Goal: Information Seeking & Learning: Check status

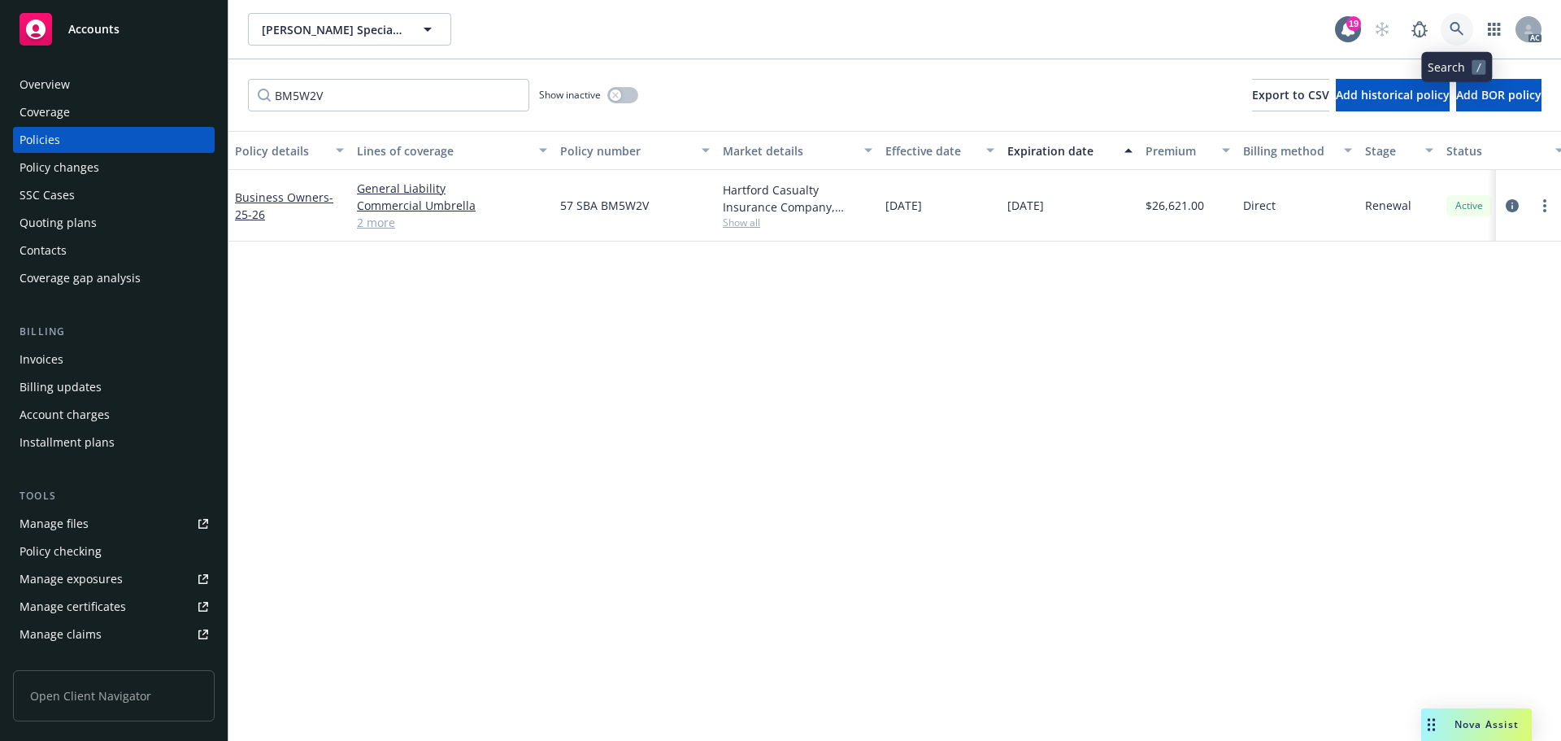
click at [1456, 25] on icon at bounding box center [1457, 29] width 15 height 15
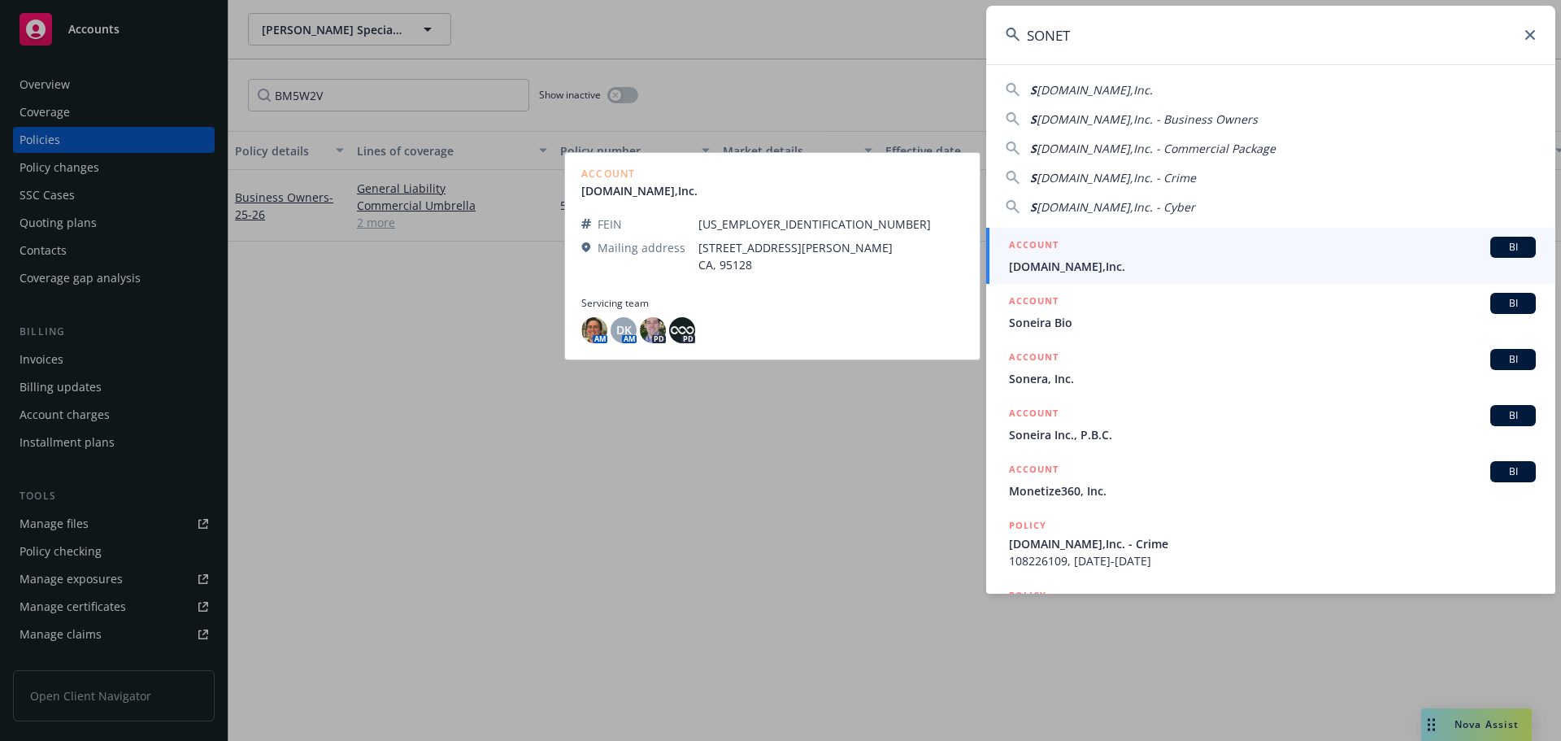
type input "SONET"
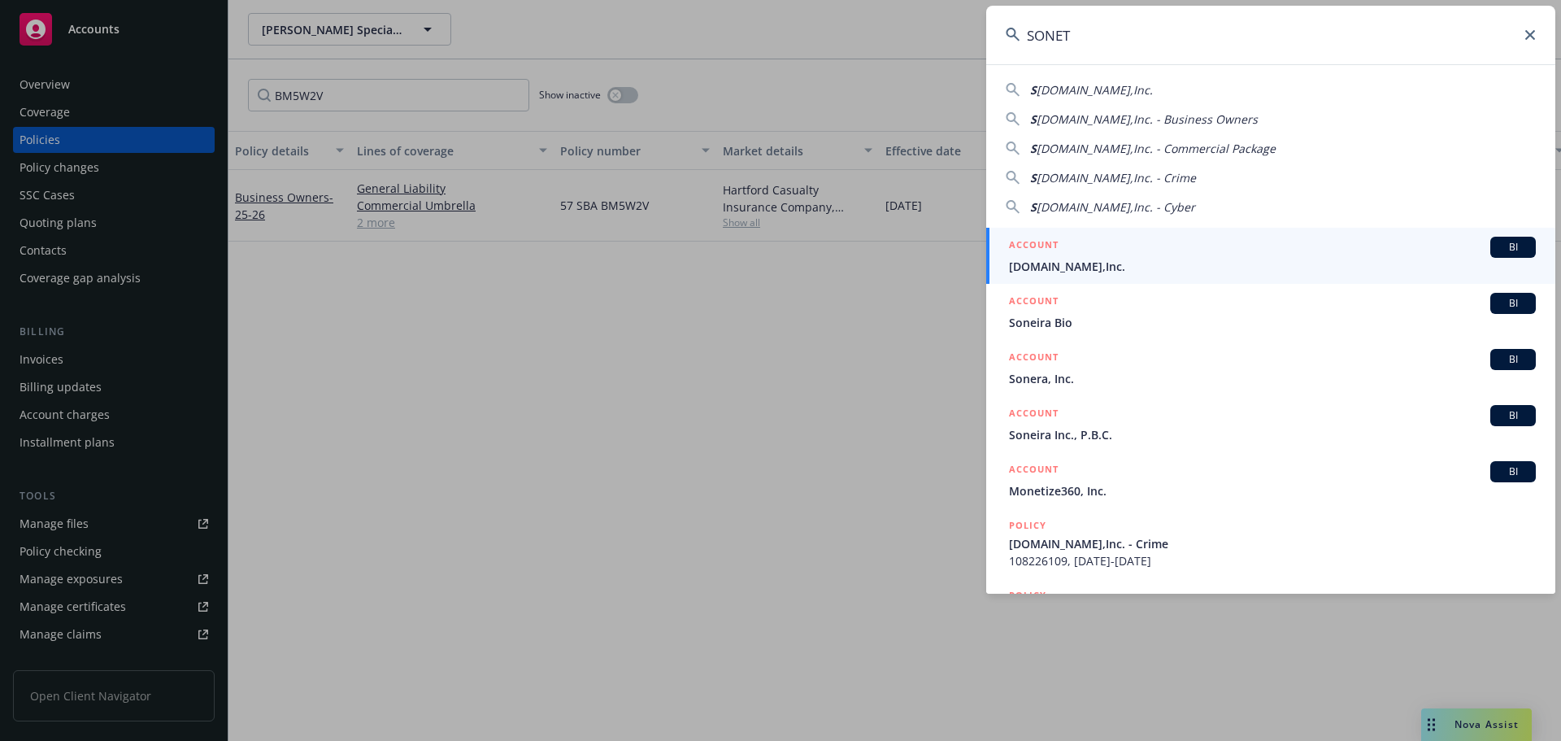
click at [1160, 252] on div "ACCOUNT BI" at bounding box center [1272, 247] width 527 height 21
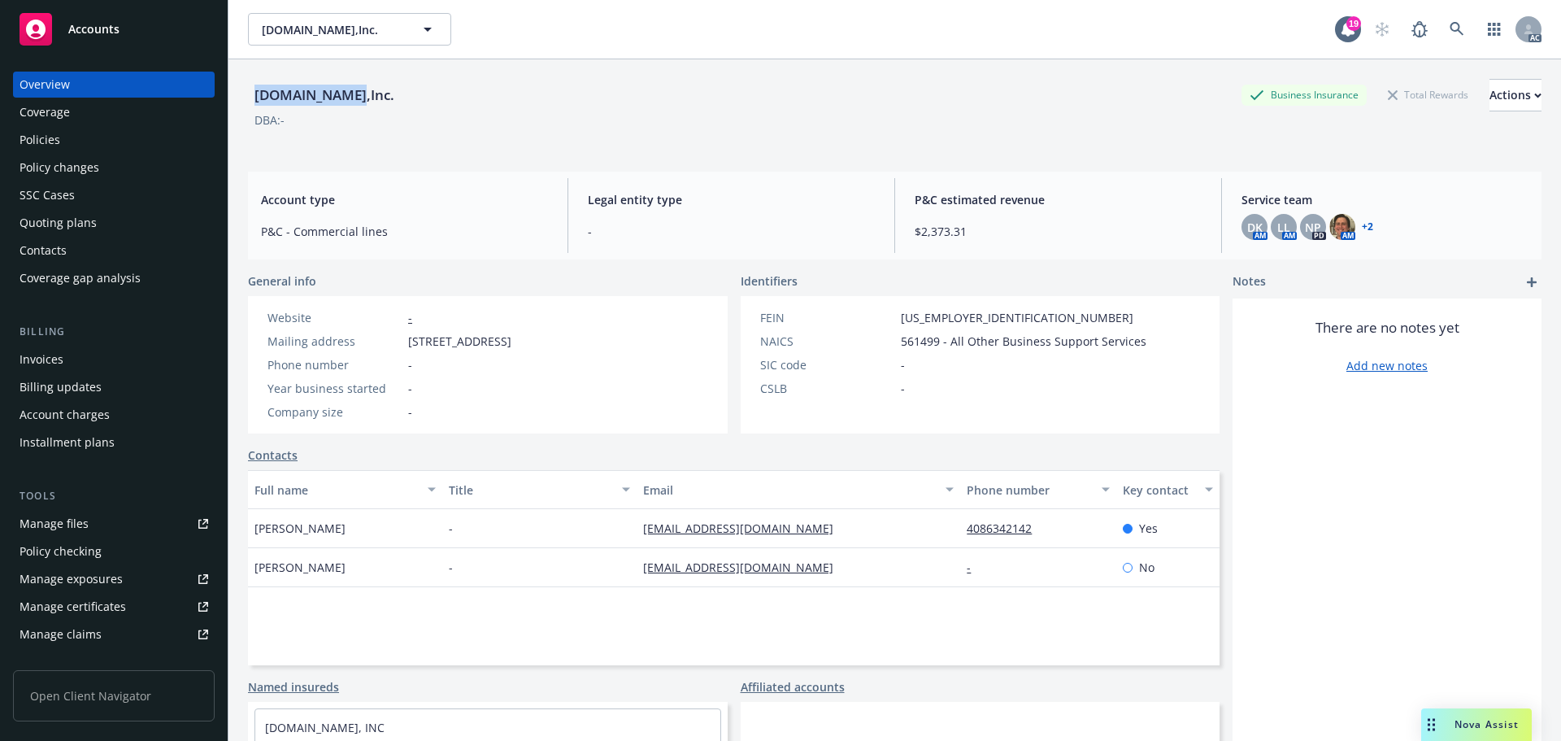
drag, startPoint x: 327, startPoint y: 96, endPoint x: 255, endPoint y: 98, distance: 71.6
click at [255, 98] on div "[DOMAIN_NAME],Inc. Business Insurance Total Rewards Actions" at bounding box center [895, 95] width 1294 height 33
copy div "[DOMAIN_NAME],Inc."
click at [1447, 18] on link at bounding box center [1457, 29] width 33 height 33
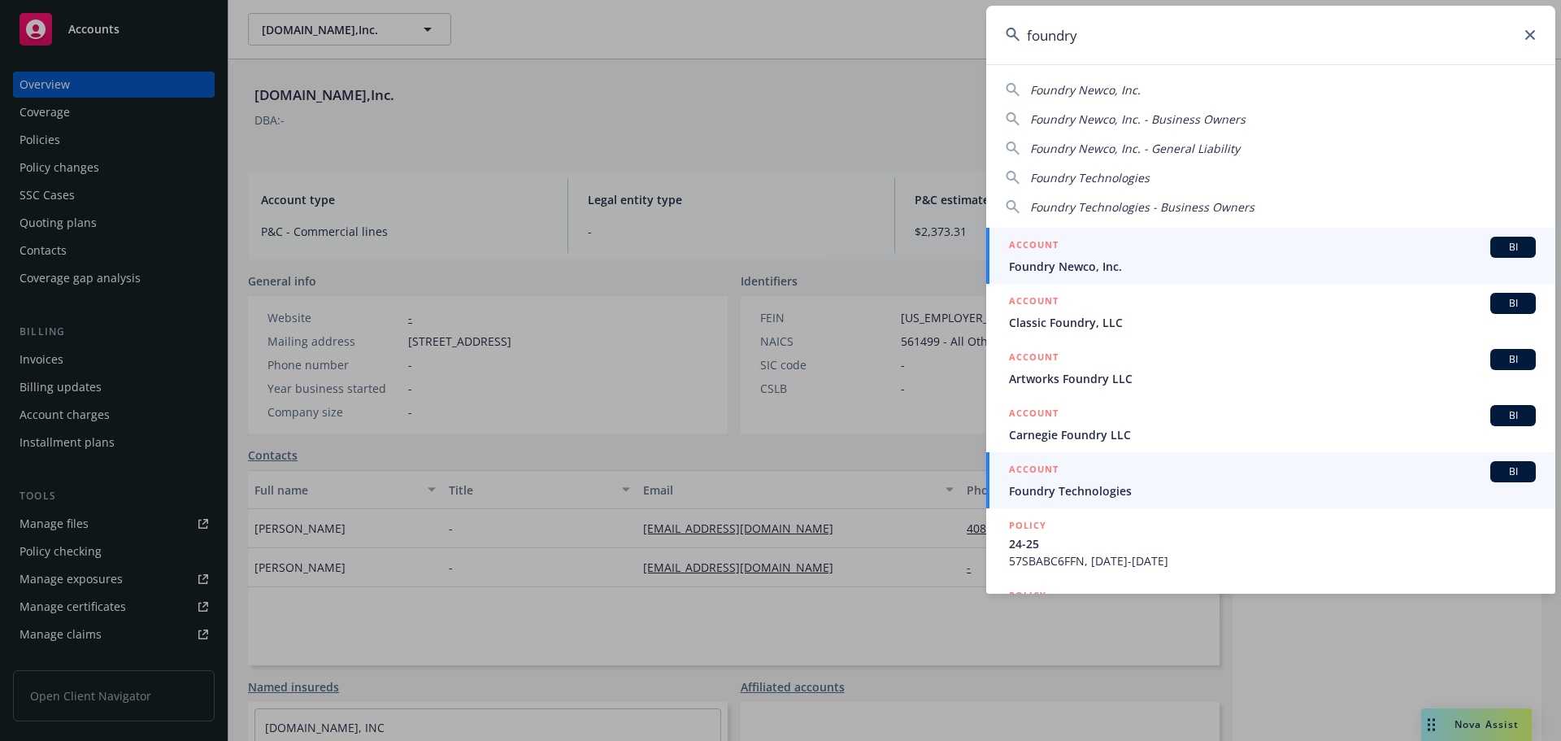
type input "foundry"
click at [1169, 485] on span "Foundry Technologies" at bounding box center [1272, 490] width 527 height 17
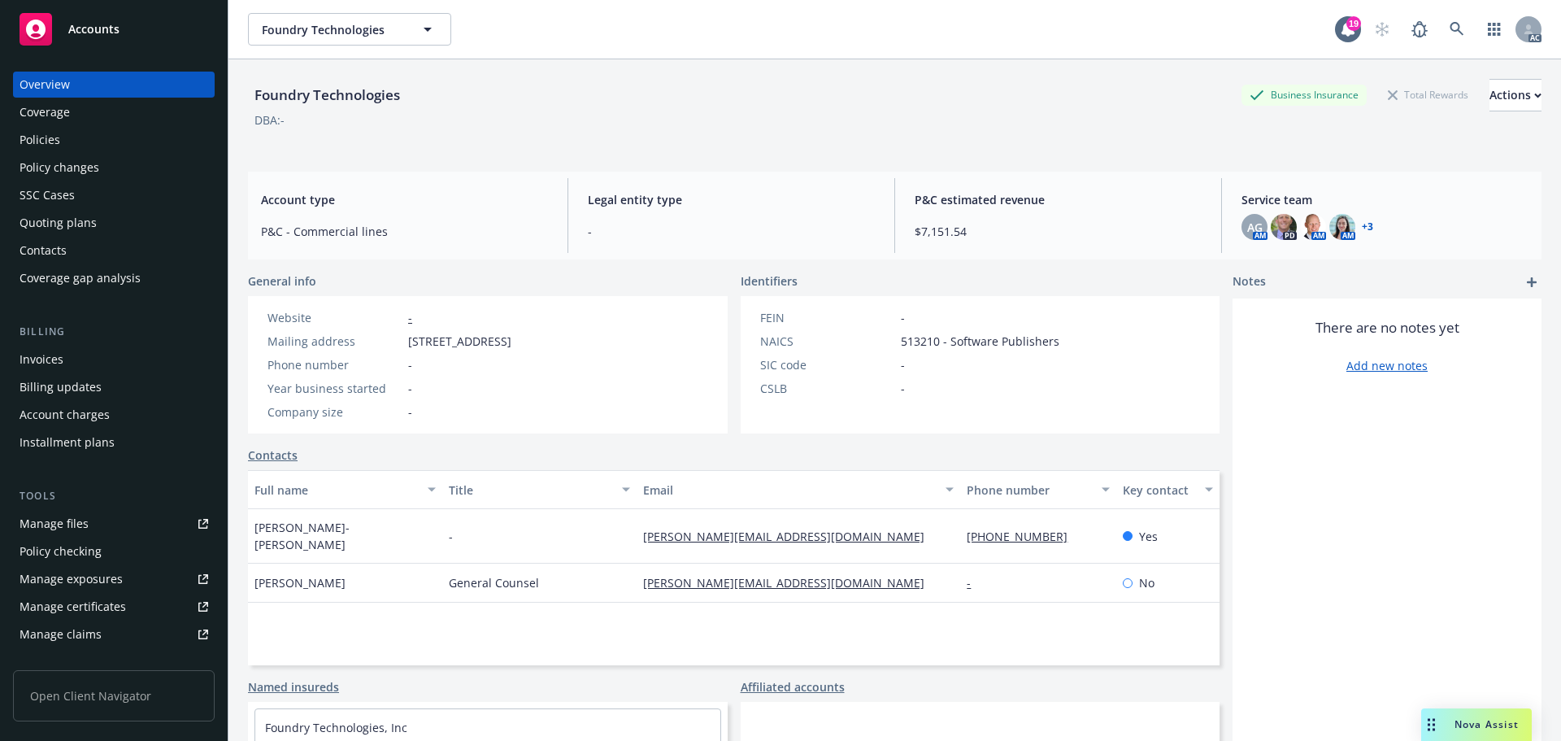
click at [69, 134] on div "Policies" at bounding box center [114, 140] width 189 height 26
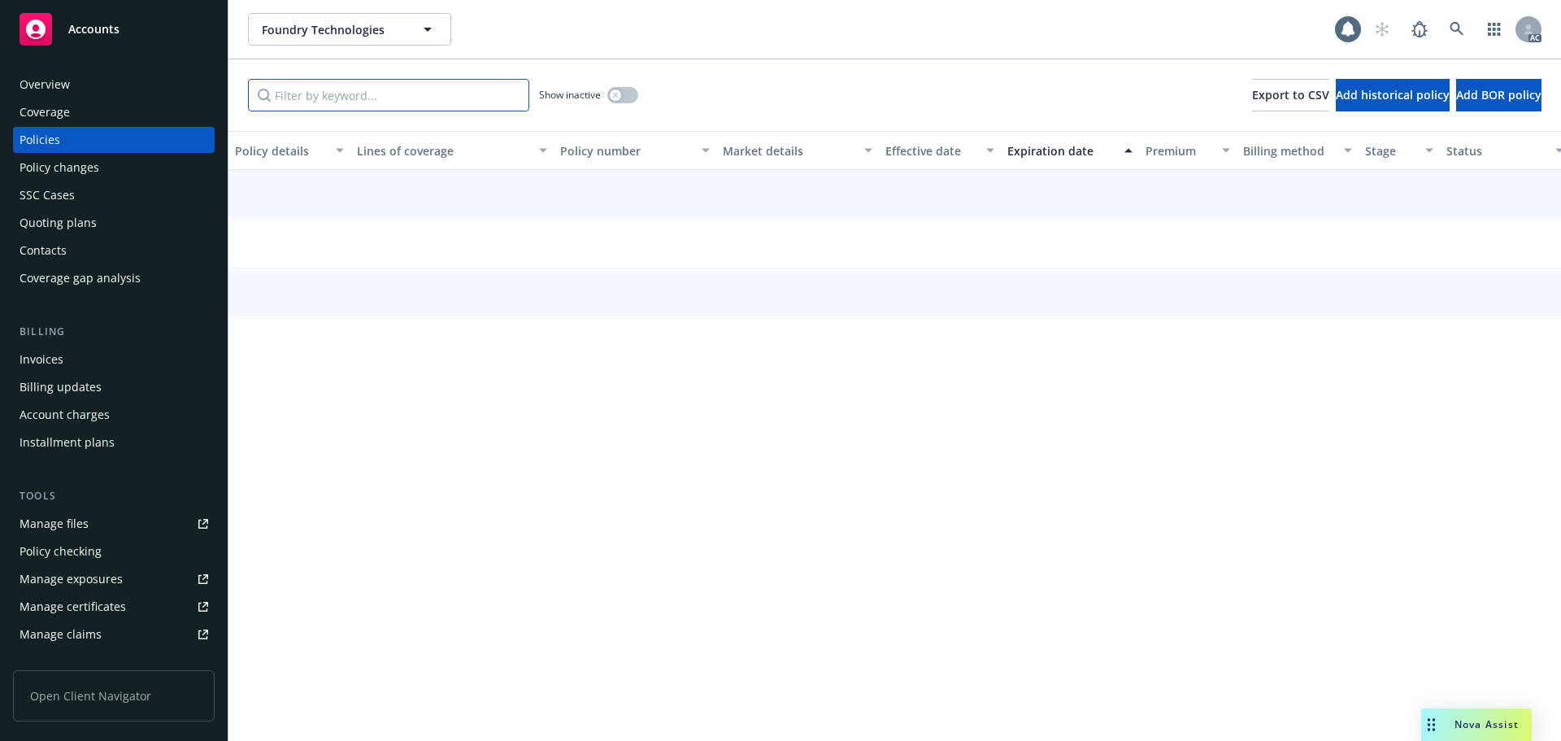
click at [358, 105] on input "Filter by keyword..." at bounding box center [388, 95] width 281 height 33
paste input "BC6FFN"
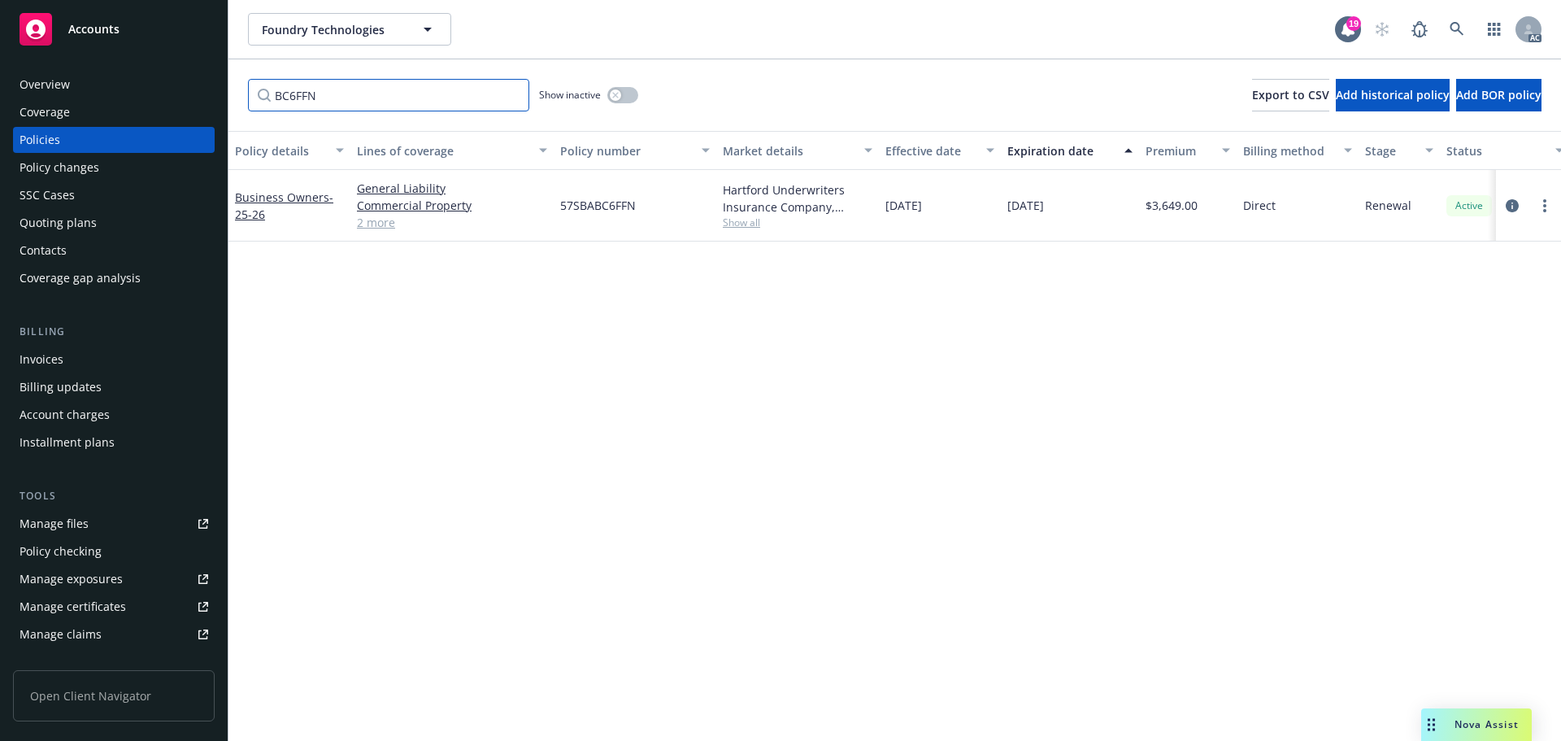
type input "BC6FFN"
click at [1436, 17] on div "AC" at bounding box center [1454, 29] width 176 height 33
click at [1451, 20] on link at bounding box center [1457, 29] width 33 height 33
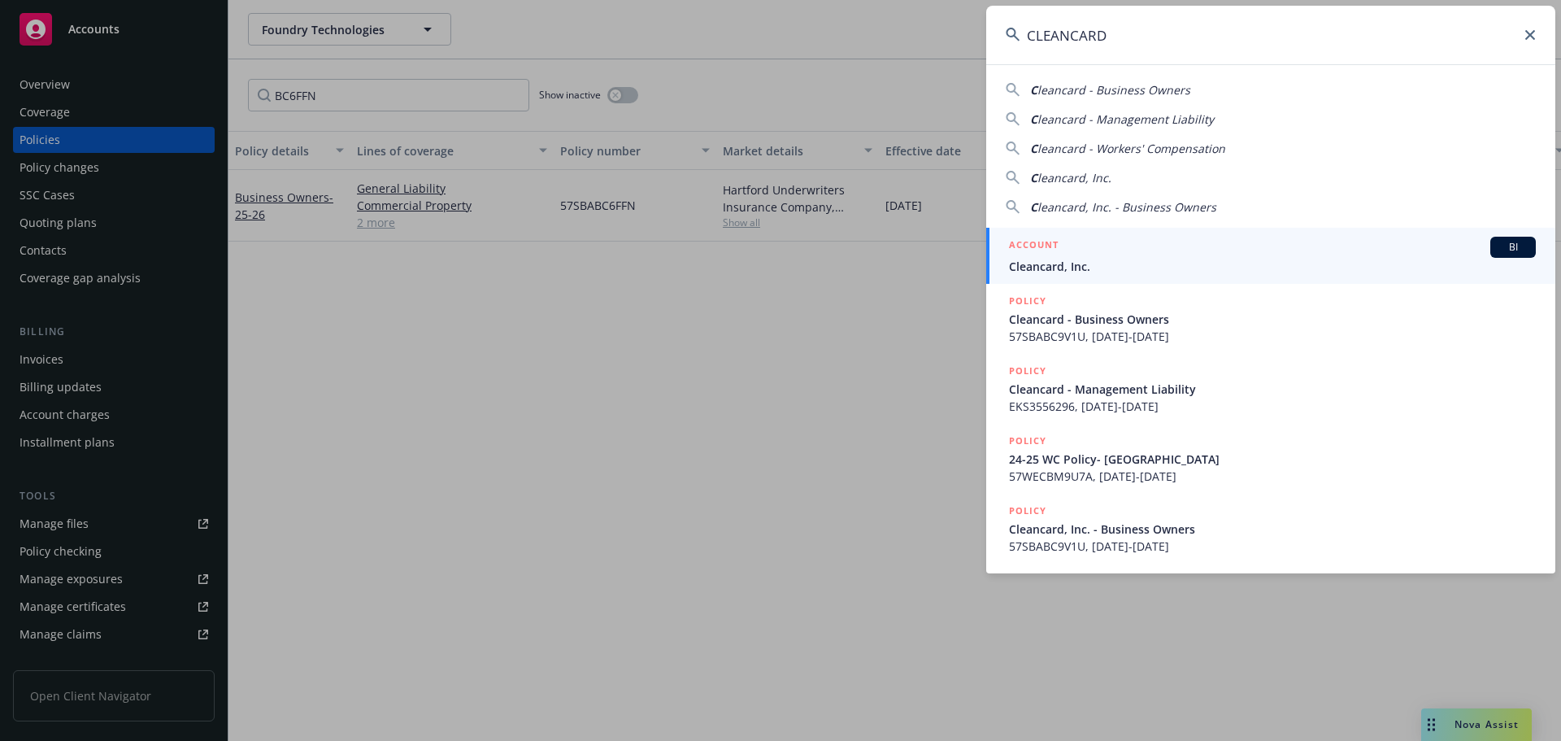
type input "CLEANCARD"
click at [1121, 251] on div "ACCOUNT BI" at bounding box center [1272, 247] width 527 height 21
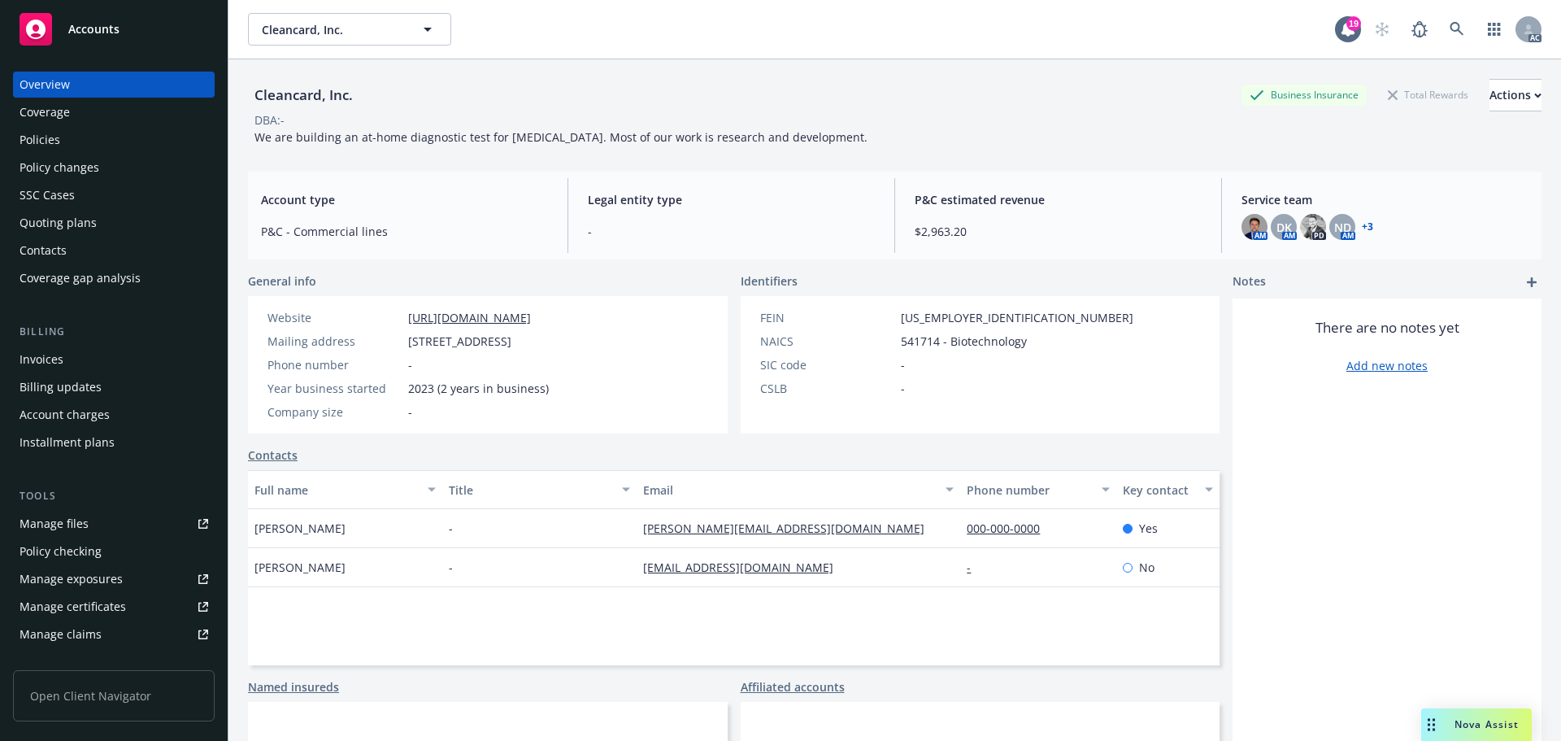
click at [102, 125] on div "Overview Coverage Policies Policy changes SSC Cases Quoting plans Contacts Cove…" at bounding box center [114, 182] width 202 height 220
click at [113, 140] on div "Policies" at bounding box center [114, 140] width 189 height 26
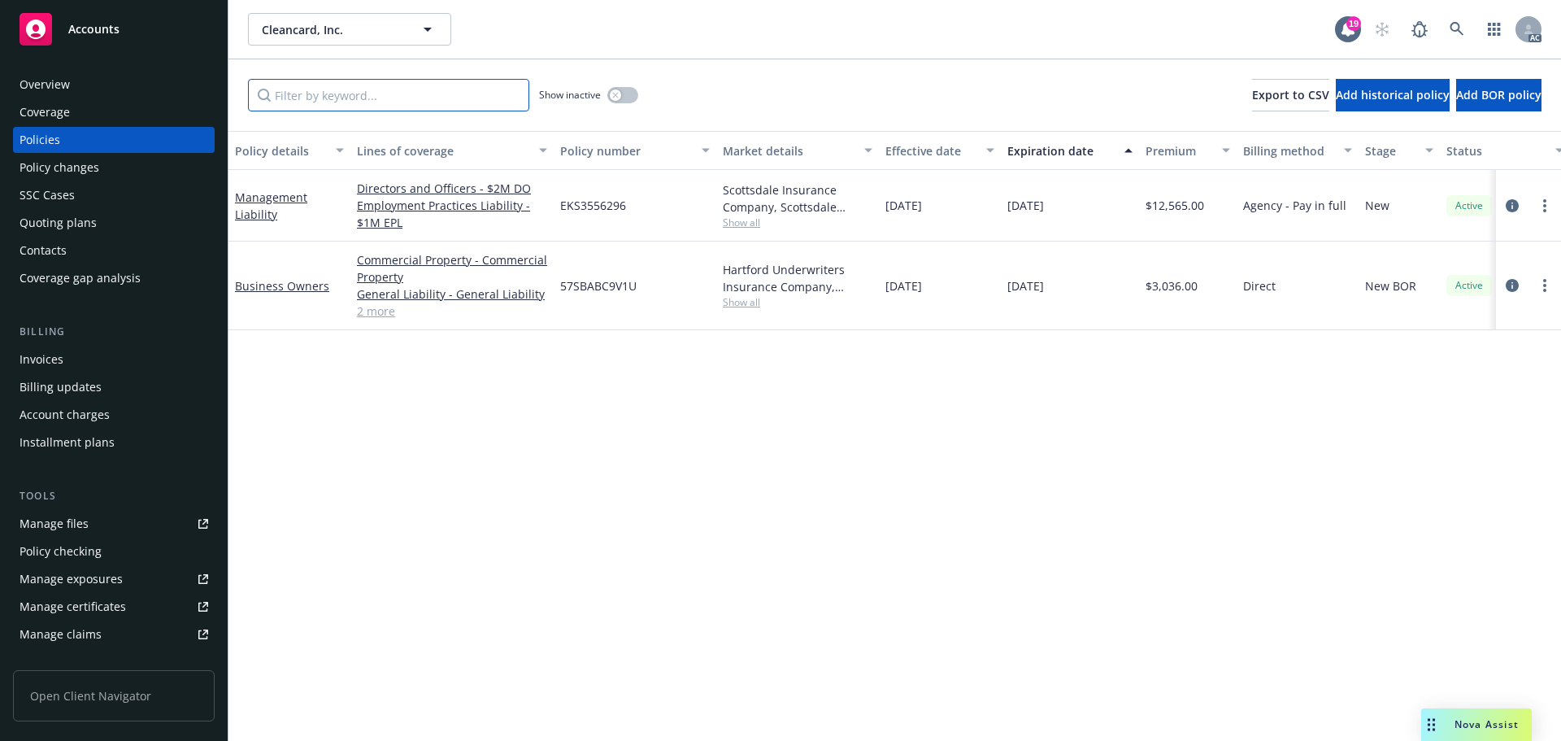
click at [355, 102] on input "Filter by keyword..." at bounding box center [388, 95] width 281 height 33
paste input "BM9U7A"
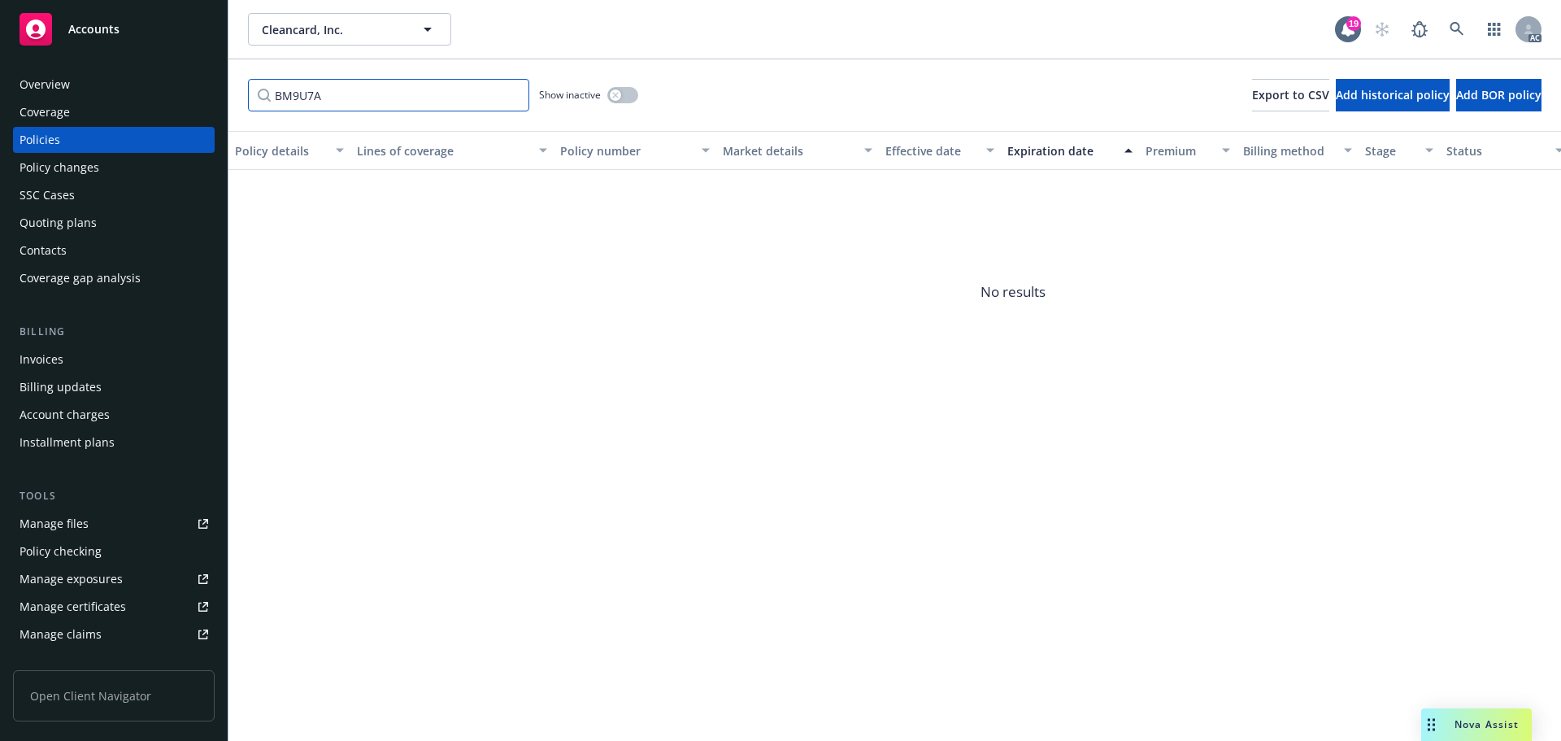
type input "BM9U7A"
click at [613, 94] on icon "button" at bounding box center [615, 95] width 7 height 7
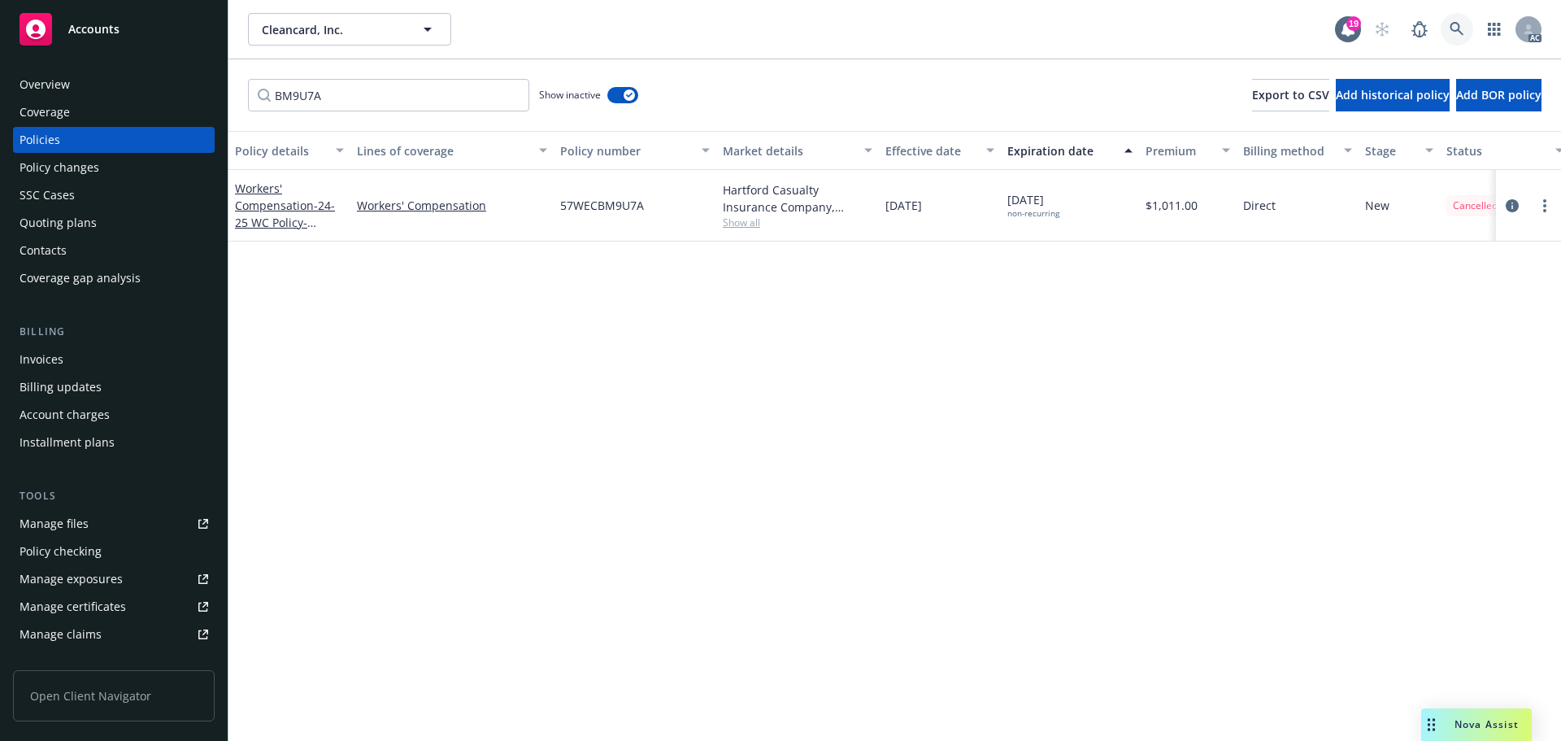
click at [1469, 28] on link at bounding box center [1457, 29] width 33 height 33
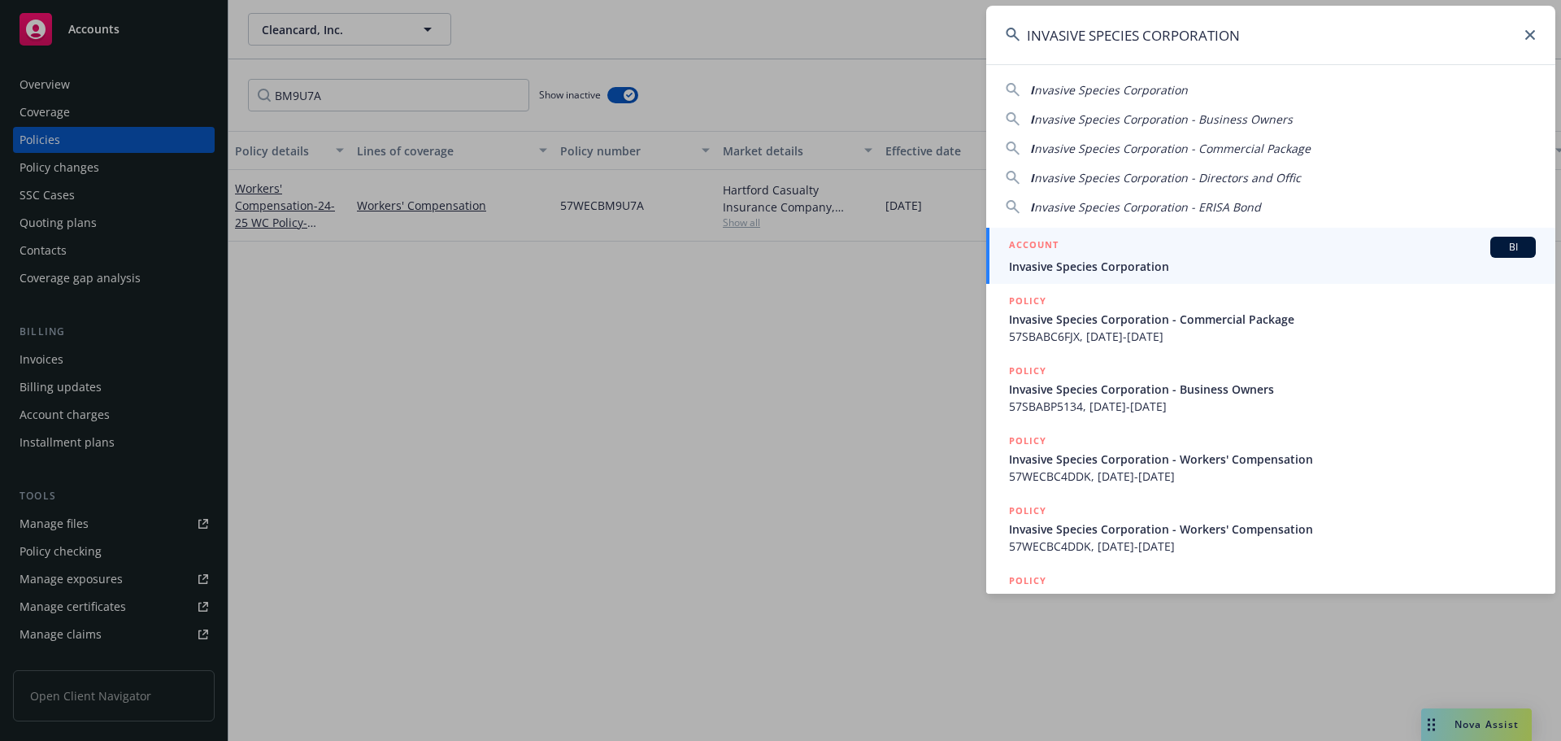
type input "INVASIVE SPECIES CORPORATION"
drag, startPoint x: 1128, startPoint y: 246, endPoint x: 1066, endPoint y: 246, distance: 61.8
click at [1129, 246] on div "ACCOUNT BI" at bounding box center [1272, 247] width 527 height 21
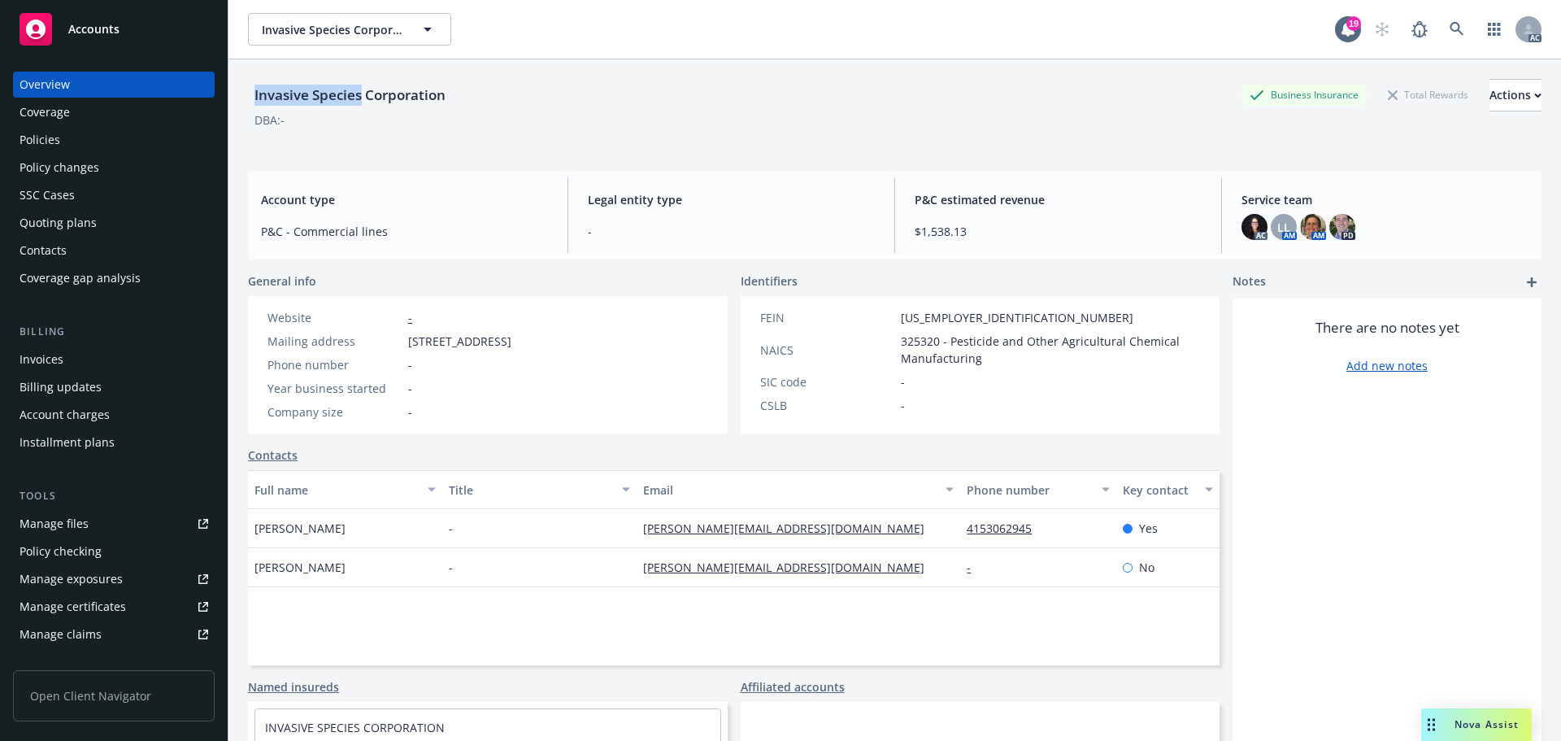
drag, startPoint x: 316, startPoint y: 93, endPoint x: 255, endPoint y: 99, distance: 61.3
click at [255, 99] on div "Invasive Species Corporation" at bounding box center [350, 95] width 204 height 21
copy div "Invasive Species"
click at [1441, 28] on link at bounding box center [1457, 29] width 33 height 33
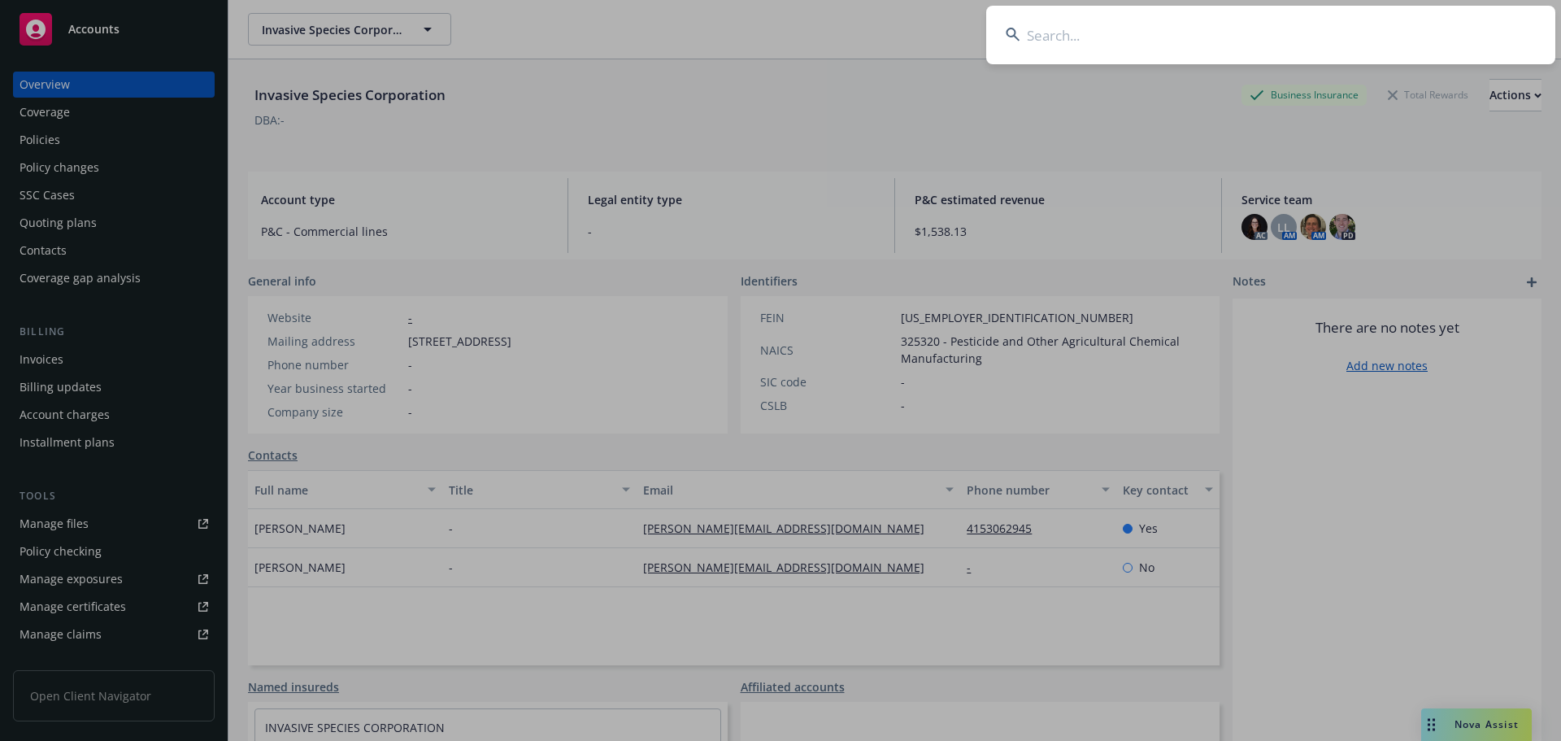
type input "BC6FJX"
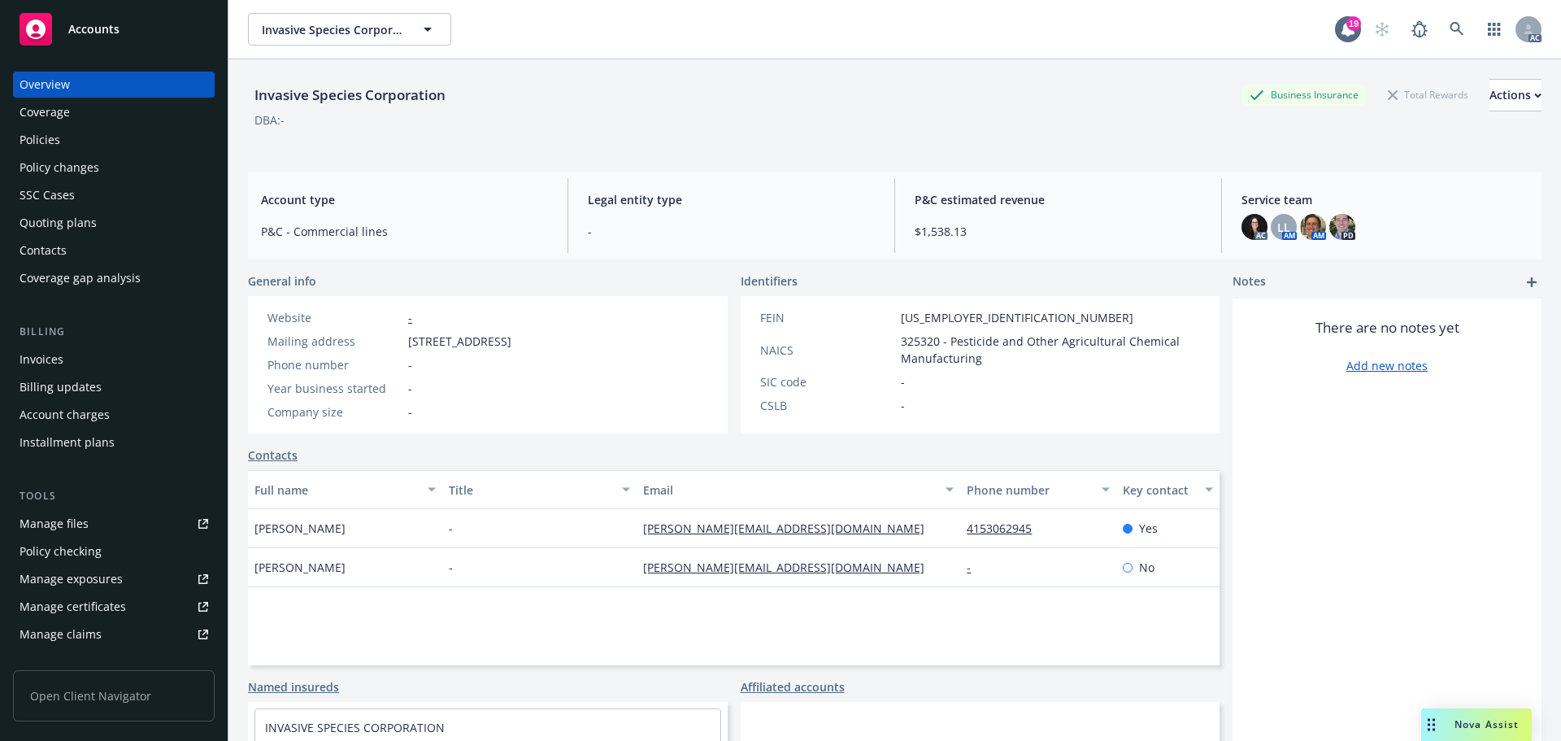
drag, startPoint x: 424, startPoint y: 136, endPoint x: 79, endPoint y: 185, distance: 348.2
click at [61, 140] on div "Policies" at bounding box center [114, 140] width 189 height 26
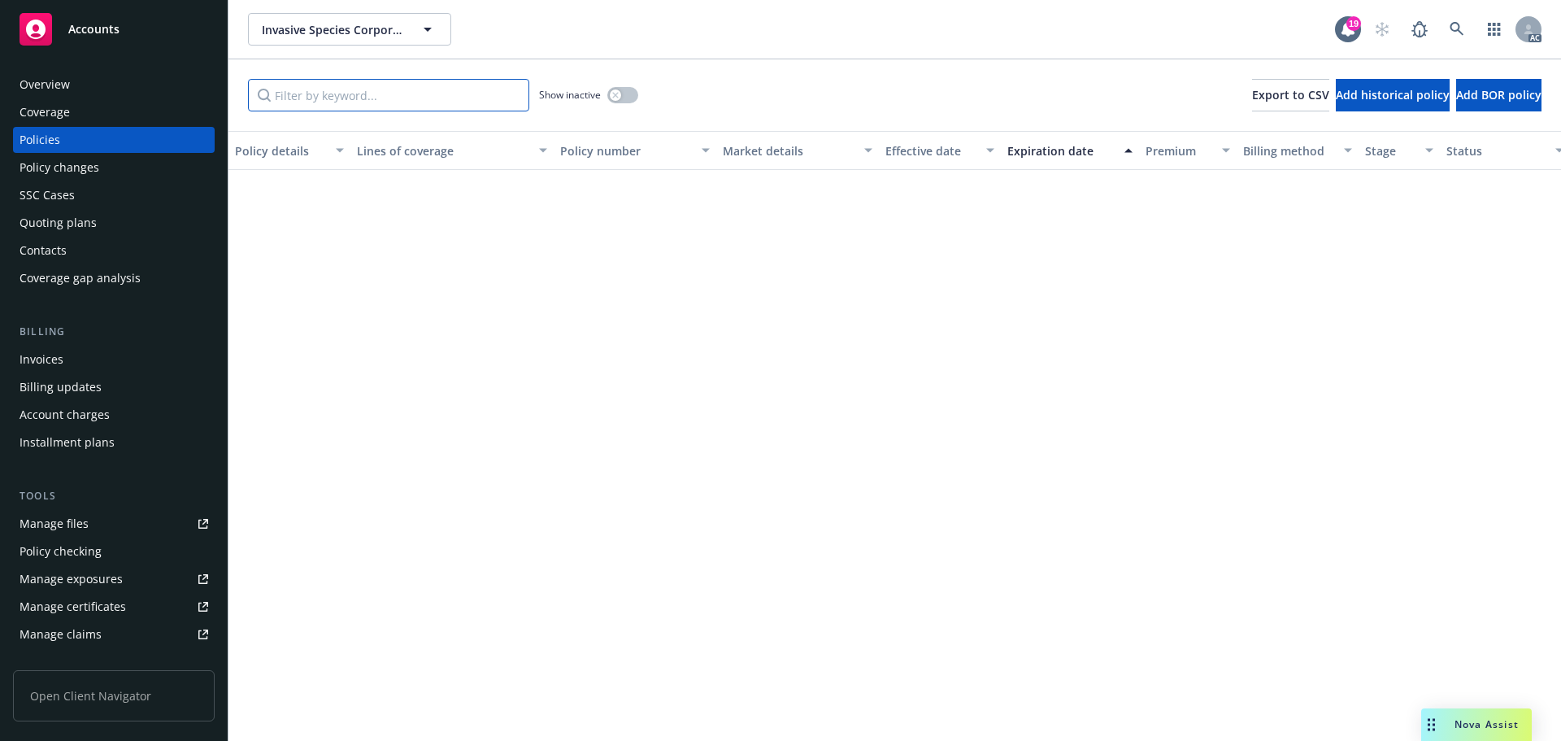
click at [361, 110] on input "Filter by keyword..." at bounding box center [388, 95] width 281 height 33
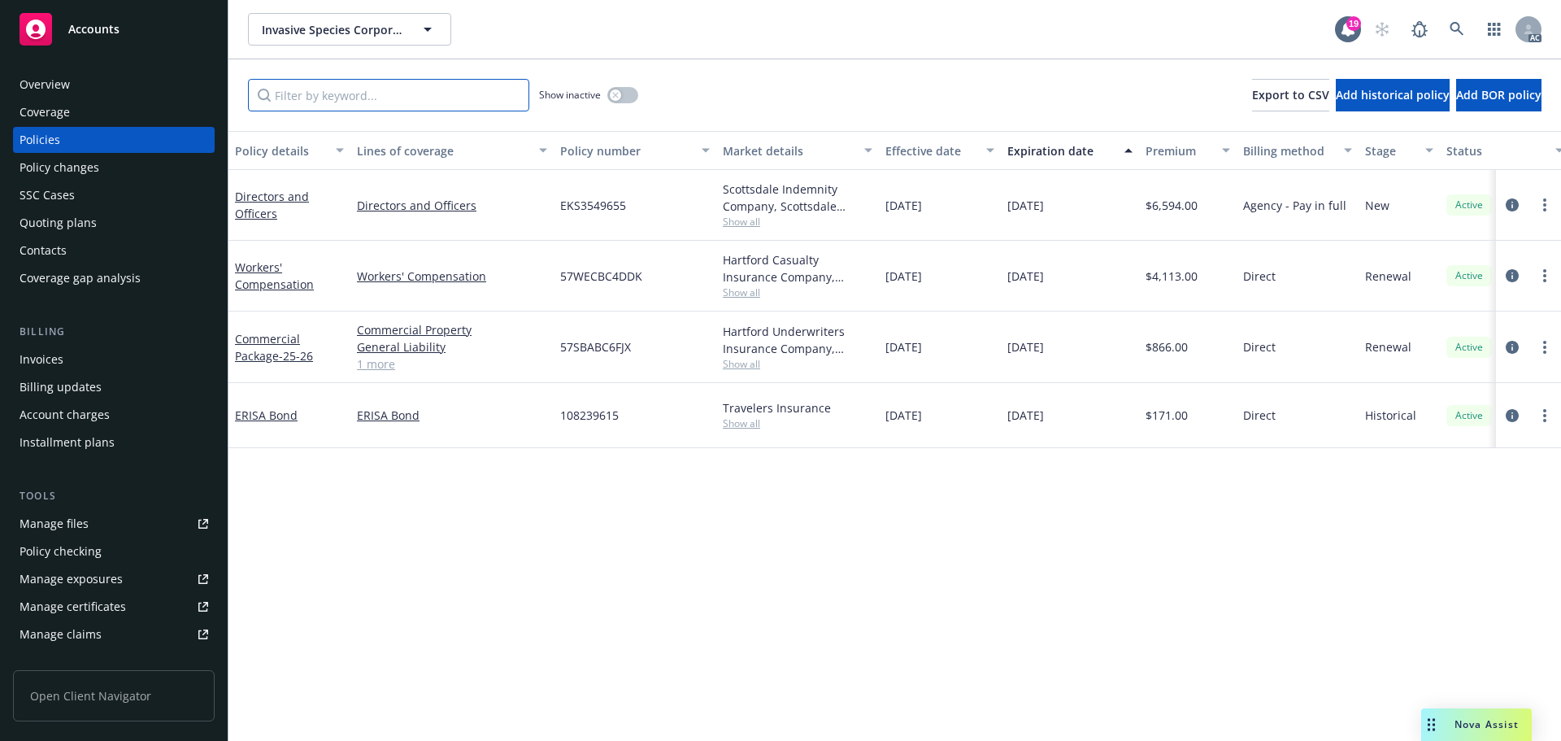
paste input "BC6FJX"
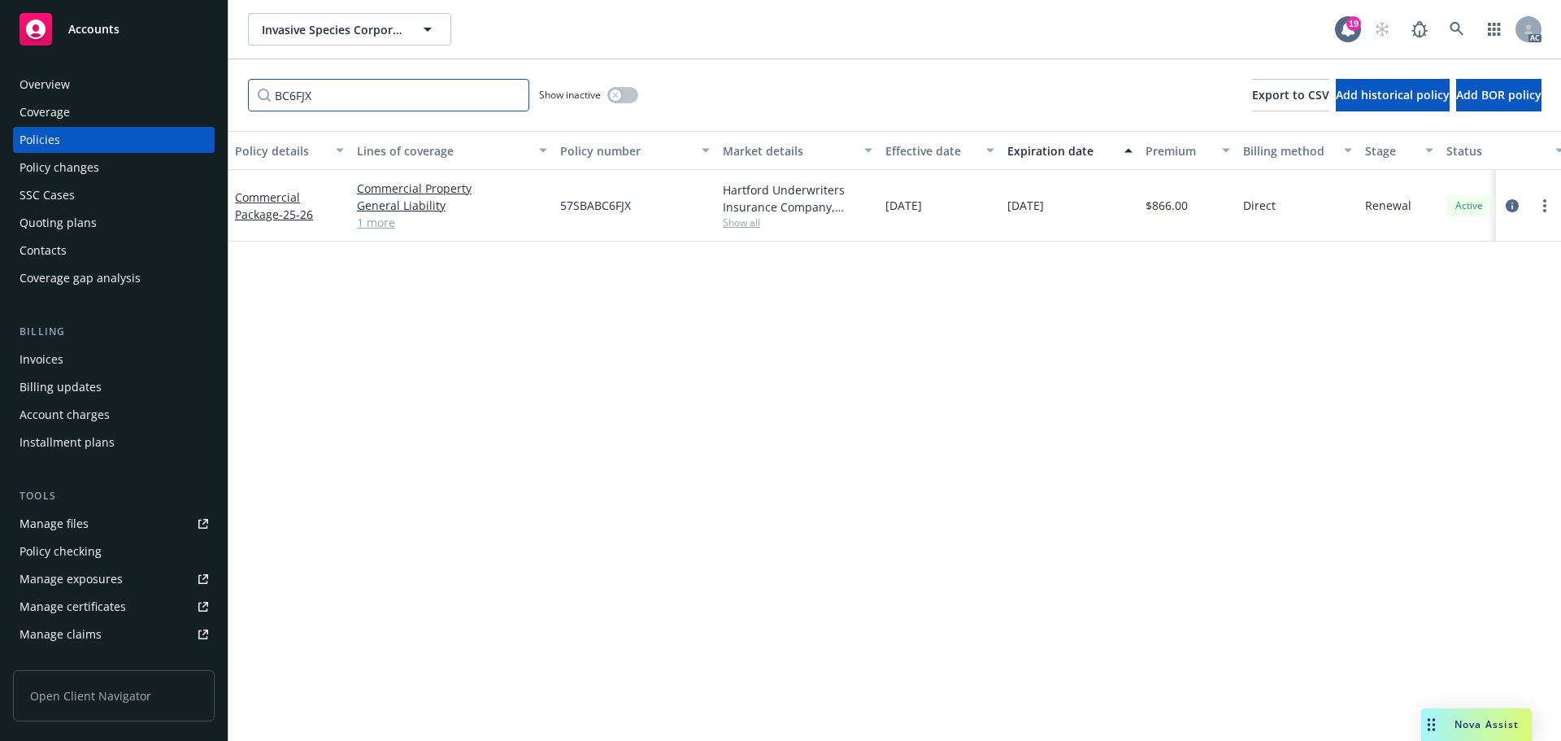
type input "BC6FJX"
drag, startPoint x: 609, startPoint y: 95, endPoint x: 593, endPoint y: 159, distance: 66.3
click at [609, 96] on button "button" at bounding box center [622, 95] width 31 height 16
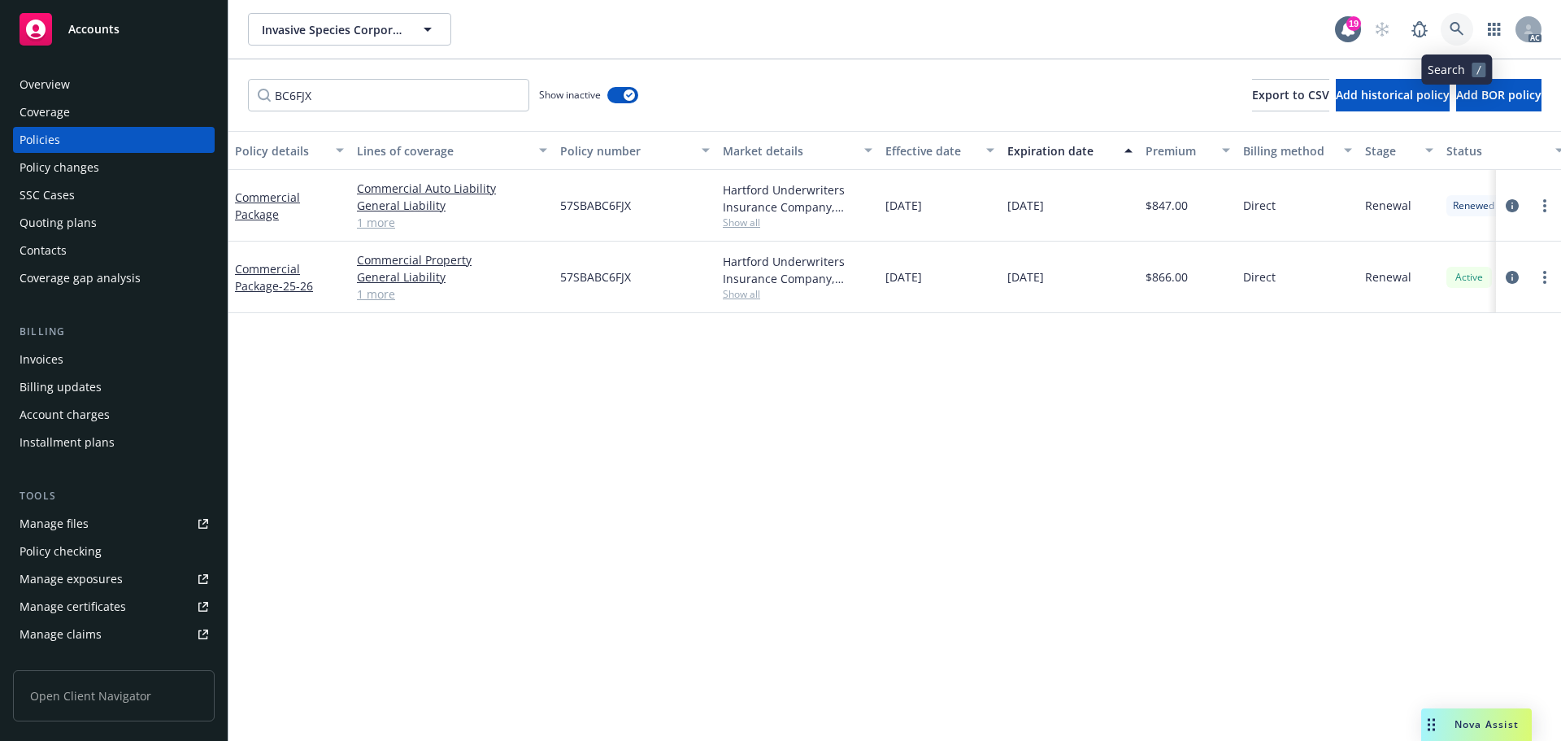
click at [1458, 20] on link at bounding box center [1457, 29] width 33 height 33
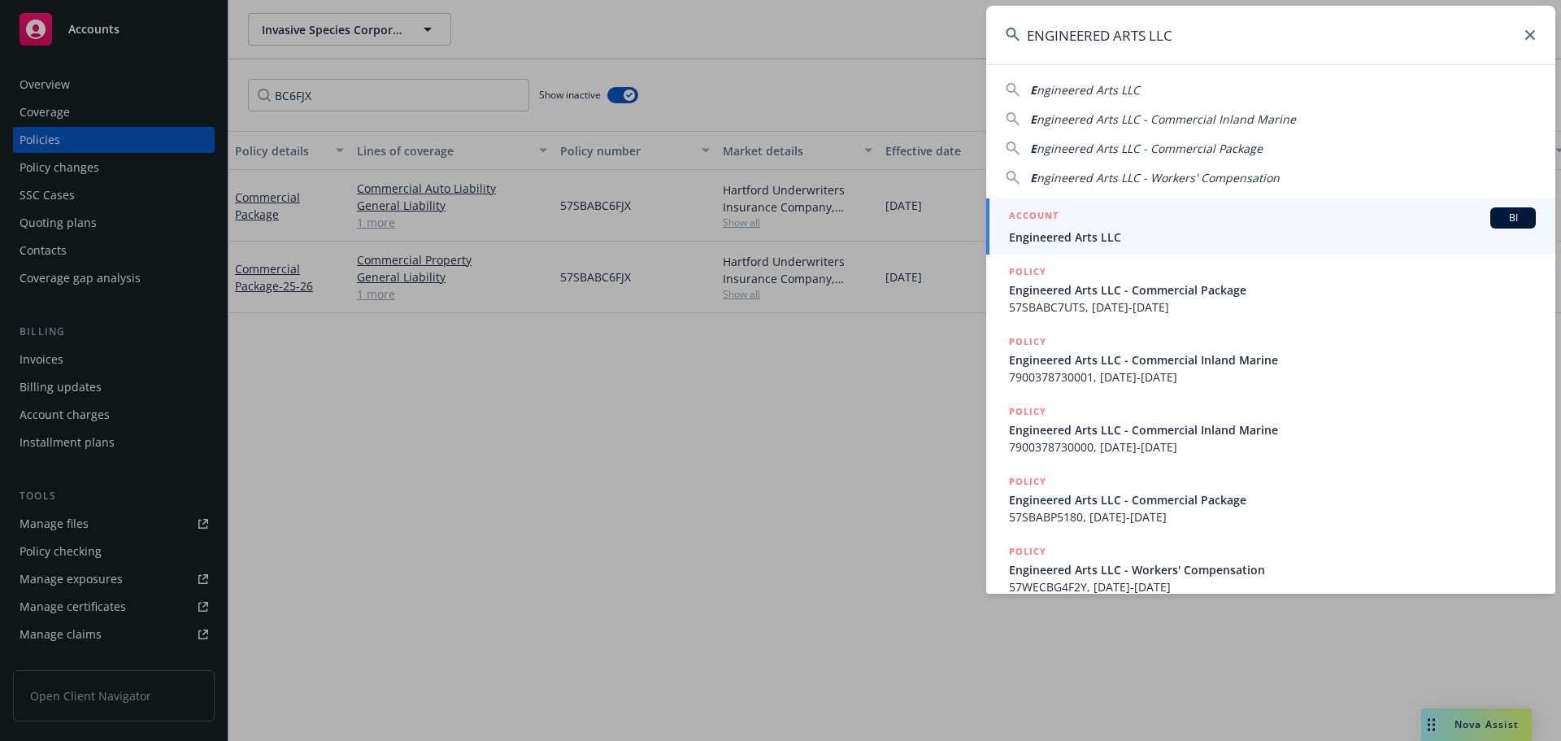
type input "ENGINEERED ARTS LLC"
drag, startPoint x: 1141, startPoint y: 212, endPoint x: 1133, endPoint y: 216, distance: 9.1
click at [1140, 213] on div "ACCOUNT BI" at bounding box center [1272, 217] width 527 height 21
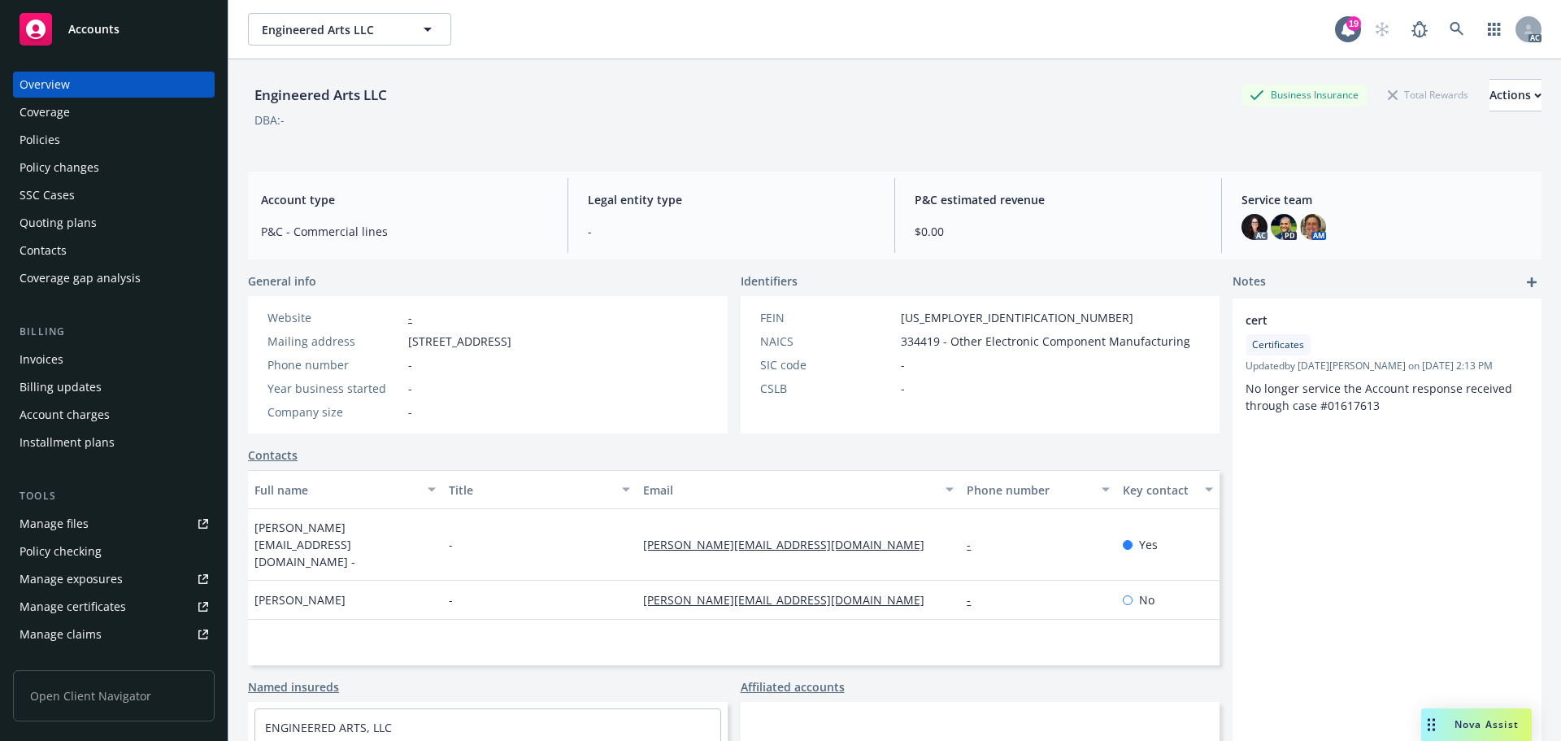
click at [75, 137] on div "Policies" at bounding box center [114, 140] width 189 height 26
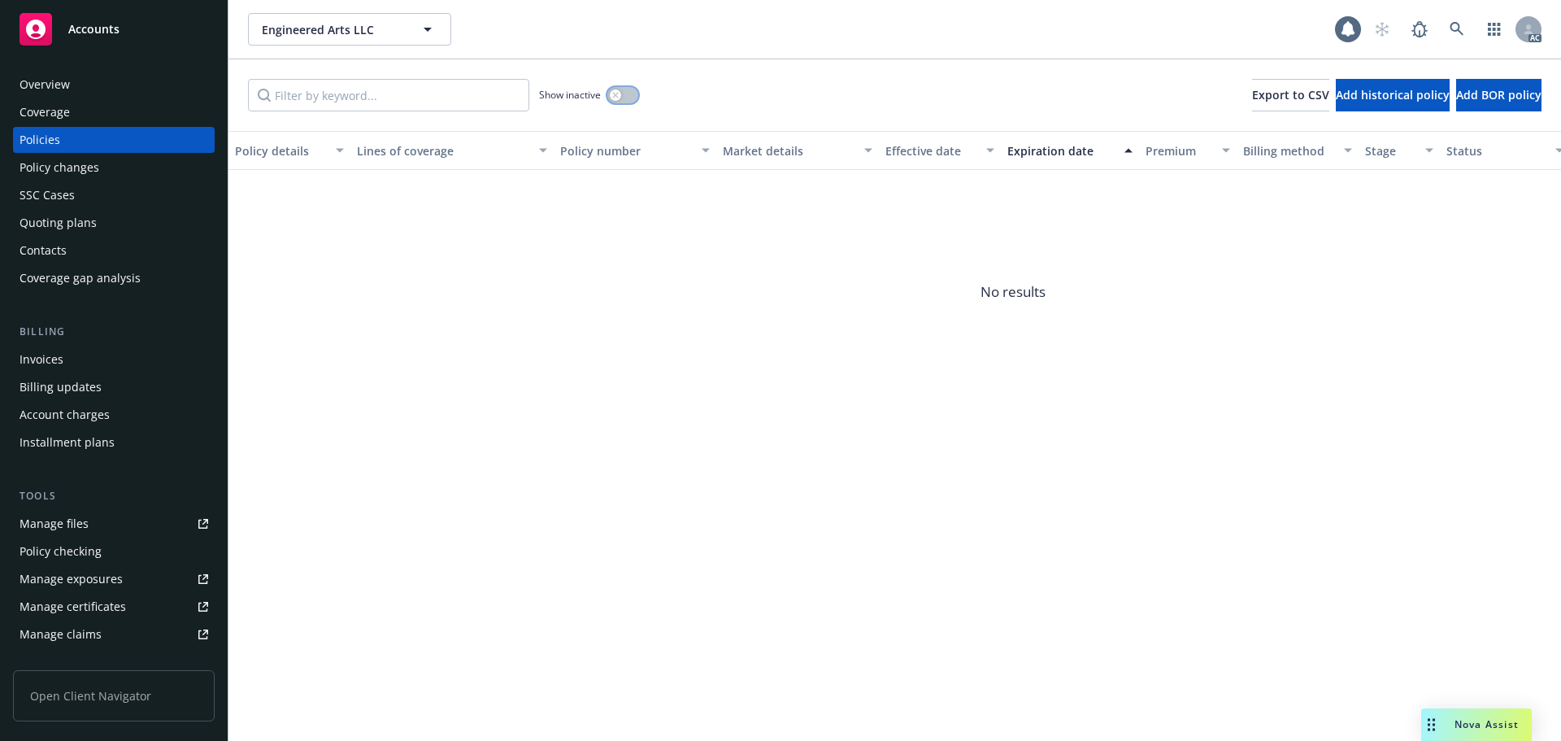
click at [628, 94] on button "button" at bounding box center [622, 95] width 31 height 16
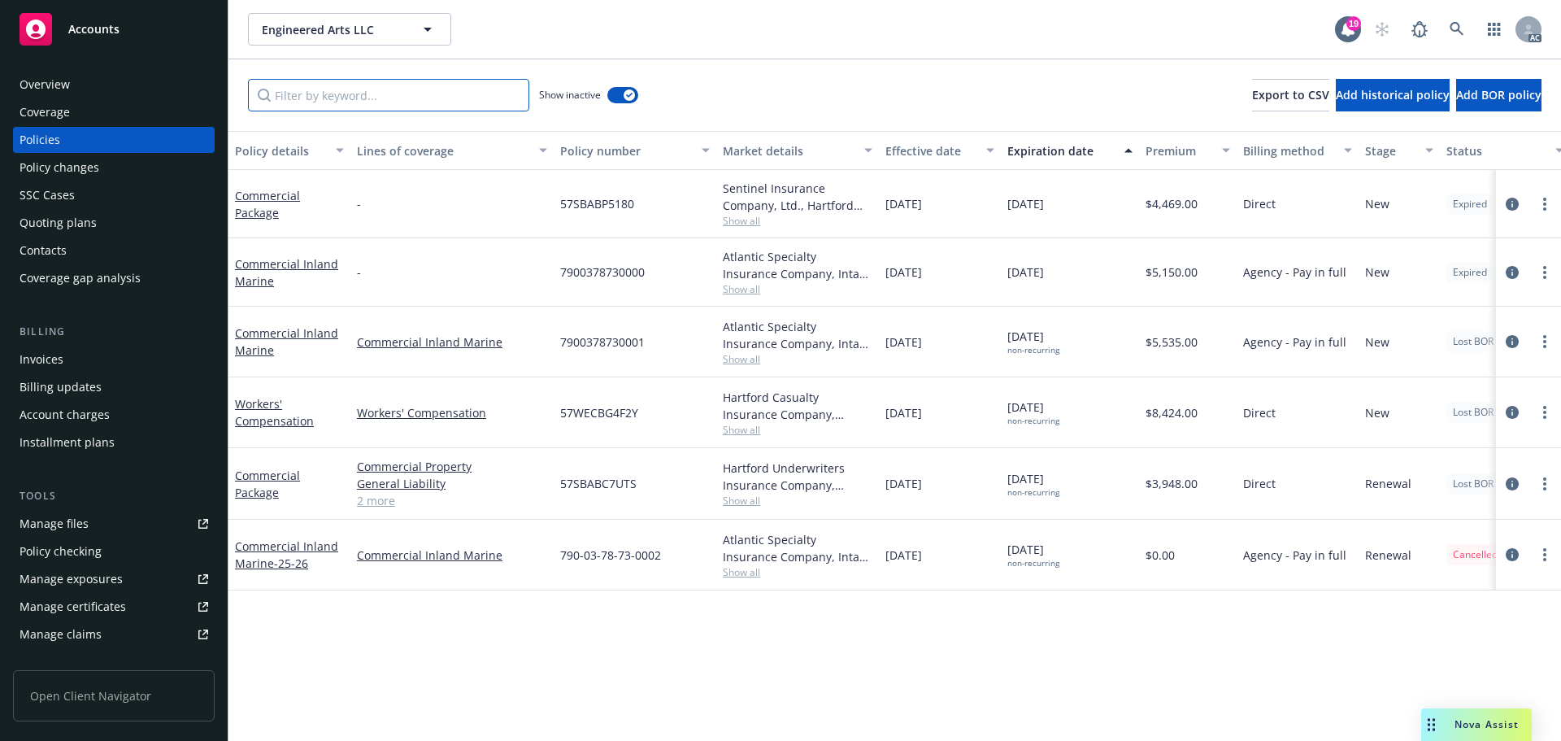
click at [457, 90] on input "Filter by keyword..." at bounding box center [388, 95] width 281 height 33
paste input "BG4F2Y"
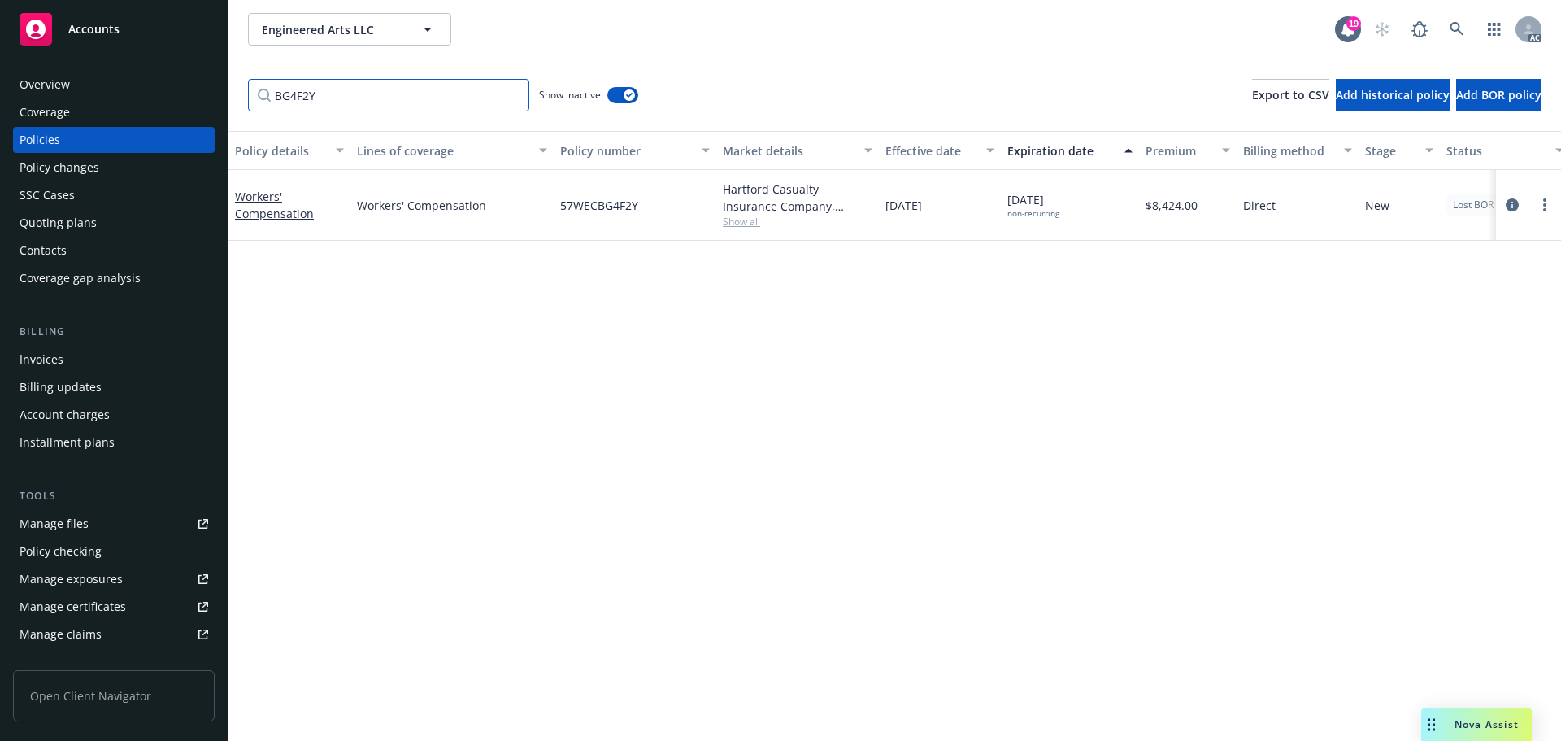
type input "BG4F2Y"
click at [1458, 27] on icon at bounding box center [1457, 29] width 15 height 15
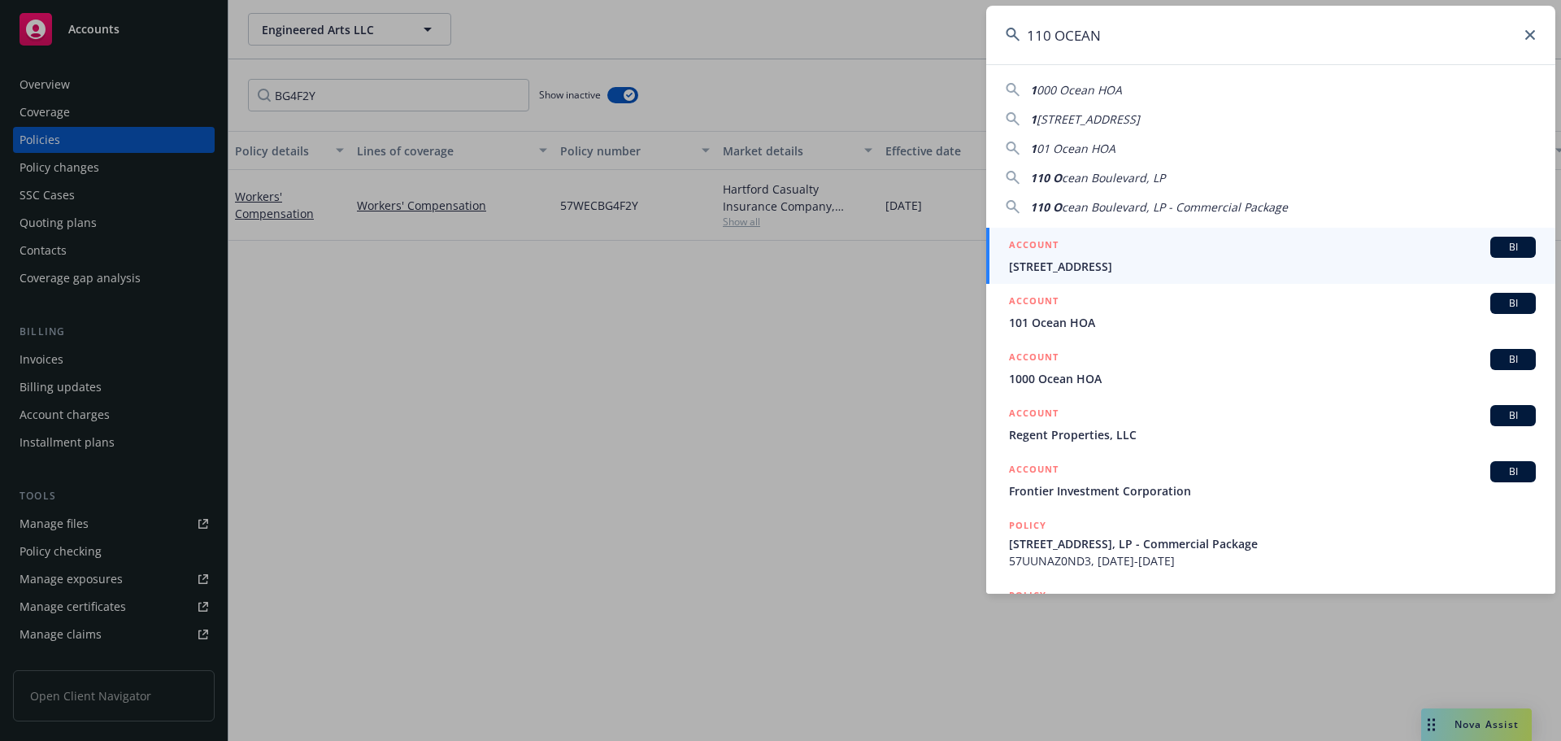
type input "110 OCEAN"
click at [1167, 265] on span "[STREET_ADDRESS]" at bounding box center [1272, 266] width 527 height 17
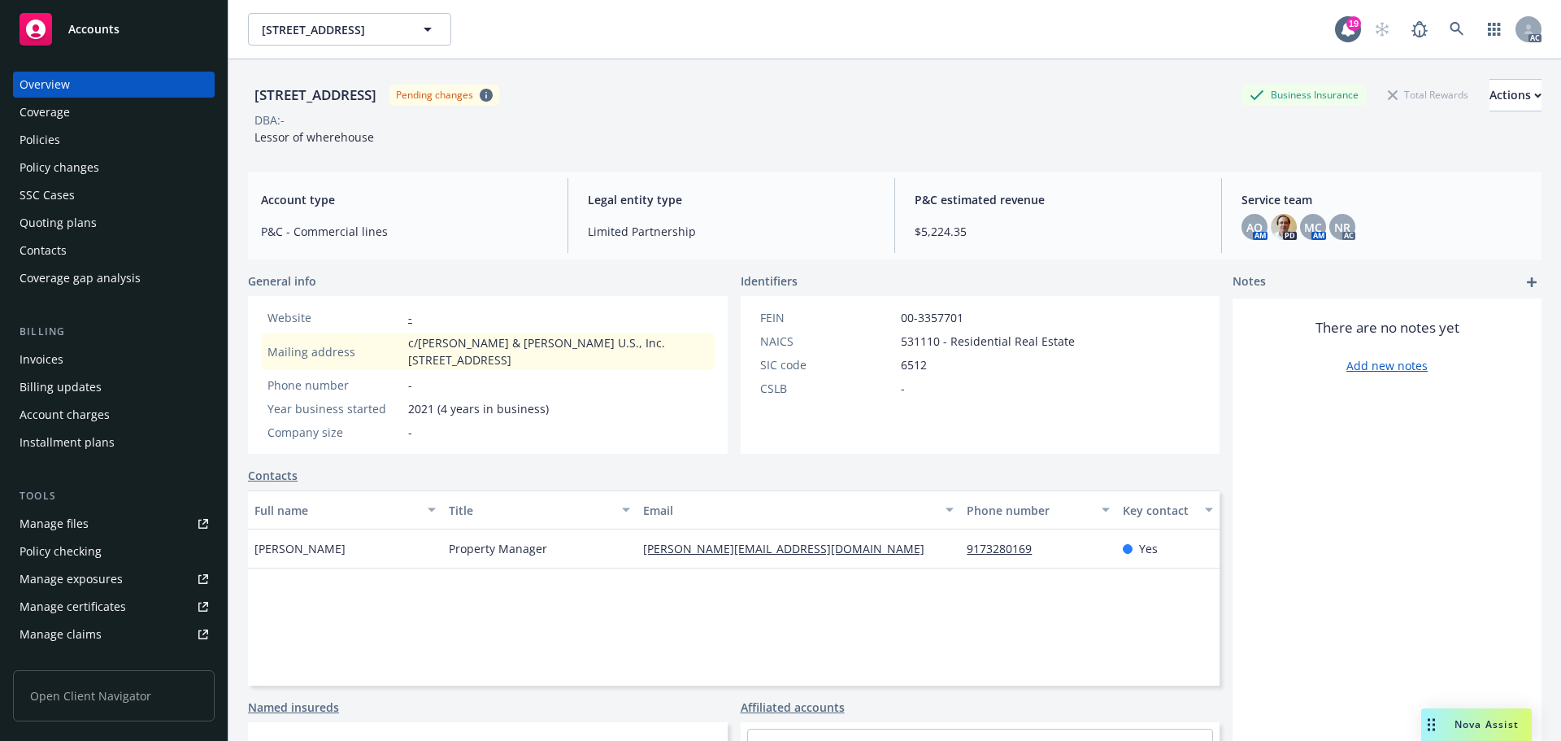
click at [147, 136] on div "Policies" at bounding box center [114, 140] width 189 height 26
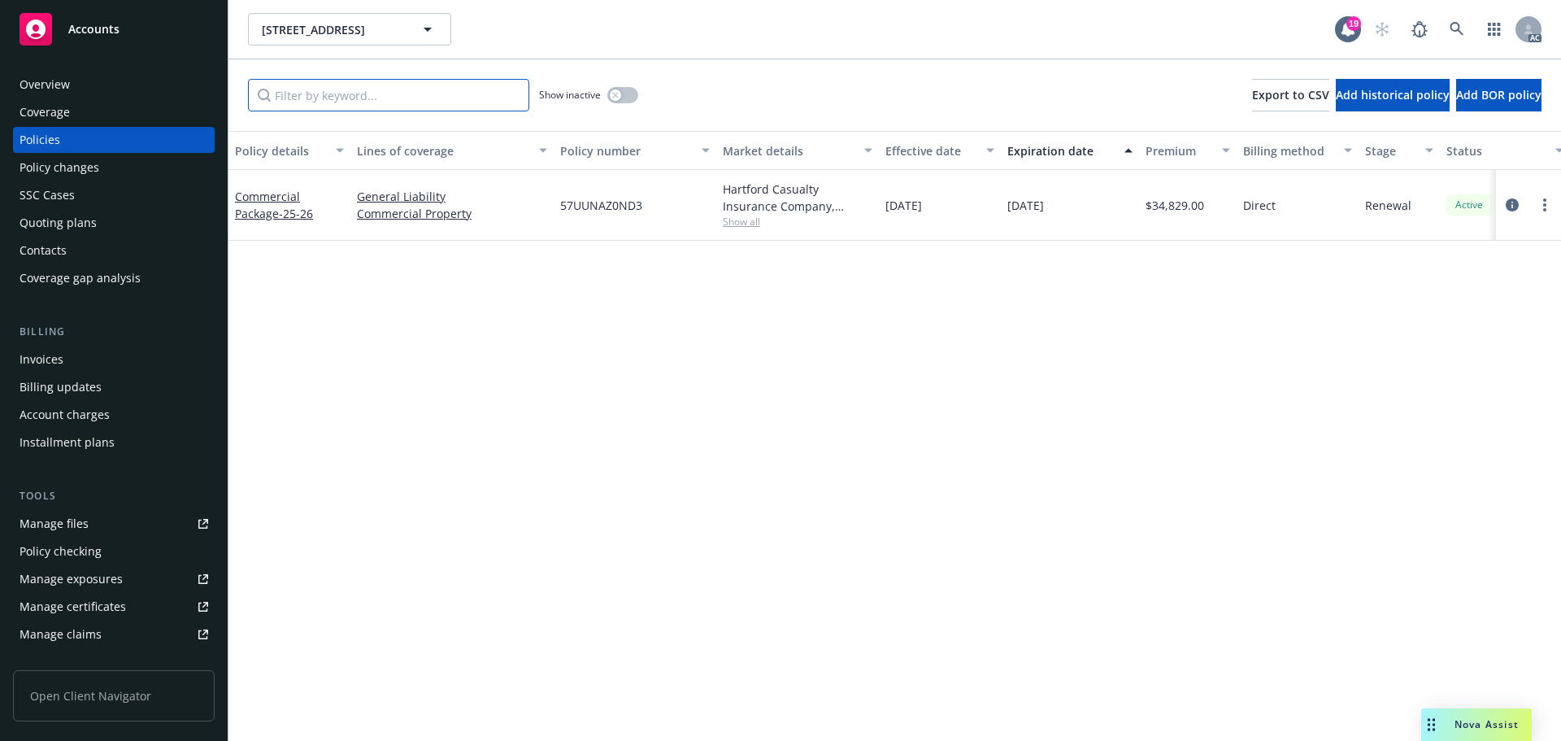
click at [335, 104] on input "Filter by keyword..." at bounding box center [388, 95] width 281 height 33
paste input "AZ0ND3"
type input "AZ0ND3"
click at [1470, 33] on link at bounding box center [1457, 29] width 33 height 33
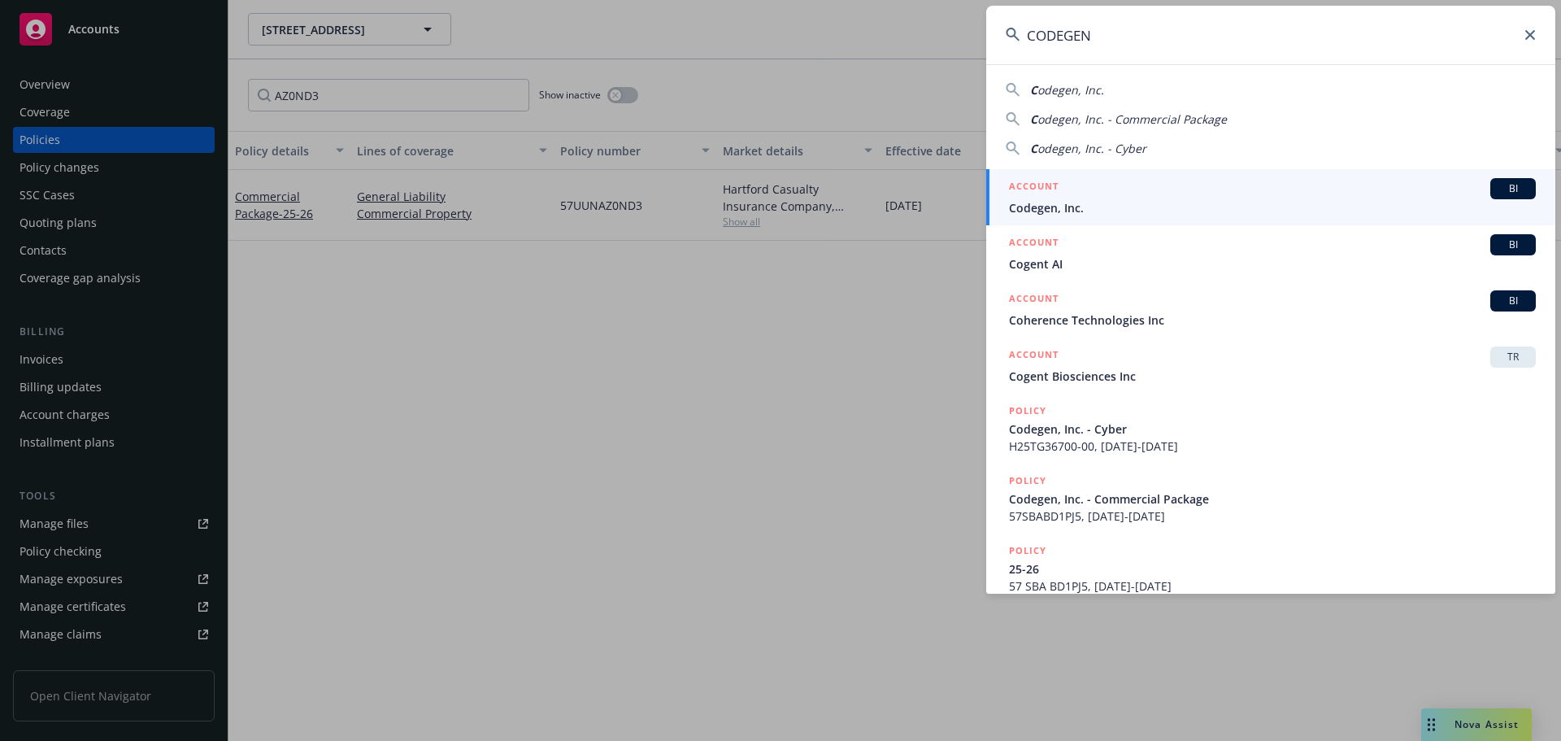
type input "CODEGEN"
click at [1125, 209] on span "Codegen, Inc." at bounding box center [1272, 207] width 527 height 17
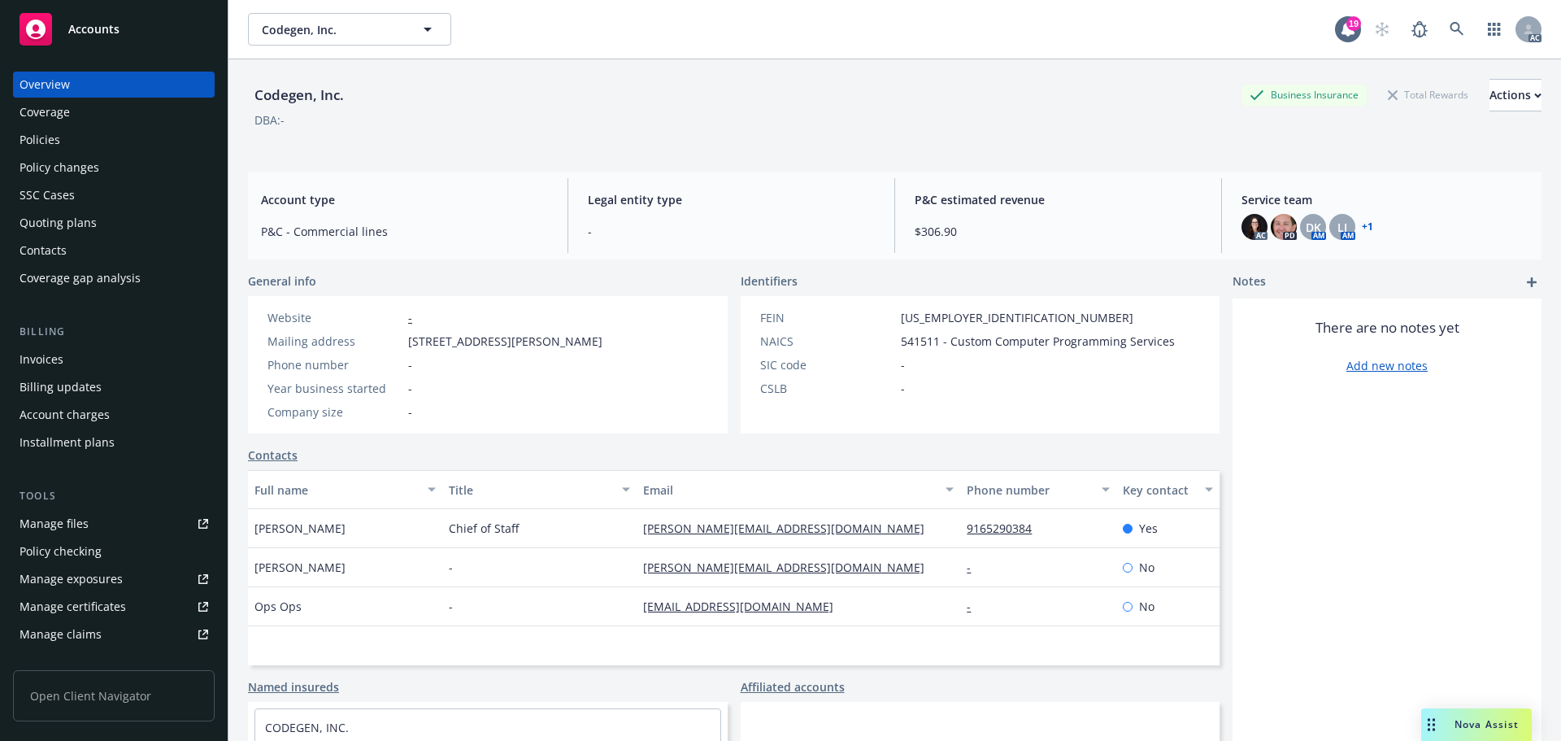
click at [128, 147] on div "Policies" at bounding box center [114, 140] width 189 height 26
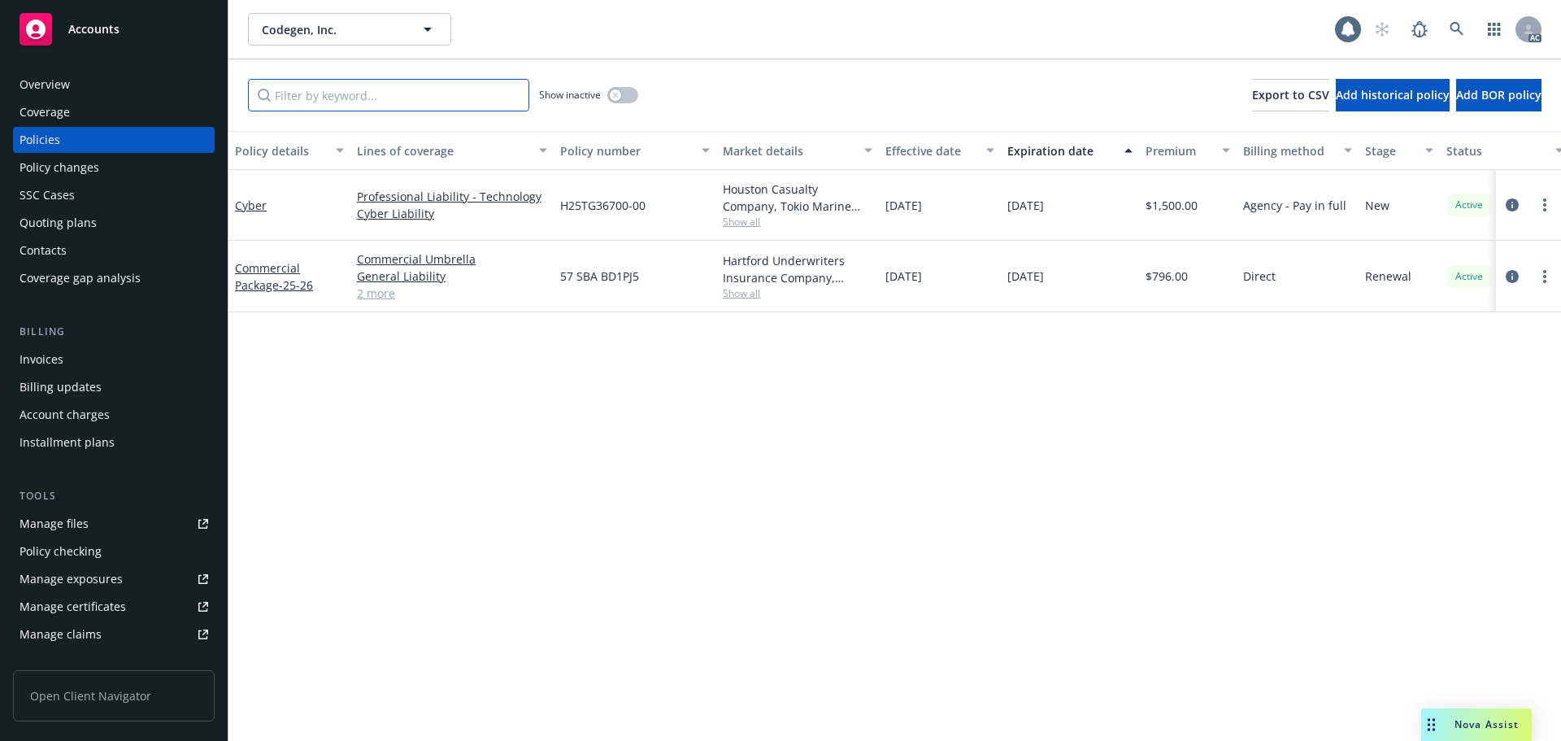
click at [344, 98] on input "Filter by keyword..." at bounding box center [388, 95] width 281 height 33
paste input "BD1PJ5"
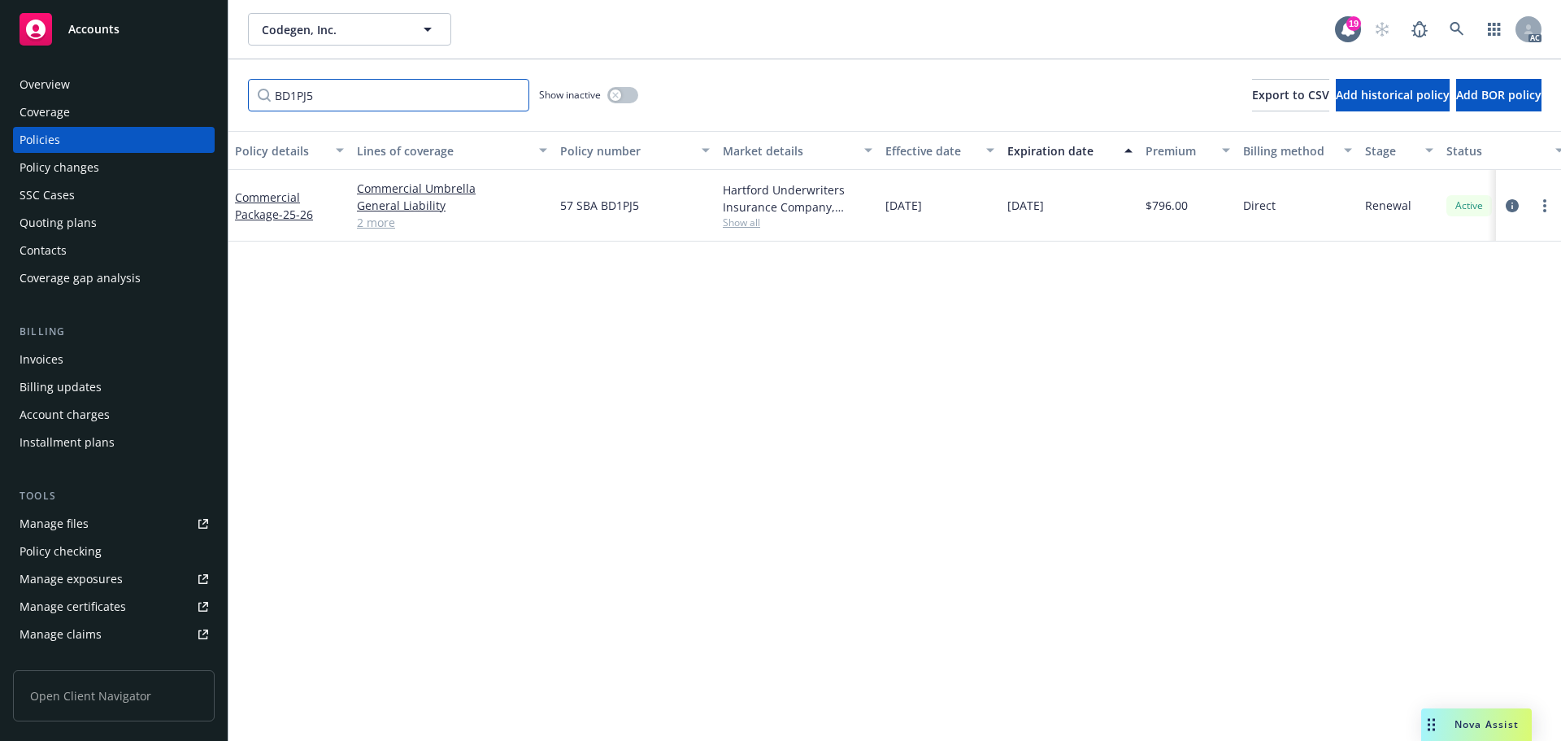
type input "BD1PJ5"
click at [1459, 27] on icon at bounding box center [1457, 29] width 15 height 15
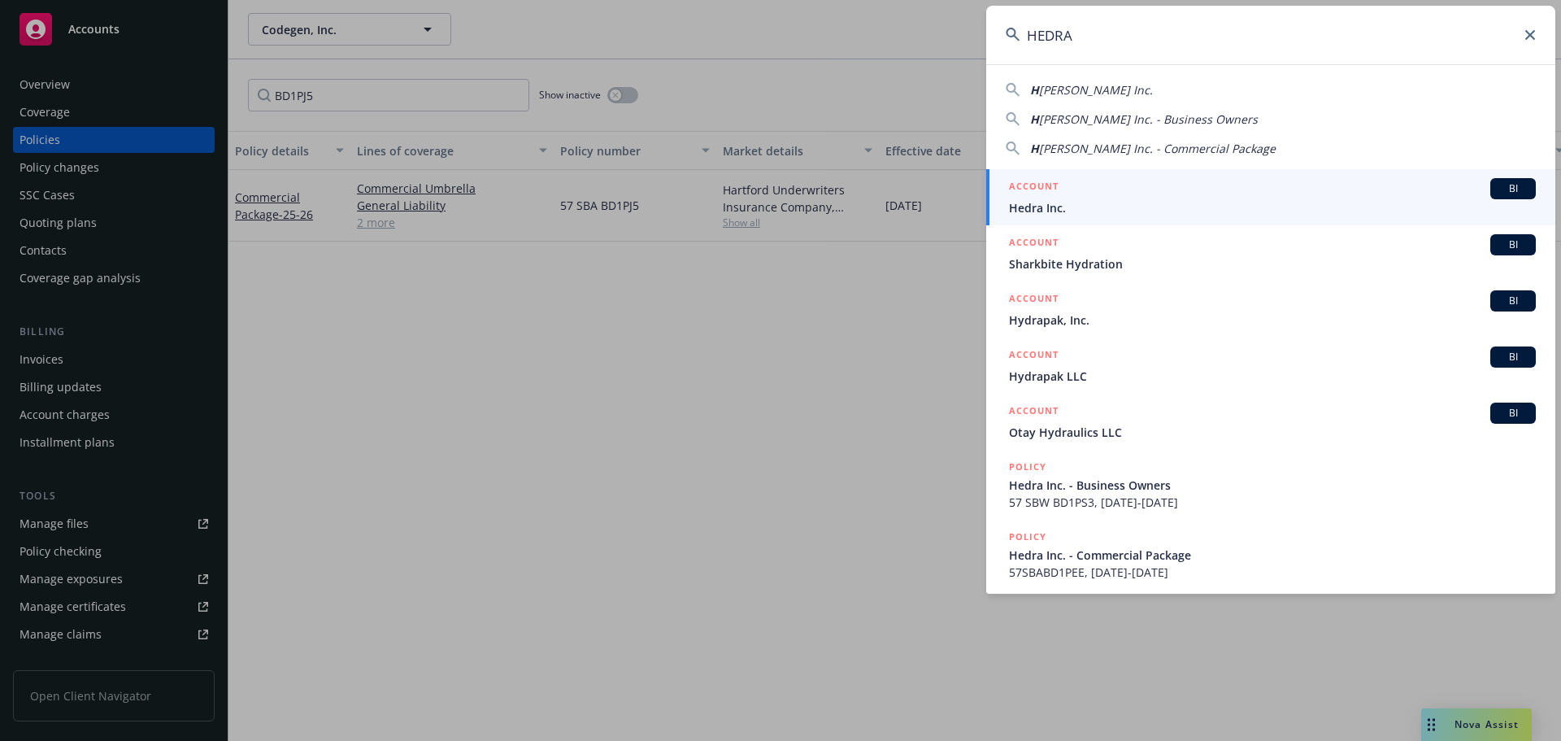
type input "HEDRA"
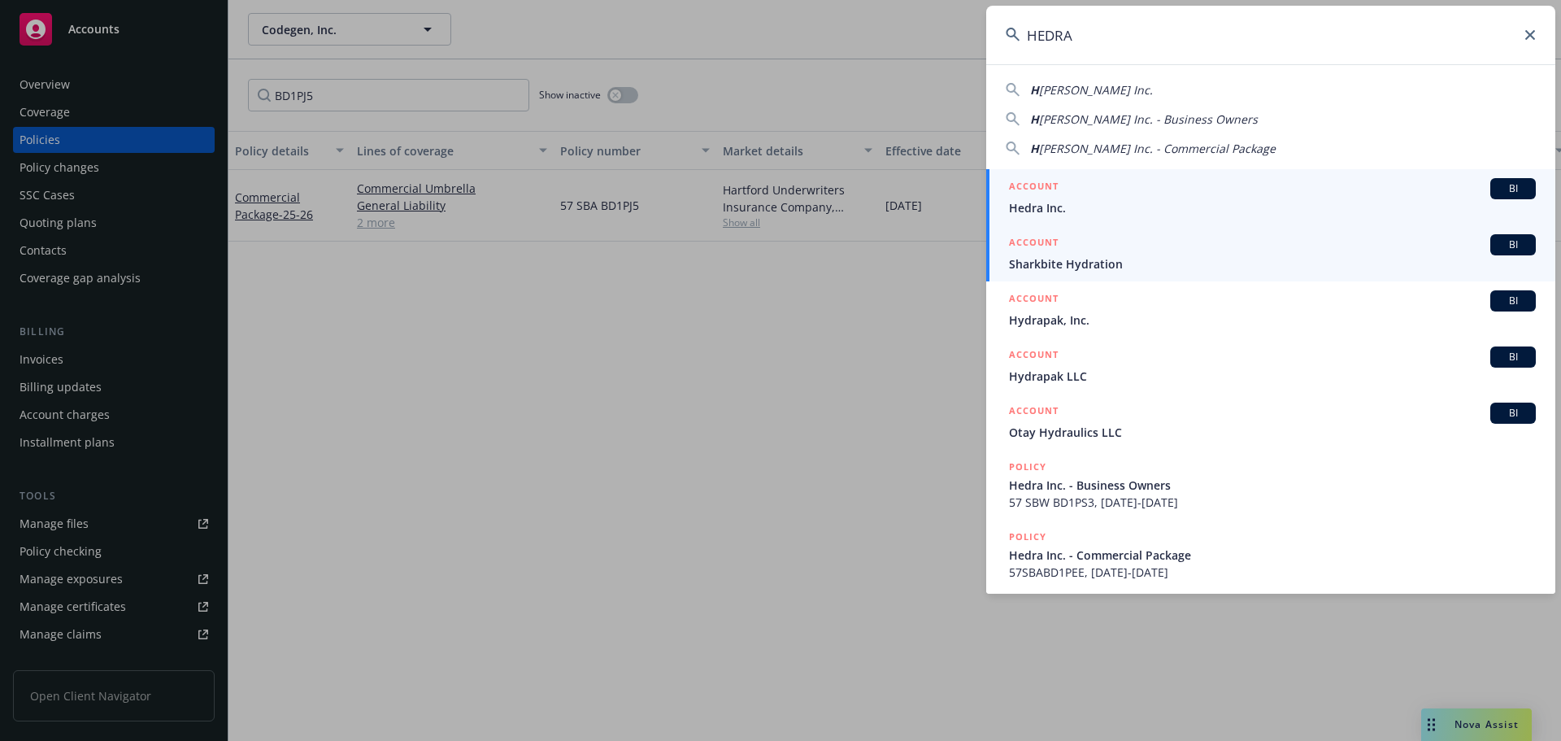
drag, startPoint x: 1071, startPoint y: 217, endPoint x: 1061, endPoint y: 212, distance: 10.9
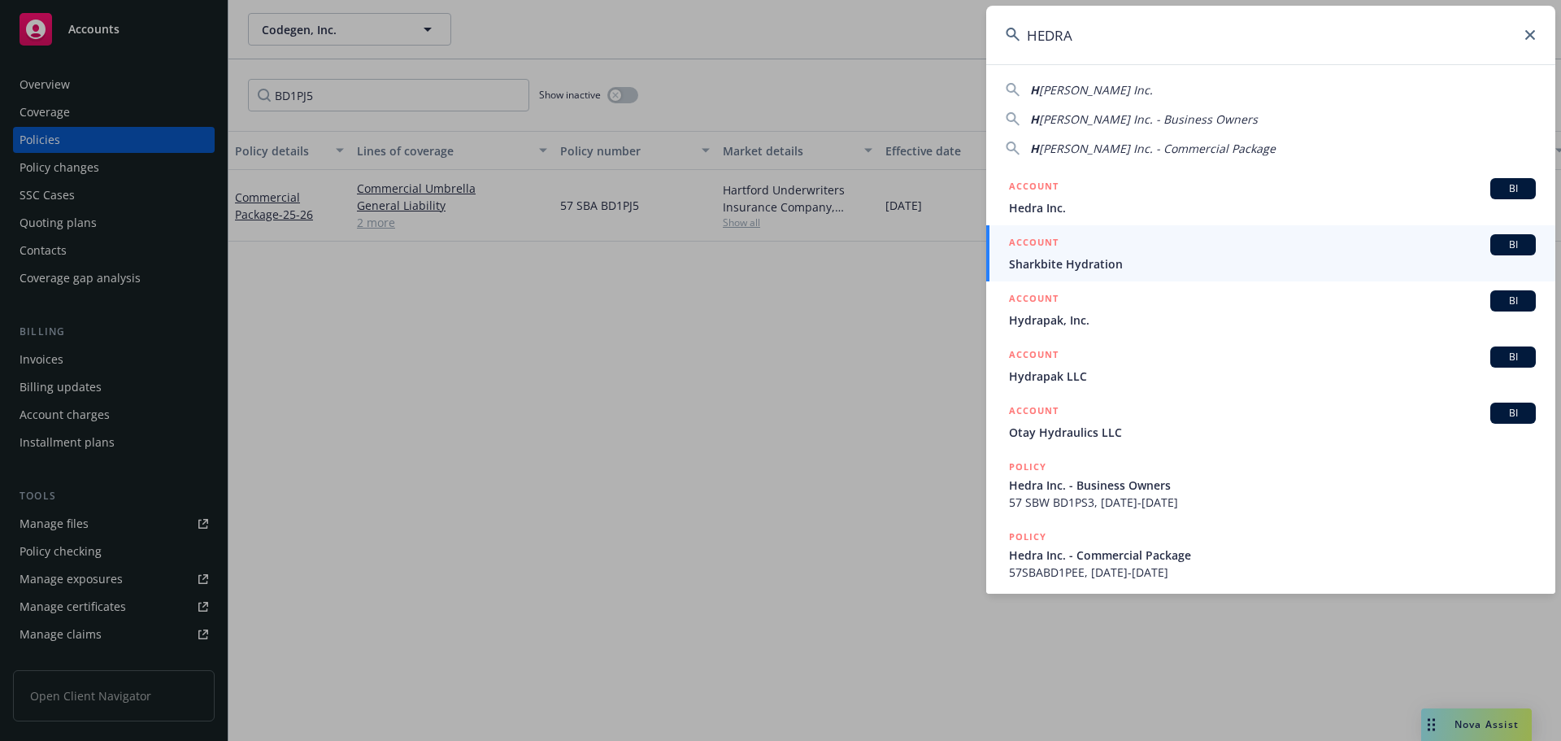
click at [1070, 216] on link "ACCOUNT BI Hedra Inc." at bounding box center [1270, 197] width 569 height 56
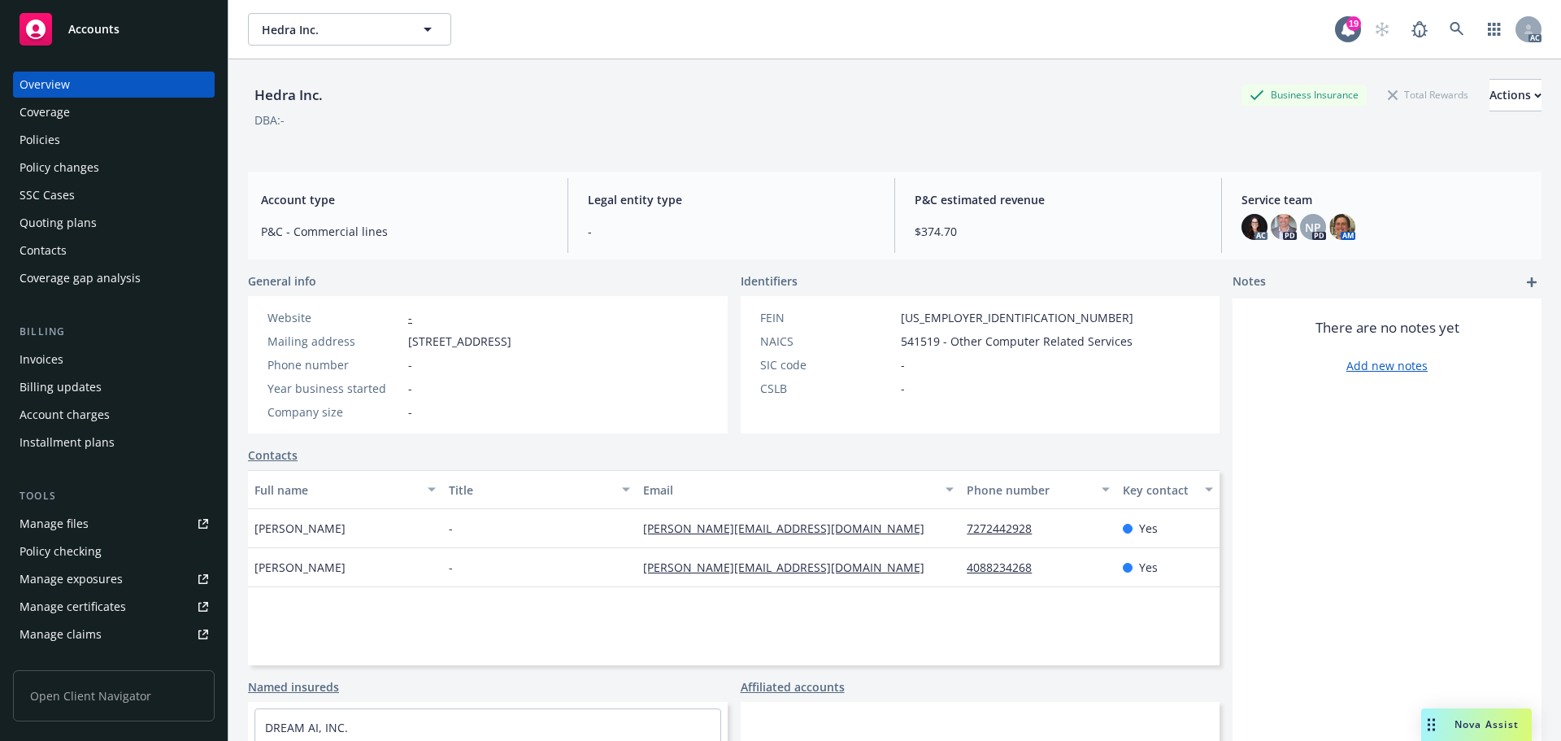
click at [52, 139] on div "Policies" at bounding box center [40, 140] width 41 height 26
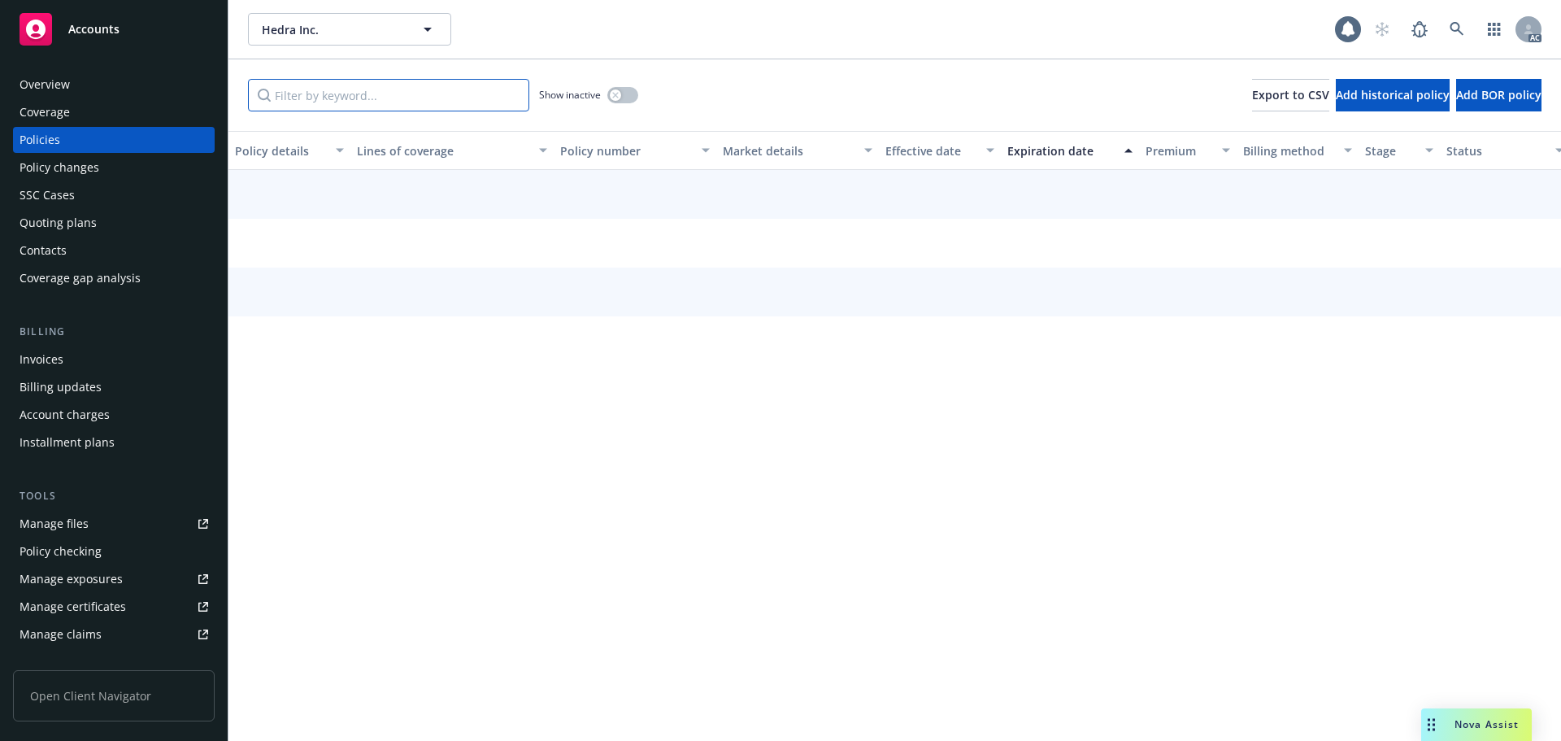
click at [372, 87] on input "Filter by keyword..." at bounding box center [388, 95] width 281 height 33
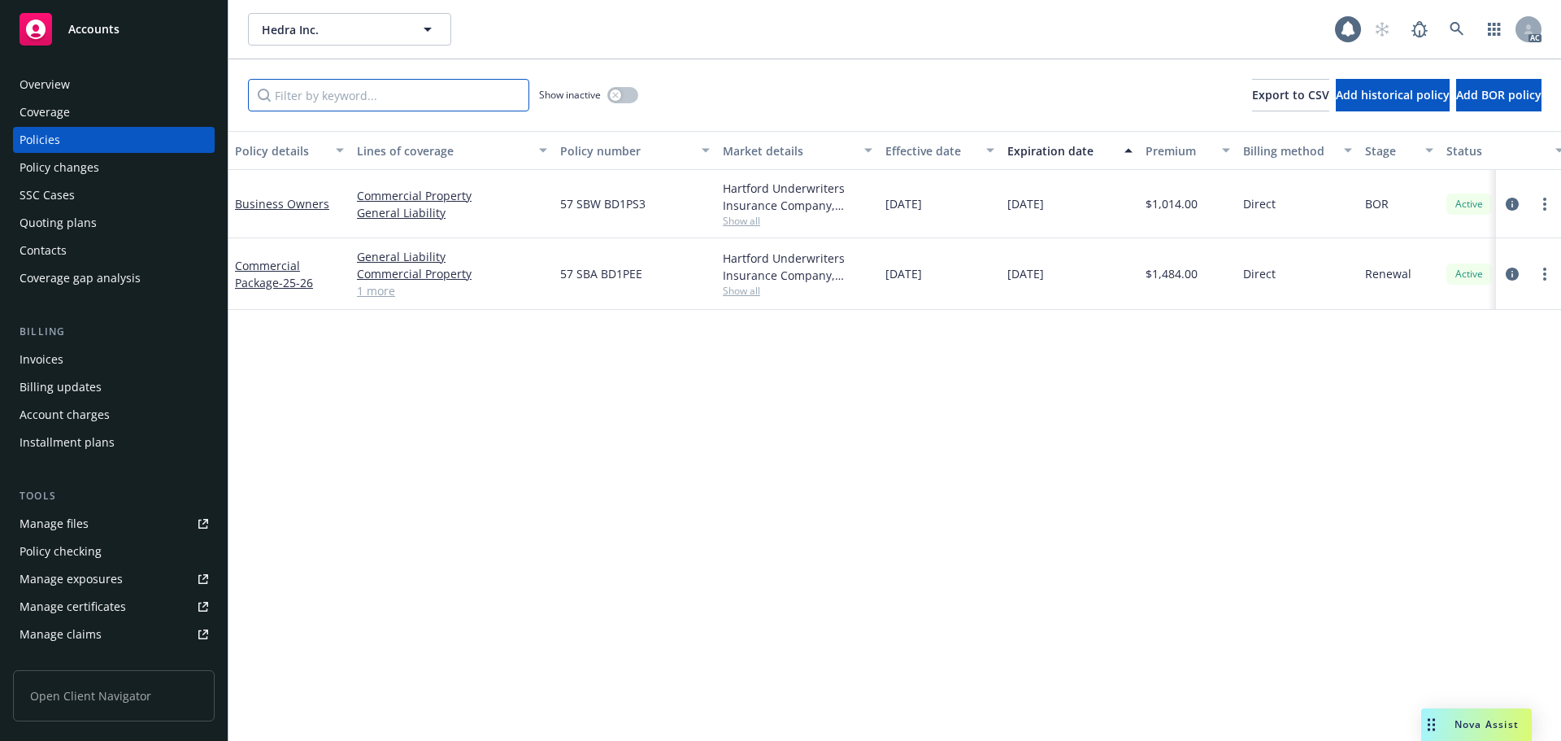
paste input "BD1PEE"
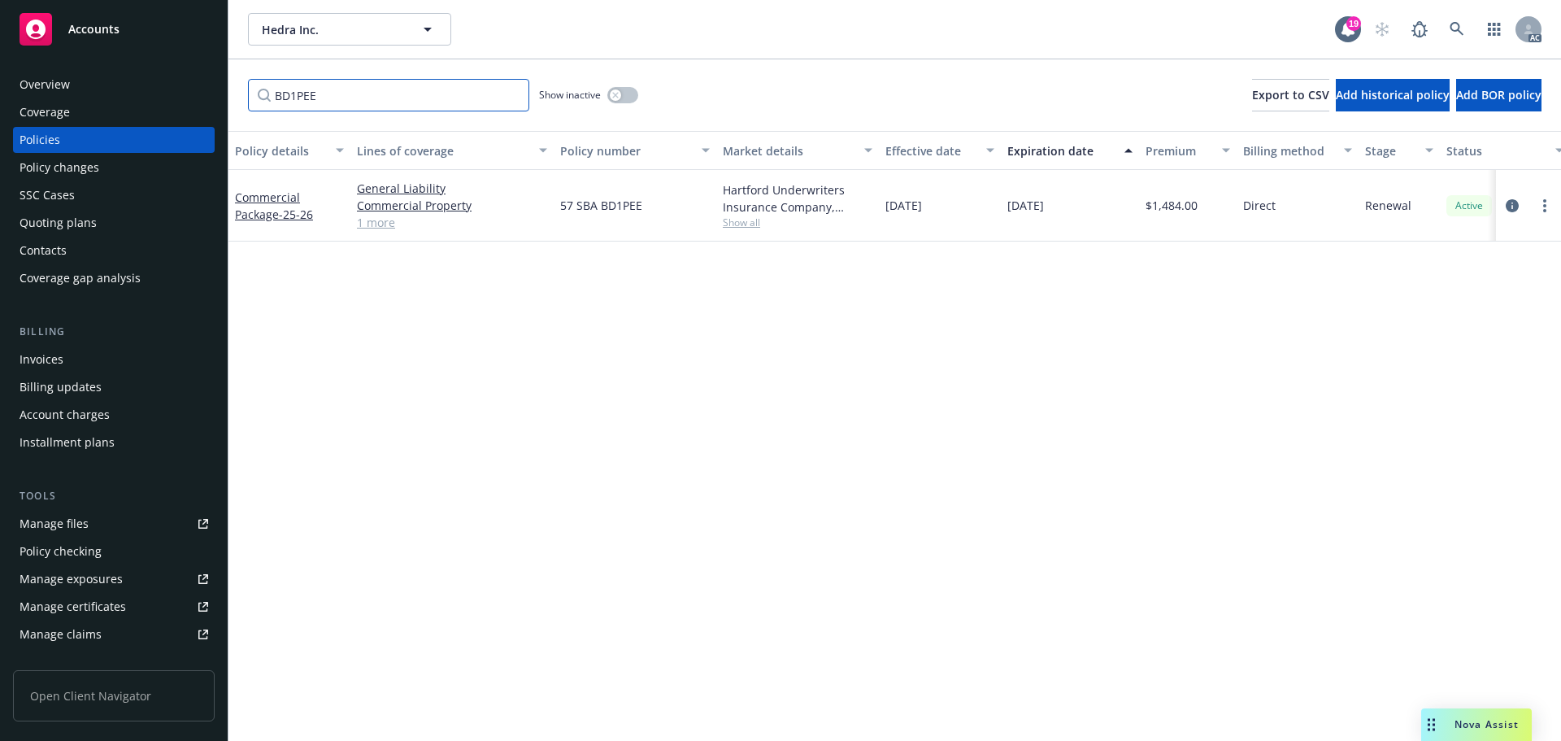
type input "BD1PEE"
click at [616, 104] on div "Show inactive" at bounding box center [588, 95] width 99 height 33
click at [620, 100] on button "button" at bounding box center [622, 95] width 31 height 16
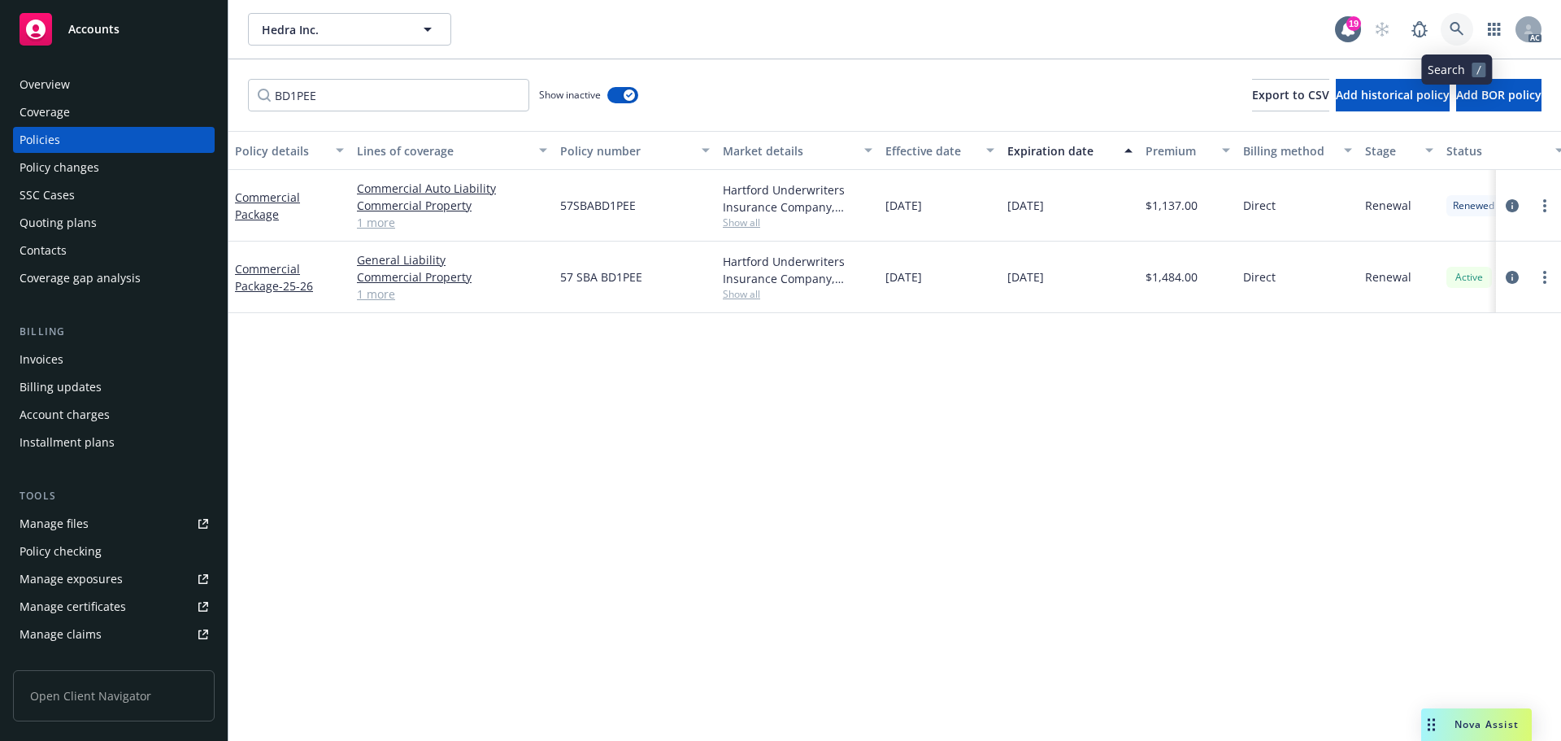
click at [1449, 37] on link at bounding box center [1457, 29] width 33 height 33
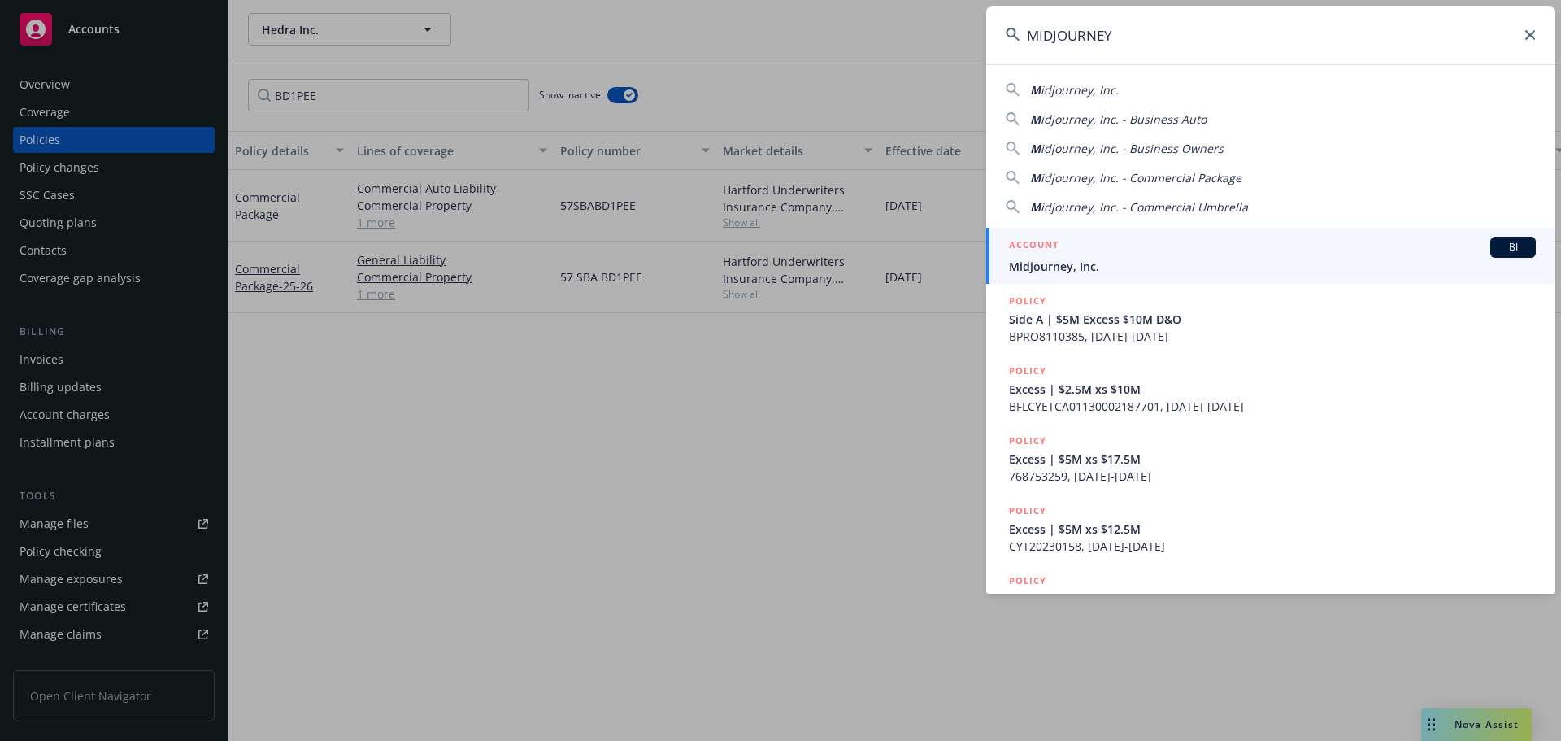
type input "MIDJOURNEY"
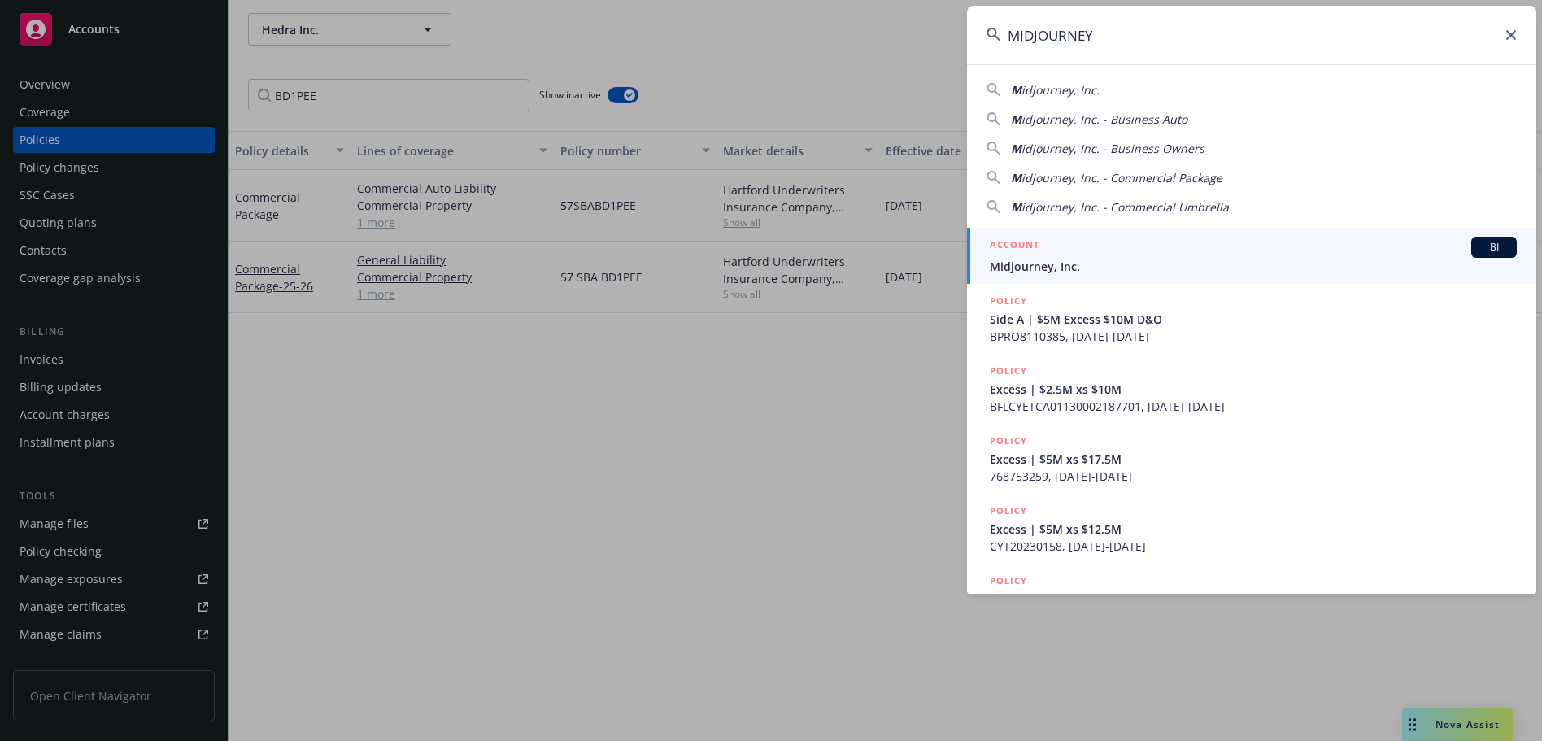
click at [1100, 263] on span "Midjourney, Inc." at bounding box center [1253, 266] width 527 height 17
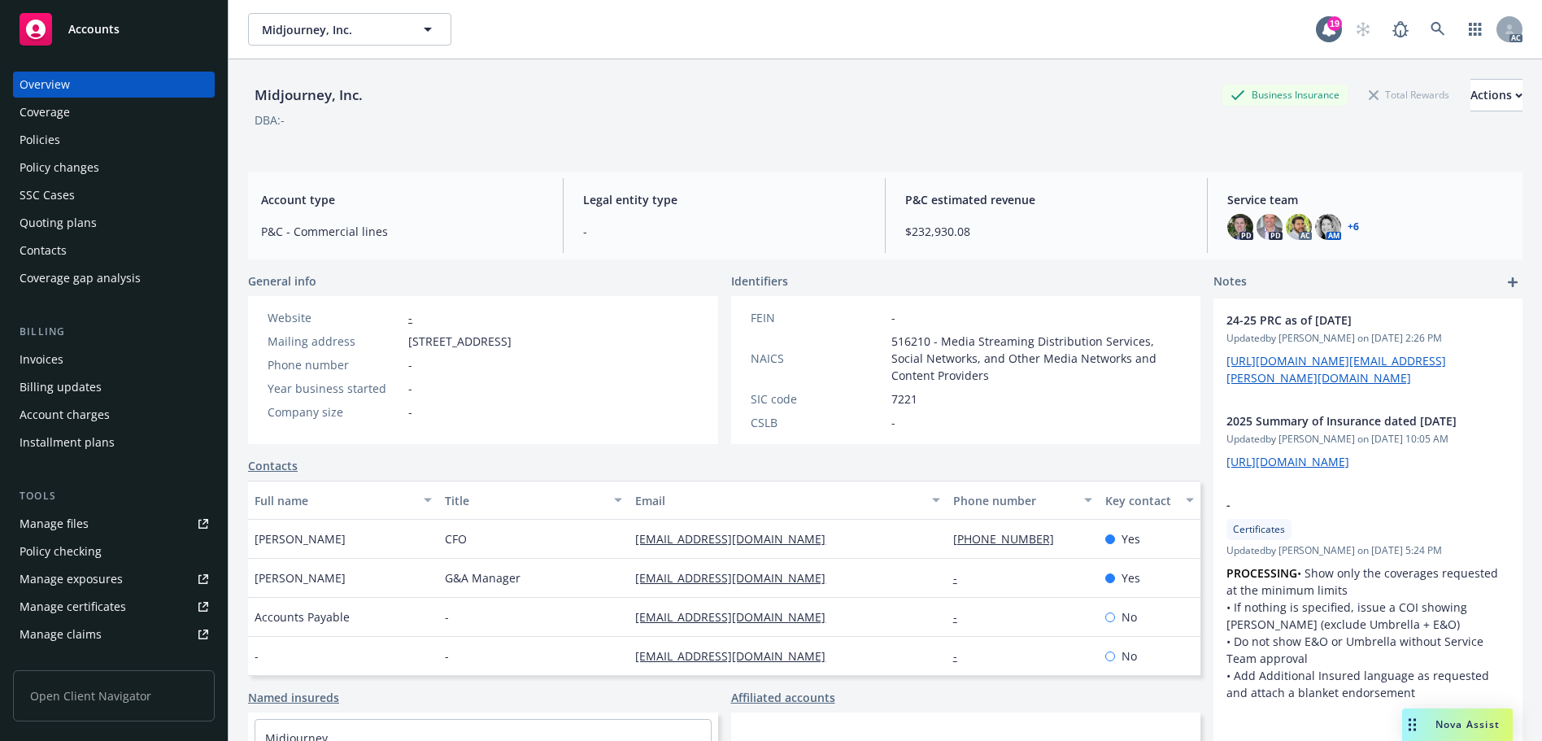
click at [85, 146] on div "Policies" at bounding box center [114, 140] width 189 height 26
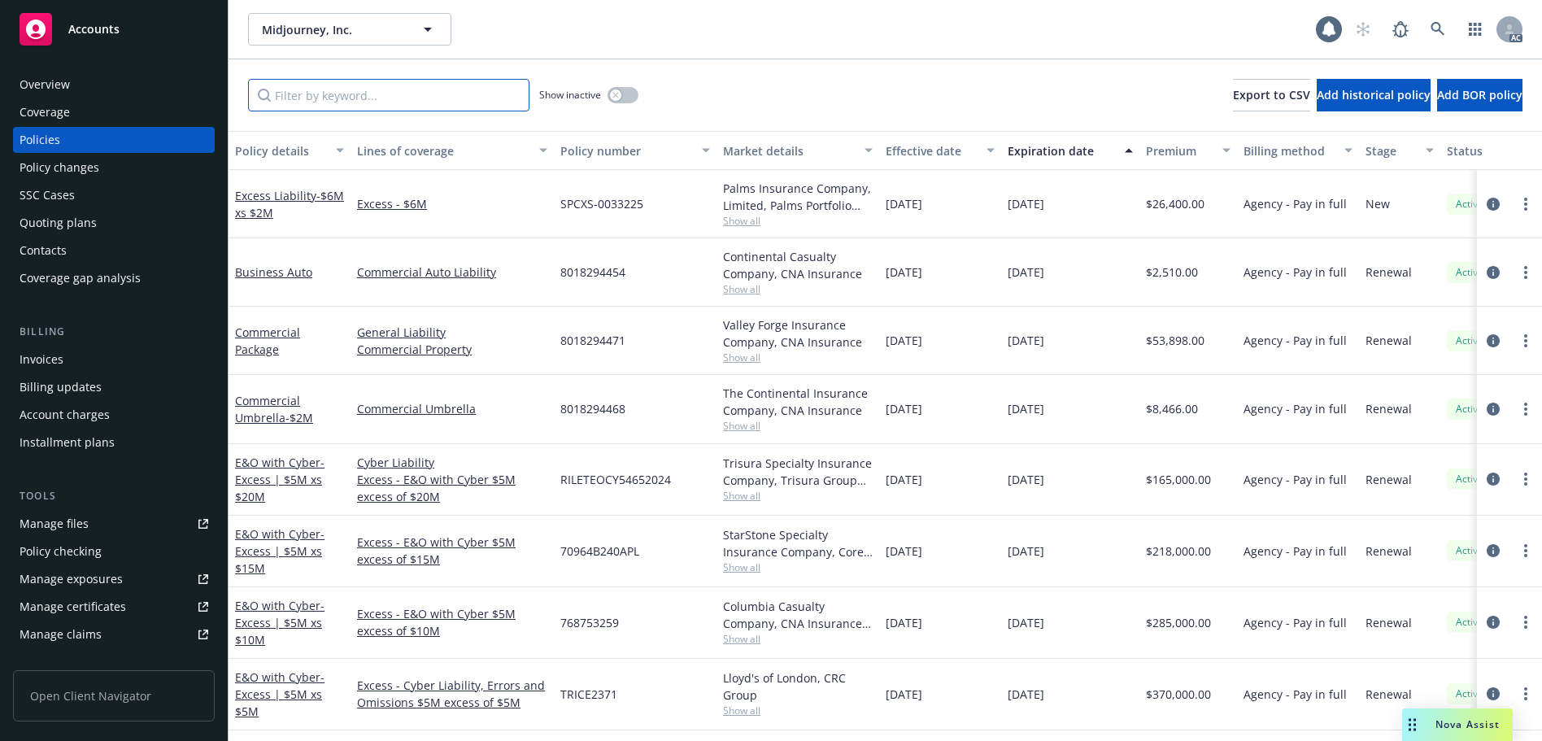
click at [350, 92] on input "Filter by keyword..." at bounding box center [388, 95] width 281 height 33
paste input "BP5568"
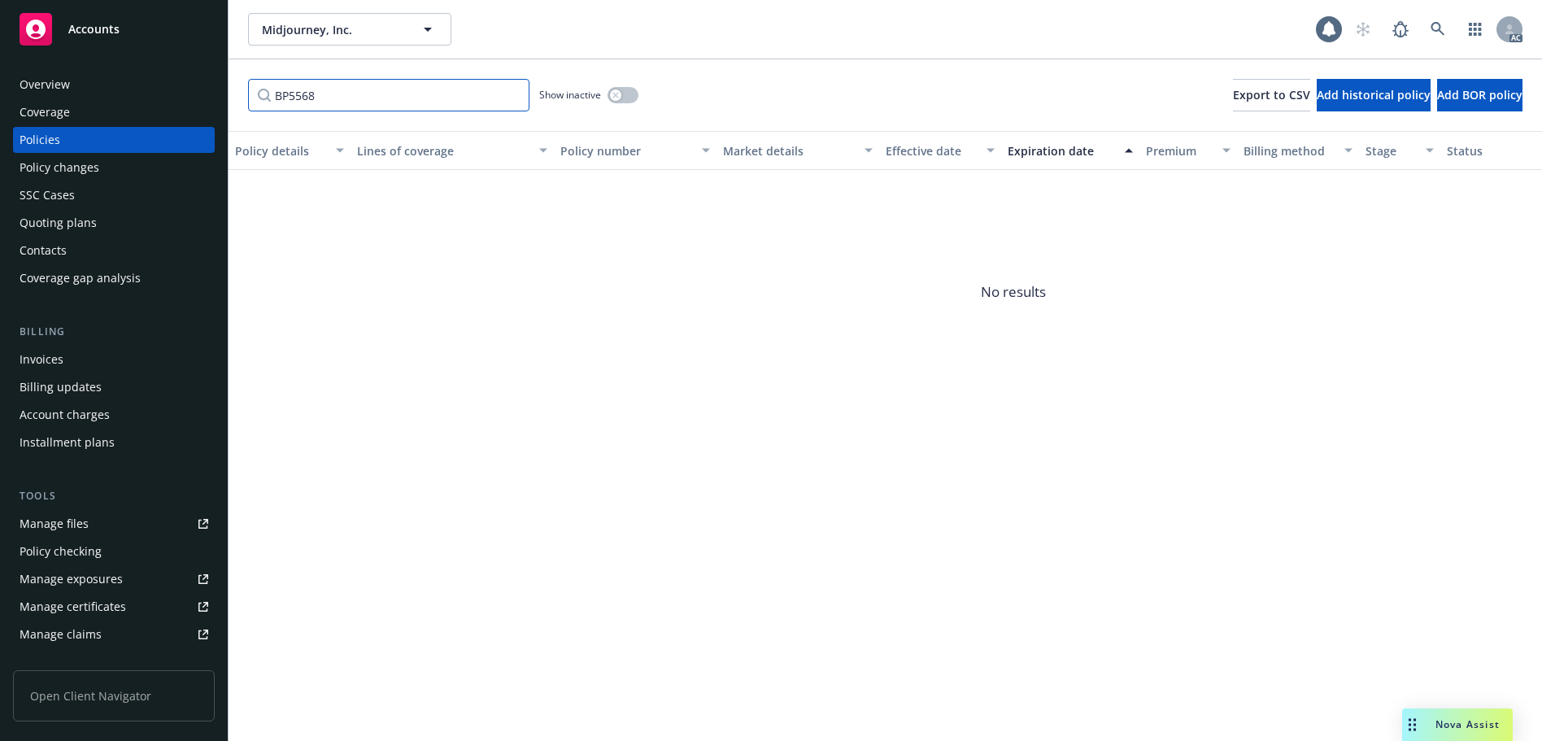
type input "BP5568"
click at [614, 93] on icon "button" at bounding box center [615, 95] width 6 height 6
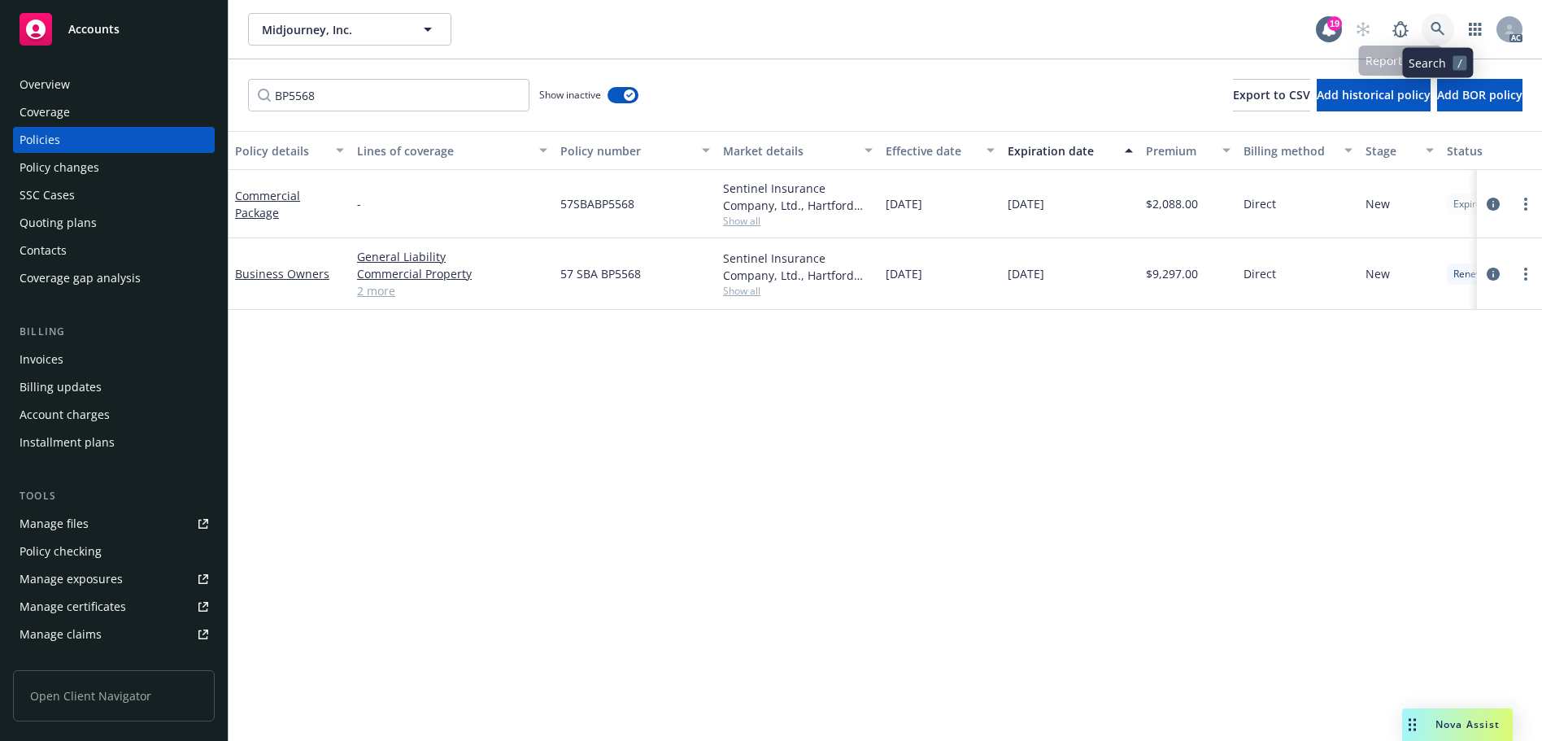
click at [1434, 17] on link at bounding box center [1437, 29] width 33 height 33
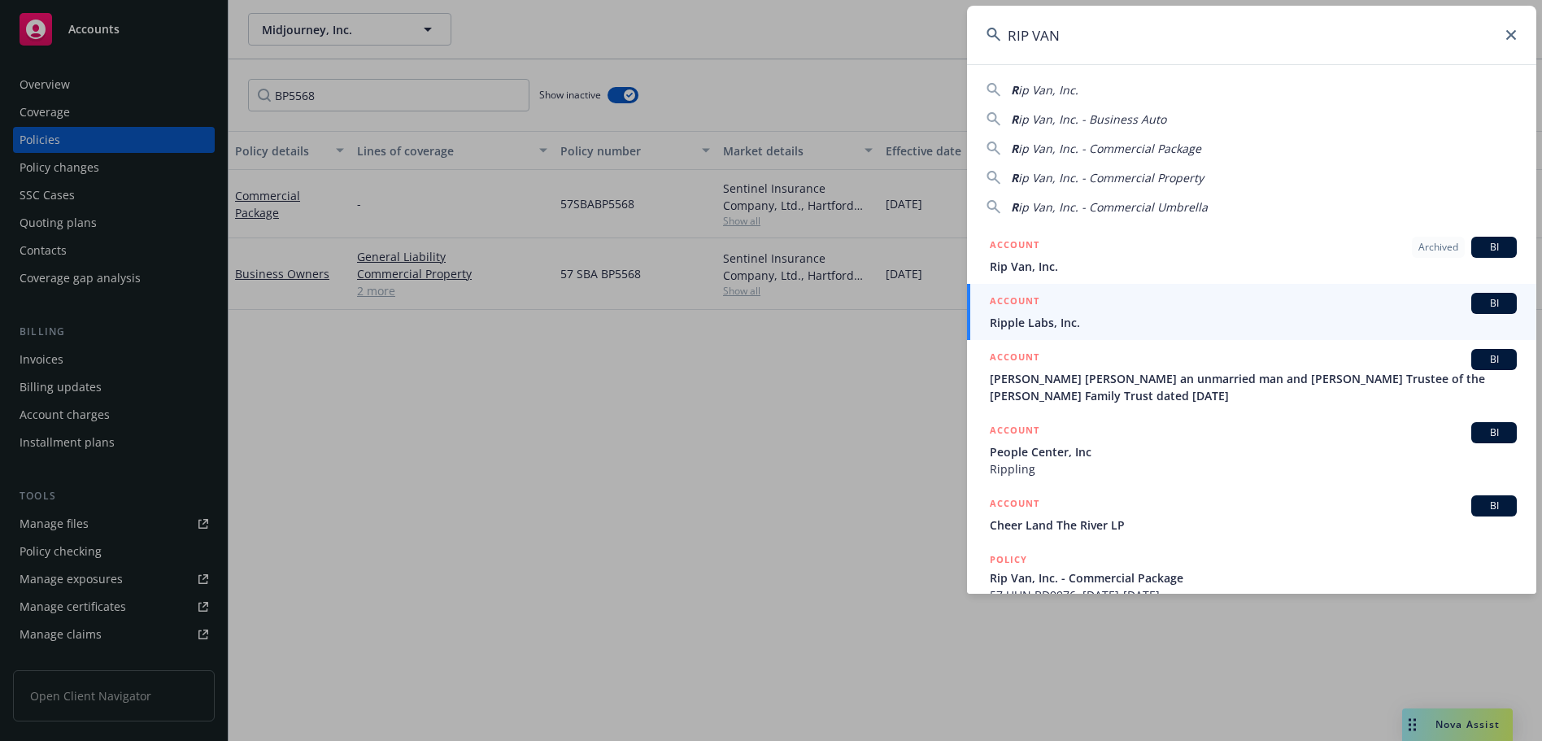
click at [1397, 37] on input "RIP VAN" at bounding box center [1251, 35] width 569 height 59
paste input "BD9976"
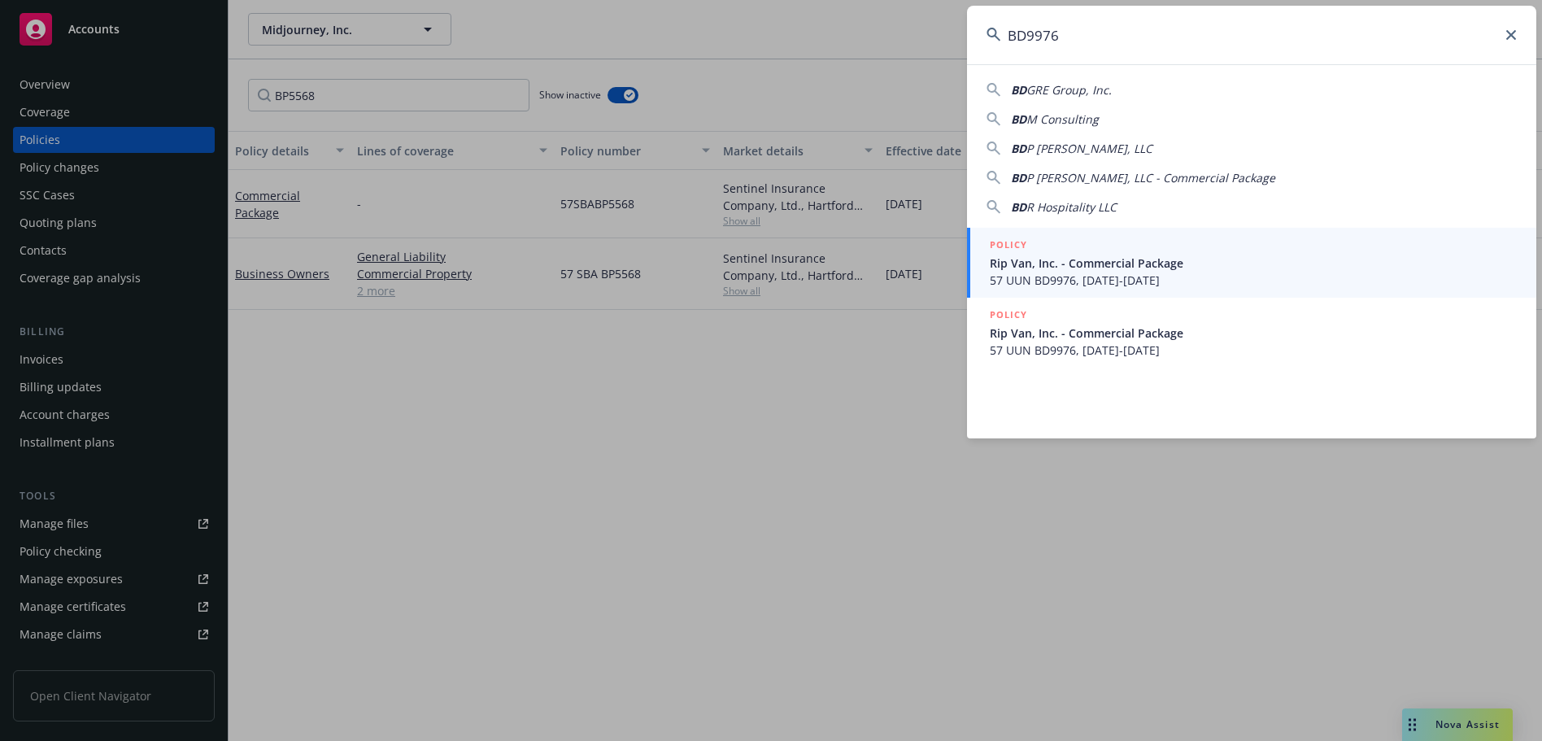
type input "BD9976"
click at [1173, 262] on span "Rip Van, Inc. - Commercial Package" at bounding box center [1253, 263] width 527 height 17
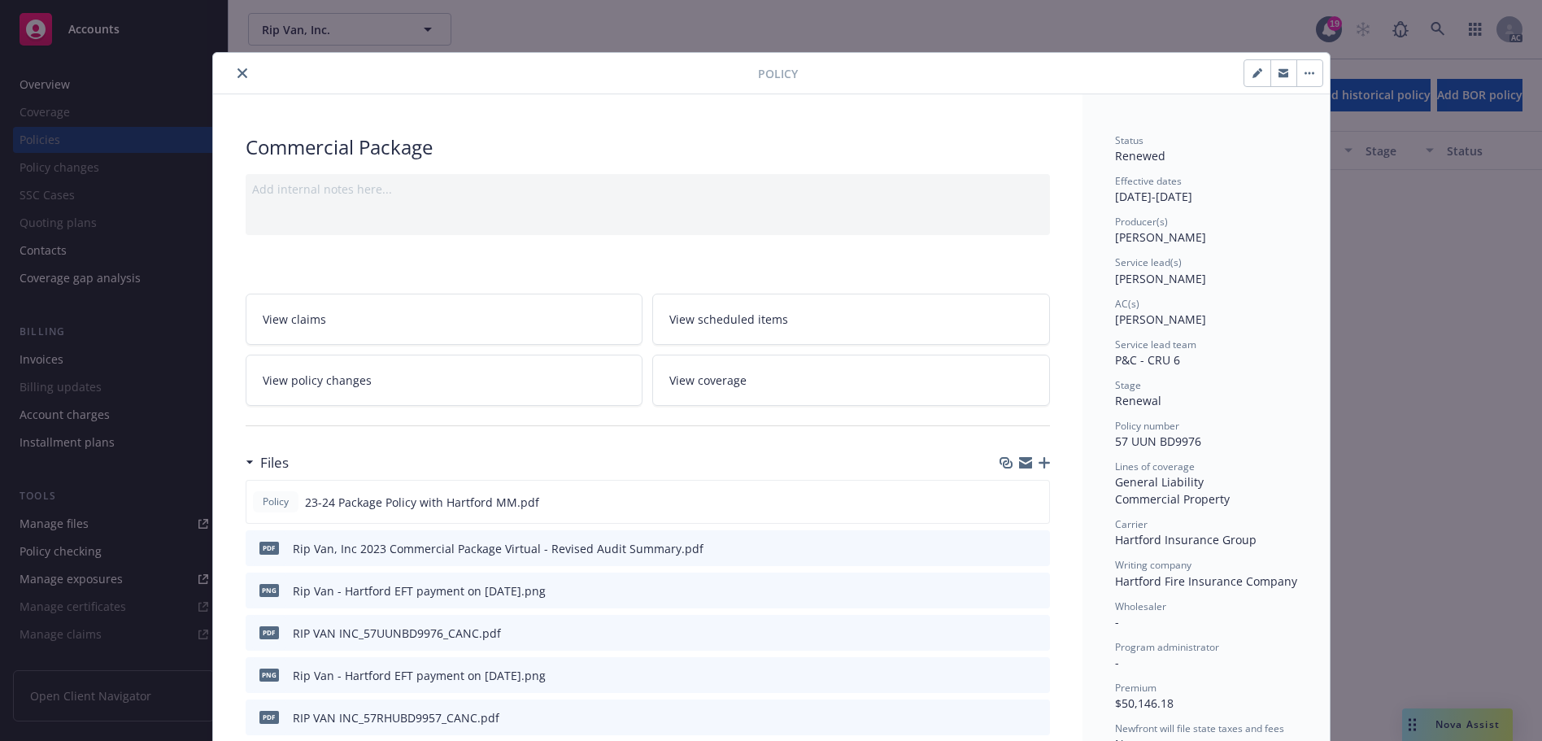
click at [244, 67] on div at bounding box center [489, 73] width 538 height 20
click at [237, 71] on icon "close" at bounding box center [242, 73] width 10 height 10
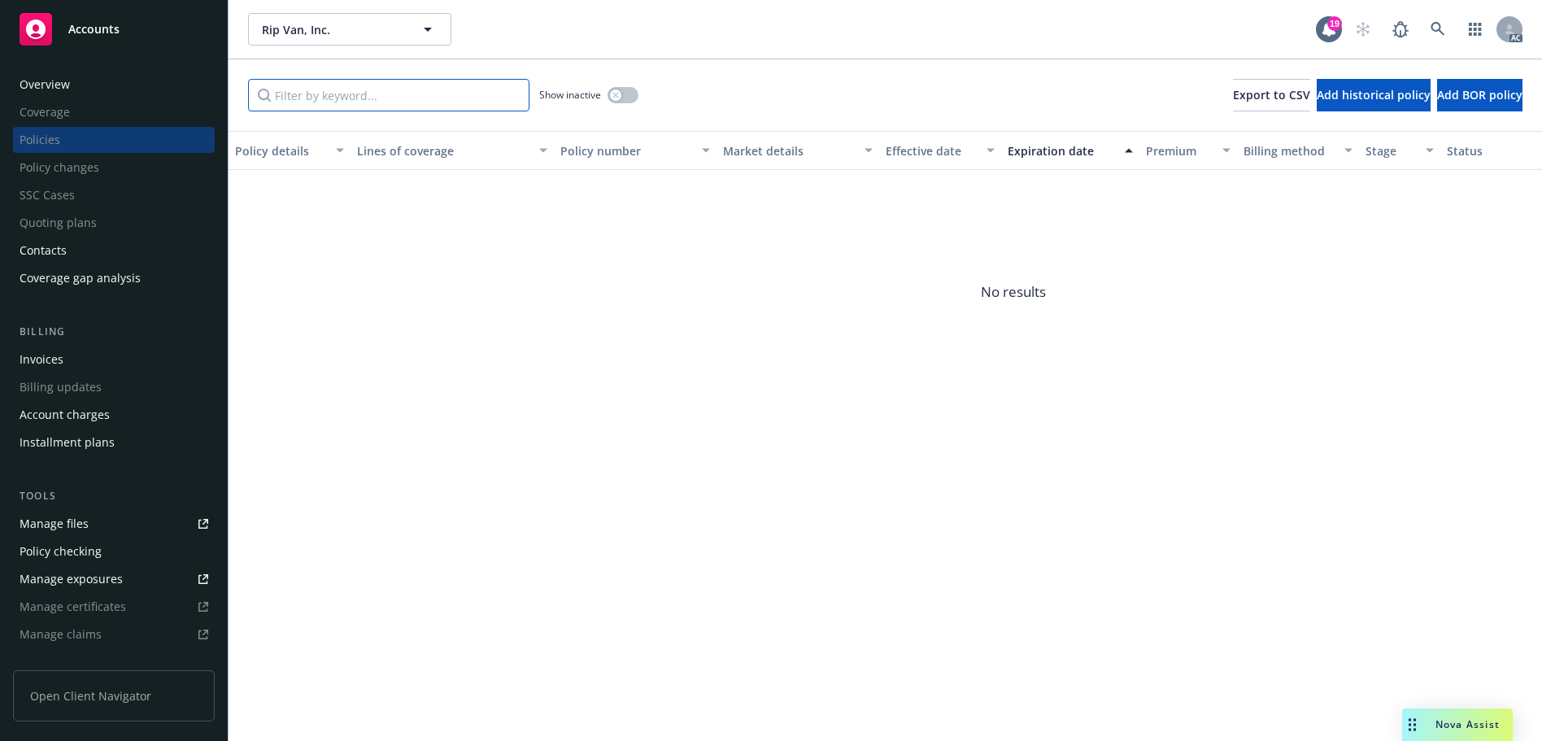
click at [357, 94] on input "Filter by keyword..." at bounding box center [388, 95] width 281 height 33
paste input "BD9976"
type input "BD9976"
drag, startPoint x: 625, startPoint y: 102, endPoint x: 577, endPoint y: 5, distance: 108.4
click at [625, 101] on button "button" at bounding box center [622, 95] width 31 height 16
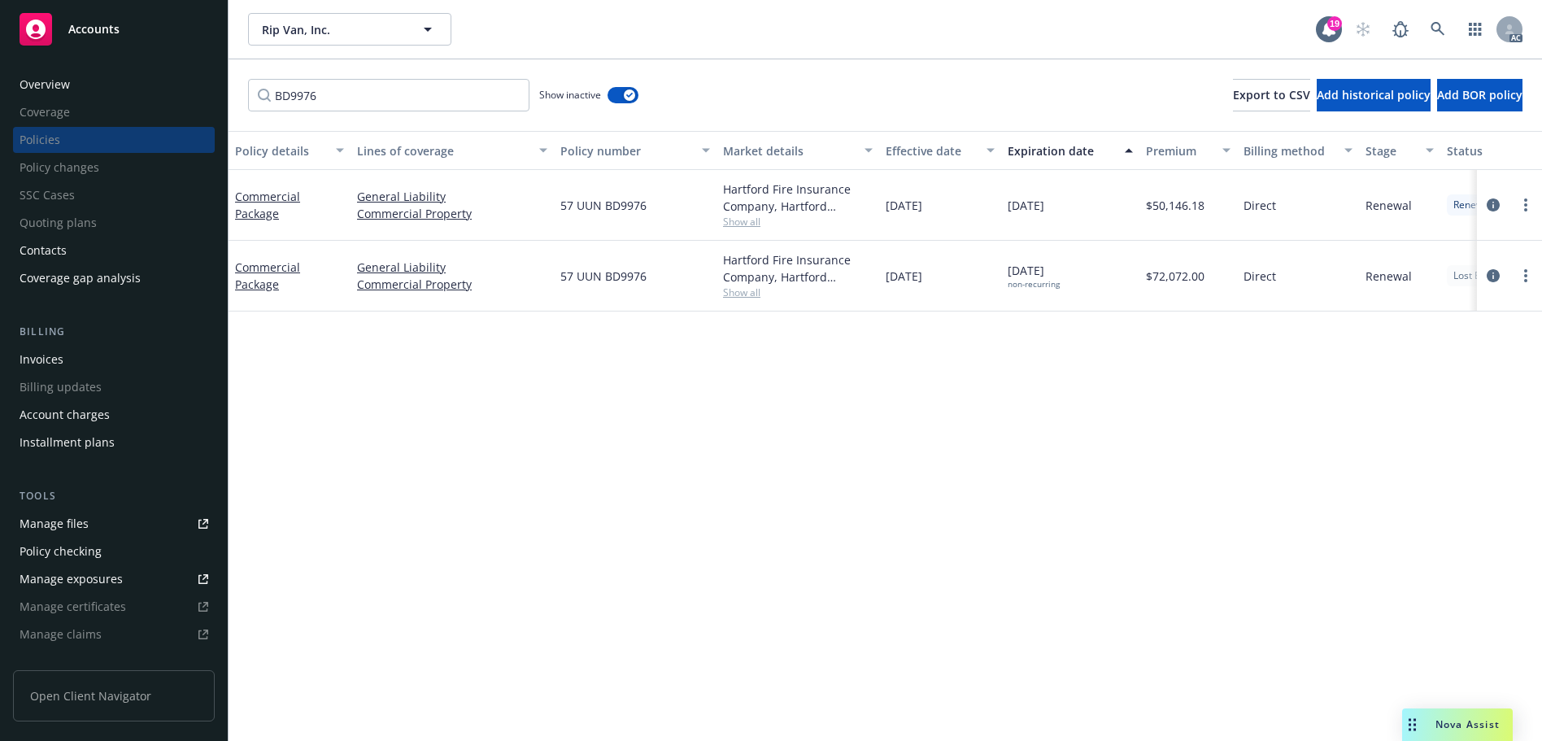
click at [81, 76] on div "Overview" at bounding box center [114, 85] width 189 height 26
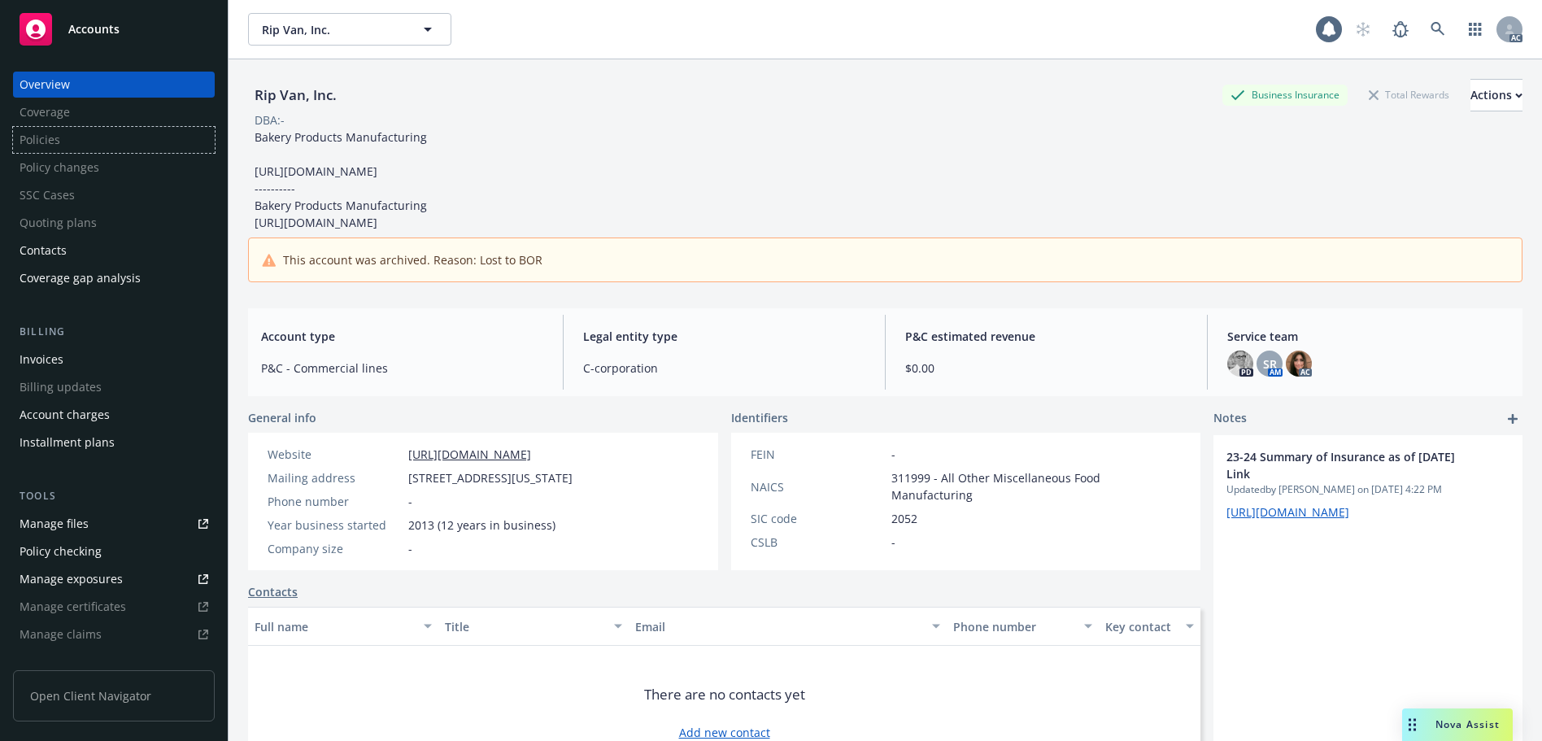
click at [98, 140] on div "Policies" at bounding box center [114, 140] width 202 height 26
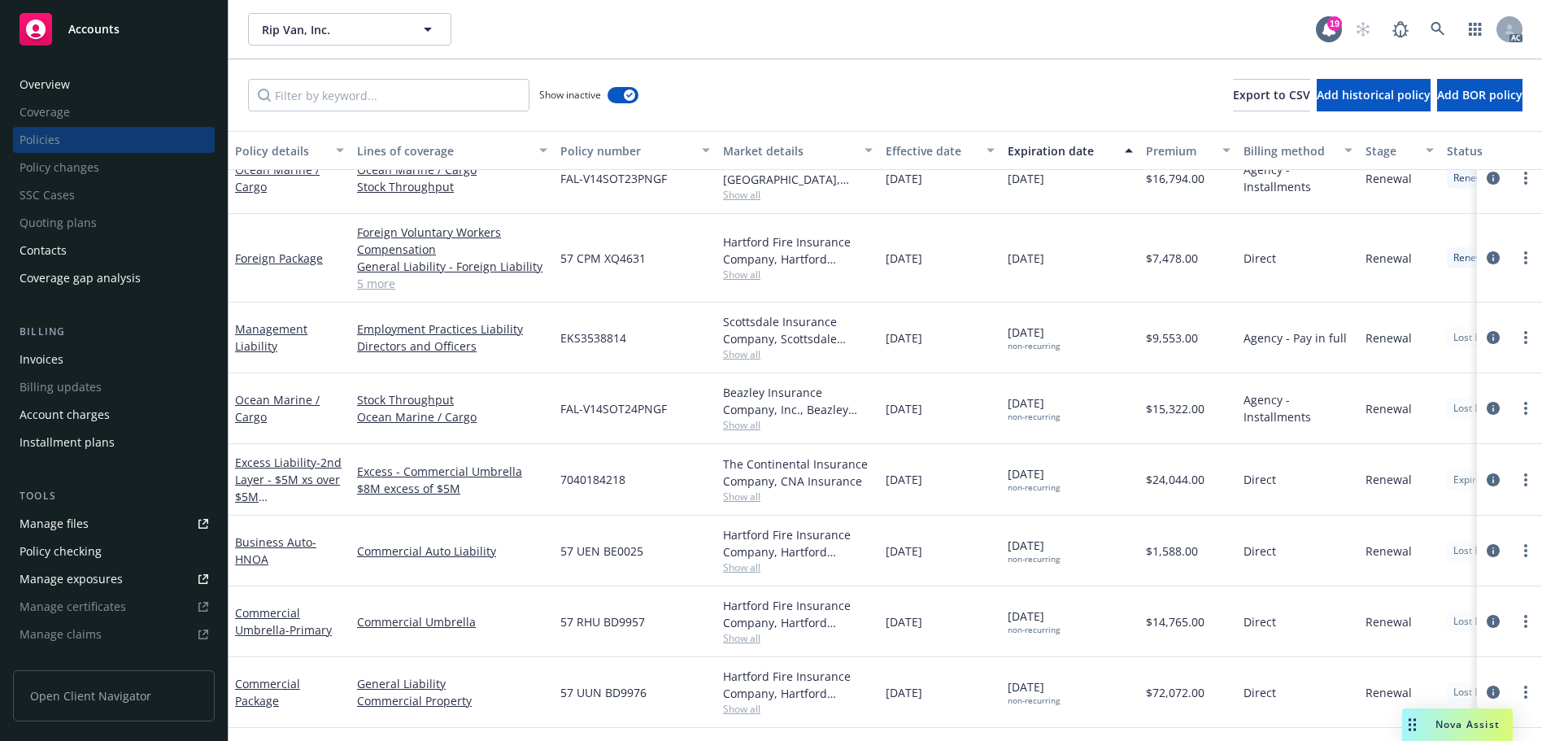
scroll to position [1464, 0]
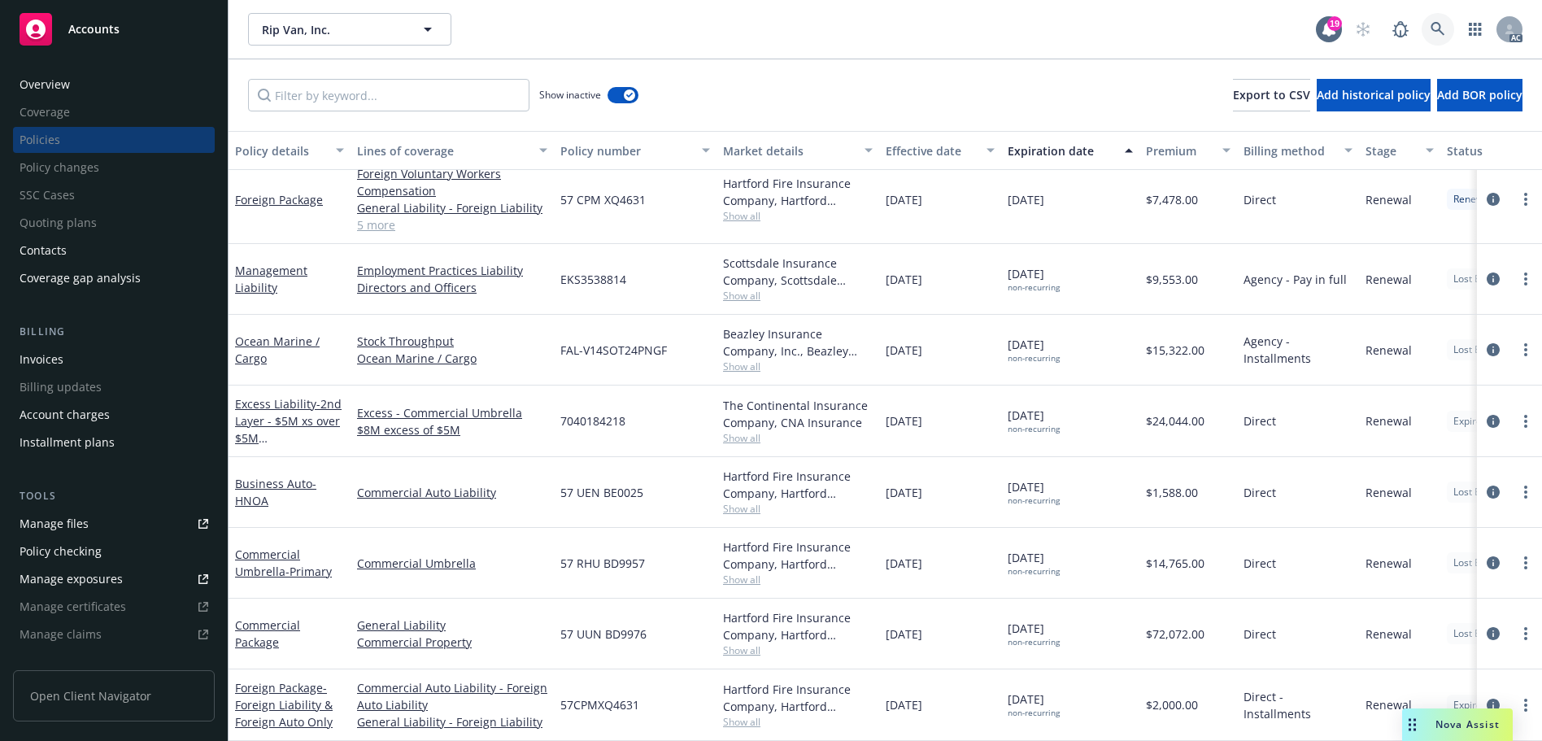
click at [1438, 28] on icon at bounding box center [1437, 29] width 15 height 15
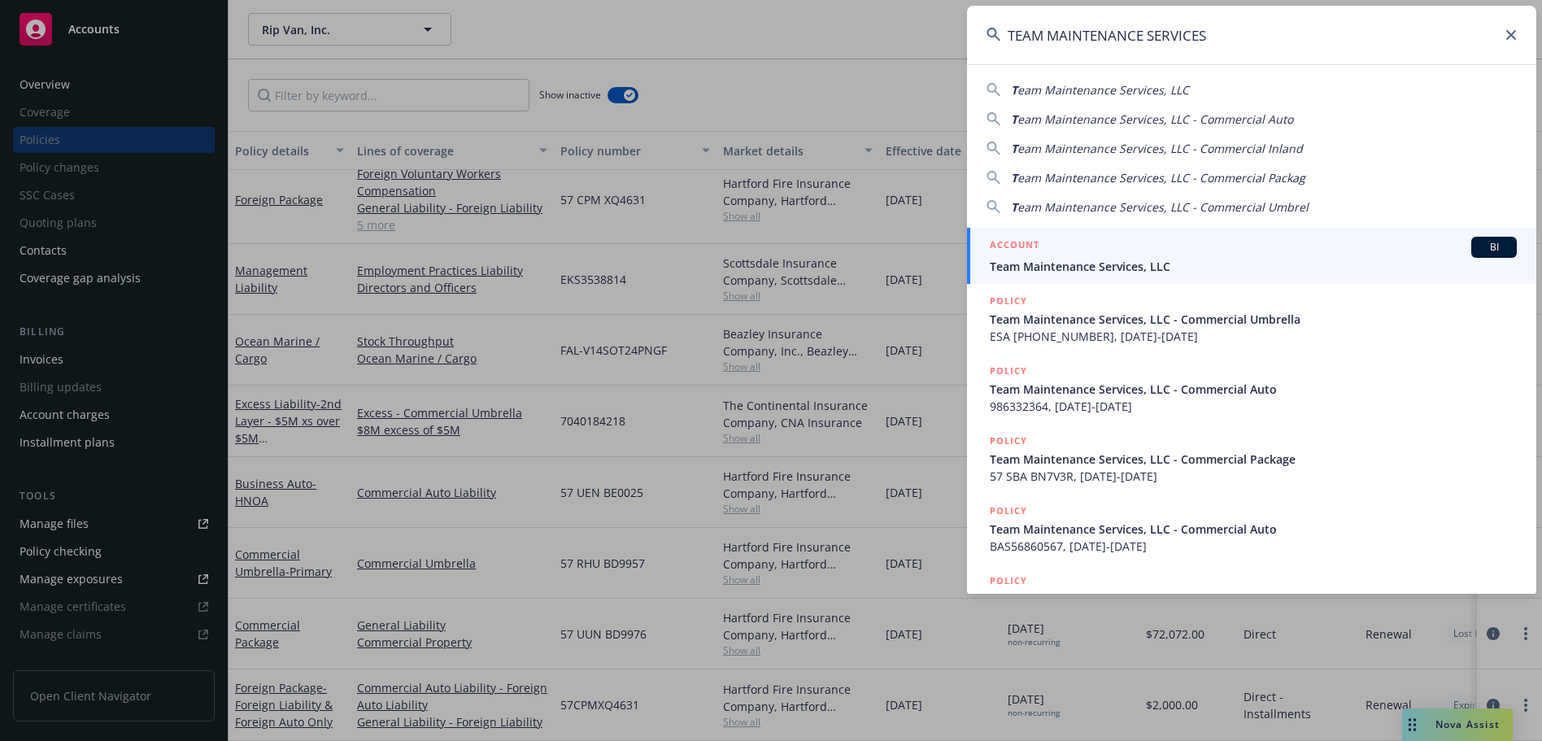
type input "TEAM MAINTENANCE SERVICES"
drag, startPoint x: 1090, startPoint y: 243, endPoint x: 929, endPoint y: 107, distance: 210.0
click at [1090, 243] on div "ACCOUNT BI" at bounding box center [1253, 247] width 527 height 21
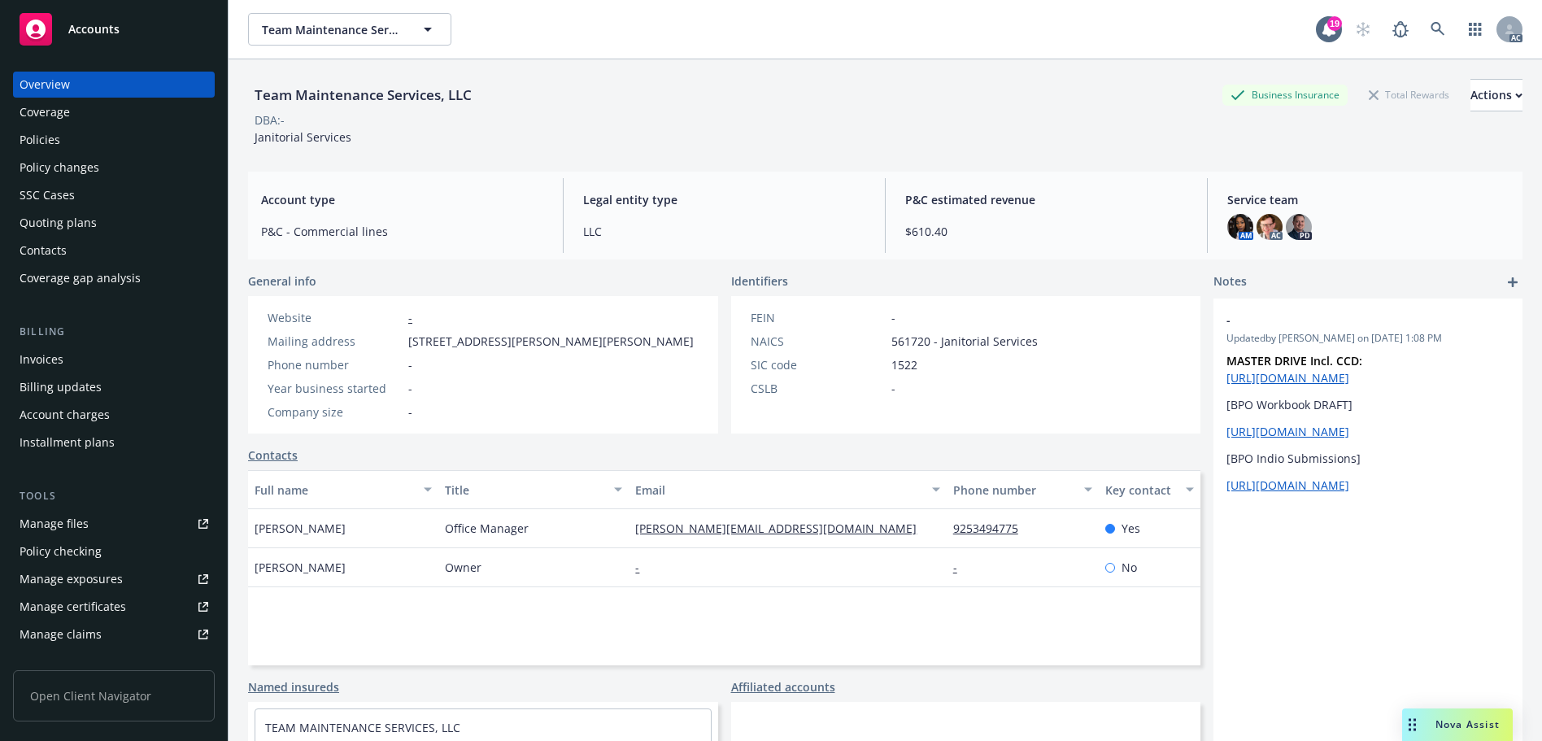
click at [86, 129] on div "Policies" at bounding box center [114, 140] width 189 height 26
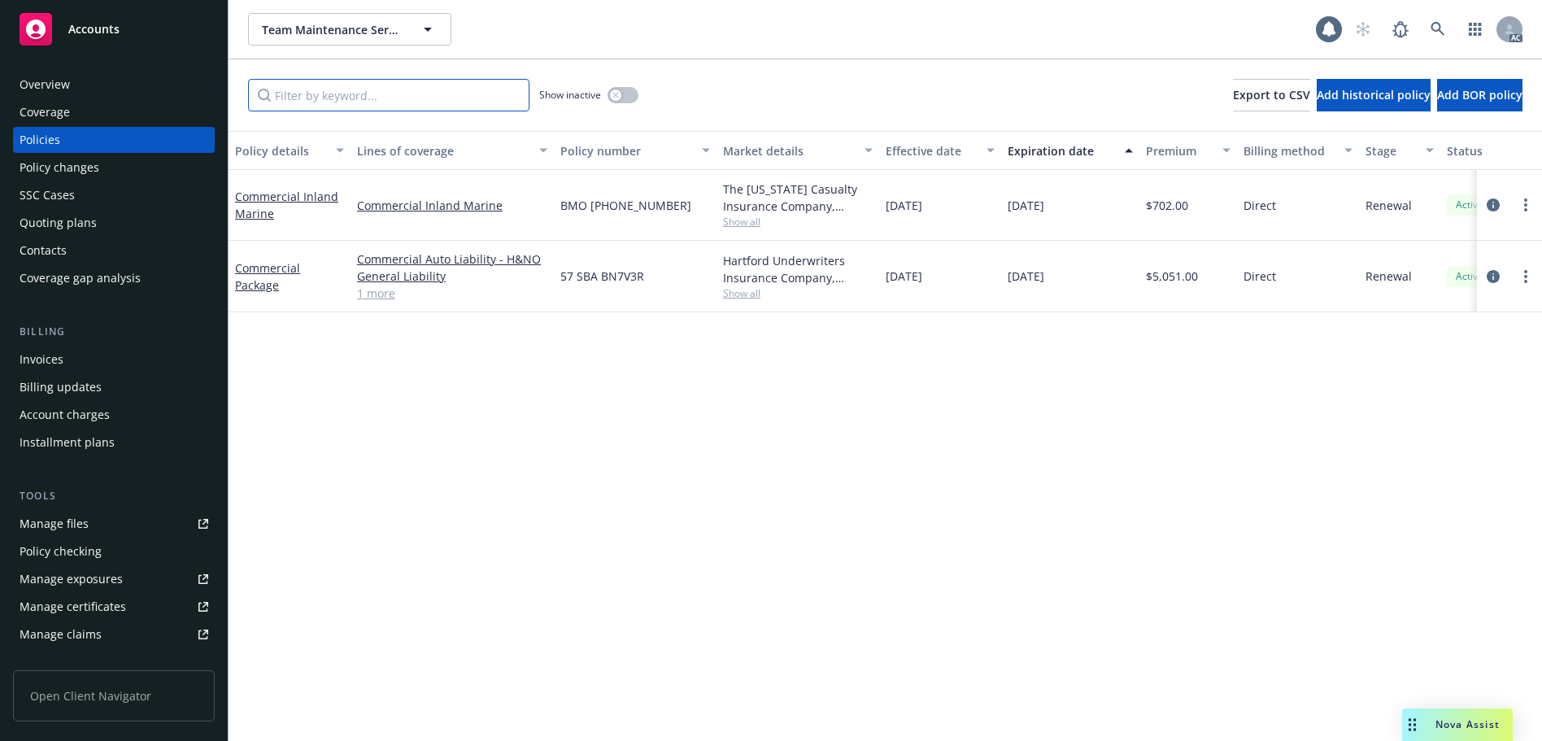
click at [362, 87] on input "Filter by keyword..." at bounding box center [388, 95] width 281 height 33
paste input "TEAM MAINTENANCE SERVICES"
drag, startPoint x: 466, startPoint y: 89, endPoint x: 170, endPoint y: 62, distance: 297.3
click at [170, 62] on div "Accounts Overview Coverage Policies Policy changes SSC Cases Quoting plans Cont…" at bounding box center [771, 370] width 1542 height 741
type input "TEAM MAINTENANCE SERVICES"
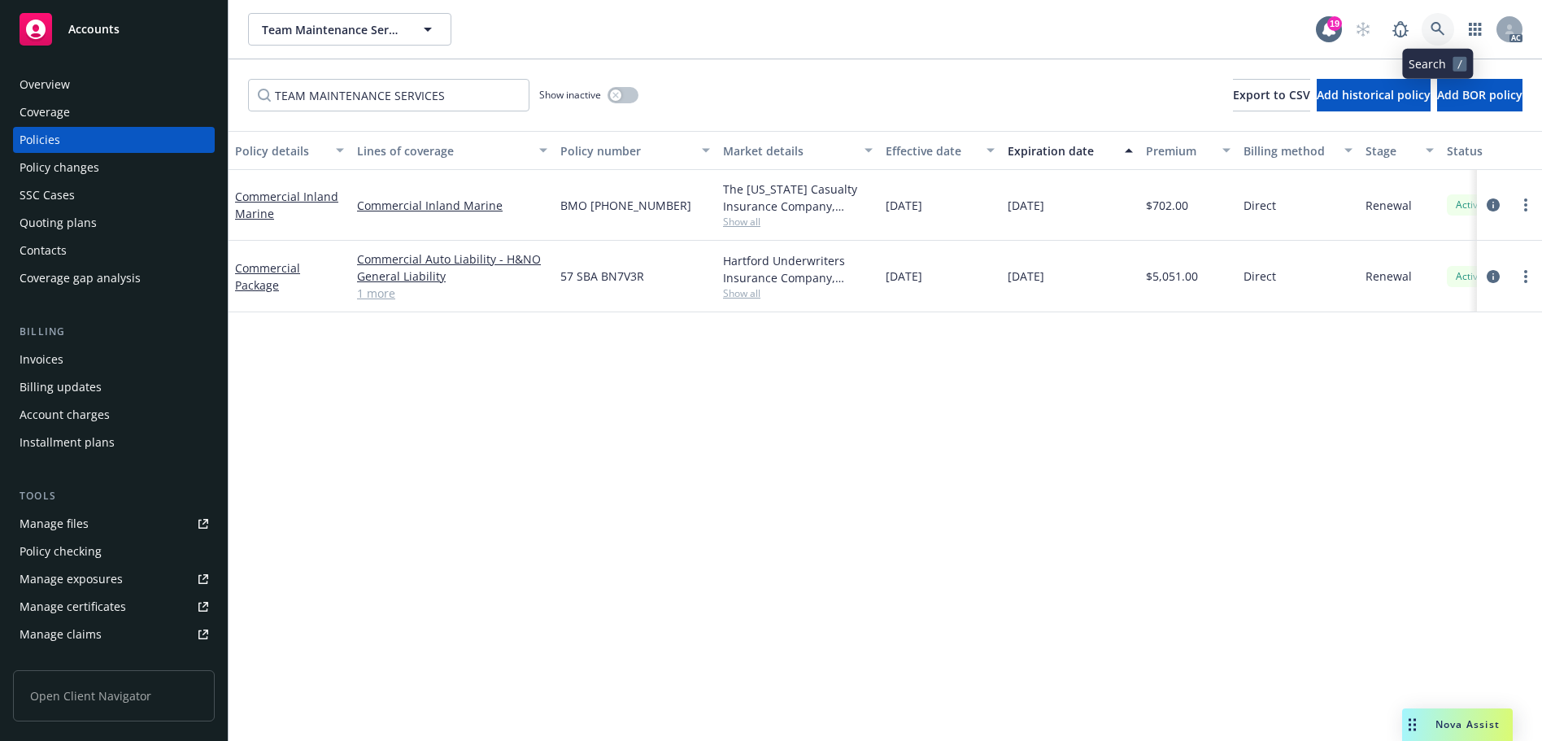
click at [1445, 22] on link at bounding box center [1437, 29] width 33 height 33
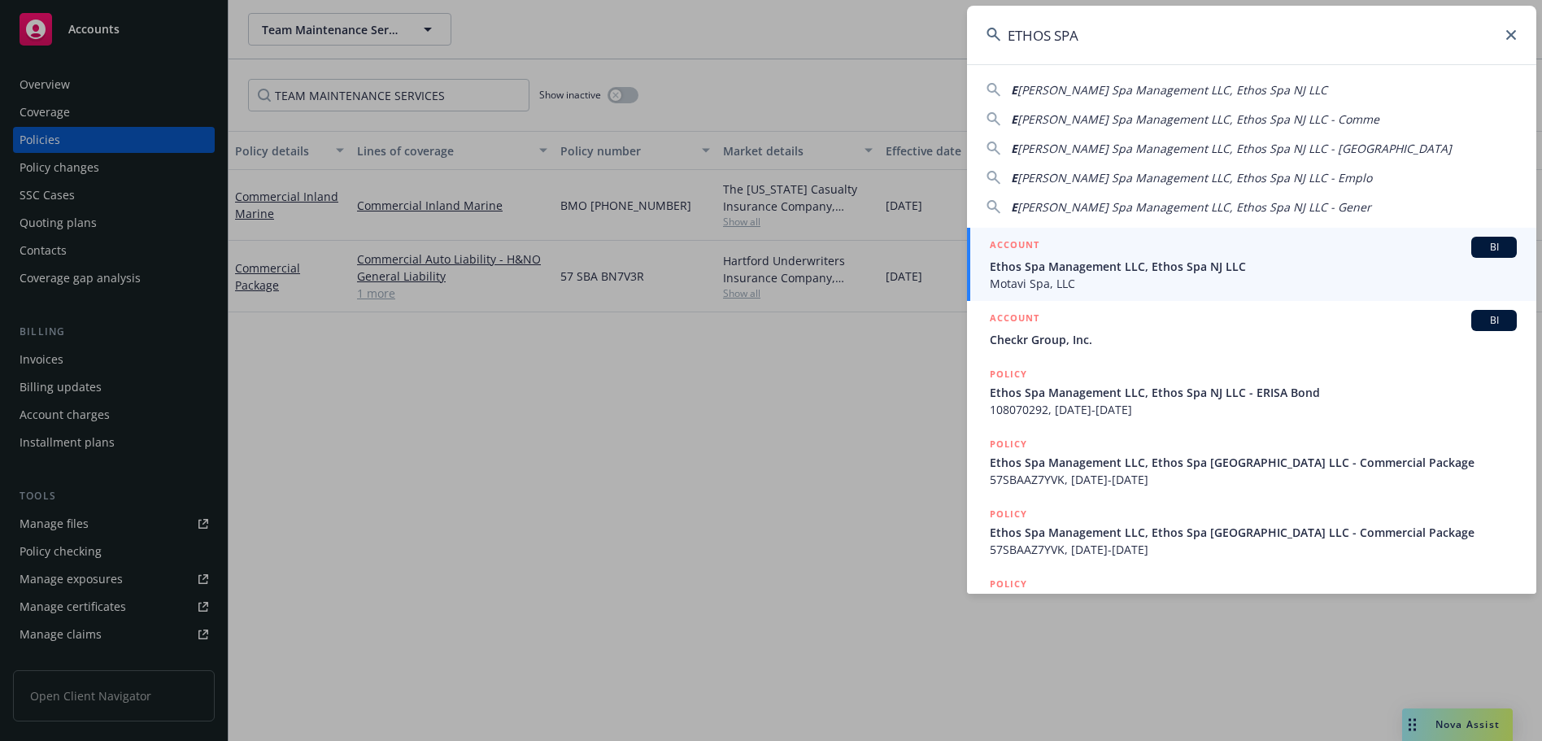
type input "ETHOS SPA"
drag, startPoint x: 1083, startPoint y: 251, endPoint x: 1047, endPoint y: 223, distance: 45.7
click at [1083, 252] on div "ACCOUNT BI" at bounding box center [1253, 247] width 527 height 21
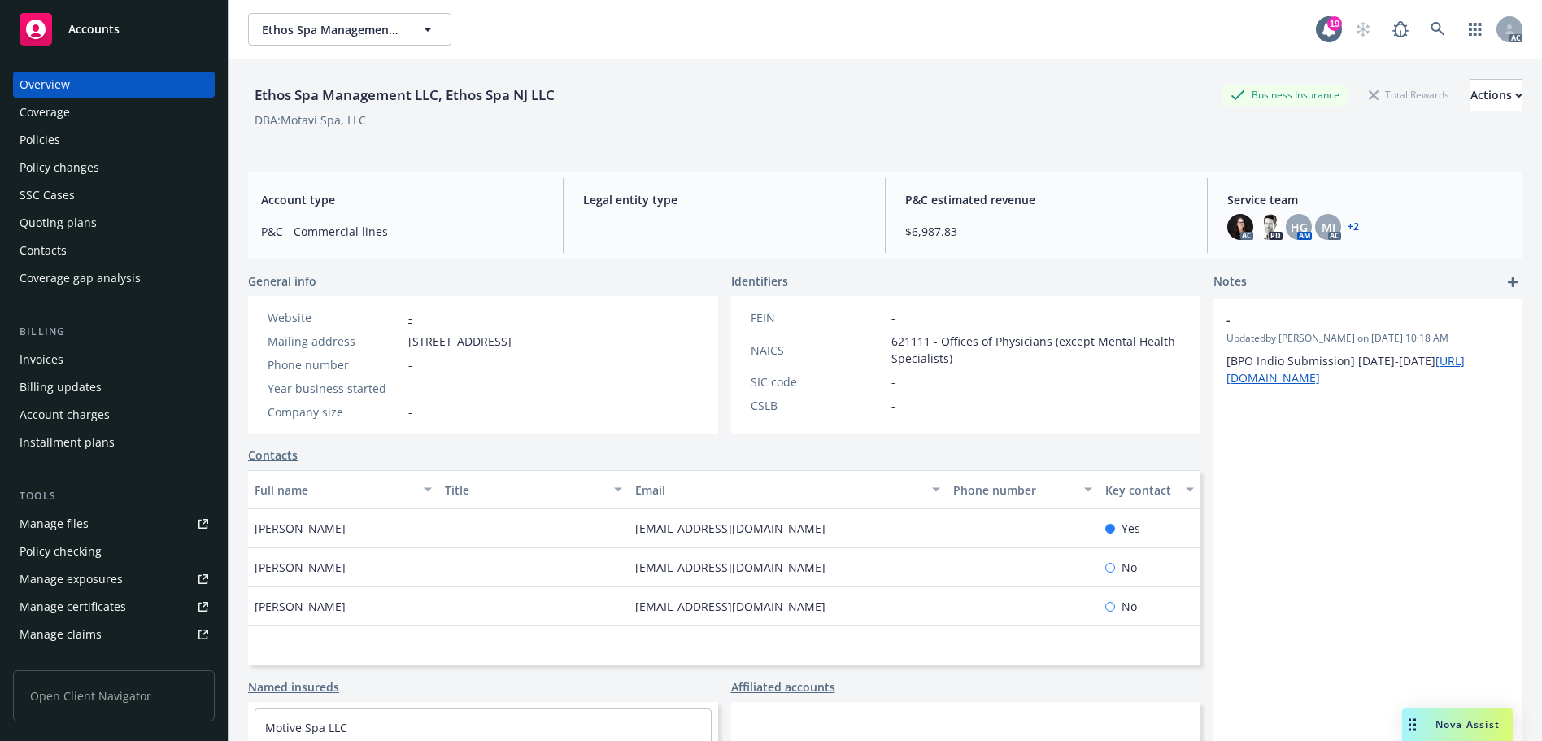
click at [90, 140] on div "Policies" at bounding box center [114, 140] width 189 height 26
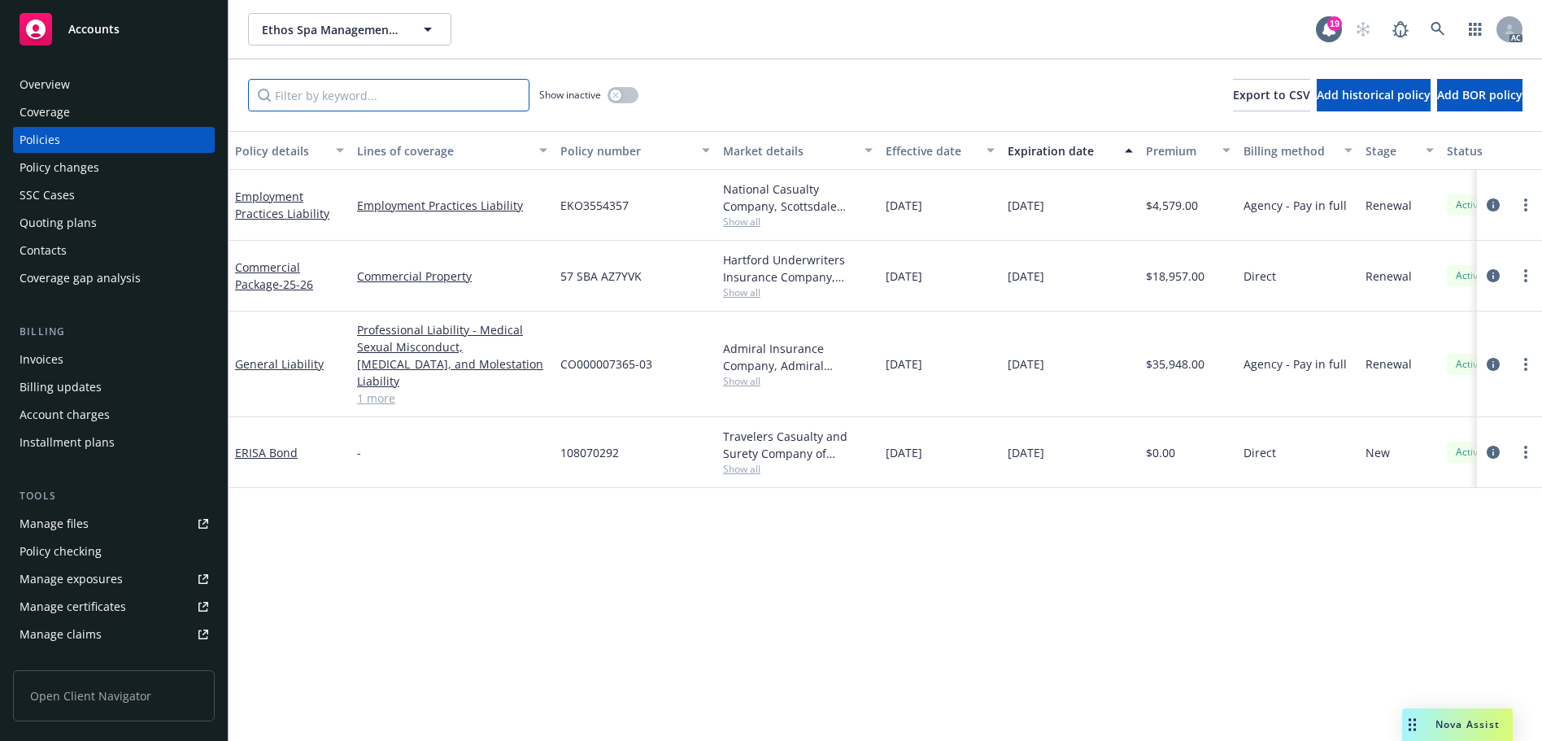
click at [400, 109] on input "Filter by keyword..." at bounding box center [388, 95] width 281 height 33
paste input "AZ7YVK"
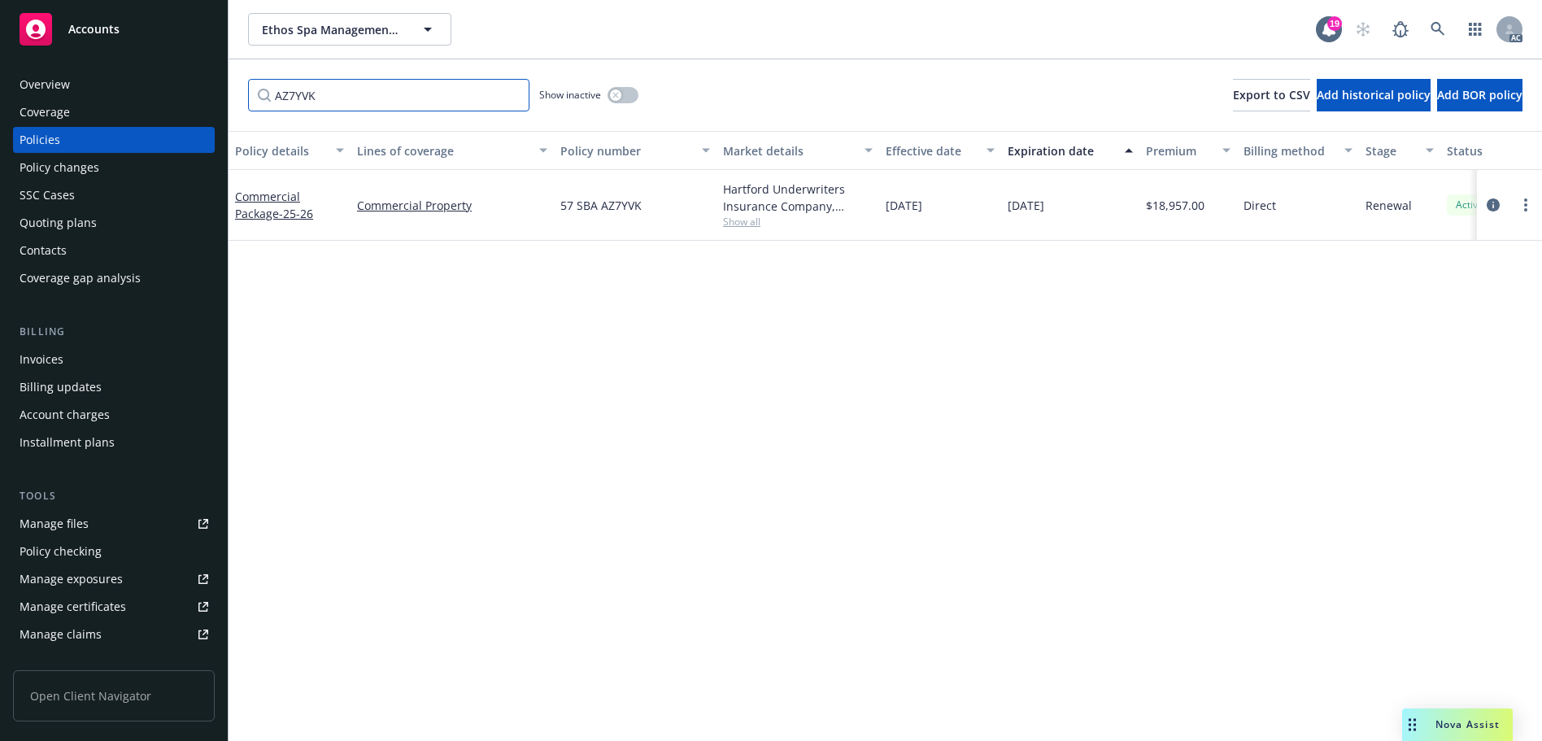
type input "AZ7YVK"
click at [1434, 22] on icon at bounding box center [1437, 29] width 15 height 15
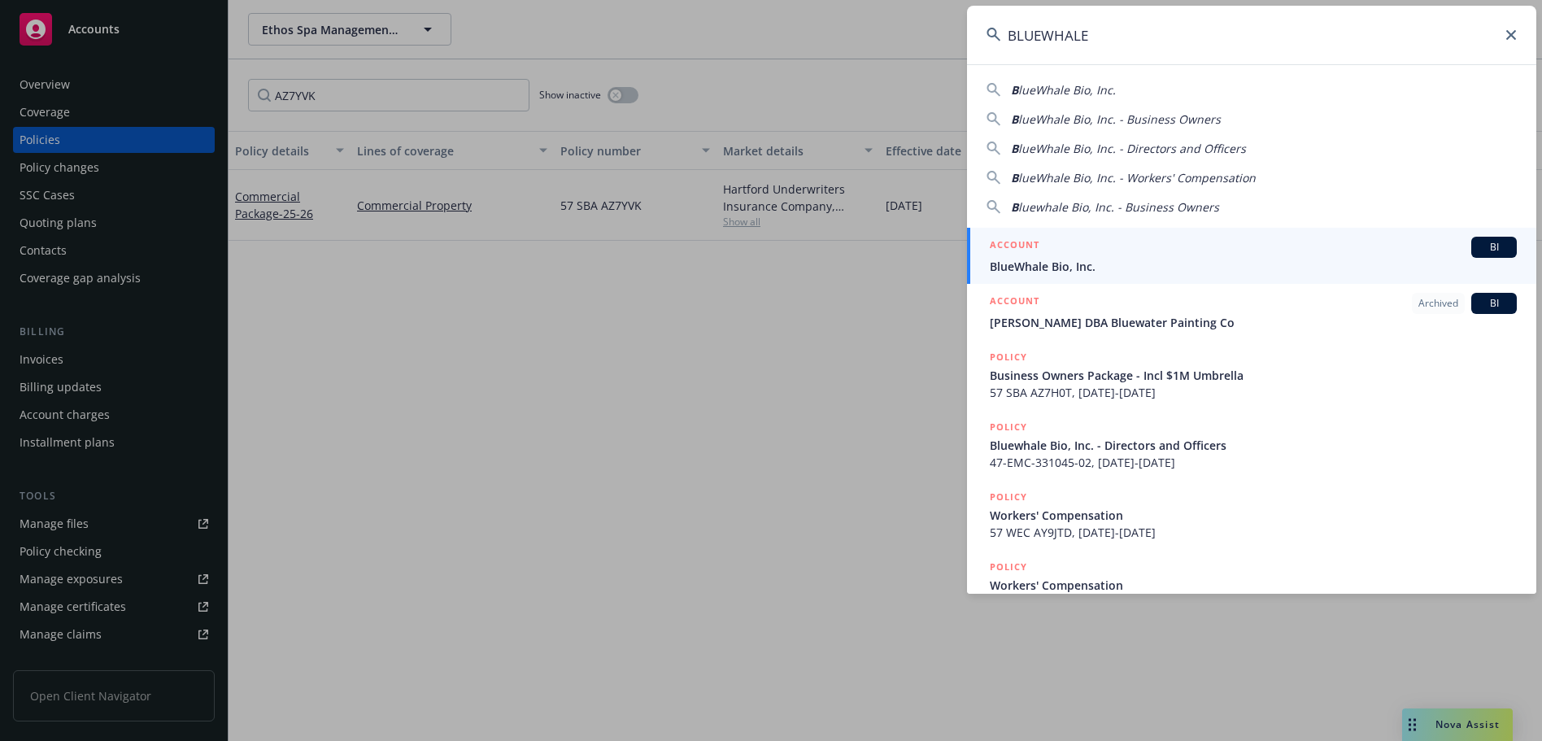
type input "BLUEWHALE"
click at [1128, 249] on div "ACCOUNT BI" at bounding box center [1253, 247] width 527 height 21
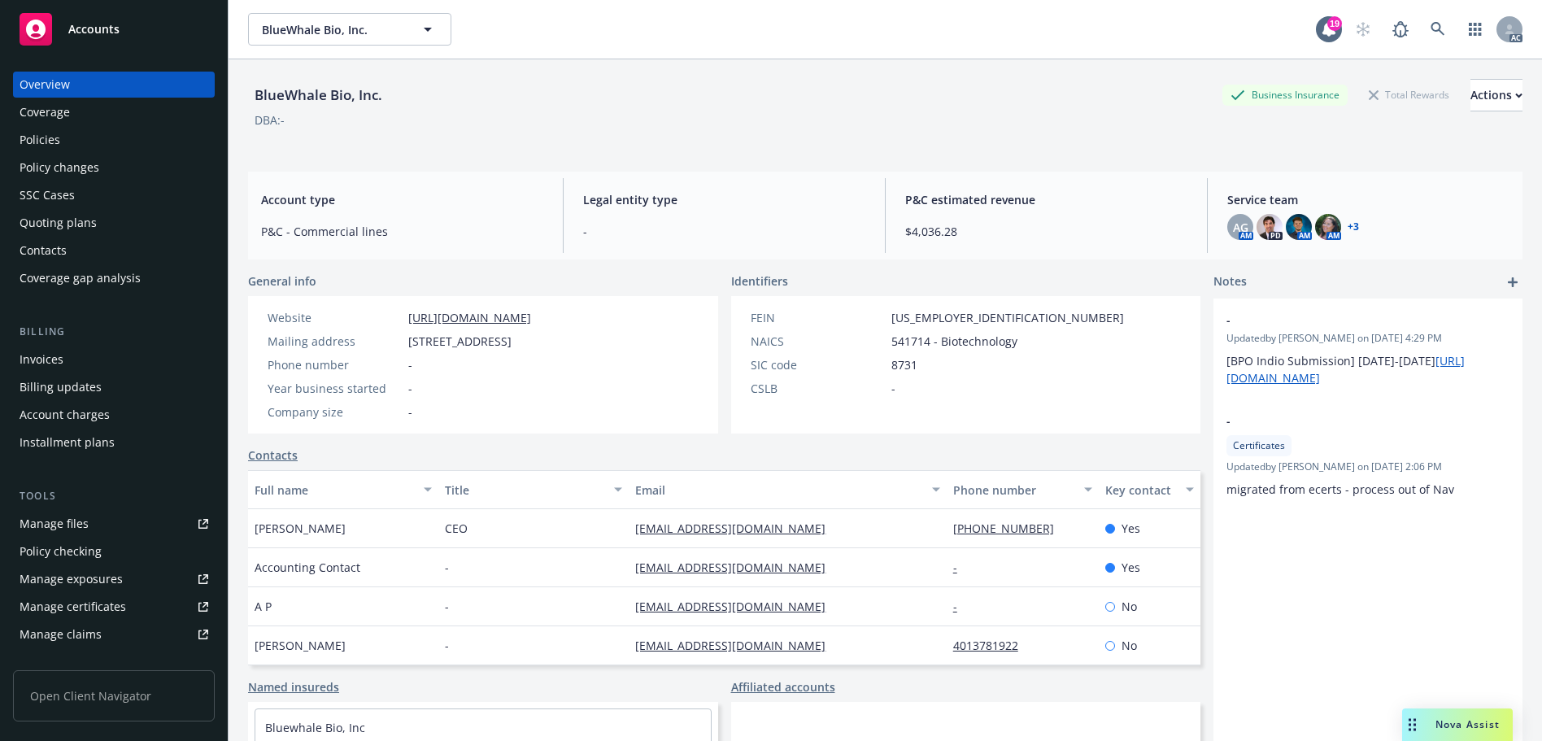
click at [81, 137] on div "Policies" at bounding box center [114, 140] width 189 height 26
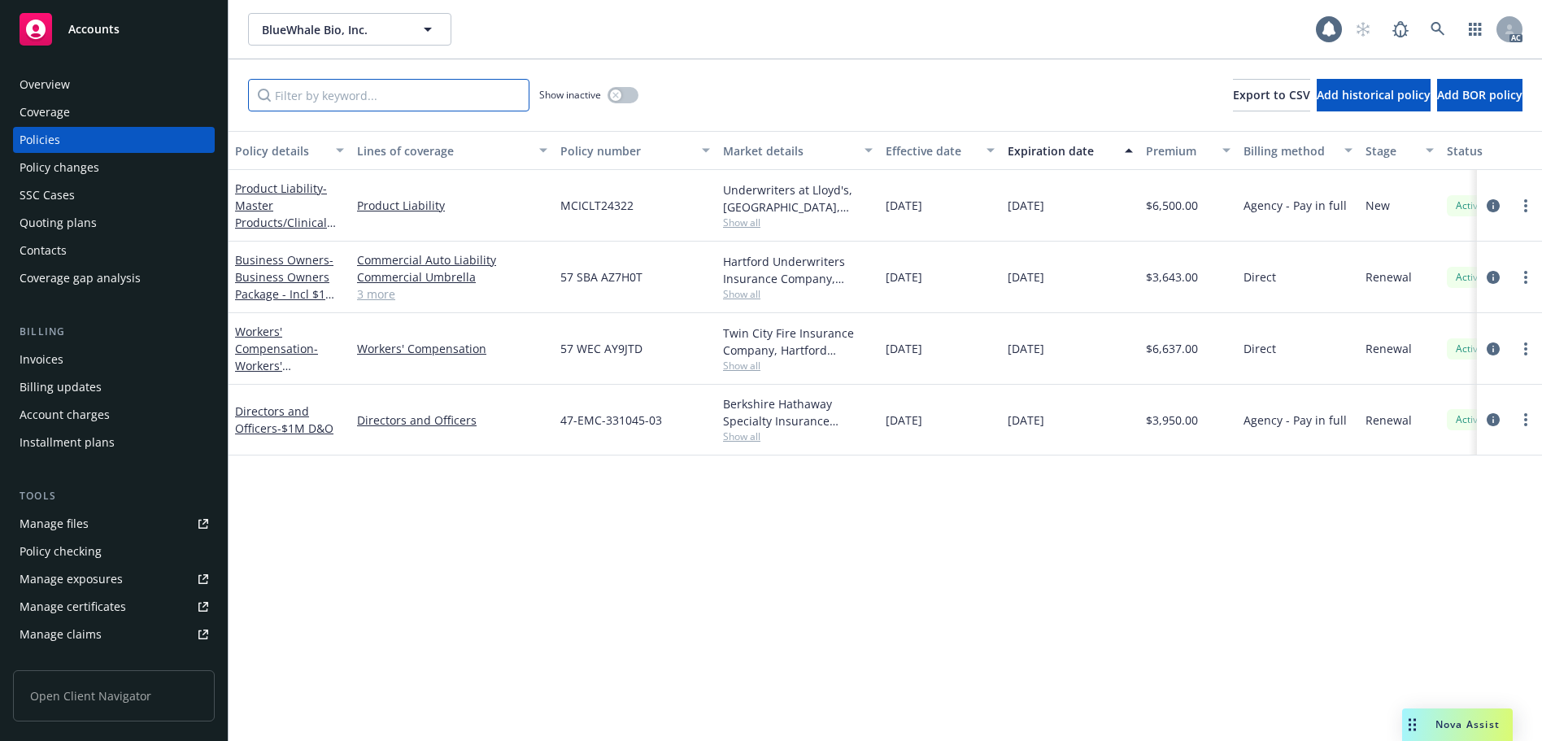
click at [361, 92] on input "Filter by keyword..." at bounding box center [388, 95] width 281 height 33
paste input "AZ7H0T"
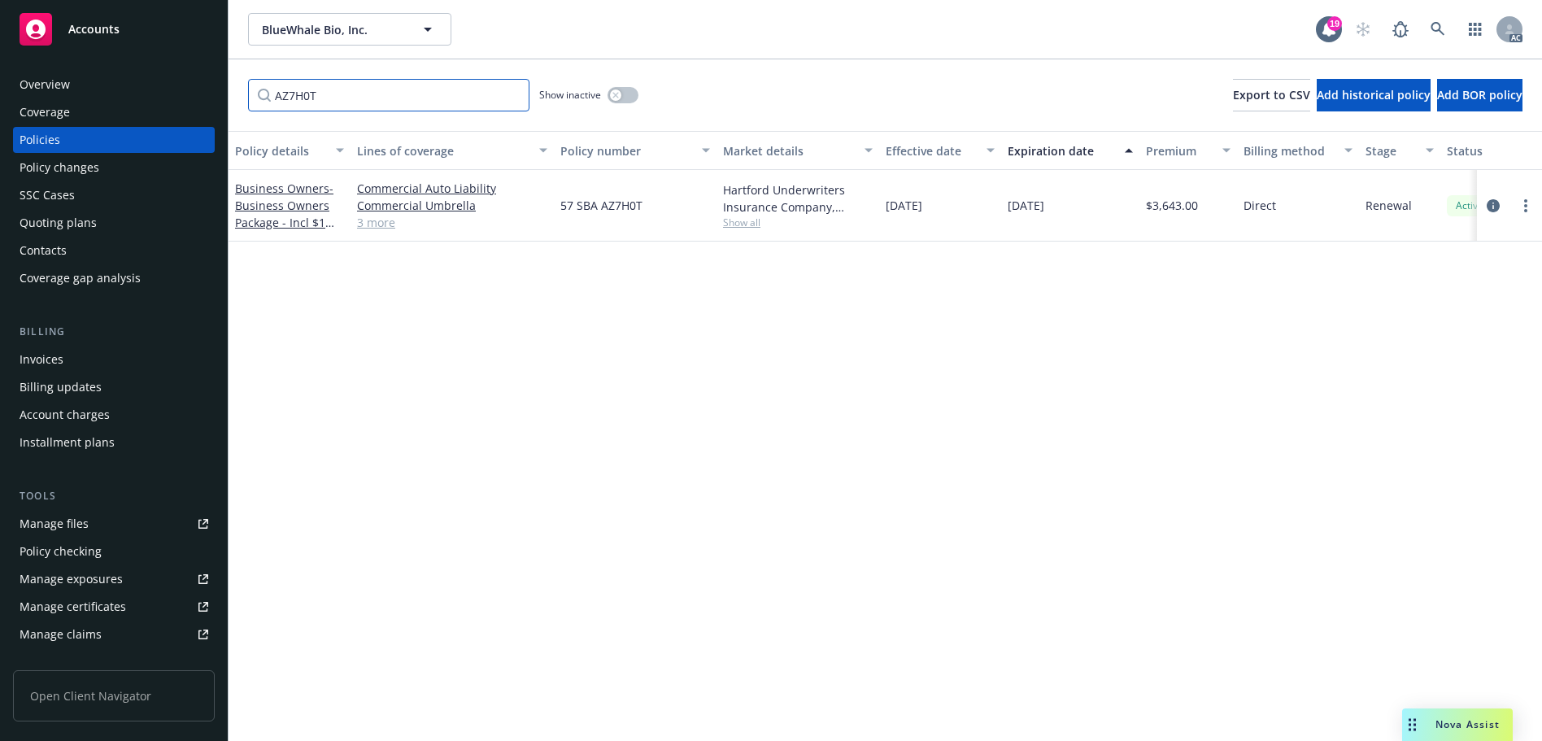
type input "AZ7H0T"
click at [1448, 23] on link at bounding box center [1437, 29] width 33 height 33
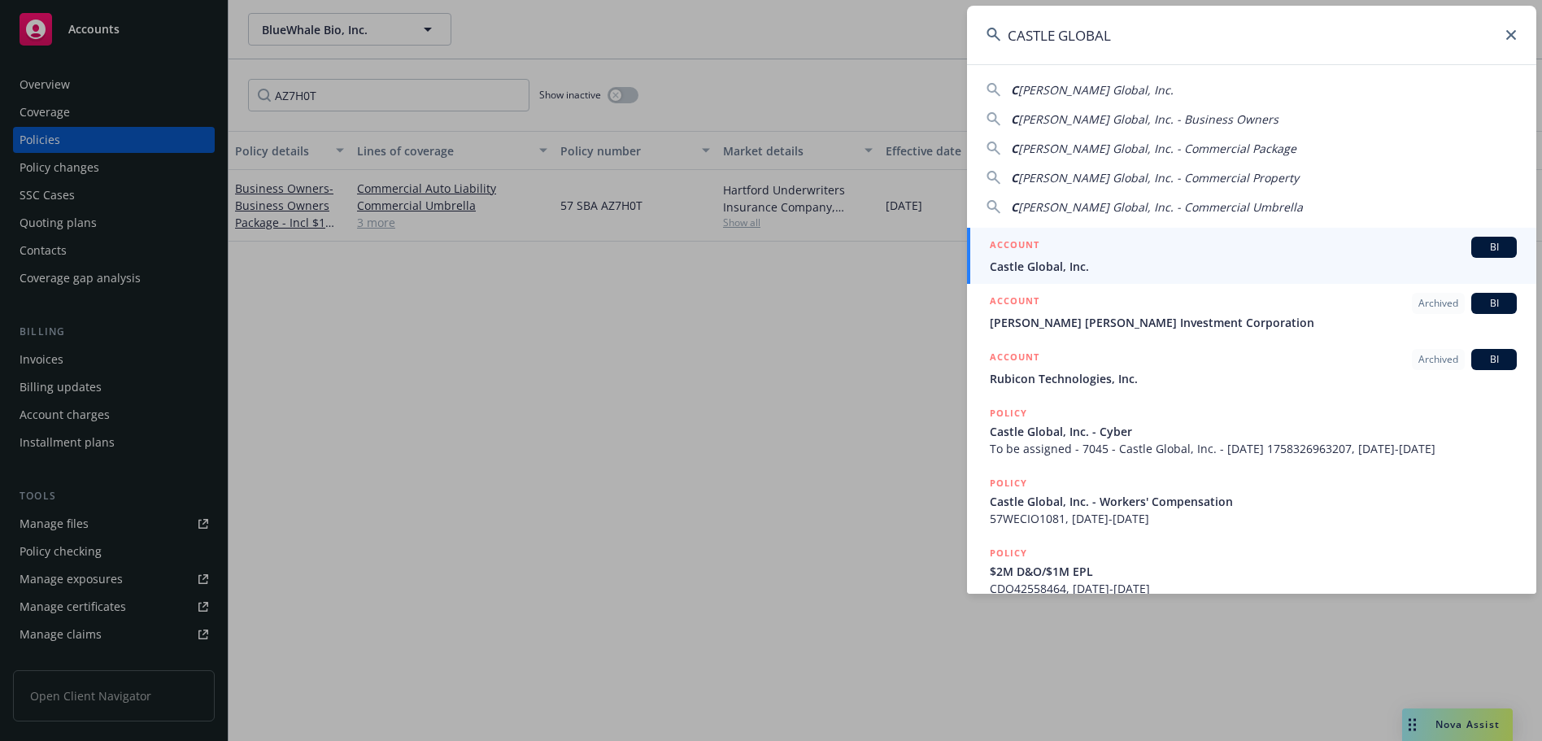
type input "CASTLE GLOBAL"
click at [1086, 241] on div "ACCOUNT BI" at bounding box center [1253, 247] width 527 height 21
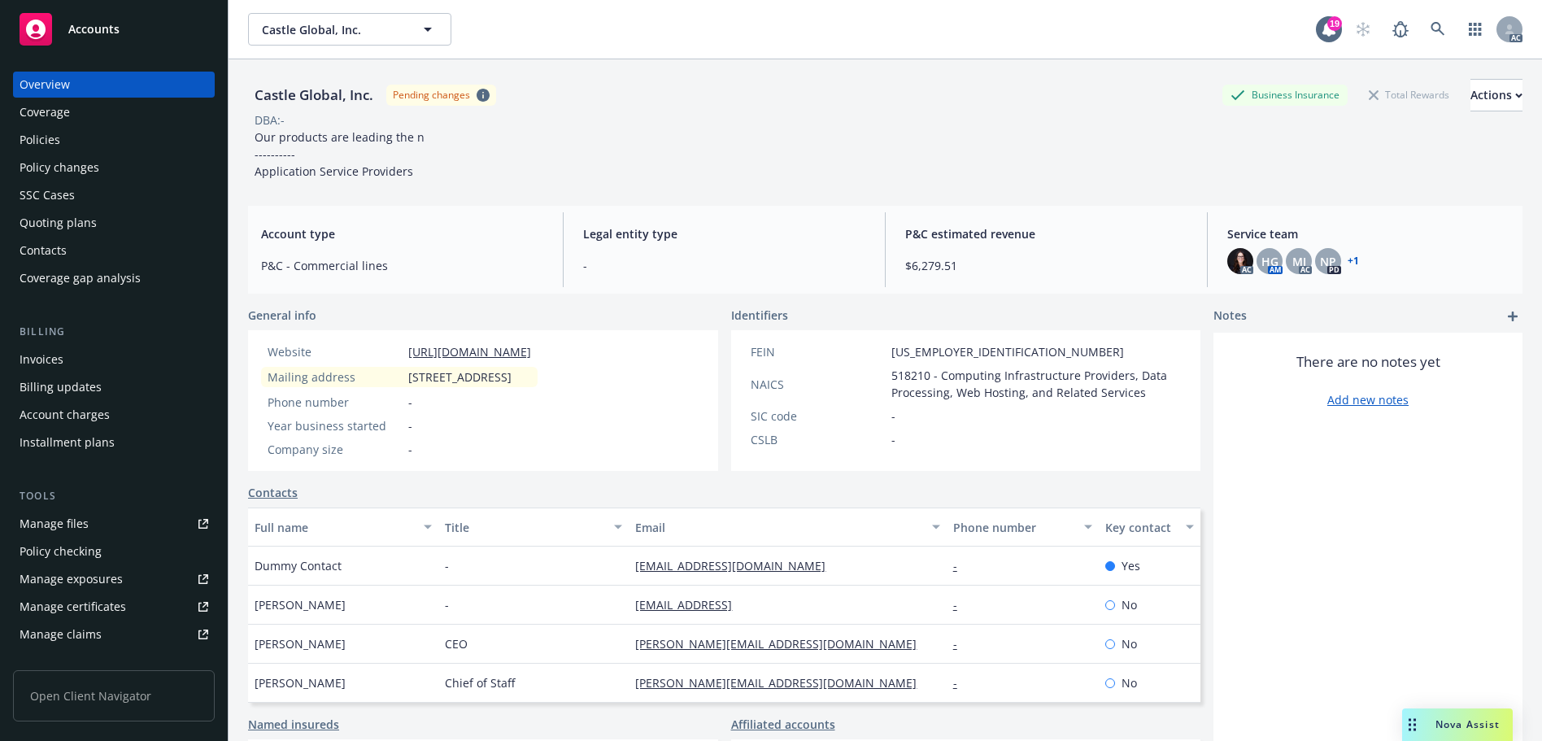
click at [85, 133] on div "Policies" at bounding box center [114, 140] width 189 height 26
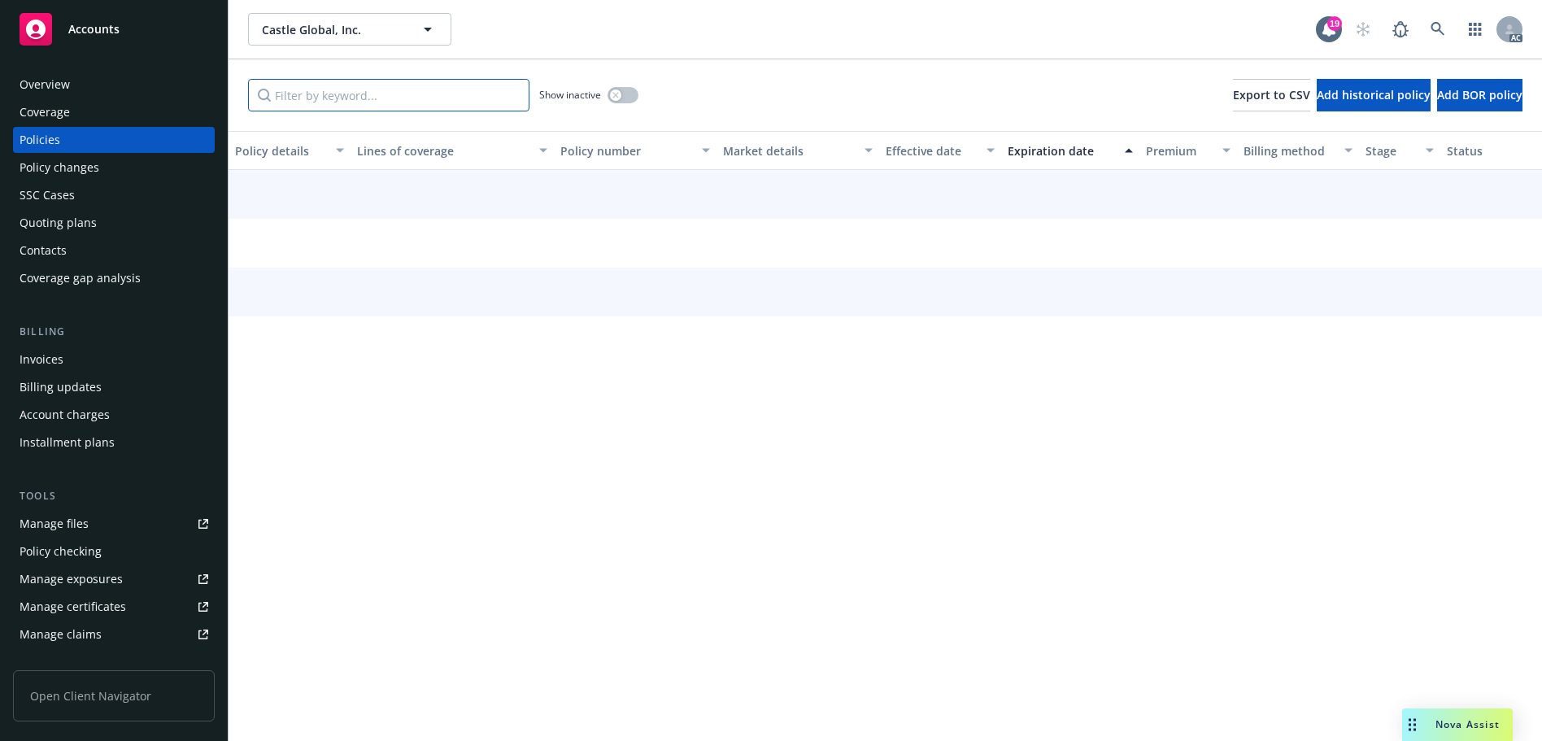
click at [303, 95] on input "Filter by keyword..." at bounding box center [388, 95] width 281 height 33
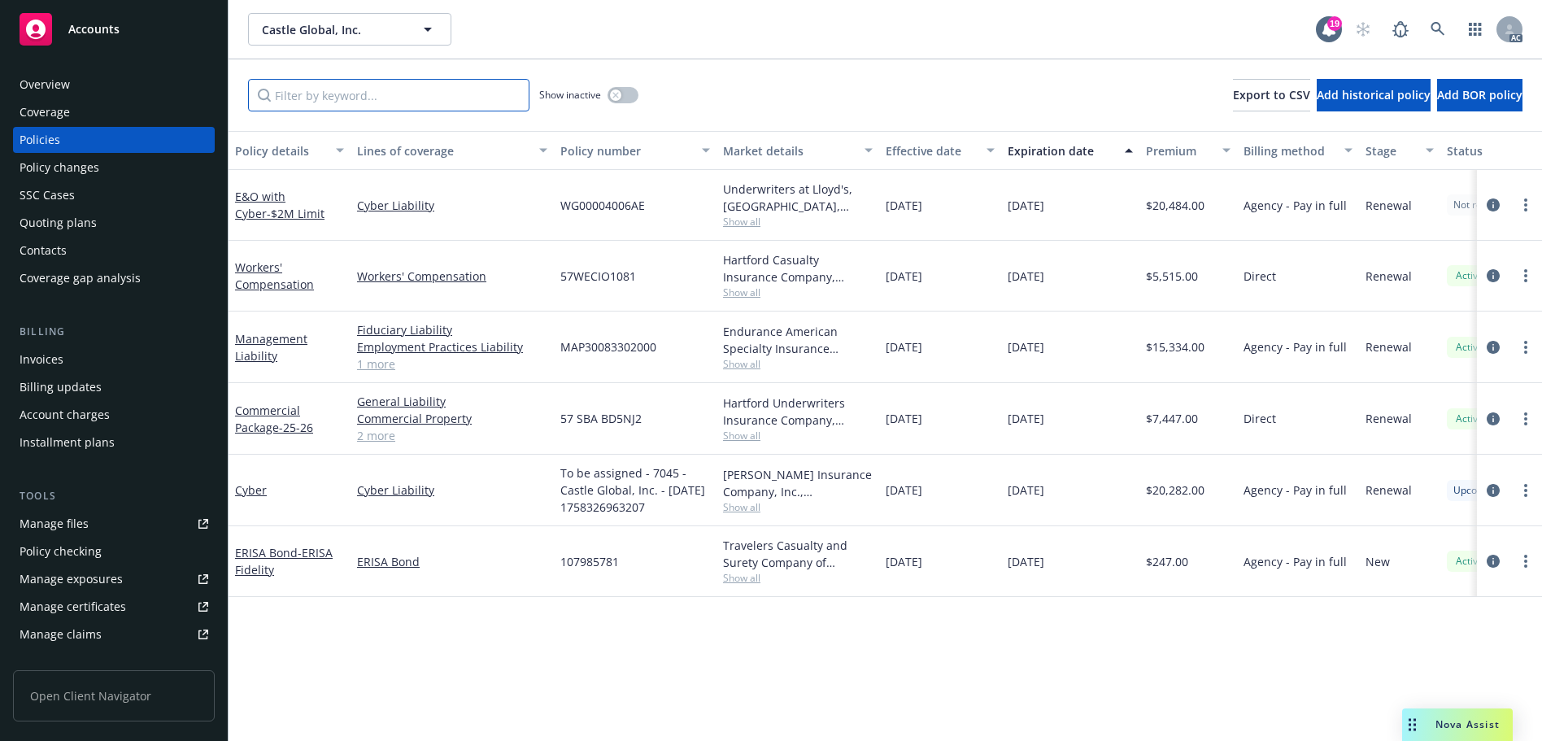
paste input "BD5NJ2"
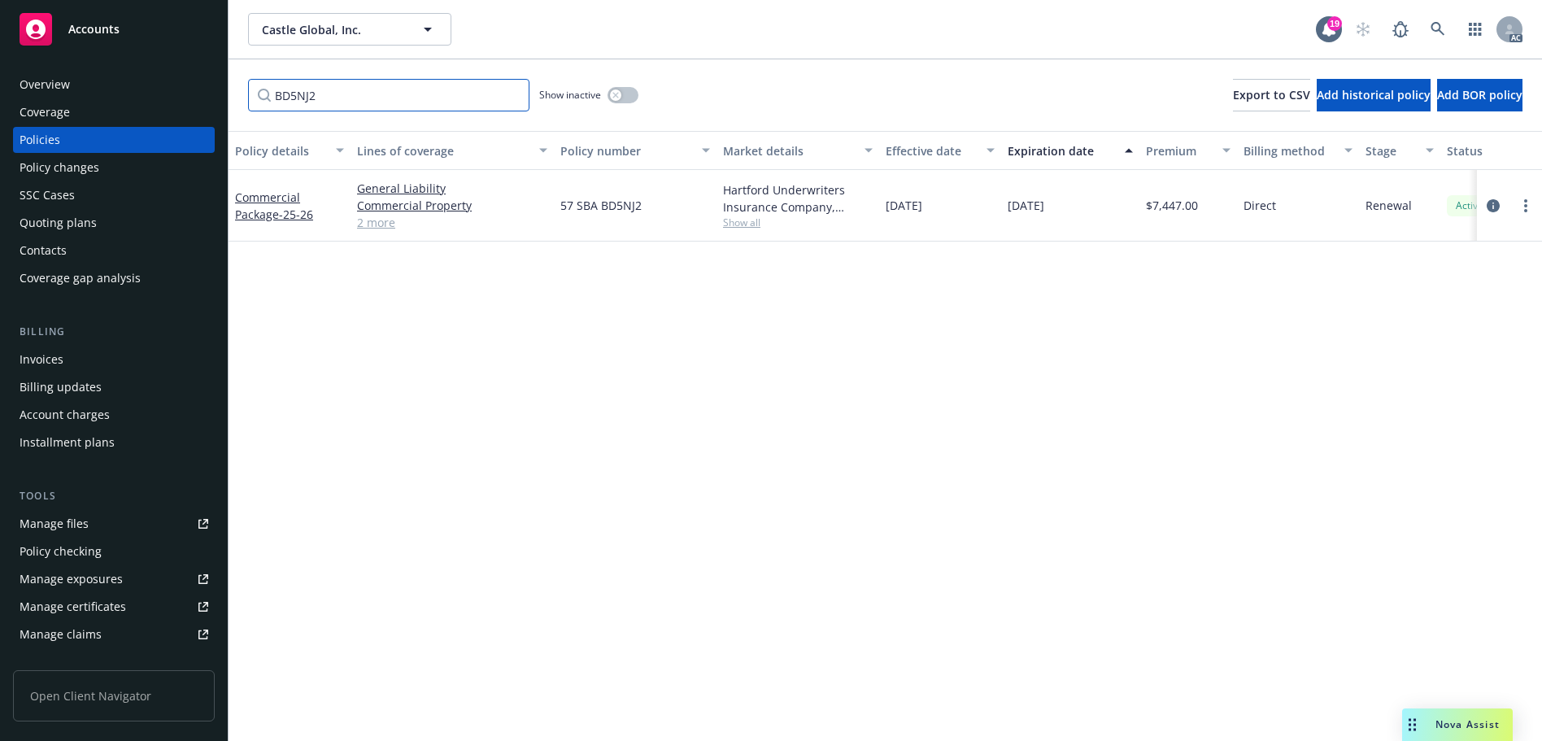
type input "BD5NJ2"
click at [1426, 28] on link at bounding box center [1437, 29] width 33 height 33
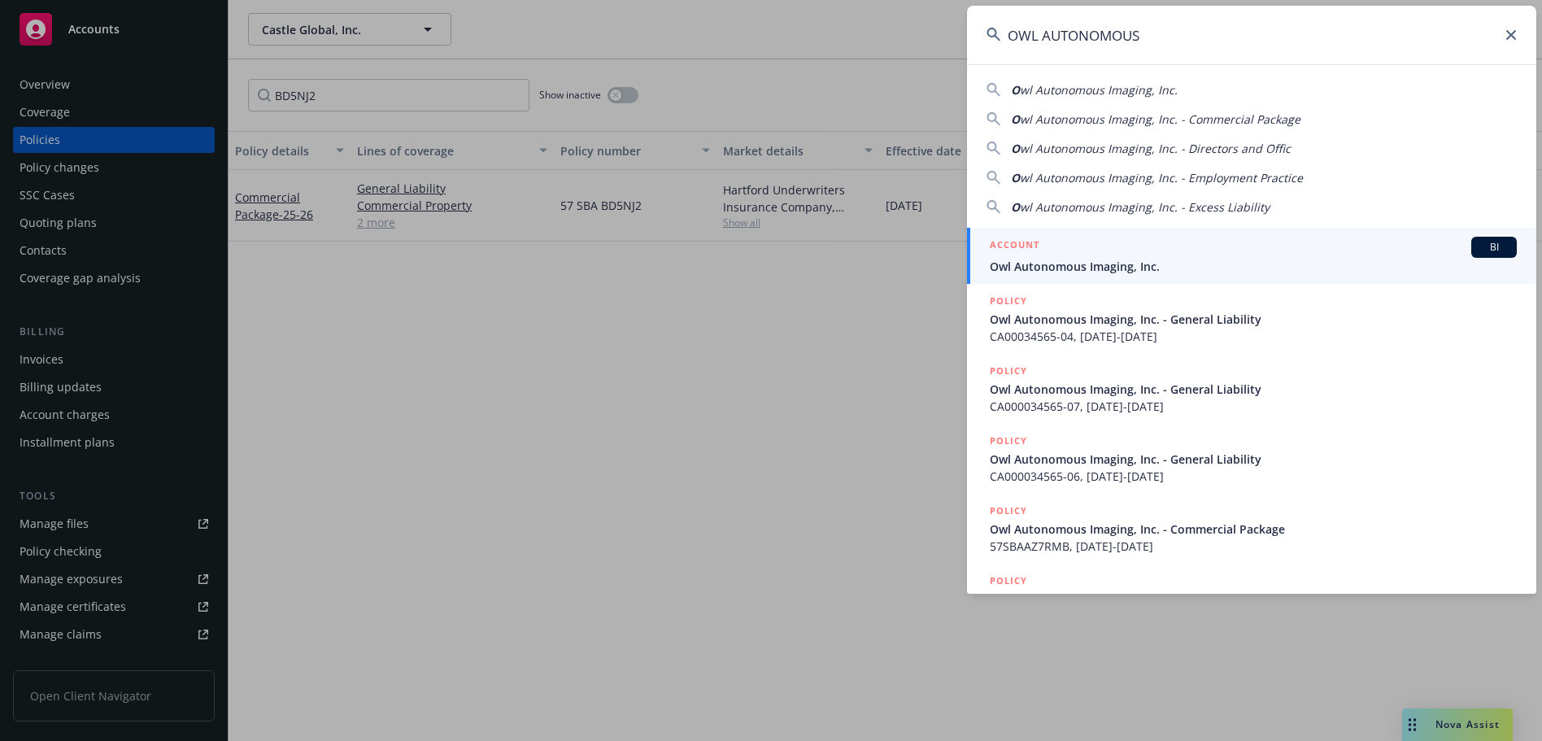
type input "OWL AUTONOMOUS"
click at [1178, 263] on span "Owl Autonomous Imaging, Inc." at bounding box center [1253, 266] width 527 height 17
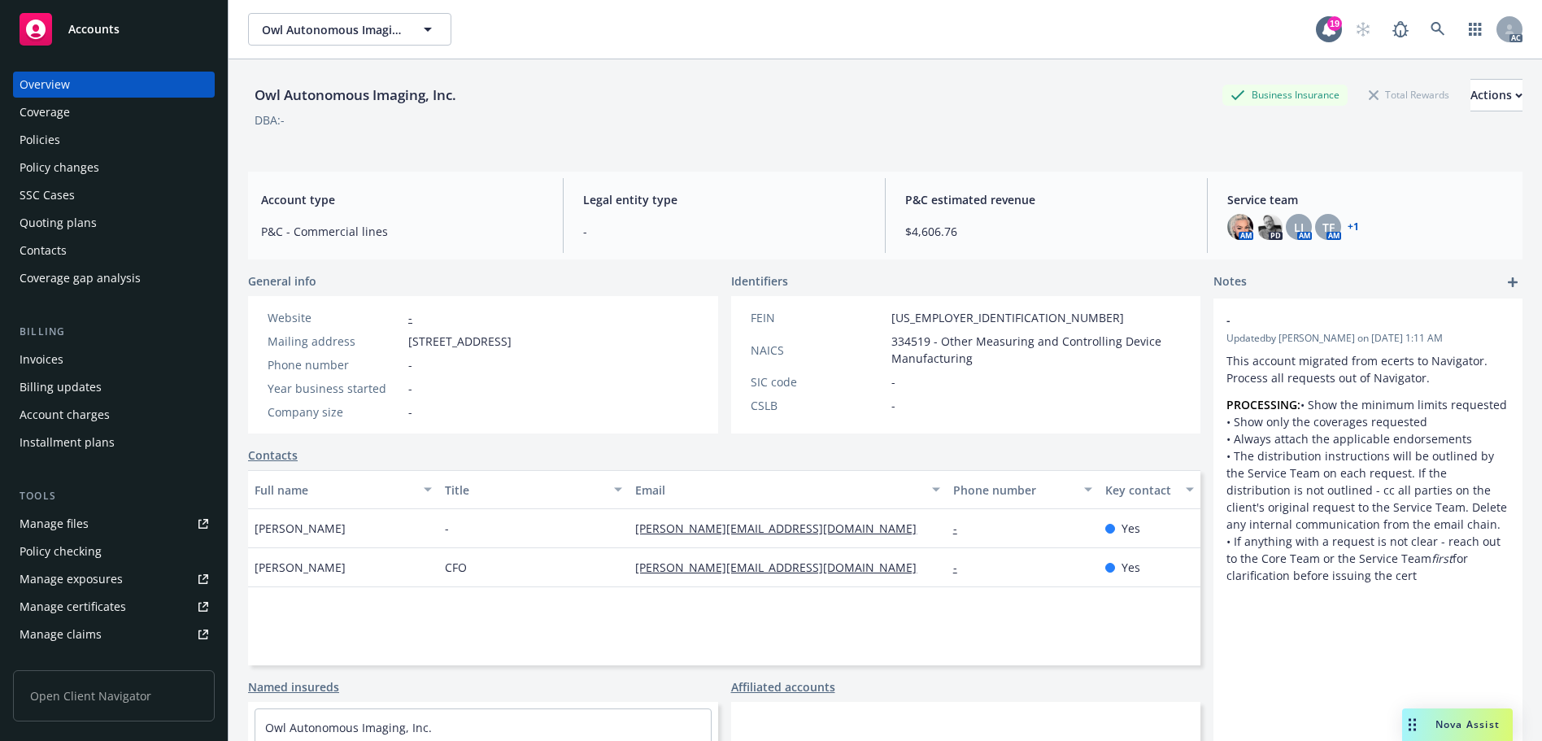
click at [94, 133] on div "Policies" at bounding box center [114, 140] width 189 height 26
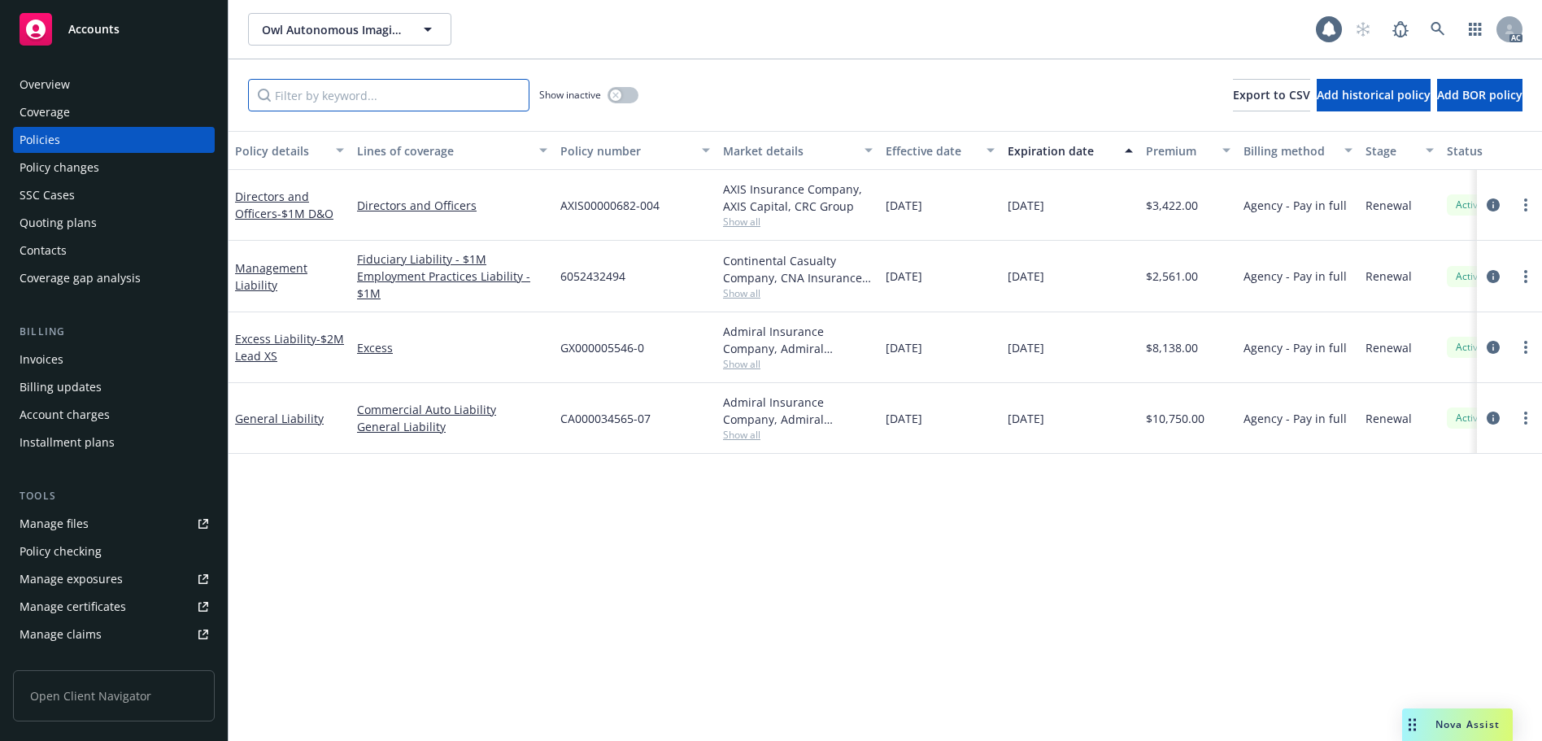
click at [376, 94] on input "Filter by keyword..." at bounding box center [388, 95] width 281 height 33
paste input "AZ7RMB"
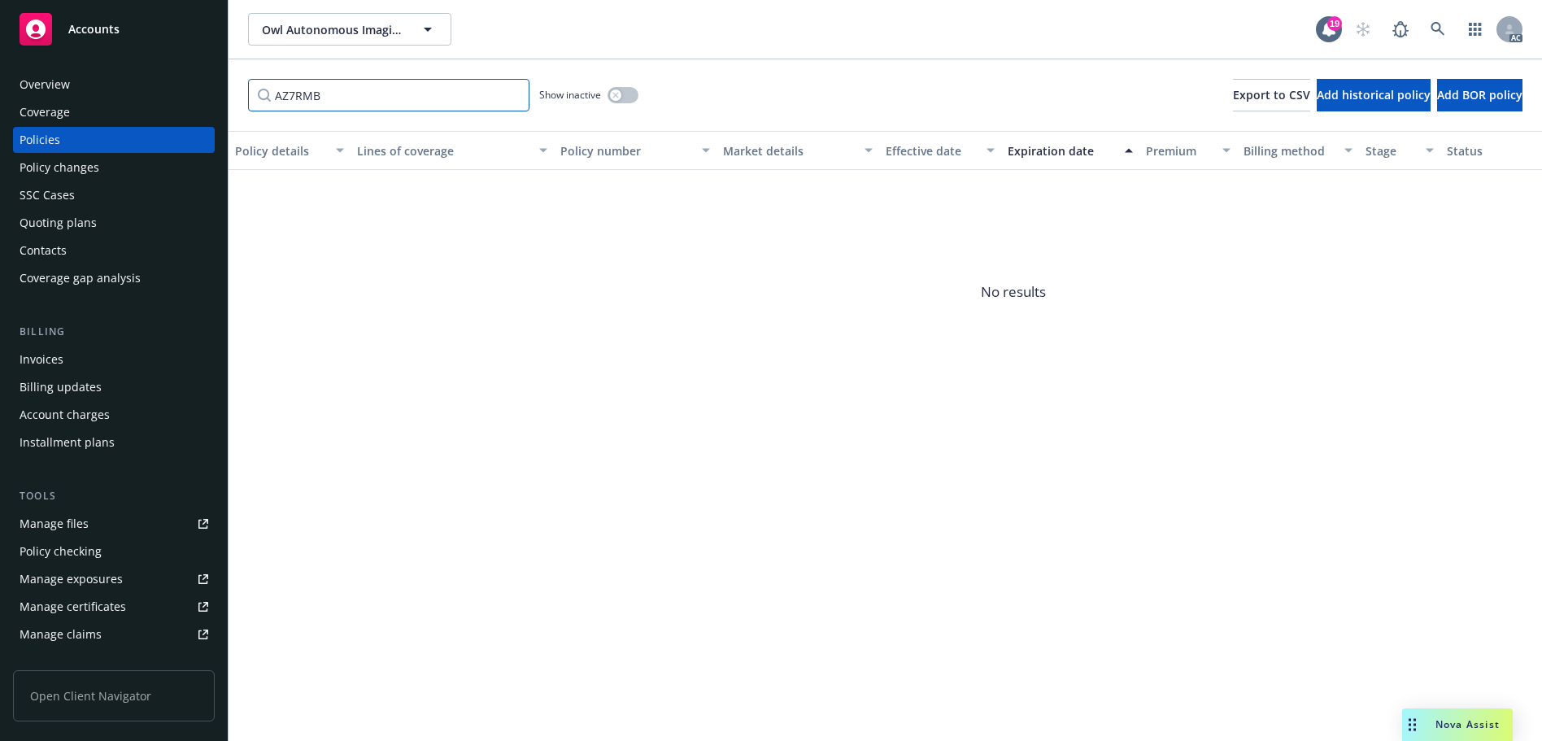
type input "AZ7RMB"
click at [633, 102] on button "button" at bounding box center [622, 95] width 31 height 16
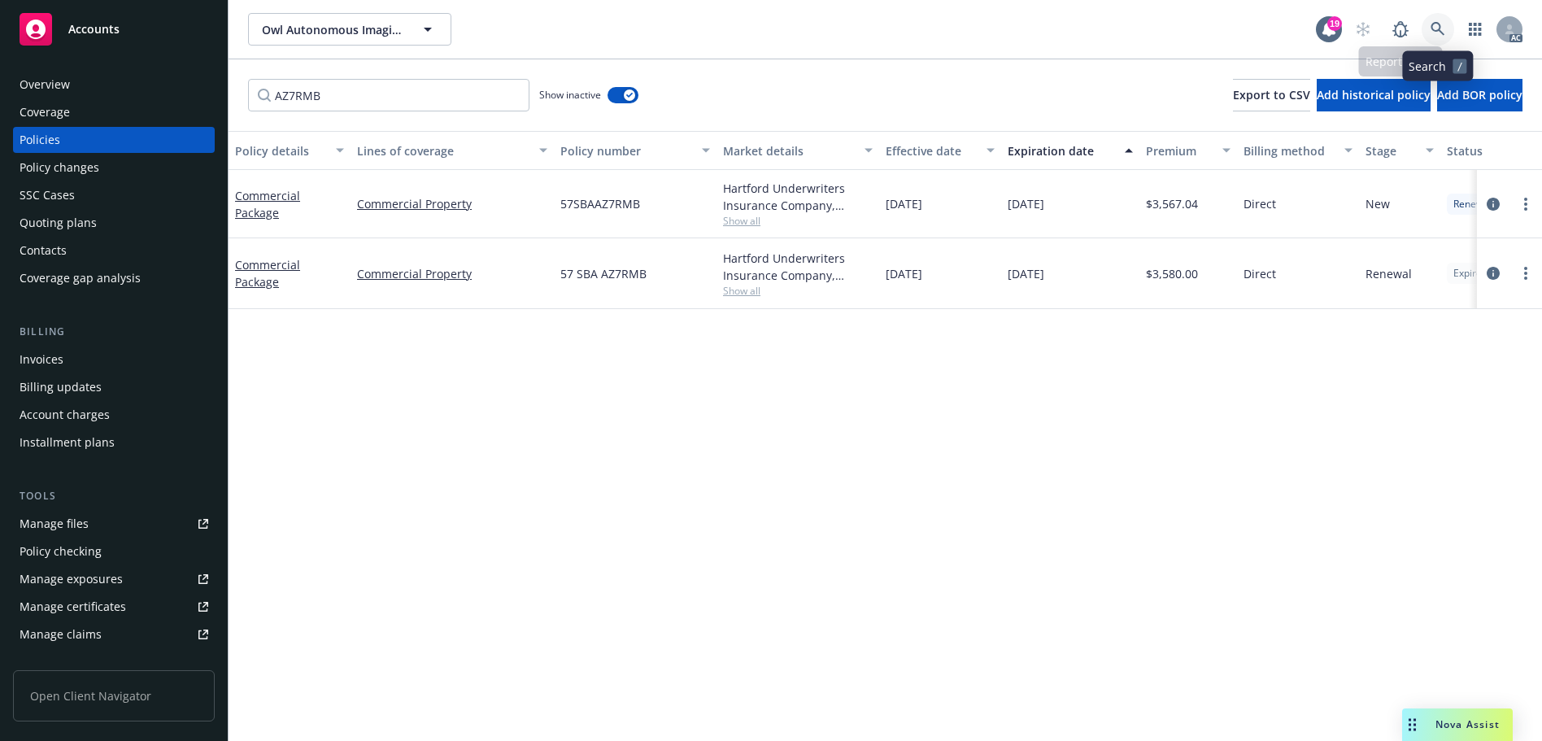
click at [1439, 38] on link at bounding box center [1437, 29] width 33 height 33
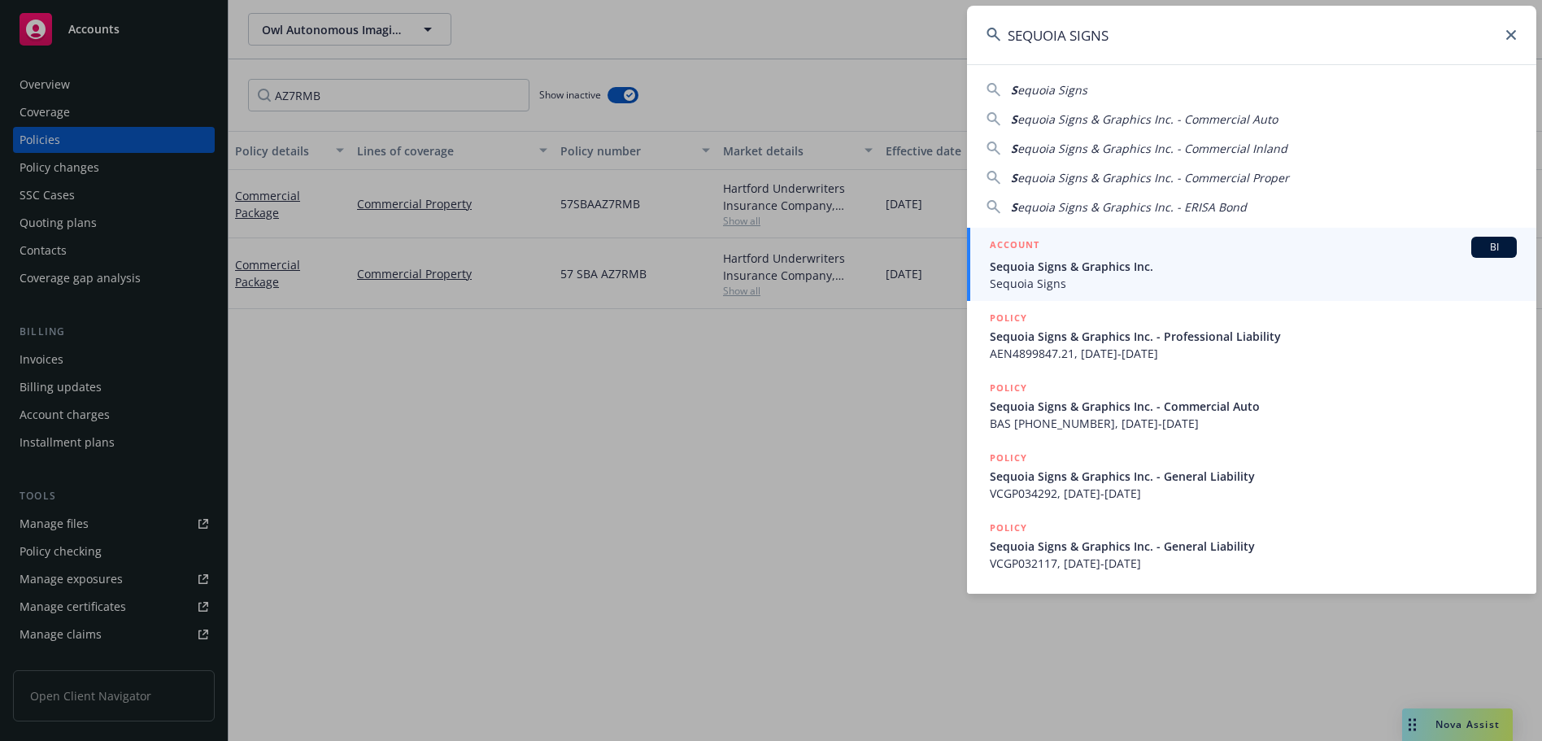
type input "SEQUOIA SIGNS"
click at [1066, 263] on span "Sequoia Signs & Graphics Inc." at bounding box center [1253, 266] width 527 height 17
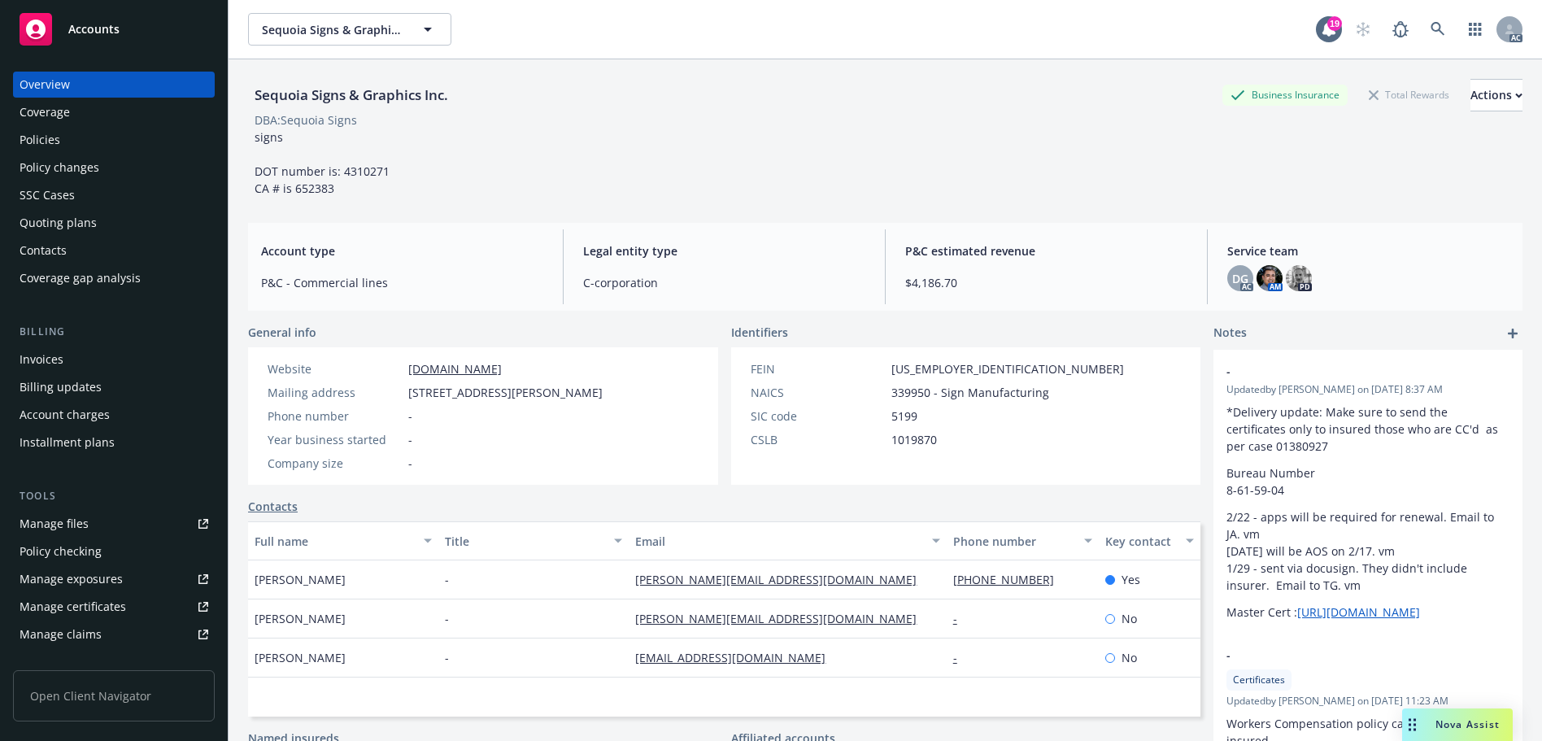
click at [45, 134] on div "Policies" at bounding box center [40, 140] width 41 height 26
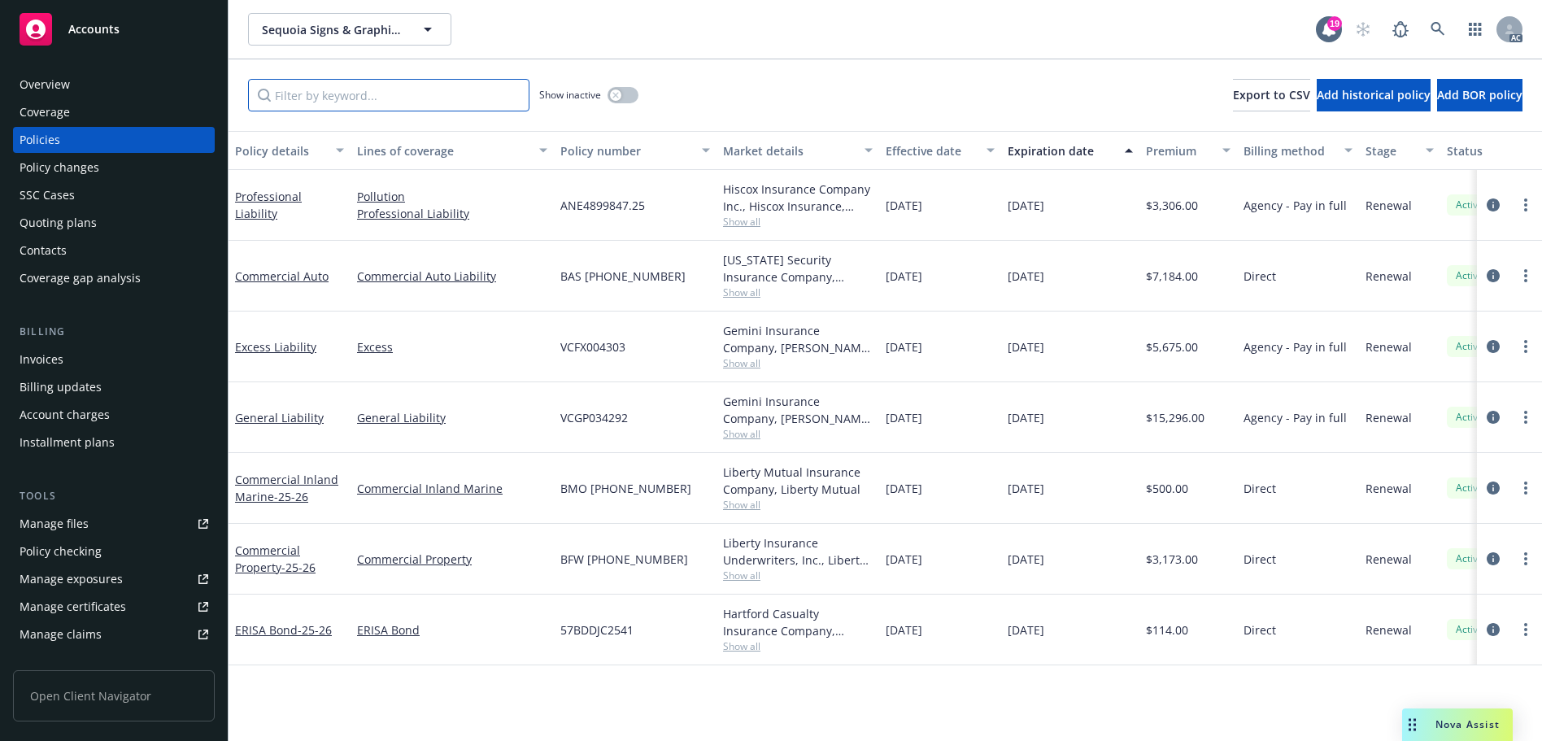
click at [377, 97] on input "Filter by keyword..." at bounding box center [388, 95] width 281 height 33
paste input "JC2541"
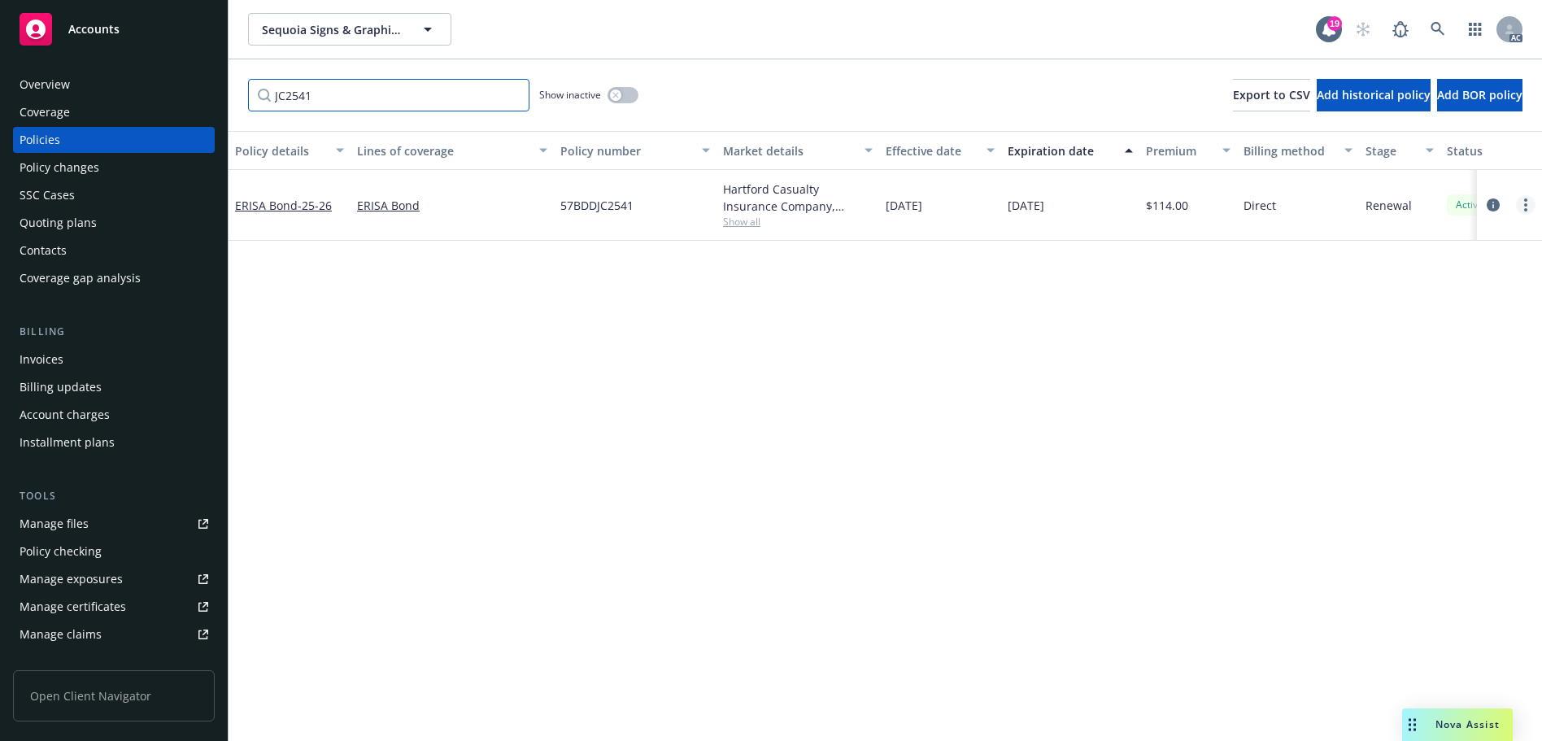
type input "JC2541"
click at [1439, 24] on icon at bounding box center [1437, 29] width 15 height 15
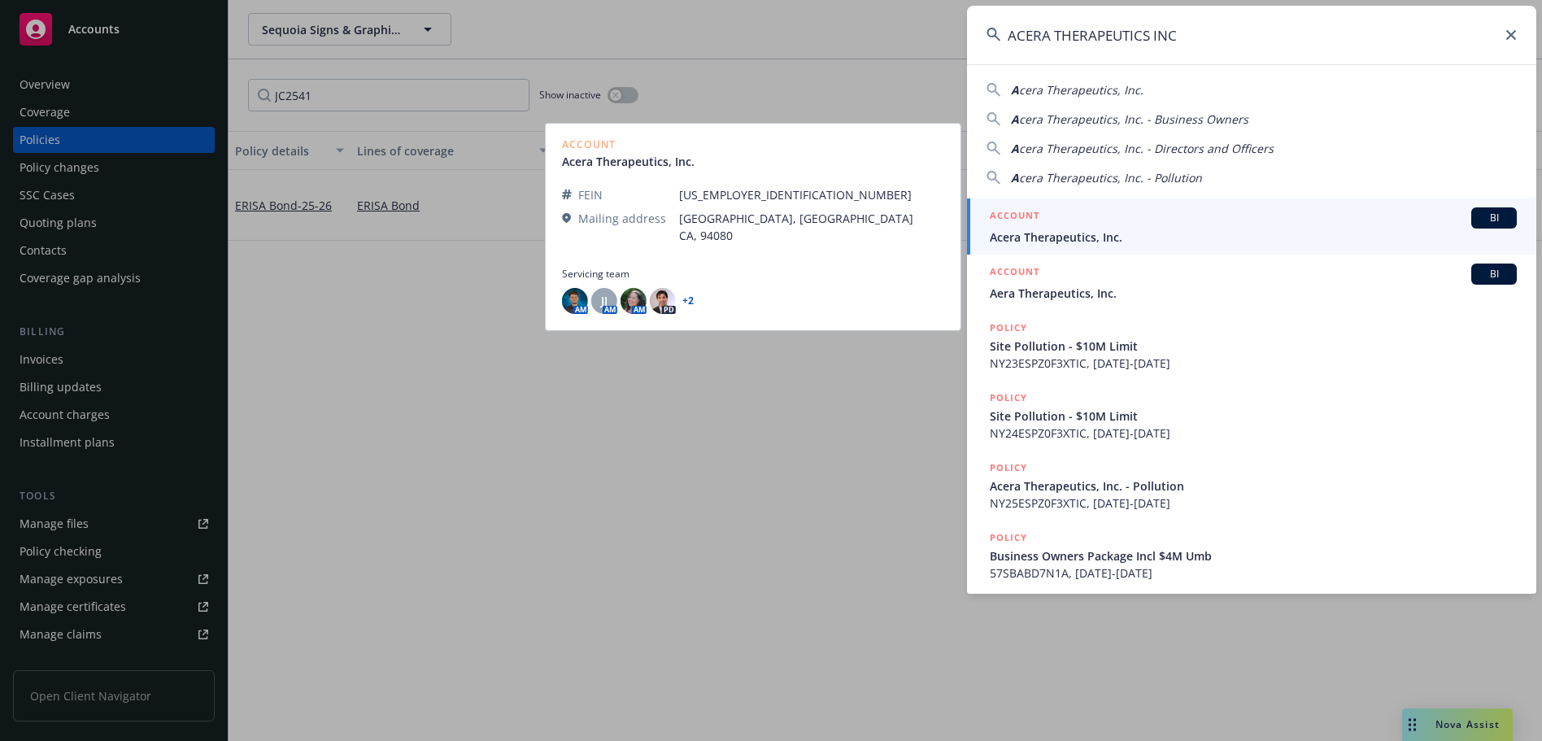
type input "ACERA THERAPEUTICS INC"
click at [1058, 236] on span "Acera Therapeutics, Inc." at bounding box center [1253, 237] width 527 height 17
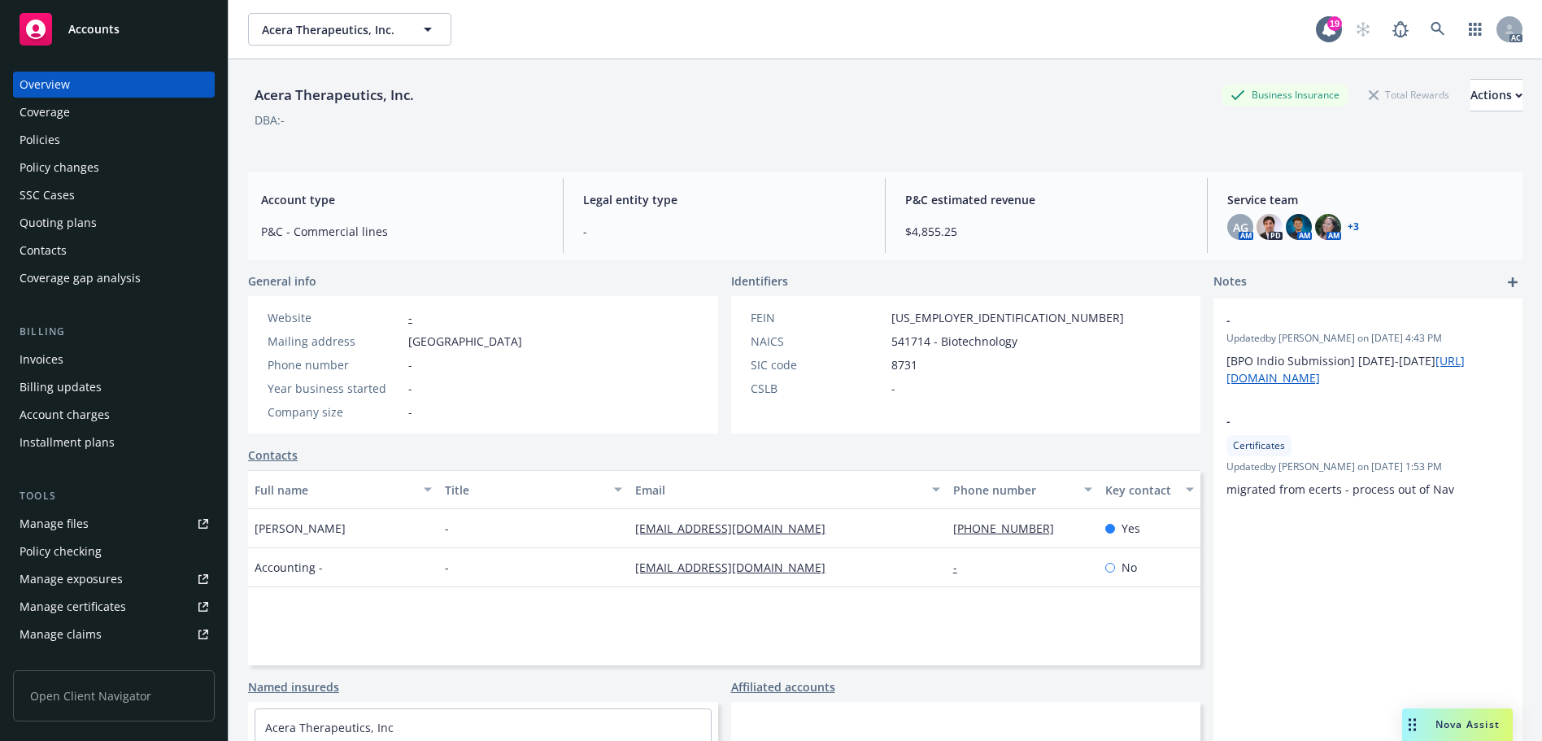
click at [59, 128] on div "Policies" at bounding box center [40, 140] width 41 height 26
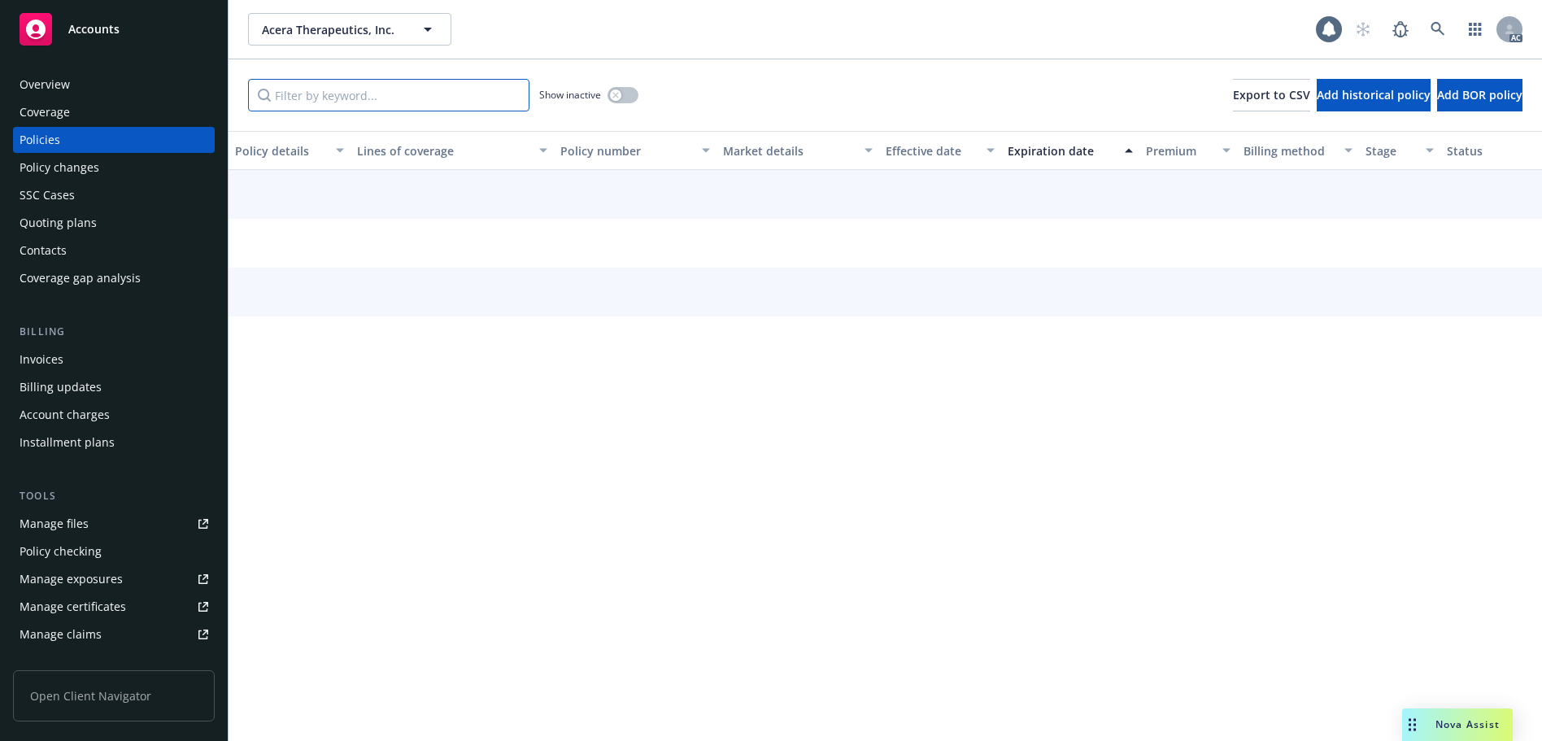
click at [382, 86] on input "Filter by keyword..." at bounding box center [388, 95] width 281 height 33
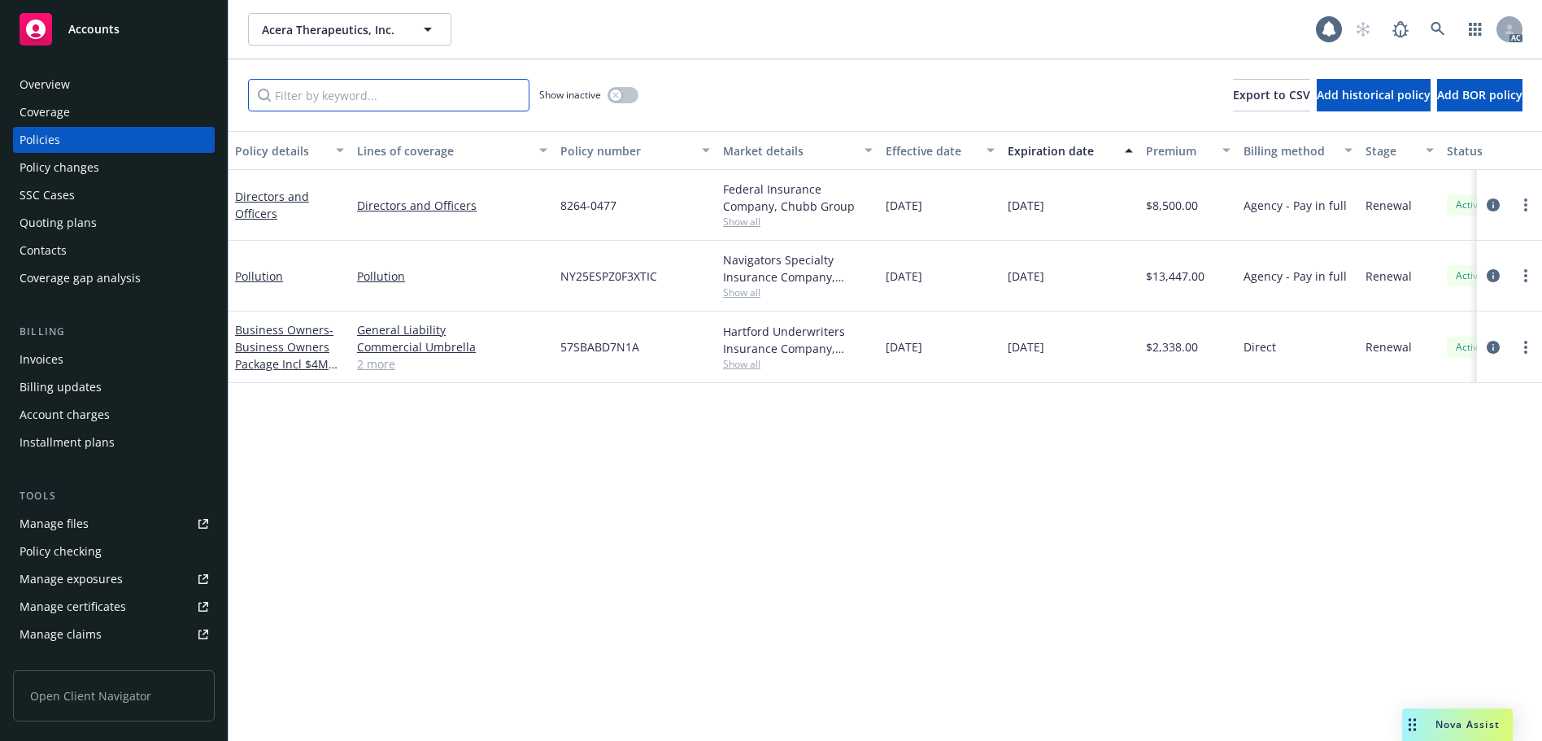
paste input "BD7N1A"
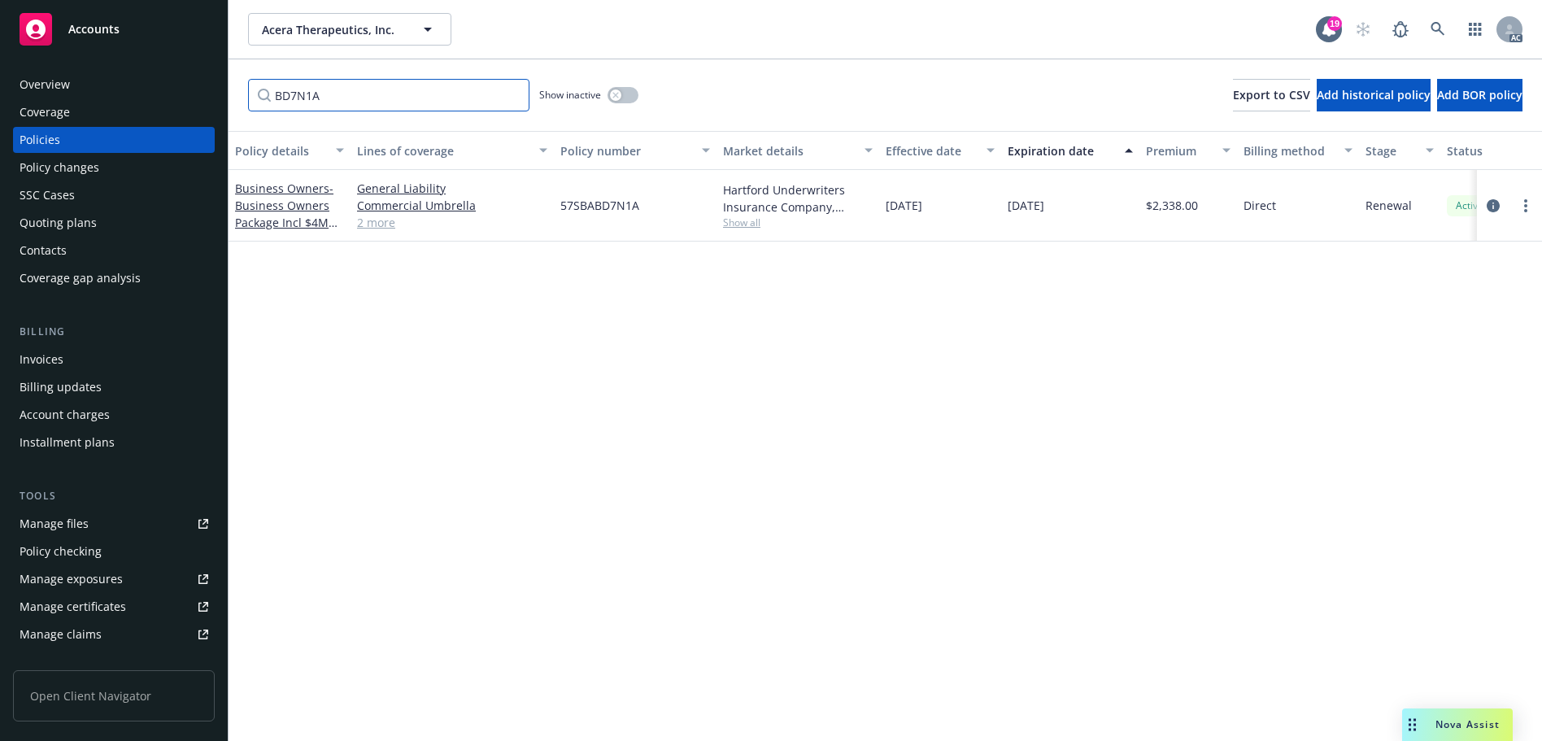
type input "BD7N1A"
click at [1442, 28] on icon at bounding box center [1437, 29] width 15 height 15
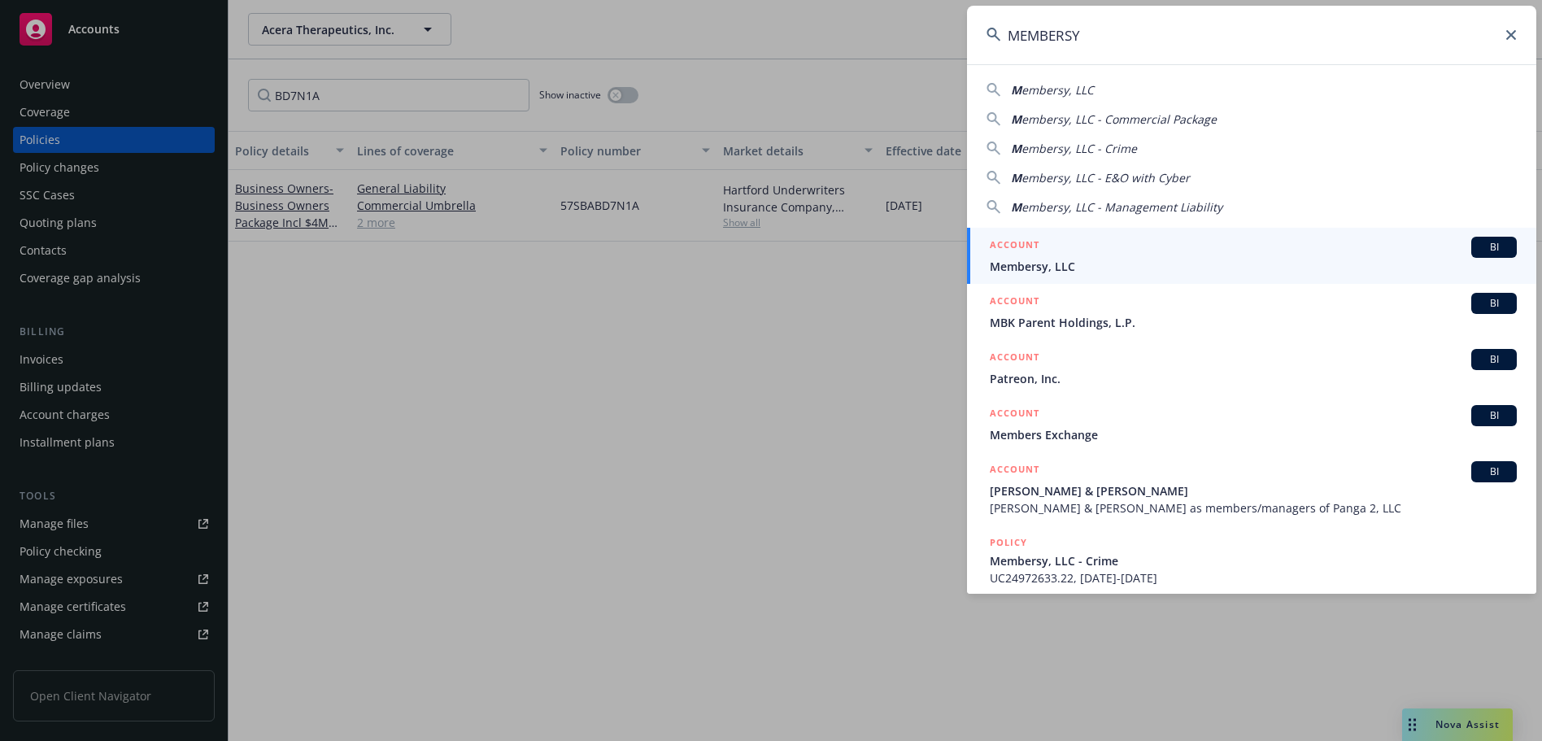
type input "MEMBERSY"
click at [1075, 252] on div "ACCOUNT BI" at bounding box center [1253, 247] width 527 height 21
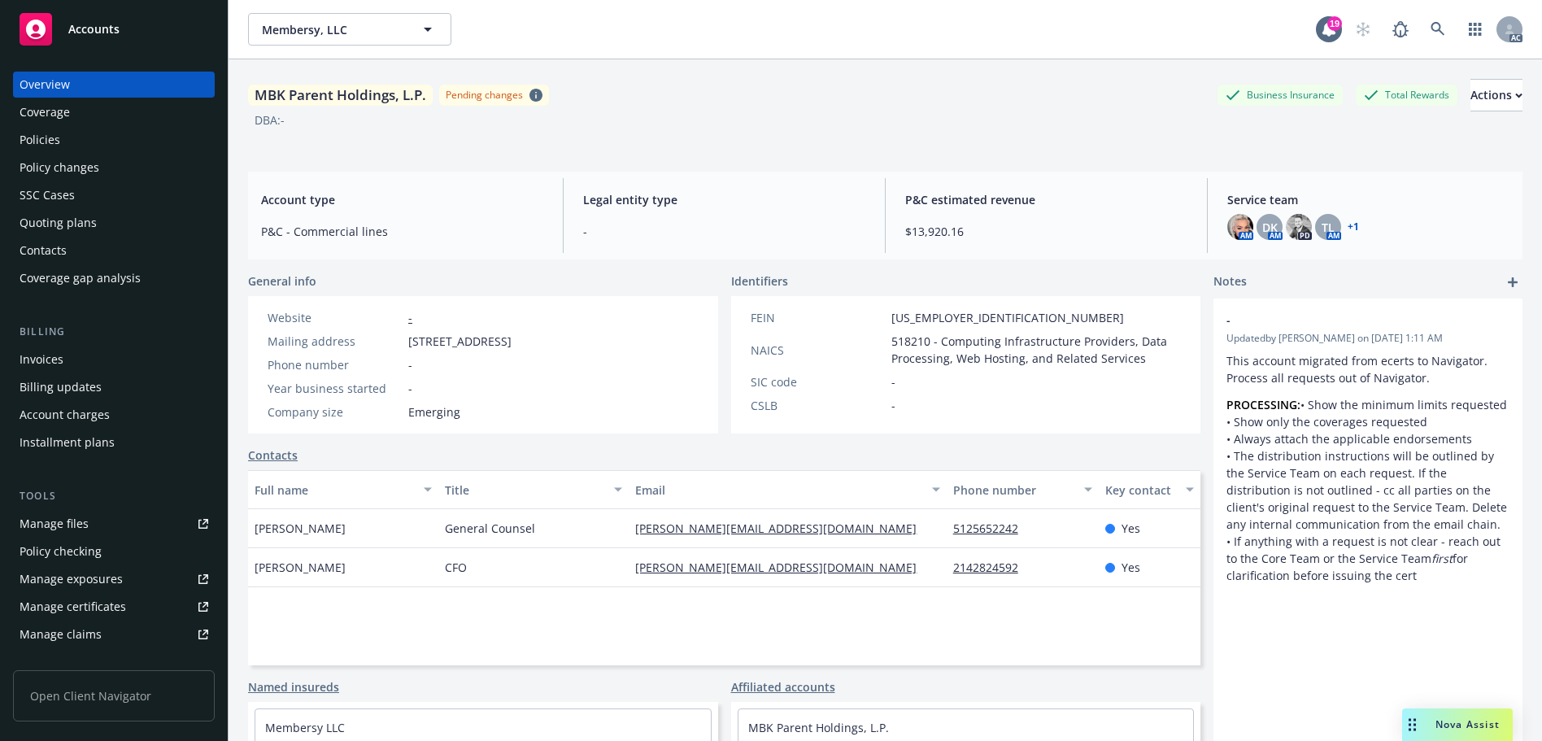
click at [115, 140] on div "Policies" at bounding box center [114, 140] width 189 height 26
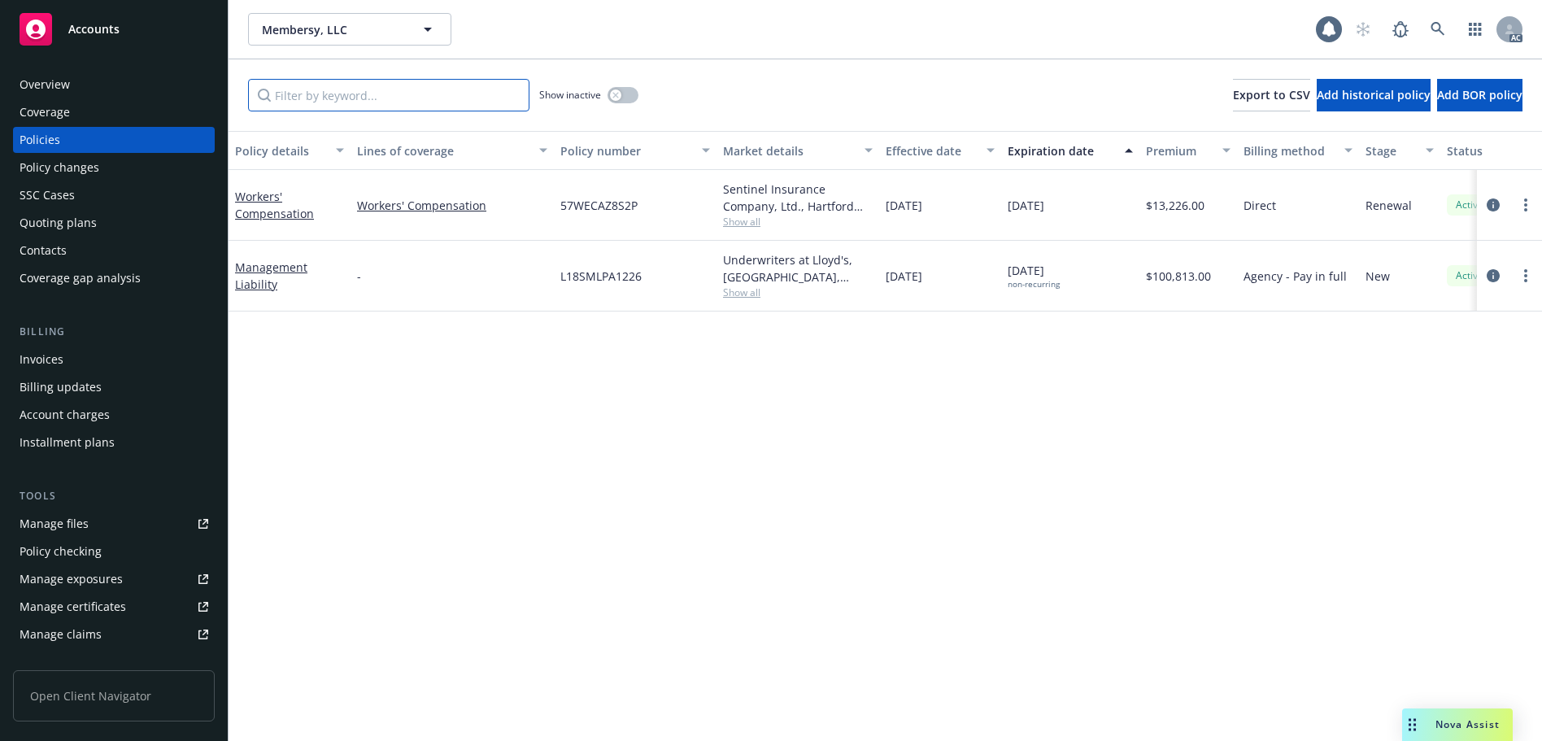
click at [332, 94] on input "Filter by keyword..." at bounding box center [388, 95] width 281 height 33
paste input "AZ8S2P"
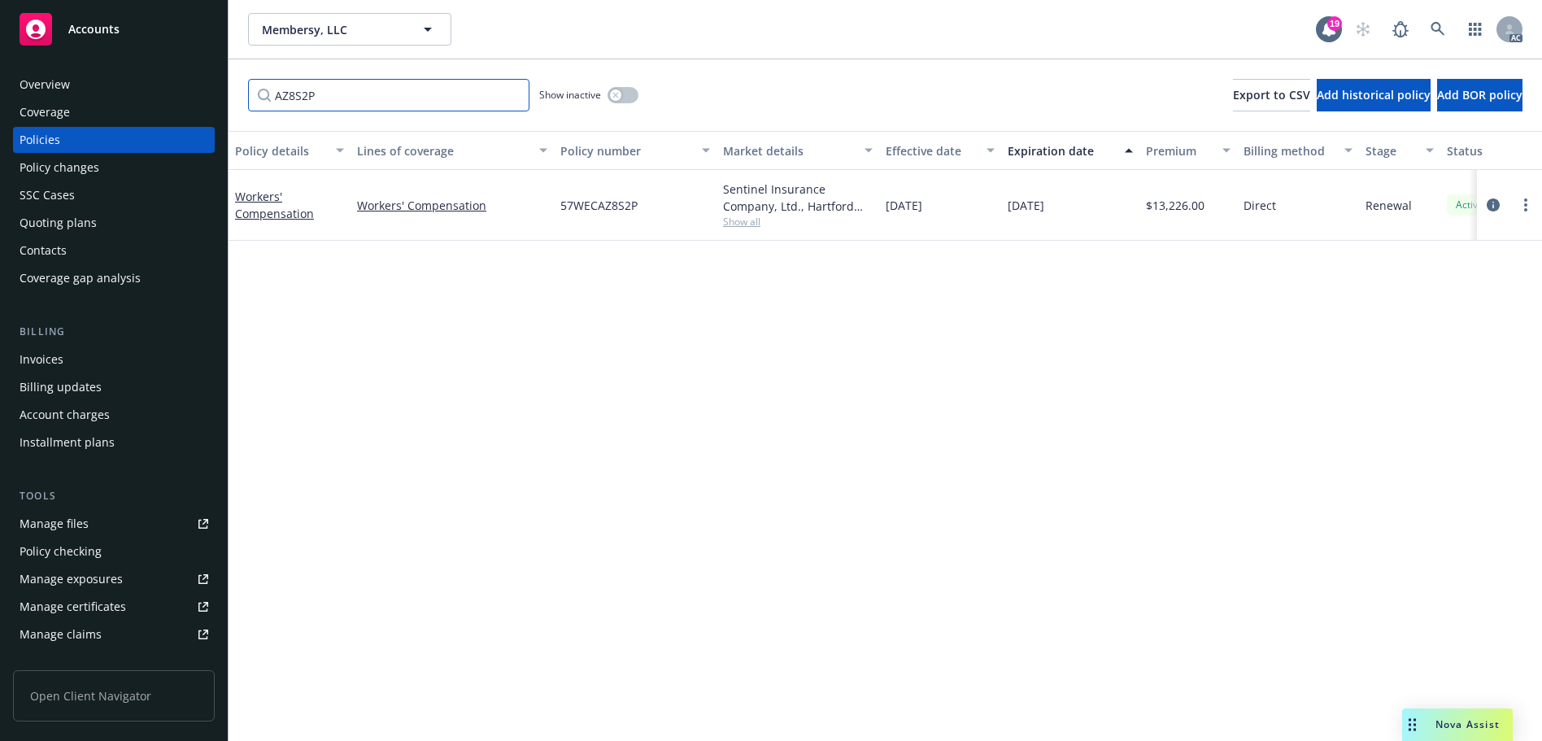
type input "AZ8S2P"
click at [1448, 21] on link at bounding box center [1437, 29] width 33 height 33
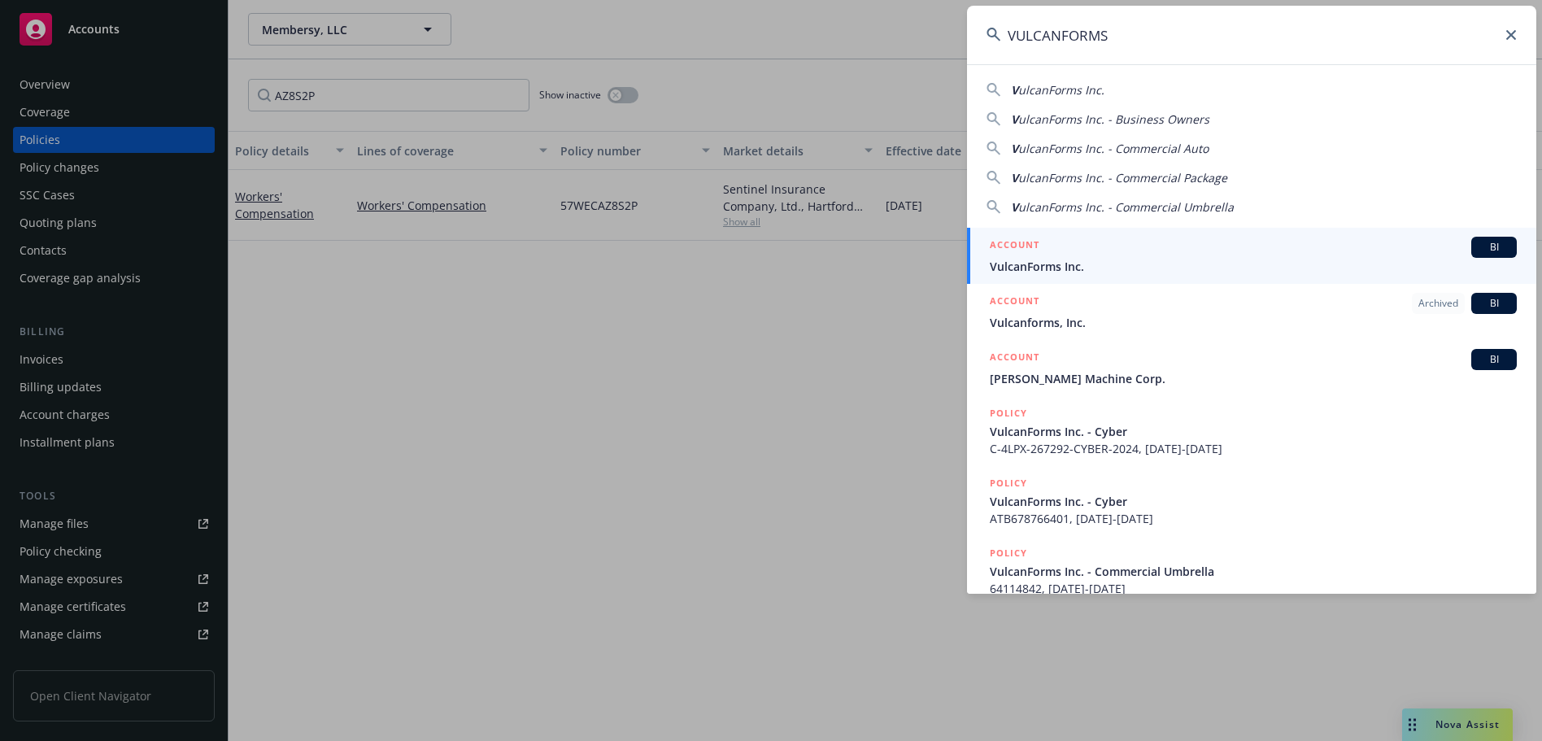
type input "VULCANFORMS"
click at [1095, 255] on div "ACCOUNT BI" at bounding box center [1253, 247] width 527 height 21
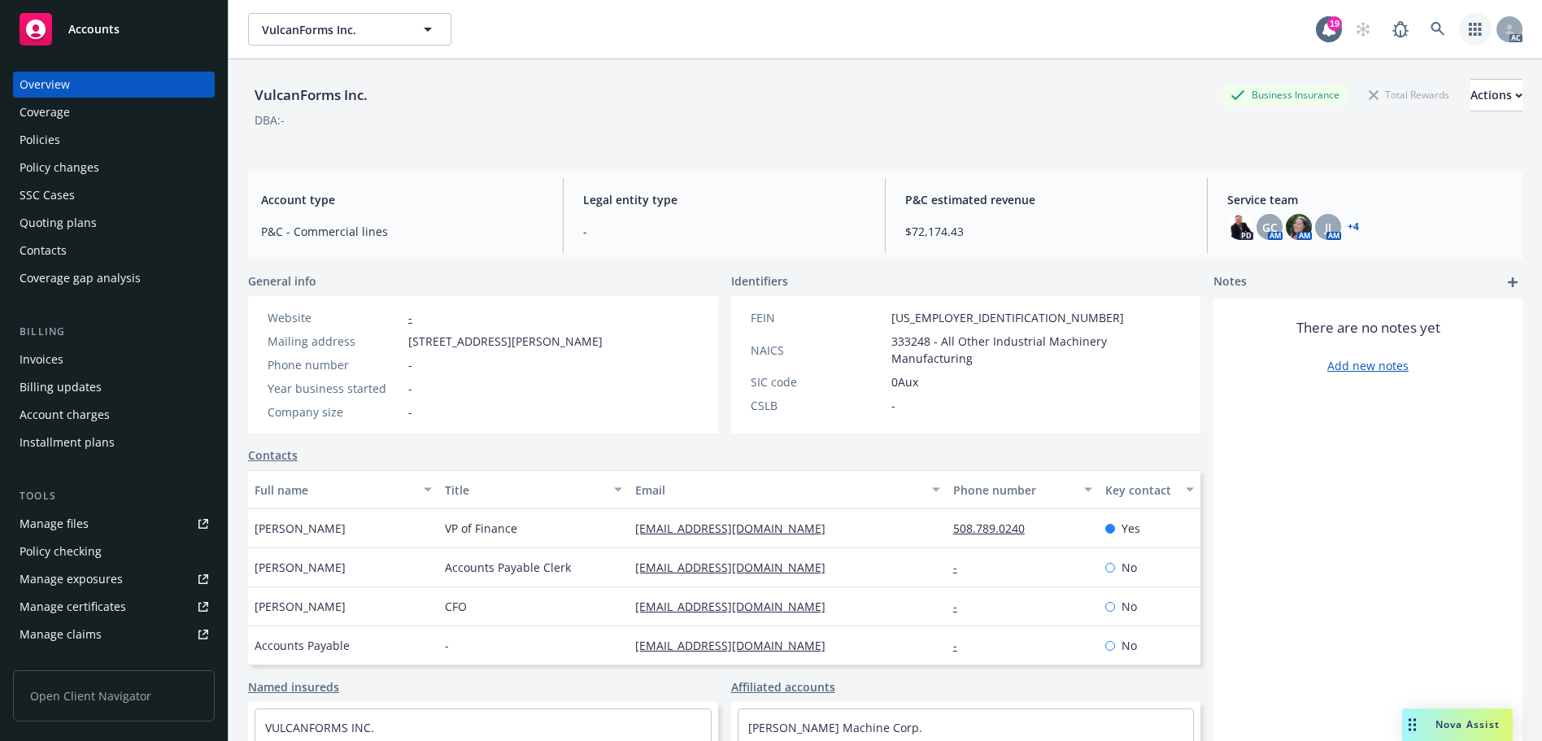
drag, startPoint x: 1453, startPoint y: 27, endPoint x: 1436, endPoint y: 28, distance: 17.2
click at [1459, 28] on link "button" at bounding box center [1475, 29] width 33 height 33
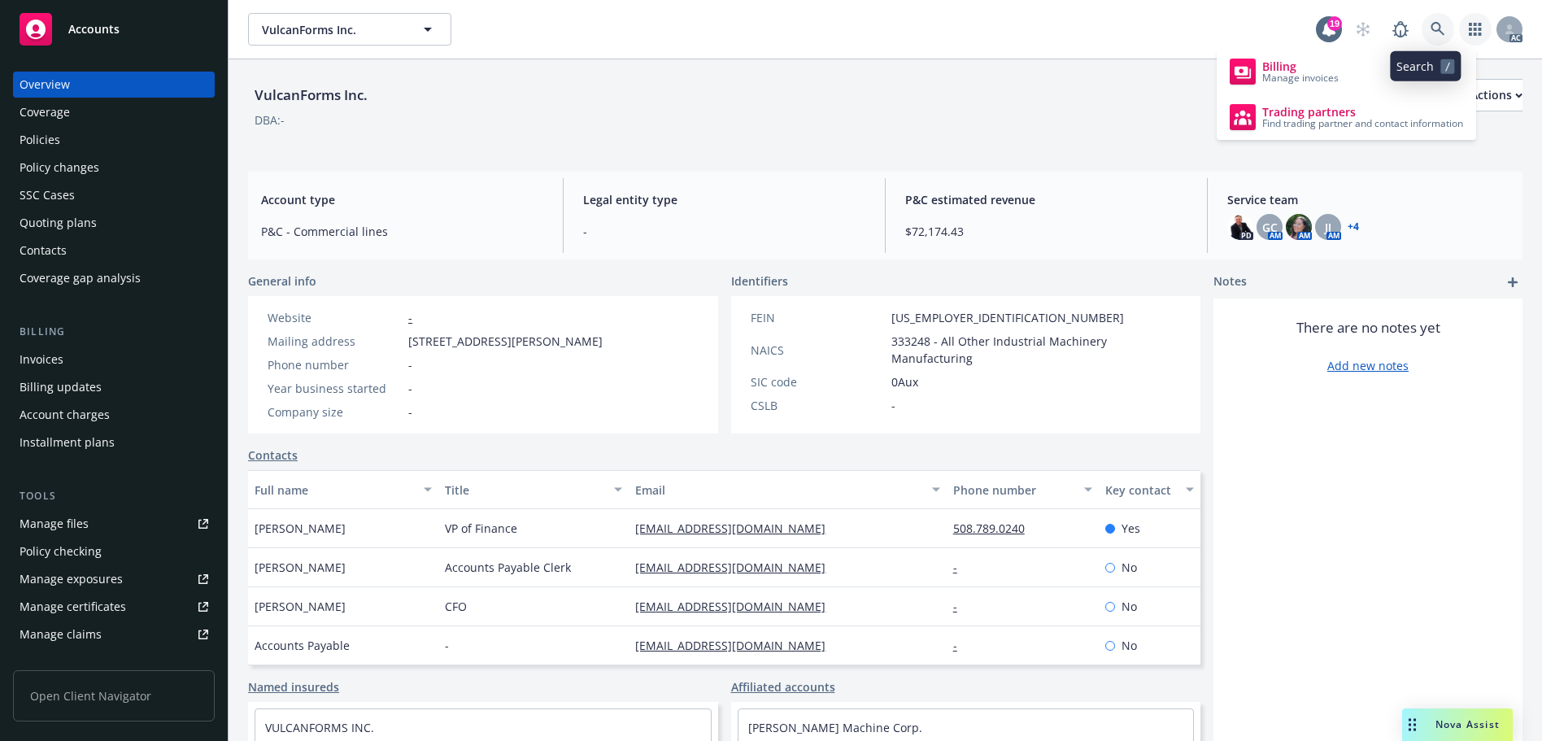
click at [1436, 28] on link at bounding box center [1437, 29] width 33 height 33
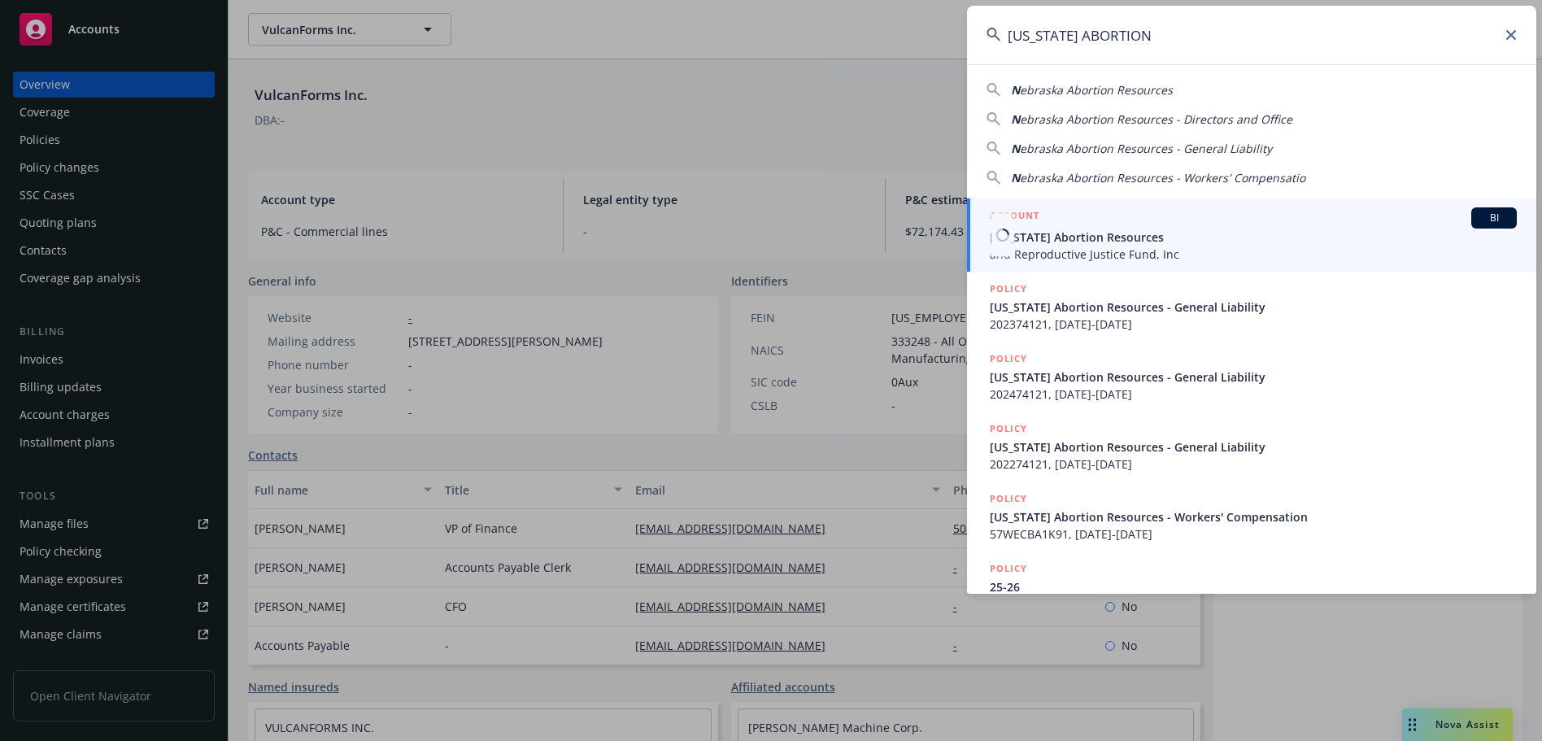
type input "[US_STATE] ABORTION"
click at [1130, 237] on span "[US_STATE] Abortion Resources" at bounding box center [1253, 237] width 527 height 17
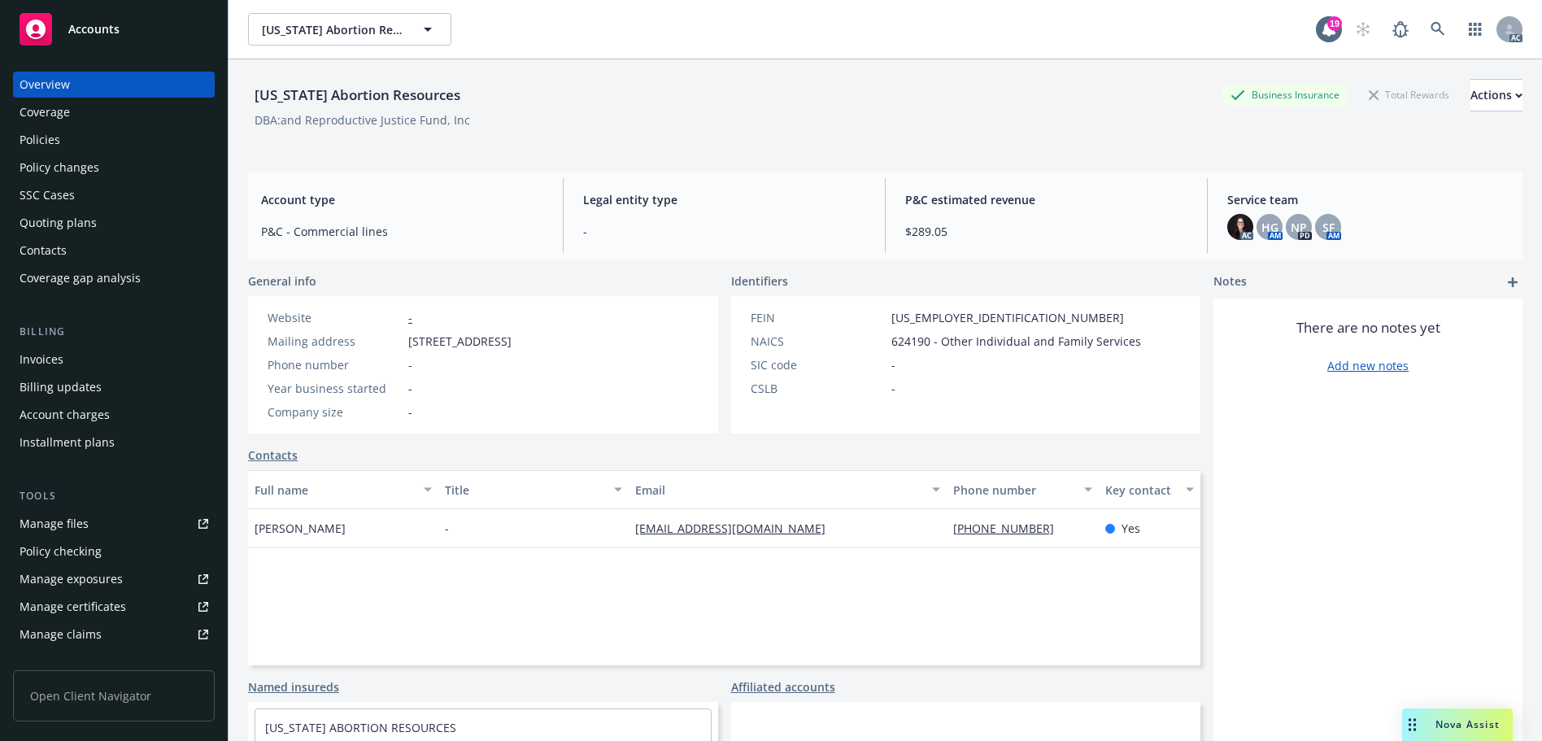
click at [120, 144] on div "Policies" at bounding box center [114, 140] width 189 height 26
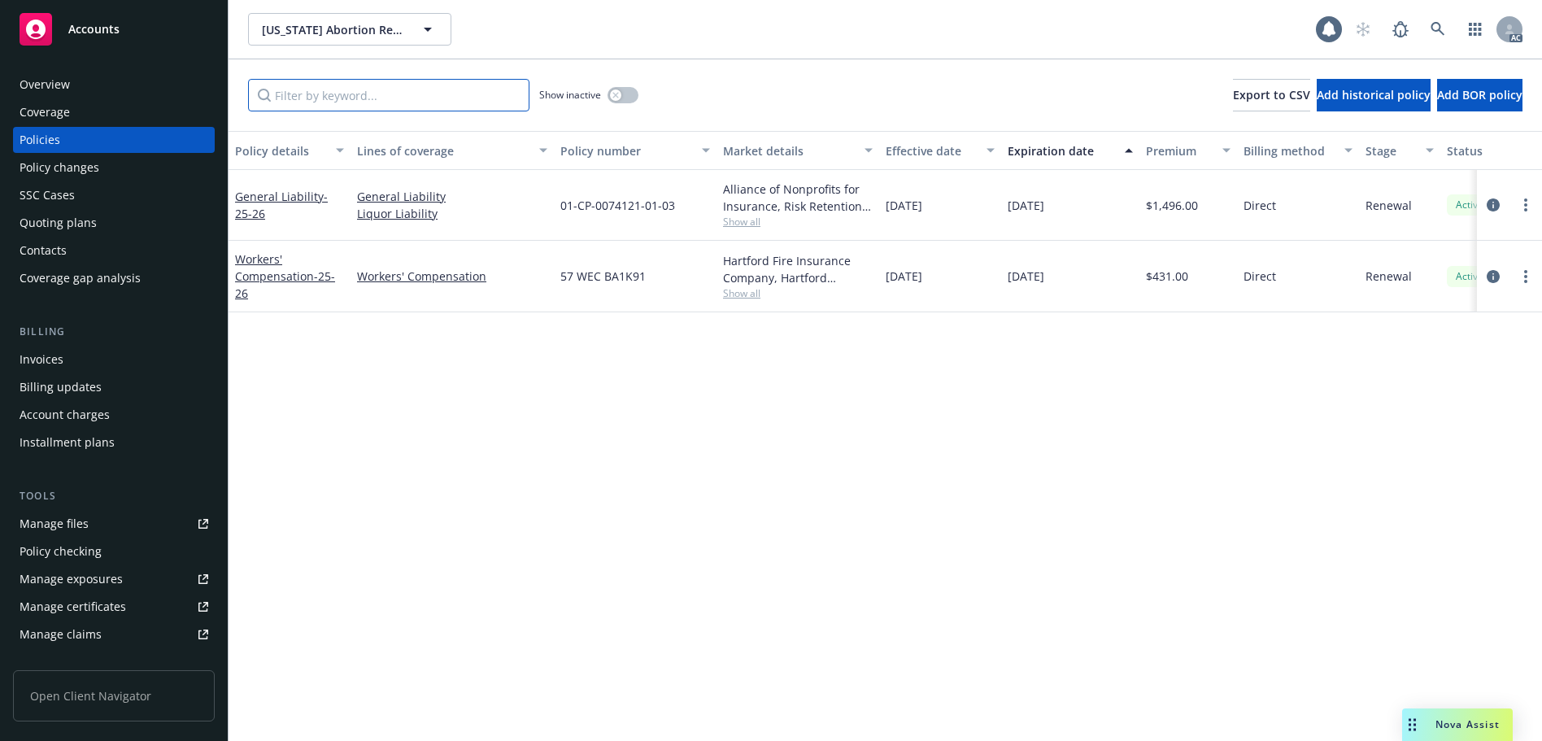
drag, startPoint x: 334, startPoint y: 101, endPoint x: 326, endPoint y: 115, distance: 16.0
click at [334, 101] on input "Filter by keyword..." at bounding box center [388, 95] width 281 height 33
paste input "BA1K91"
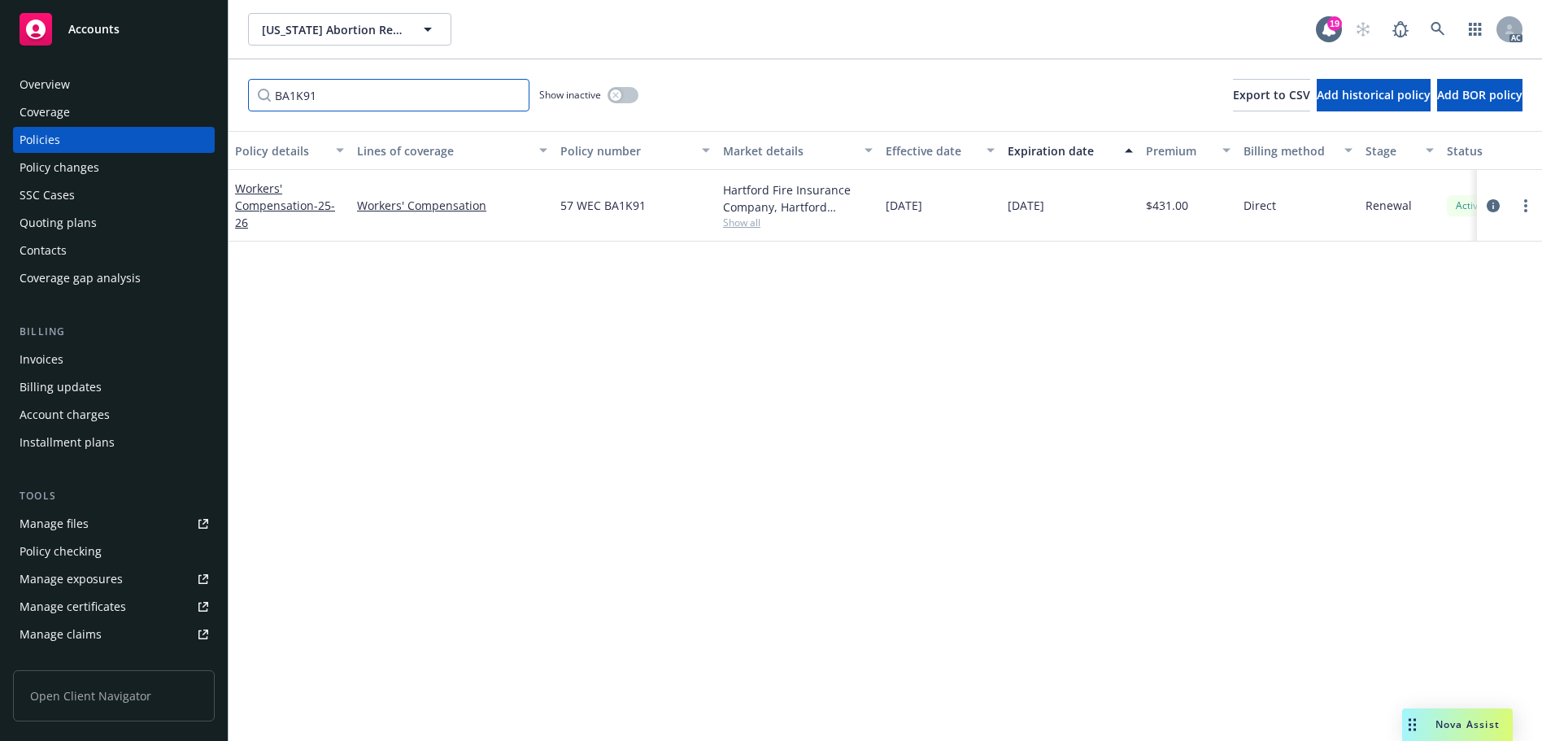
type input "BA1K91"
click at [1447, 33] on link at bounding box center [1437, 29] width 33 height 33
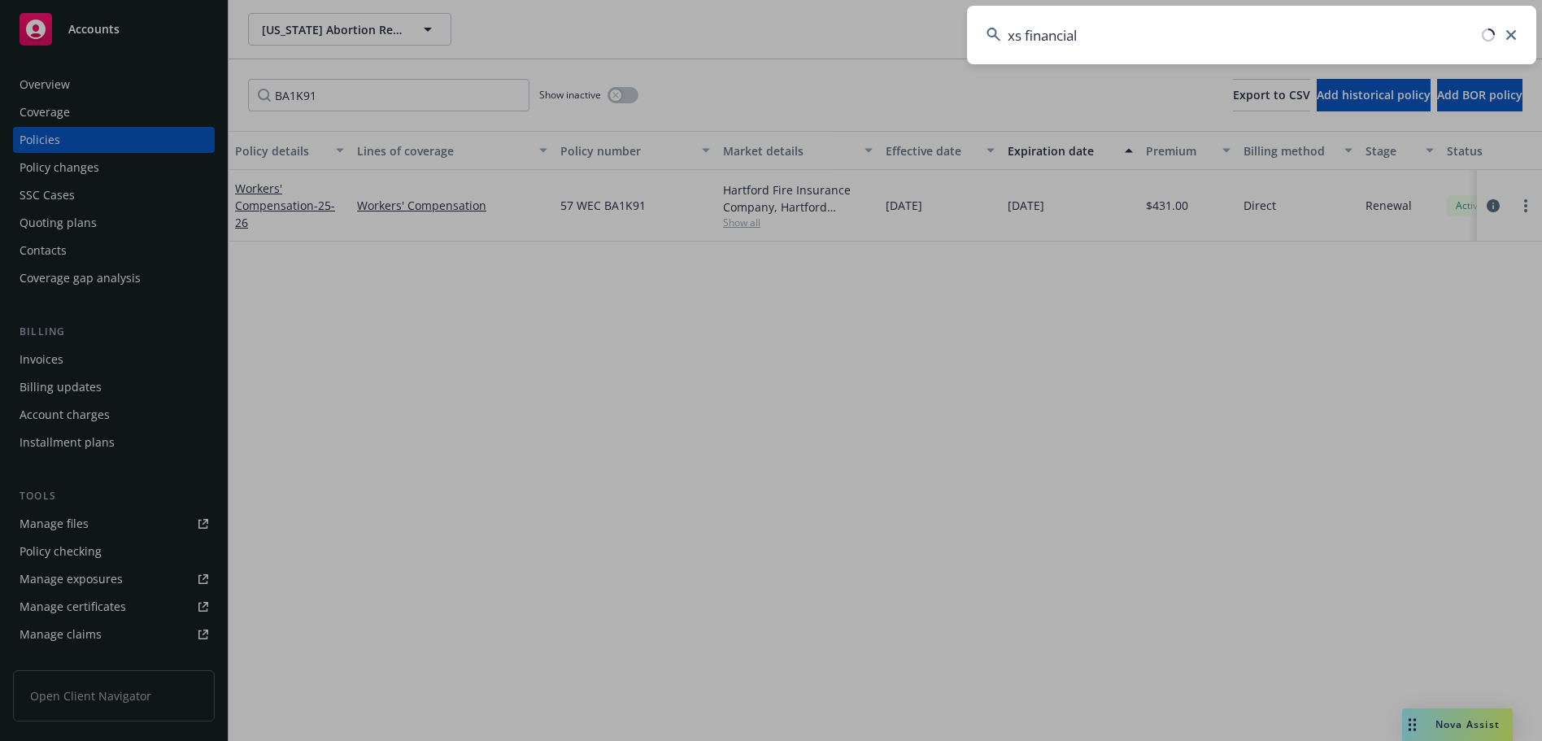
type input "xs financial"
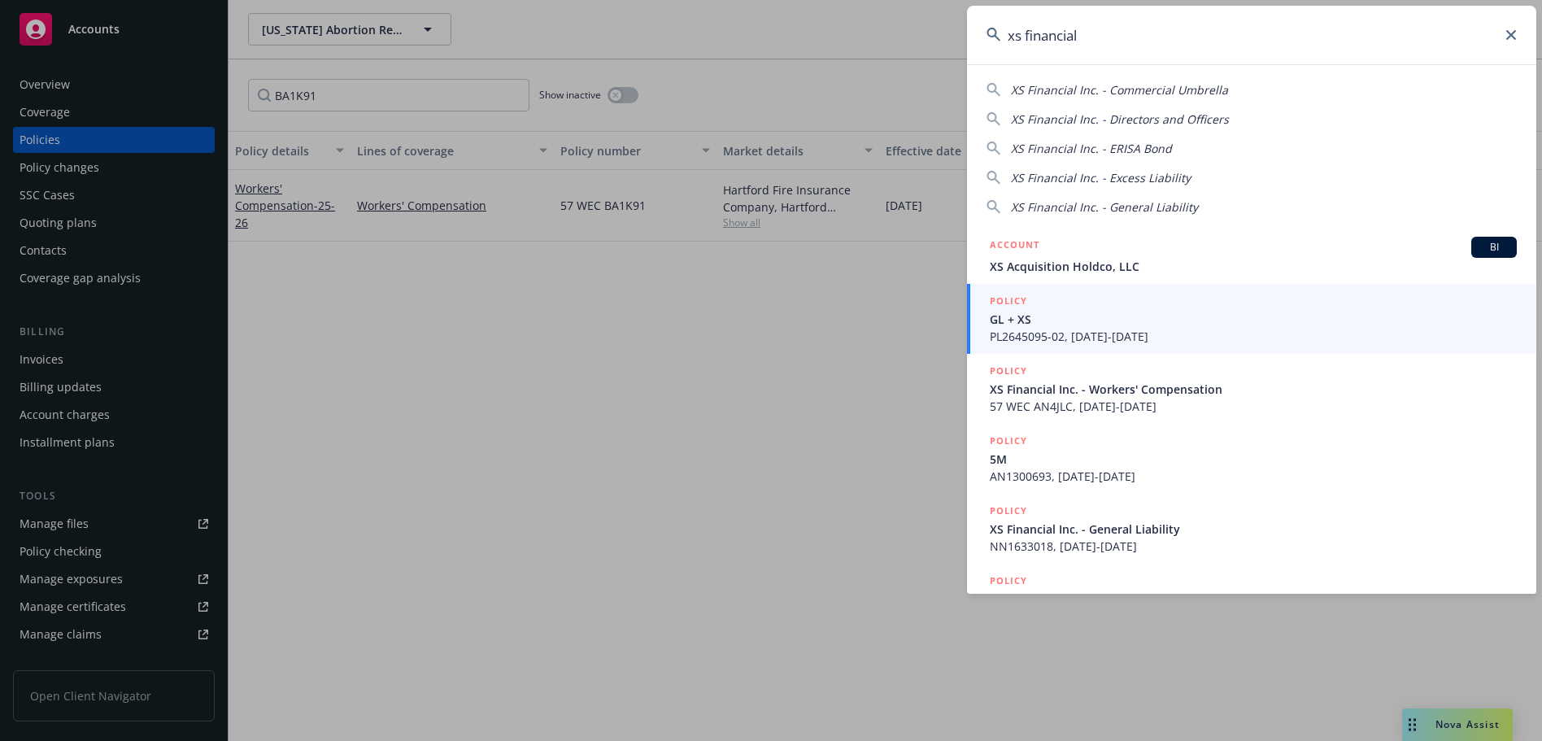
click at [1174, 393] on span "XS Financial Inc. - Workers' Compensation" at bounding box center [1253, 389] width 527 height 17
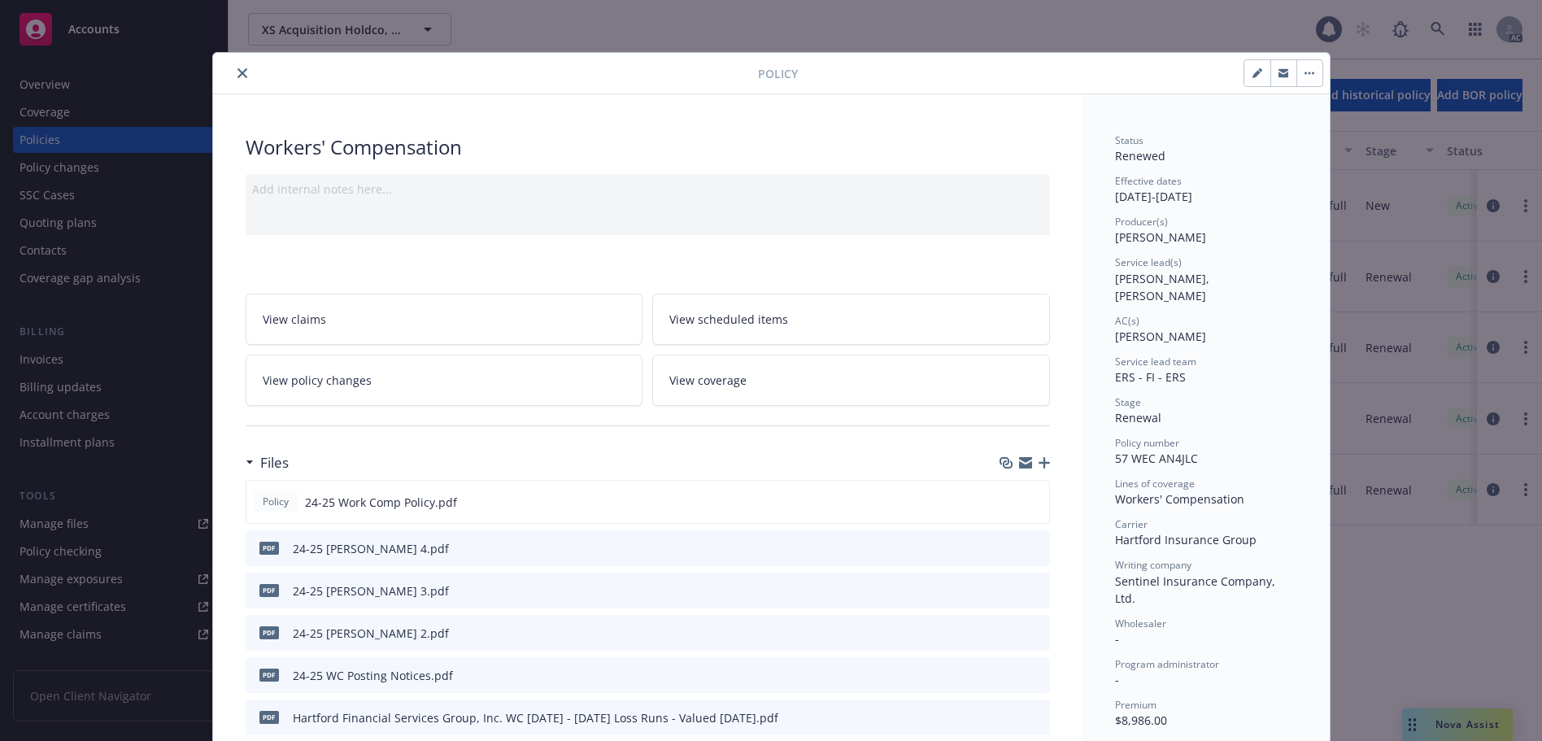
click at [237, 76] on icon "close" at bounding box center [242, 73] width 10 height 10
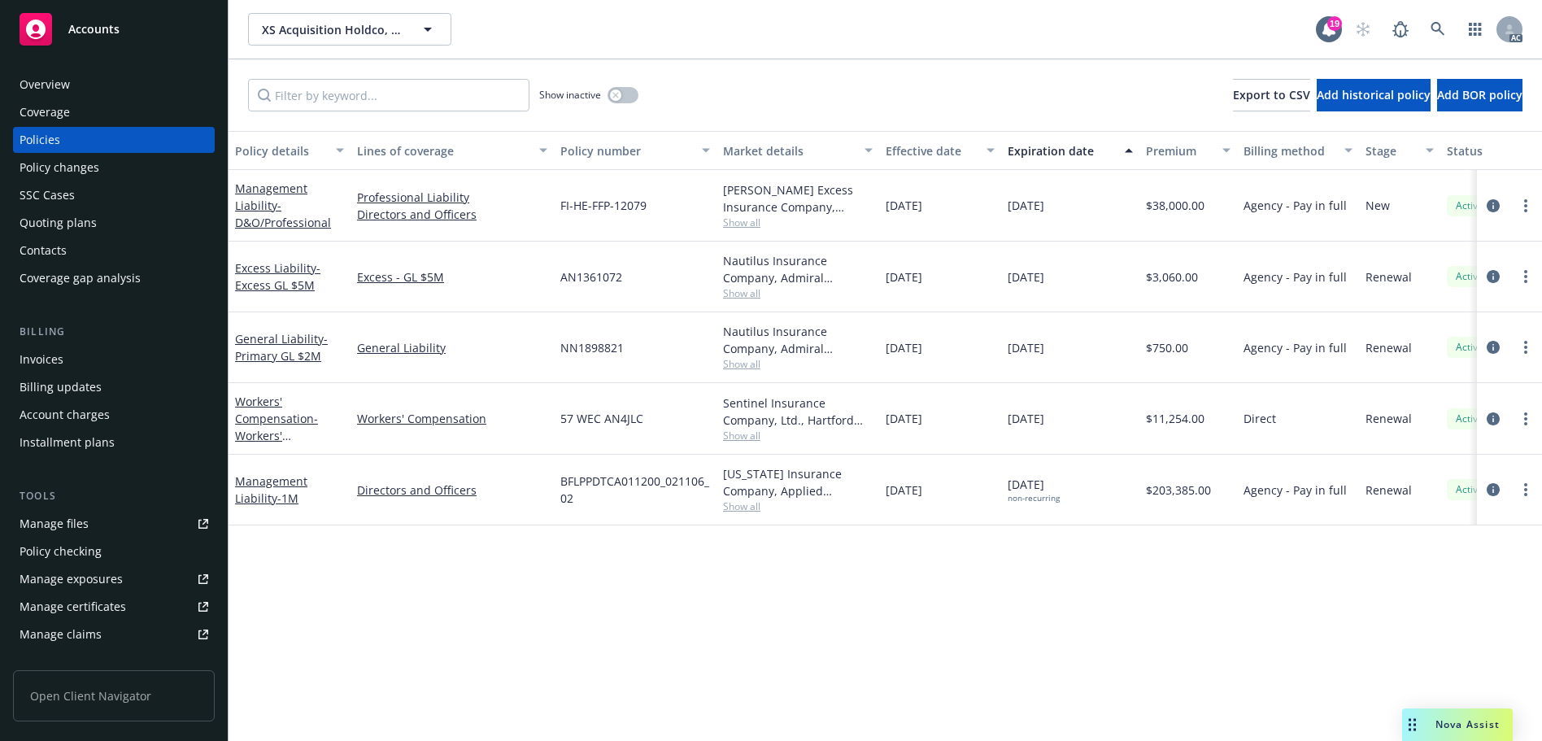
click at [576, 598] on div "Policy details Lines of coverage Policy number Market details Effective date Ex…" at bounding box center [885, 436] width 1313 height 610
click at [374, 103] on input "Filter by keyword..." at bounding box center [388, 95] width 281 height 33
paste input "JC2732"
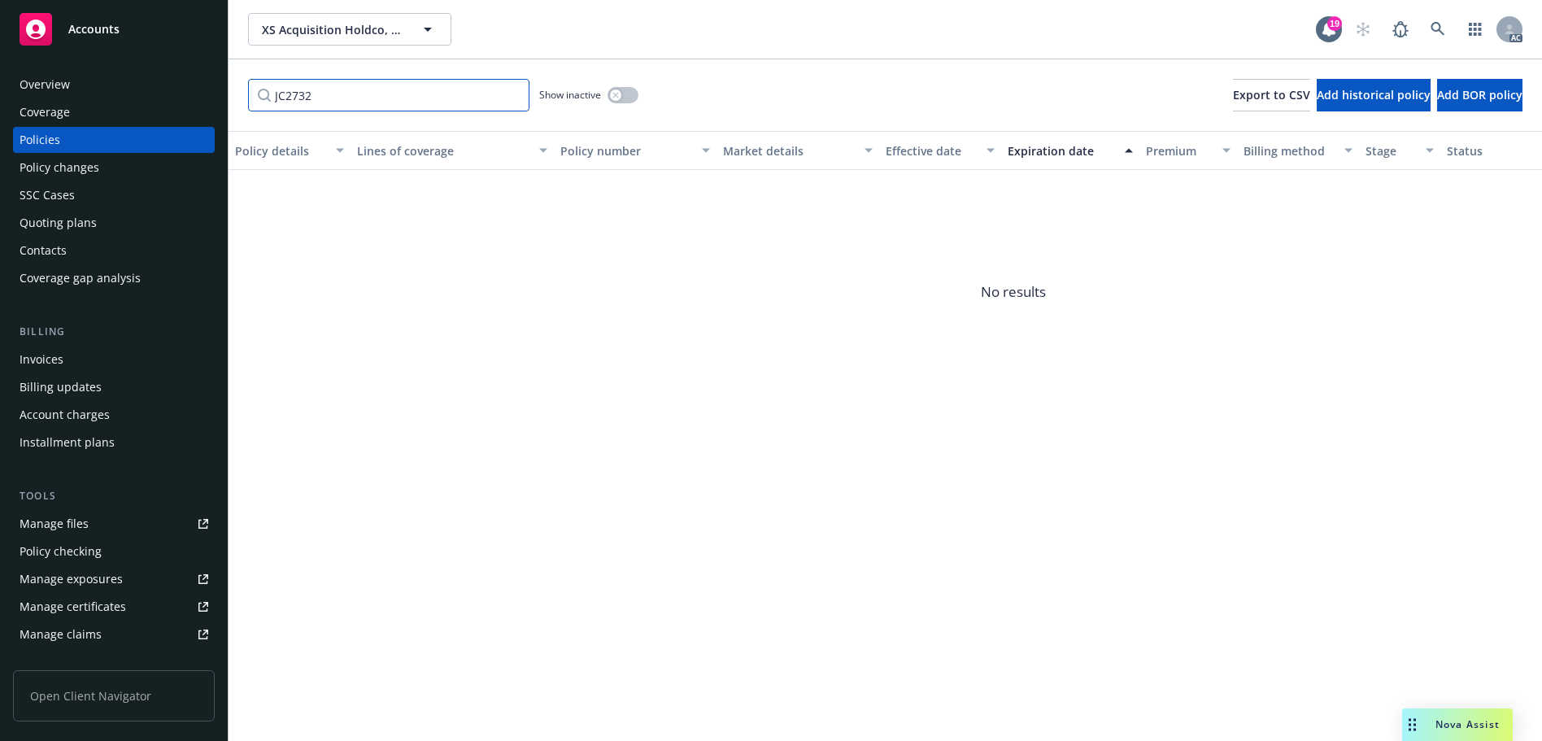
type input "JC2732"
click at [623, 90] on button "button" at bounding box center [622, 95] width 31 height 16
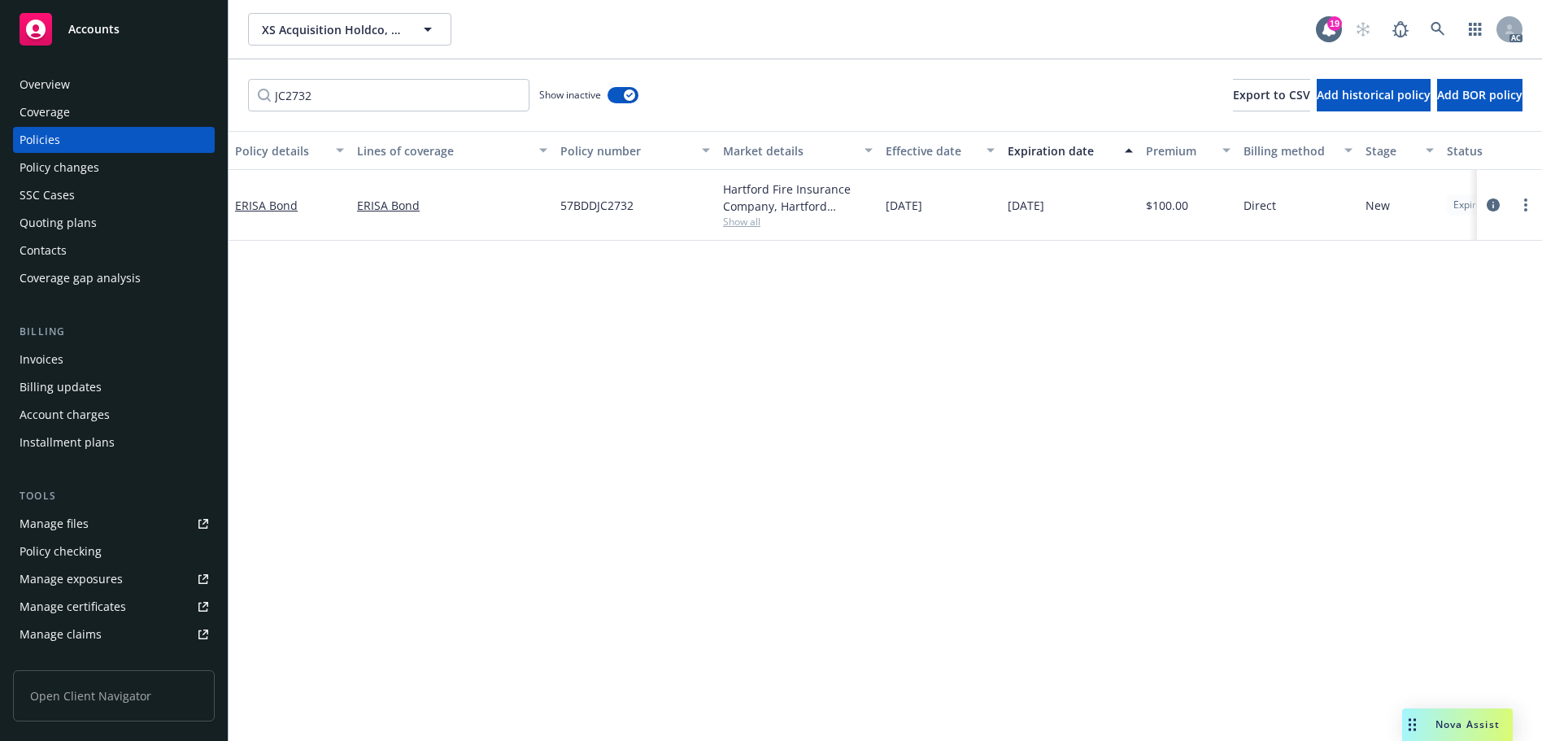
click at [141, 79] on div "Overview" at bounding box center [114, 85] width 189 height 26
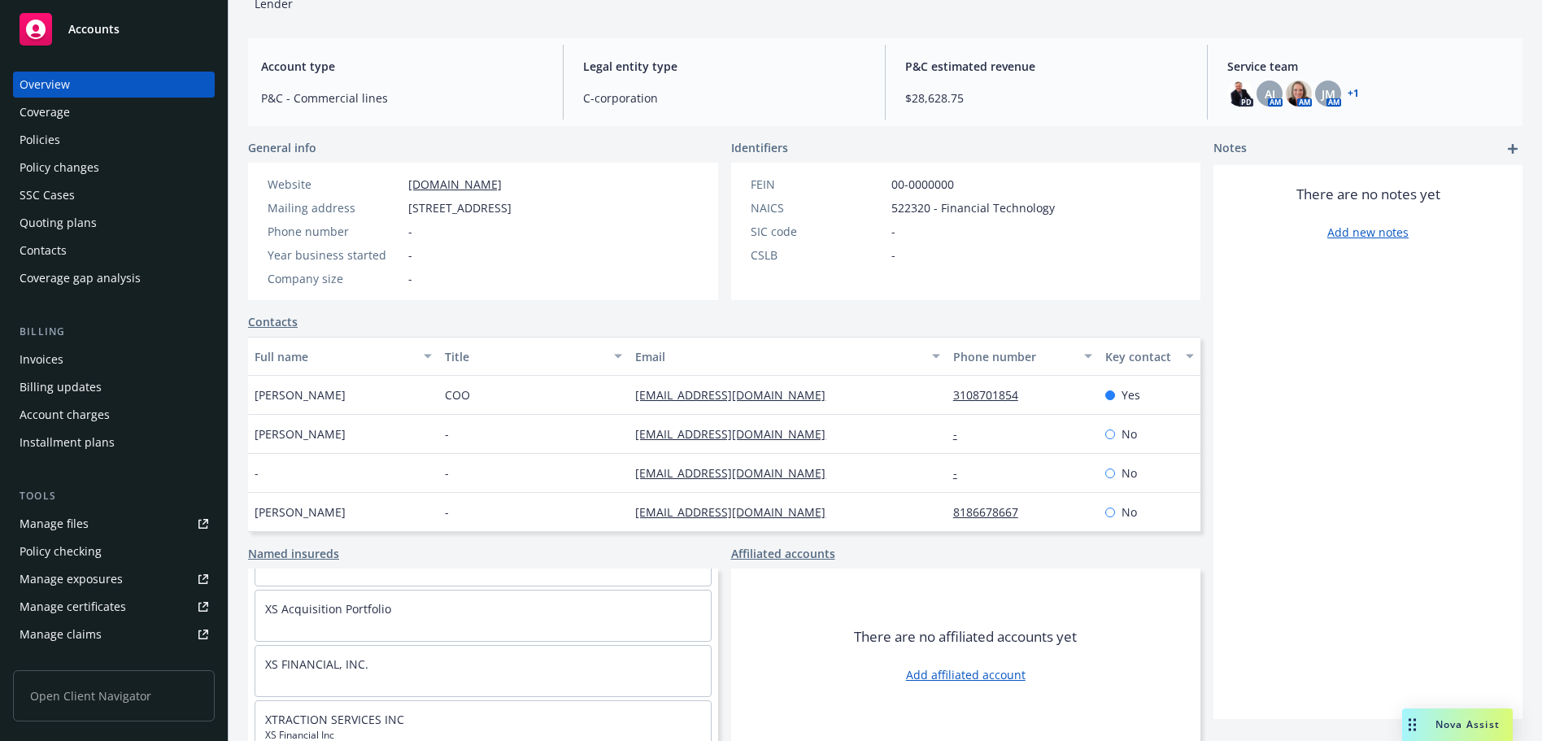
scroll to position [59, 0]
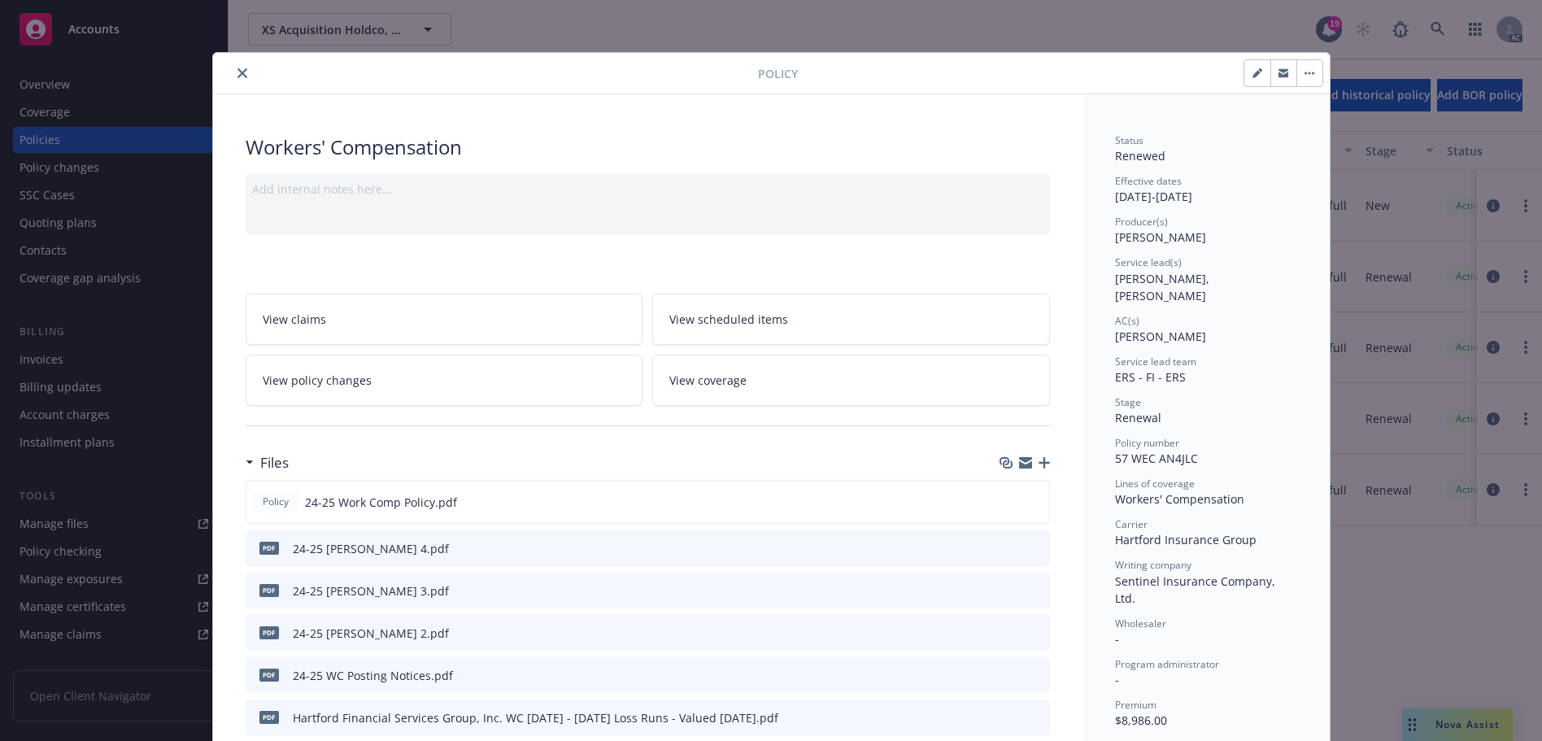
scroll to position [49, 0]
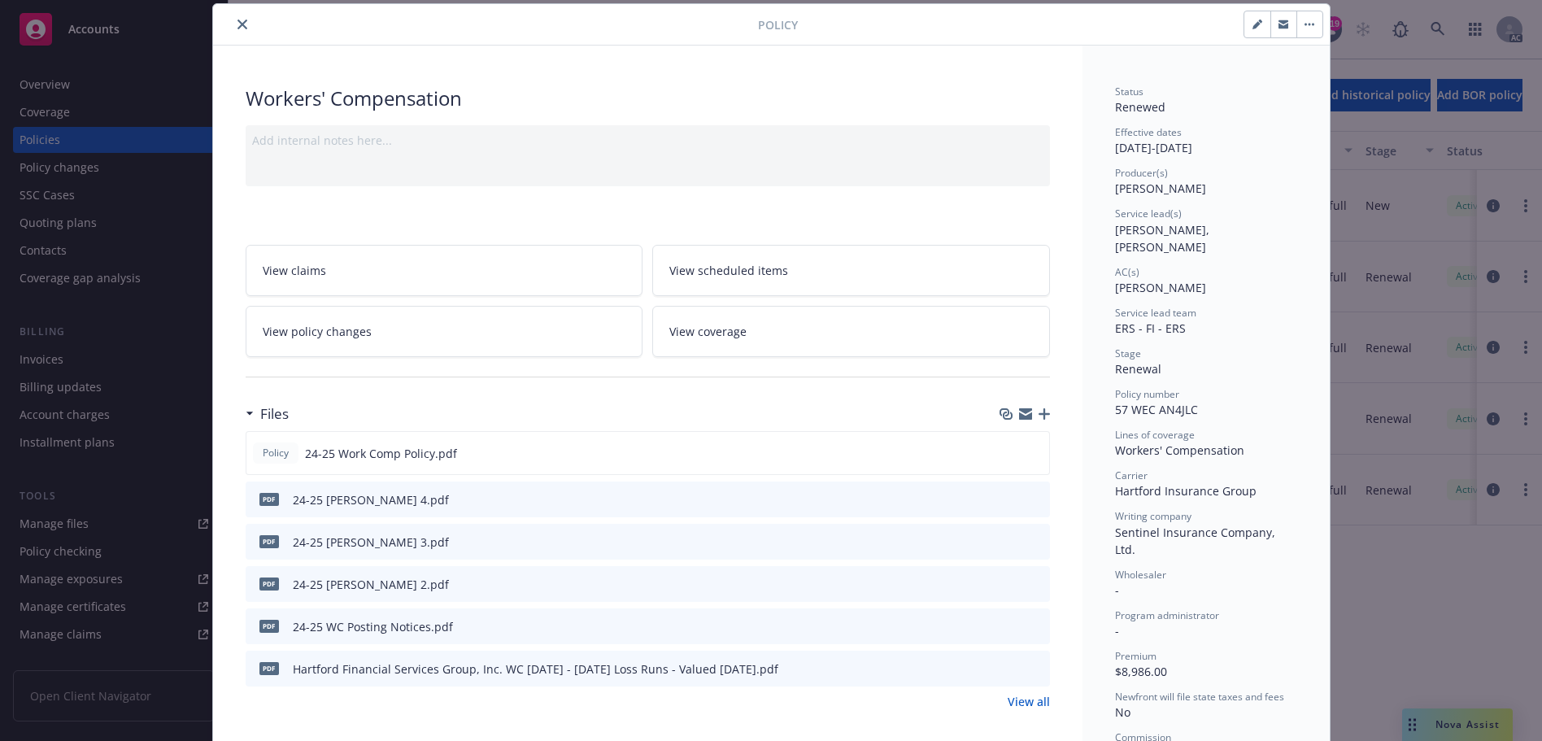
click at [237, 20] on icon "close" at bounding box center [242, 25] width 10 height 10
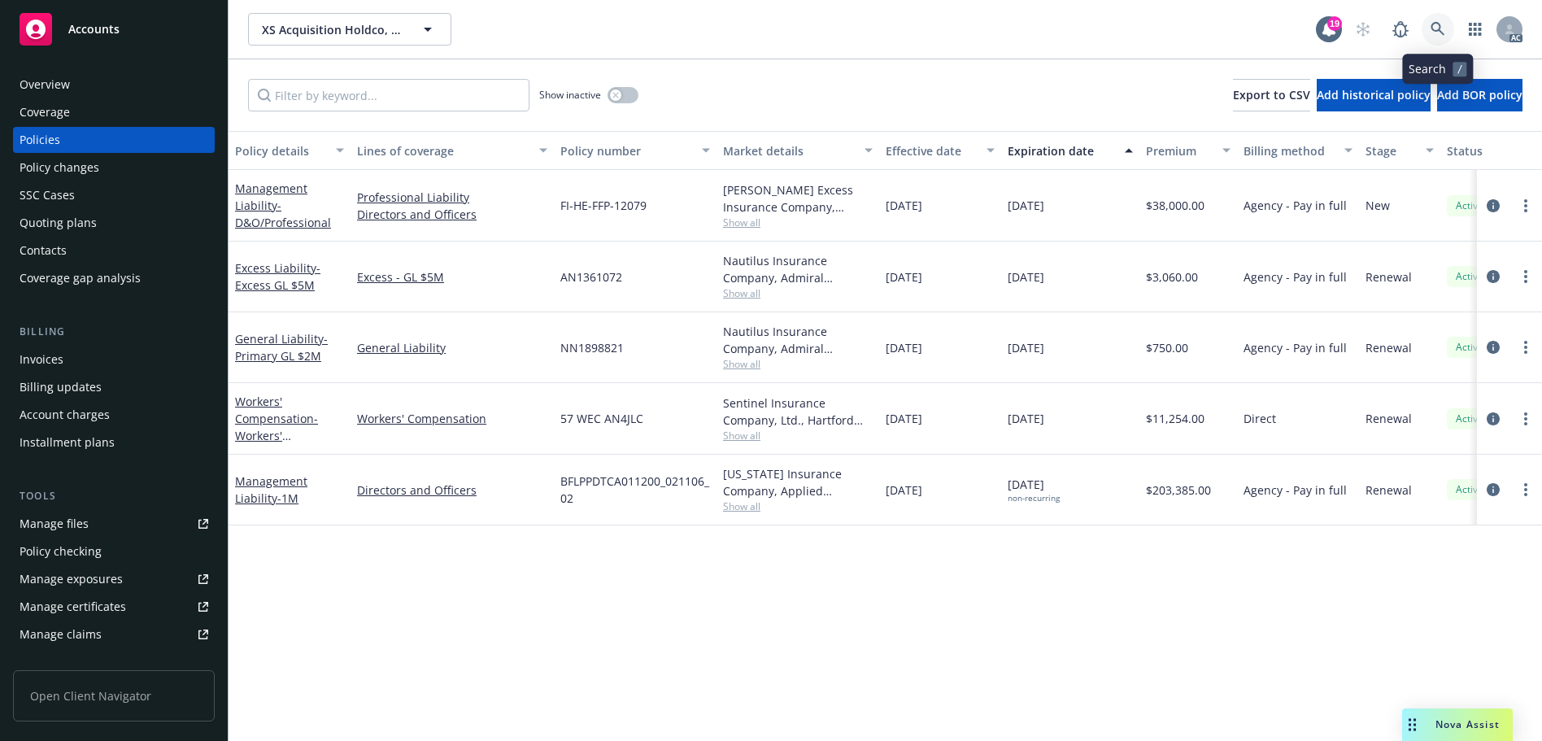
click at [1434, 33] on icon at bounding box center [1437, 29] width 15 height 15
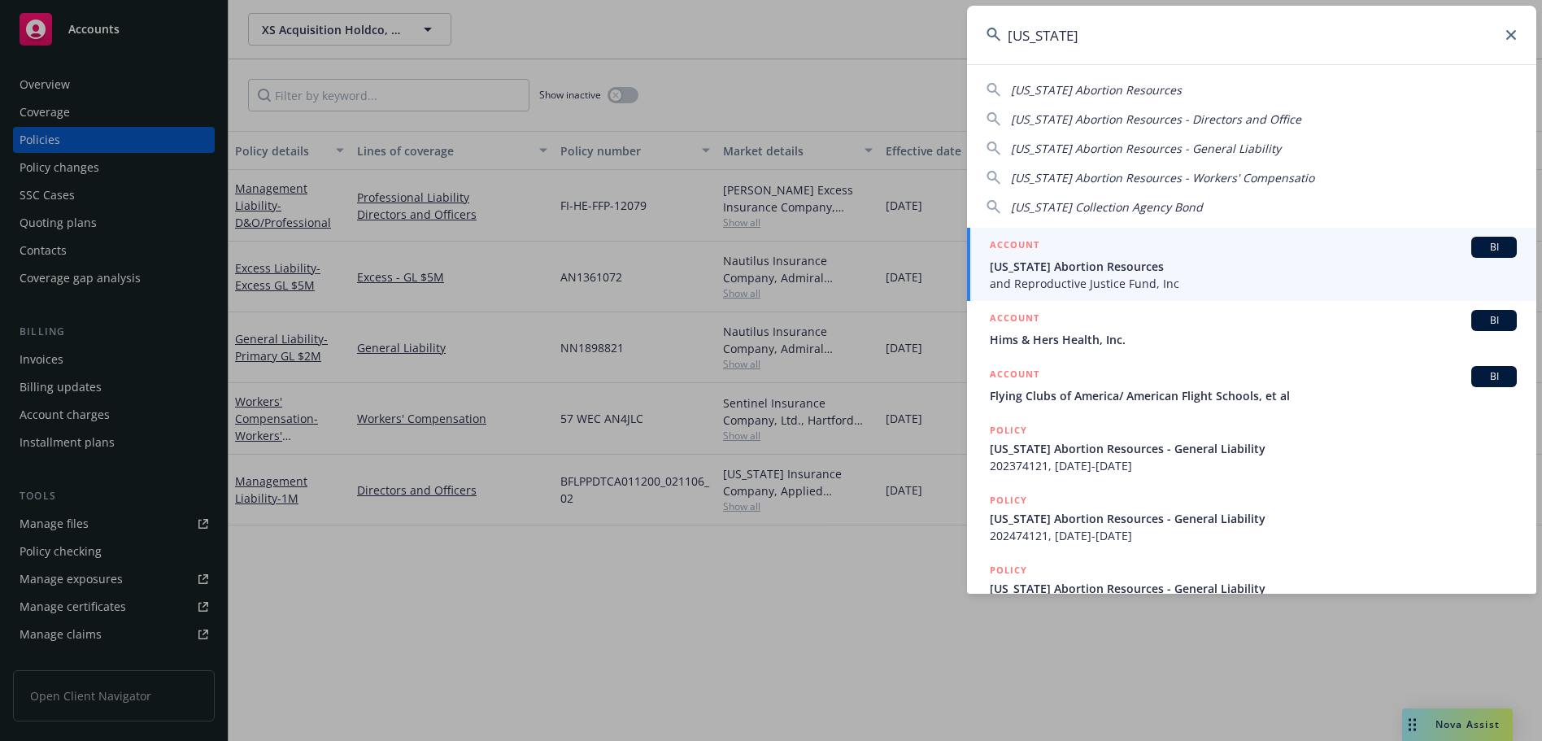
type input "[US_STATE]"
click at [1123, 276] on span "and Reproductive Justice Fund, Inc" at bounding box center [1253, 283] width 527 height 17
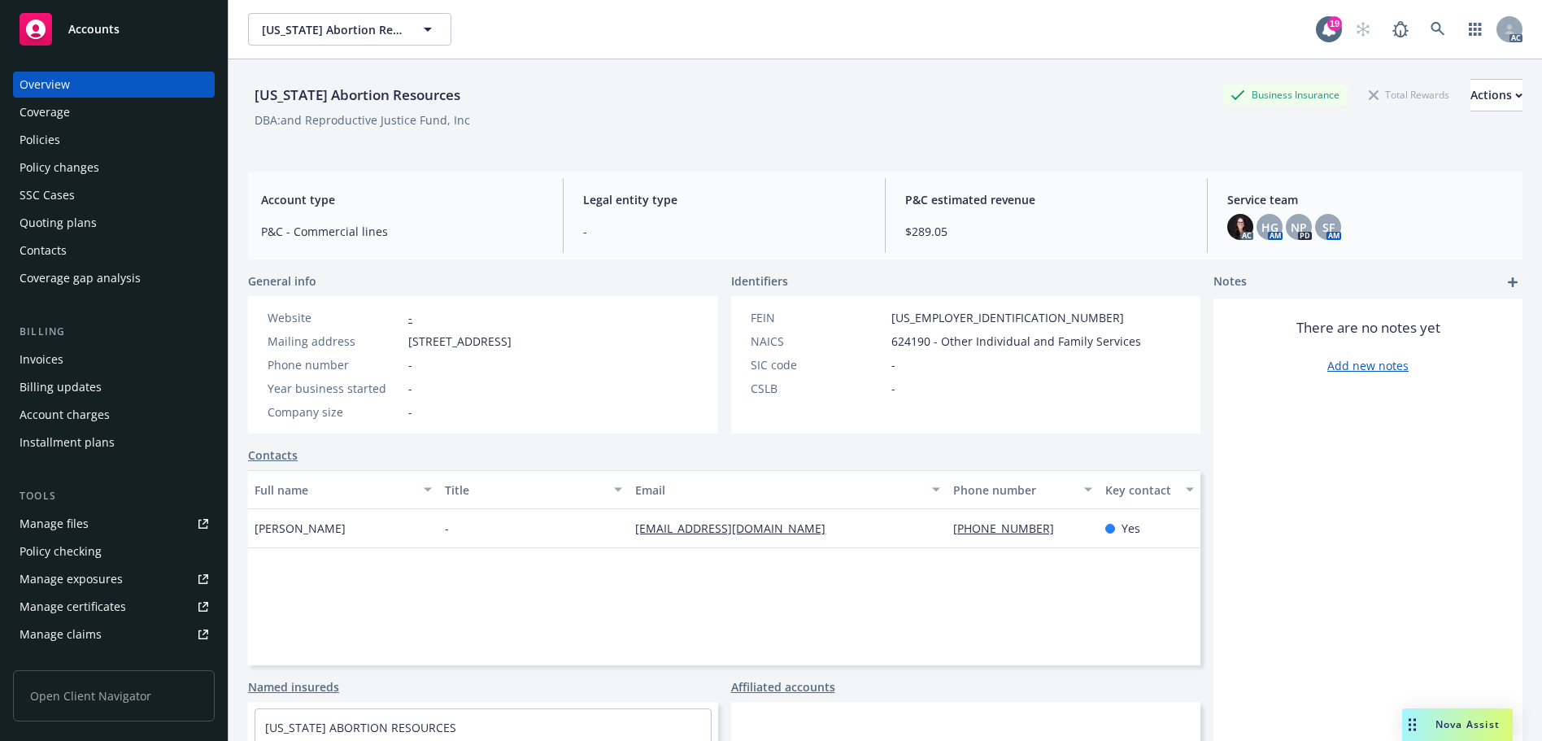
click at [94, 141] on div "Policies" at bounding box center [114, 140] width 189 height 26
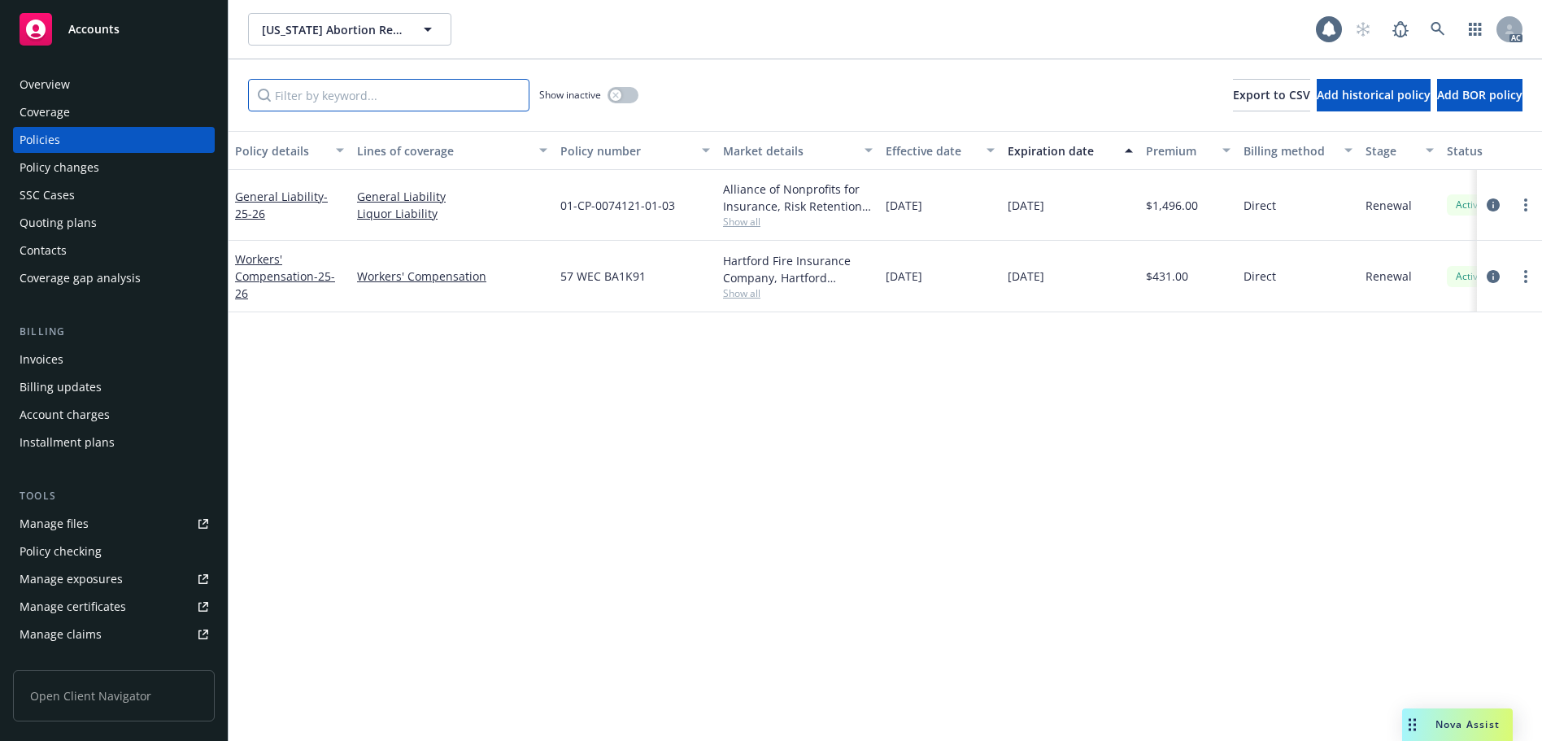
click at [420, 104] on input "Filter by keyword..." at bounding box center [388, 95] width 281 height 33
paste input "BA1K91"
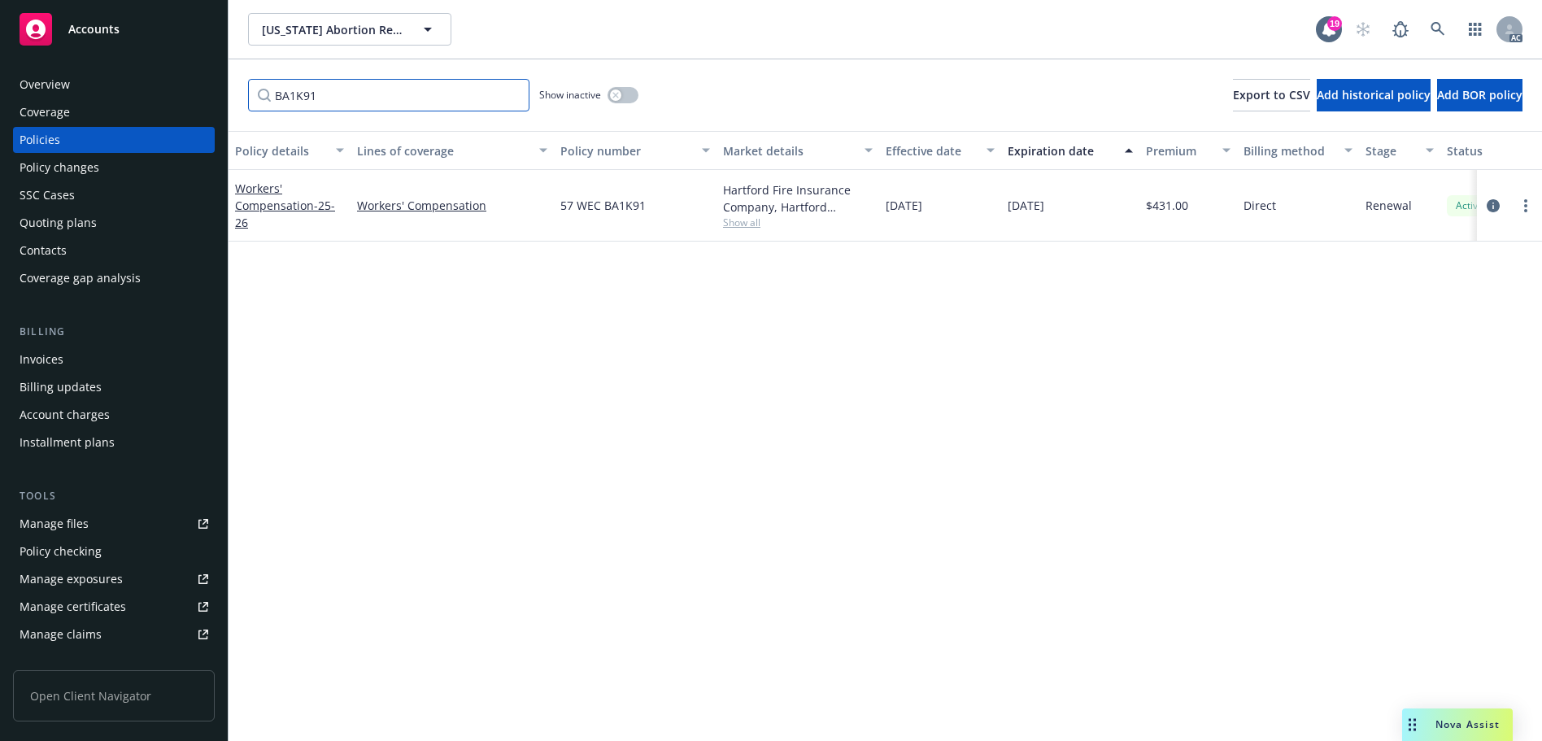
type input "BA1K91"
click at [1430, 31] on icon at bounding box center [1437, 29] width 15 height 15
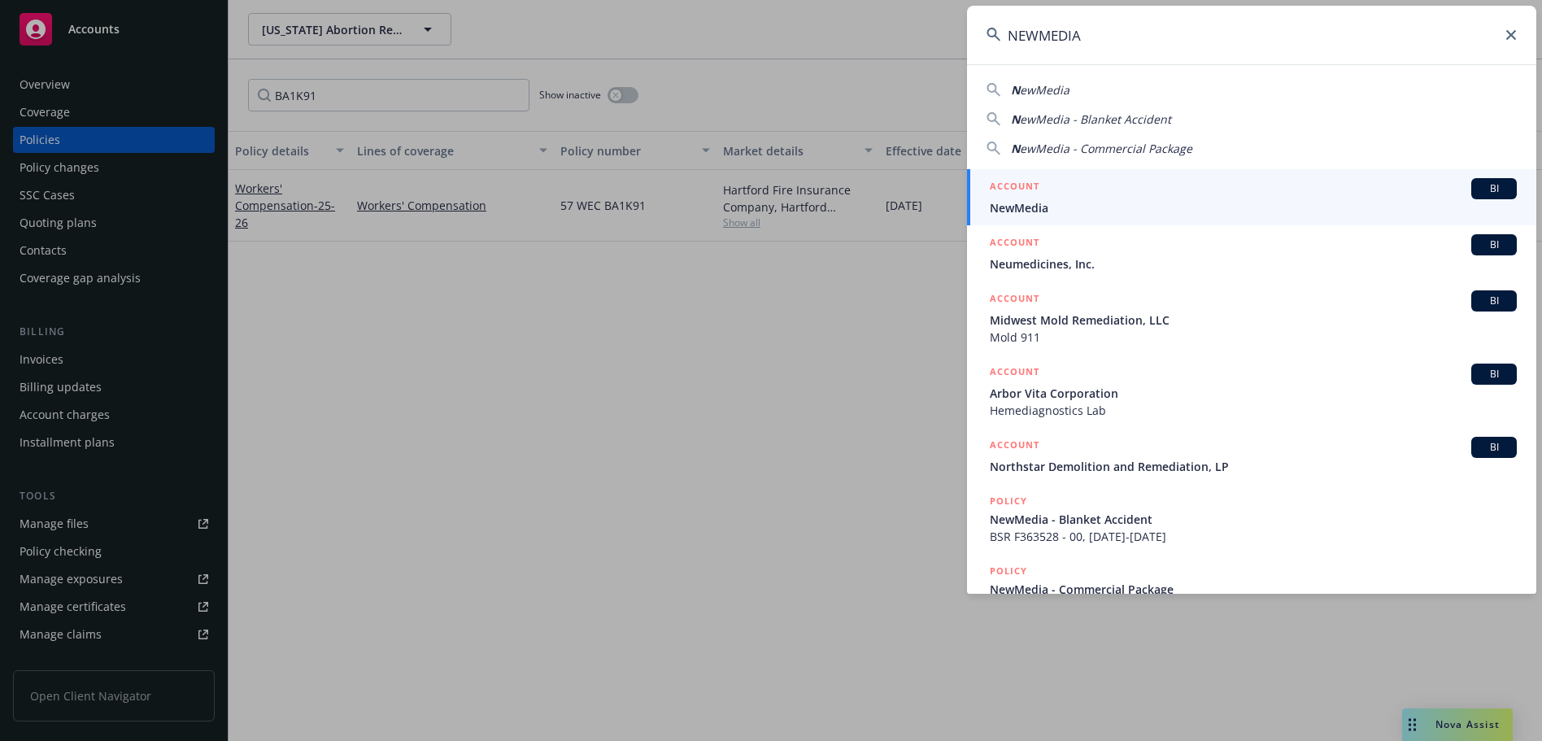
click at [1138, 41] on input "NEWMEDIA" at bounding box center [1251, 35] width 569 height 59
paste input "BA2CPD"
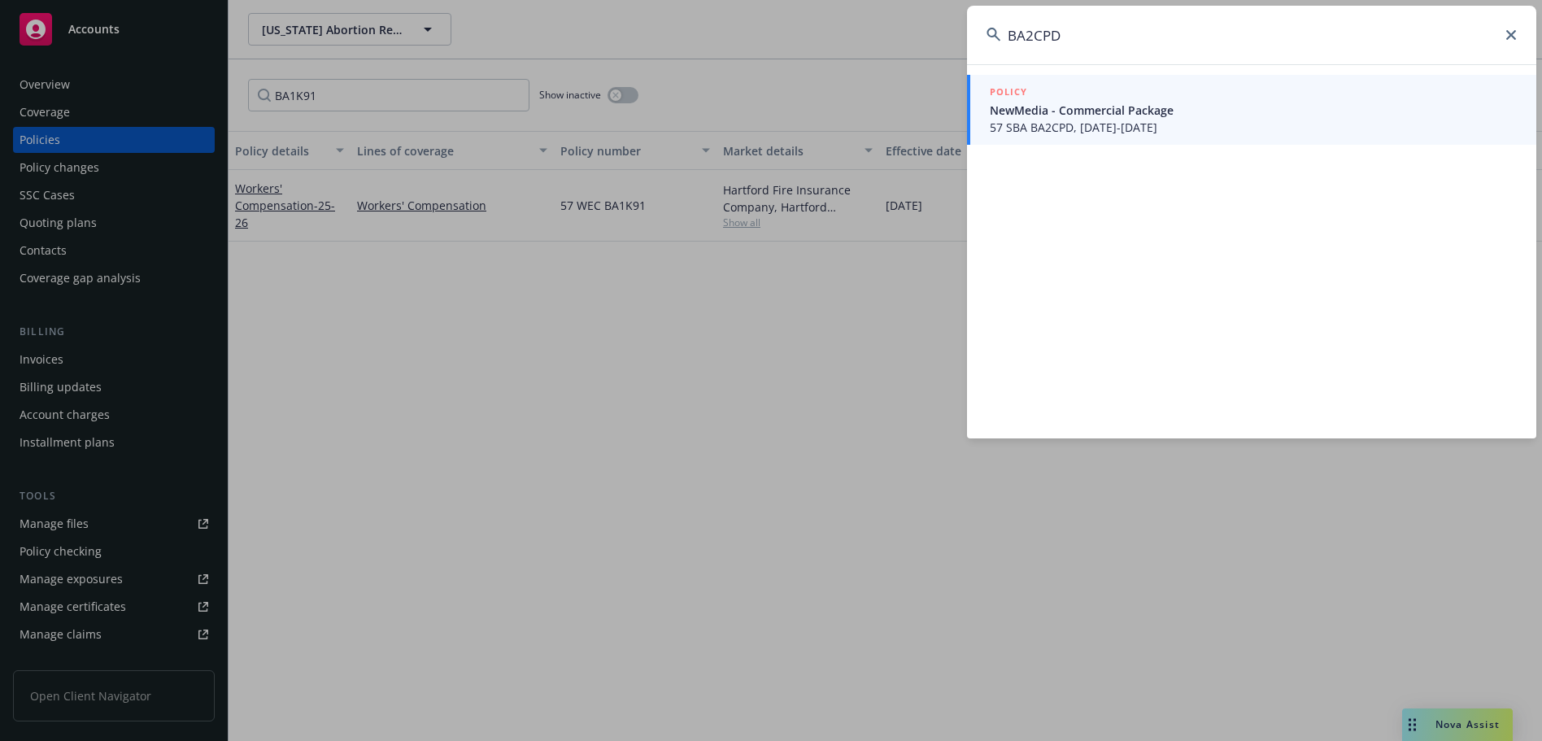
type input "BA2CPD"
click at [1064, 121] on span "57 SBA BA2CPD, [DATE]-[DATE]" at bounding box center [1253, 127] width 527 height 17
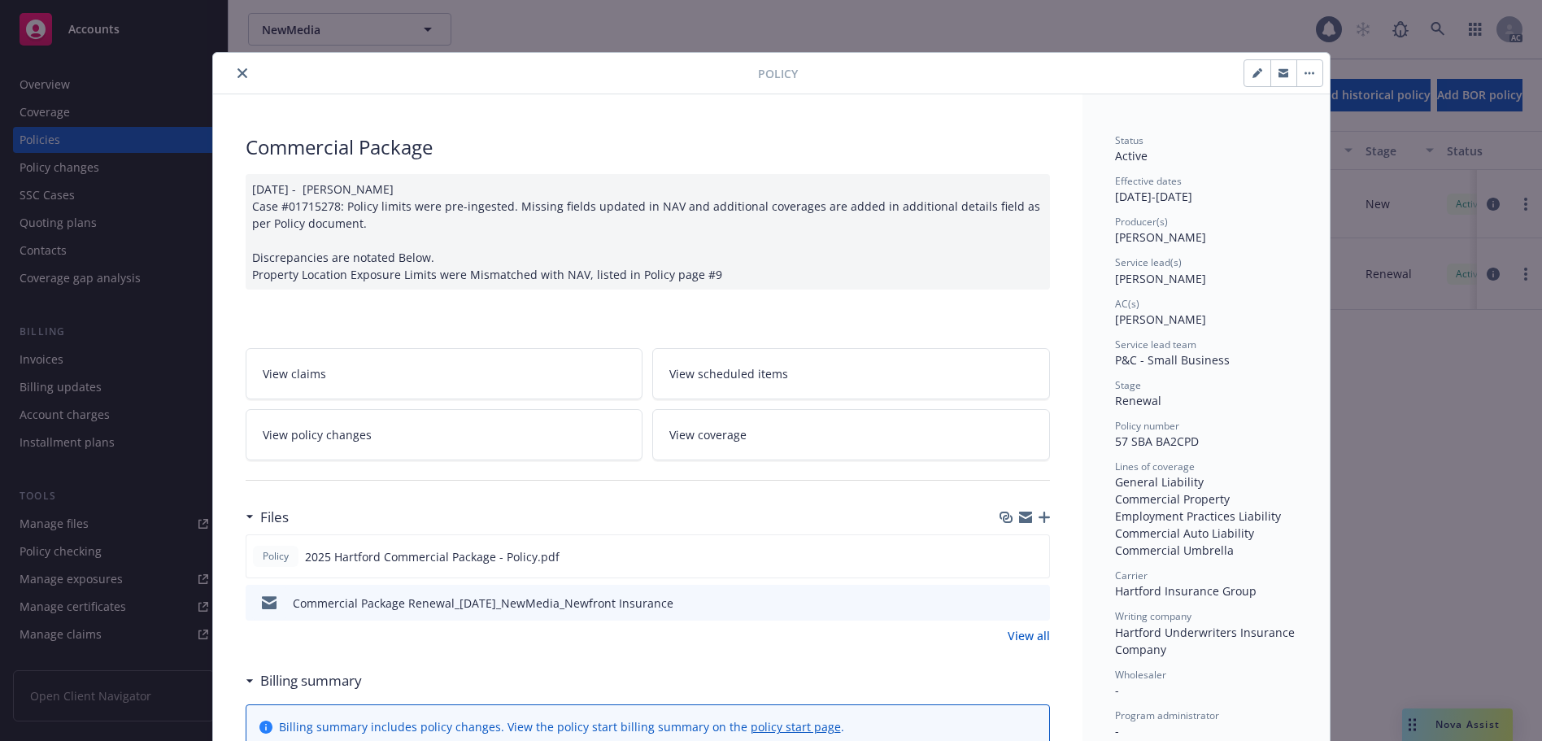
click at [238, 67] on button "close" at bounding box center [243, 73] width 20 height 20
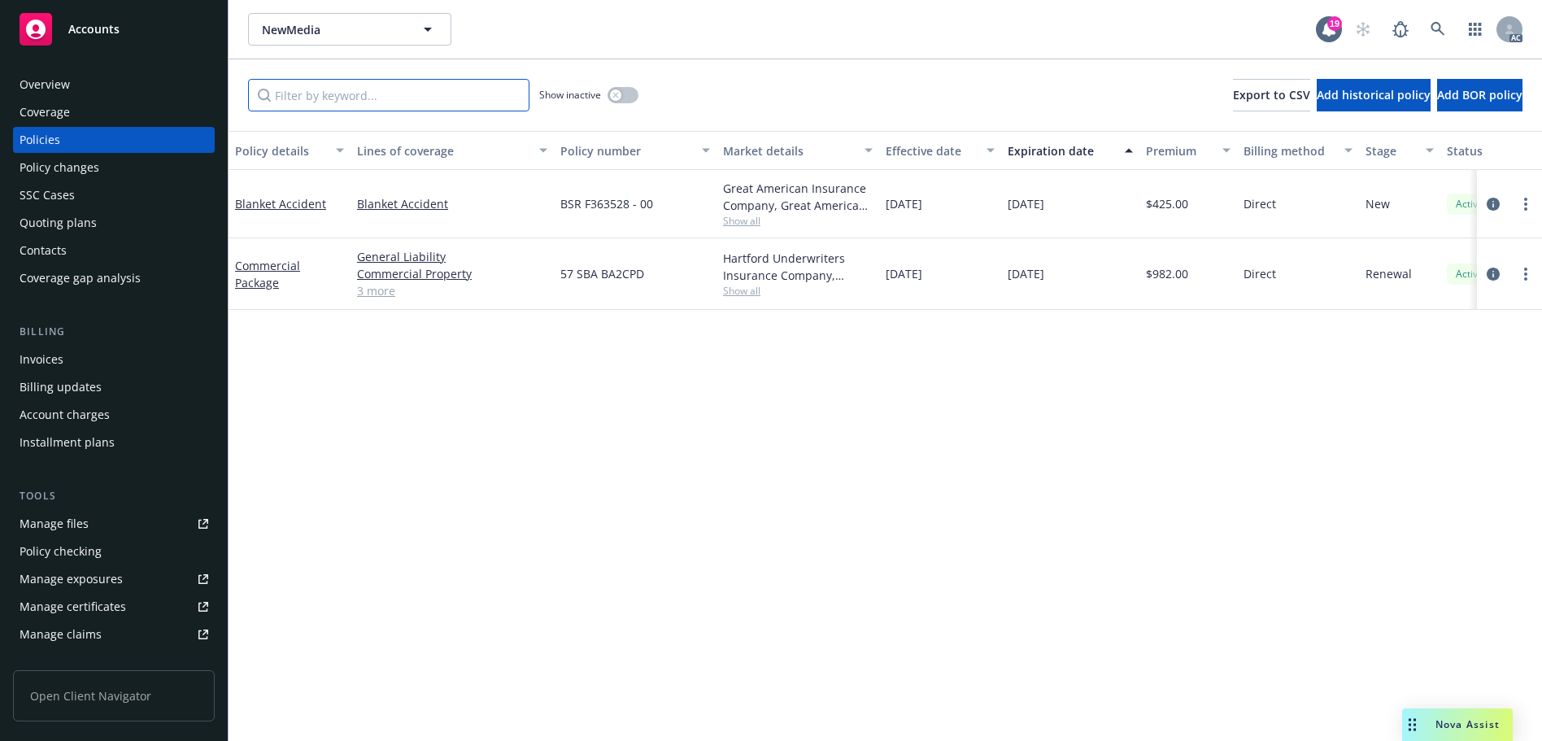
click at [333, 89] on input "Filter by keyword..." at bounding box center [388, 95] width 281 height 33
paste input "BA2CPD"
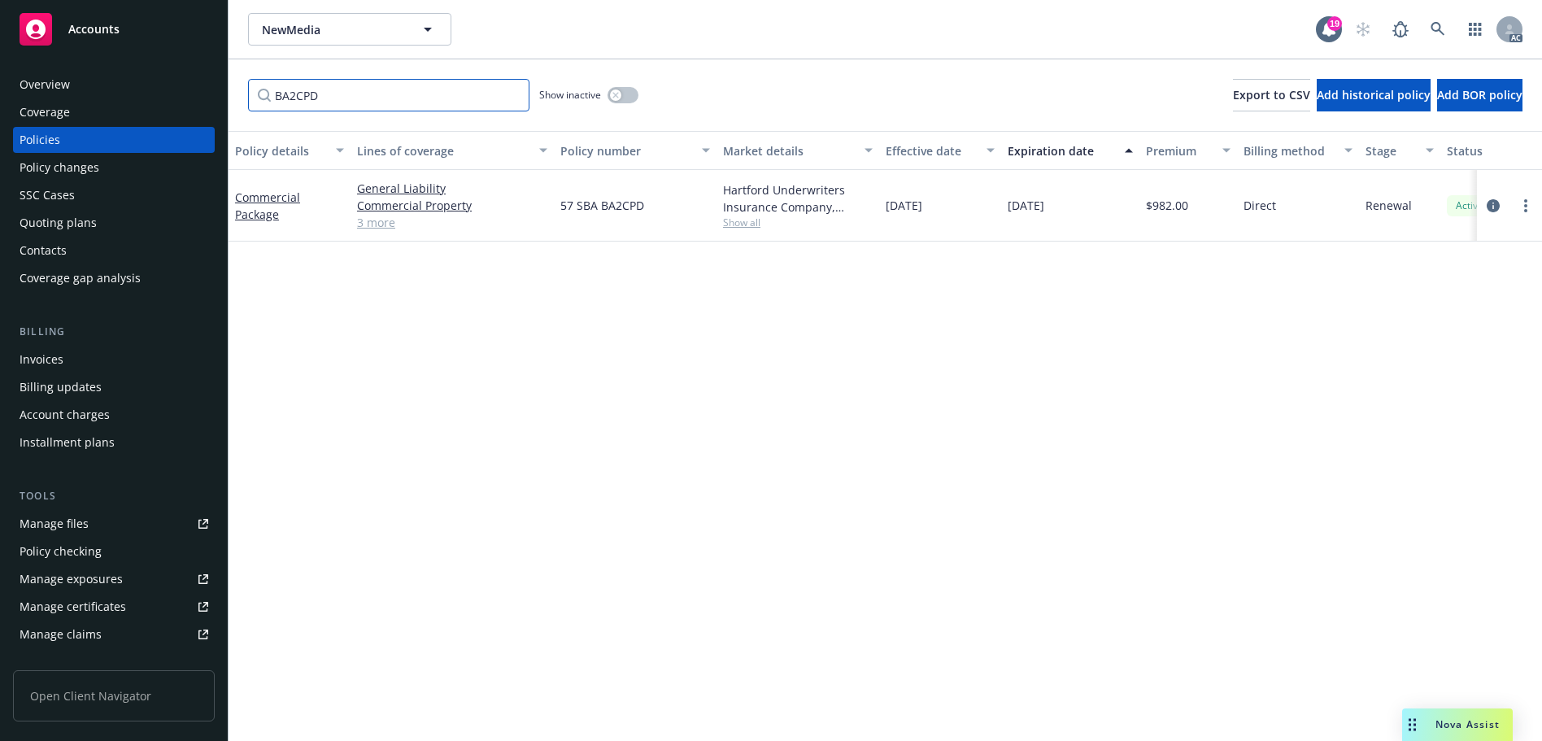
type input "BA2CPD"
click at [627, 90] on button "button" at bounding box center [622, 95] width 31 height 16
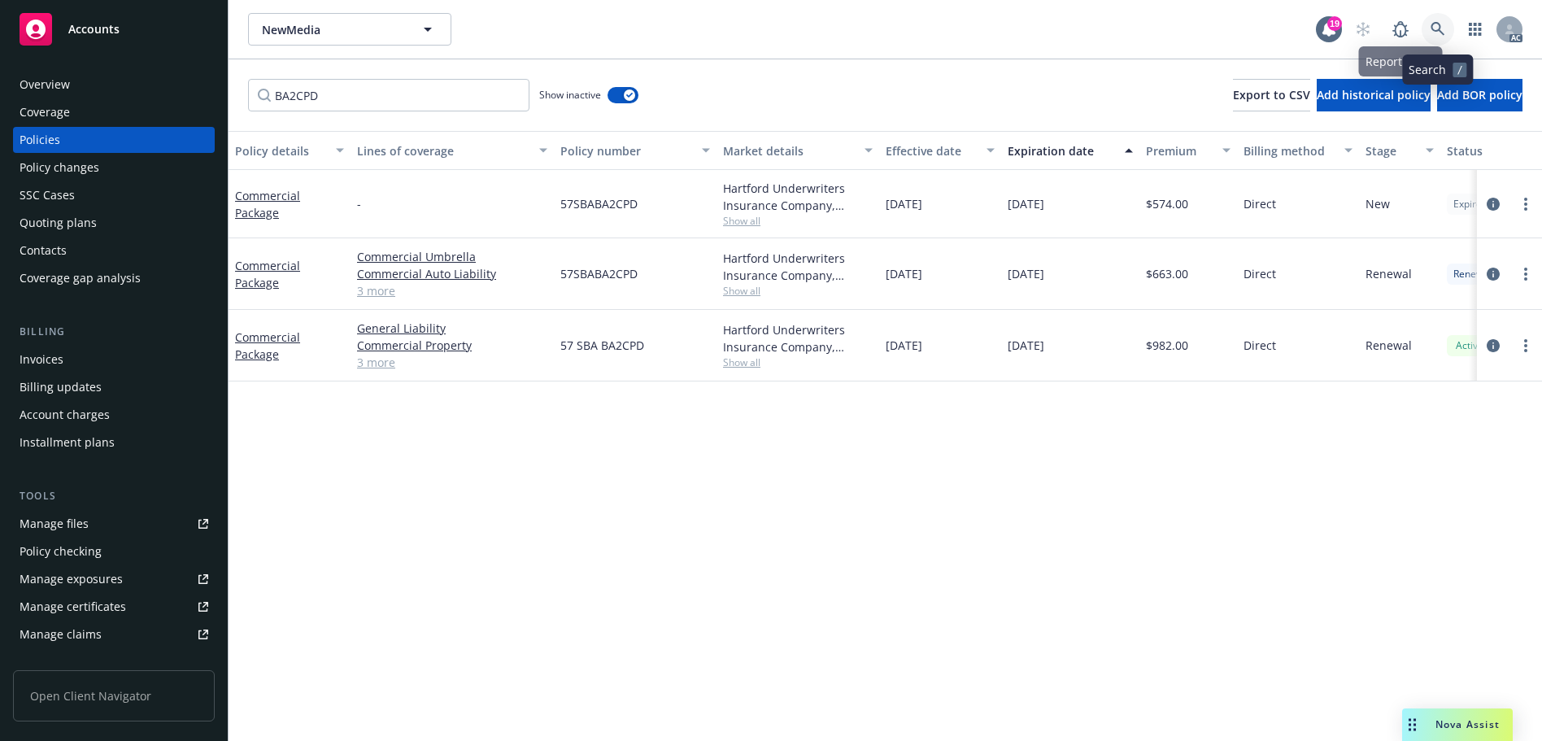
click at [1436, 31] on icon at bounding box center [1437, 29] width 14 height 14
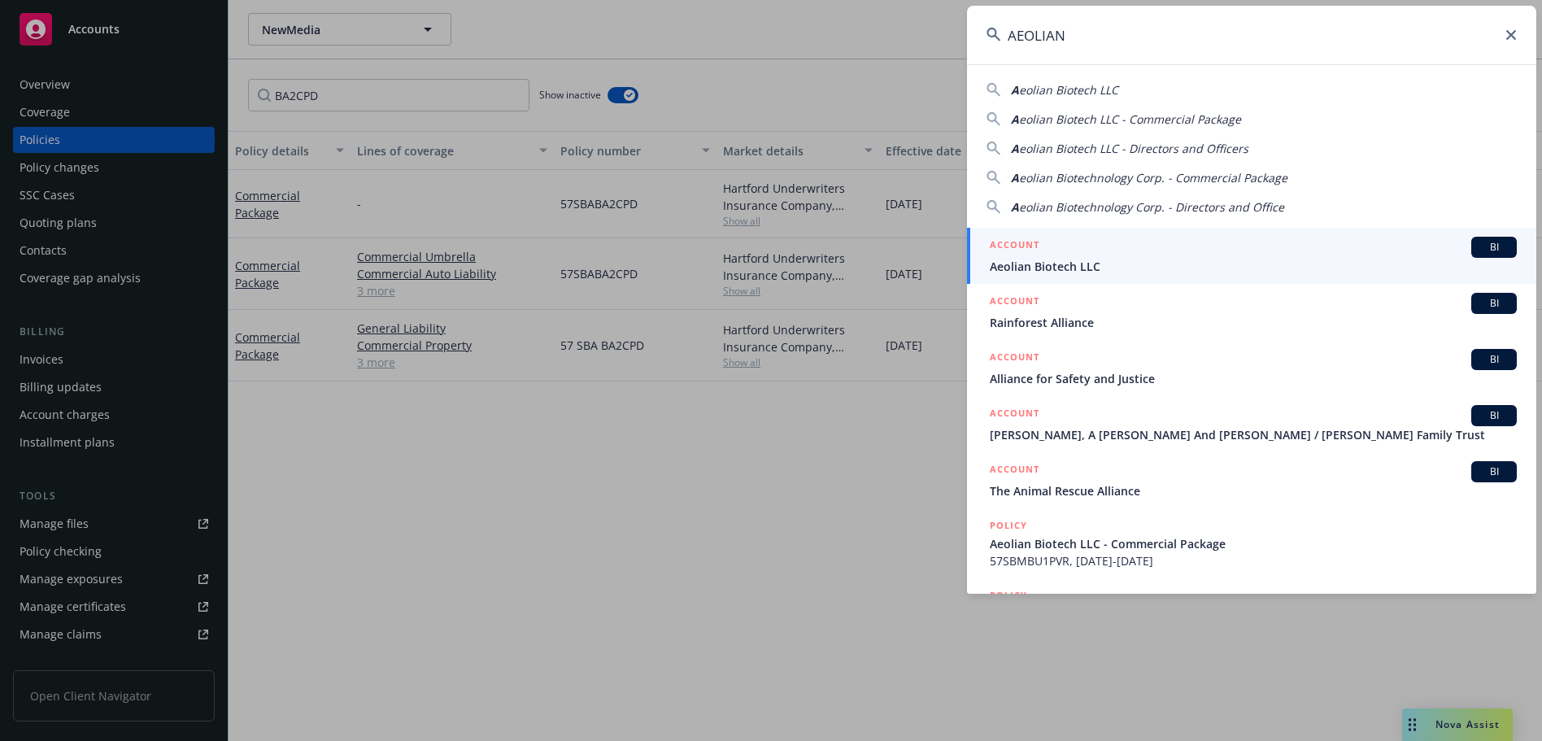
type input "AEOLIAN"
drag, startPoint x: 1132, startPoint y: 250, endPoint x: 1186, endPoint y: 258, distance: 54.2
click at [1132, 250] on div "ACCOUNT BI" at bounding box center [1253, 247] width 527 height 21
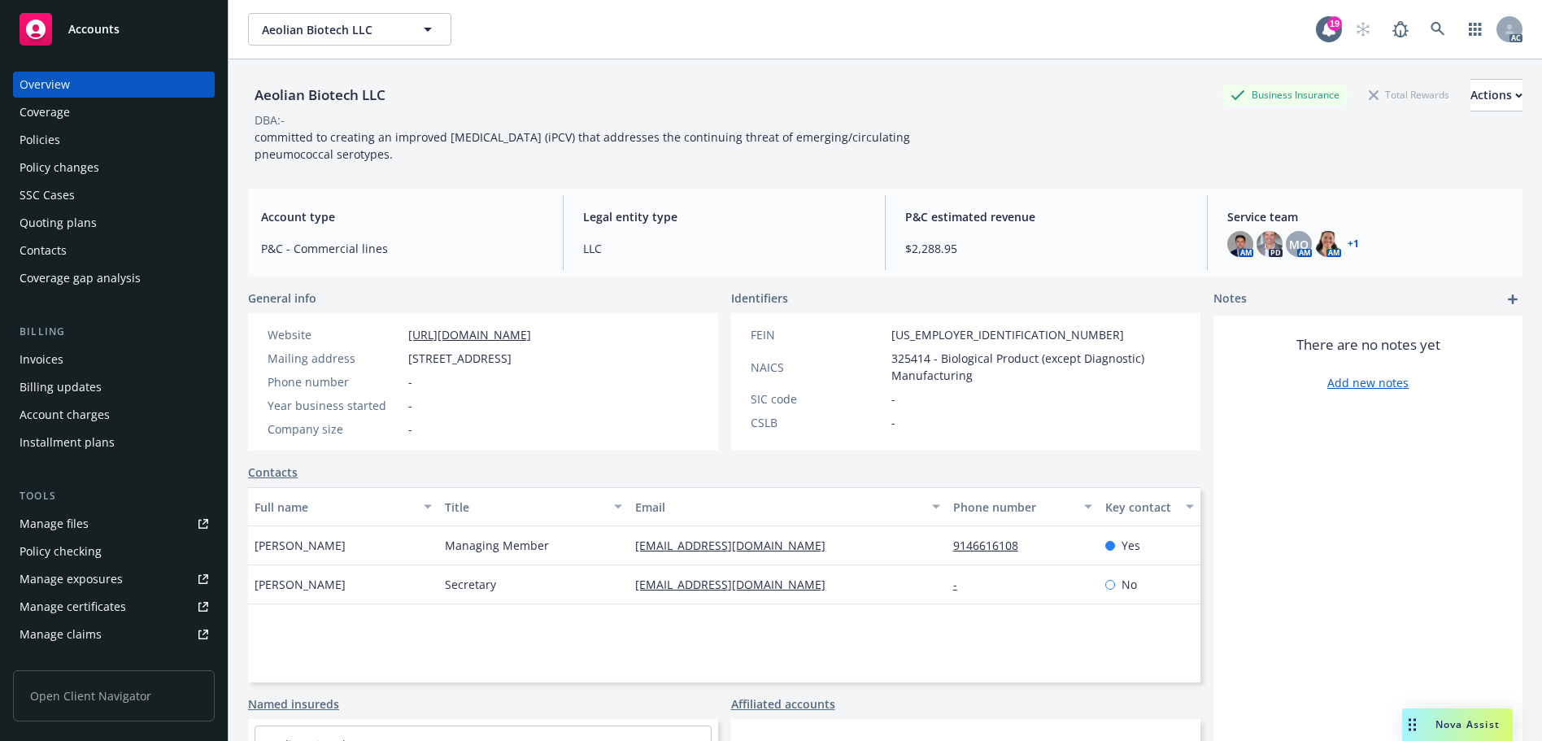
click at [159, 134] on div "Policies" at bounding box center [114, 140] width 189 height 26
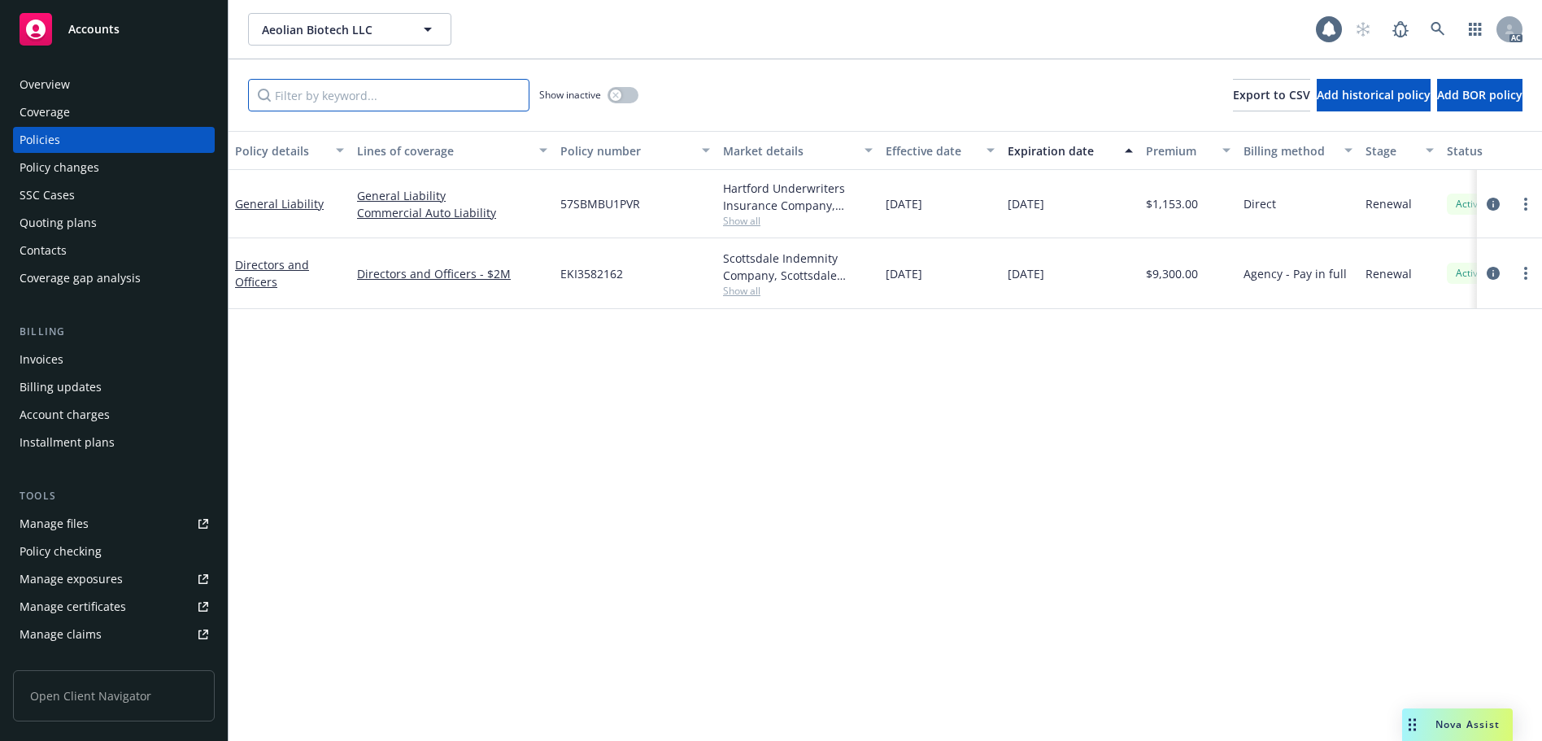
click at [390, 81] on input "Filter by keyword..." at bounding box center [388, 95] width 281 height 33
paste input "BG4HAW"
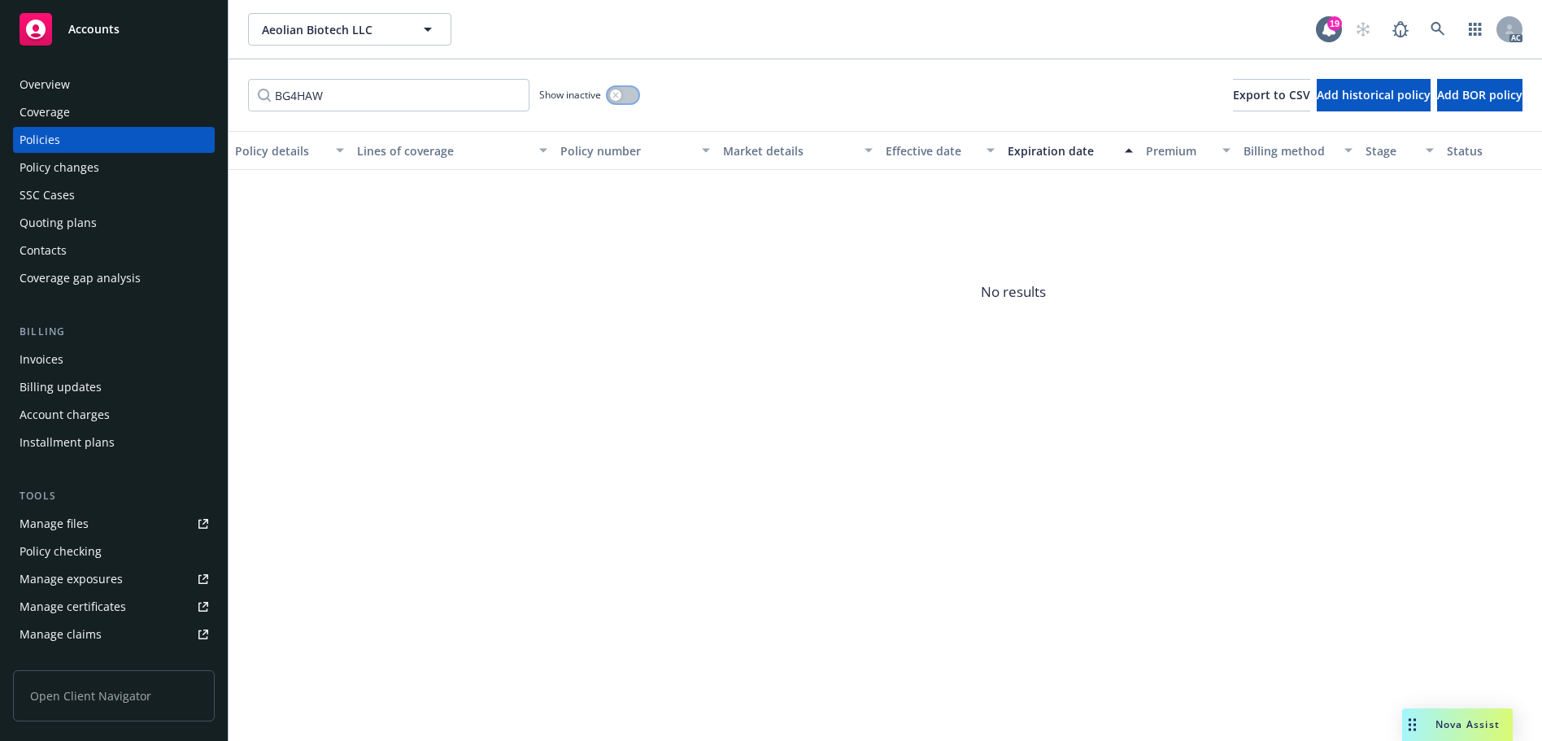
click at [634, 100] on button "button" at bounding box center [622, 95] width 31 height 16
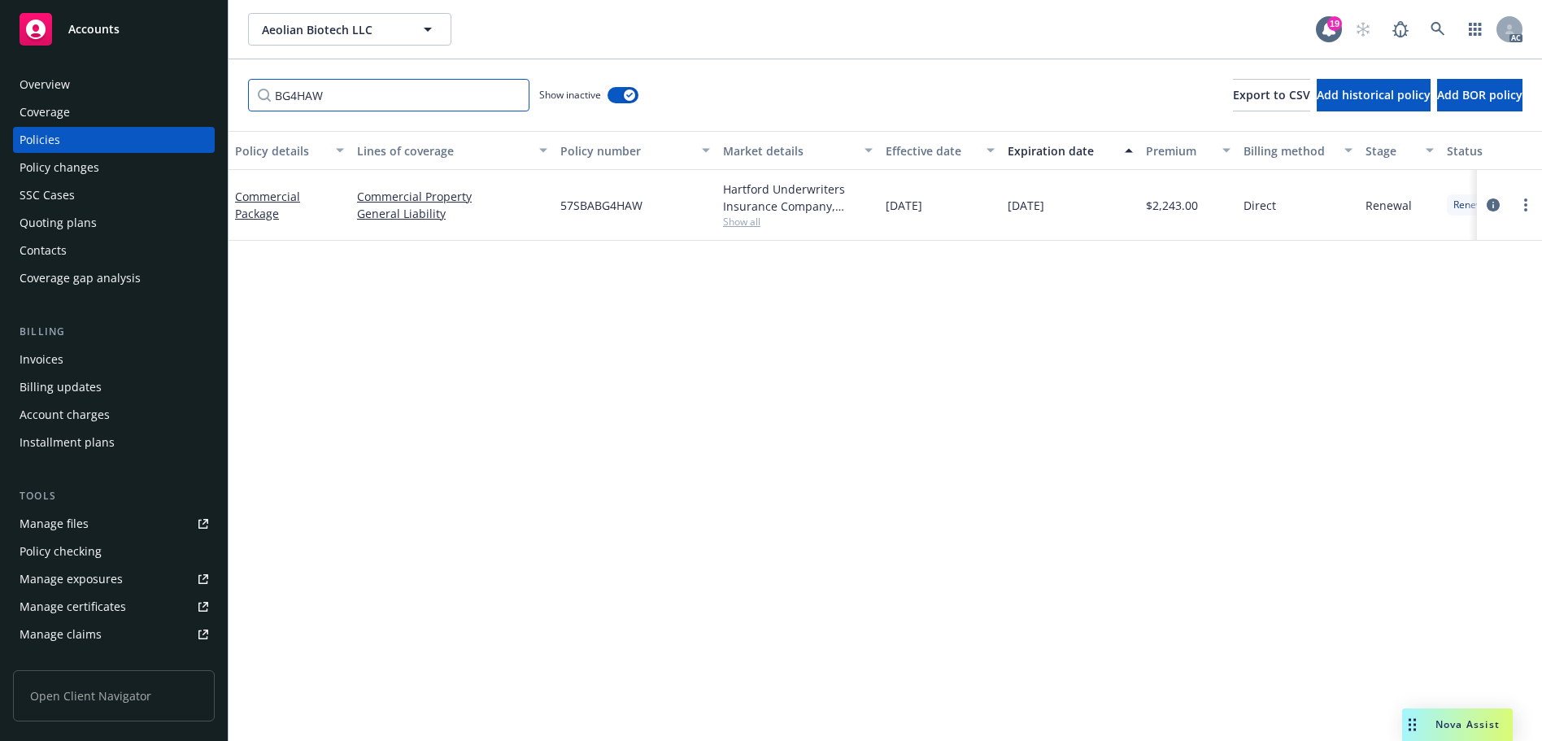
click at [374, 99] on input "BG4HAW" at bounding box center [388, 95] width 281 height 33
paste input "U1PVR"
type input "BU1PVR"
click at [1434, 24] on icon at bounding box center [1437, 29] width 14 height 14
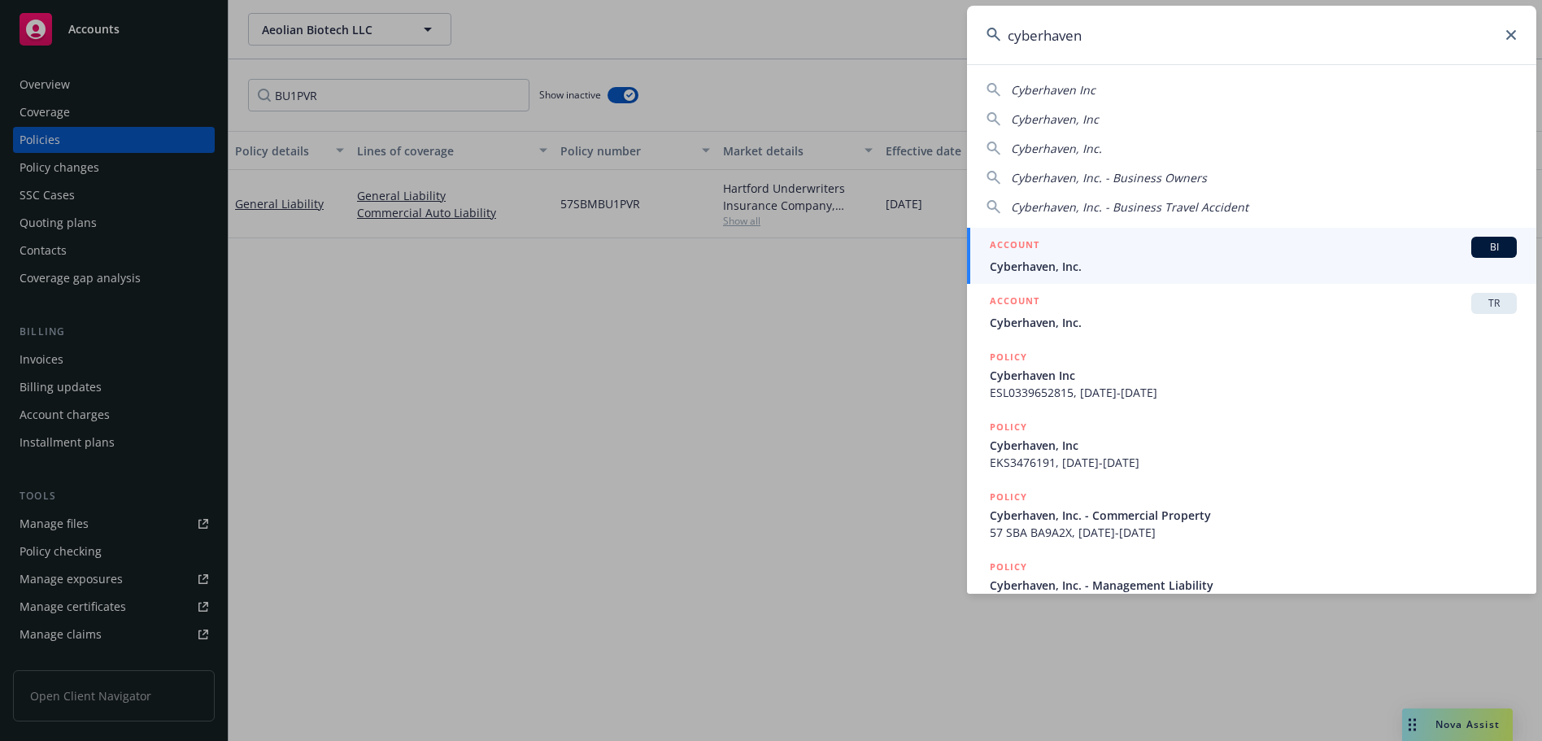
type input "cyberhaven"
click at [1171, 269] on span "Cyberhaven, Inc." at bounding box center [1253, 266] width 527 height 17
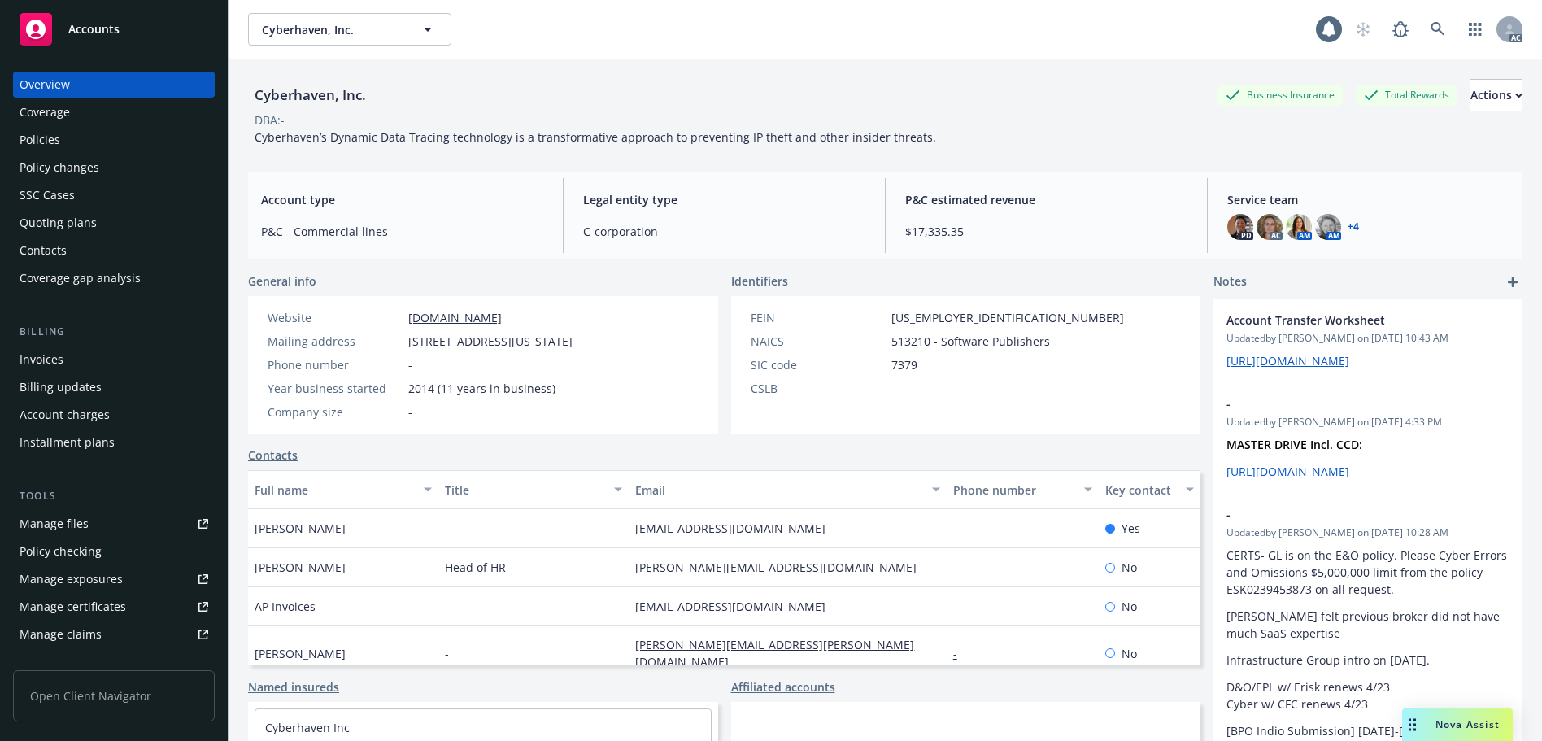
click at [97, 139] on div "Policies" at bounding box center [114, 140] width 189 height 26
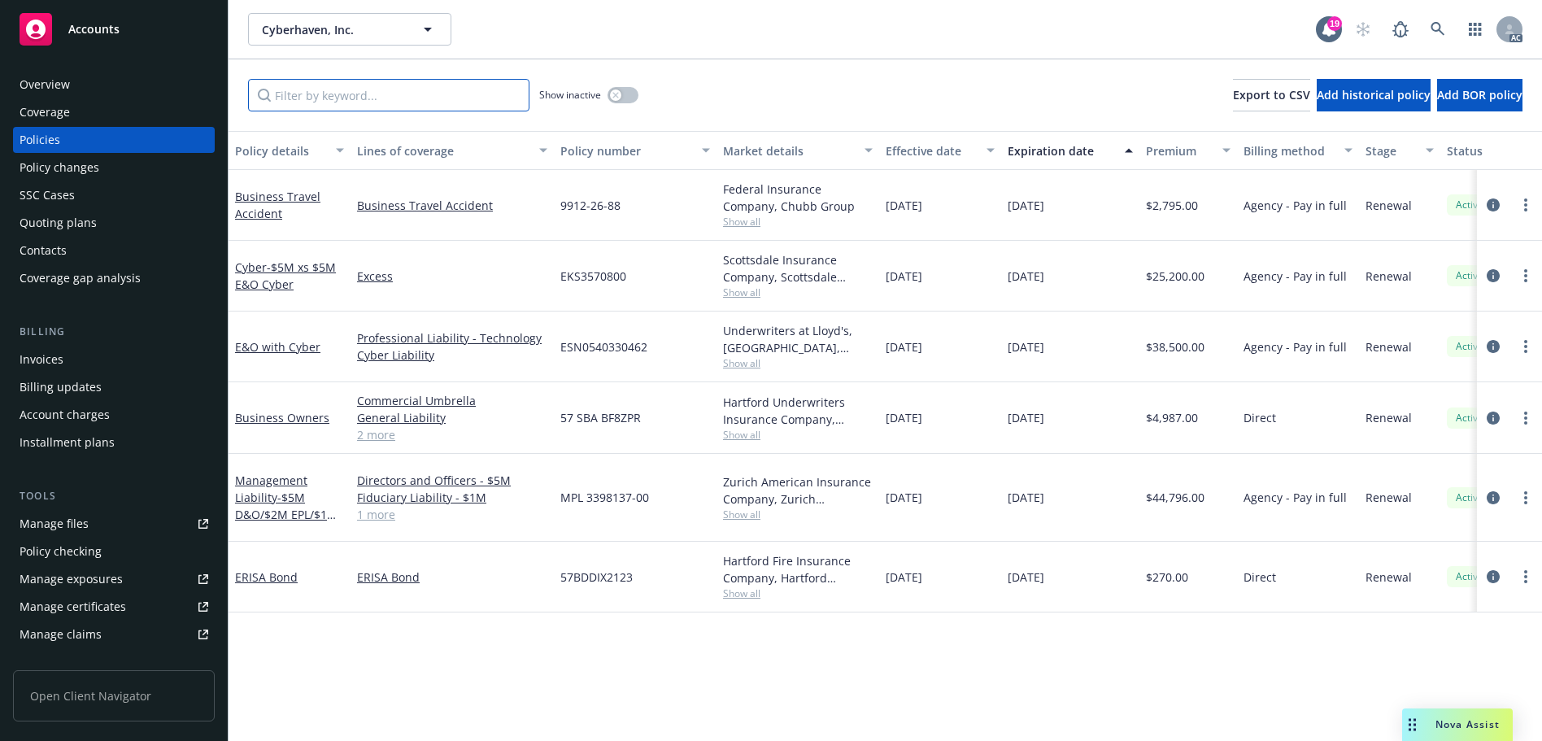
click at [385, 107] on input "Filter by keyword..." at bounding box center [388, 95] width 281 height 33
paste input "BF8ZPR"
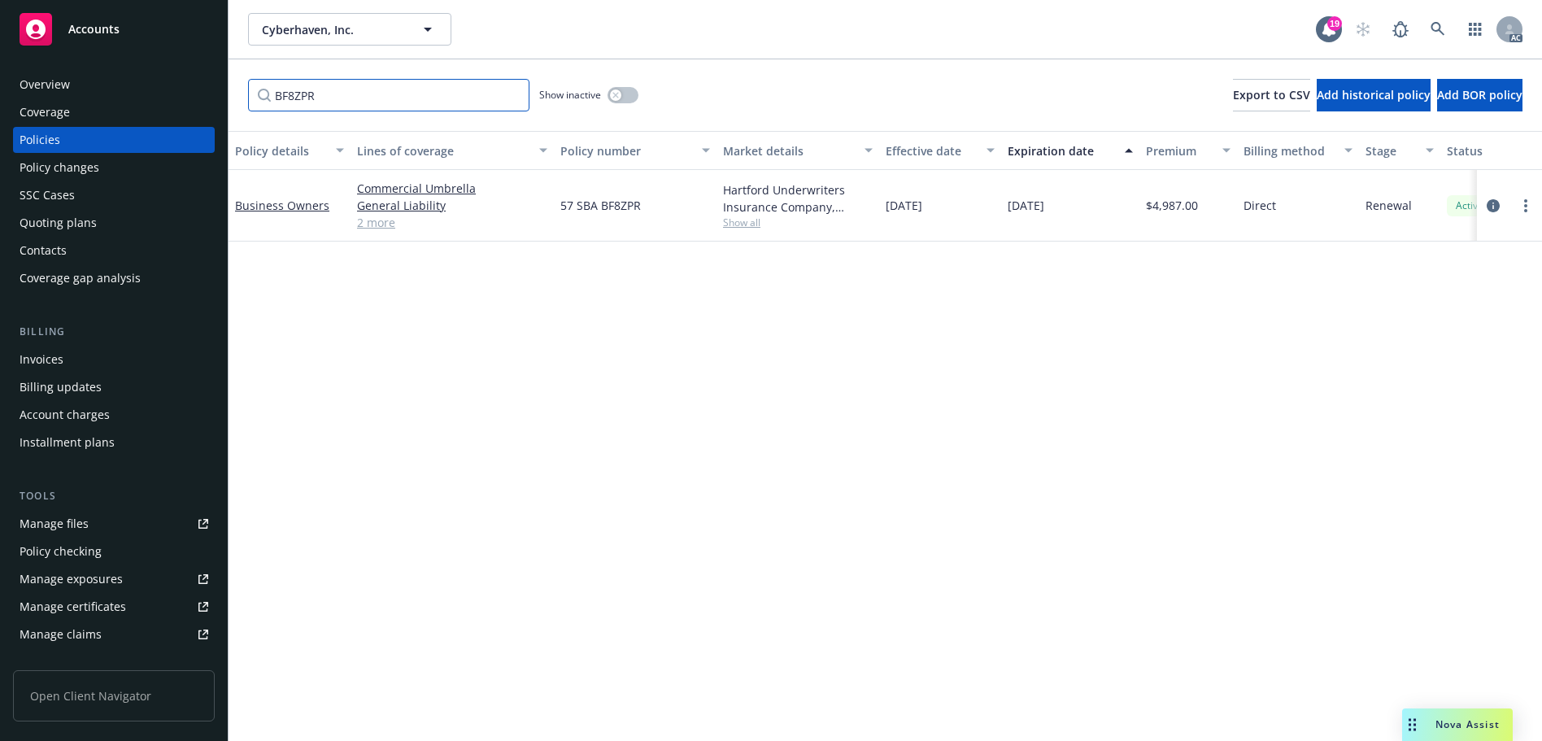
type input "BF8ZPR"
click at [1436, 27] on icon at bounding box center [1437, 29] width 15 height 15
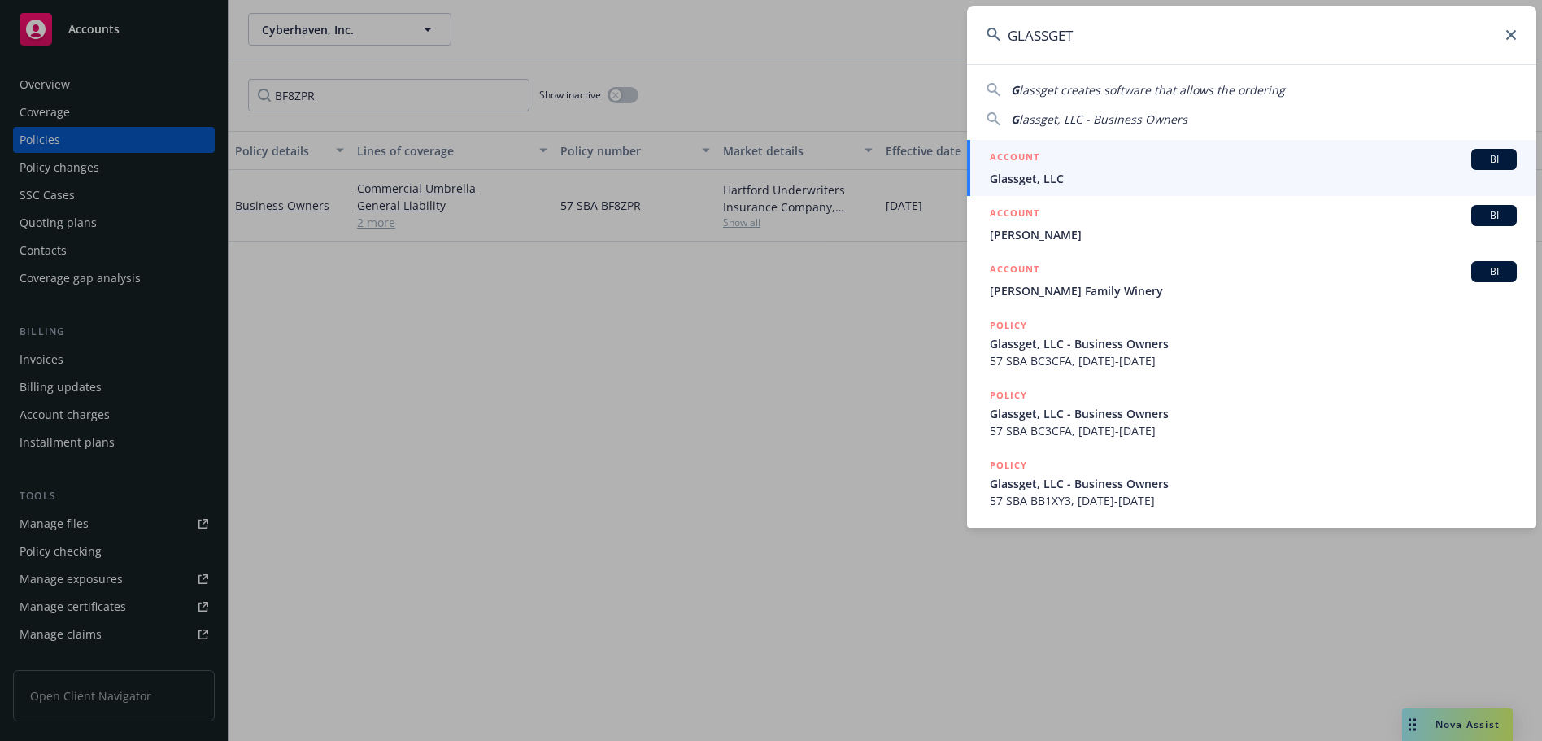
type input "GLASSGET"
click at [1094, 168] on div "ACCOUNT BI" at bounding box center [1253, 159] width 527 height 21
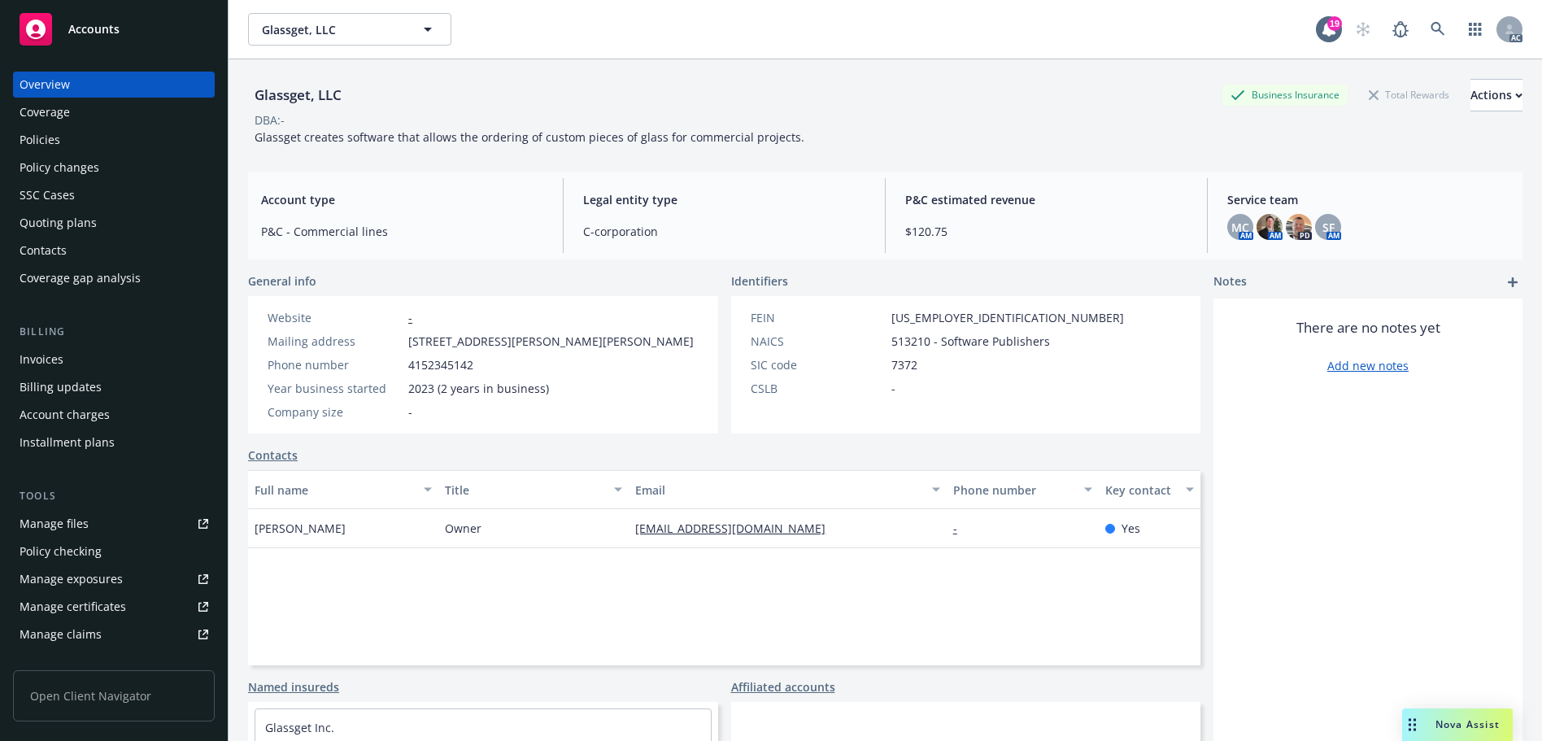
click at [91, 130] on div "Policies" at bounding box center [114, 140] width 189 height 26
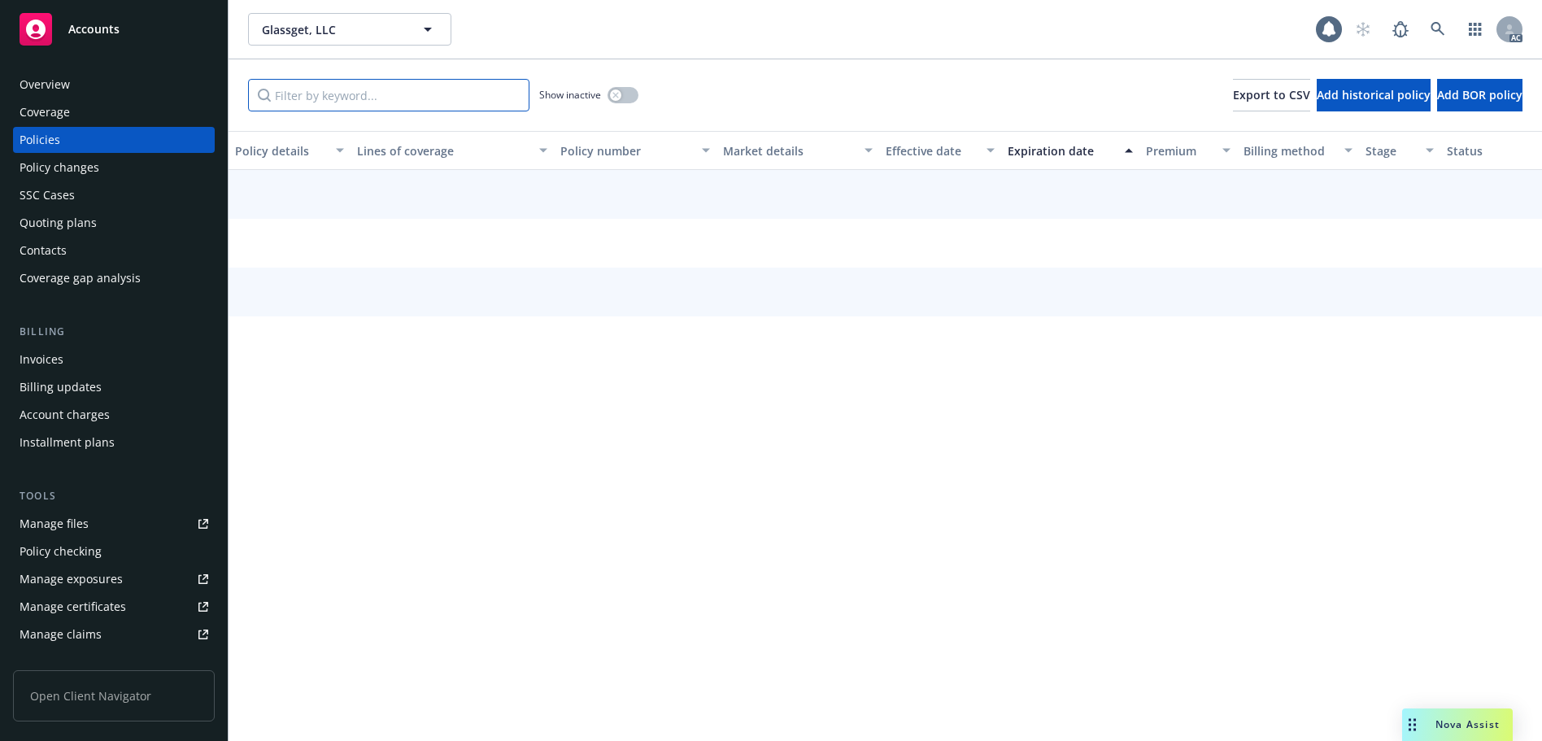
click at [363, 85] on input "Filter by keyword..." at bounding box center [388, 95] width 281 height 33
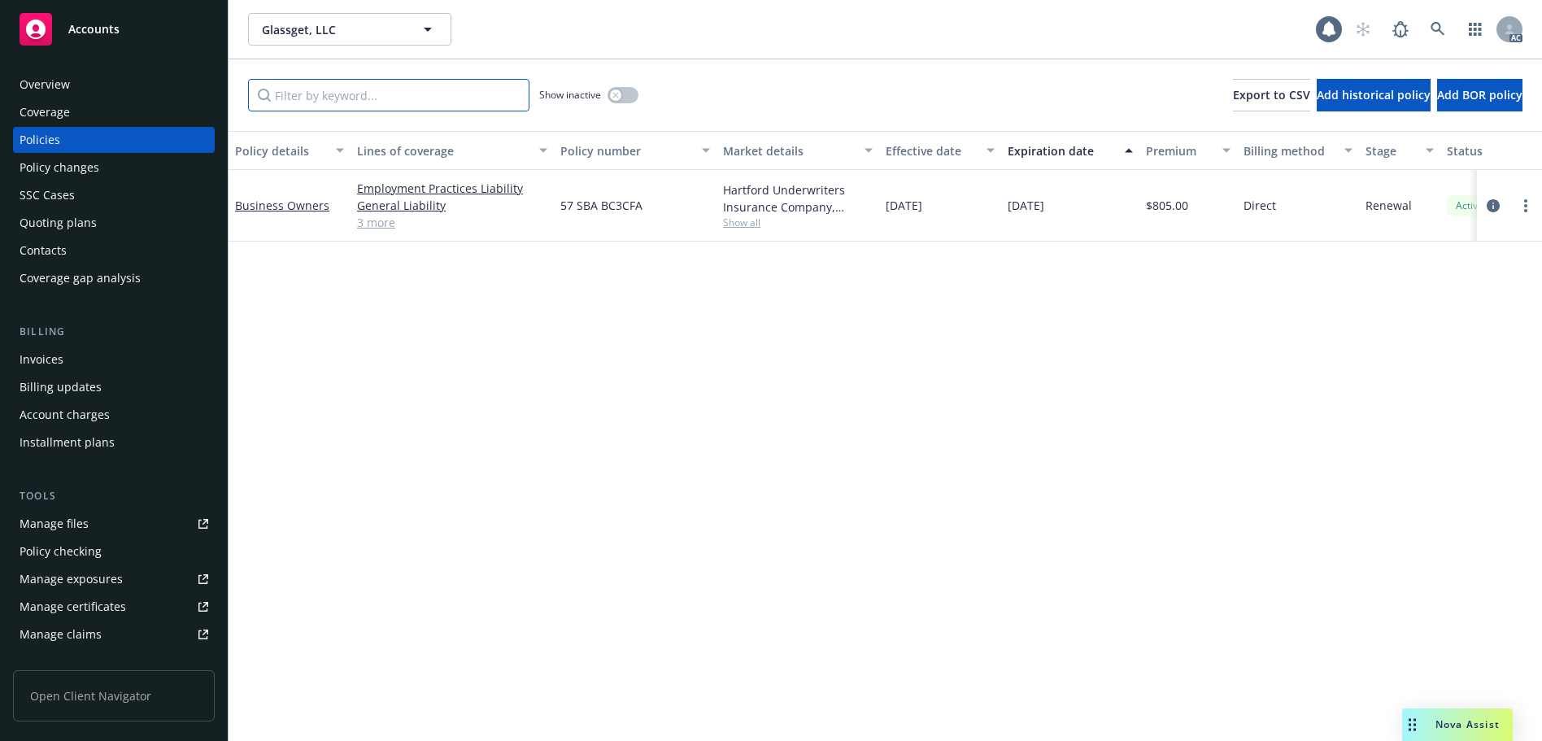
paste input "BC3CFA"
type input "BC3CFA"
drag, startPoint x: 629, startPoint y: 92, endPoint x: 697, endPoint y: 152, distance: 91.0
click at [633, 92] on button "button" at bounding box center [622, 95] width 31 height 16
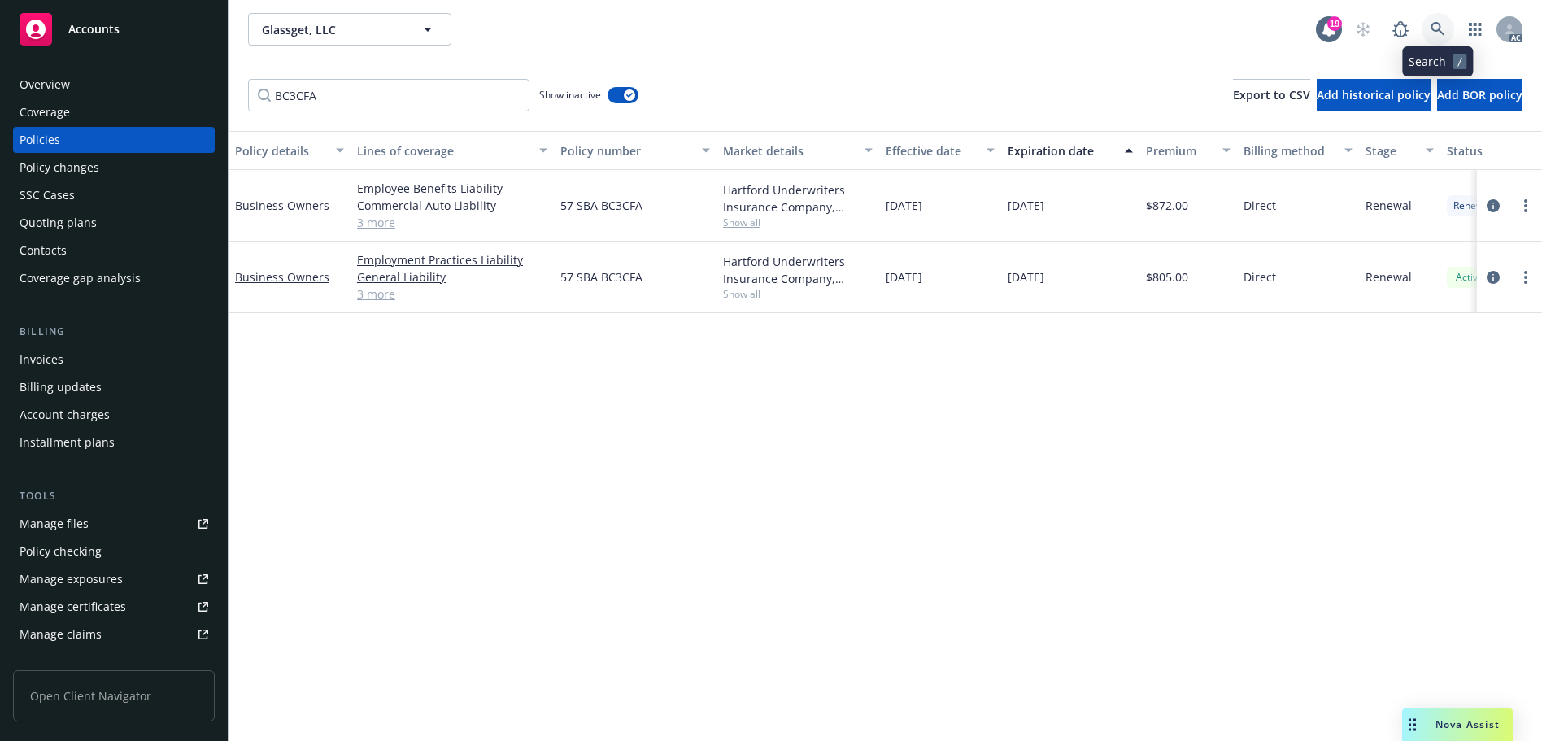
click at [1443, 25] on icon at bounding box center [1437, 29] width 15 height 15
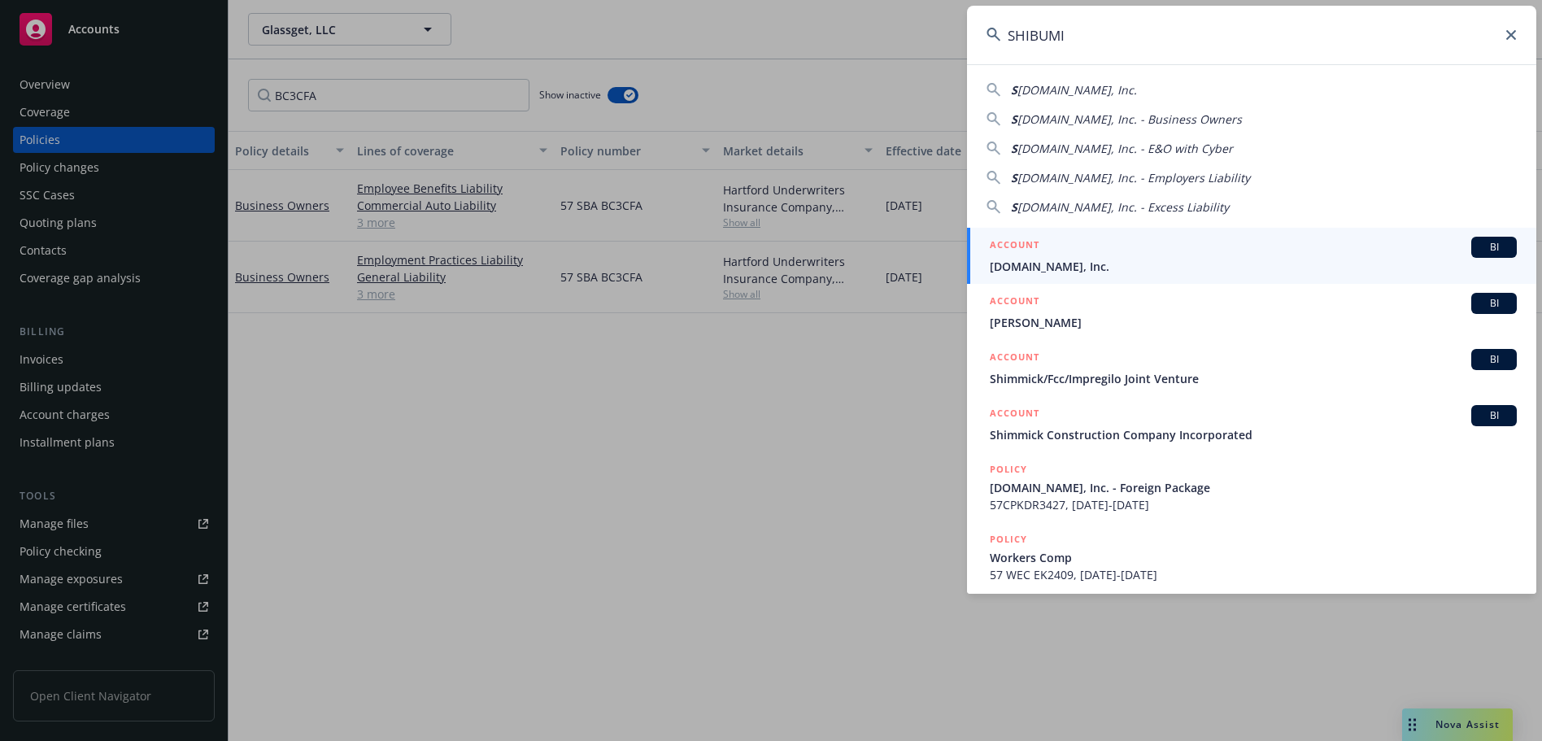
type input "SHIBUMI"
click at [1160, 251] on div "ACCOUNT BI" at bounding box center [1253, 247] width 527 height 21
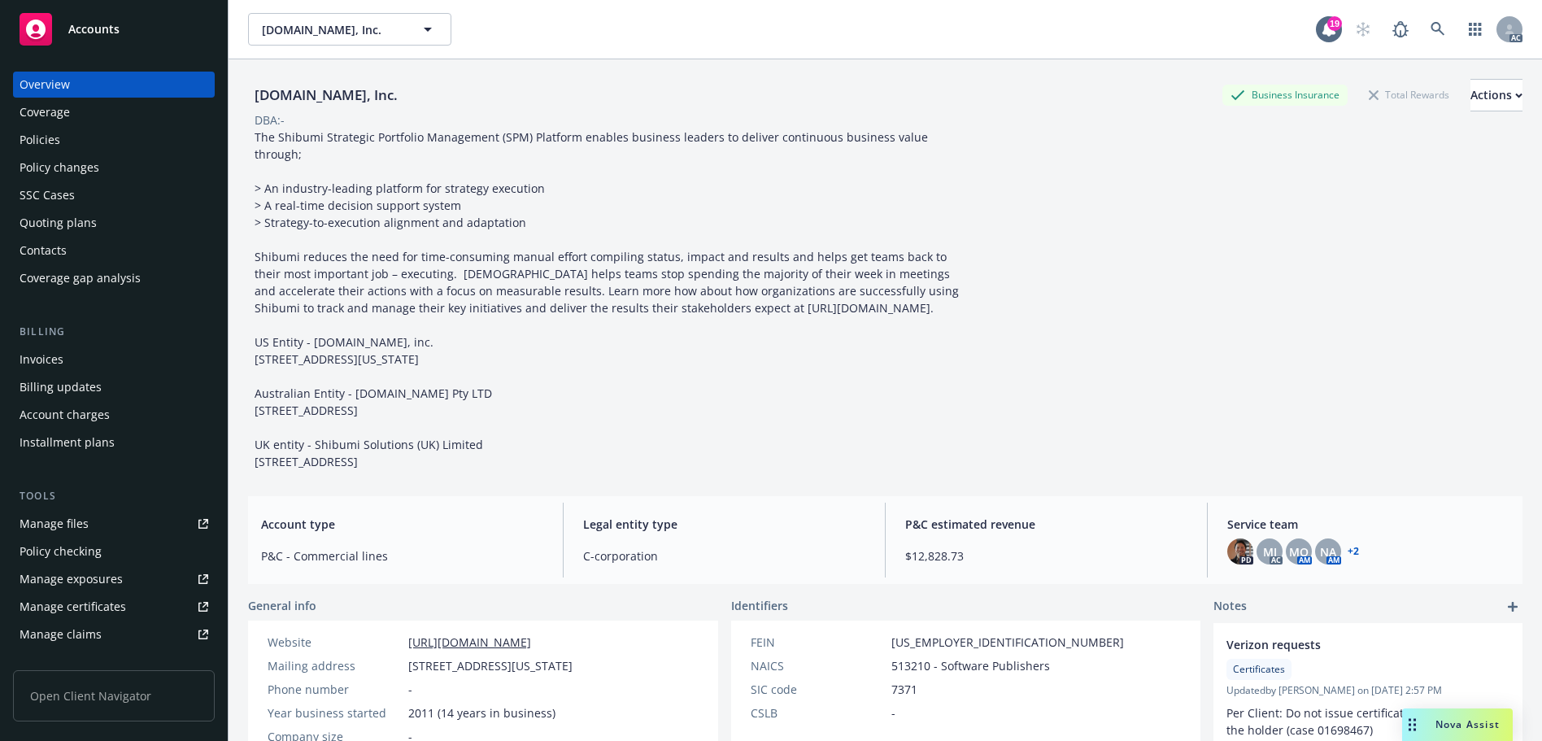
click at [102, 140] on div "Policies" at bounding box center [114, 140] width 189 height 26
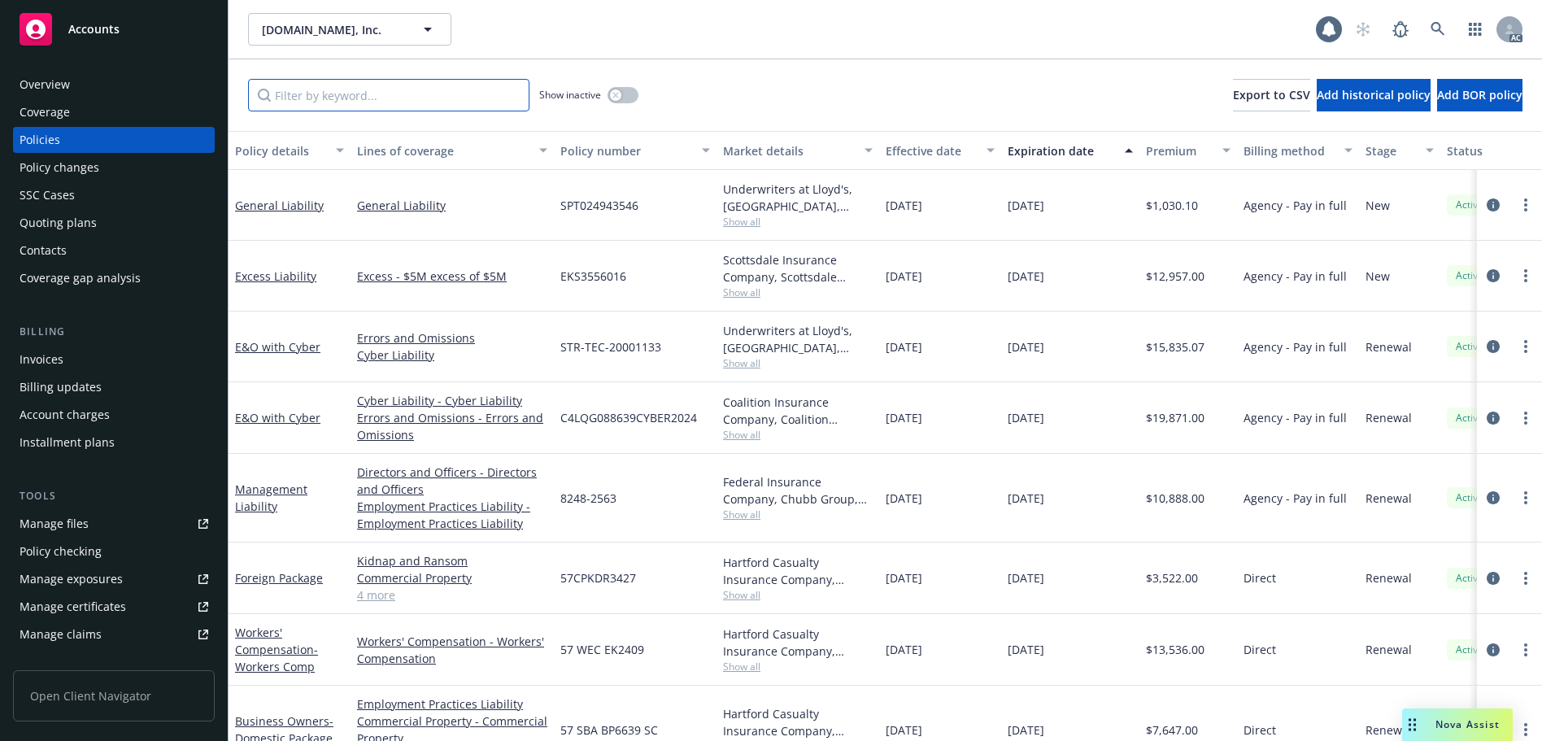
click at [362, 104] on input "Filter by keyword..." at bounding box center [388, 95] width 281 height 33
paste input "DR3427"
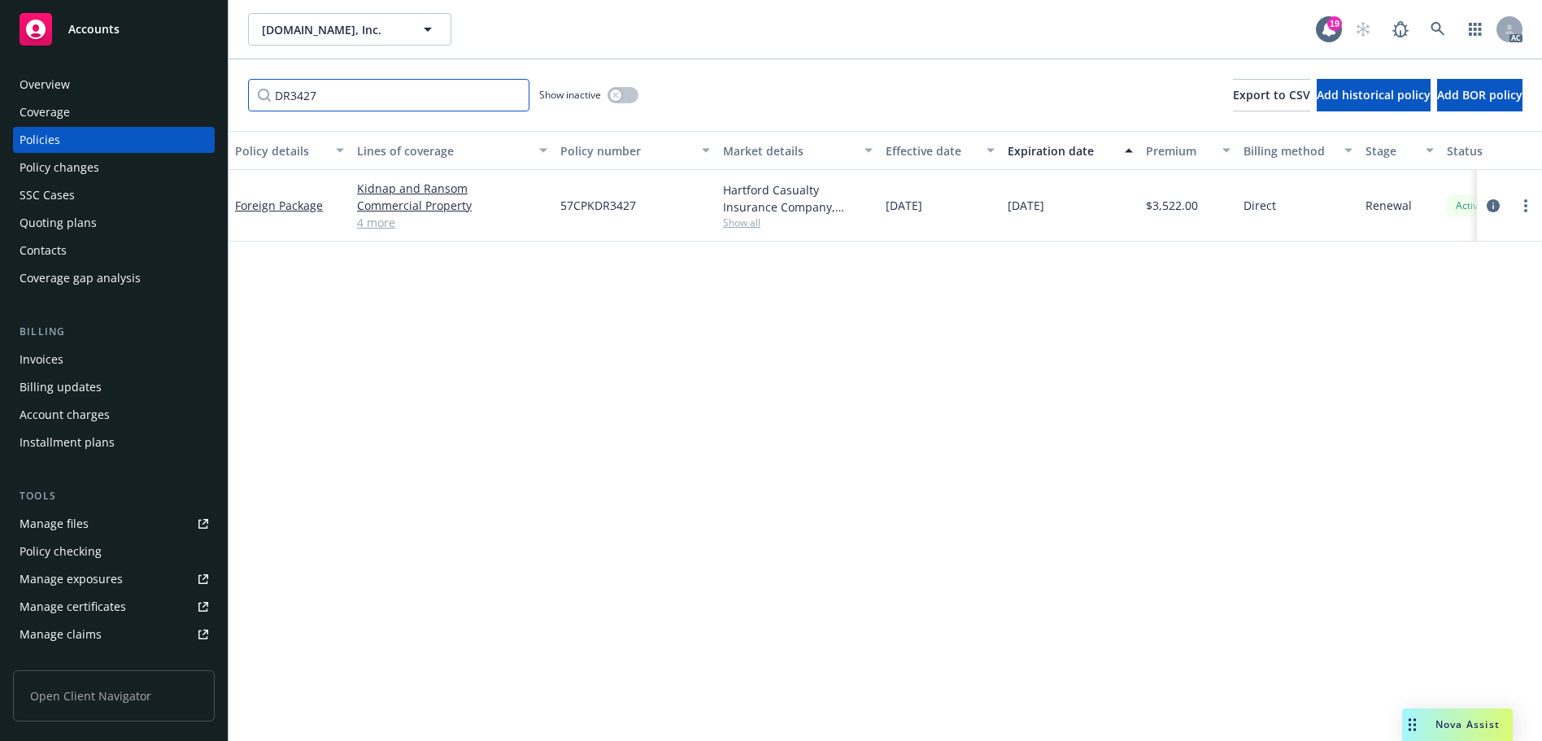
type input "DR3427"
click at [619, 95] on icon "button" at bounding box center [615, 95] width 7 height 7
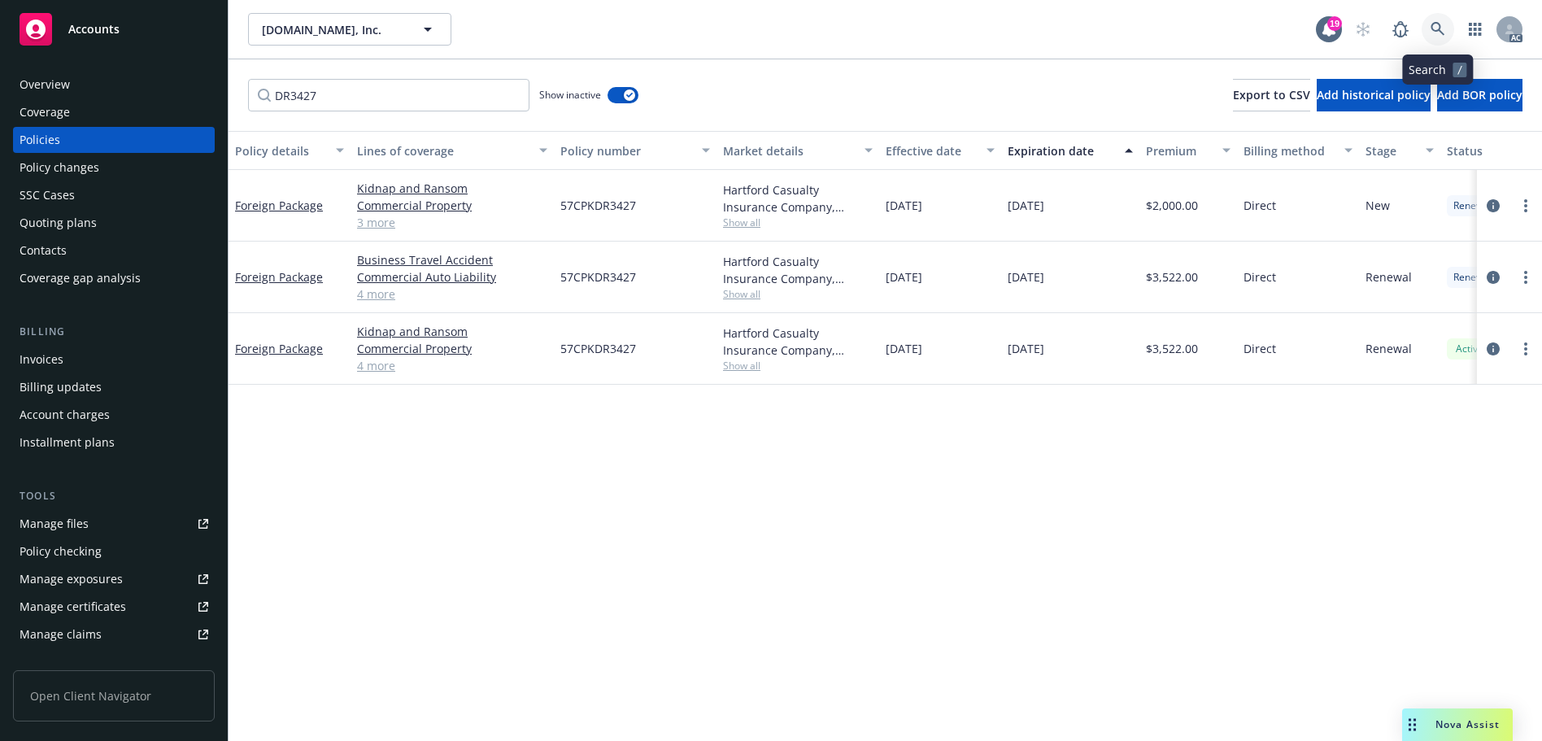
click at [1441, 31] on icon at bounding box center [1437, 29] width 15 height 15
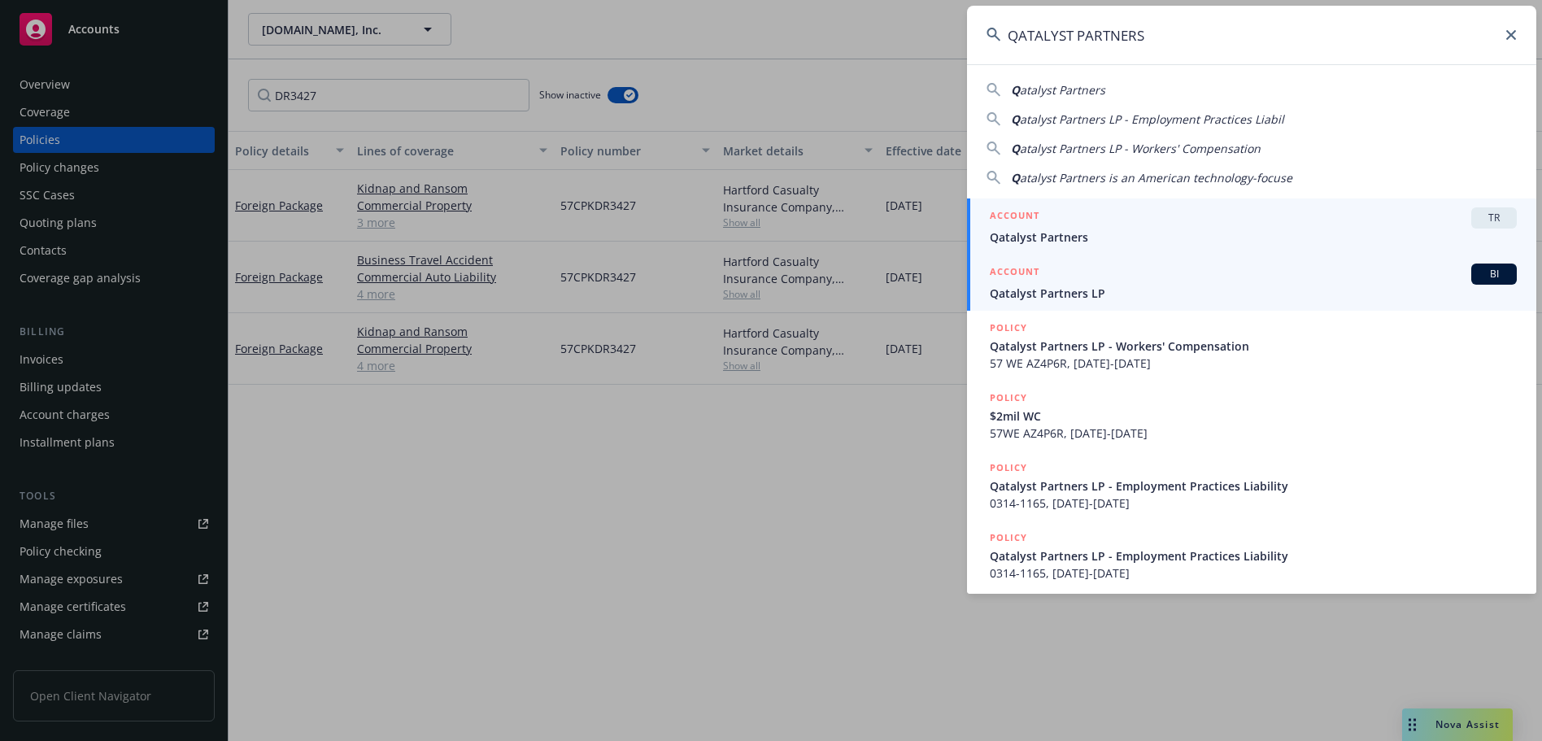
type input "QATALYST PARTNERS"
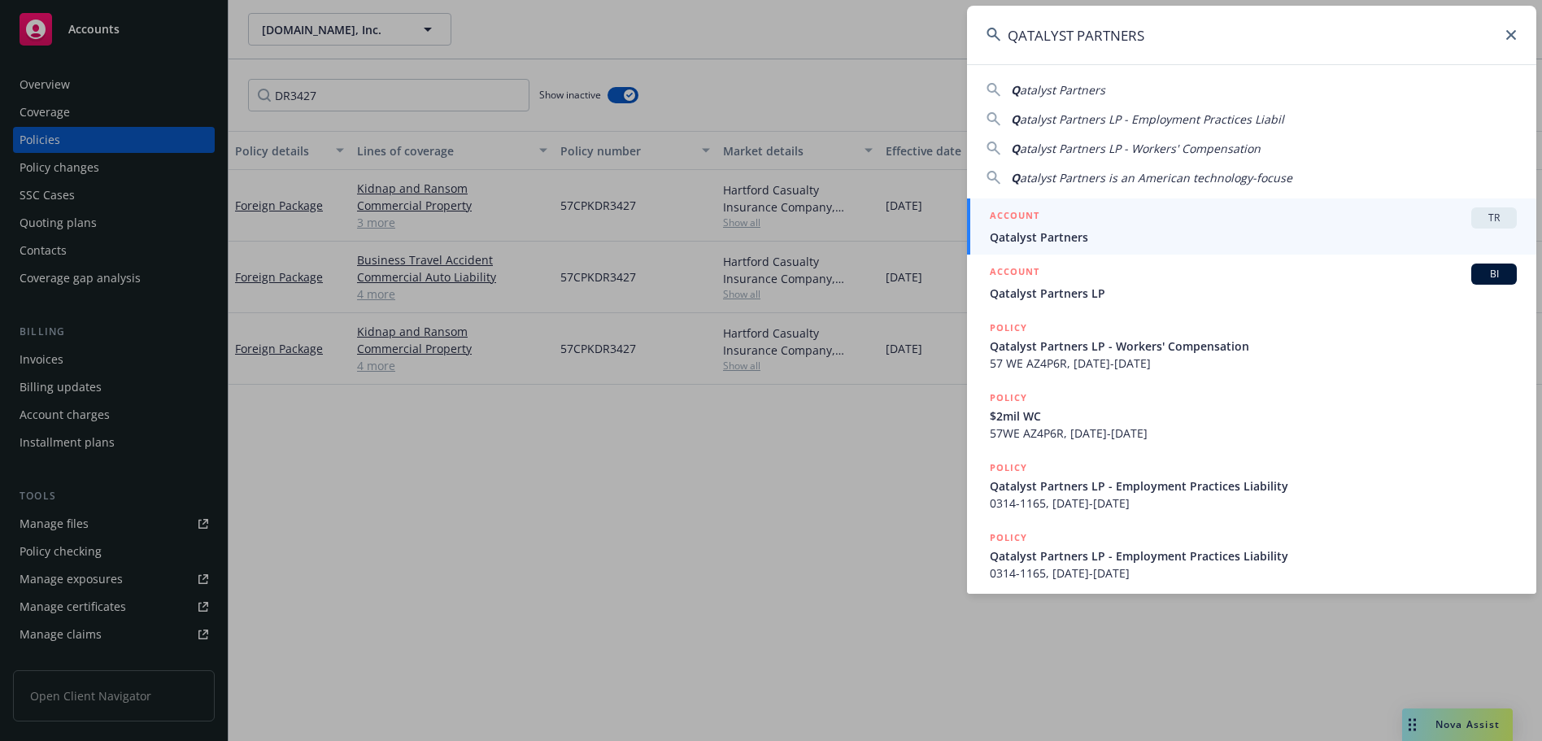
drag, startPoint x: 1122, startPoint y: 287, endPoint x: 1080, endPoint y: 250, distance: 56.5
click at [1122, 287] on span "Qatalyst Partners LP" at bounding box center [1253, 293] width 527 height 17
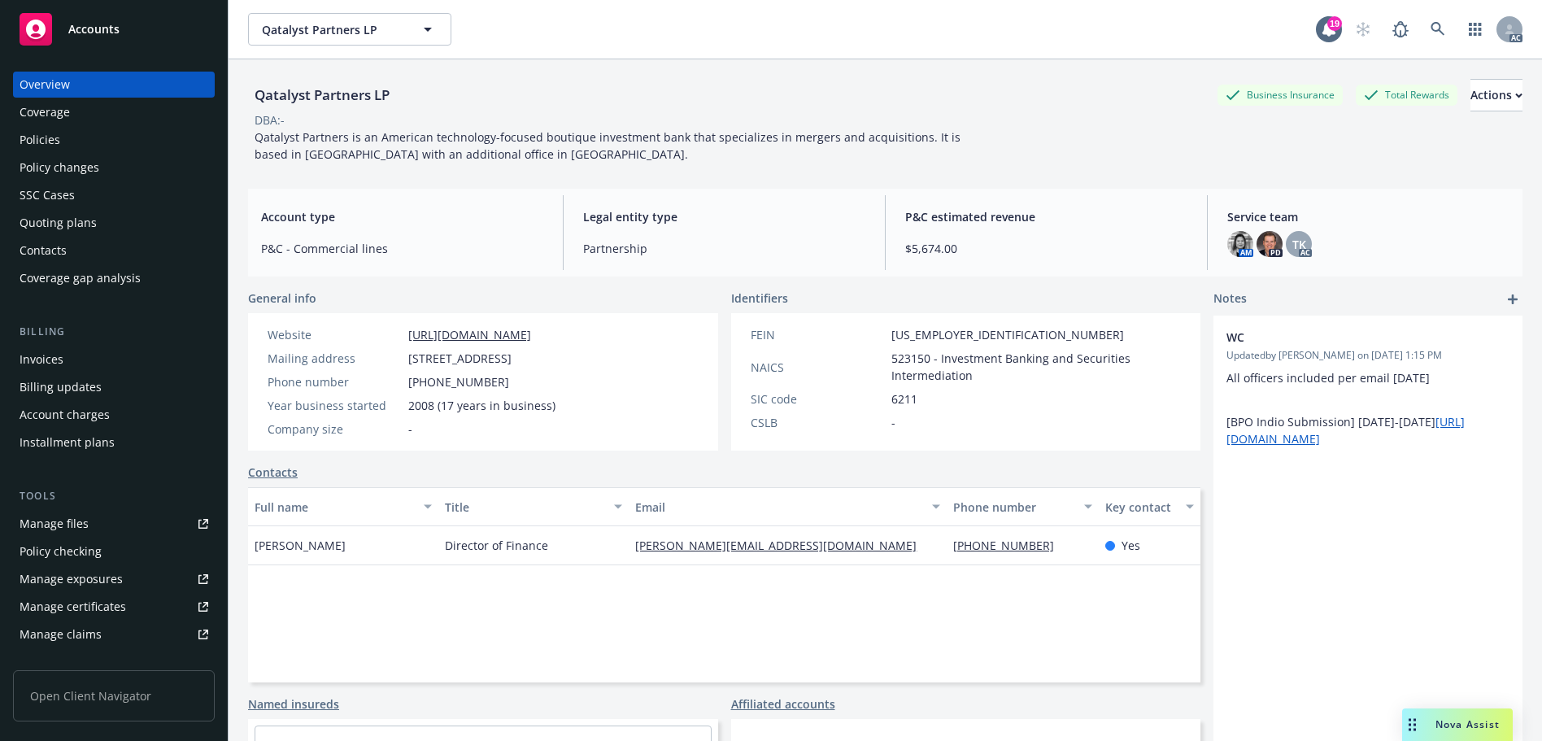
click at [37, 142] on div "Policies" at bounding box center [40, 140] width 41 height 26
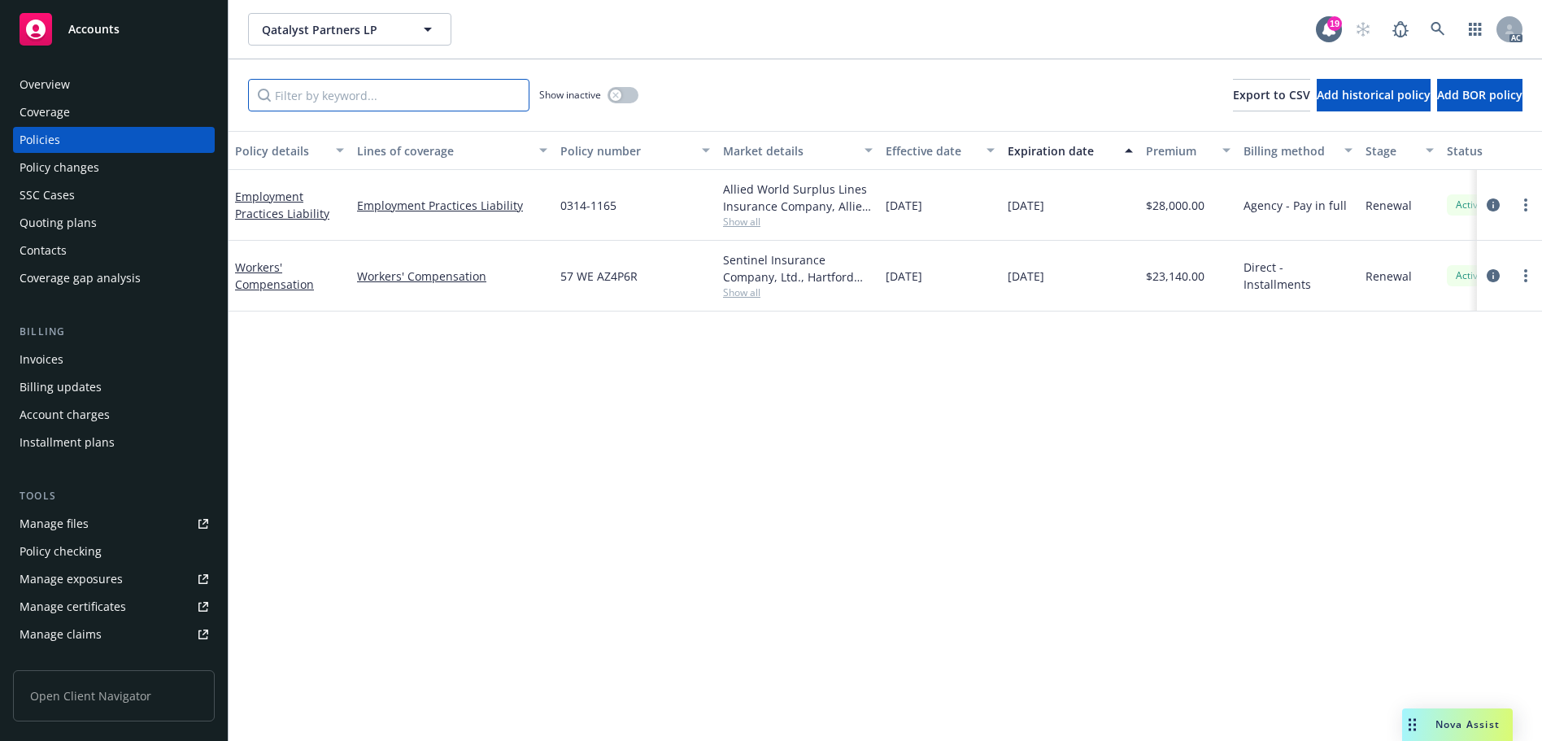
click at [312, 102] on input "Filter by keyword..." at bounding box center [388, 95] width 281 height 33
paste input "AZ4P6R"
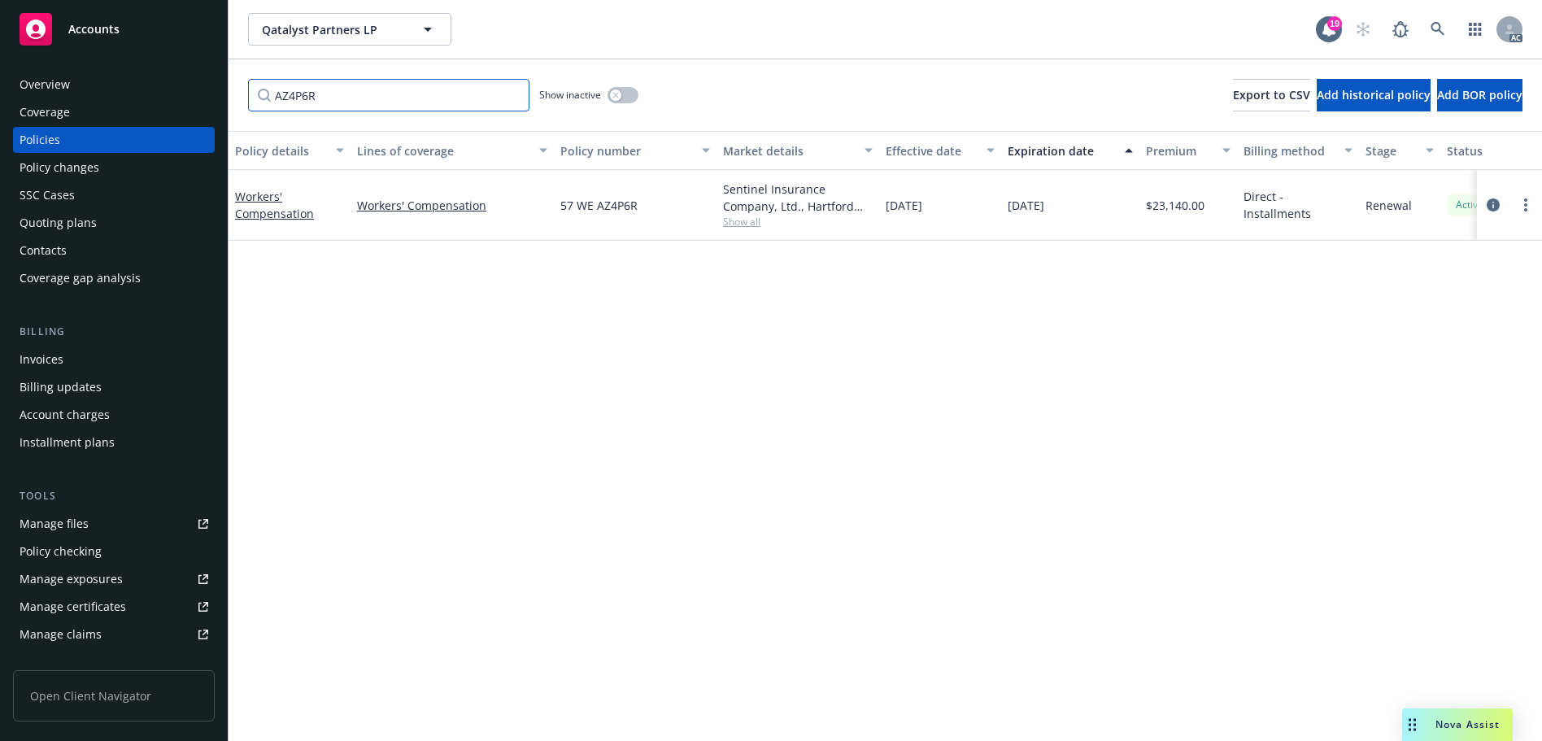
type input "AZ4P6R"
click at [1442, 28] on icon at bounding box center [1437, 29] width 15 height 15
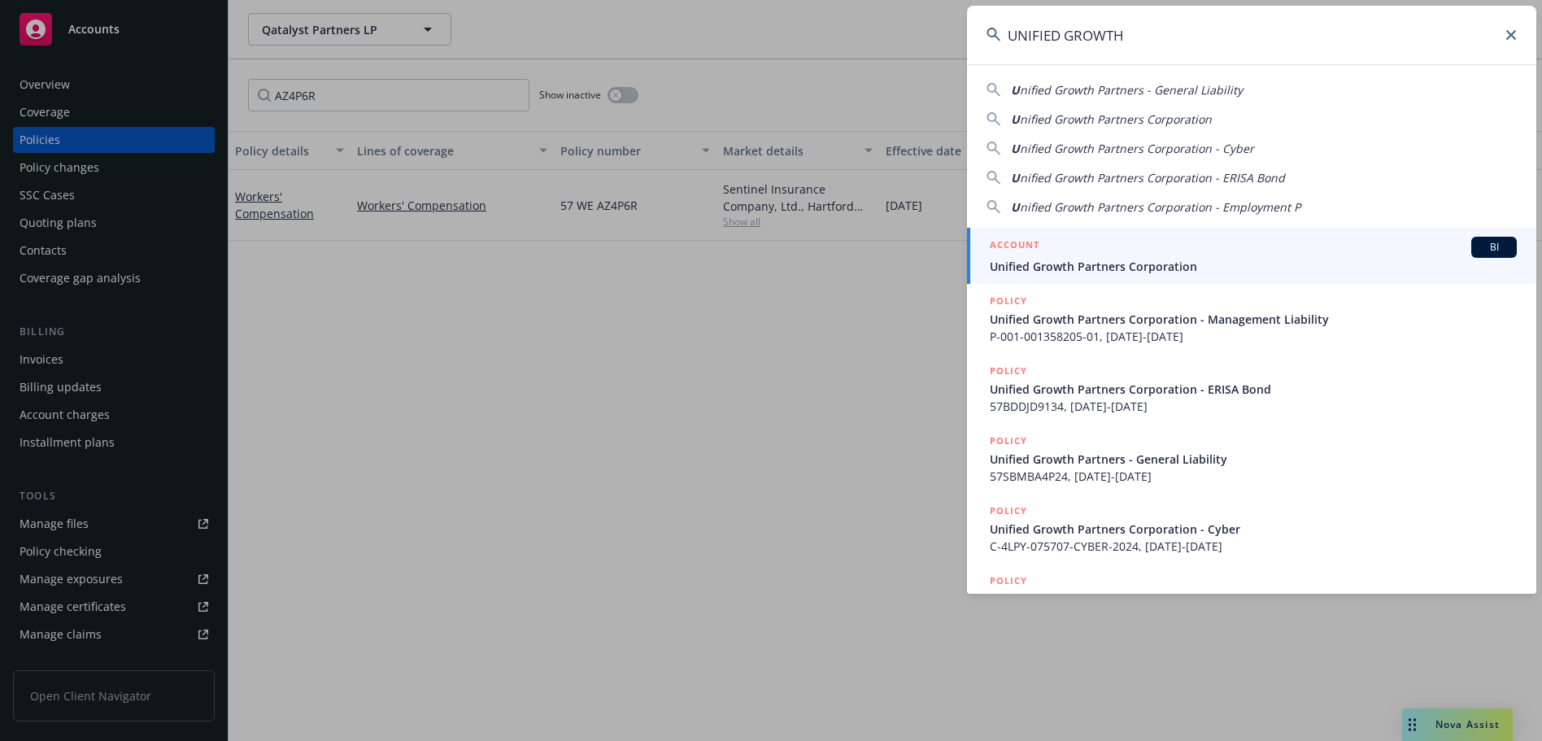
type input "UNIFIED GROWTH"
drag, startPoint x: 1123, startPoint y: 266, endPoint x: 1099, endPoint y: 246, distance: 31.1
click at [1123, 266] on span "Unified Growth Partners Corporation" at bounding box center [1253, 266] width 527 height 17
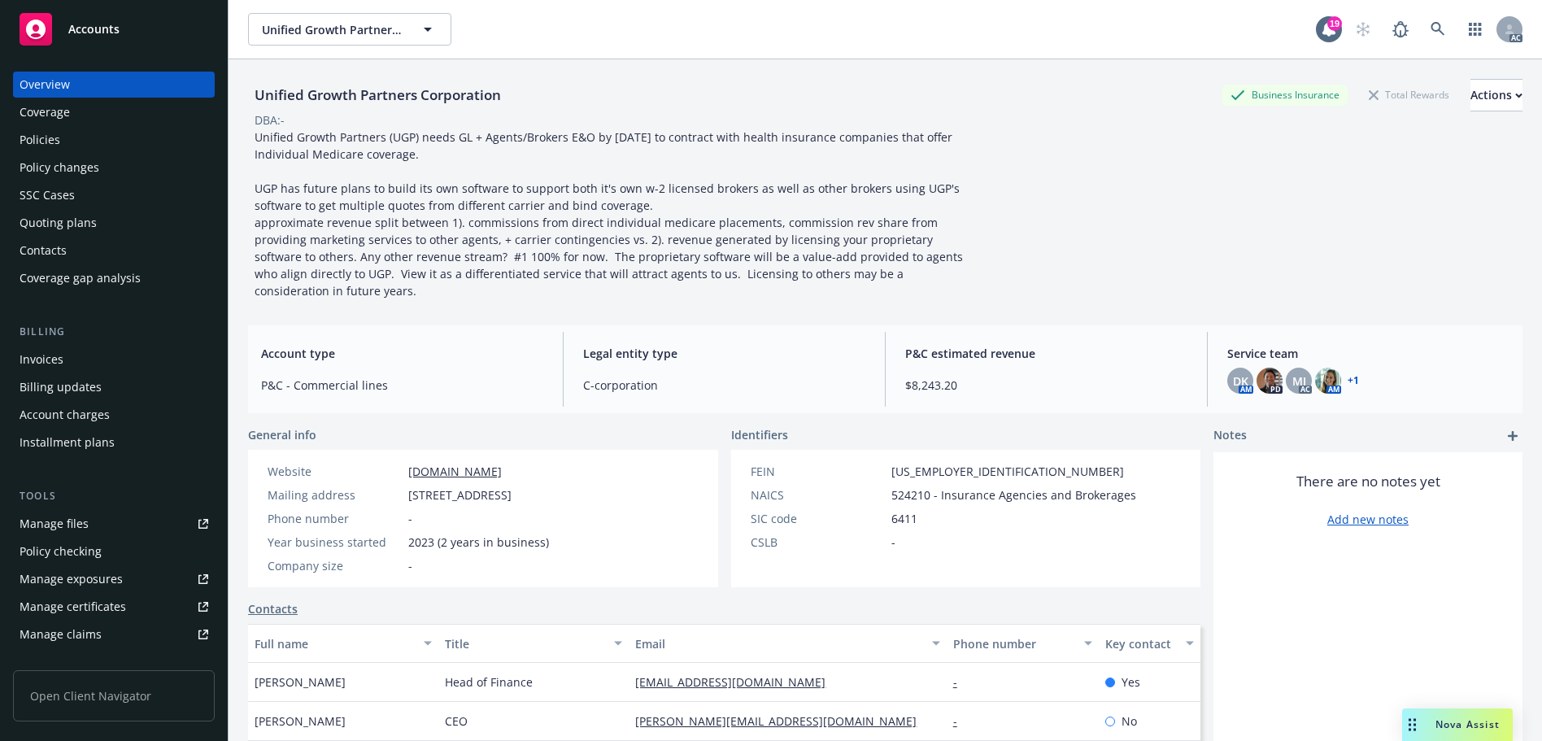
click at [136, 154] on div "Overview Coverage Policies Policy changes SSC Cases Quoting plans Contacts Cove…" at bounding box center [114, 182] width 202 height 220
click at [137, 143] on div "Policies" at bounding box center [114, 140] width 189 height 26
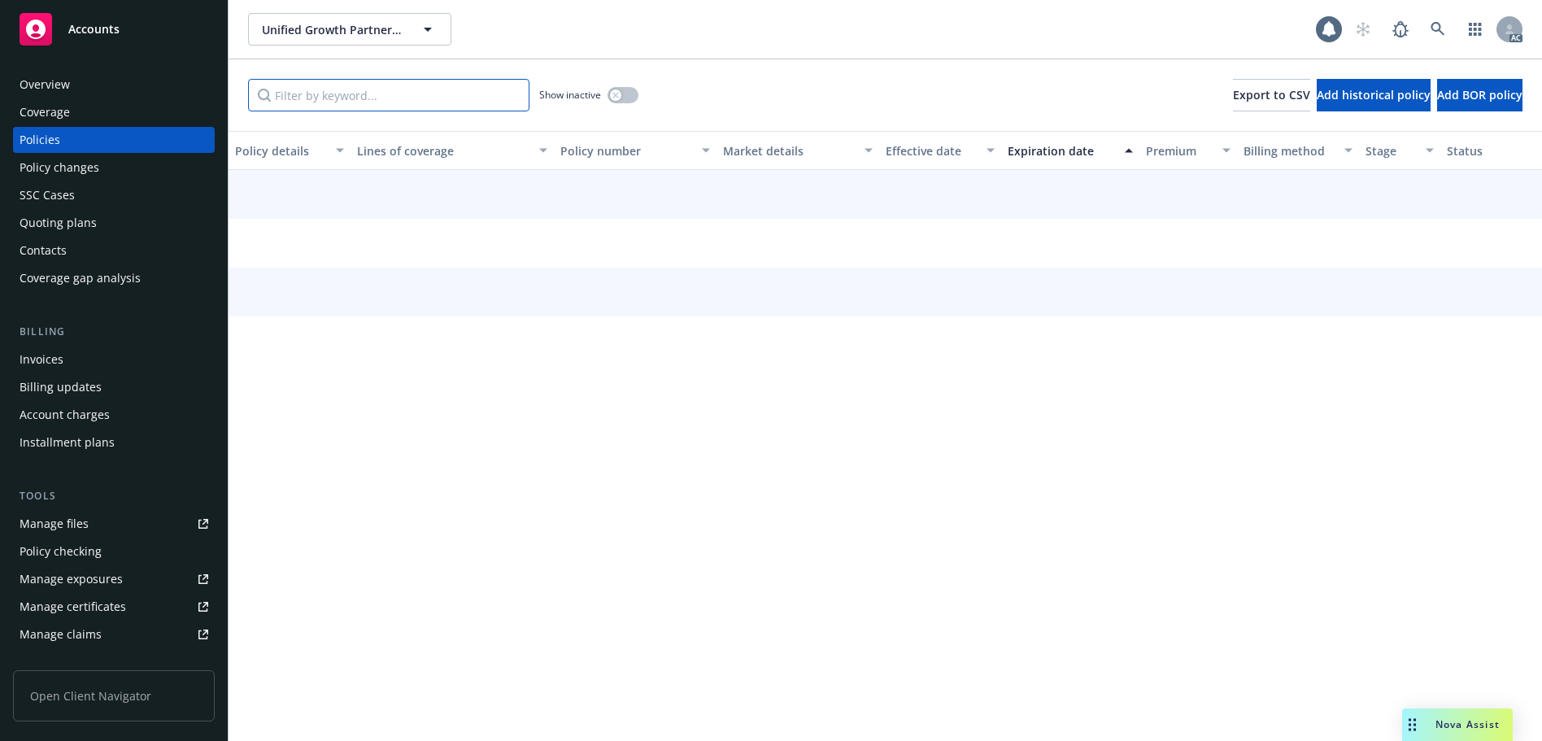
click at [359, 85] on input "Filter by keyword..." at bounding box center [388, 95] width 281 height 33
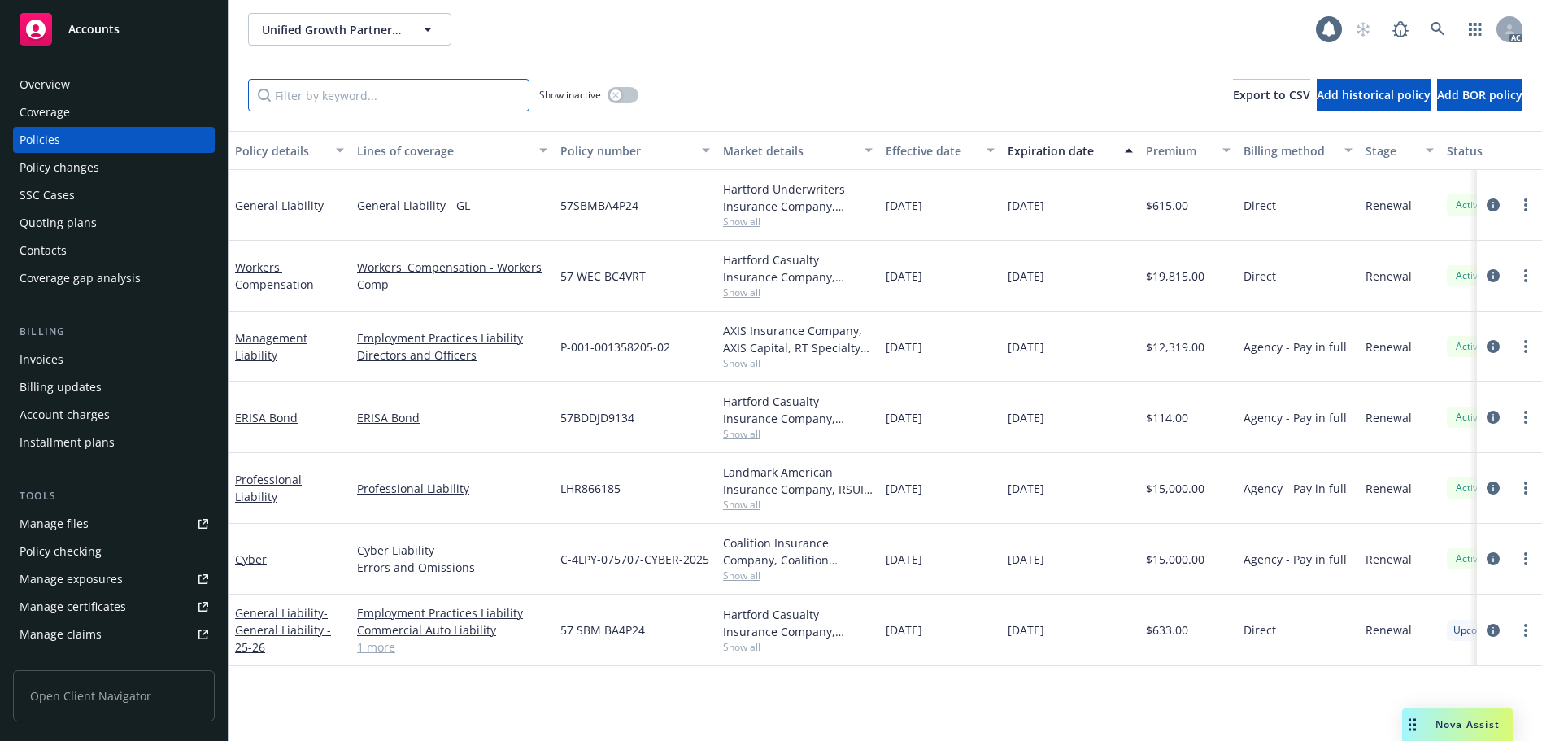
paste input "BC4VRT"
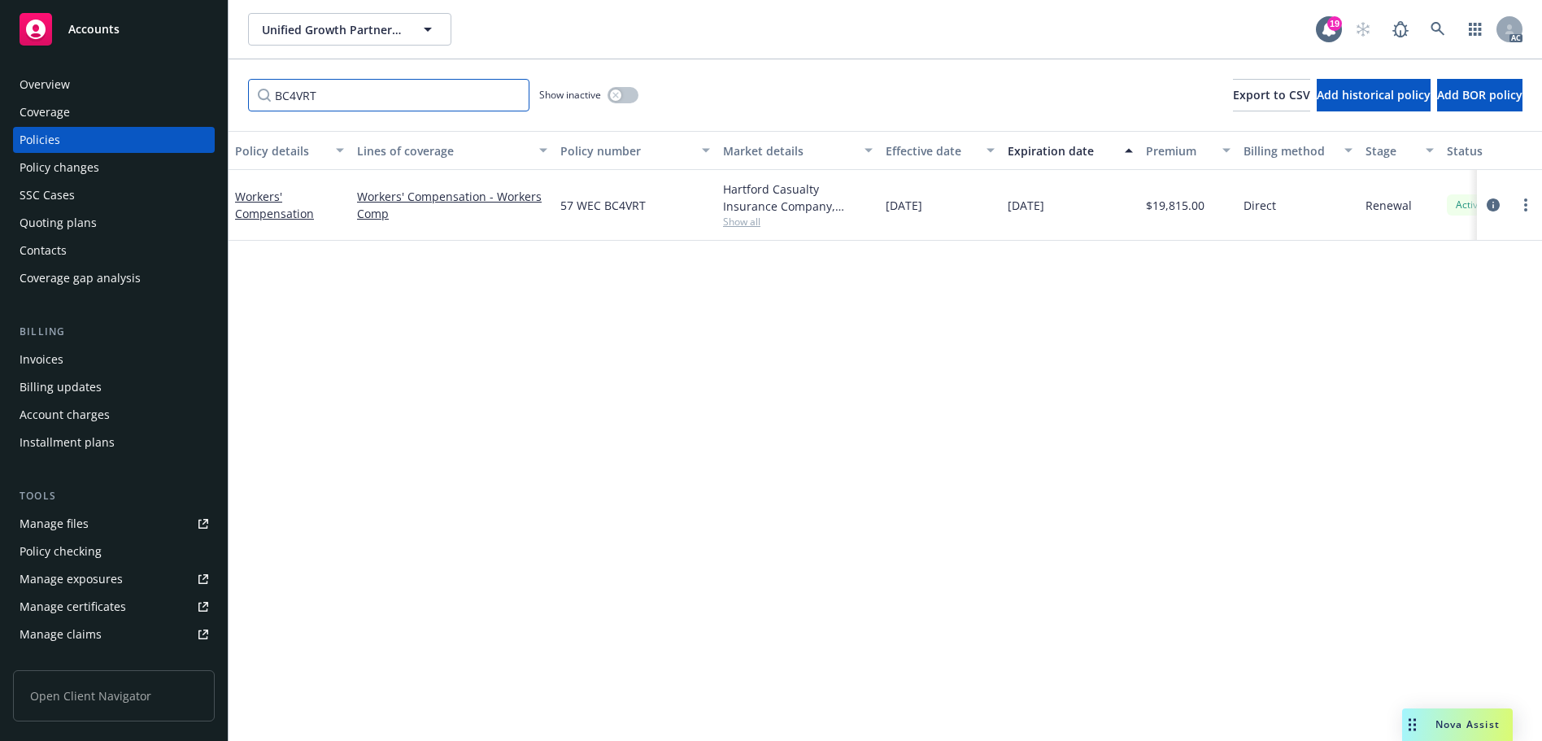
type input "BC4VRT"
click at [624, 92] on button "button" at bounding box center [622, 95] width 31 height 16
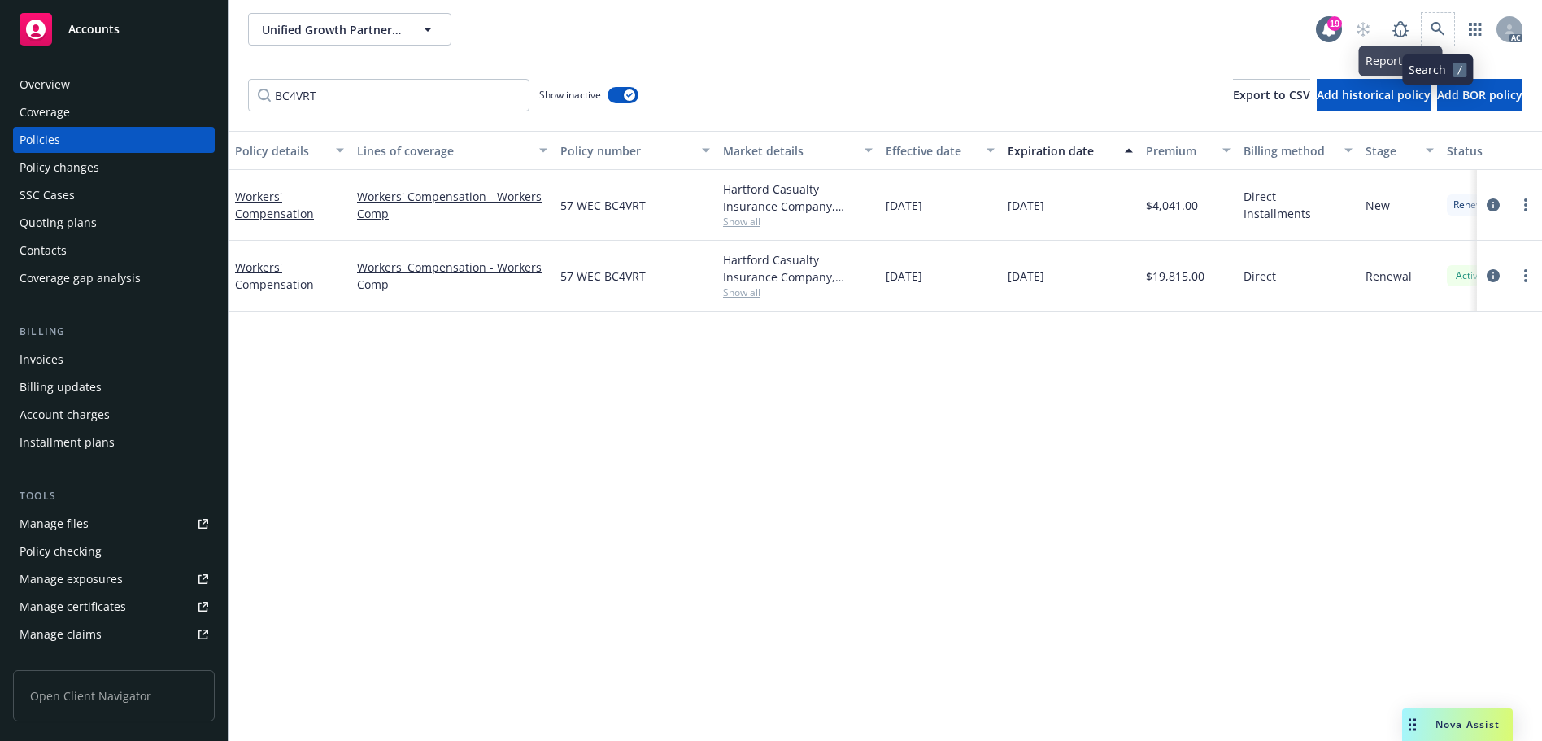
drag, startPoint x: 1426, startPoint y: 15, endPoint x: 1400, endPoint y: 35, distance: 33.0
click at [1426, 15] on span at bounding box center [1437, 29] width 33 height 33
click at [1430, 28] on icon at bounding box center [1437, 29] width 15 height 15
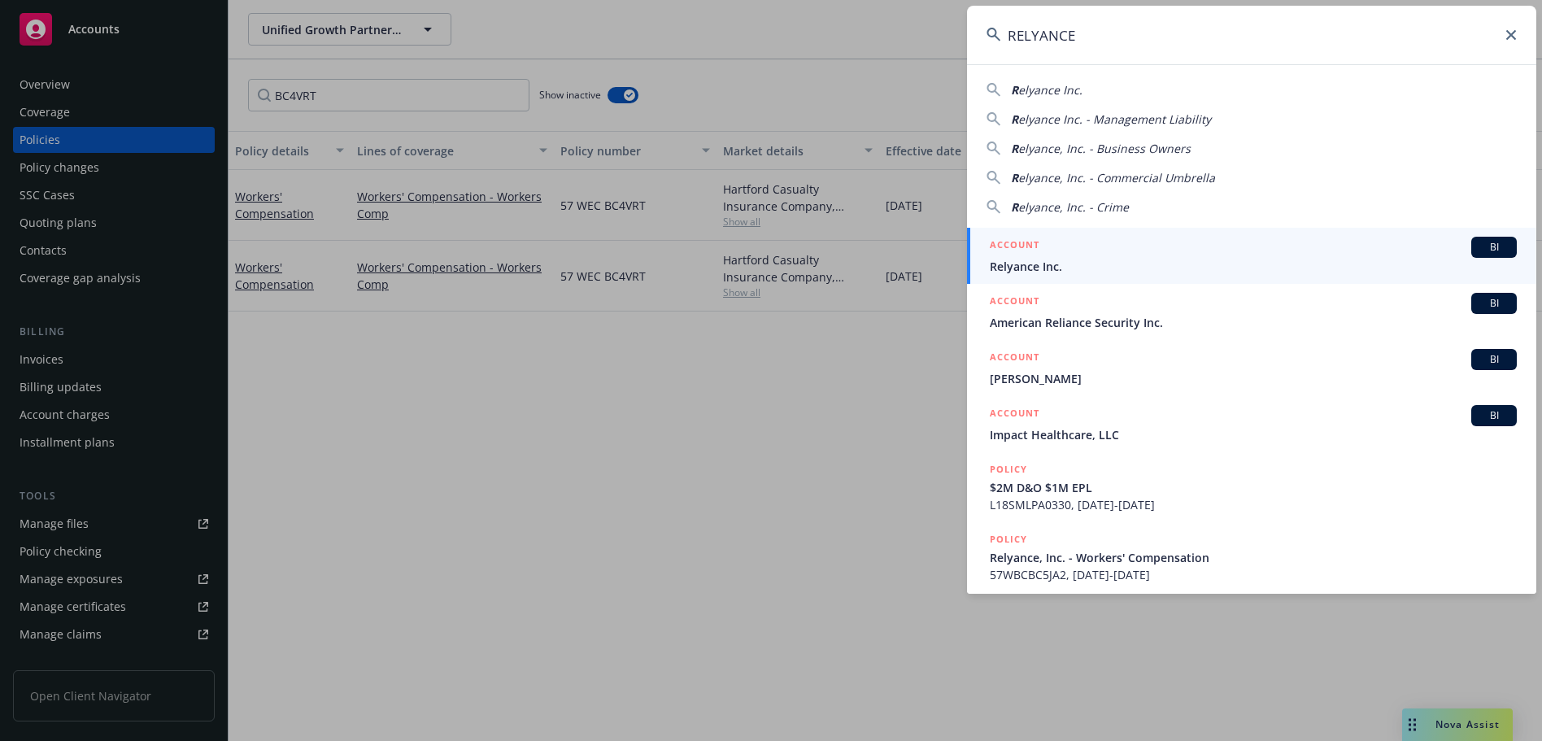
type input "RELYANCE"
drag, startPoint x: 1110, startPoint y: 250, endPoint x: 1076, endPoint y: 224, distance: 42.4
click at [1110, 250] on div "ACCOUNT BI" at bounding box center [1253, 247] width 527 height 21
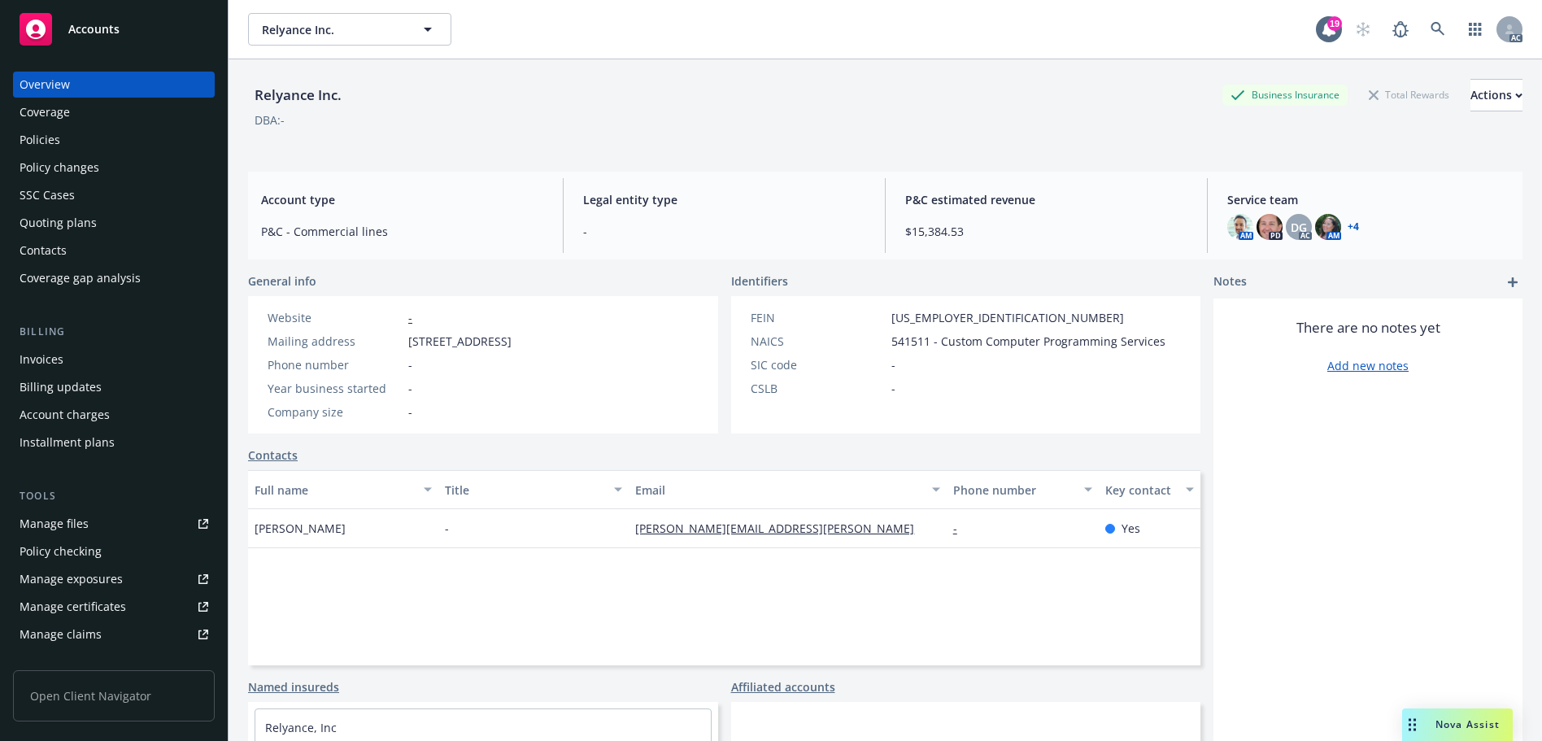
click at [101, 143] on div "Policies" at bounding box center [114, 140] width 189 height 26
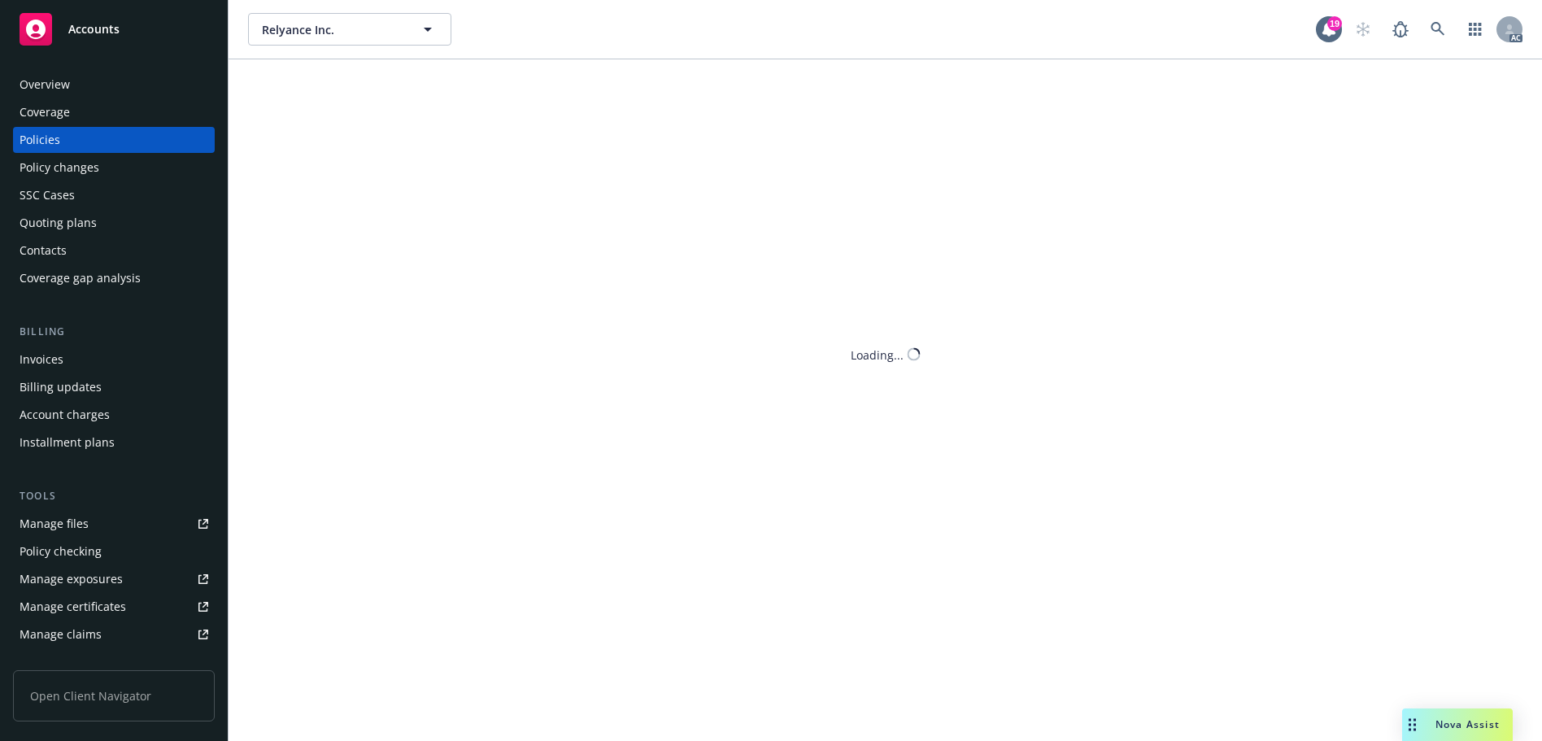
click at [361, 98] on div "Relyance Inc. Relyance Inc. 19 AC Loading..." at bounding box center [885, 370] width 1313 height 741
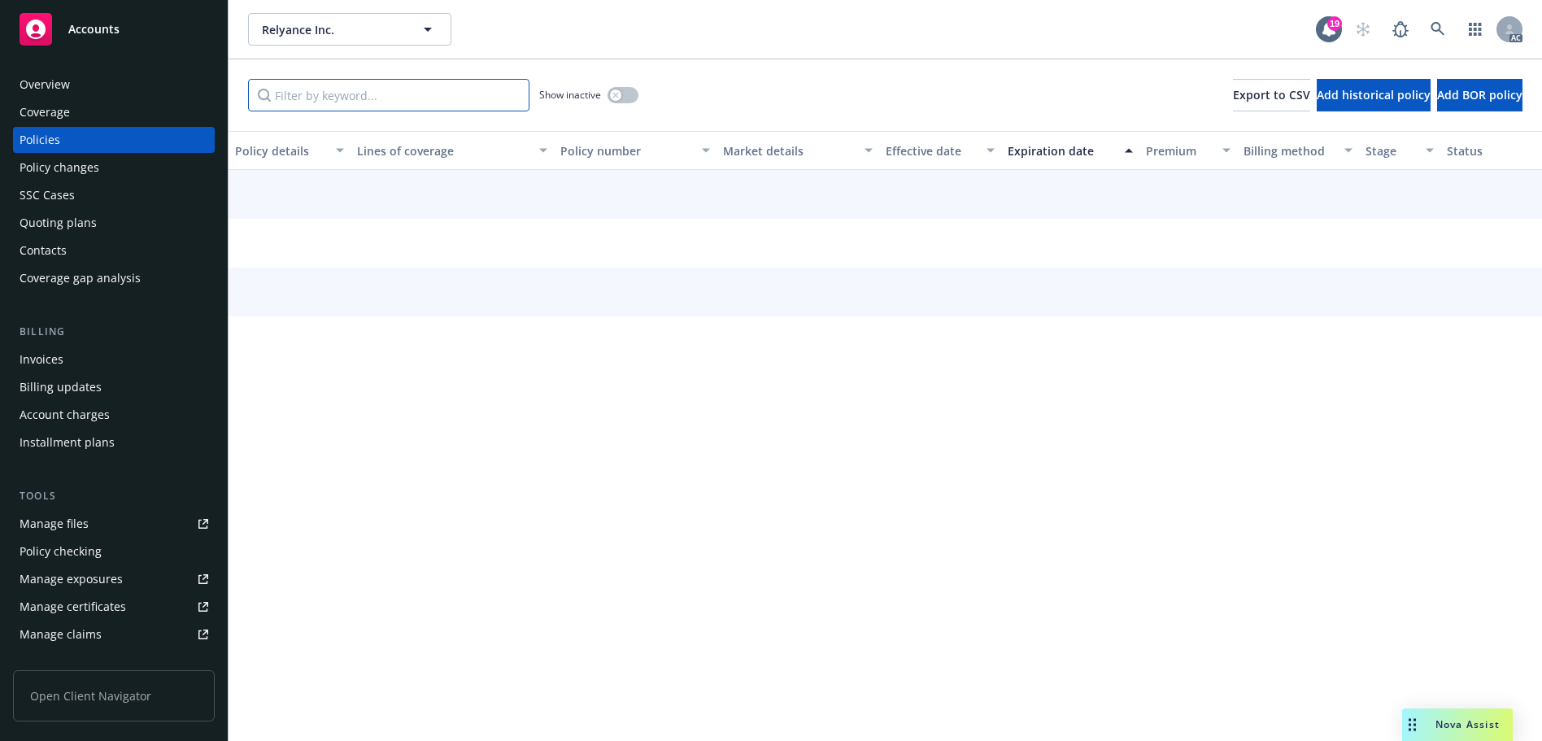
click at [361, 98] on input "Filter by keyword..." at bounding box center [388, 95] width 281 height 33
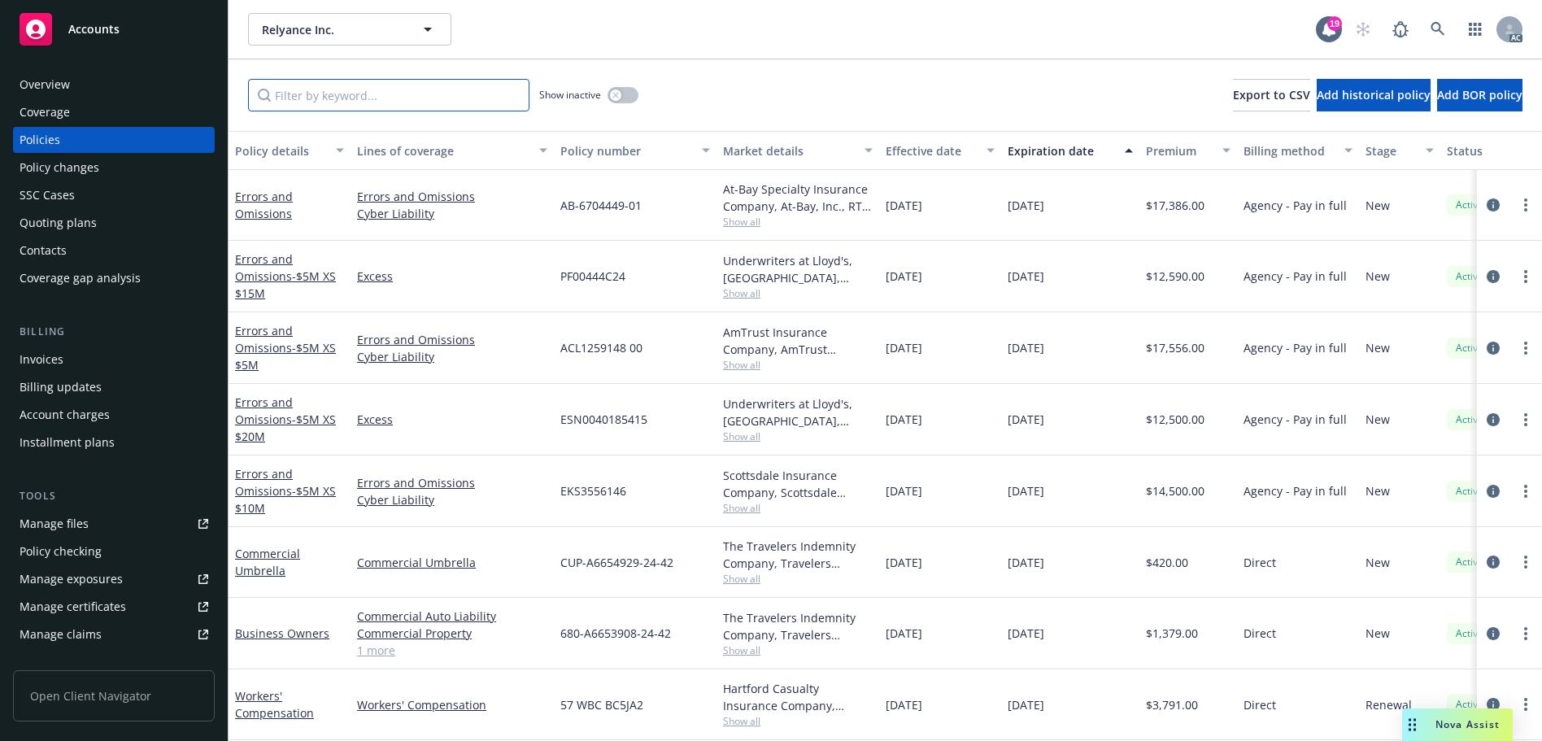
paste input "BC5JA2"
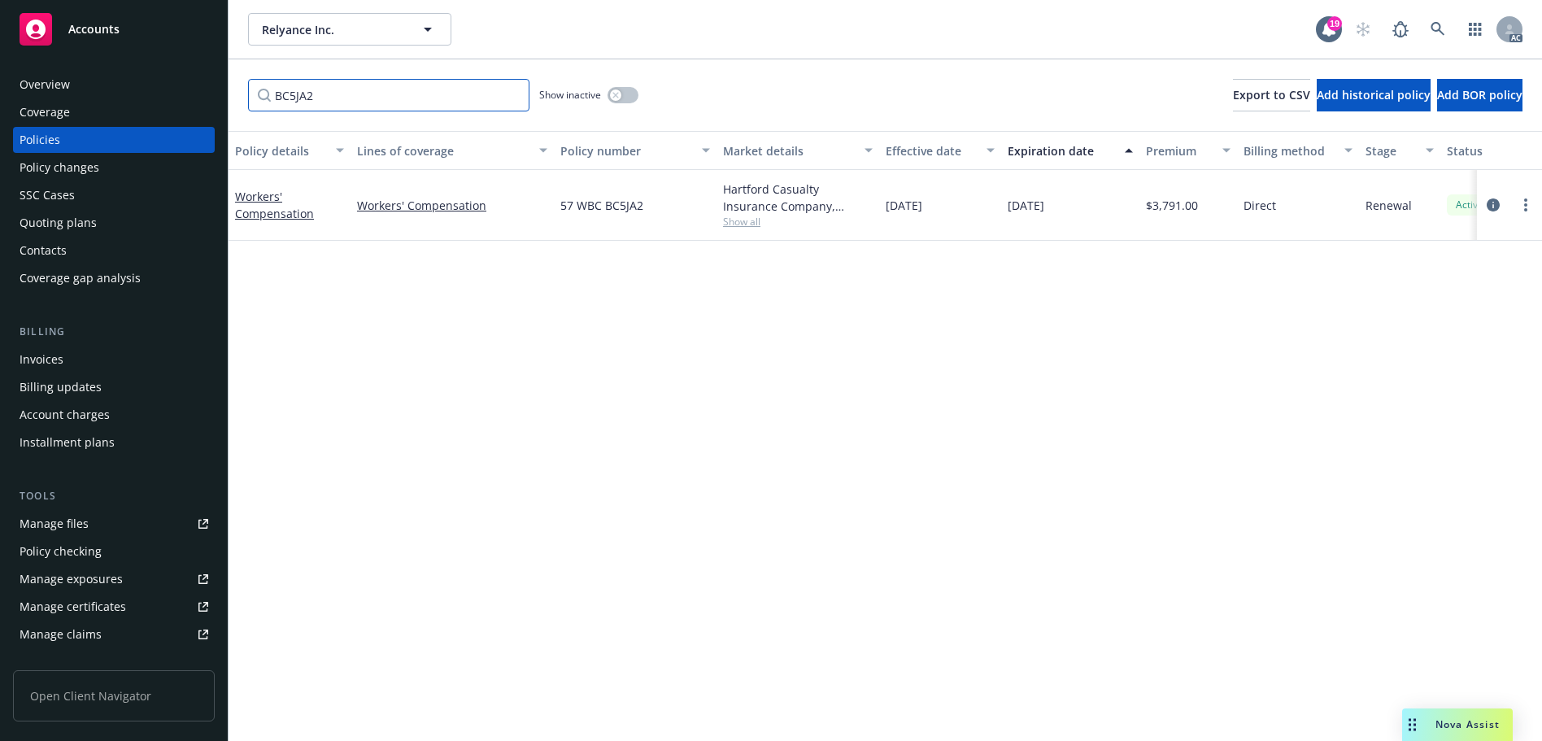
type input "BC5JA2"
click at [614, 94] on icon "button" at bounding box center [615, 95] width 7 height 7
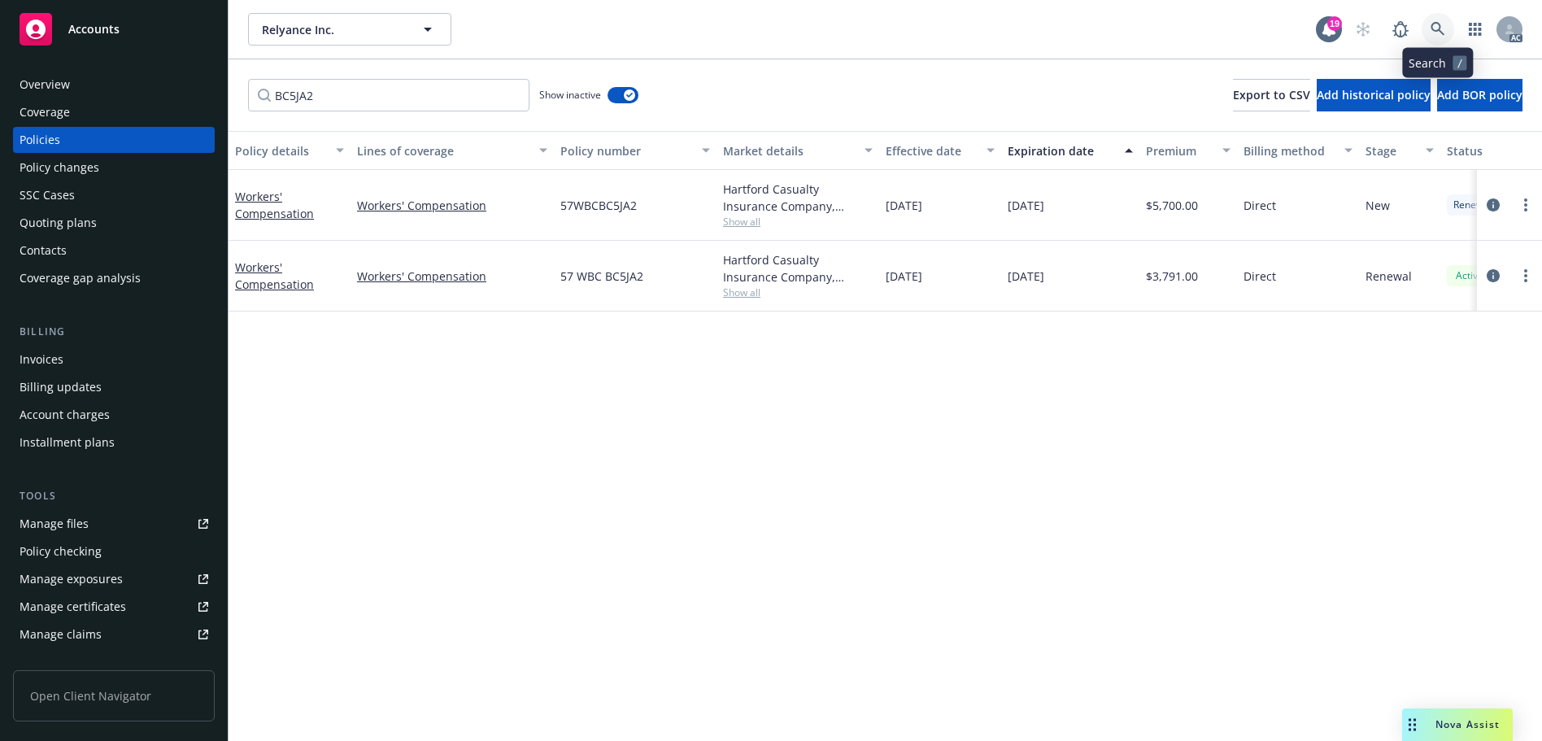
click at [1444, 38] on link at bounding box center [1437, 29] width 33 height 33
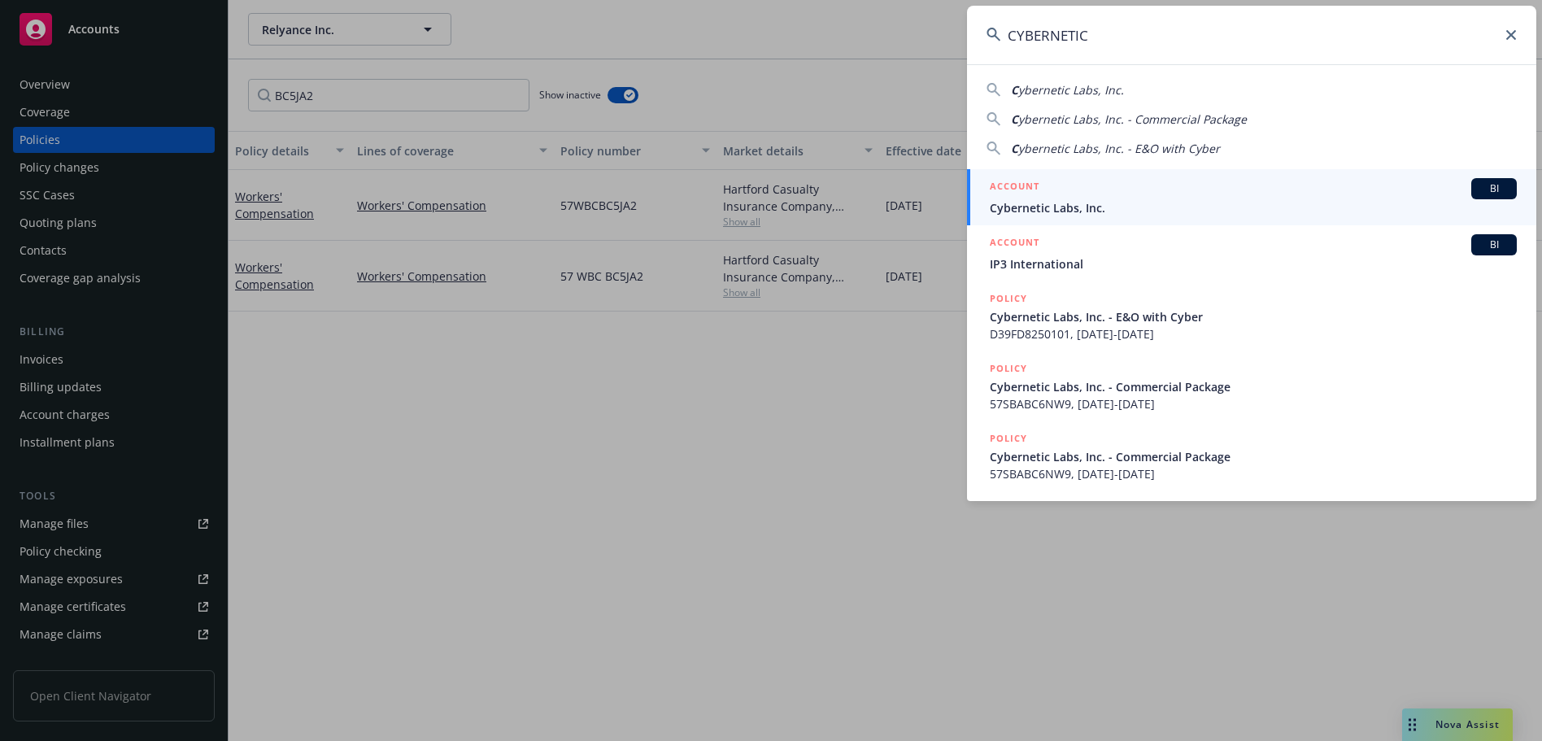
type input "CYBERNETIC"
click at [1112, 207] on span "Cybernetic Labs, Inc." at bounding box center [1253, 207] width 527 height 17
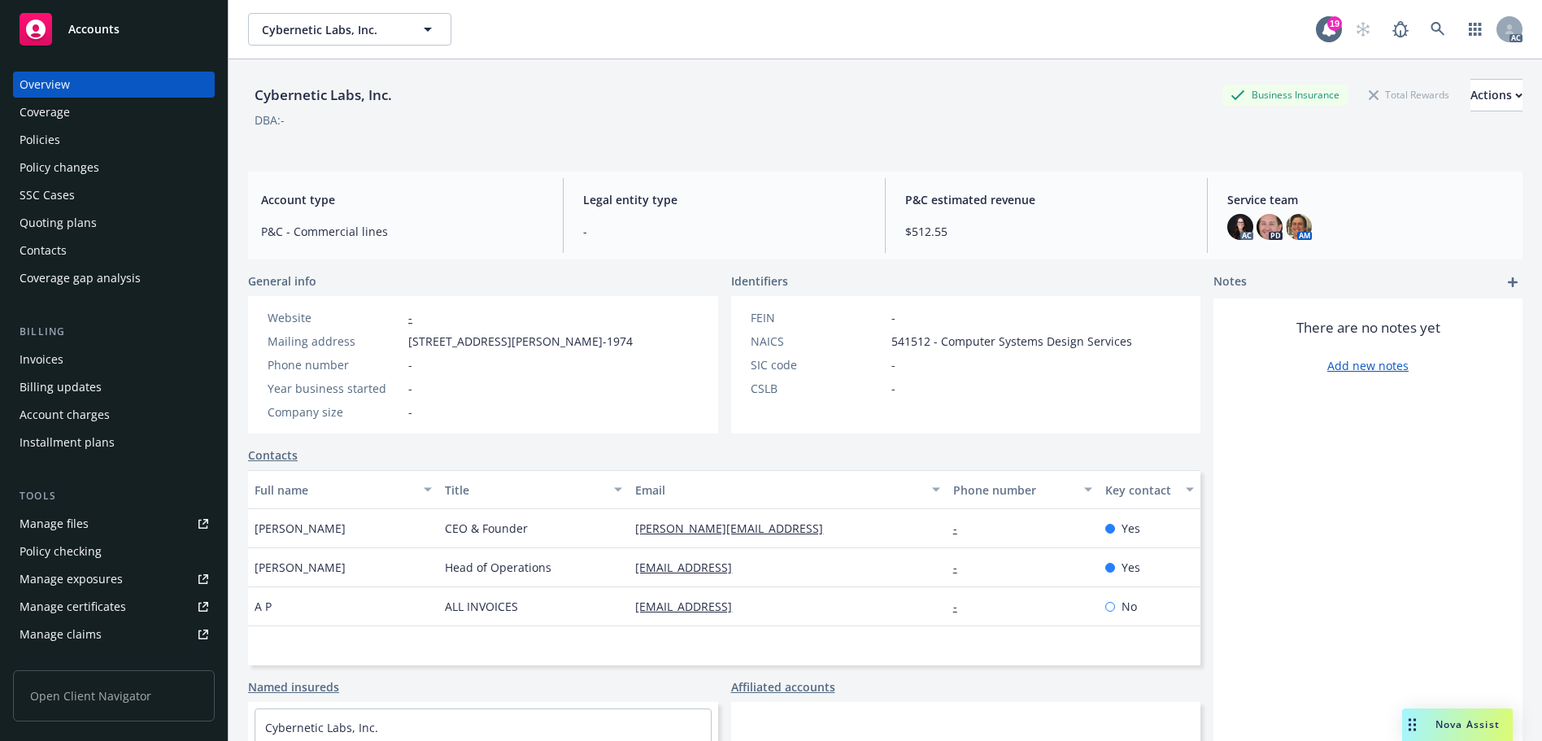
click at [103, 138] on div "Policies" at bounding box center [114, 140] width 189 height 26
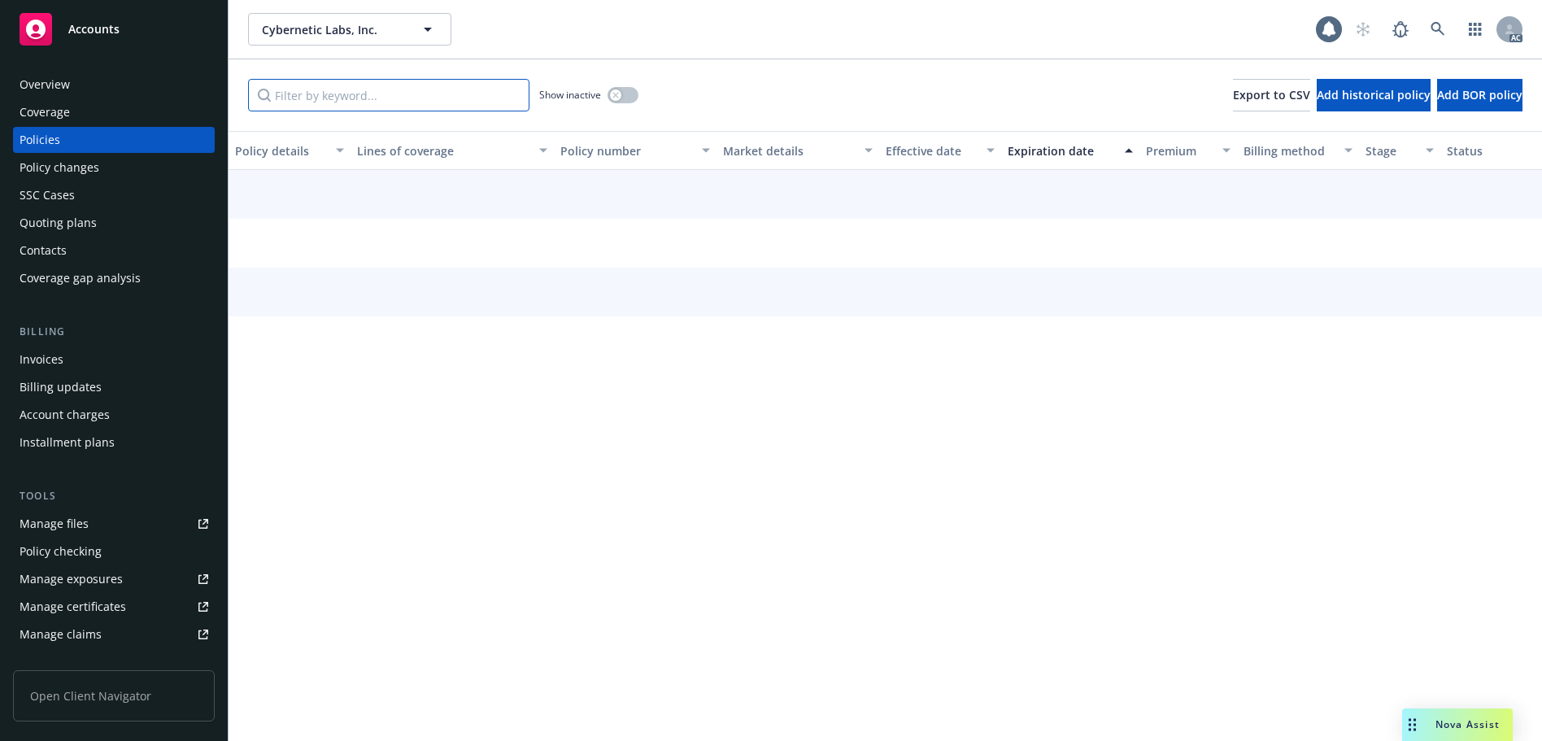
click at [388, 97] on input "Filter by keyword..." at bounding box center [388, 95] width 281 height 33
paste input "BC6NW9"
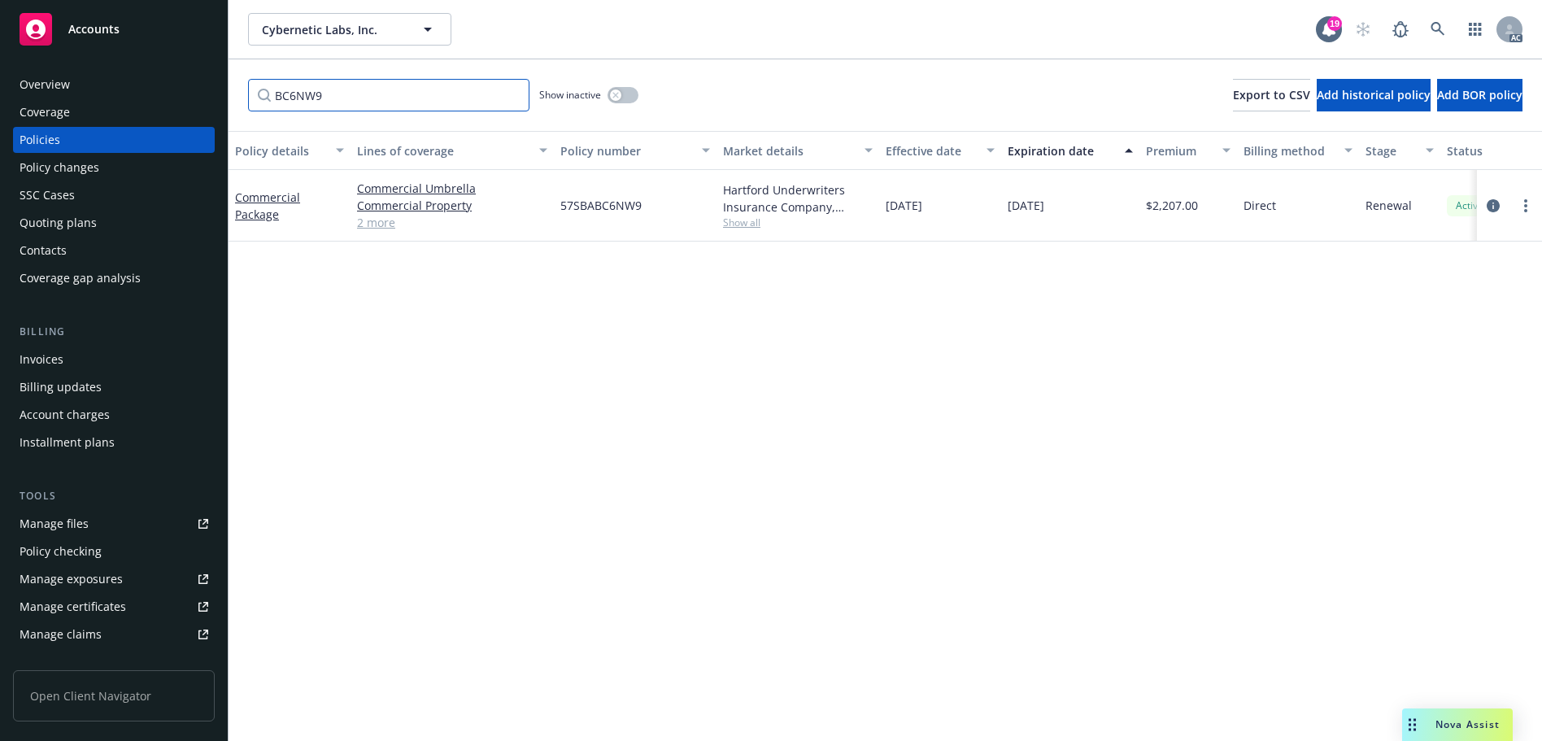
type input "BC6NW9"
click at [1447, 21] on link at bounding box center [1437, 29] width 33 height 33
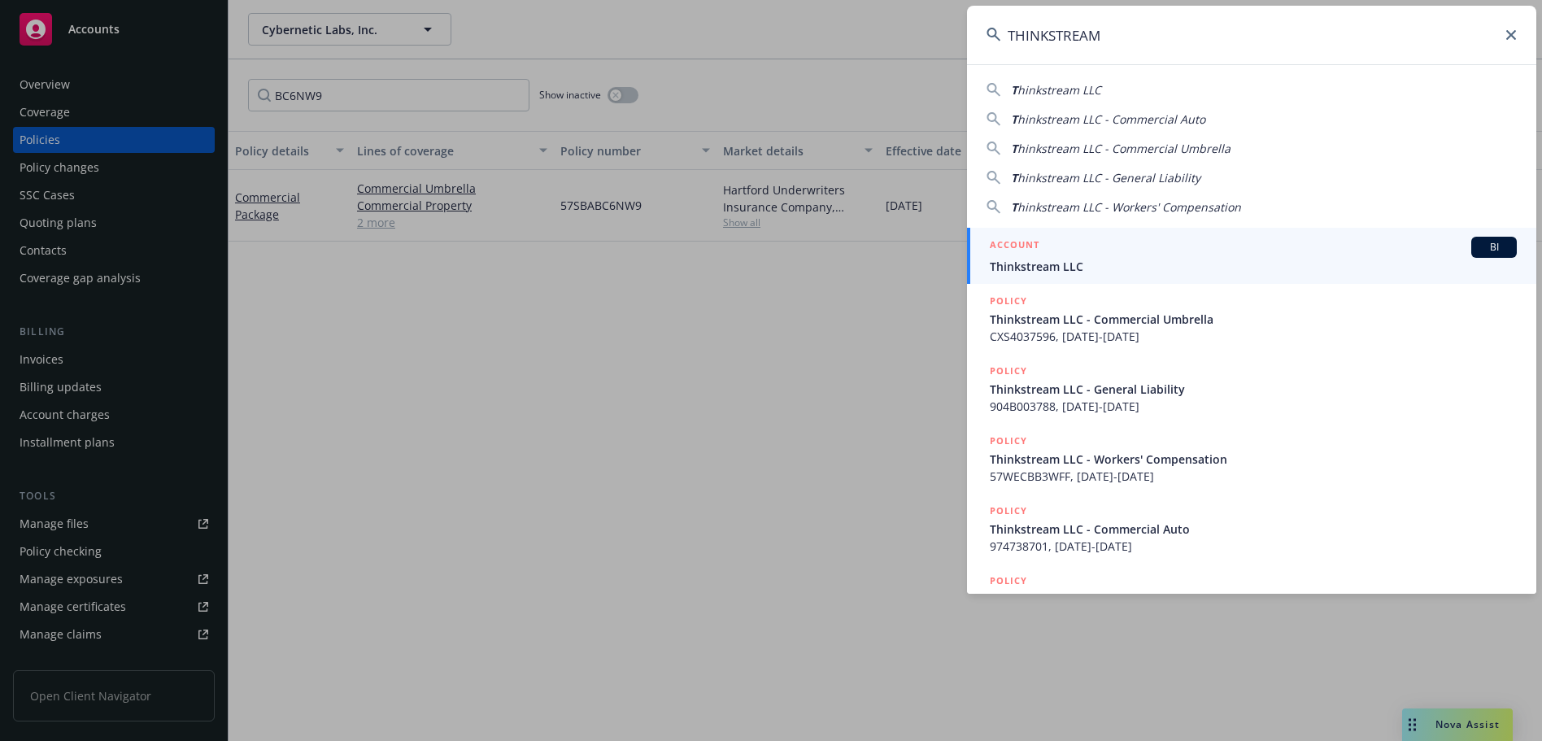
type input "THINKSTREAM"
click at [1137, 265] on span "Thinkstream LLC" at bounding box center [1253, 266] width 527 height 17
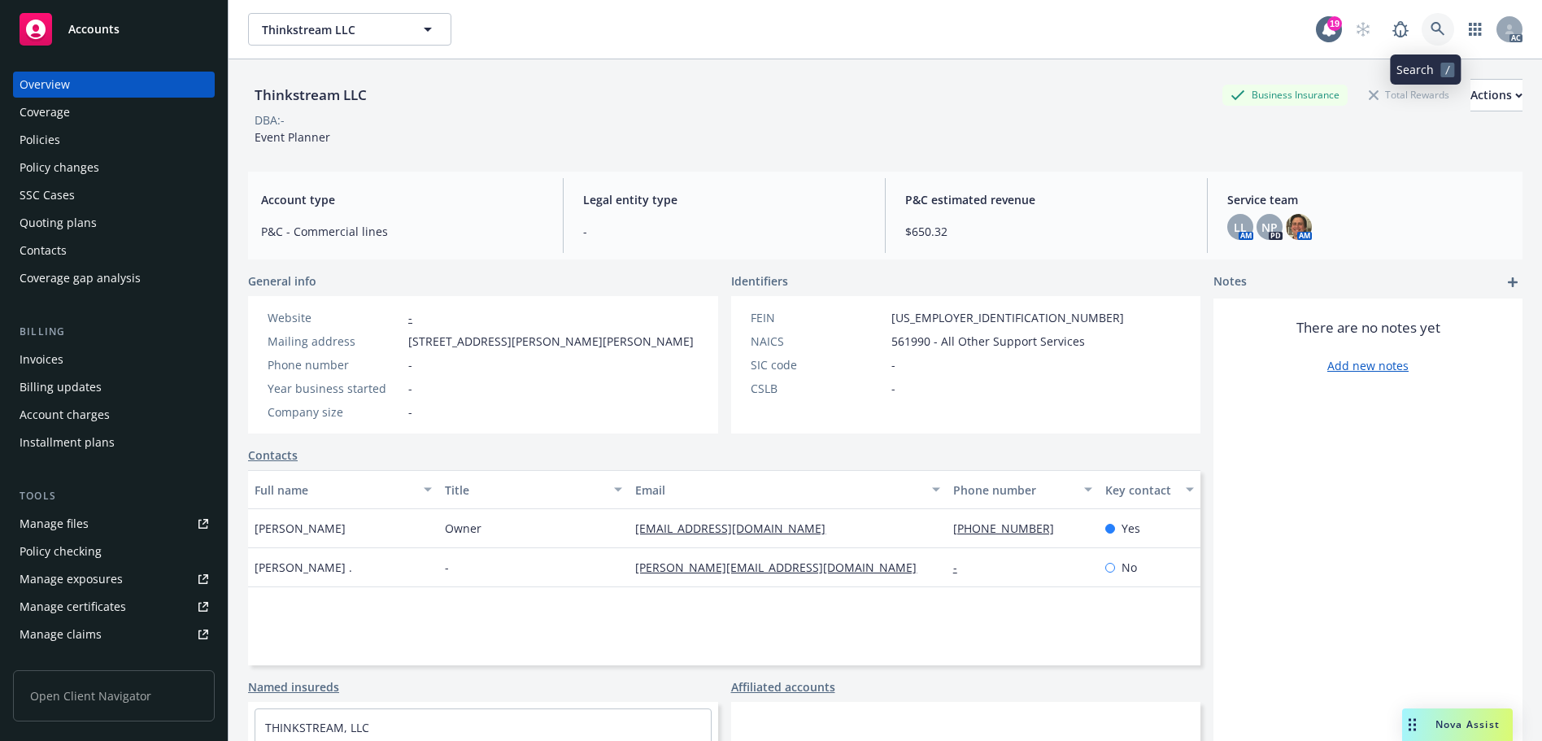
click at [1422, 37] on link at bounding box center [1437, 29] width 33 height 33
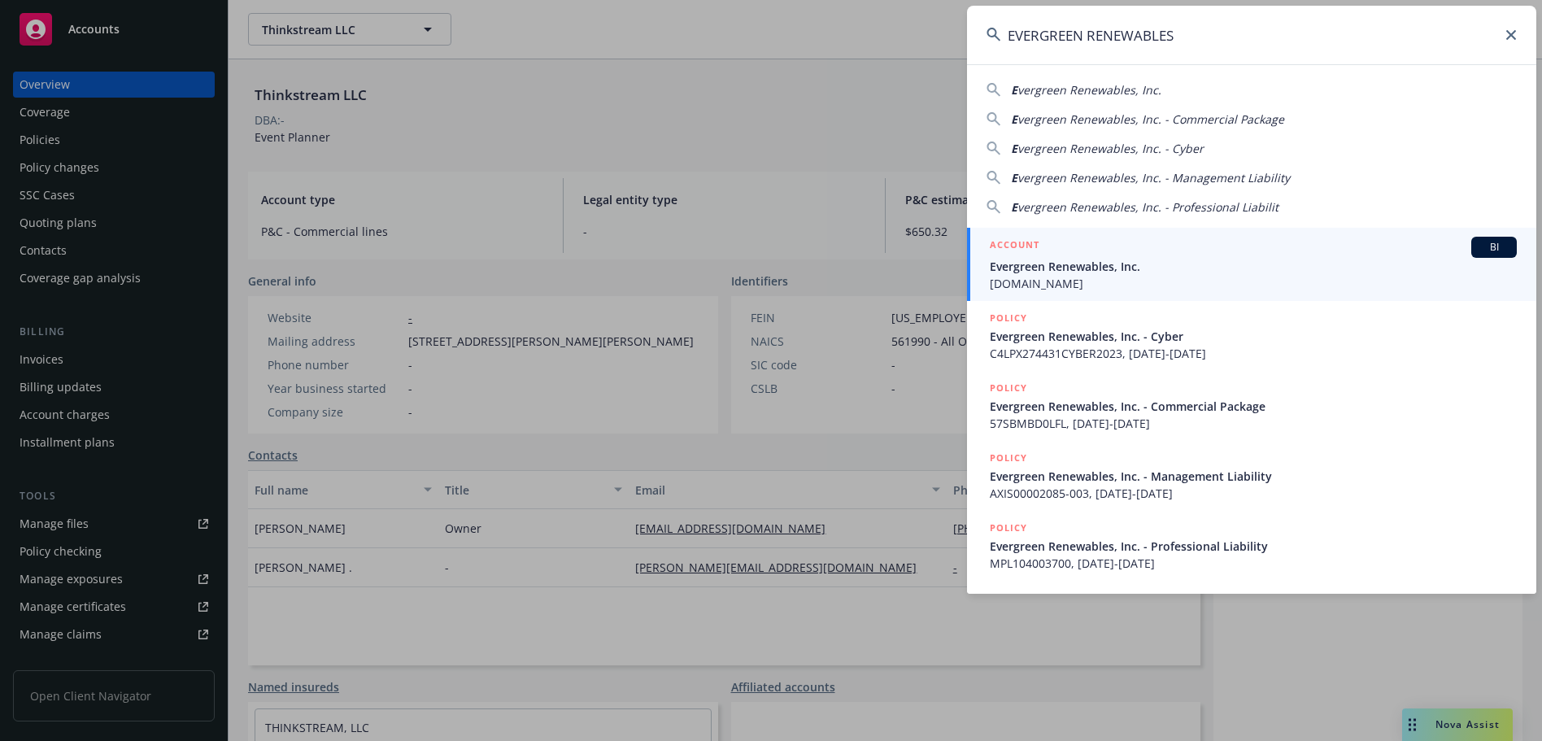
type input "EVERGREEN RENEWABLES"
drag, startPoint x: 1108, startPoint y: 259, endPoint x: 1043, endPoint y: 214, distance: 79.4
click at [1108, 259] on span "Evergreen Renewables, Inc." at bounding box center [1253, 266] width 527 height 17
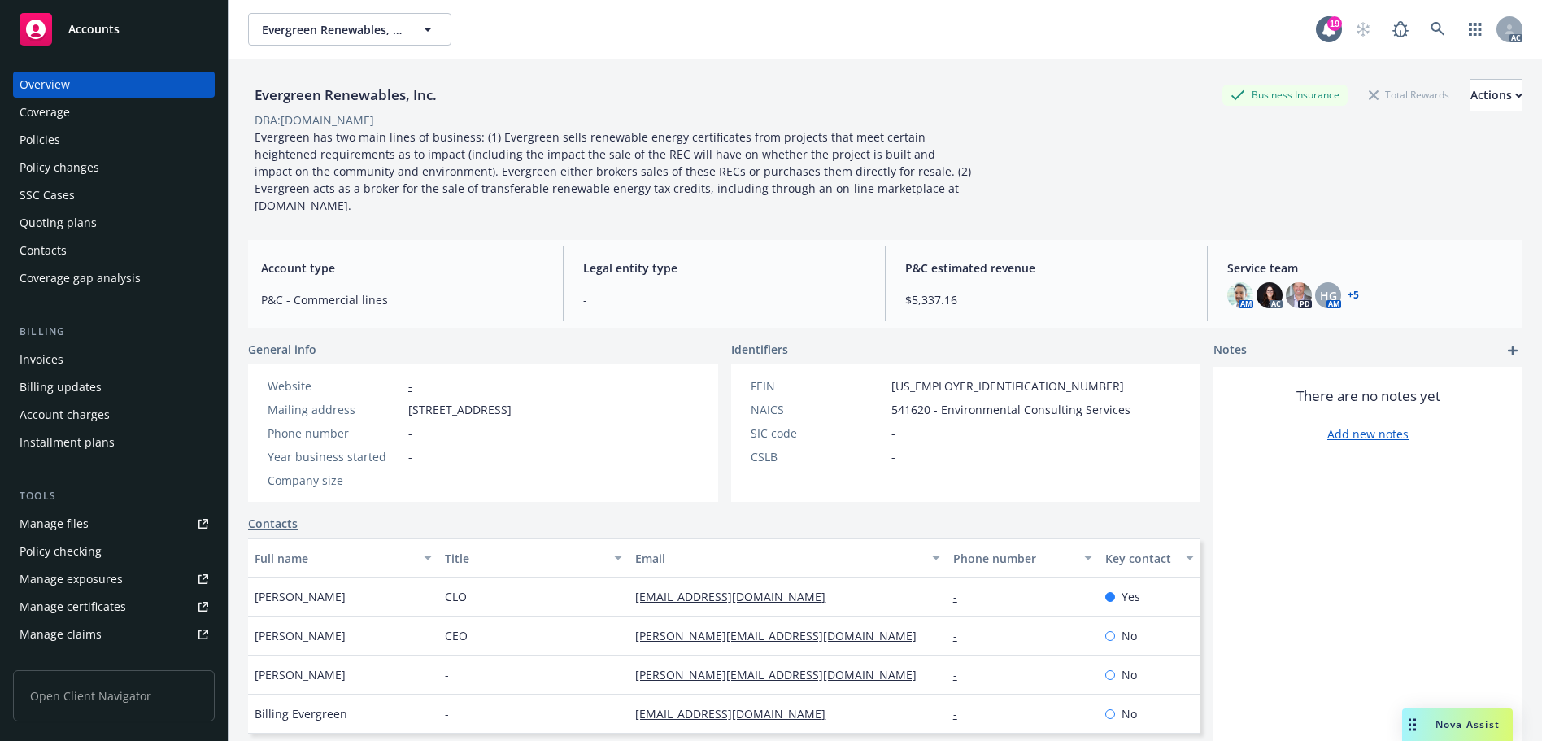
click at [68, 137] on div "Policies" at bounding box center [114, 140] width 189 height 26
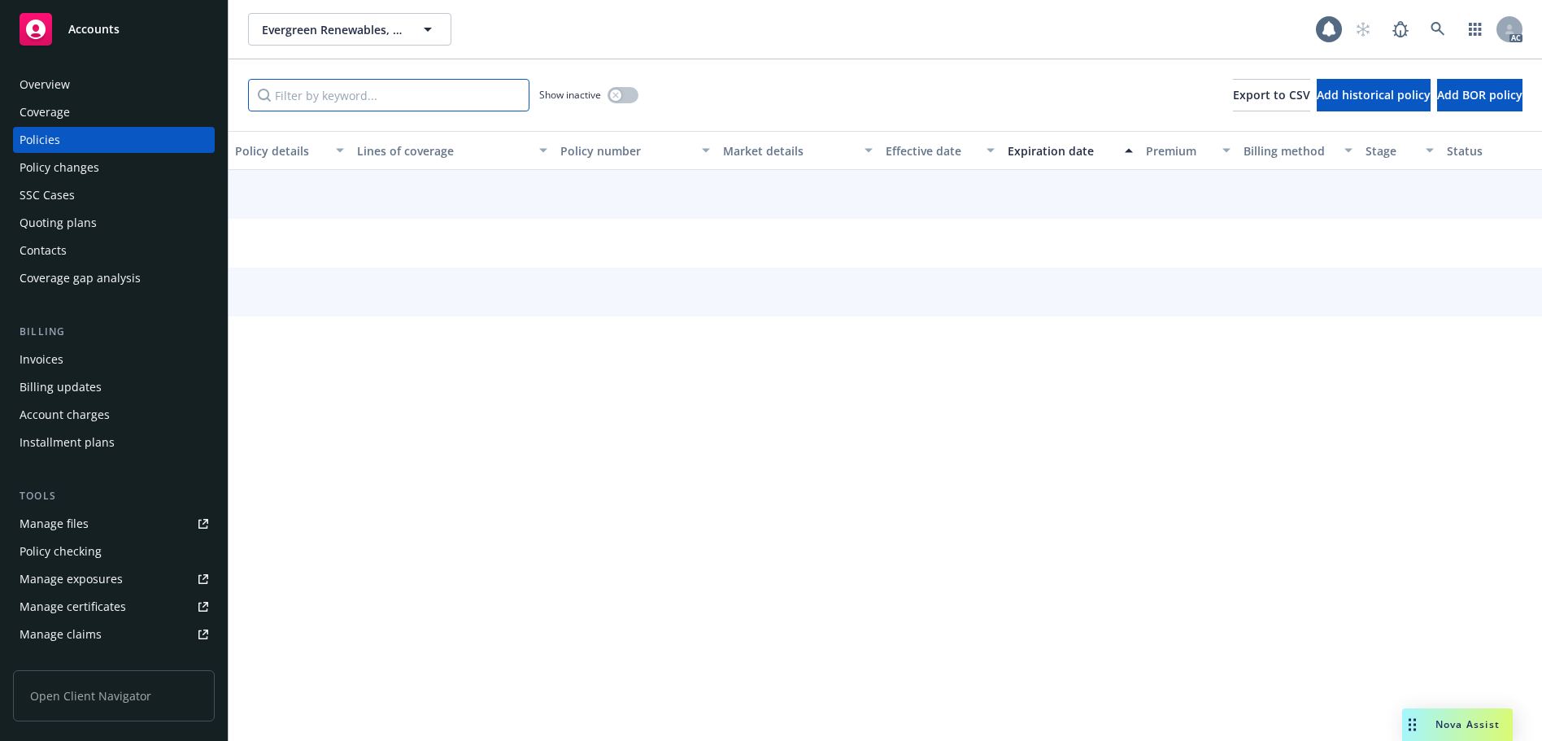
click at [316, 90] on input "Filter by keyword..." at bounding box center [388, 95] width 281 height 33
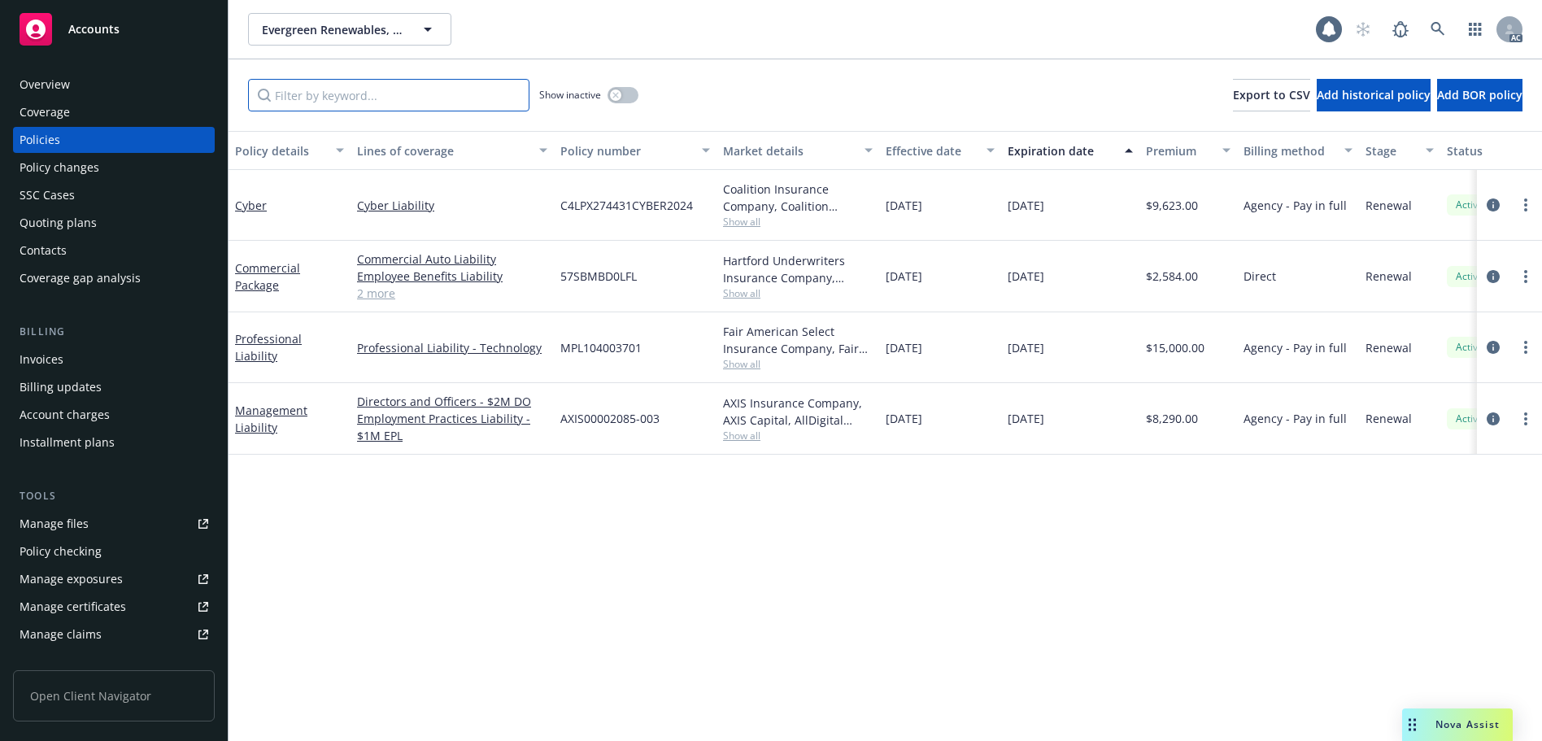
paste input "BJ9PF4"
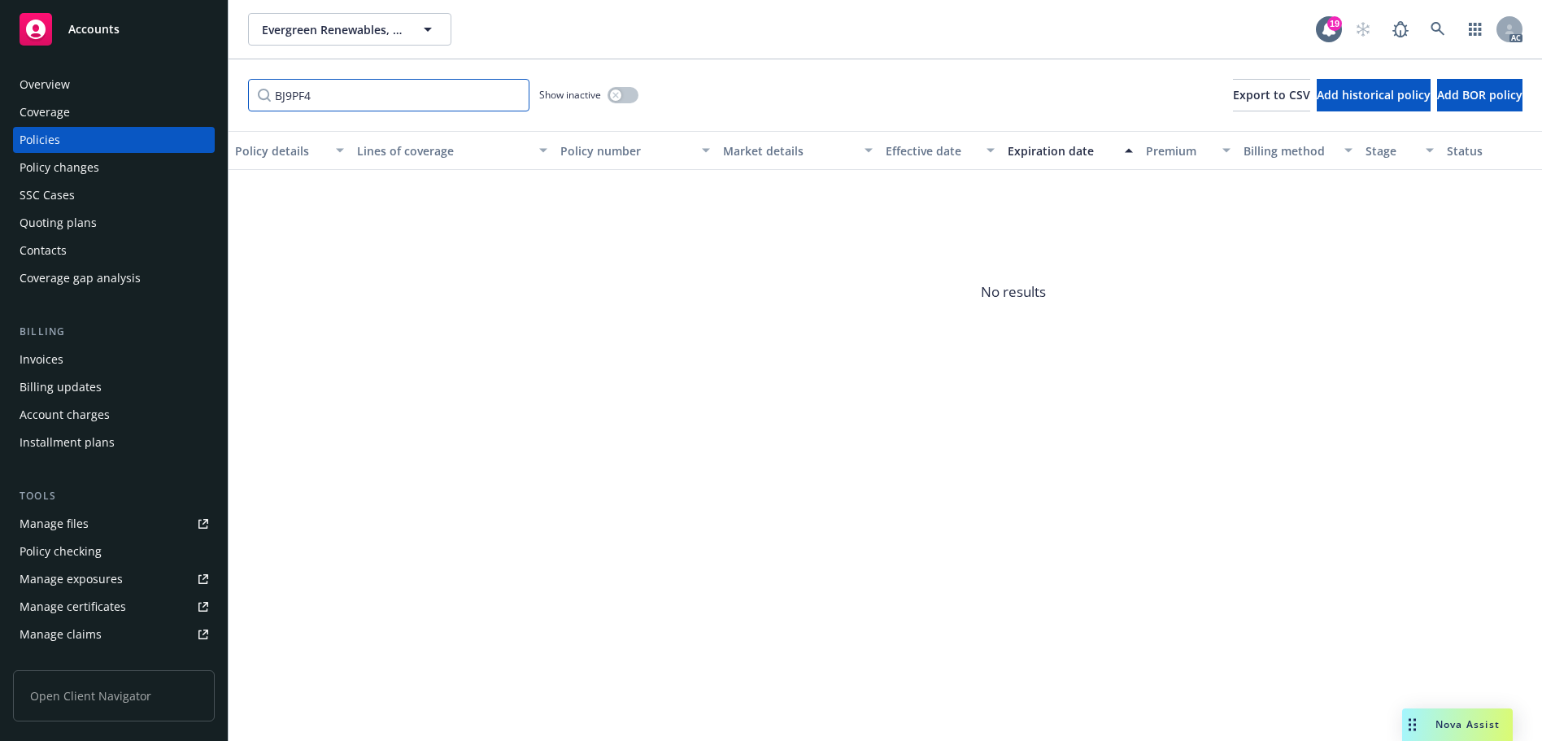
type input "BJ9PF4"
drag, startPoint x: 618, startPoint y: 92, endPoint x: 751, endPoint y: 17, distance: 152.9
click at [619, 93] on icon "button" at bounding box center [615, 95] width 7 height 7
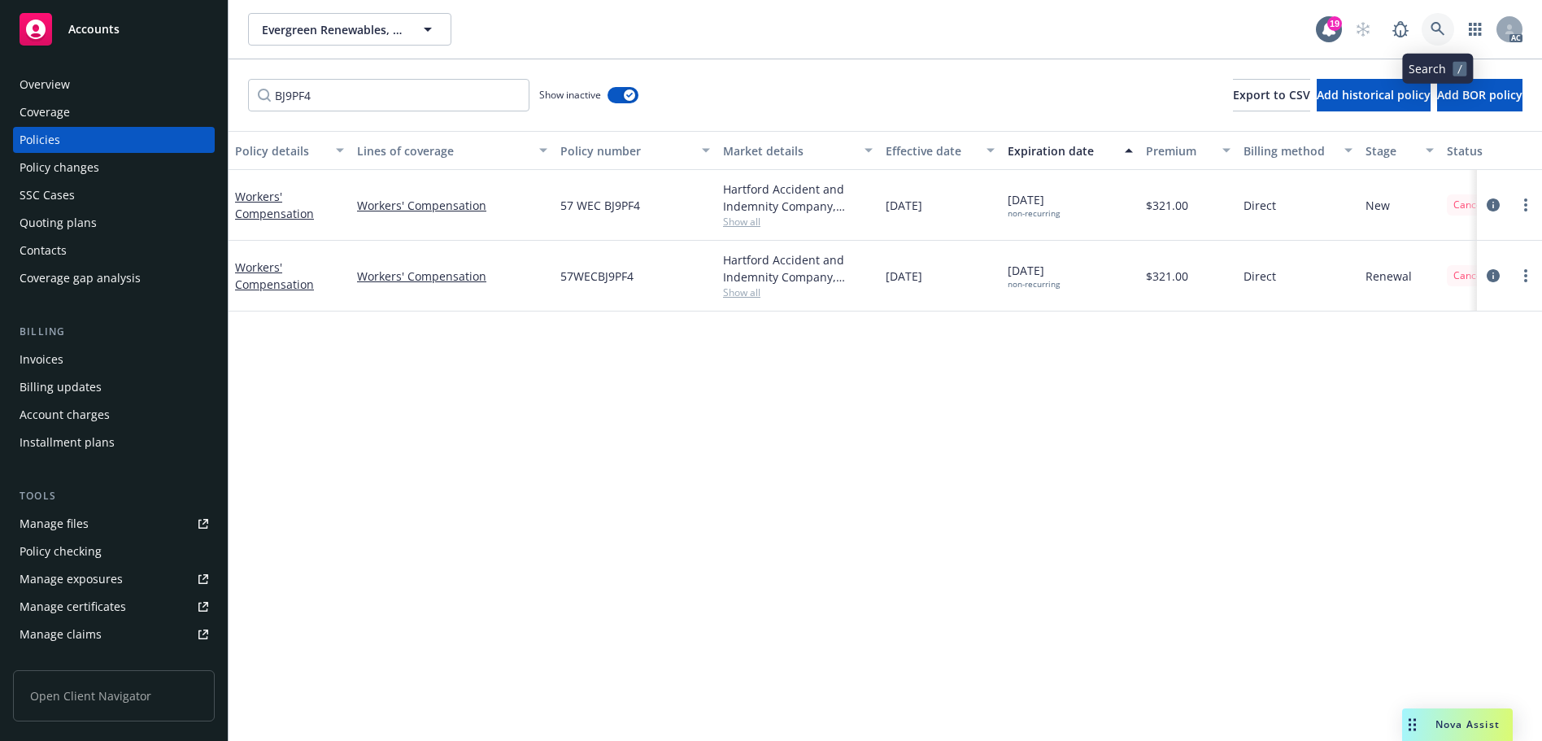
click at [1447, 31] on link at bounding box center [1437, 29] width 33 height 33
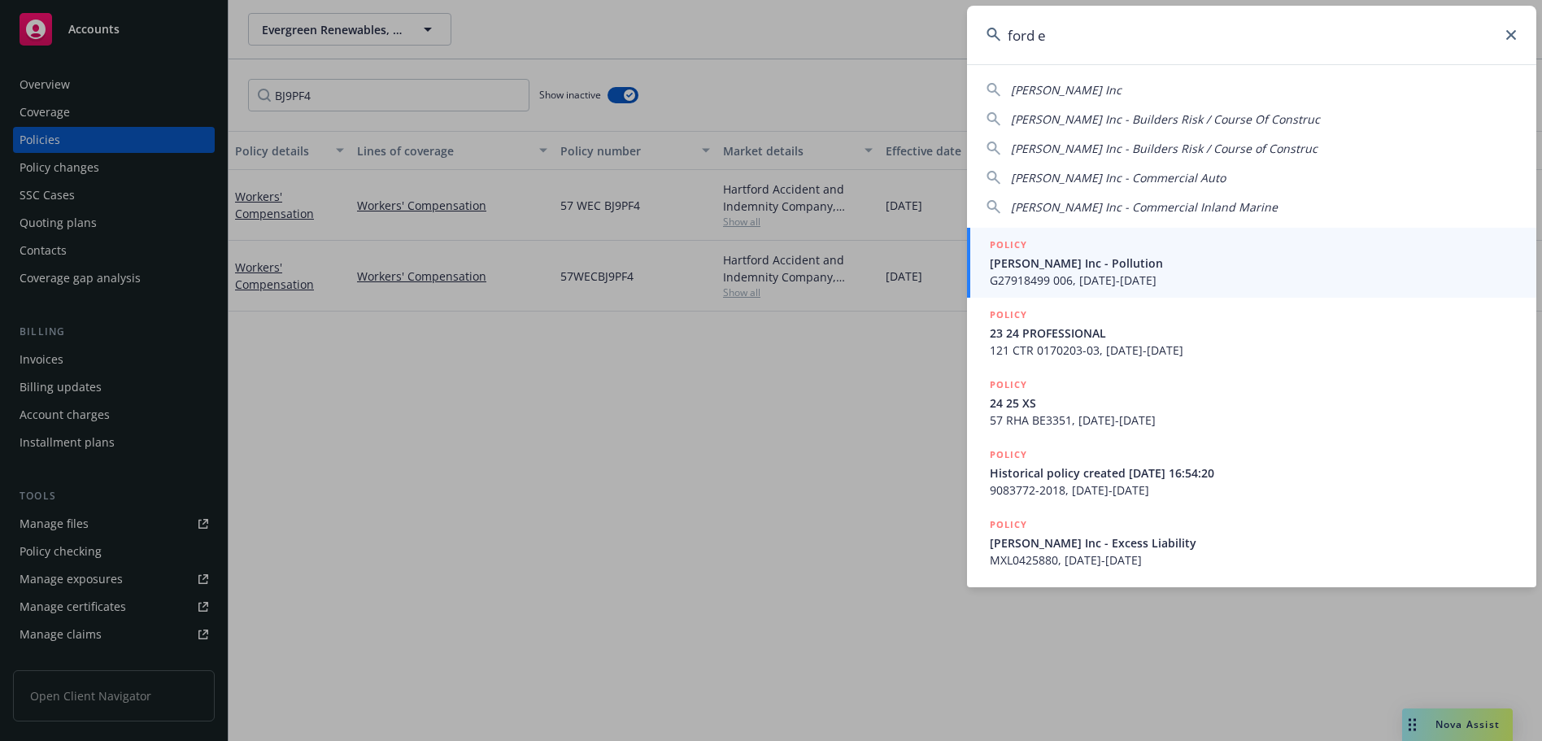
type input "ford e"
click at [1246, 255] on span "[PERSON_NAME] Inc - Pollution" at bounding box center [1253, 263] width 527 height 17
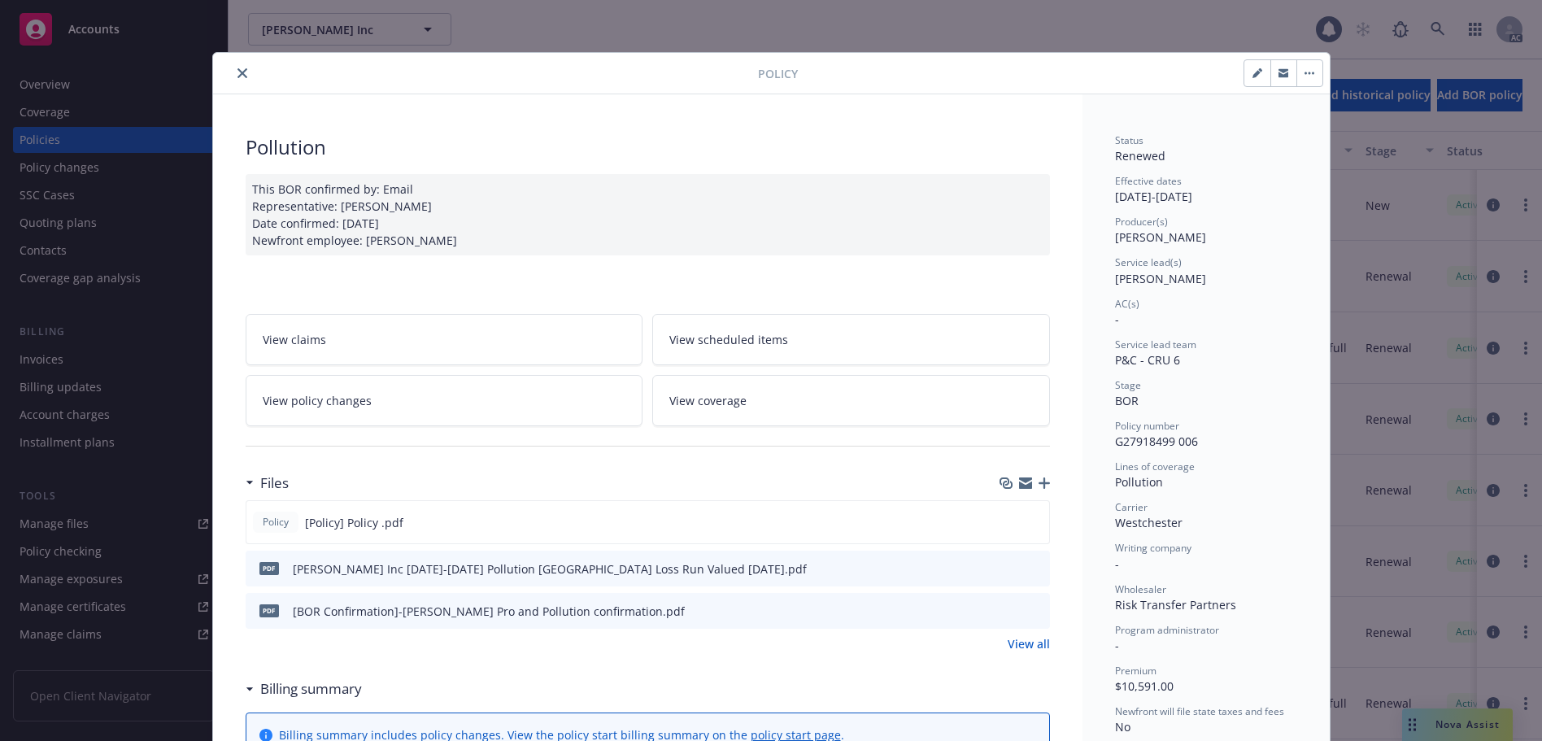
click at [245, 68] on div at bounding box center [489, 73] width 538 height 20
click at [241, 72] on button "close" at bounding box center [243, 73] width 20 height 20
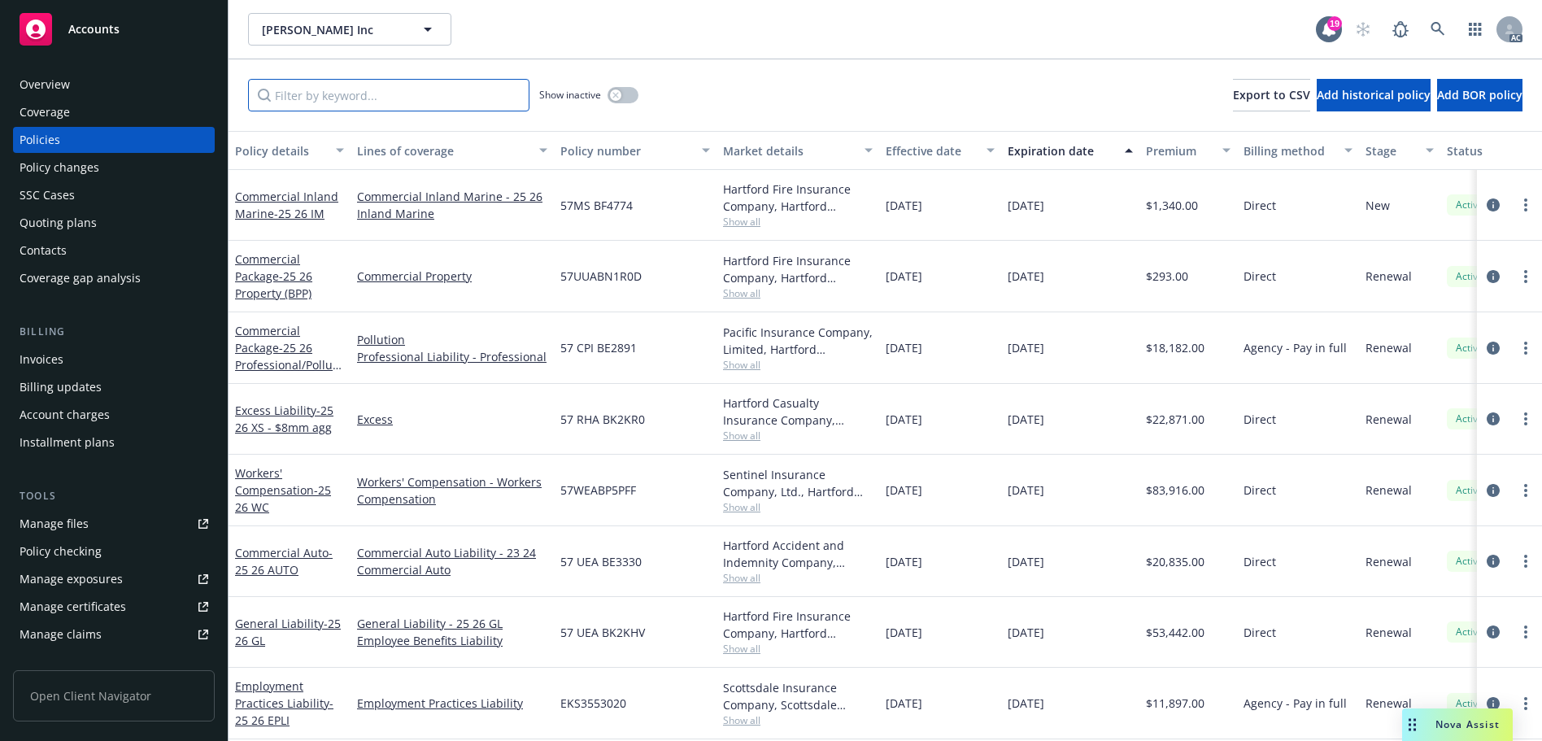
click at [498, 95] on input "Filter by keyword..." at bounding box center [388, 95] width 281 height 33
paste input "BE2049"
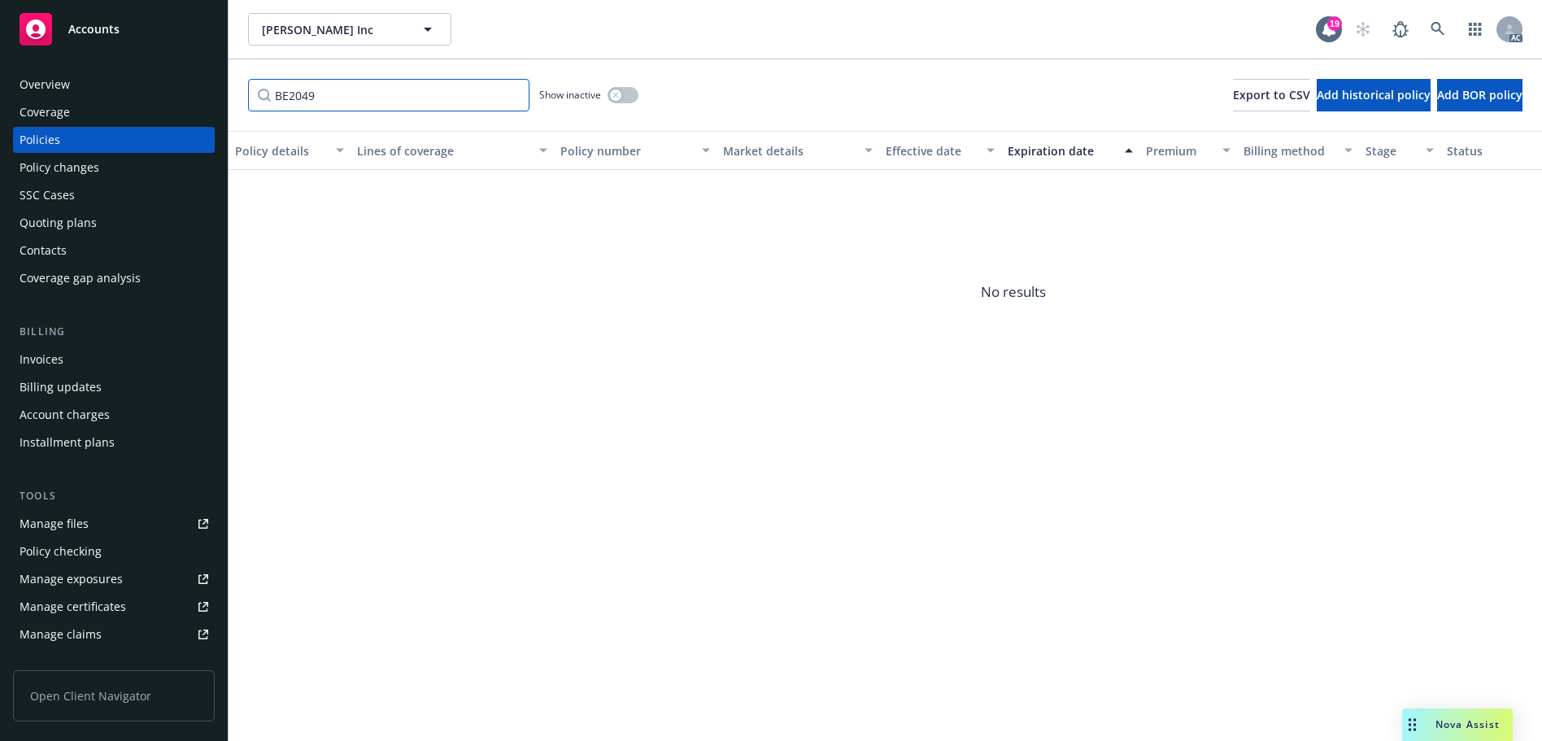
type input "BE2049"
click at [615, 94] on icon "button" at bounding box center [615, 95] width 6 height 6
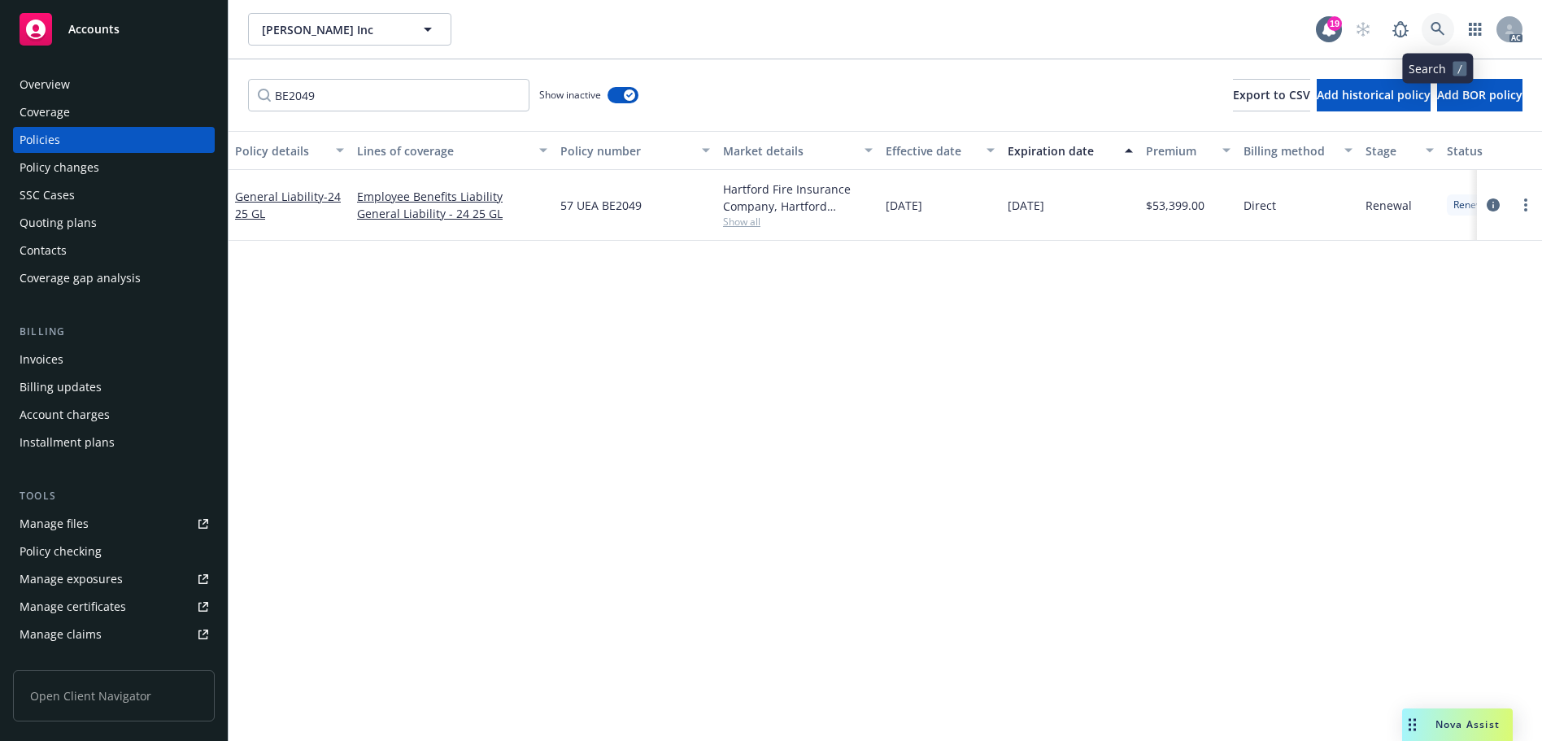
click at [1444, 29] on icon at bounding box center [1437, 29] width 15 height 15
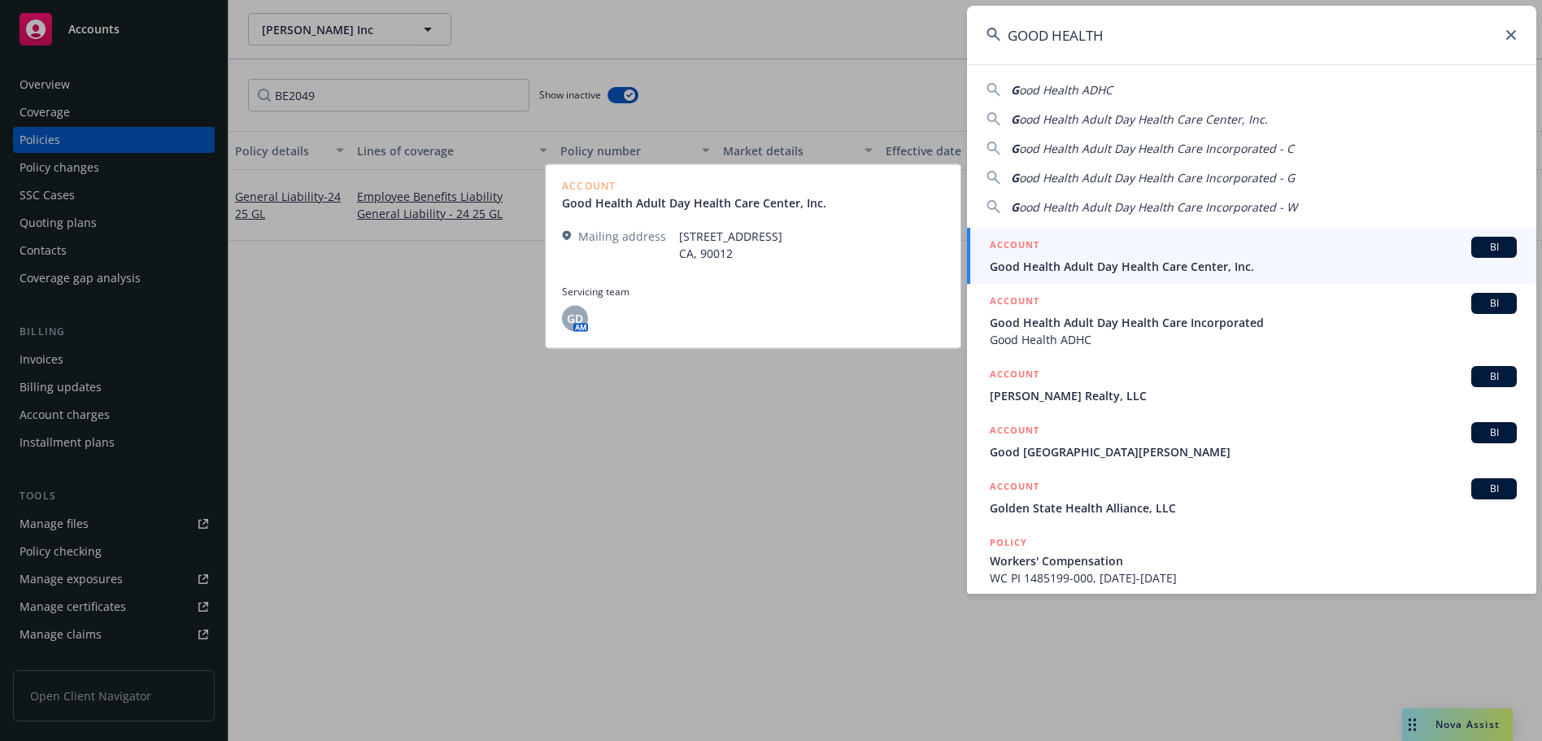
type input "GOOD HEALTH"
click at [1261, 270] on span "Good Health Adult Day Health Care Center, Inc." at bounding box center [1253, 266] width 527 height 17
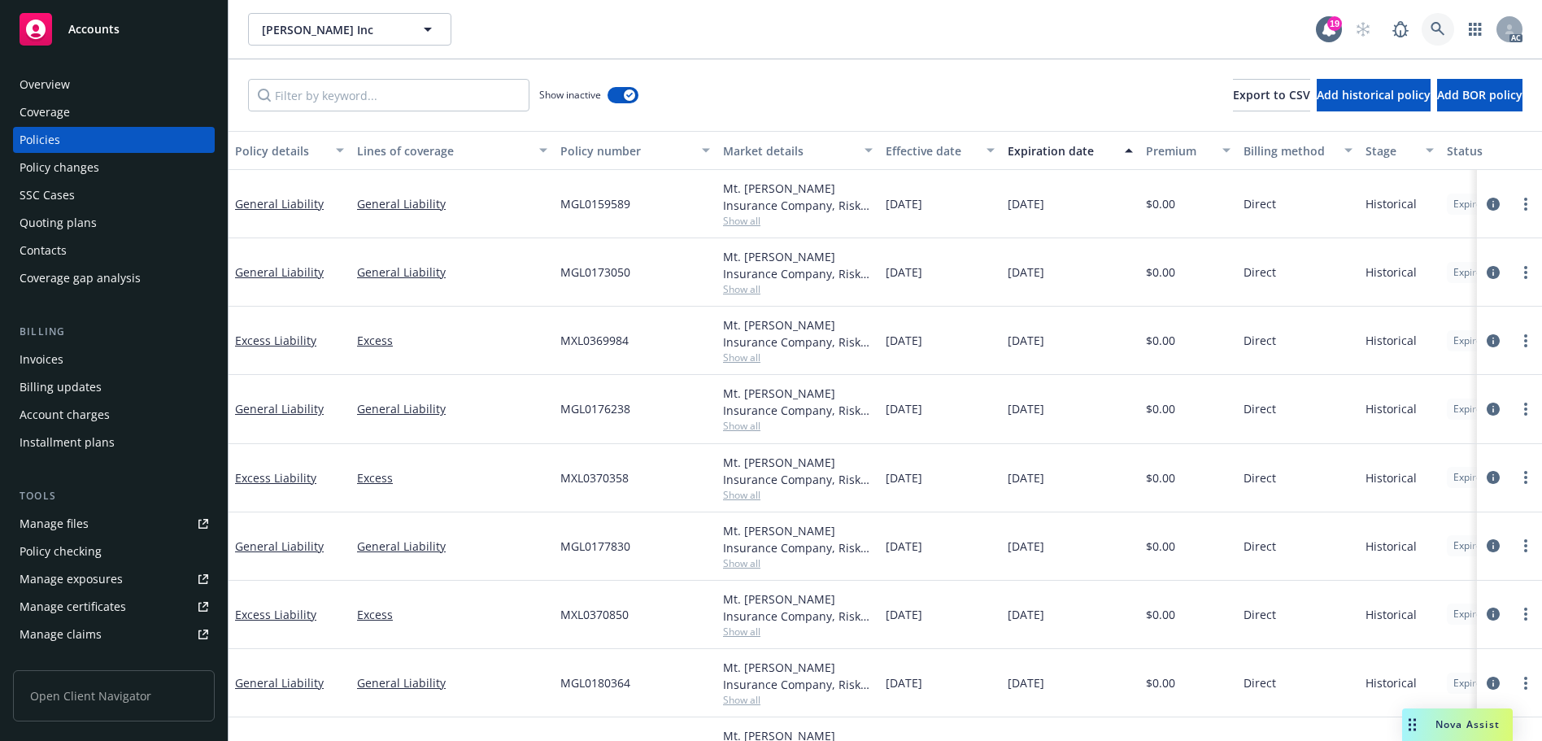
click at [1443, 29] on icon at bounding box center [1437, 29] width 15 height 15
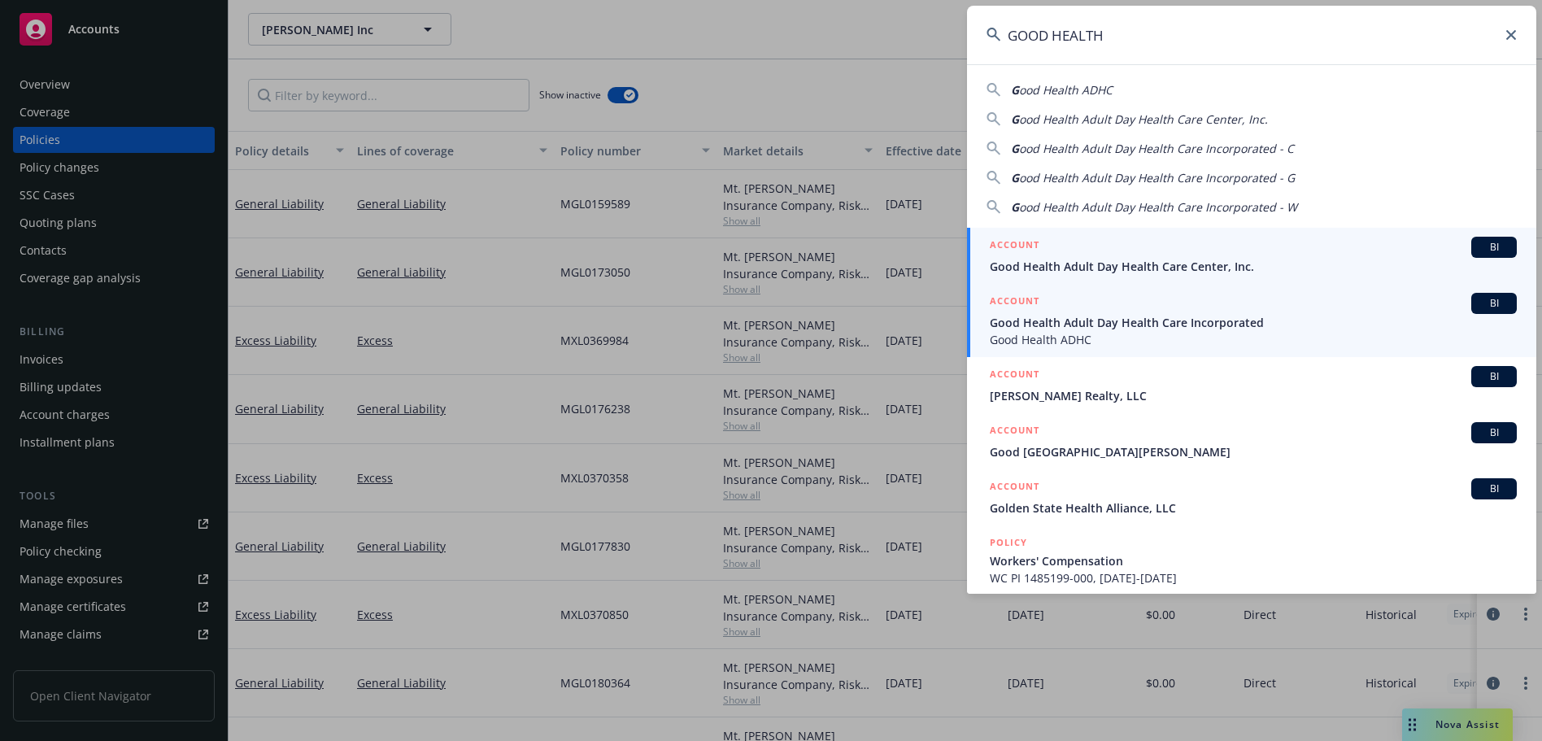
type input "GOOD HEALTH"
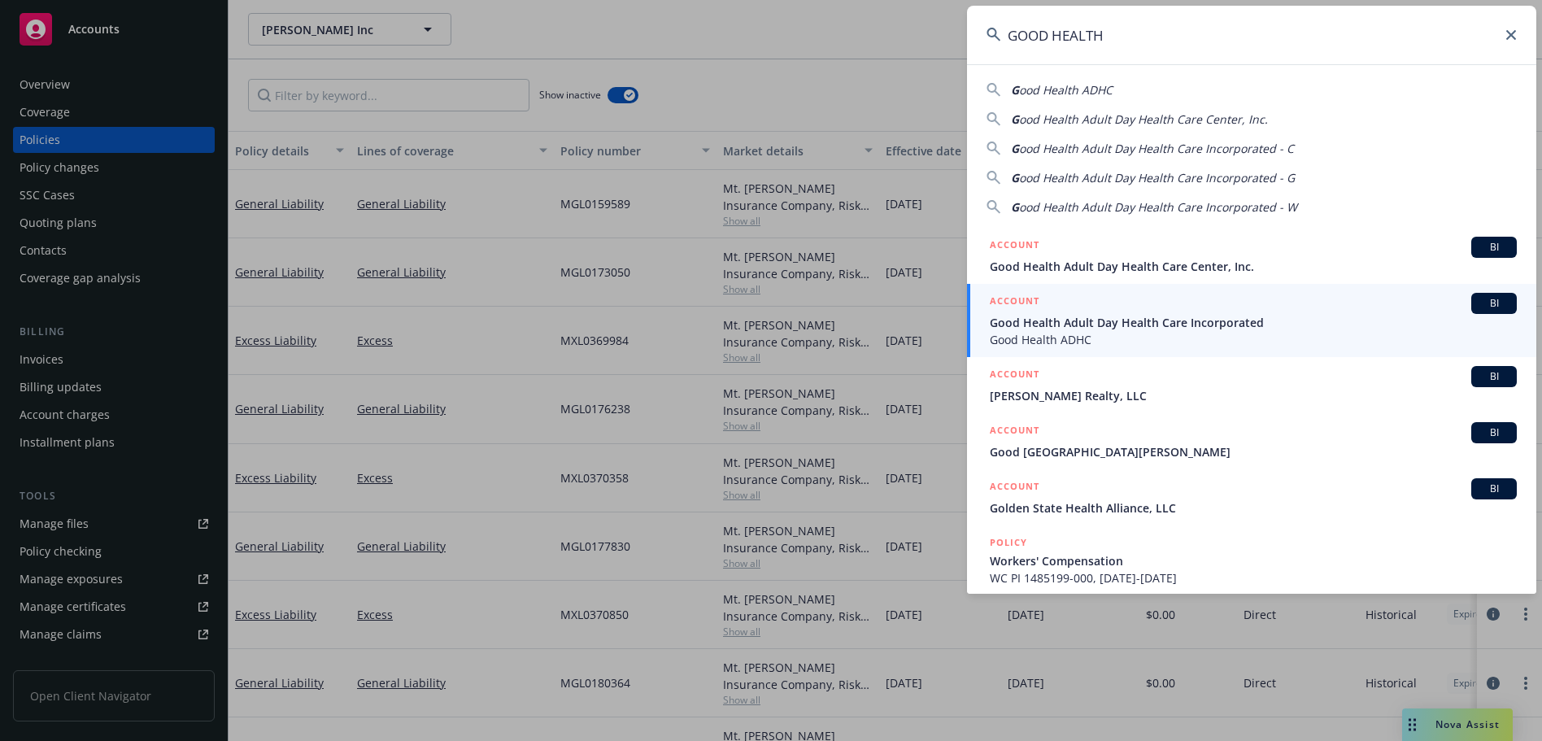
click at [1196, 331] on span "Good Health ADHC" at bounding box center [1253, 339] width 527 height 17
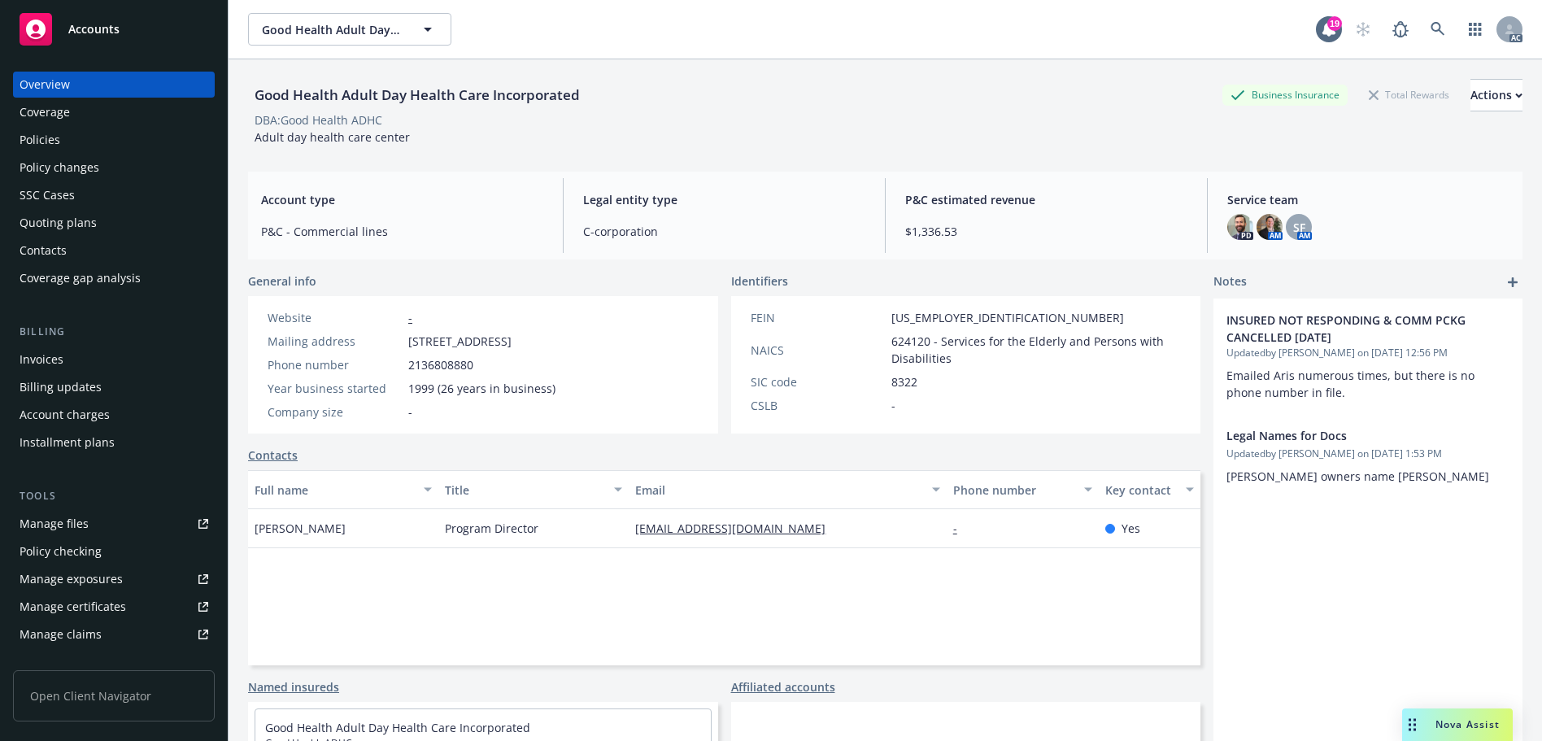
click at [130, 131] on div "Policies" at bounding box center [114, 140] width 189 height 26
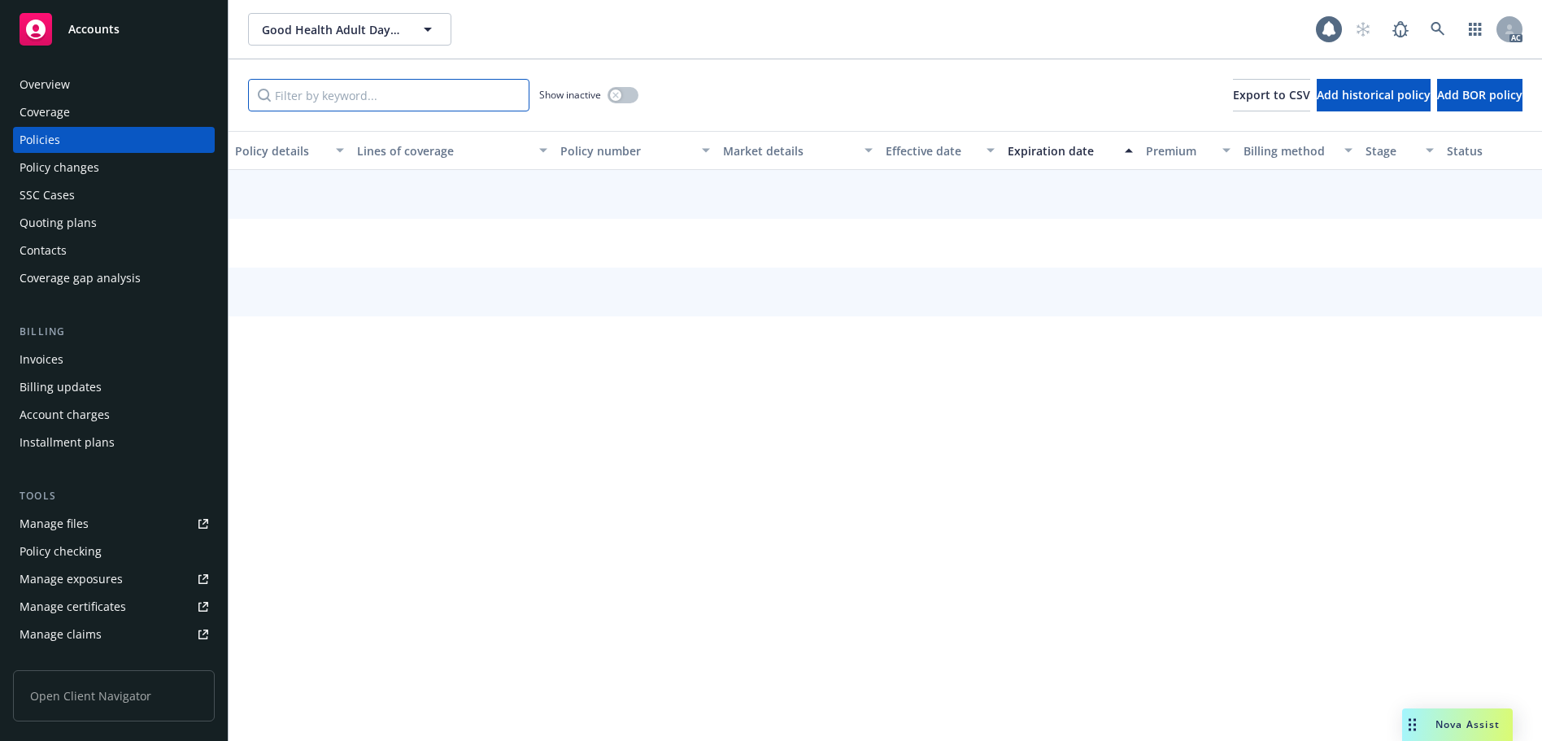
click at [333, 94] on input "Filter by keyword..." at bounding box center [388, 95] width 281 height 33
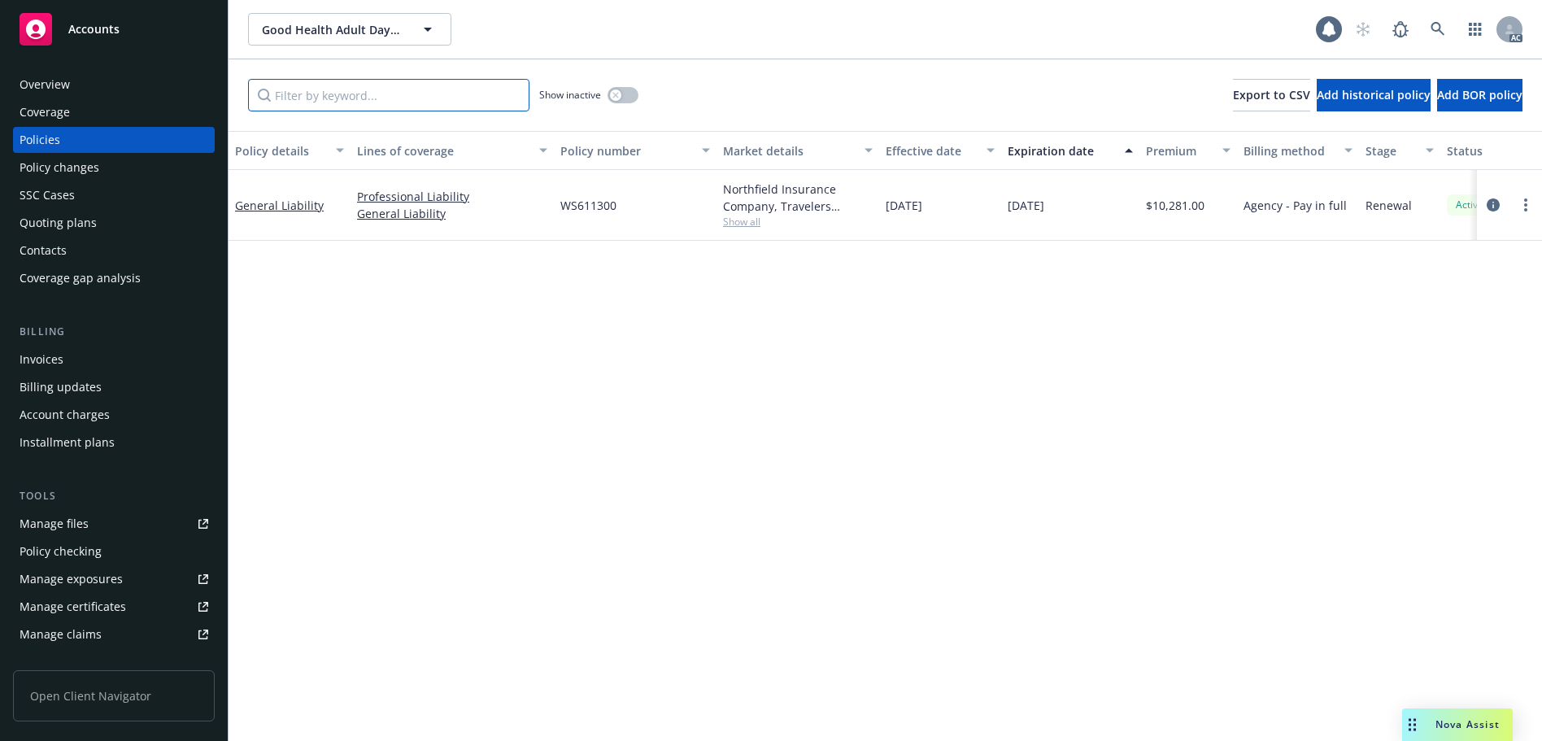
paste input "BC5YSU"
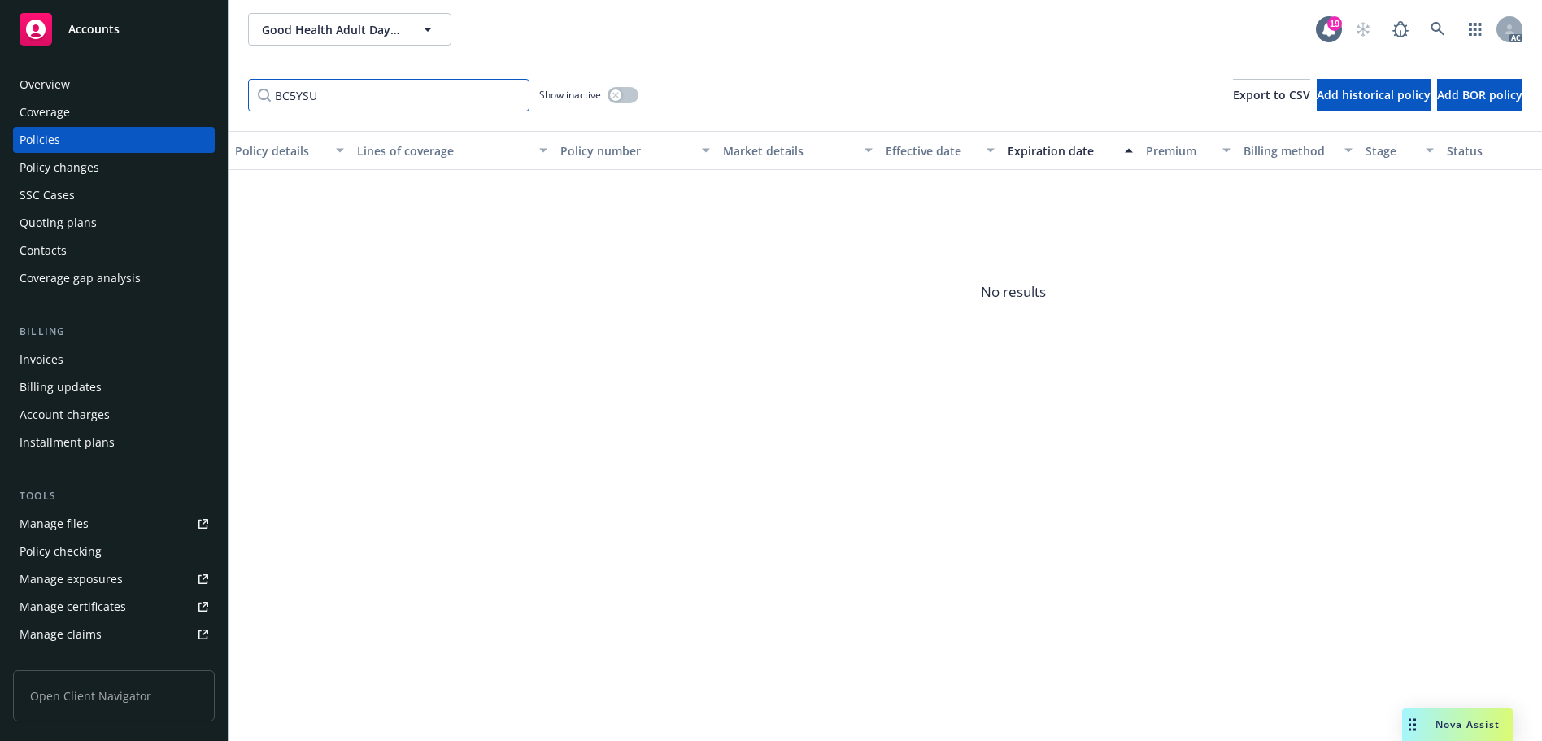
type input "BC5YSU"
click at [632, 102] on div "Show inactive" at bounding box center [588, 95] width 99 height 33
click at [624, 94] on button "button" at bounding box center [622, 95] width 31 height 16
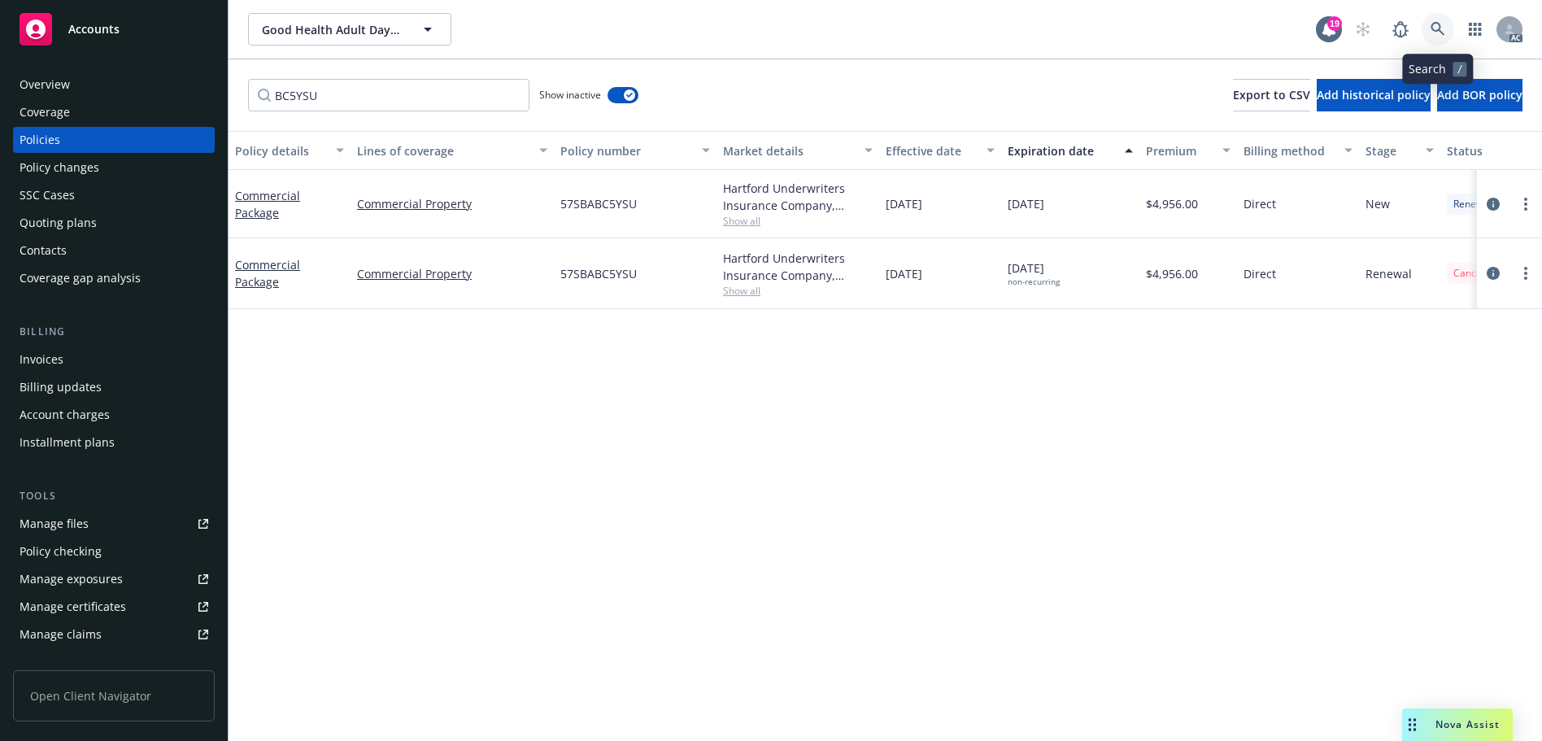
click at [1441, 27] on icon at bounding box center [1437, 29] width 15 height 15
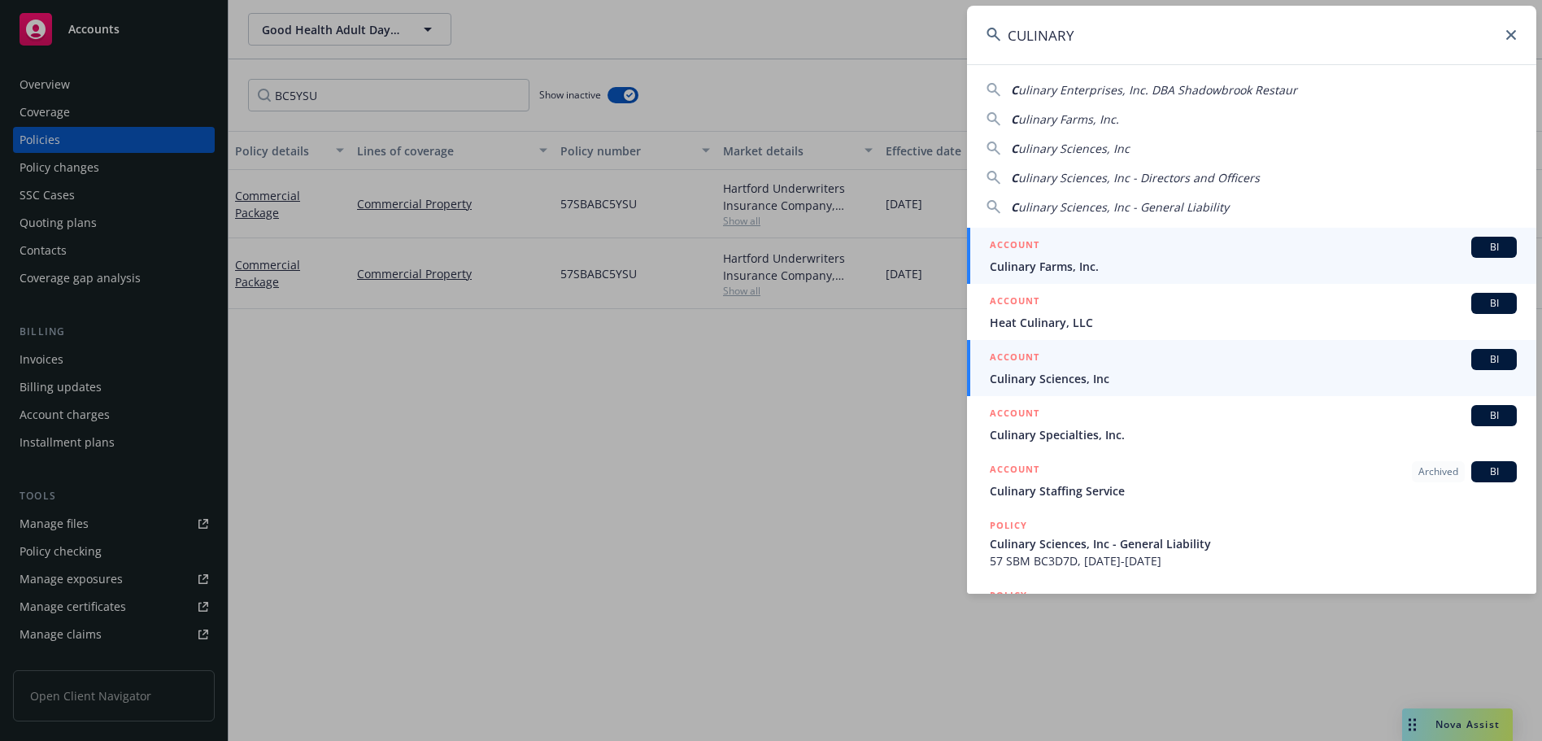
type input "CULINARY"
click at [1129, 365] on div "ACCOUNT BI" at bounding box center [1253, 359] width 527 height 21
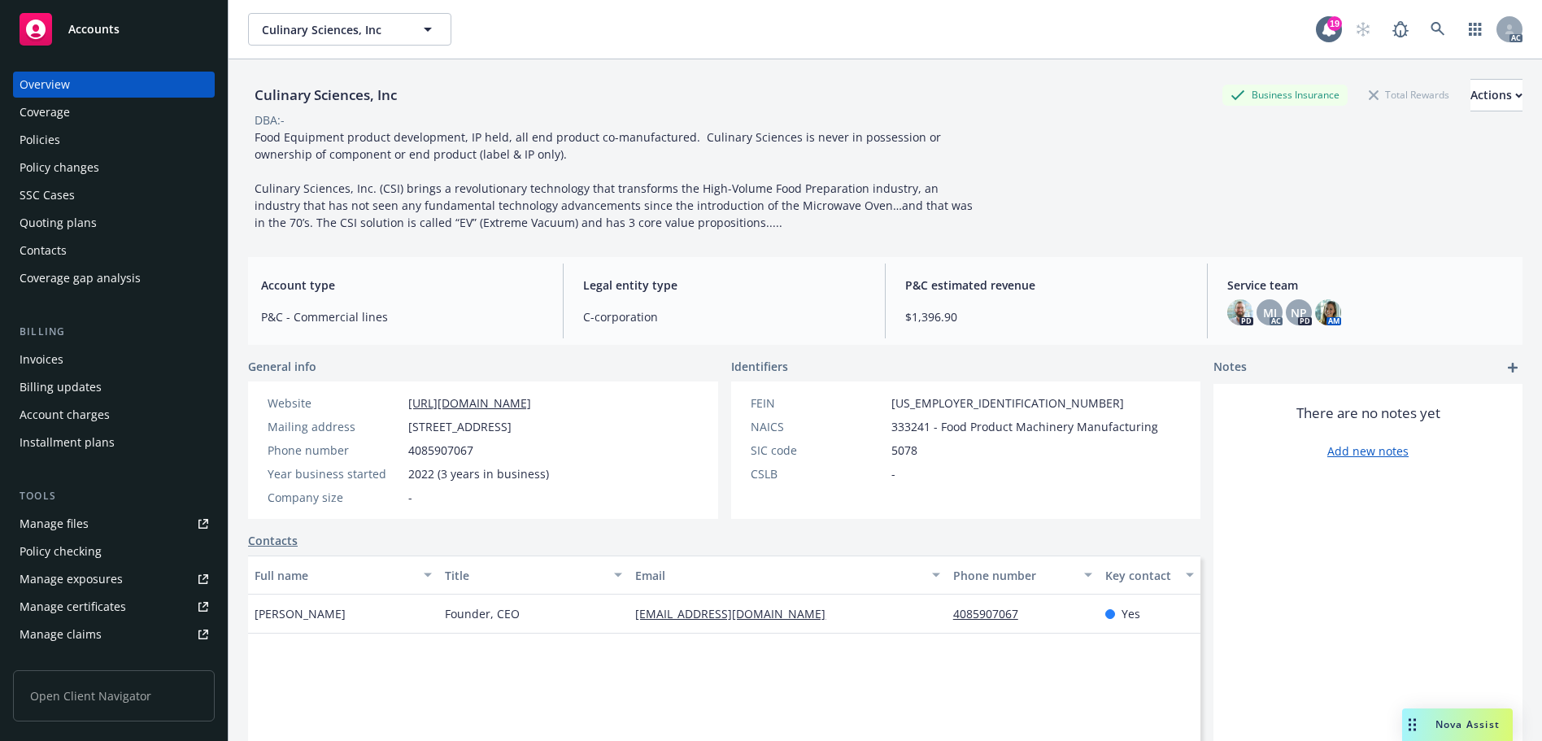
click at [54, 142] on div "Policies" at bounding box center [40, 140] width 41 height 26
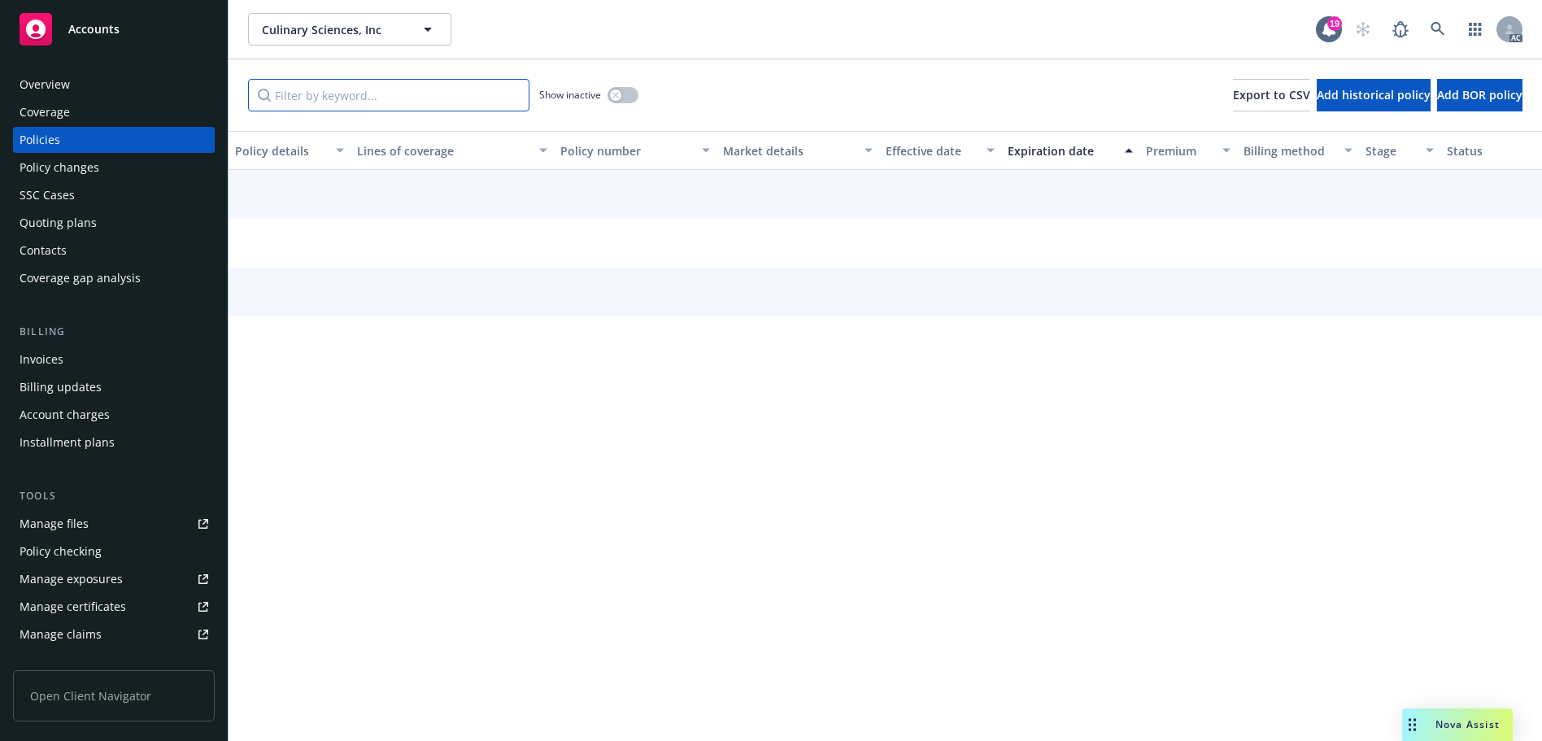
drag, startPoint x: 435, startPoint y: 98, endPoint x: 425, endPoint y: 92, distance: 11.7
click at [426, 92] on input "Filter by keyword..." at bounding box center [388, 95] width 281 height 33
paste input "BU7H3B"
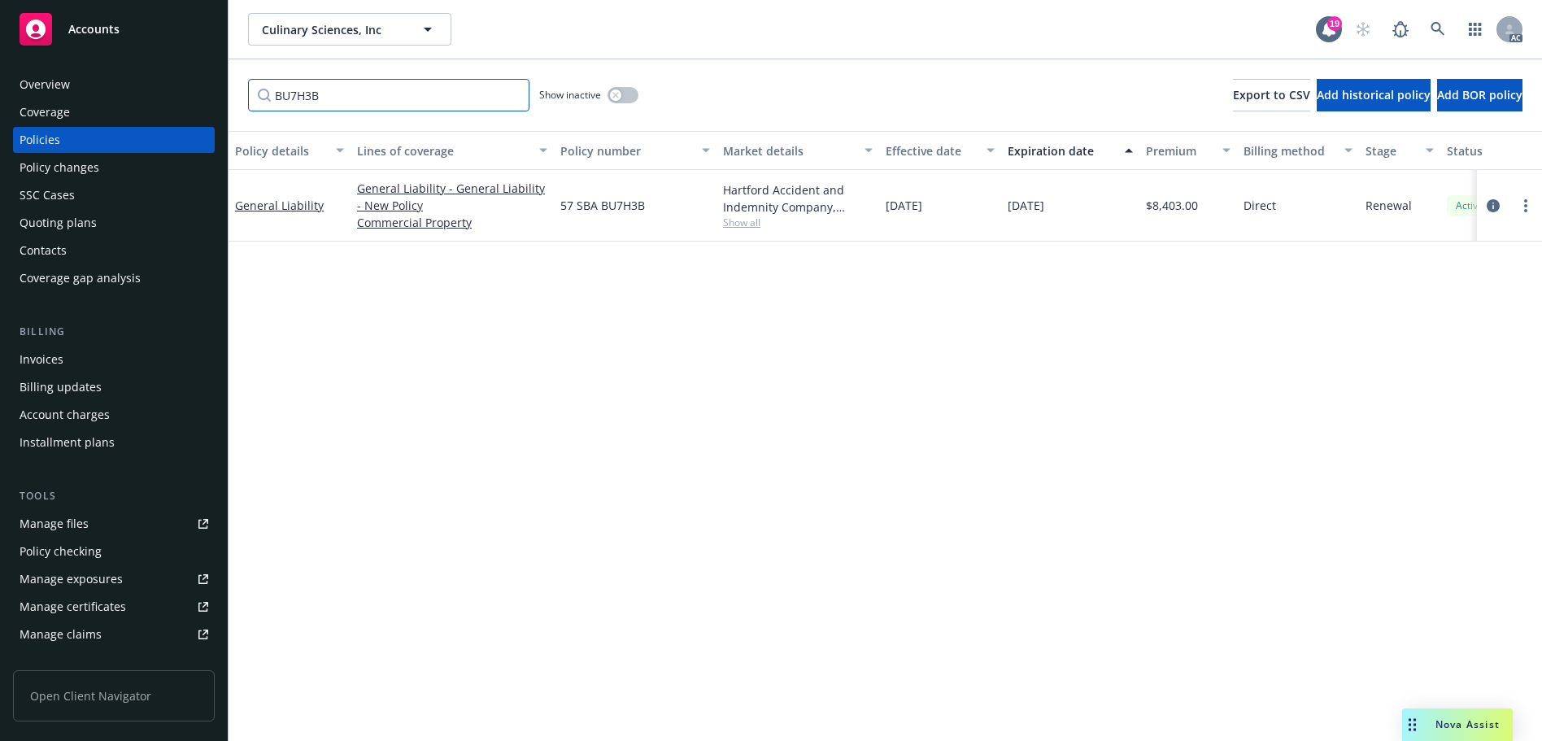
type input "BU7H3B"
click at [1432, 18] on link at bounding box center [1437, 29] width 33 height 33
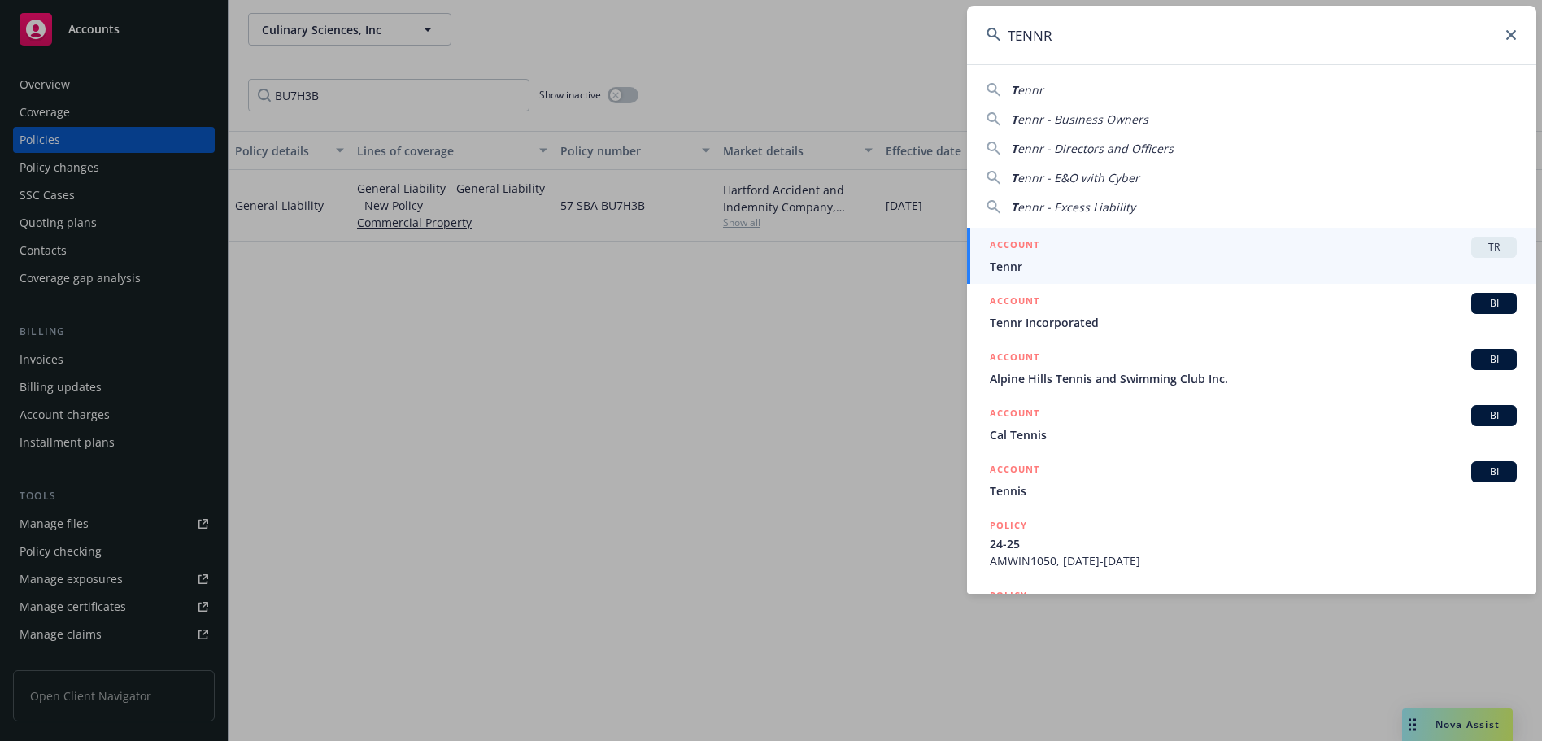
type input "TENNR"
click at [1134, 306] on div "ACCOUNT BI" at bounding box center [1253, 303] width 527 height 21
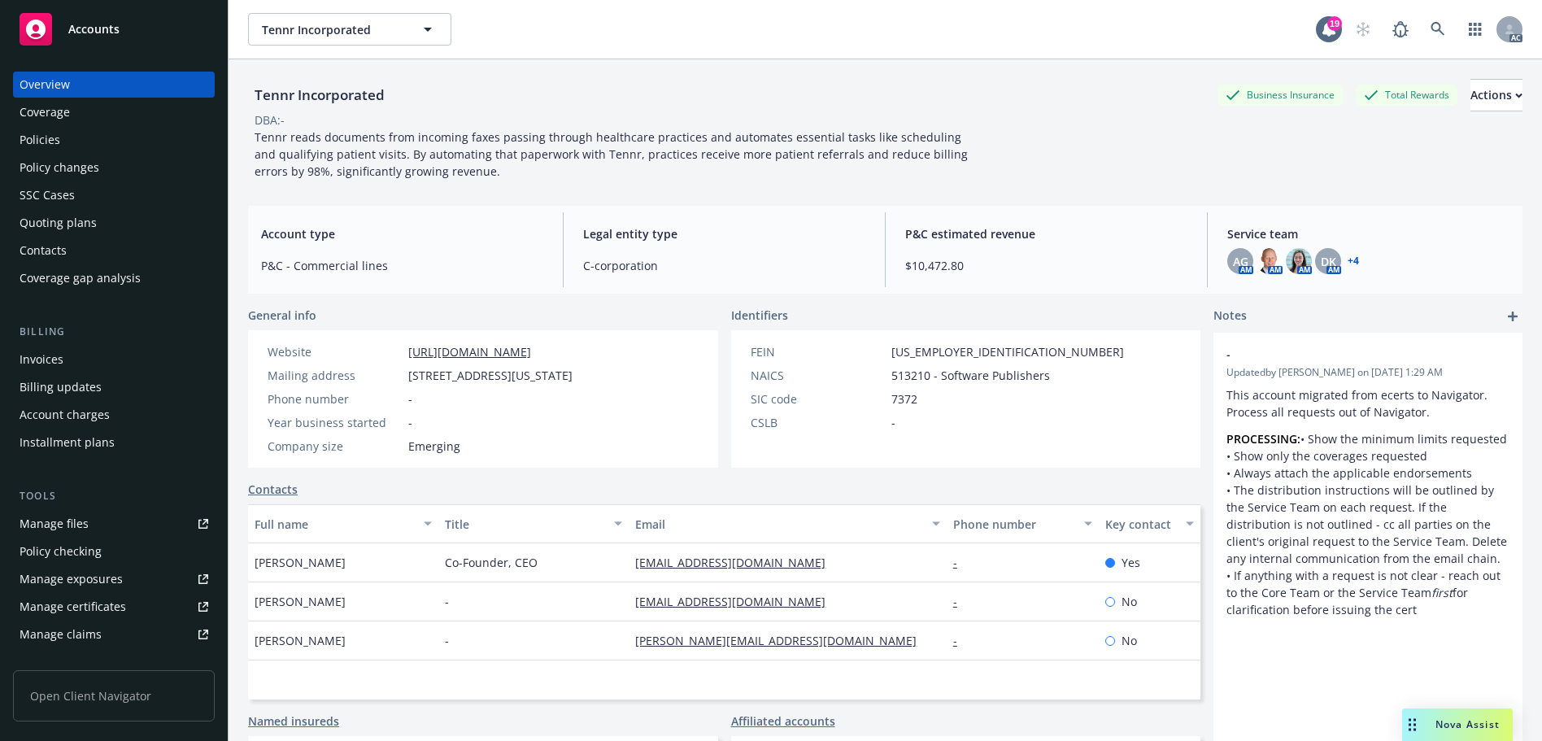
click at [98, 128] on div "Policies" at bounding box center [114, 140] width 189 height 26
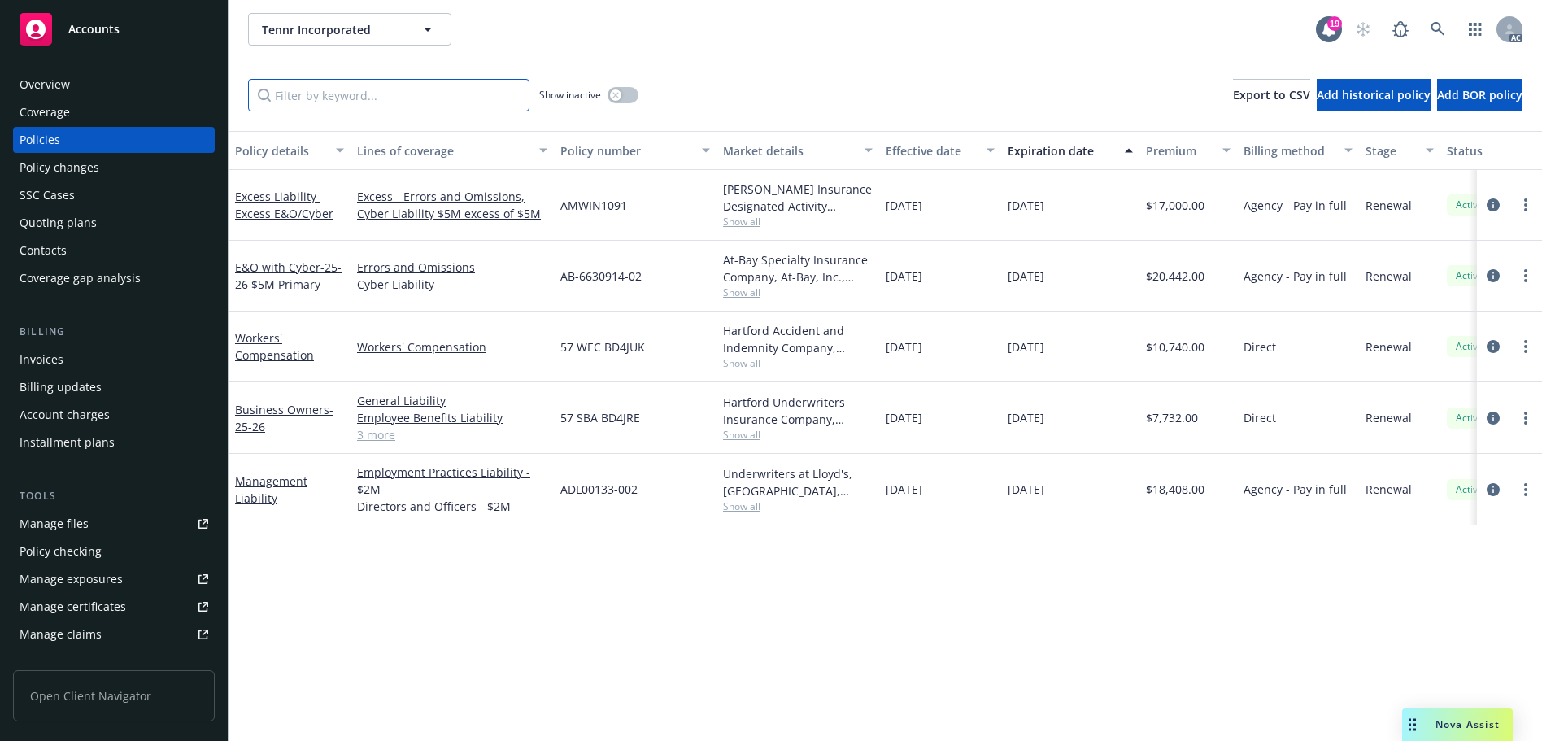
click at [294, 104] on input "Filter by keyword..." at bounding box center [388, 95] width 281 height 33
paste input "BD4JUK"
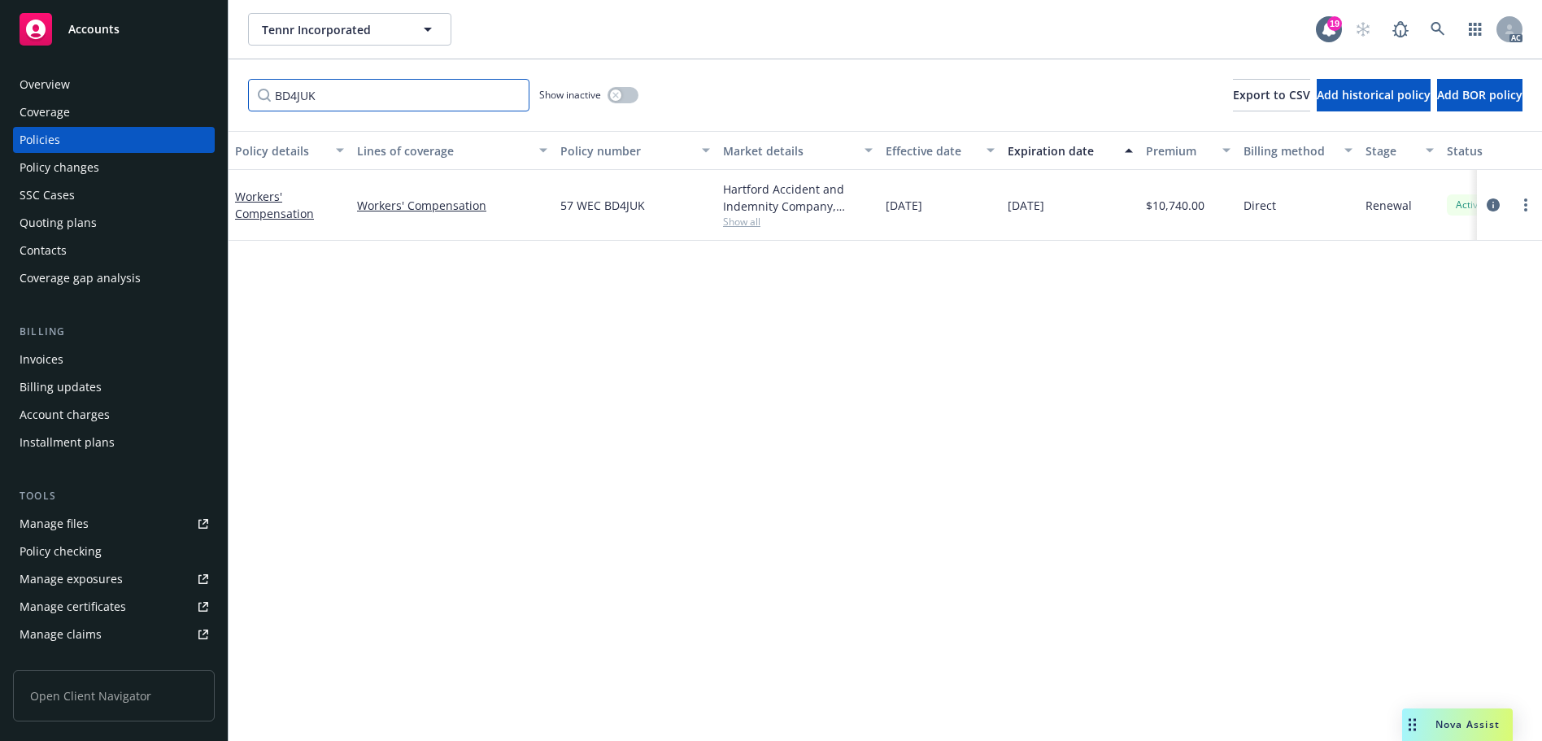
type input "BD4JUK"
click at [620, 102] on button "button" at bounding box center [622, 95] width 31 height 16
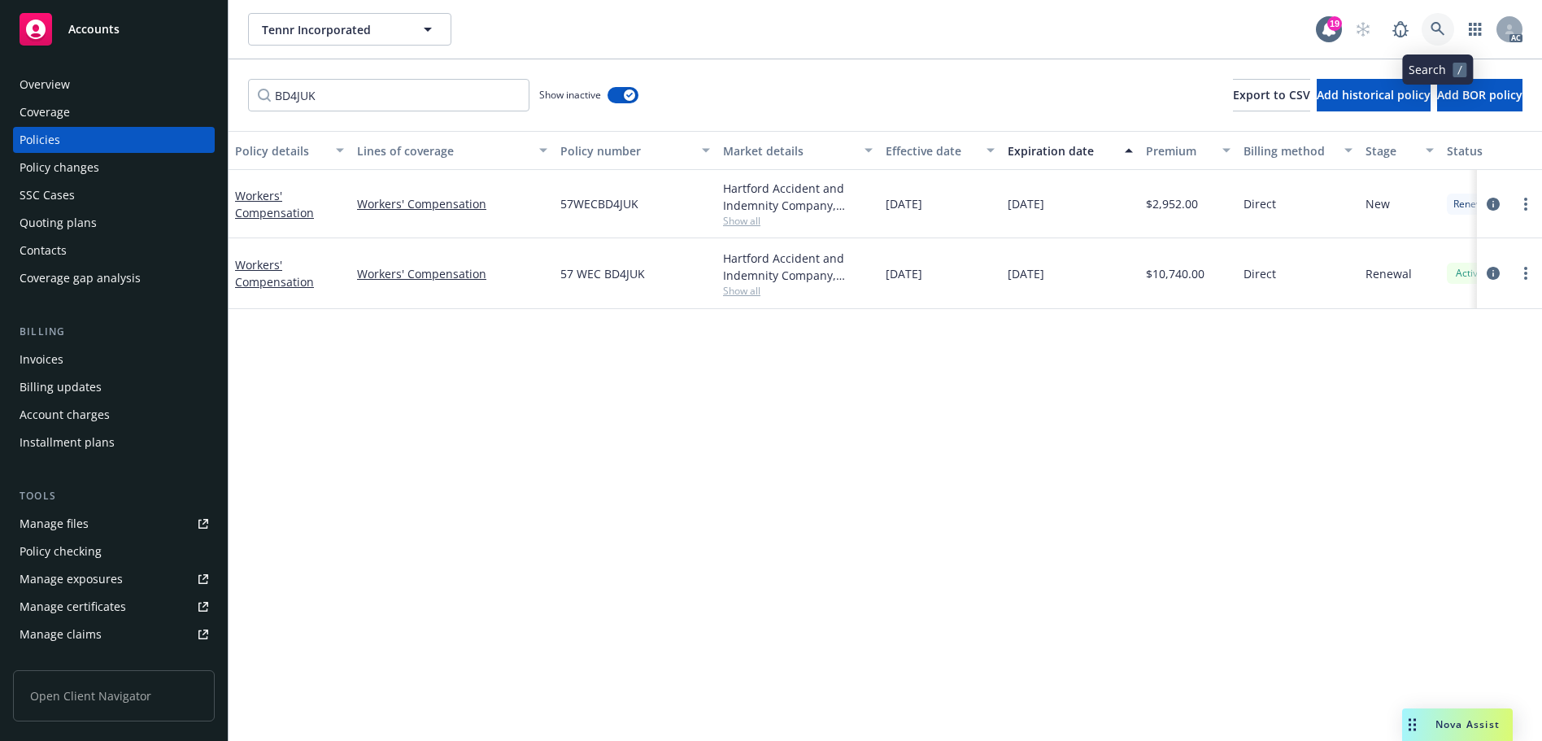
click at [1443, 23] on icon at bounding box center [1437, 29] width 15 height 15
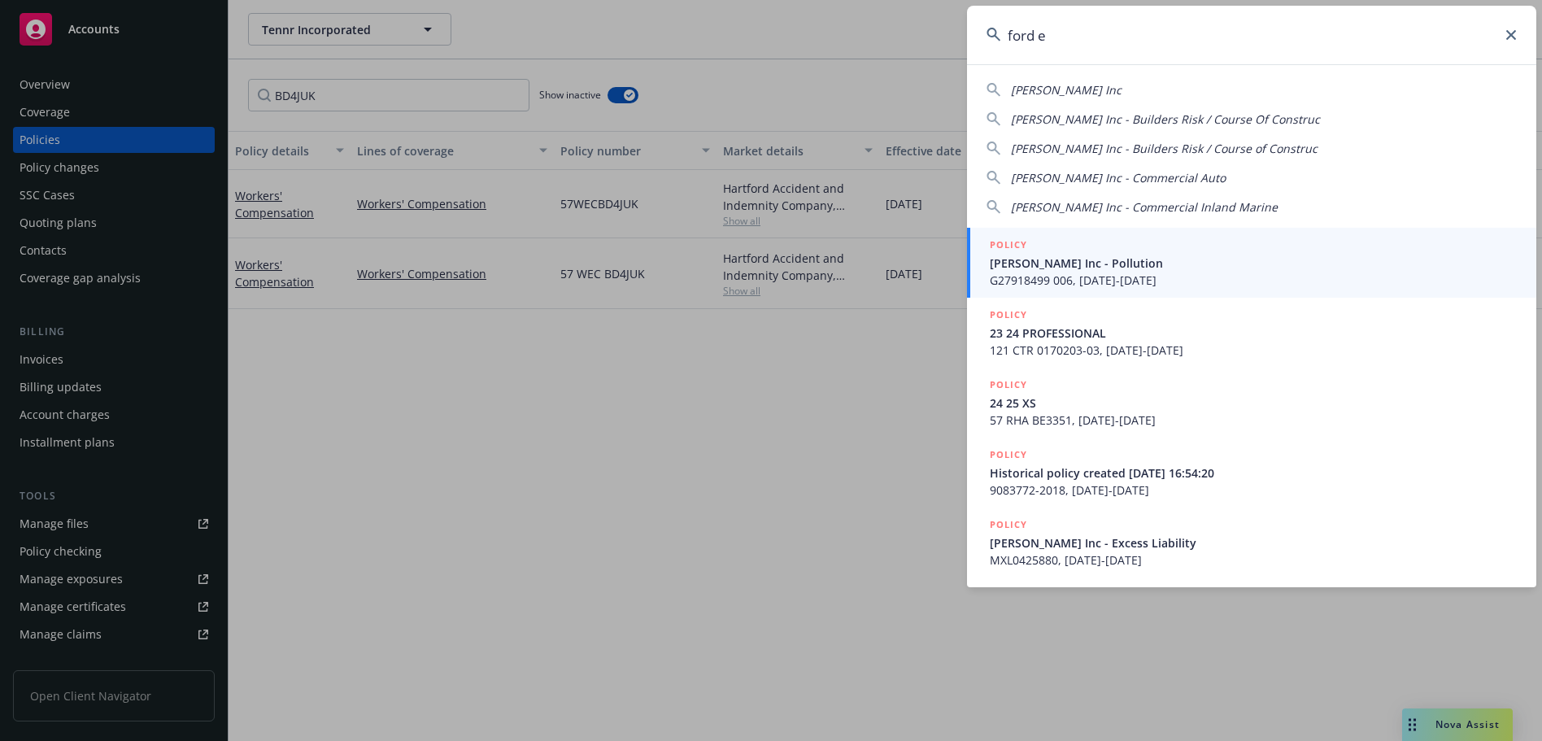
type input "ford e"
click at [1103, 265] on span "[PERSON_NAME] Inc - Pollution" at bounding box center [1253, 263] width 527 height 17
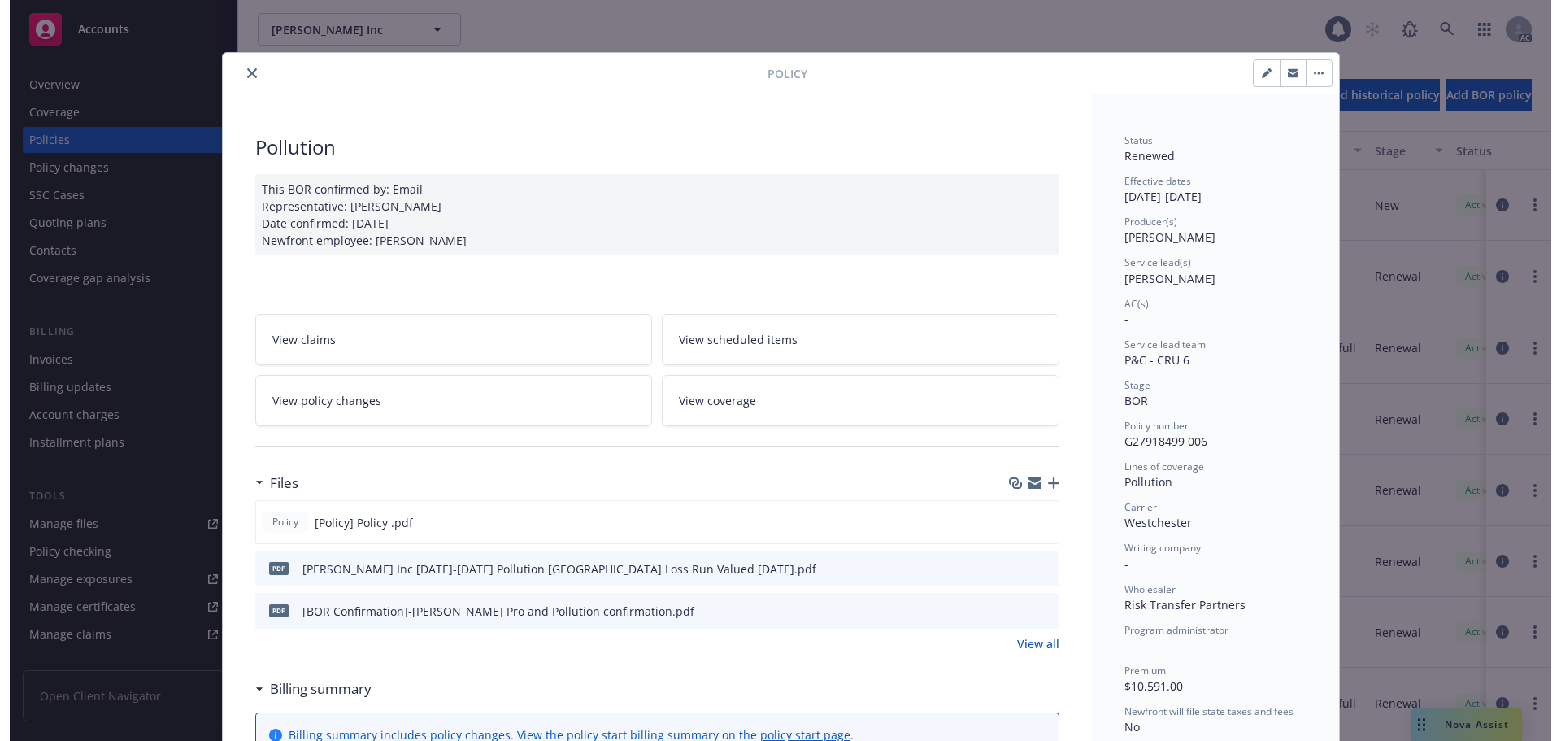
scroll to position [49, 0]
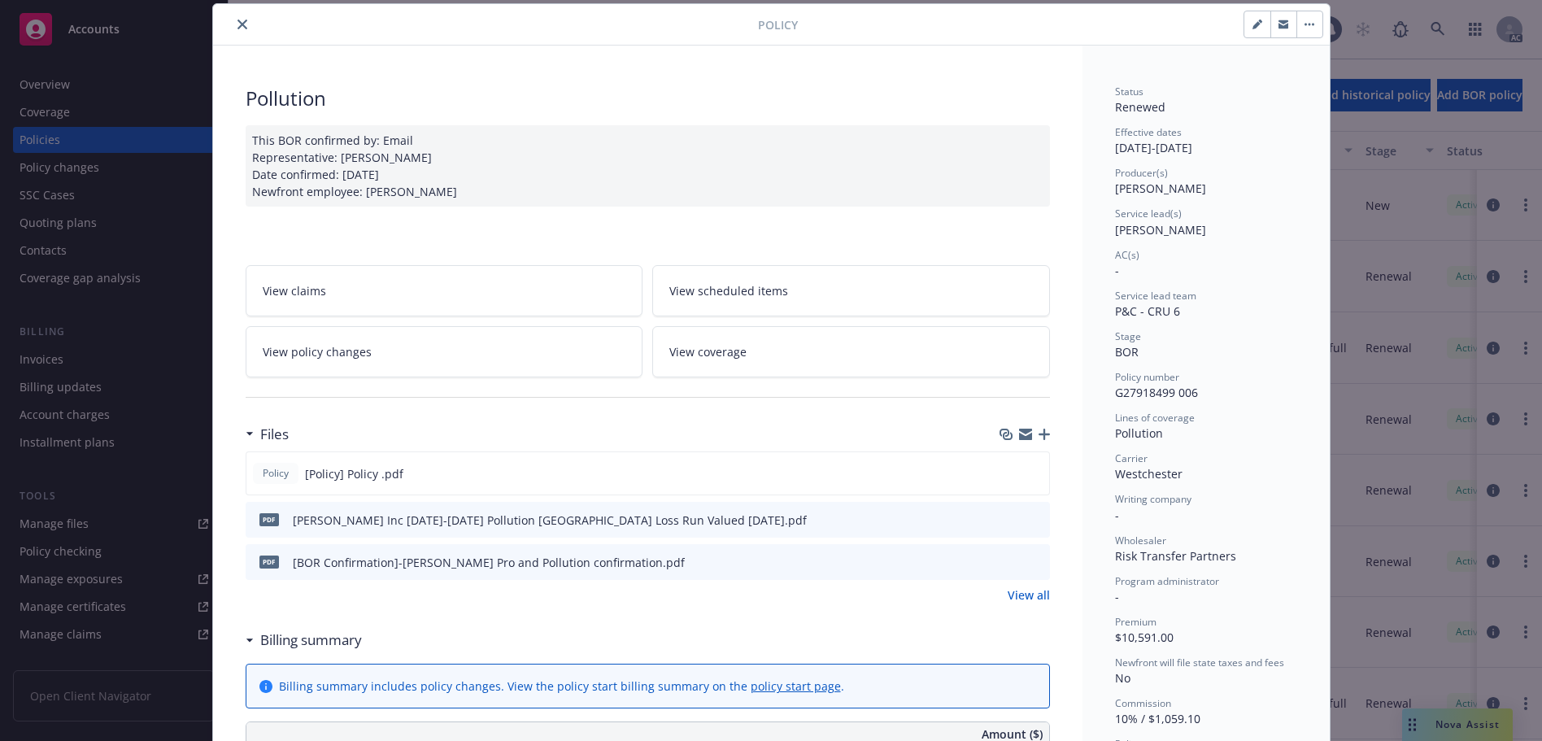
click at [240, 20] on icon "close" at bounding box center [242, 25] width 10 height 10
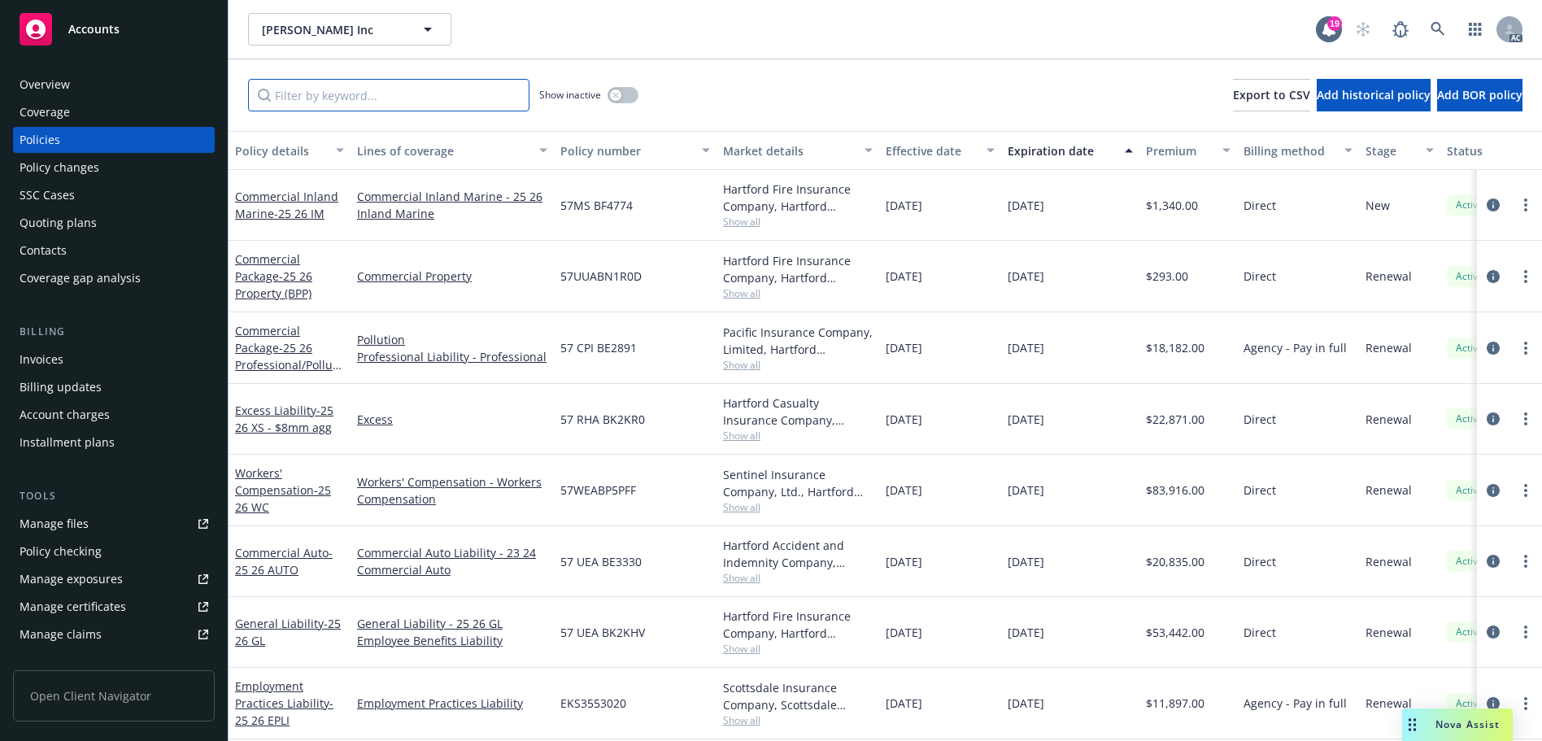
click at [333, 96] on input "Filter by keyword..." at bounding box center [388, 95] width 281 height 33
paste input "BB1M6D"
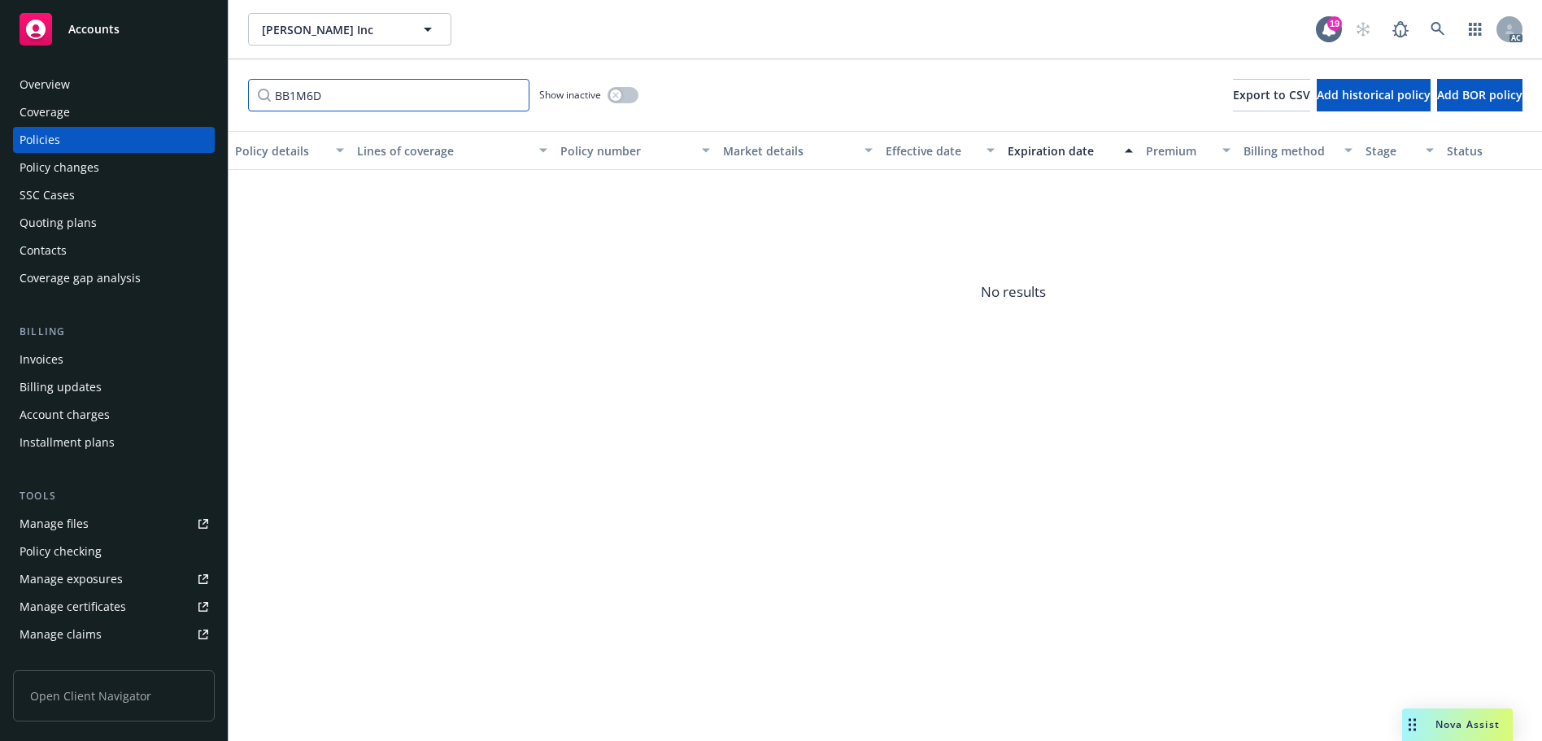
type input "BB1M6D"
click at [618, 94] on icon "button" at bounding box center [615, 95] width 7 height 7
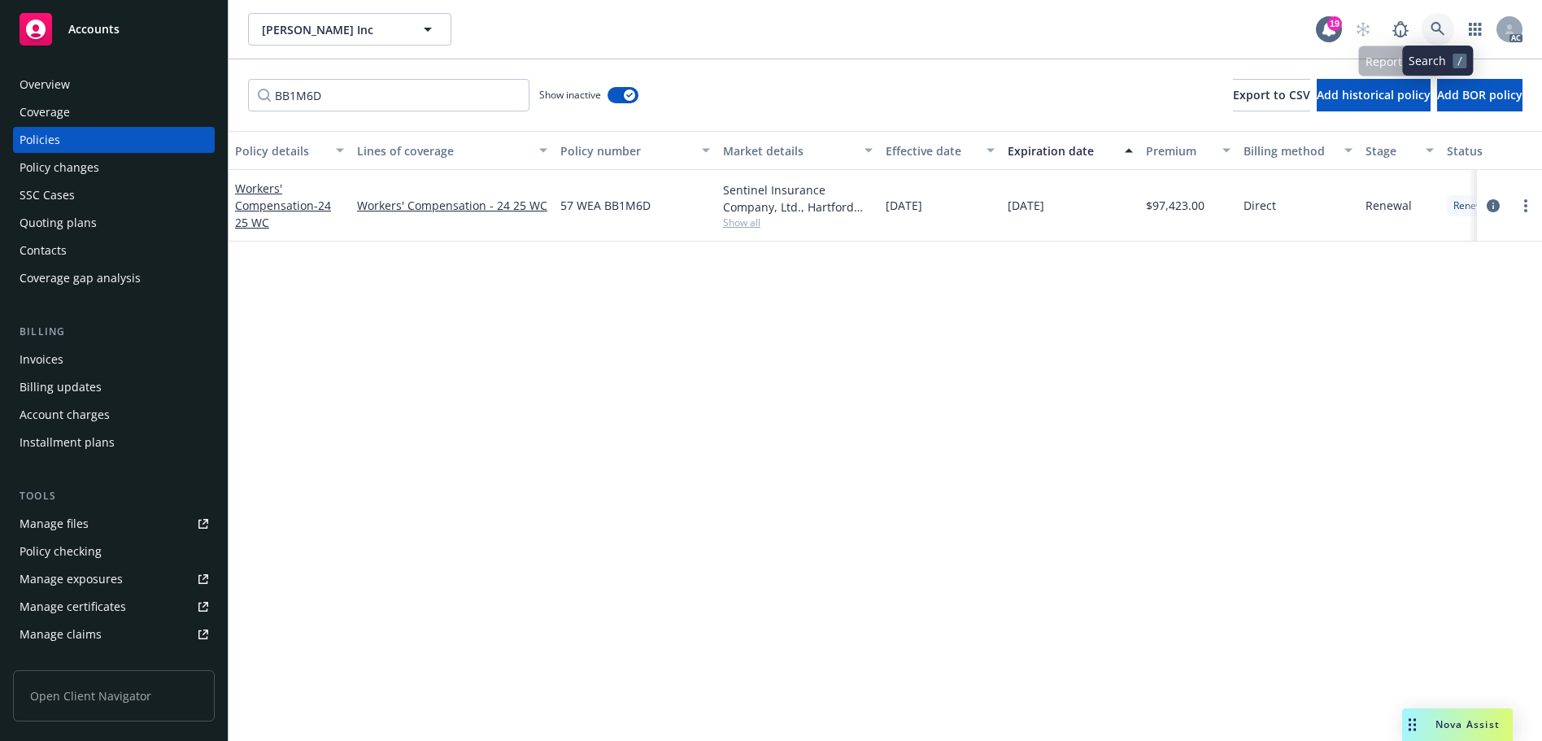
click at [1441, 24] on icon at bounding box center [1437, 29] width 15 height 15
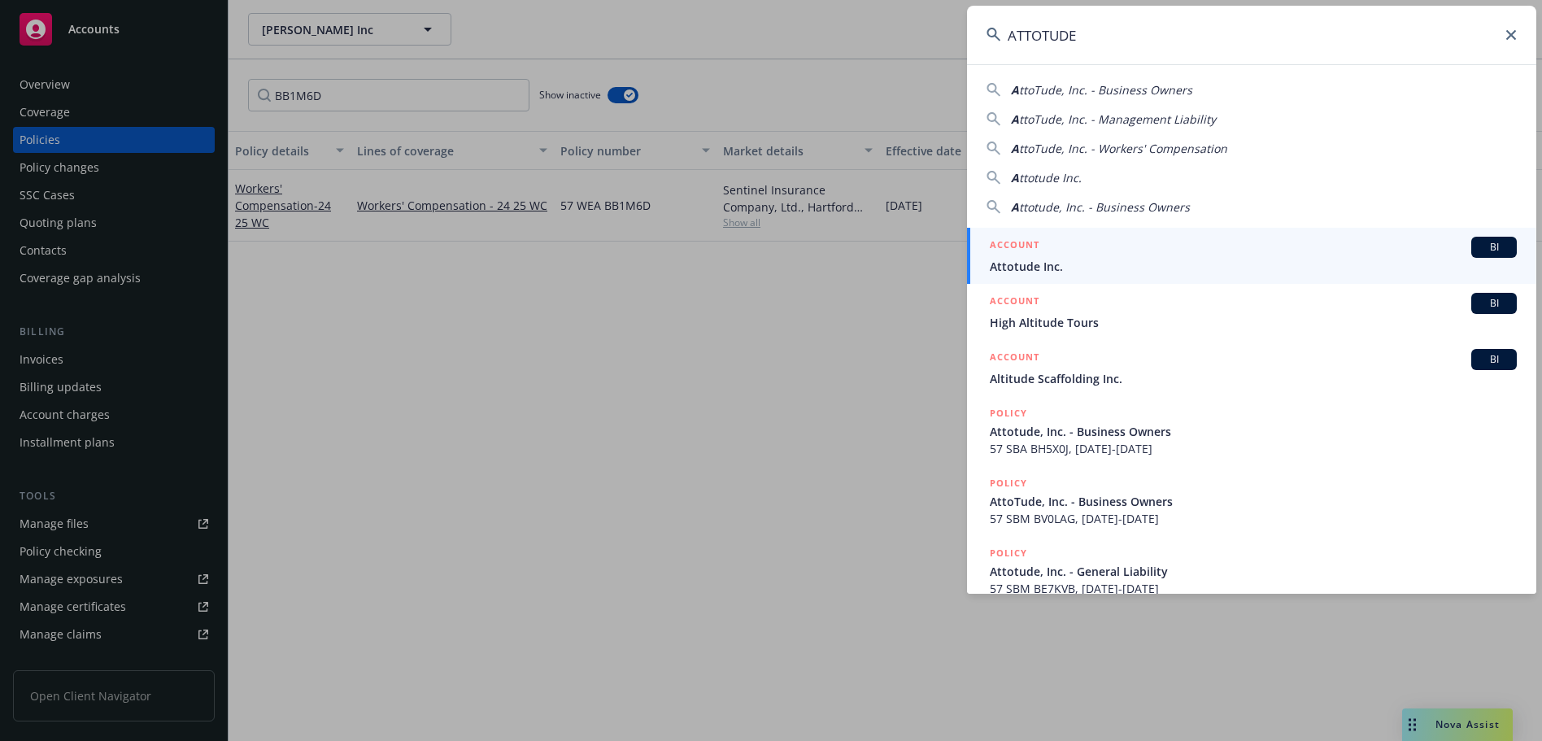
type input "ATTOTUDE"
drag, startPoint x: 1139, startPoint y: 263, endPoint x: 1154, endPoint y: 225, distance: 40.9
click at [1140, 264] on span "Attotude Inc." at bounding box center [1253, 266] width 527 height 17
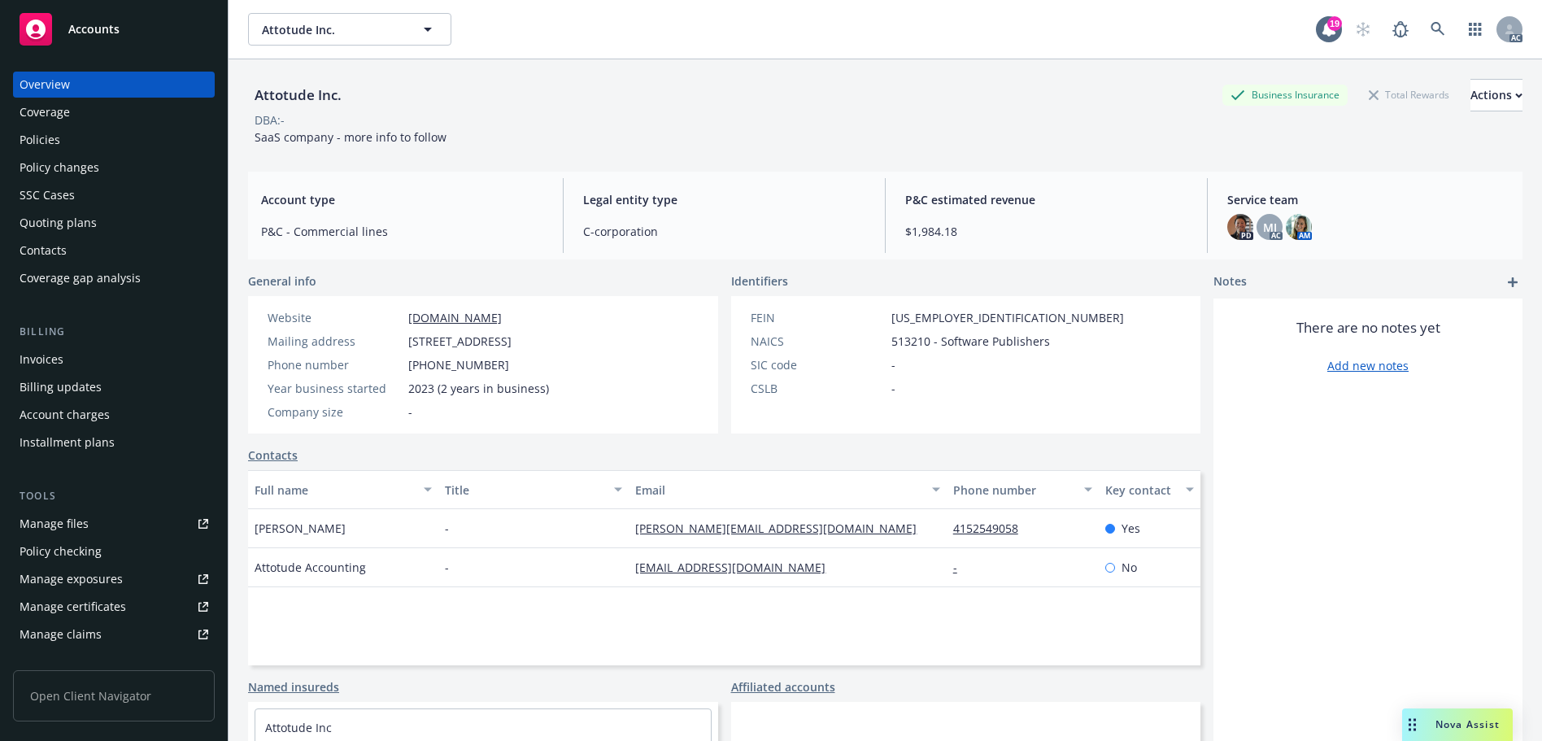
click at [129, 134] on div "Policies" at bounding box center [114, 140] width 189 height 26
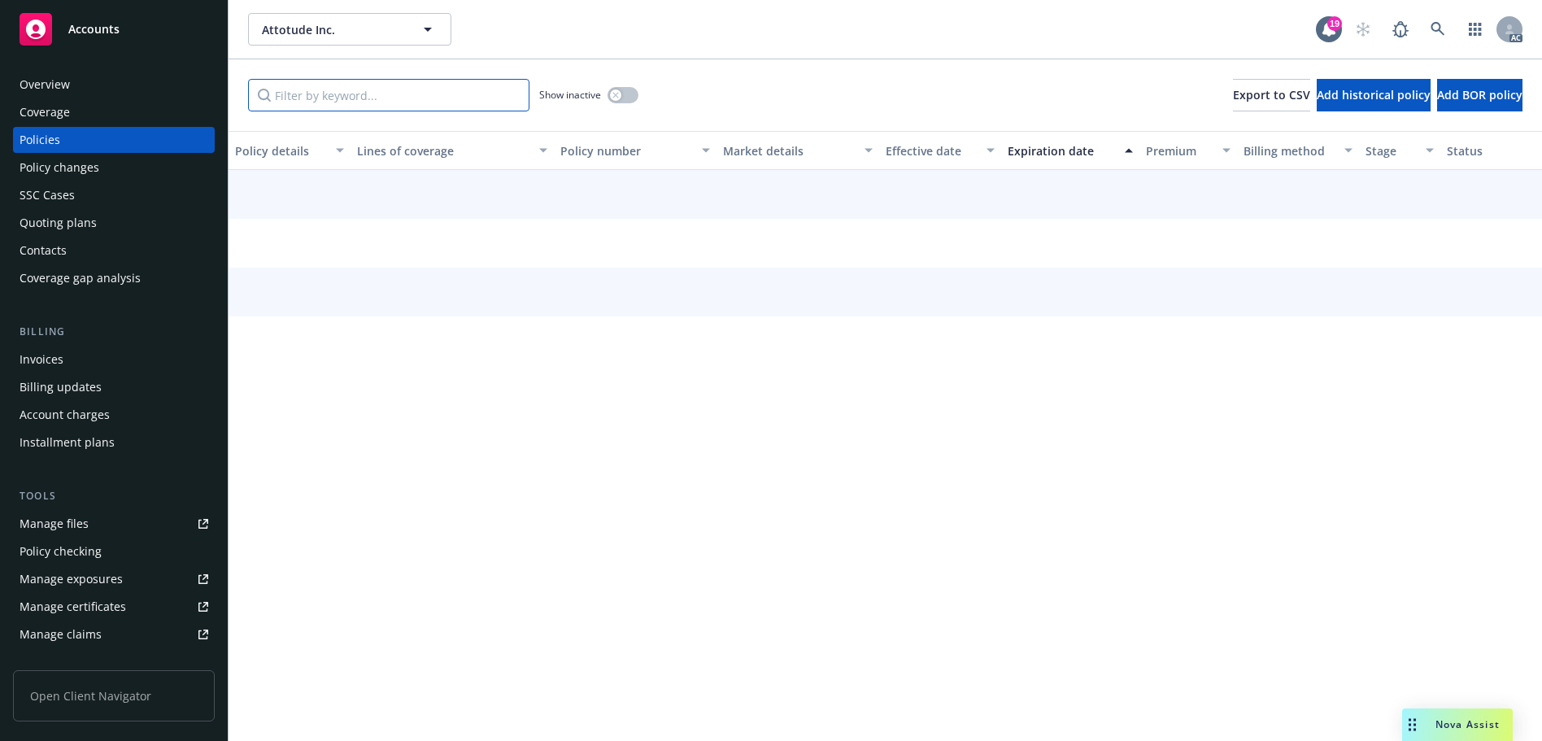
click at [350, 94] on input "Filter by keyword..." at bounding box center [388, 95] width 281 height 33
paste input "BH5X0J"
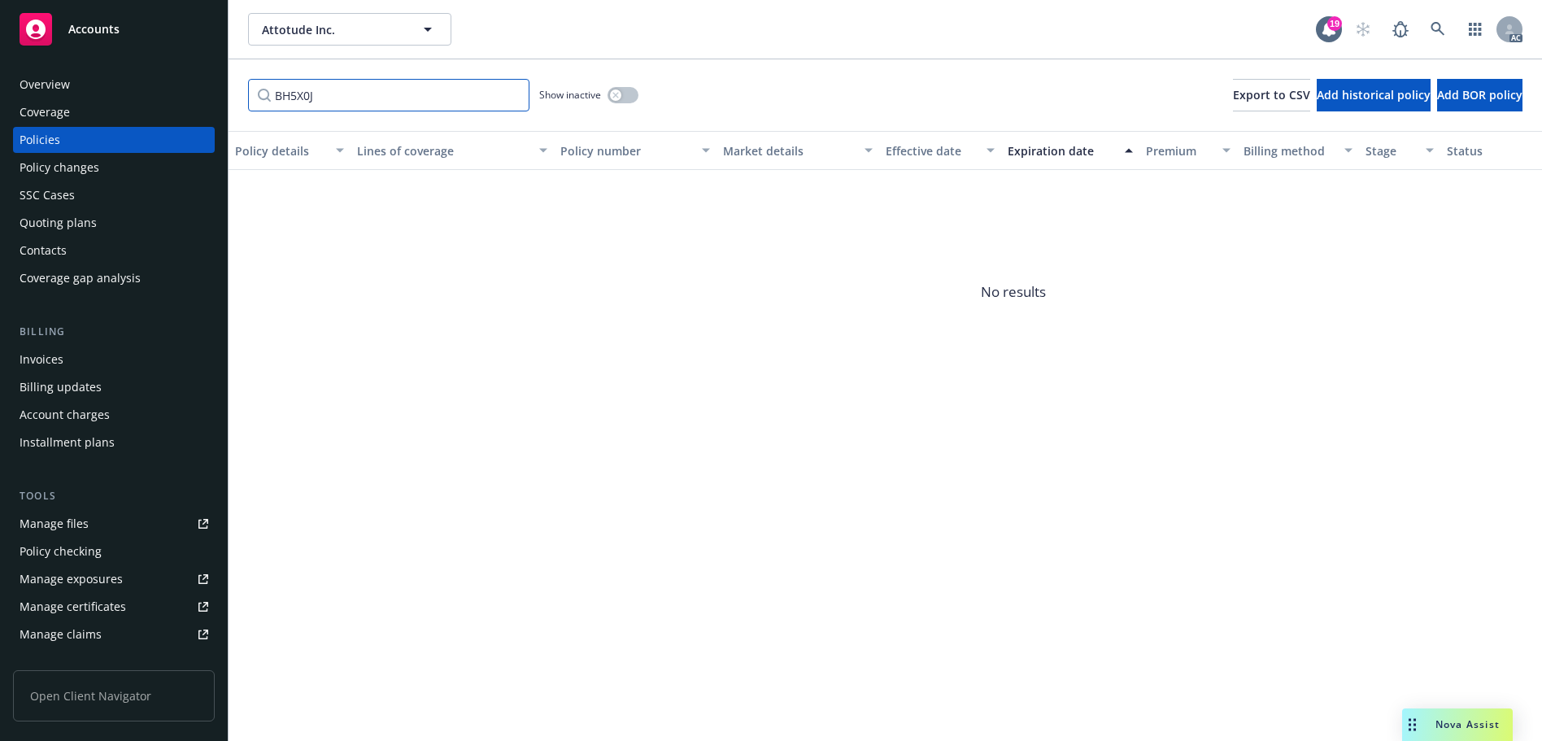
type input "BH5X0J"
click at [618, 91] on div "button" at bounding box center [615, 94] width 11 height 11
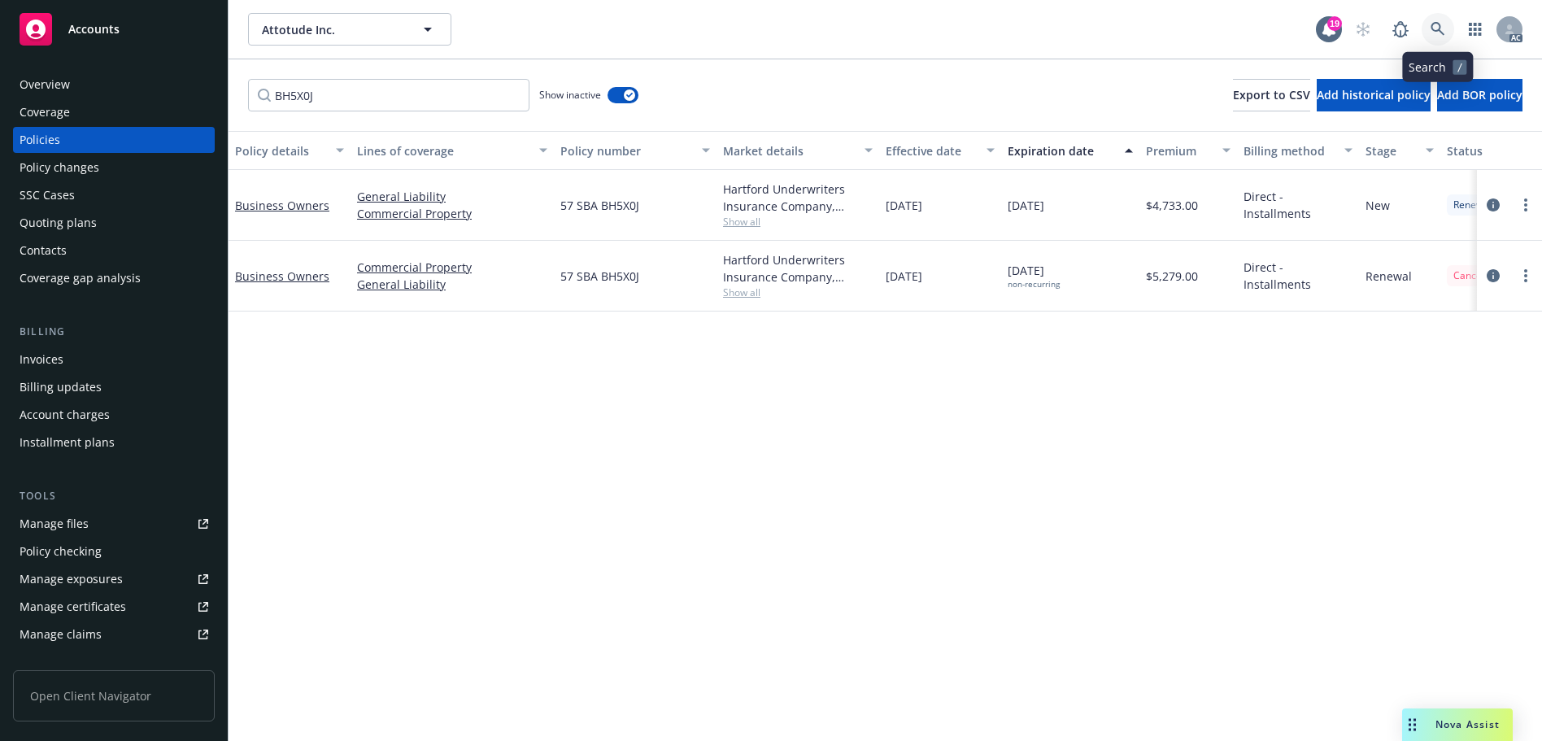
drag, startPoint x: 1430, startPoint y: 29, endPoint x: 1416, endPoint y: 58, distance: 32.0
click at [1430, 29] on icon at bounding box center [1437, 29] width 15 height 15
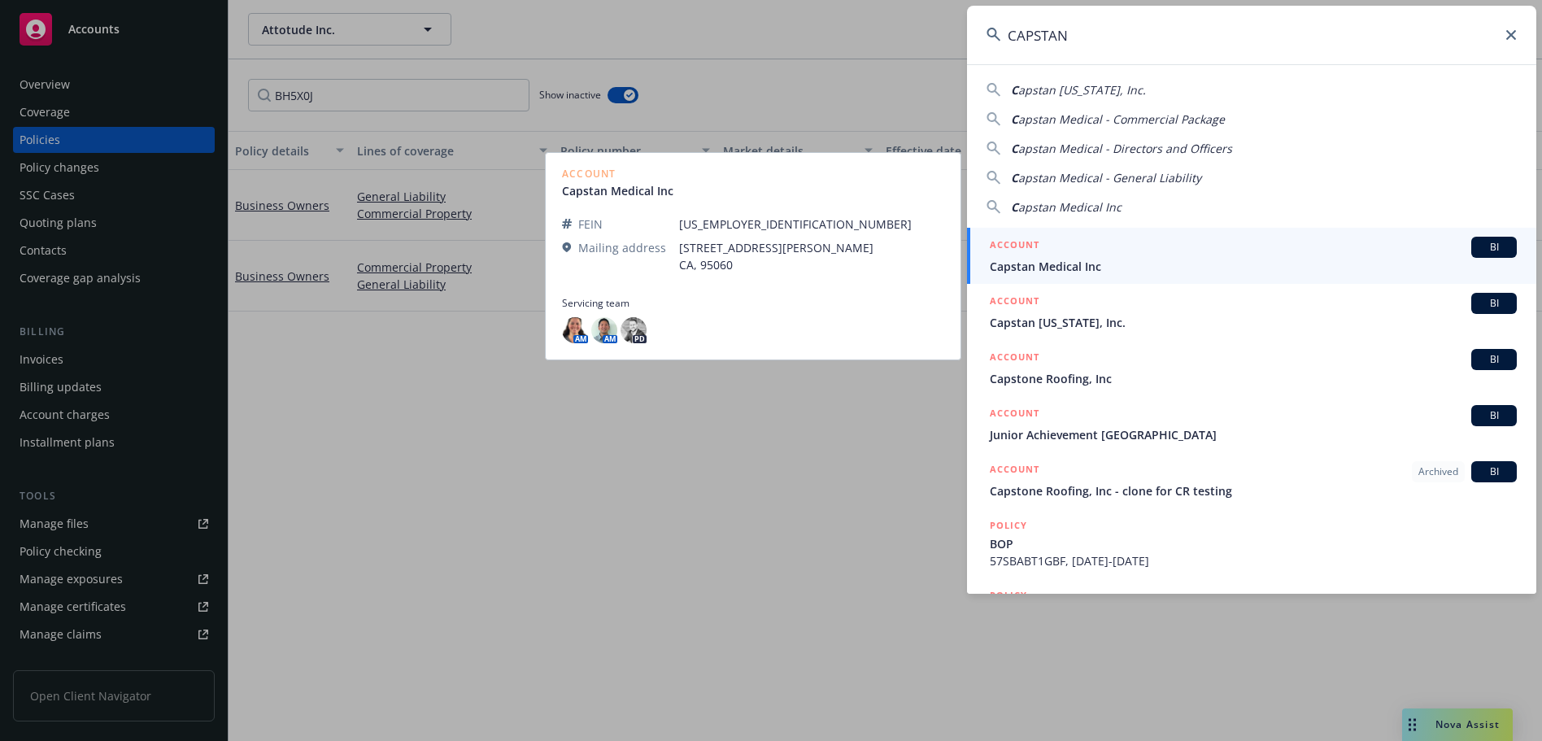
type input "CAPSTAN"
drag, startPoint x: 1128, startPoint y: 263, endPoint x: 1122, endPoint y: 251, distance: 13.5
click at [1128, 263] on span "Capstan Medical Inc" at bounding box center [1253, 266] width 527 height 17
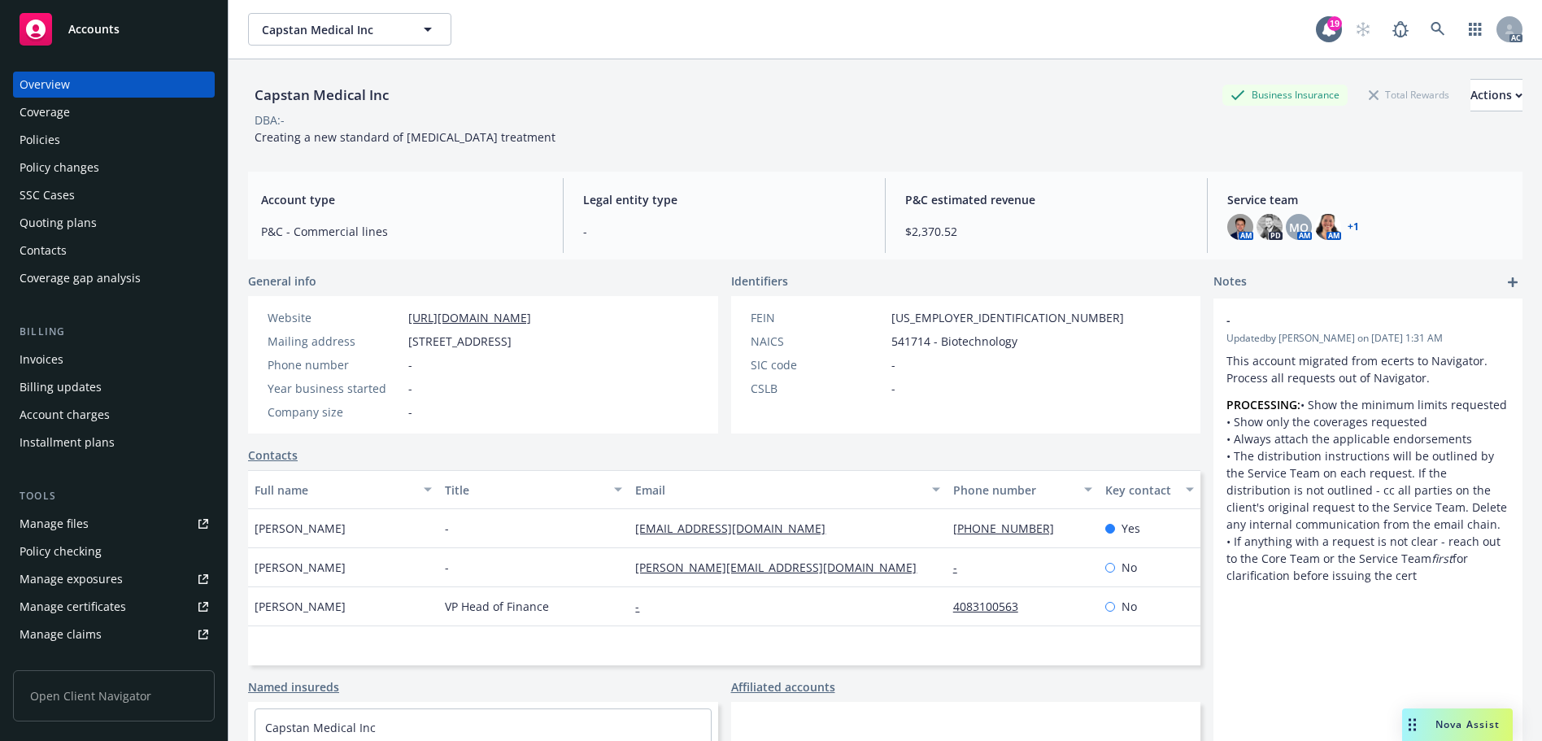
click at [87, 133] on div "Policies" at bounding box center [114, 140] width 189 height 26
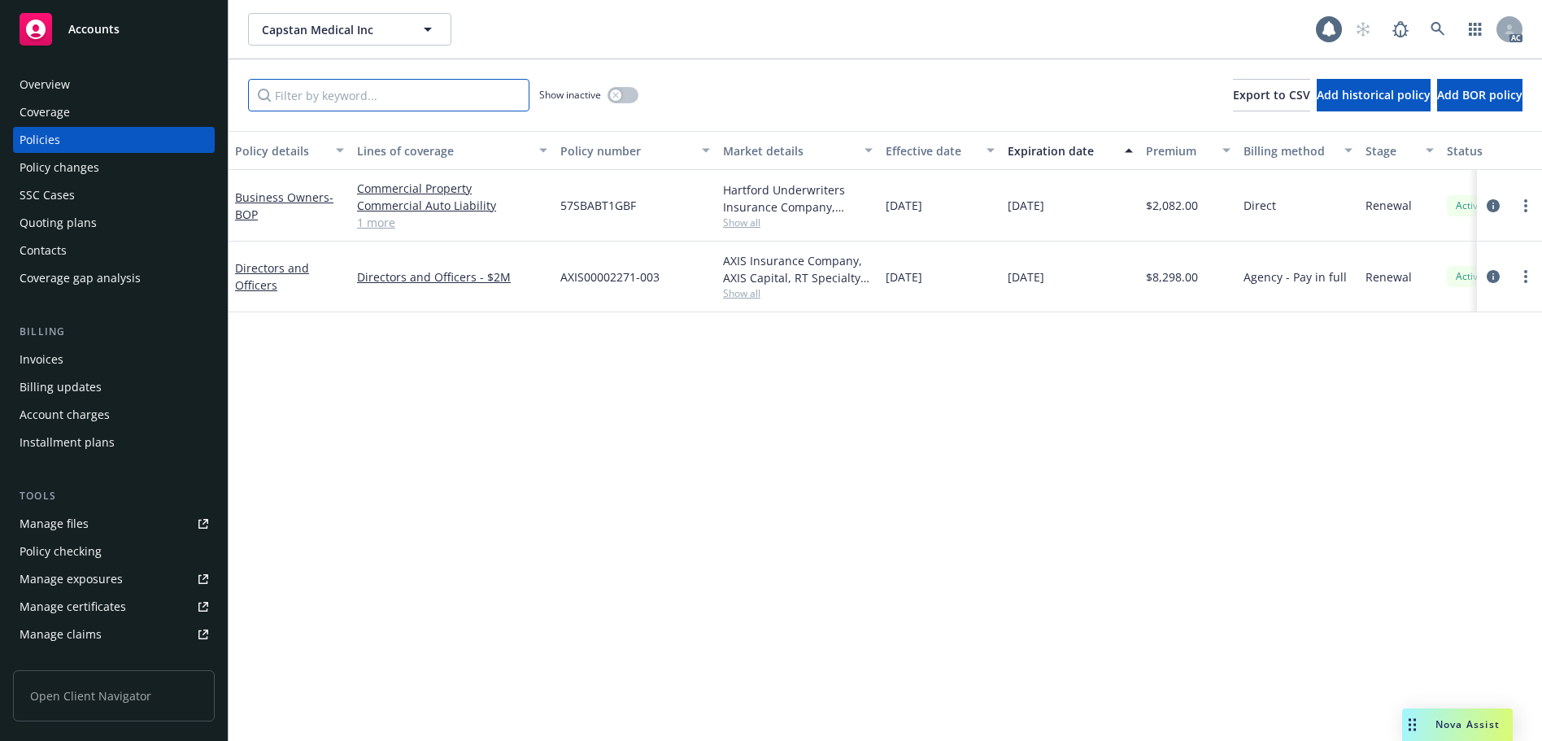
click at [329, 93] on input "Filter by keyword..." at bounding box center [388, 95] width 281 height 33
paste input "BT1GBF"
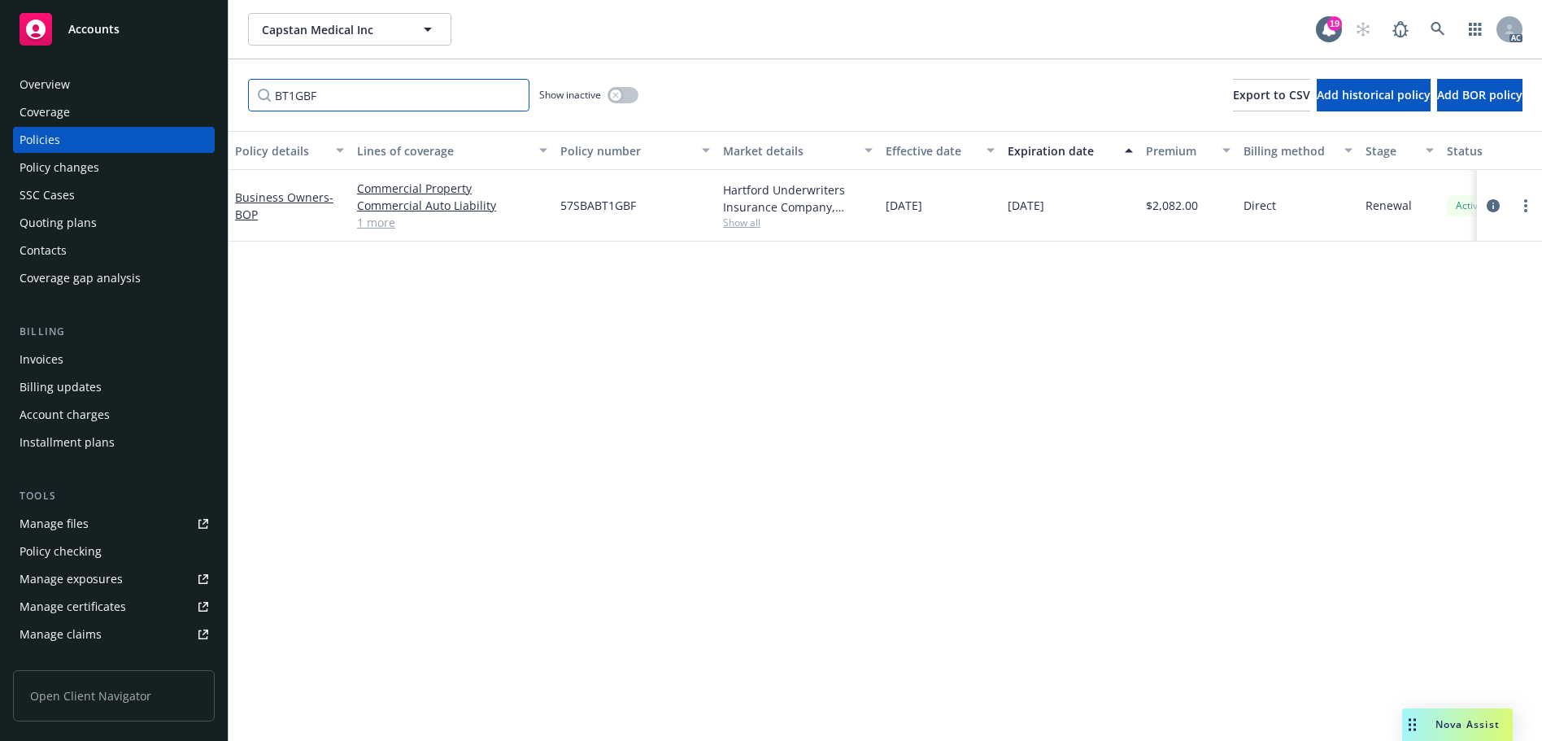
type input "BT1GBF"
click at [1426, 29] on link at bounding box center [1437, 29] width 33 height 33
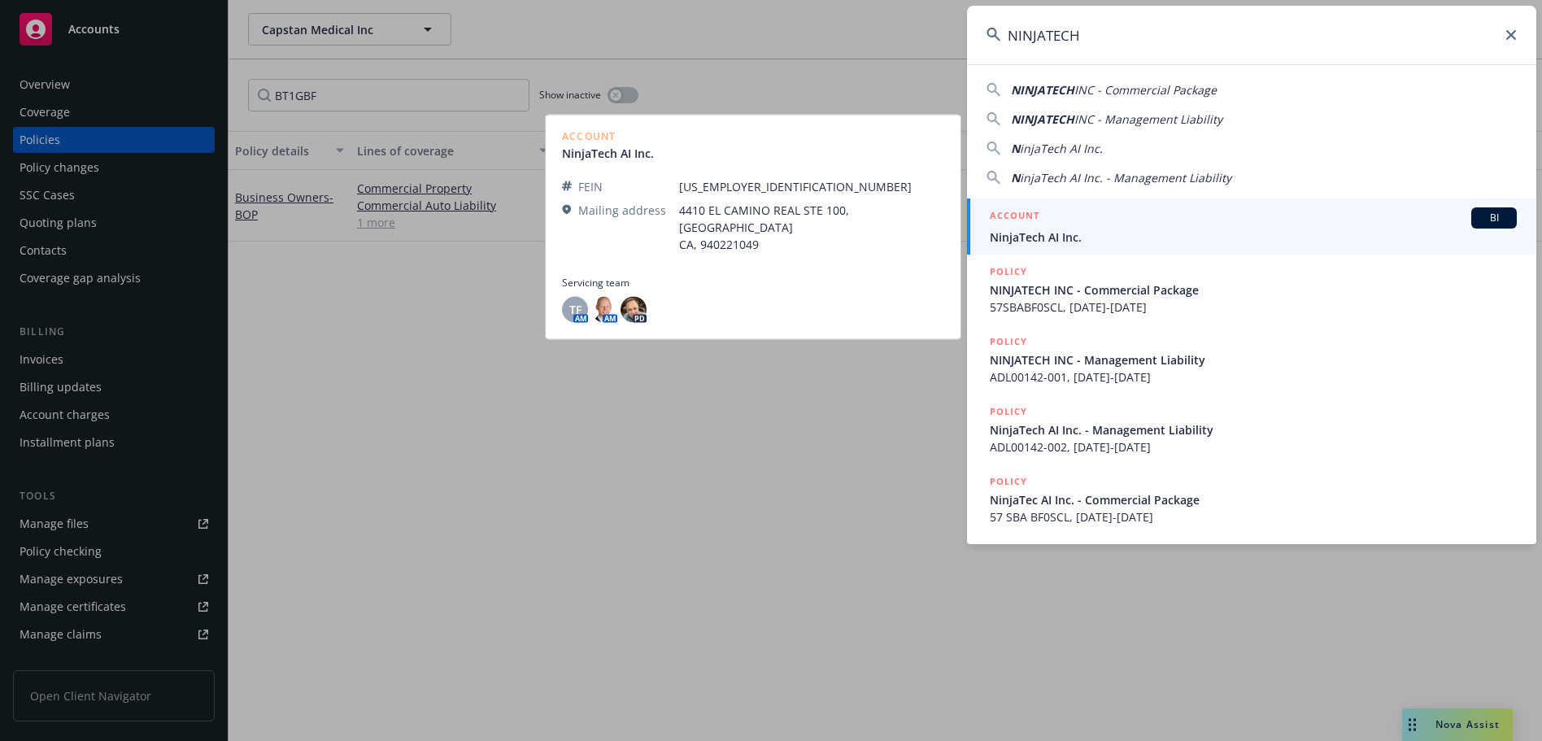
type input "NINJATECH"
click at [1105, 229] on span "NinjaTech AI Inc." at bounding box center [1253, 237] width 527 height 17
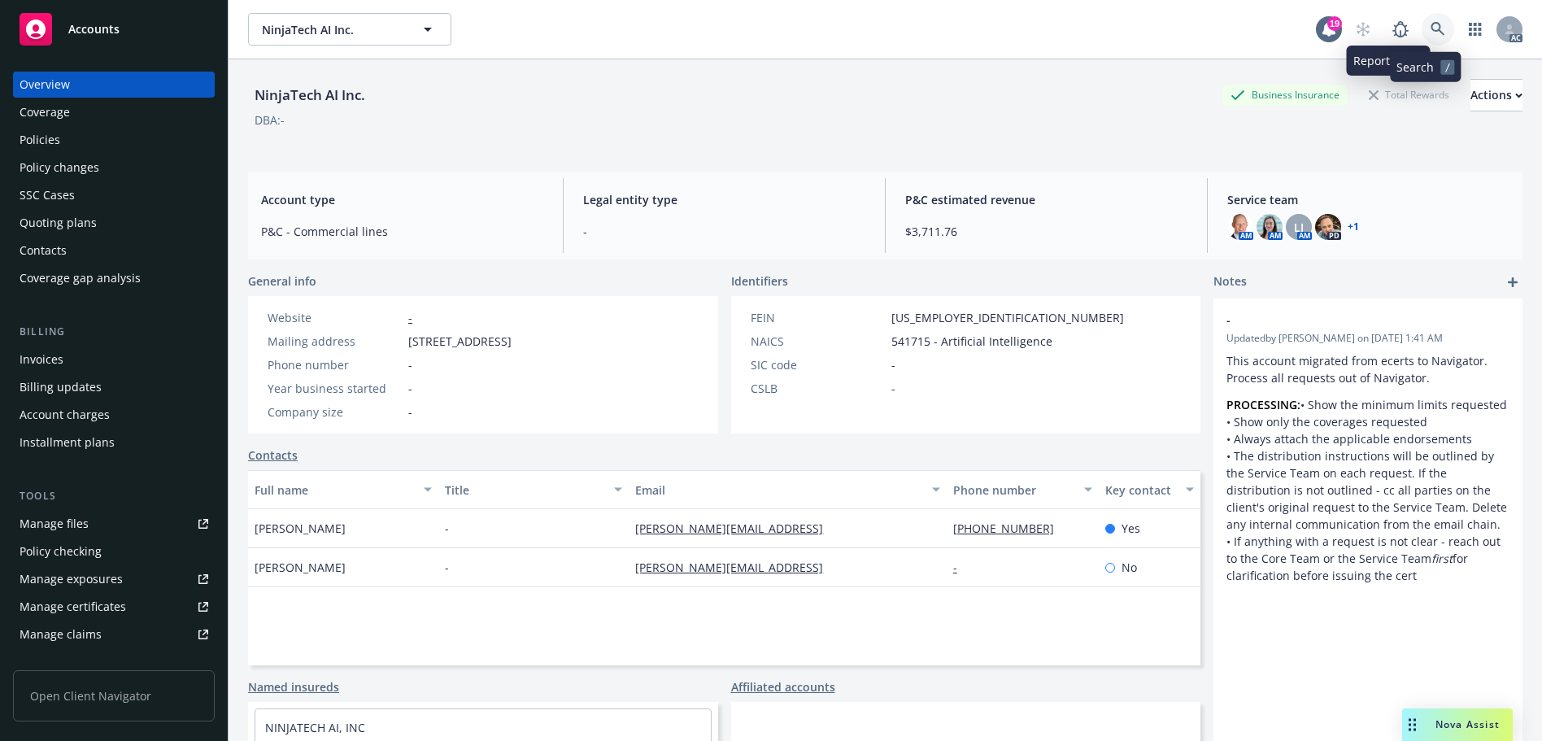
click at [1426, 20] on link at bounding box center [1437, 29] width 33 height 33
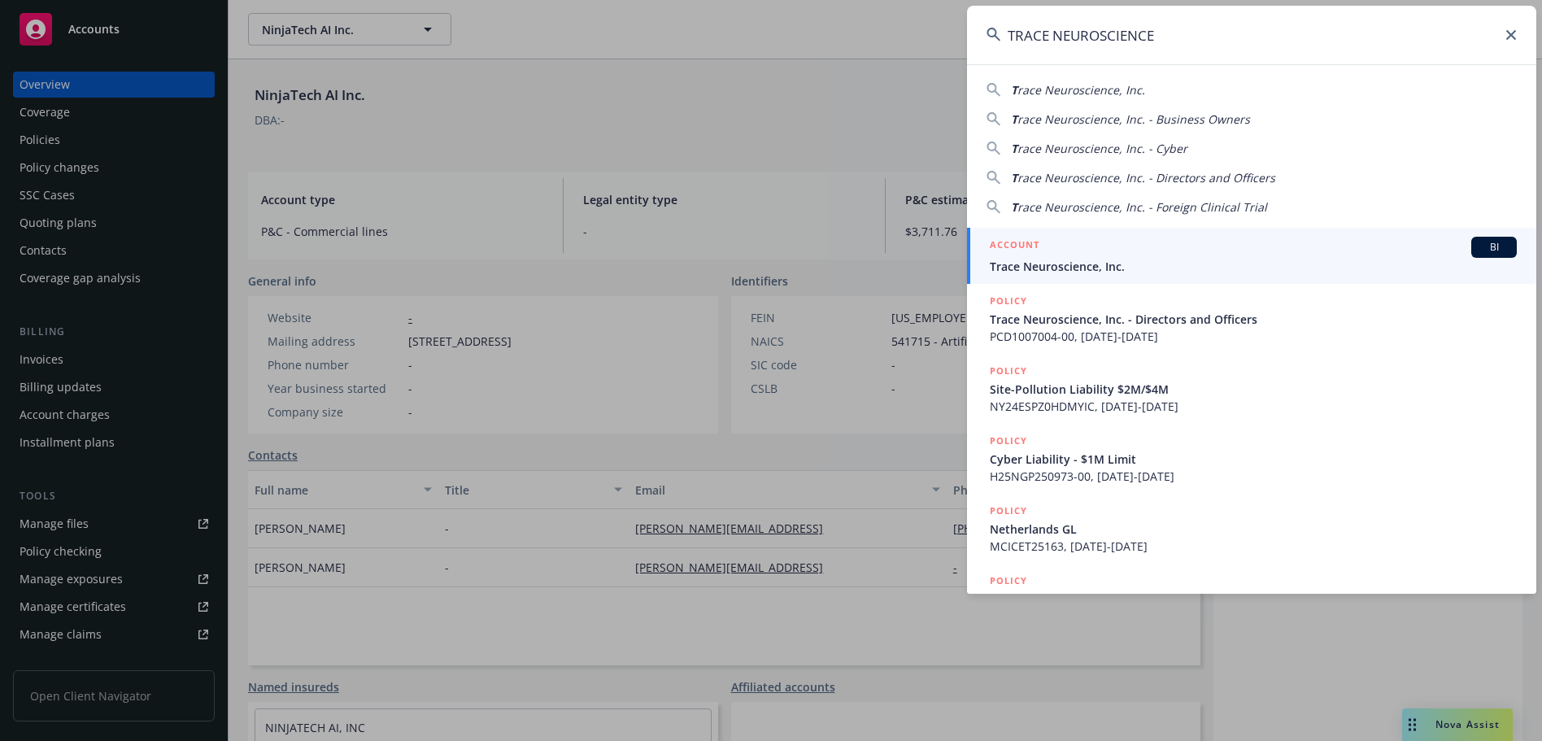
type input "TRACE NEUROSCIENCE"
click at [1131, 252] on div "ACCOUNT BI" at bounding box center [1253, 247] width 527 height 21
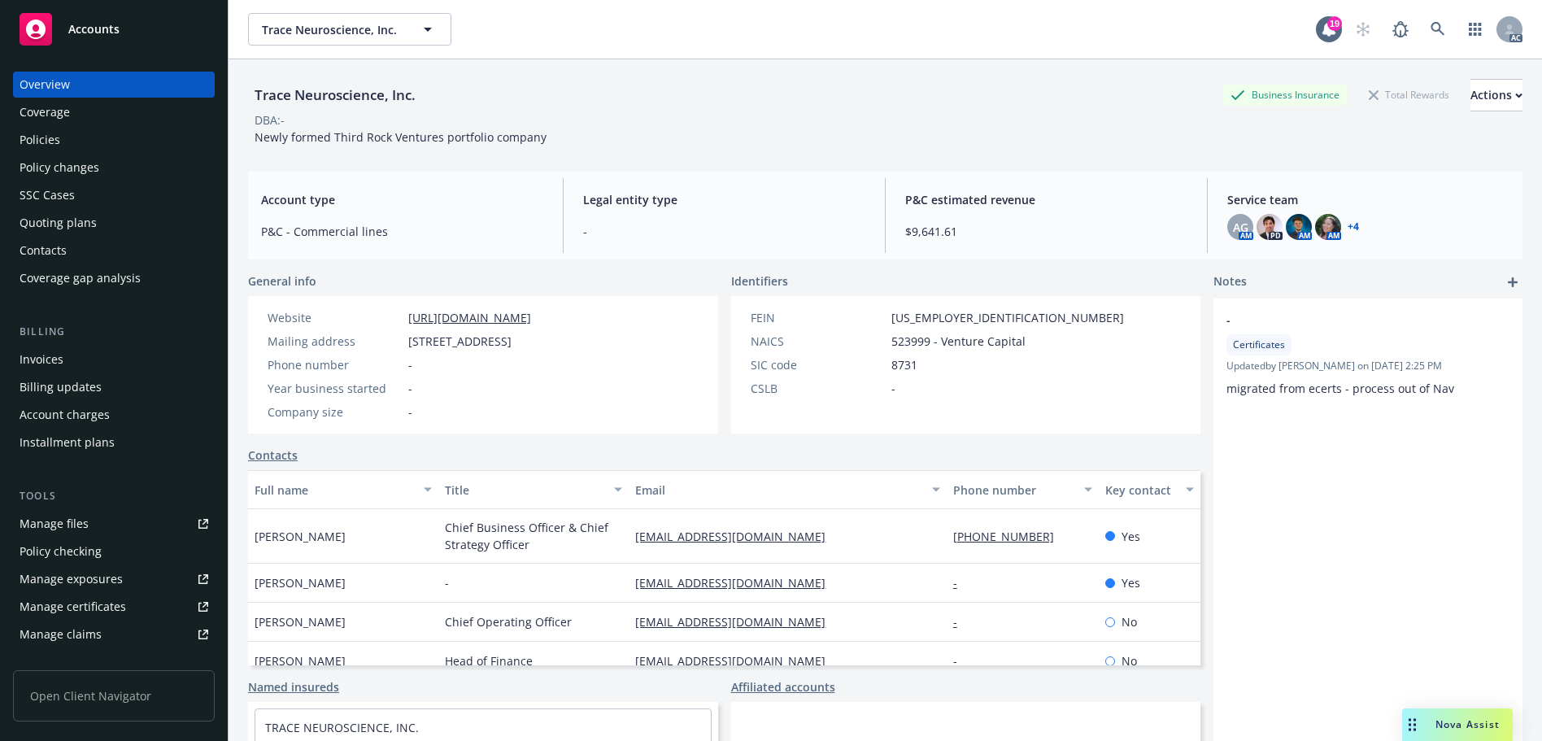
click at [92, 133] on div "Policies" at bounding box center [114, 140] width 189 height 26
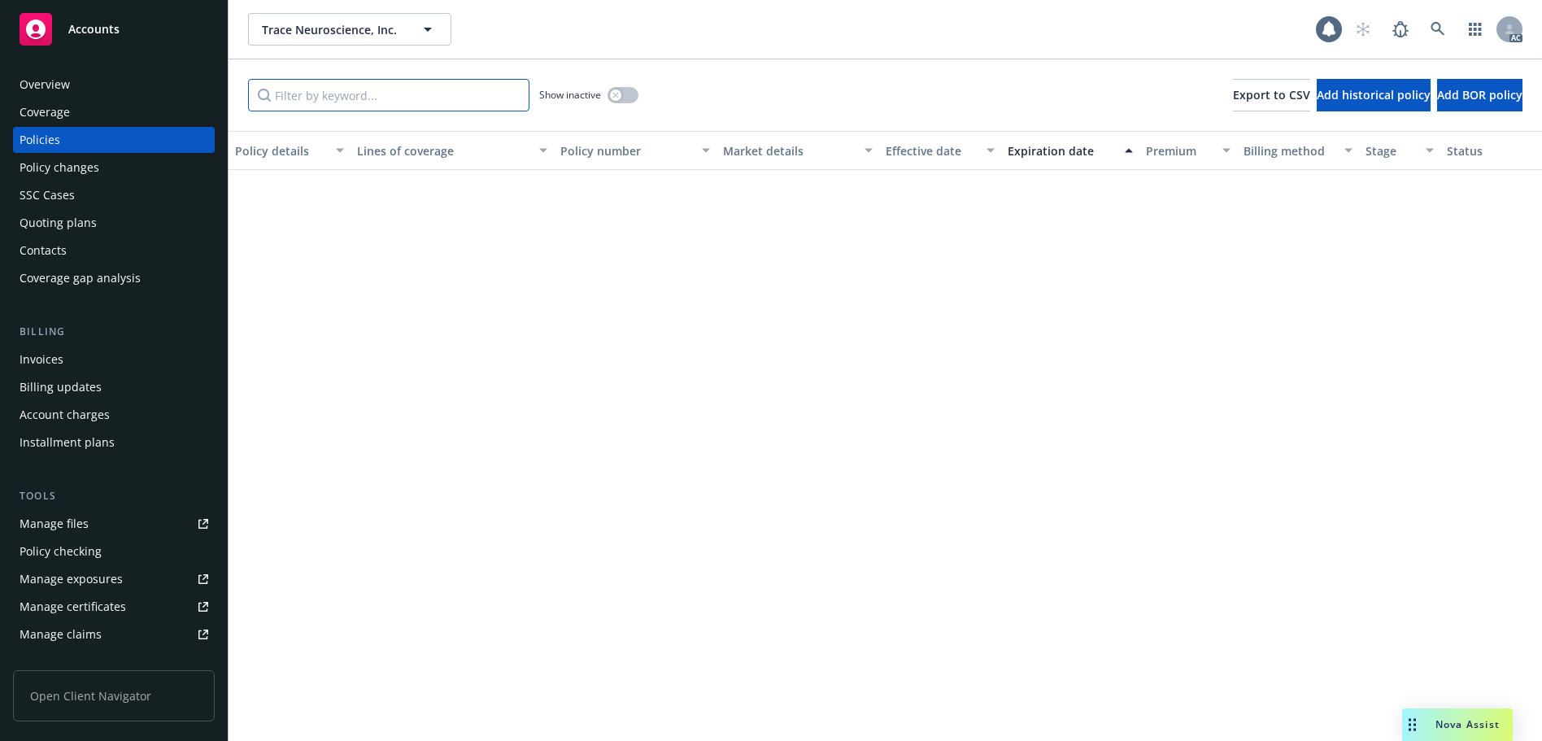
click at [376, 89] on input "Filter by keyword..." at bounding box center [388, 95] width 281 height 33
paste input "BS2Y74"
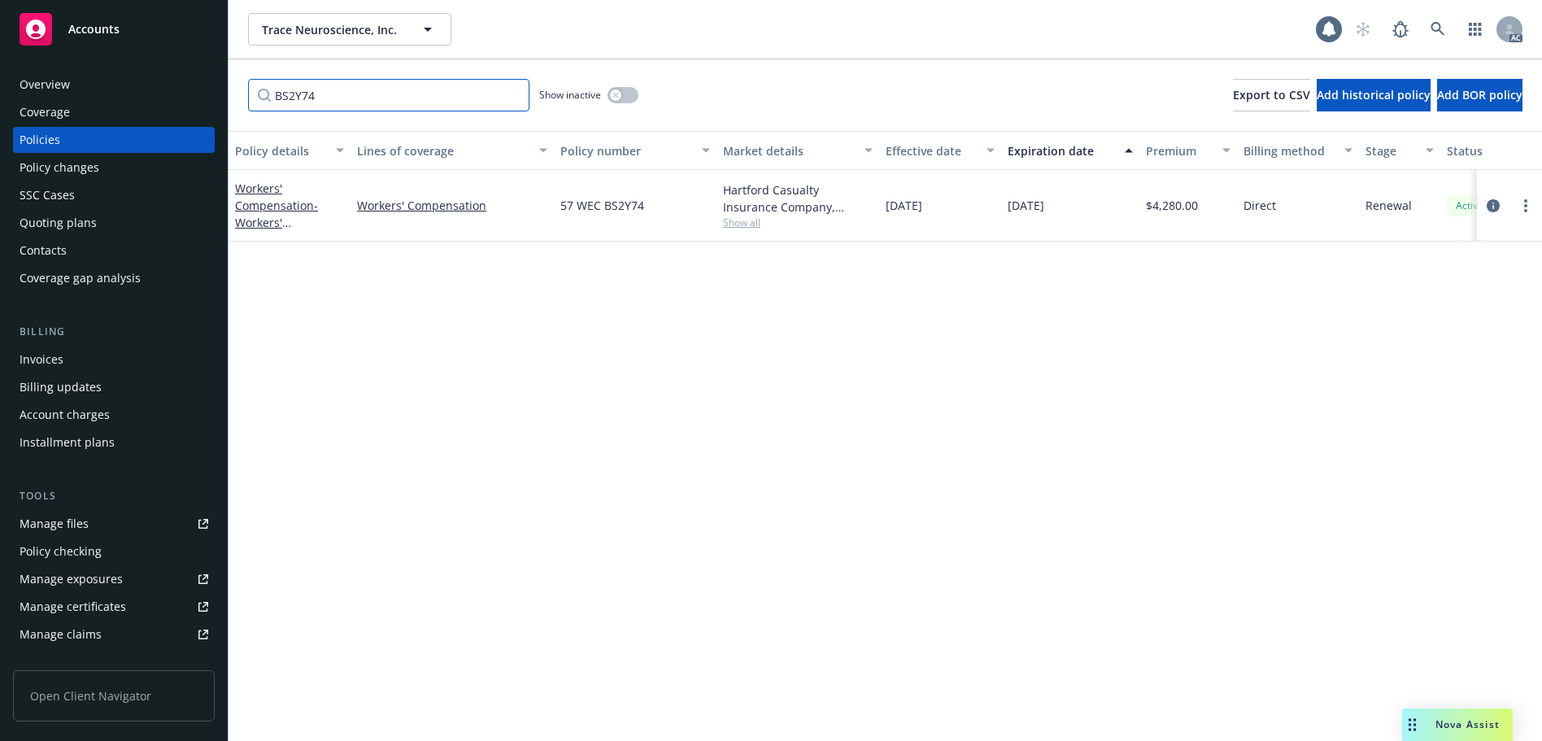
type input "BS2Y74"
click at [1444, 20] on link at bounding box center [1437, 29] width 33 height 33
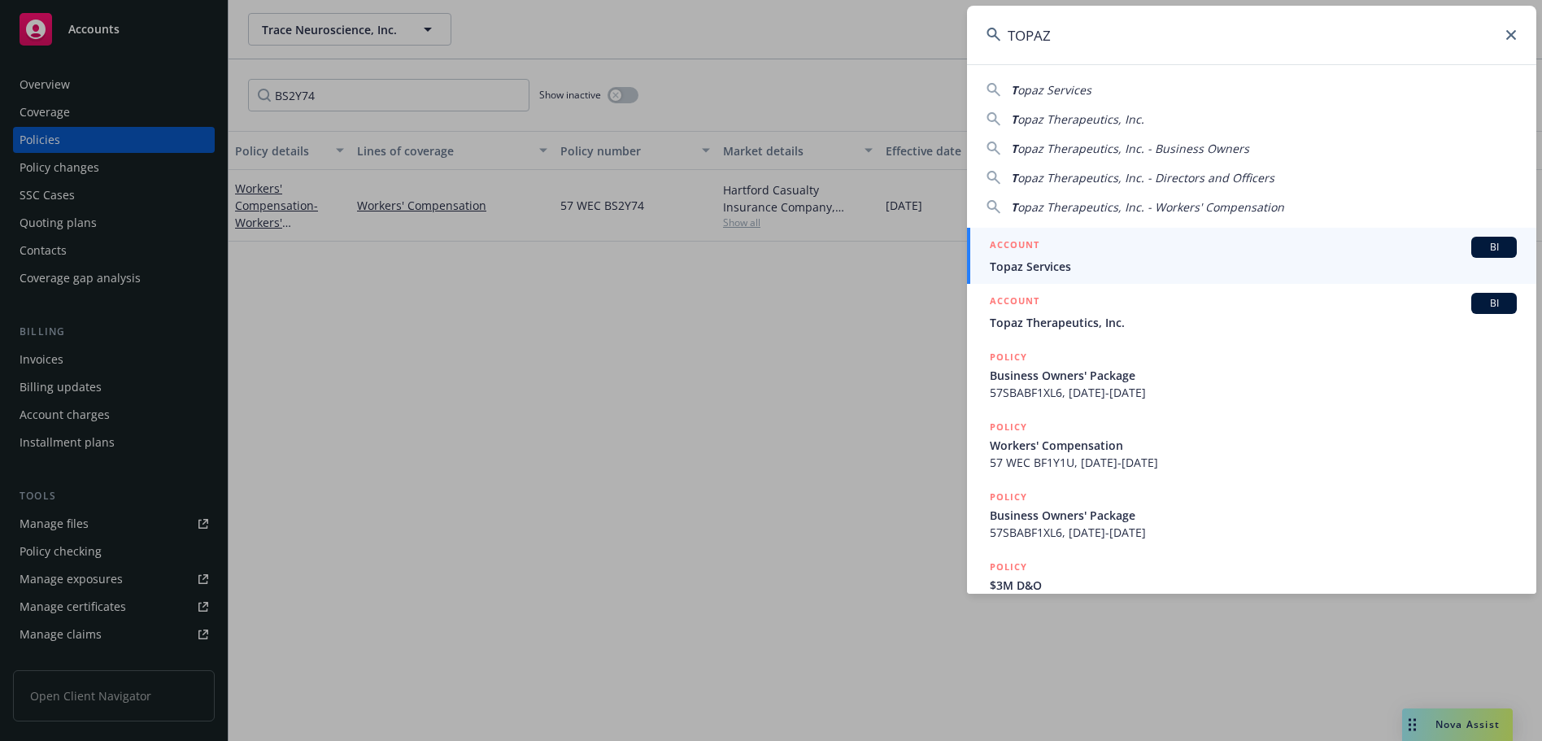
type input "TOPAZ"
click at [1095, 256] on div "ACCOUNT BI" at bounding box center [1253, 247] width 527 height 21
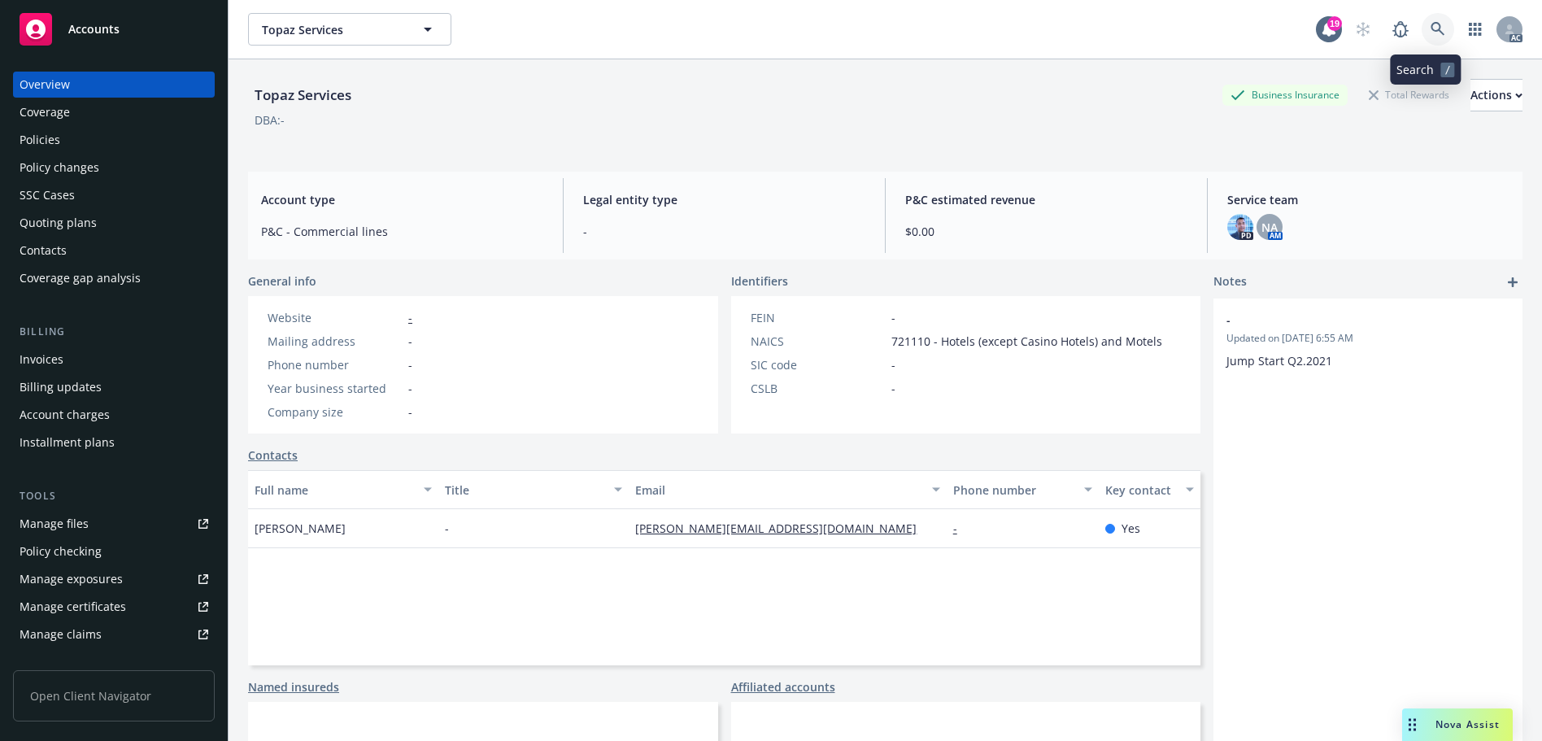
click at [1437, 27] on link at bounding box center [1437, 29] width 33 height 33
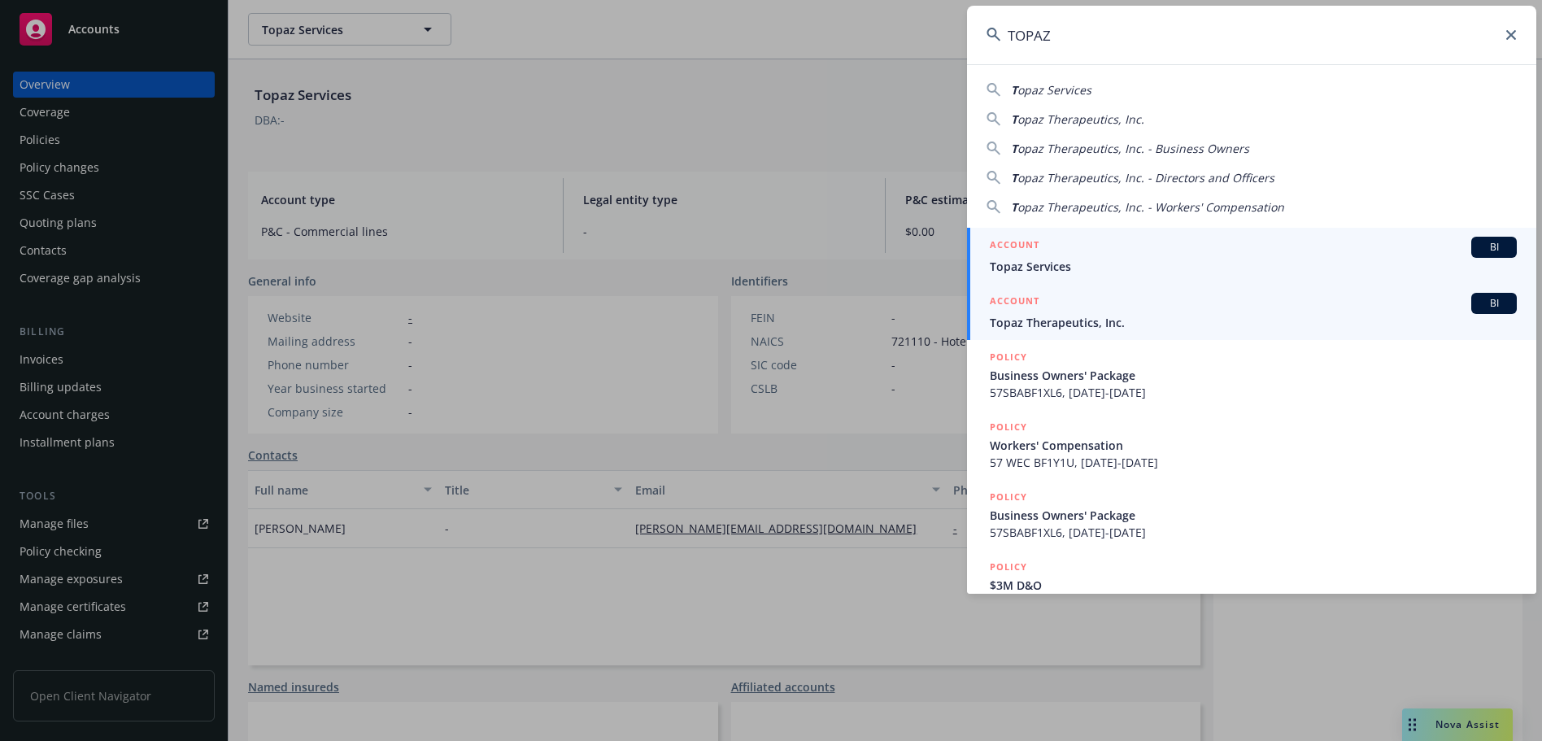
type input "TOPAZ"
click at [1085, 315] on span "Topaz Therapeutics, Inc." at bounding box center [1253, 322] width 527 height 17
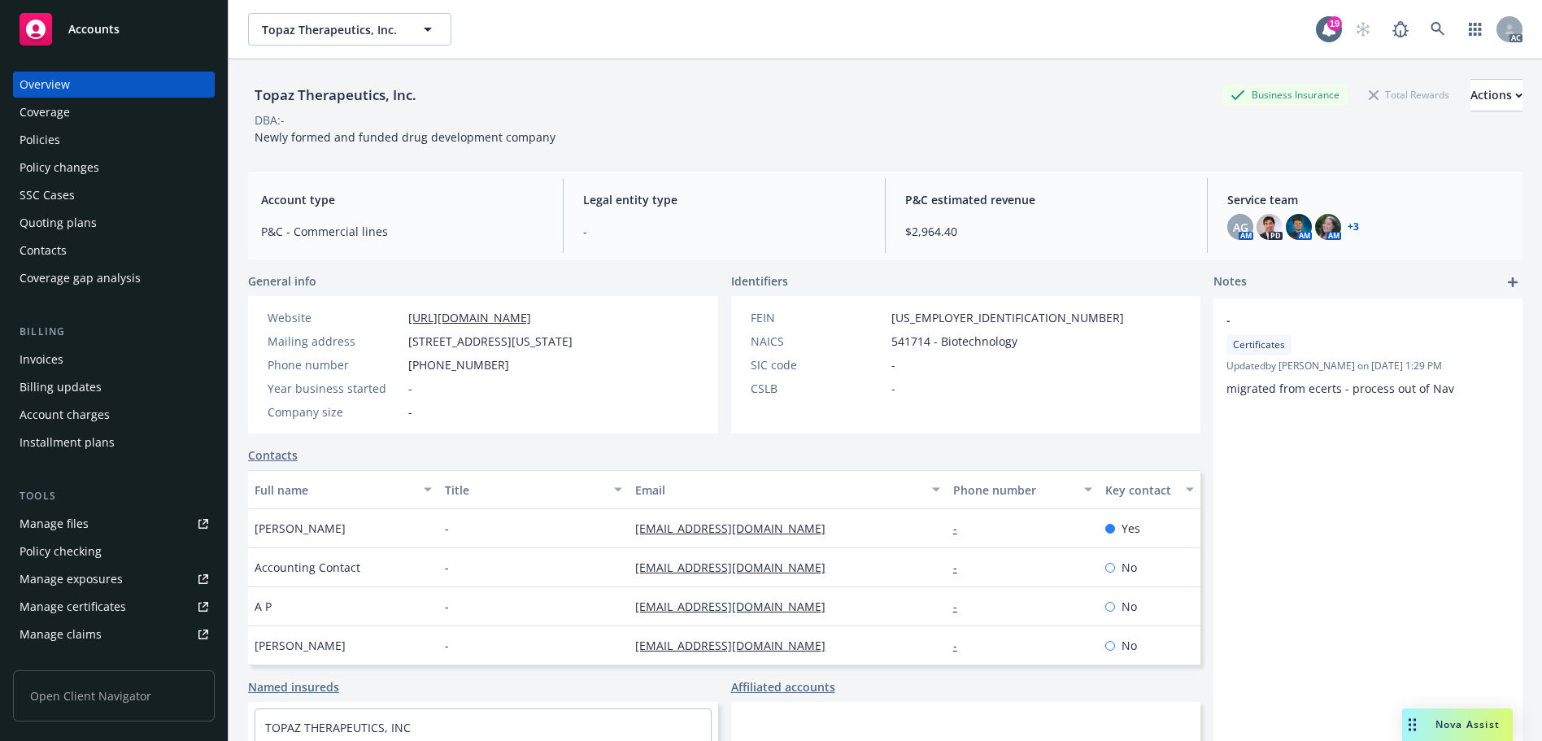
click at [131, 146] on div "Policies" at bounding box center [114, 140] width 189 height 26
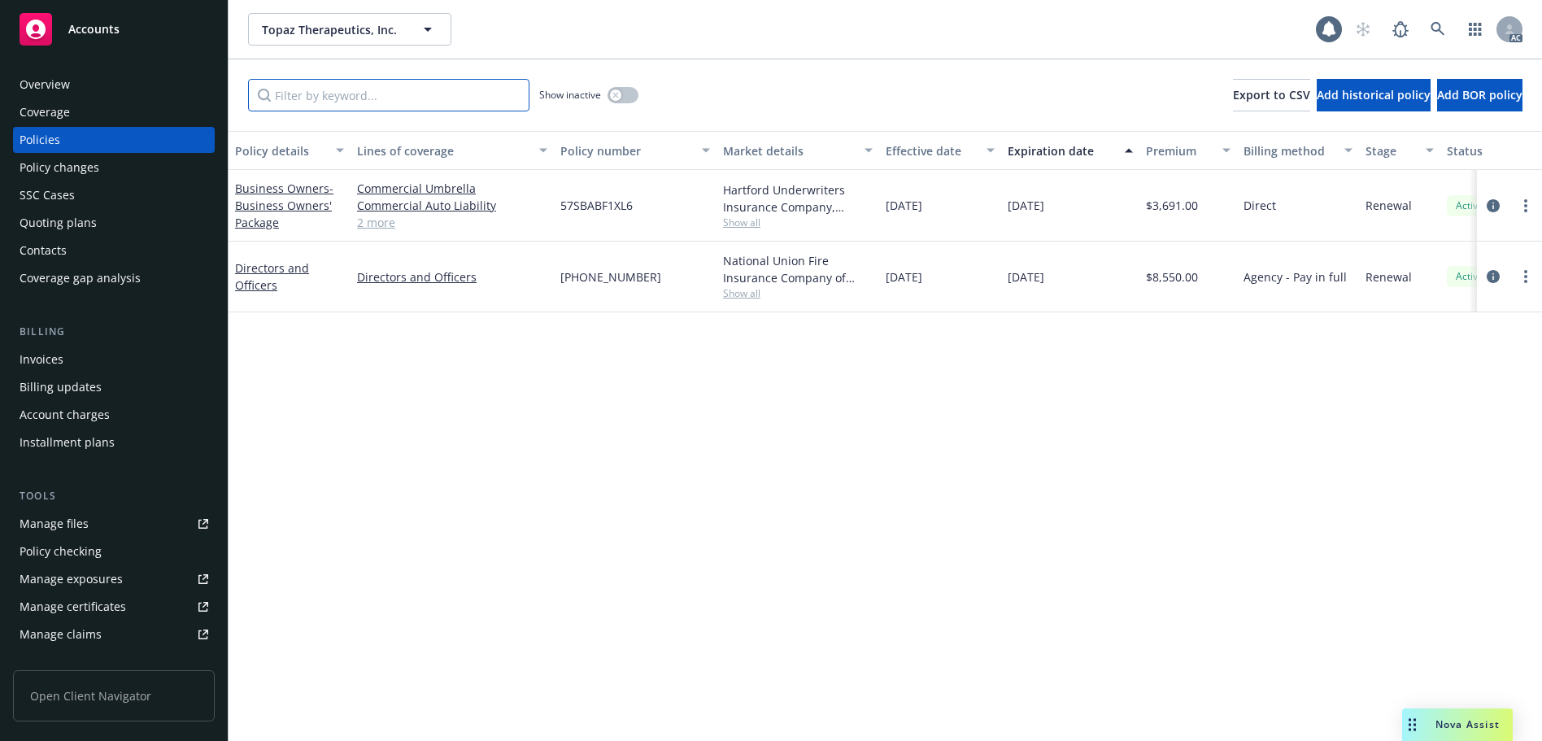
click at [360, 96] on input "Filter by keyword..." at bounding box center [388, 95] width 281 height 33
paste input "BF1XL6"
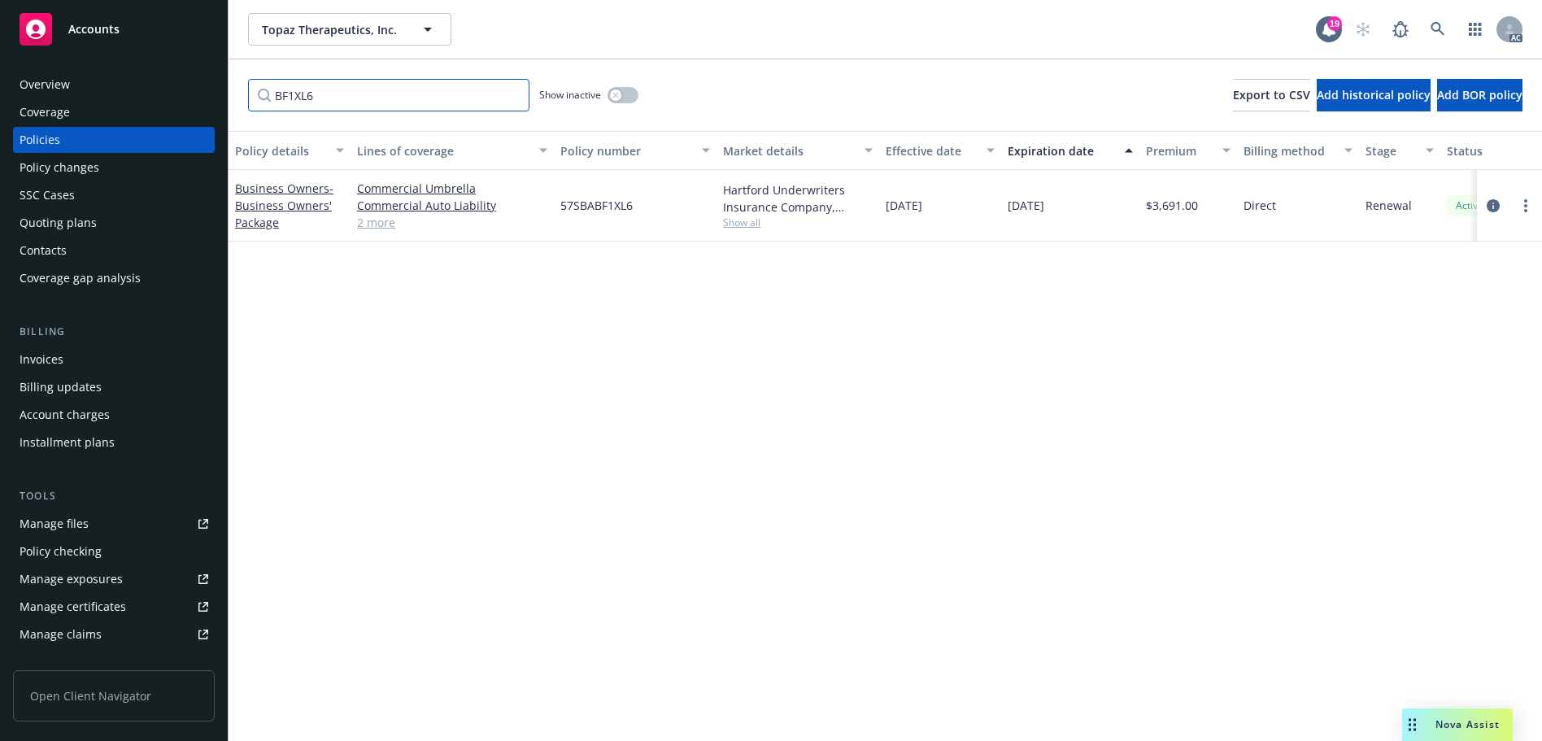
type input "BF1XL6"
click at [1426, 21] on link at bounding box center [1437, 29] width 33 height 33
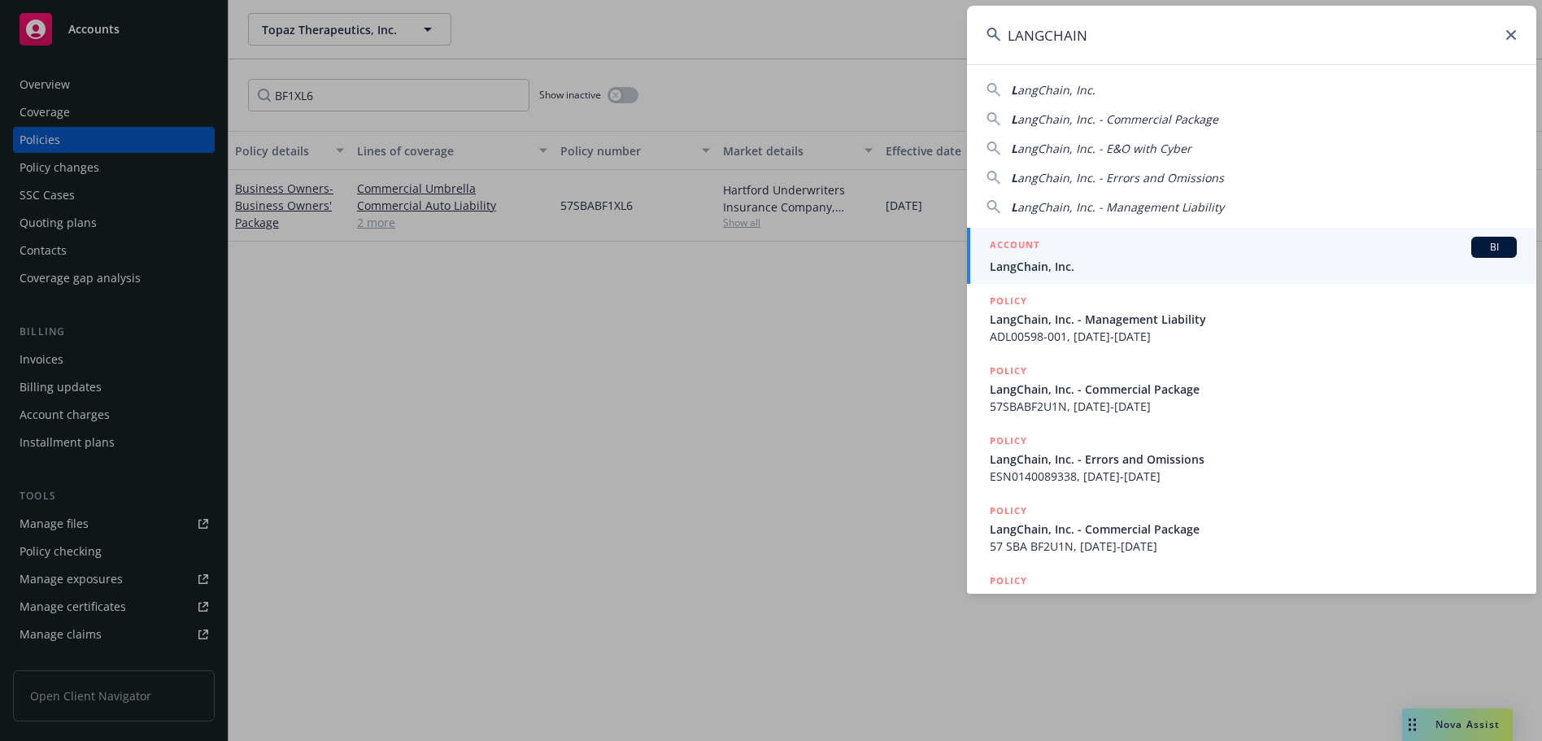
type input "LANGCHAIN"
drag, startPoint x: 1164, startPoint y: 246, endPoint x: 946, endPoint y: 15, distance: 318.1
click at [1164, 246] on div "ACCOUNT BI" at bounding box center [1253, 247] width 527 height 21
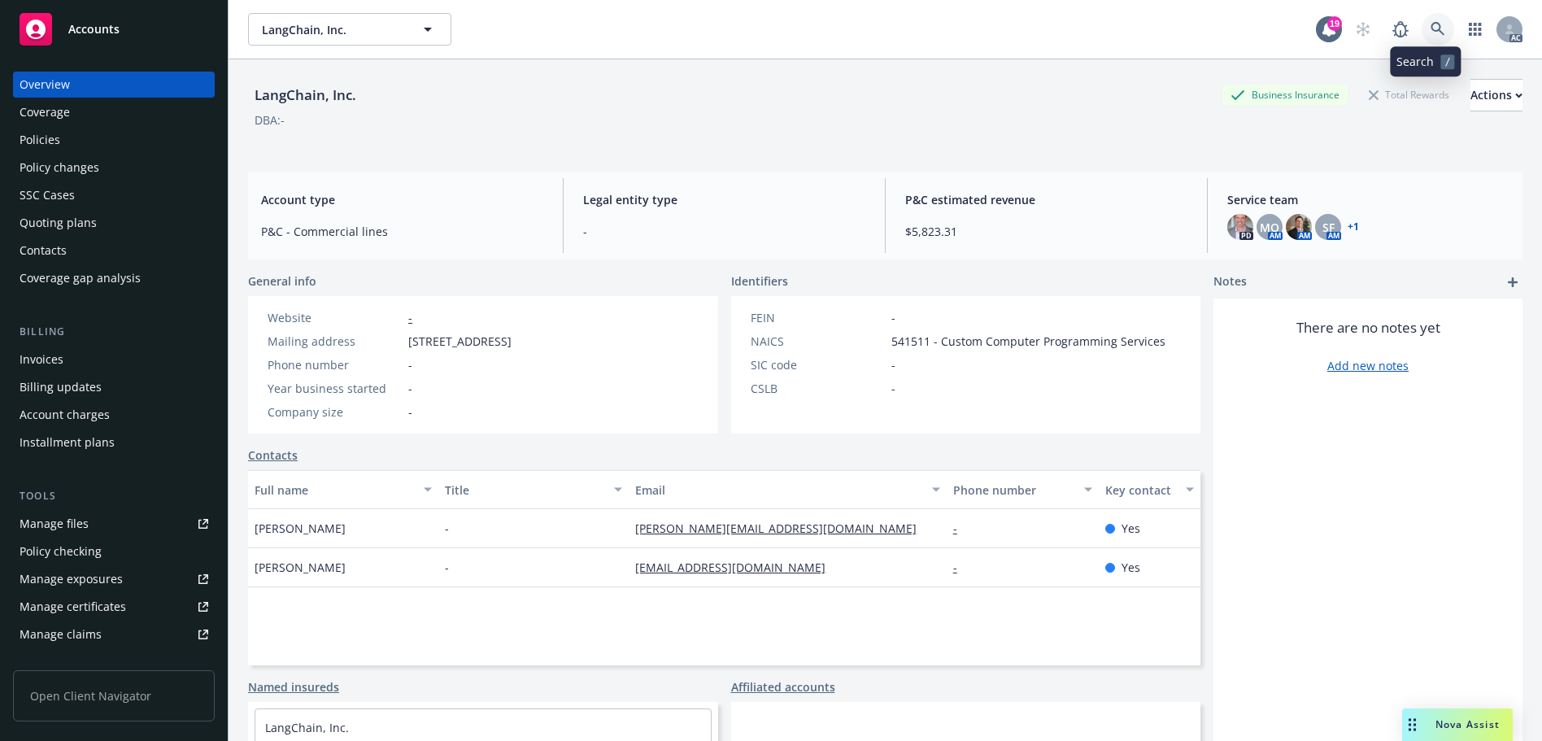
click at [1421, 40] on link at bounding box center [1437, 29] width 33 height 33
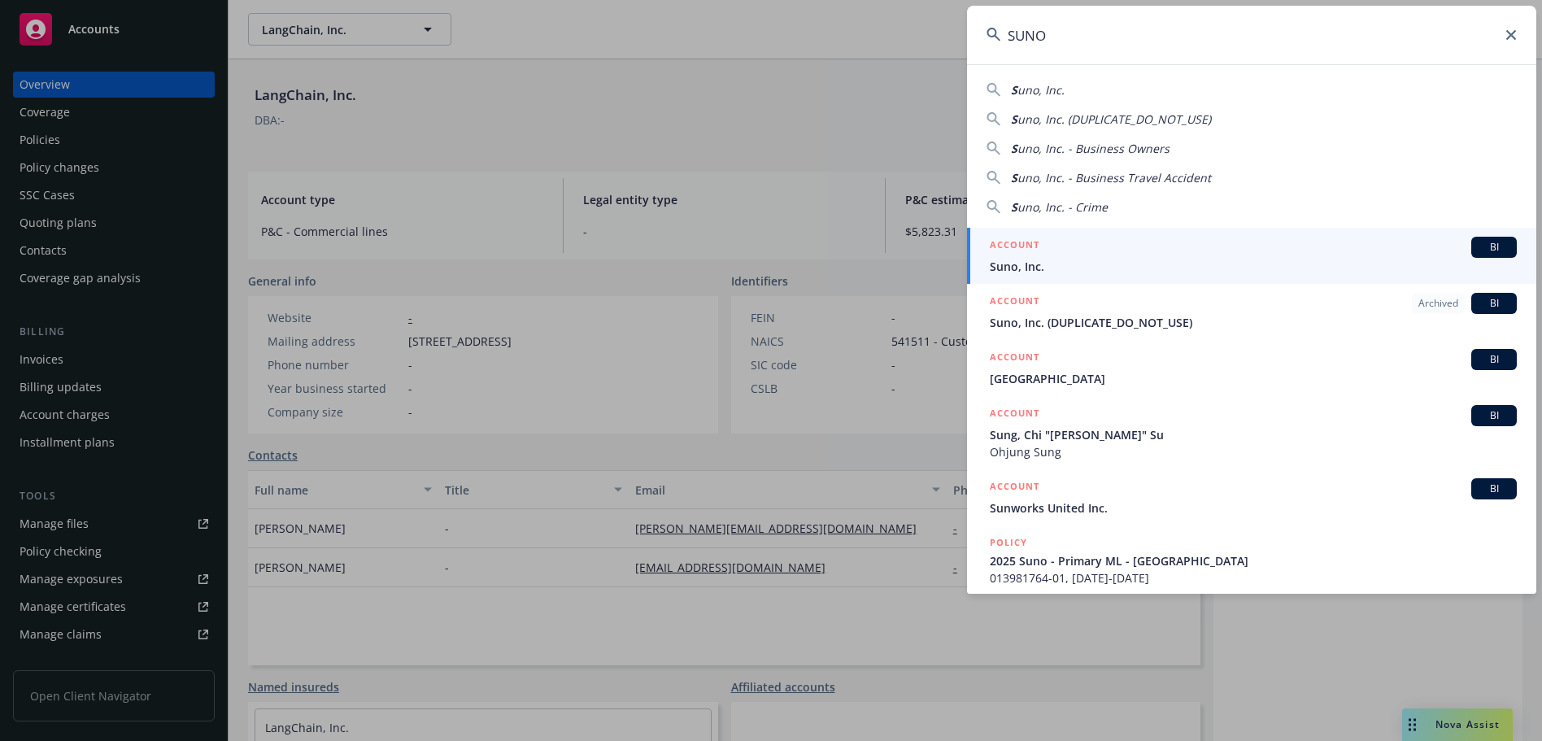
type input "SUNO"
click at [1069, 259] on span "Suno, Inc." at bounding box center [1253, 266] width 527 height 17
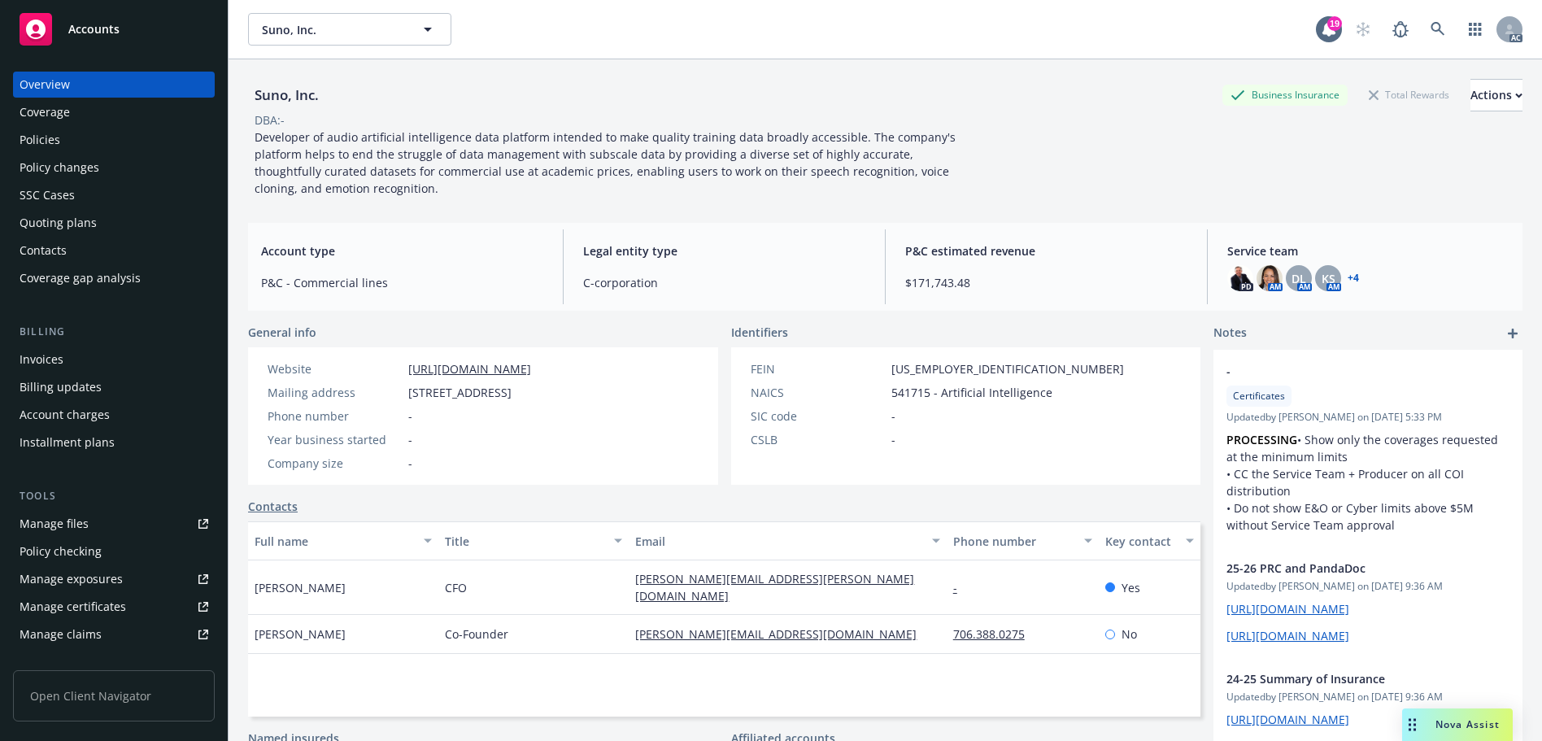
click at [115, 133] on div "Policies" at bounding box center [114, 140] width 189 height 26
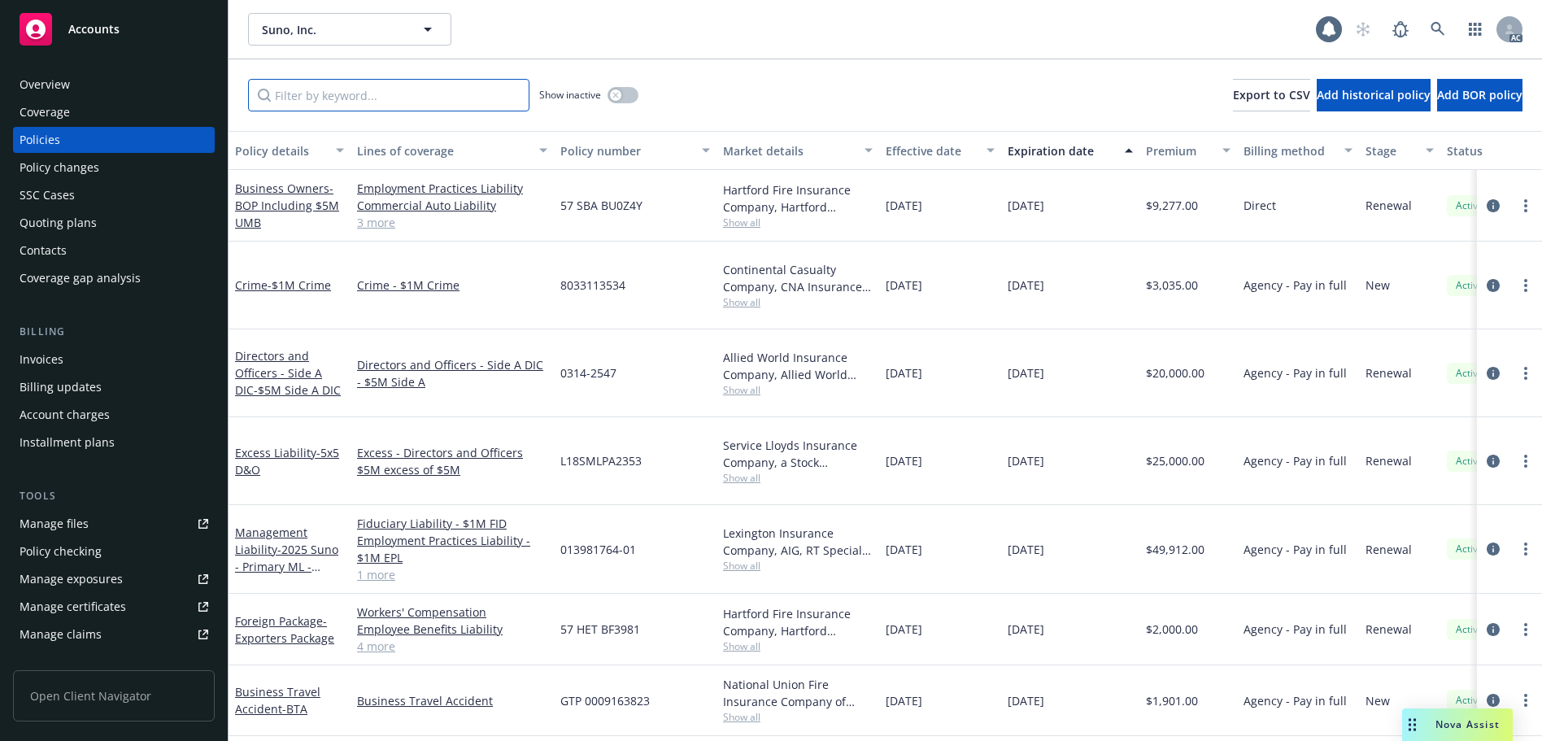
click at [330, 102] on input "Filter by keyword..." at bounding box center [388, 95] width 281 height 33
paste input "BU0Z4Y"
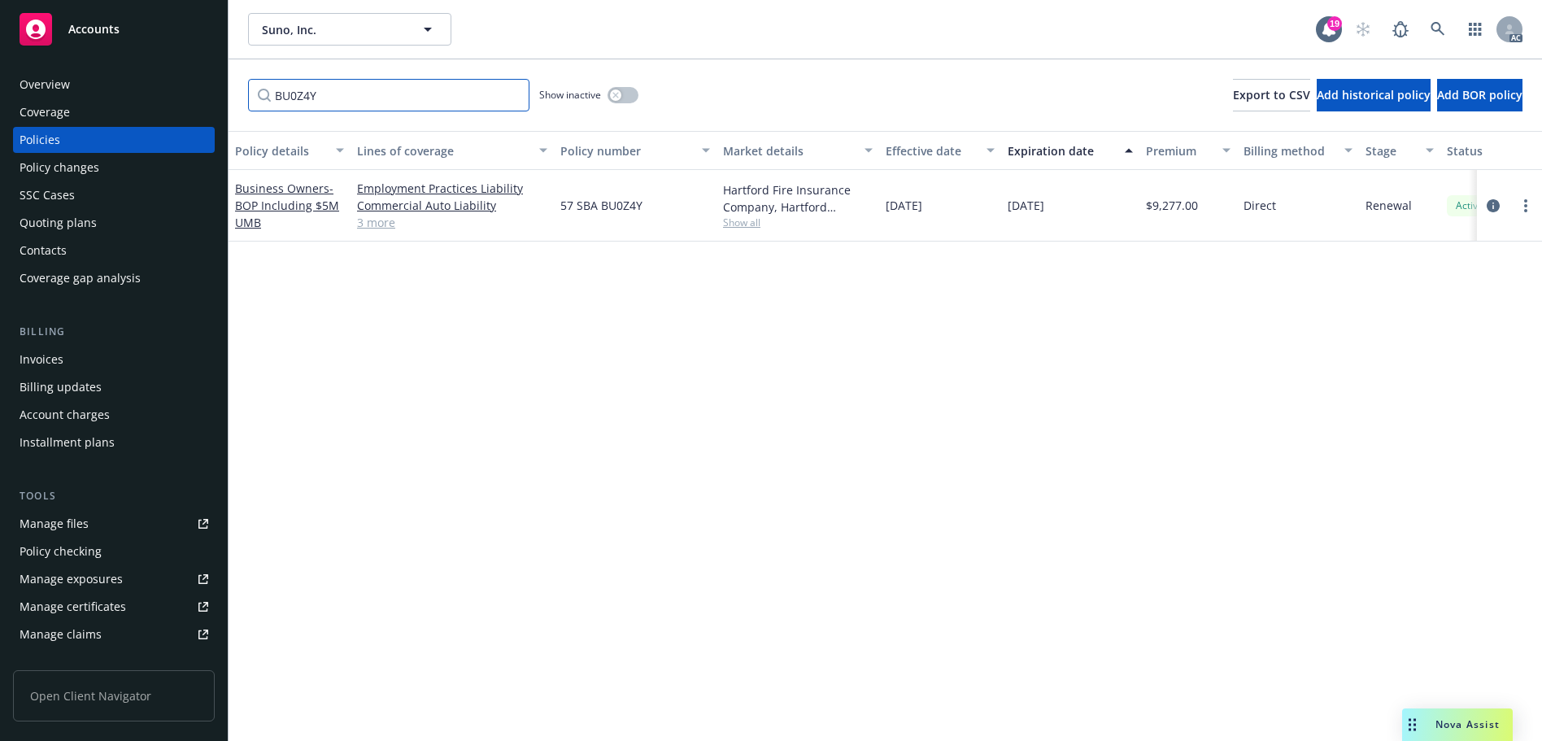
type input "BU0Z4Y"
click at [1438, 20] on link at bounding box center [1437, 29] width 33 height 33
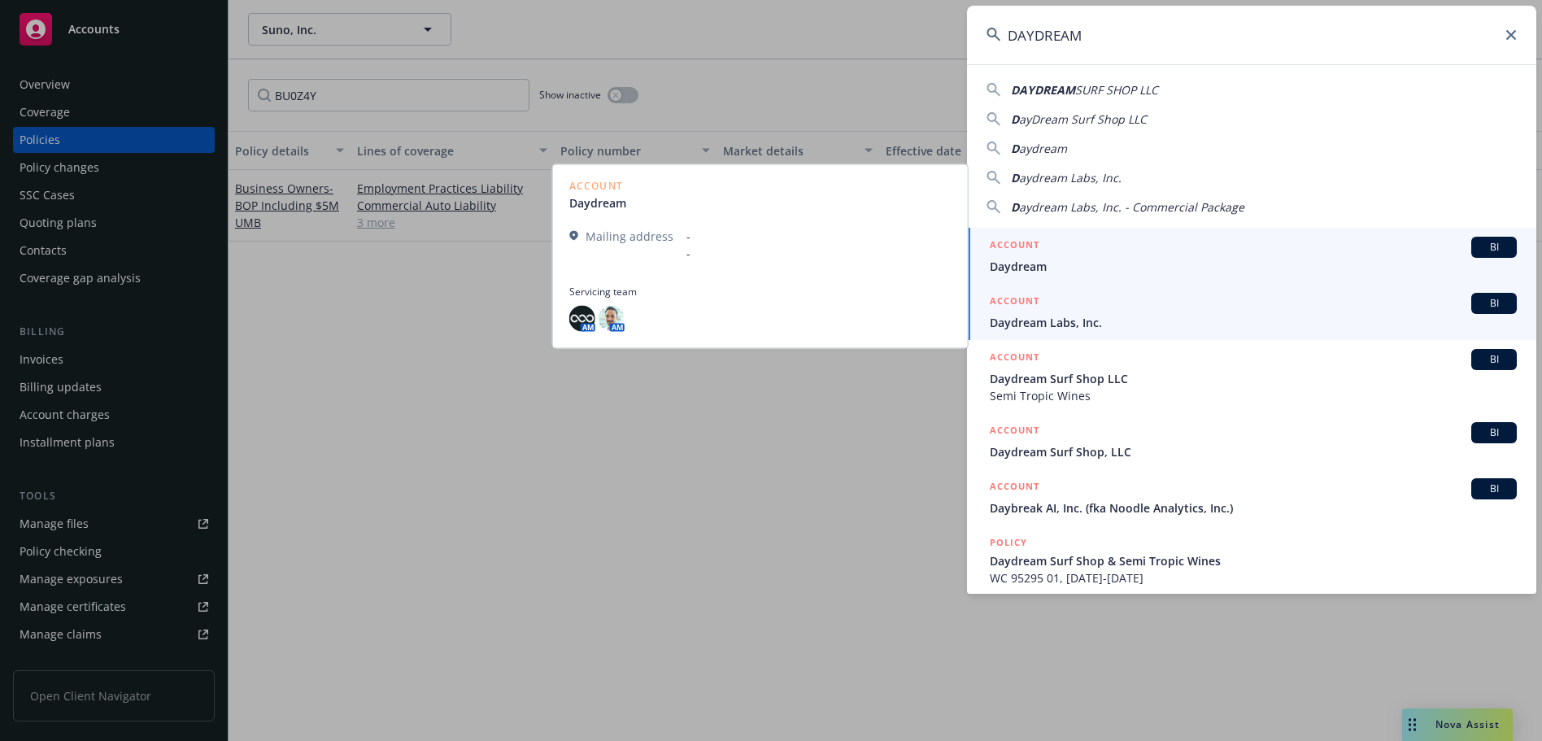
type input "DAYDREAM"
click at [1115, 311] on div "ACCOUNT BI" at bounding box center [1253, 303] width 527 height 21
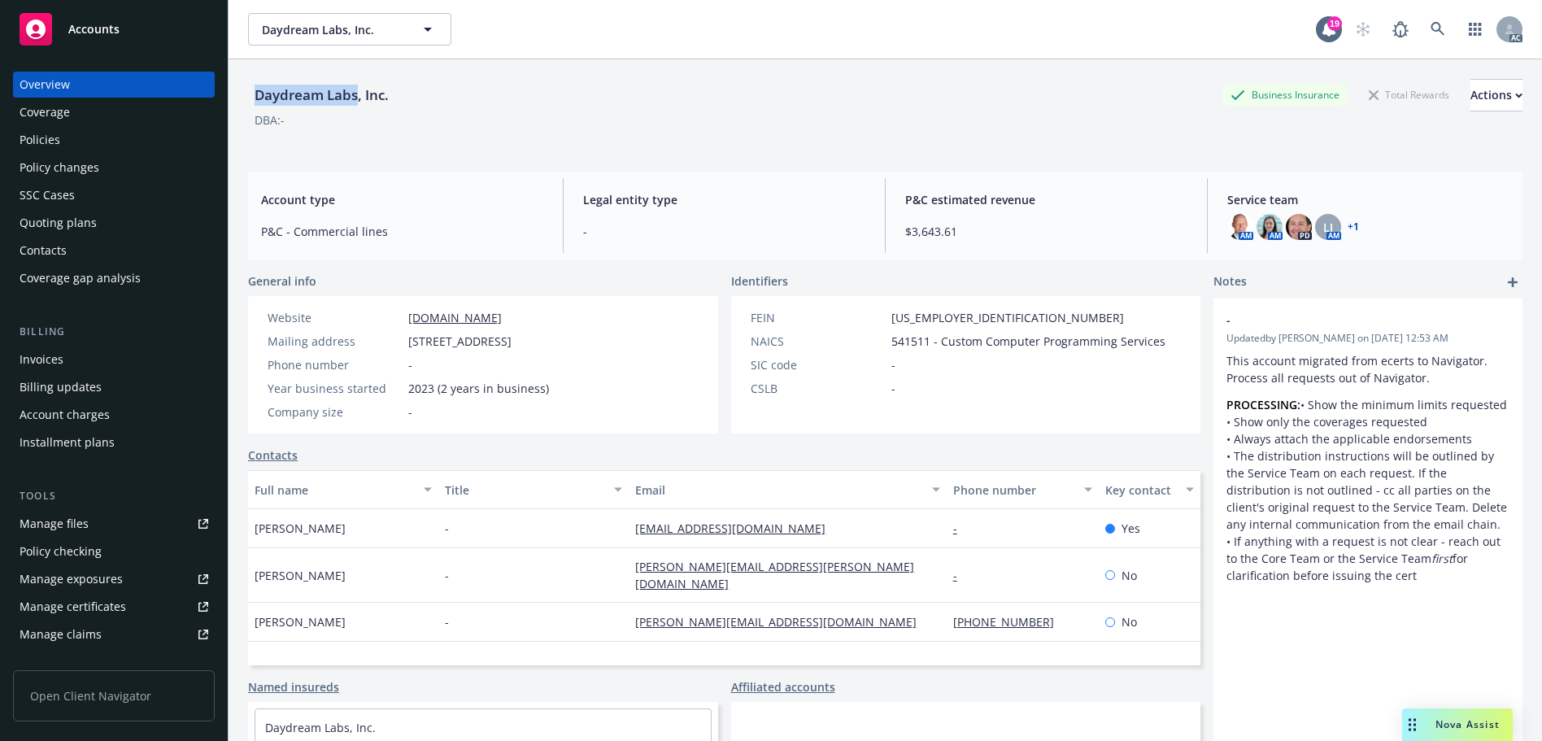
drag, startPoint x: 356, startPoint y: 98, endPoint x: 254, endPoint y: 100, distance: 102.5
click at [254, 100] on div "Daydream Labs, Inc." at bounding box center [321, 95] width 147 height 21
copy div "Daydream Labs"
click at [79, 121] on div "Coverage" at bounding box center [114, 112] width 189 height 26
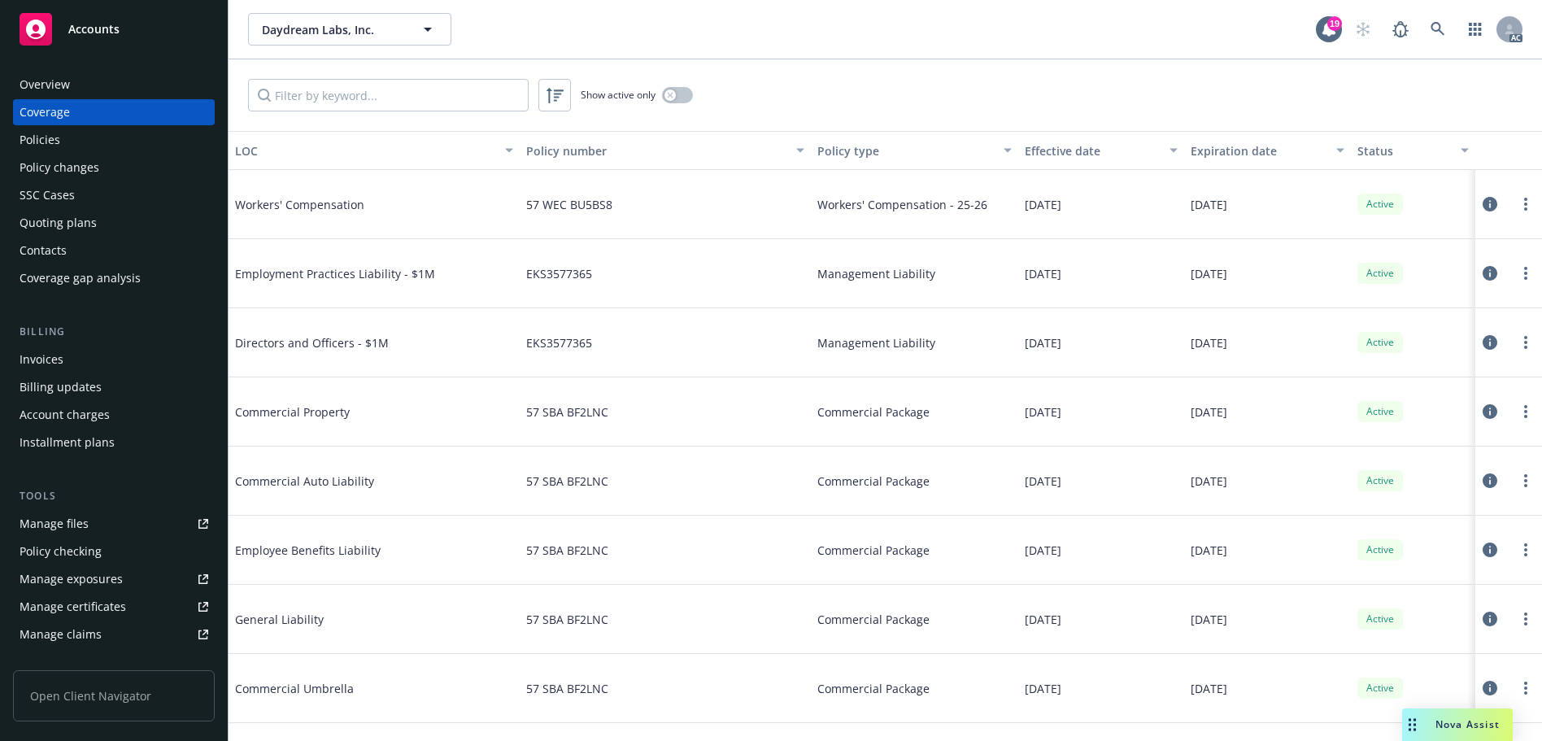
click at [77, 141] on div "Policies" at bounding box center [114, 140] width 189 height 26
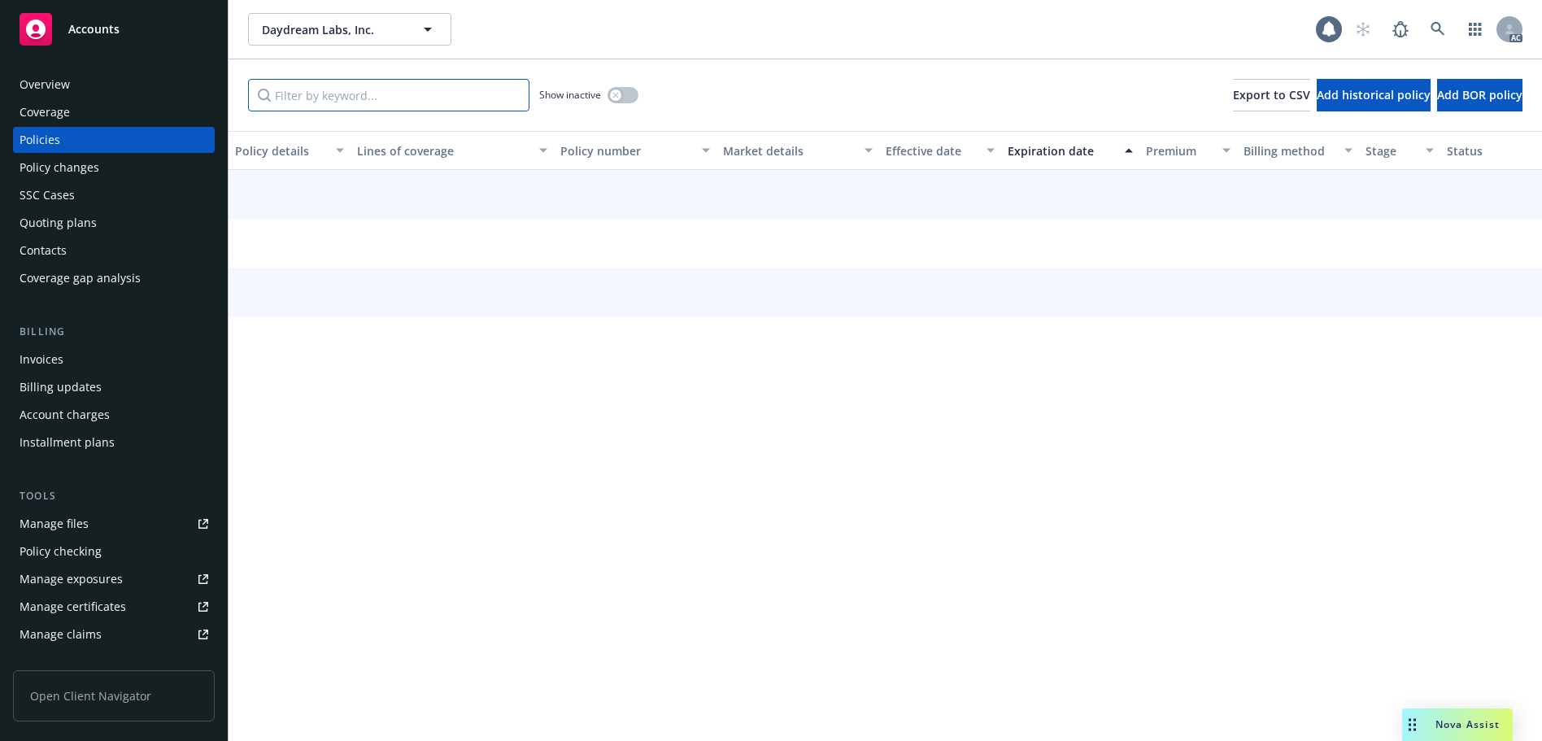
click at [451, 99] on input "Filter by keyword..." at bounding box center [388, 95] width 281 height 33
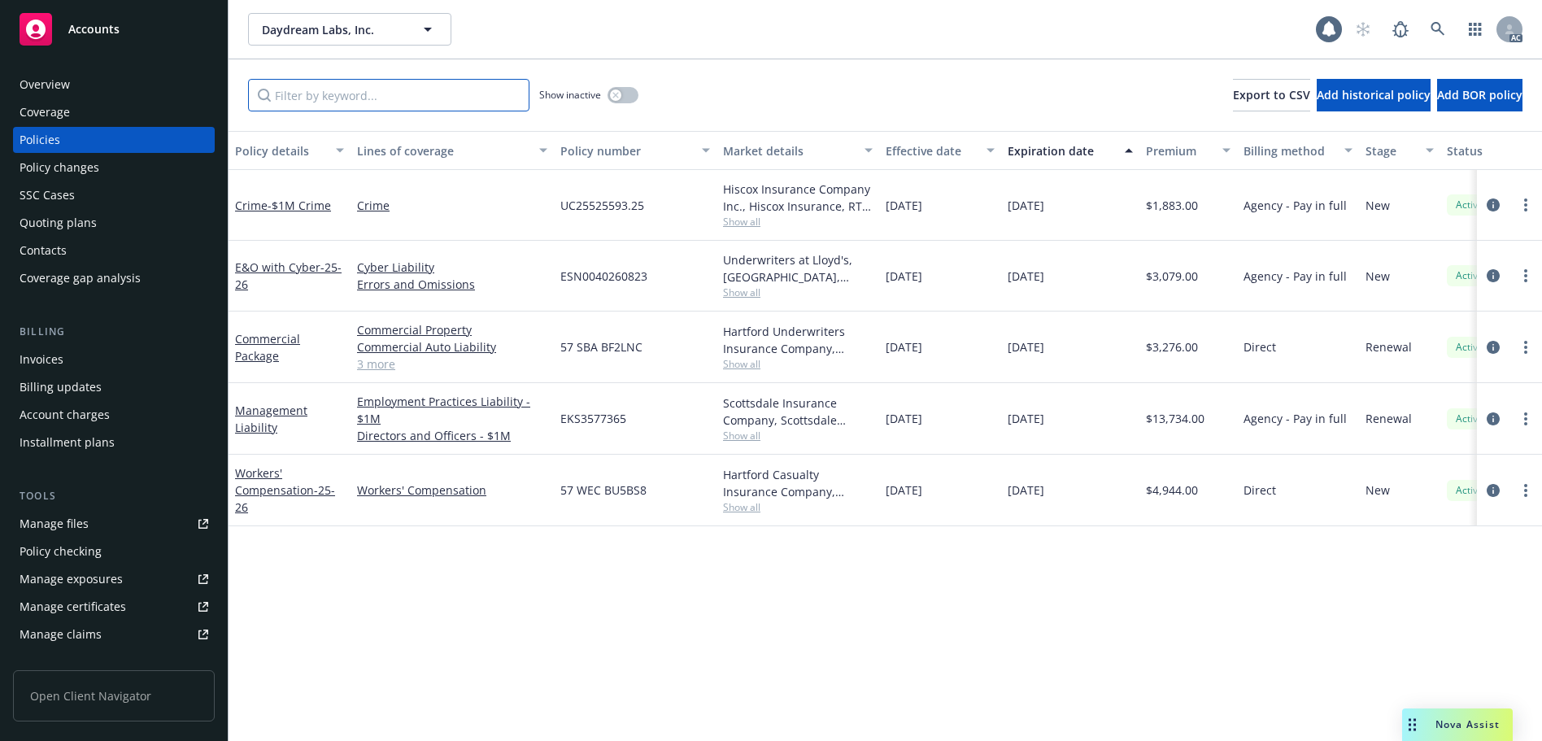
paste input "BF2LNC"
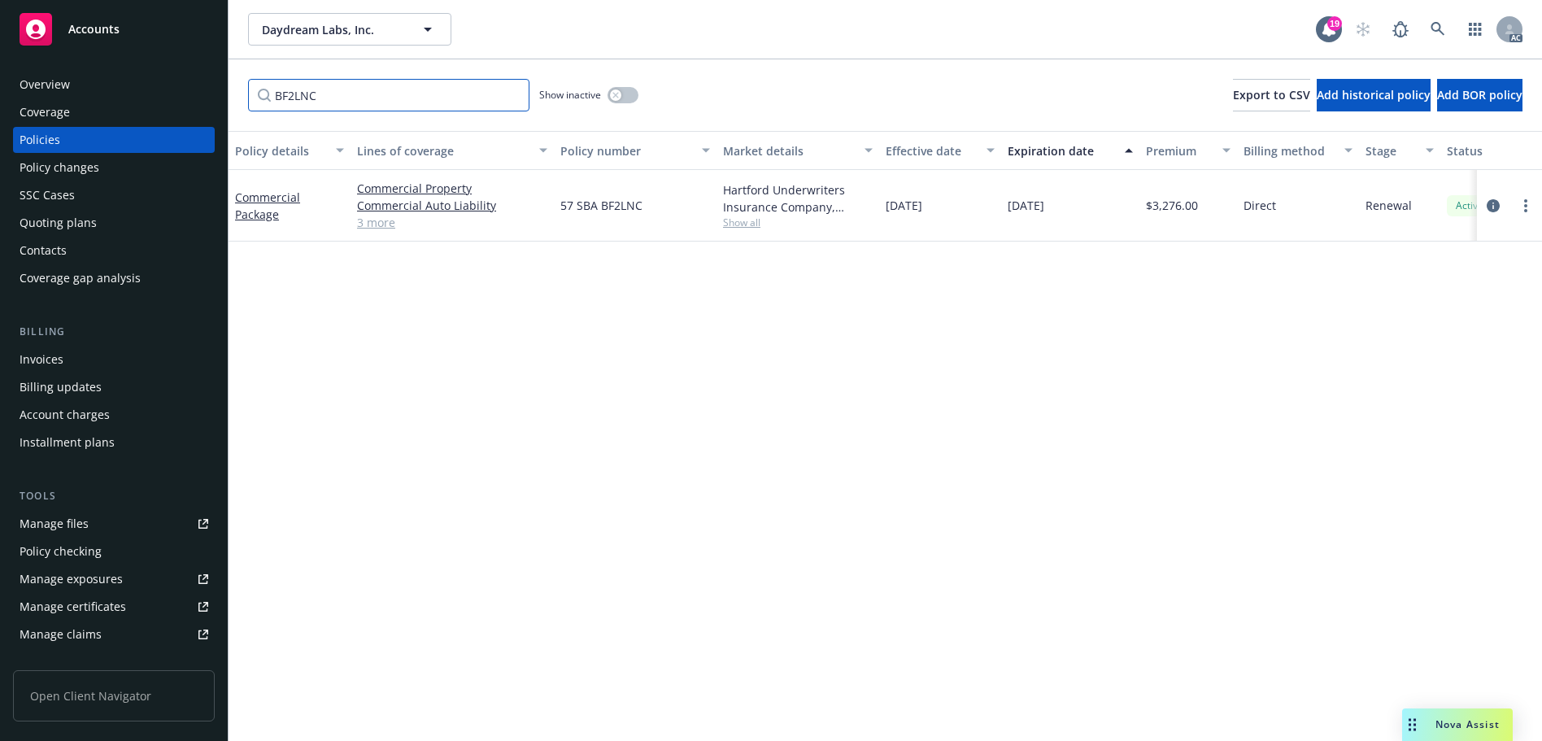
type input "BF2LNC"
click at [1451, 28] on link at bounding box center [1437, 29] width 33 height 33
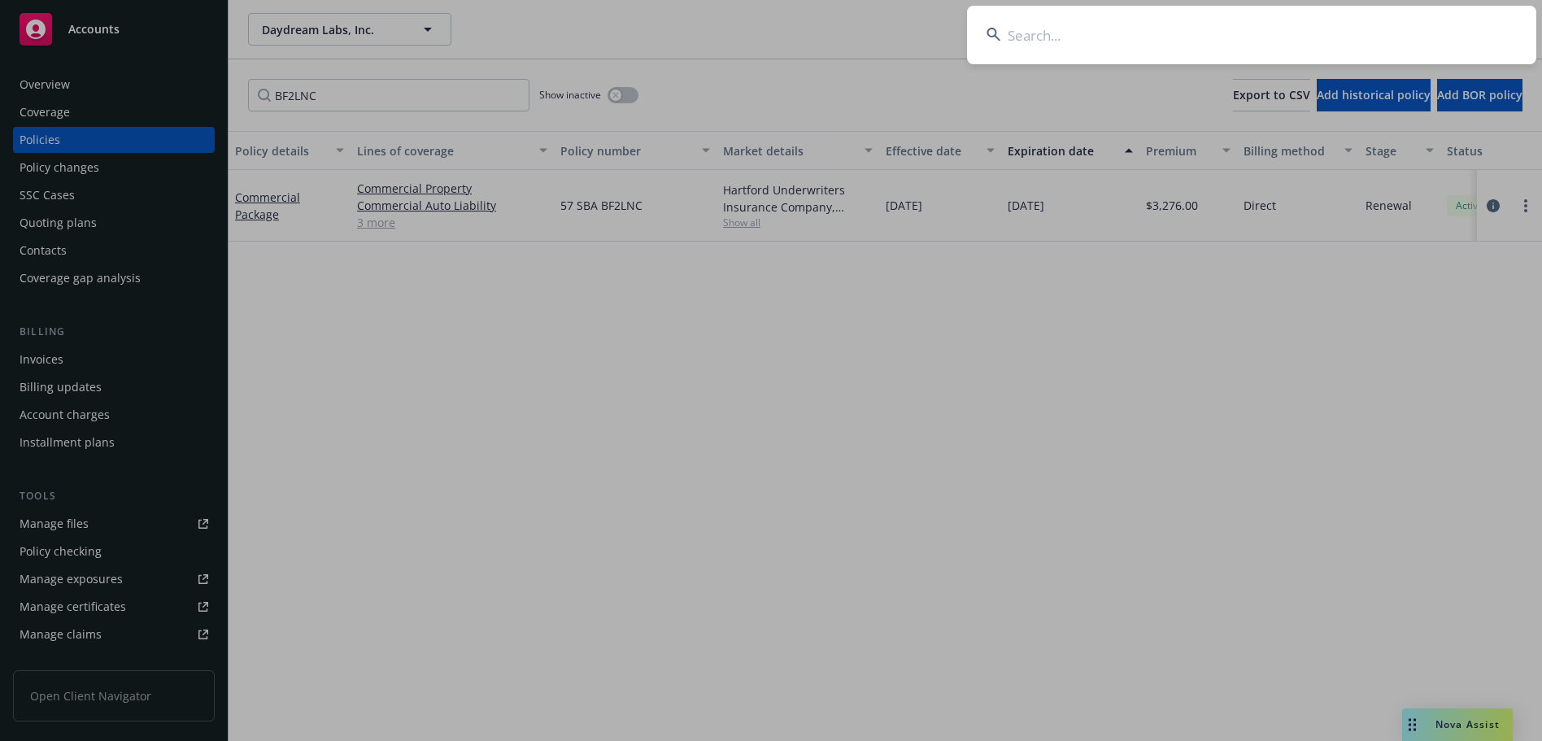
type input "ROXI FOOD"
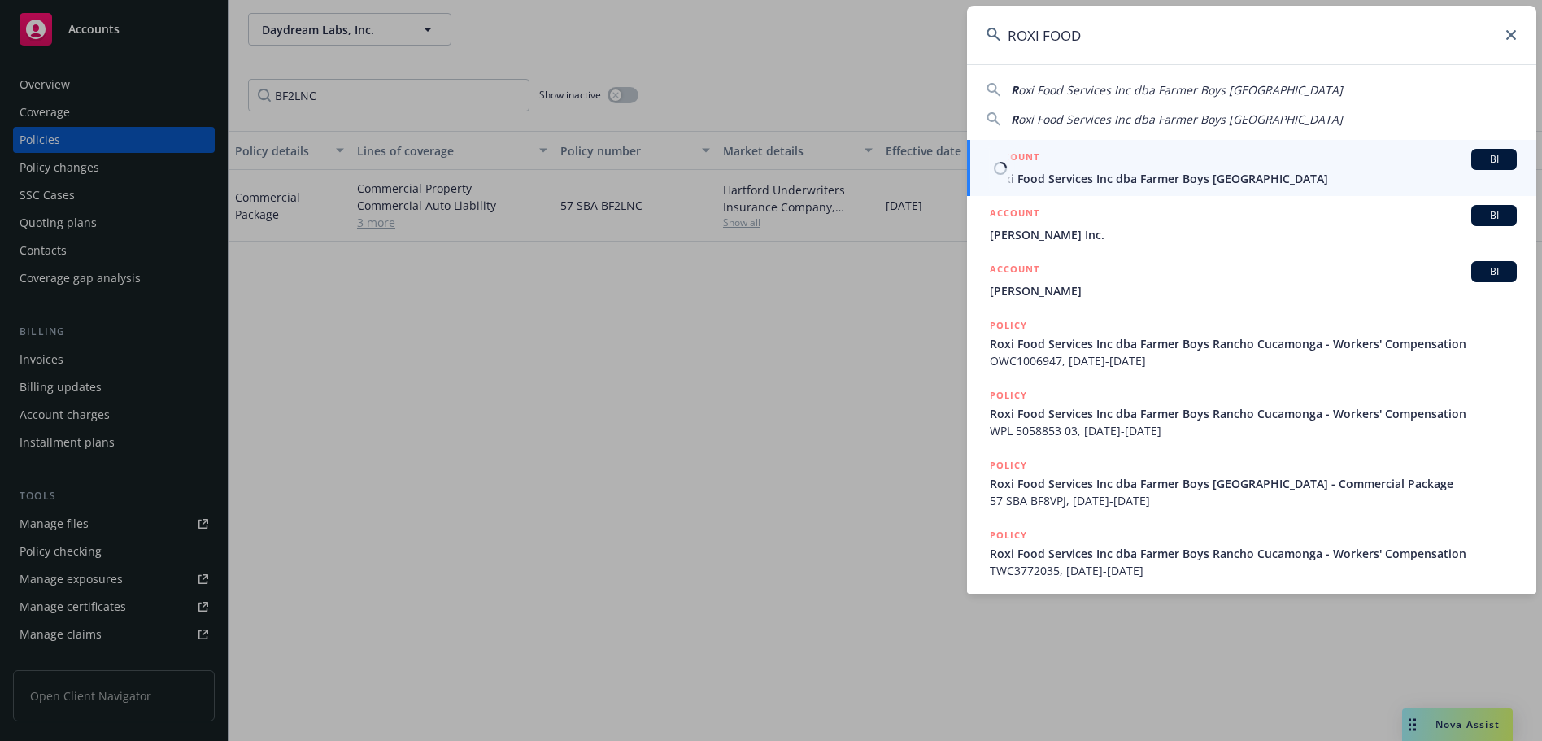
click at [1147, 162] on div "ACCOUNT BI" at bounding box center [1253, 159] width 527 height 21
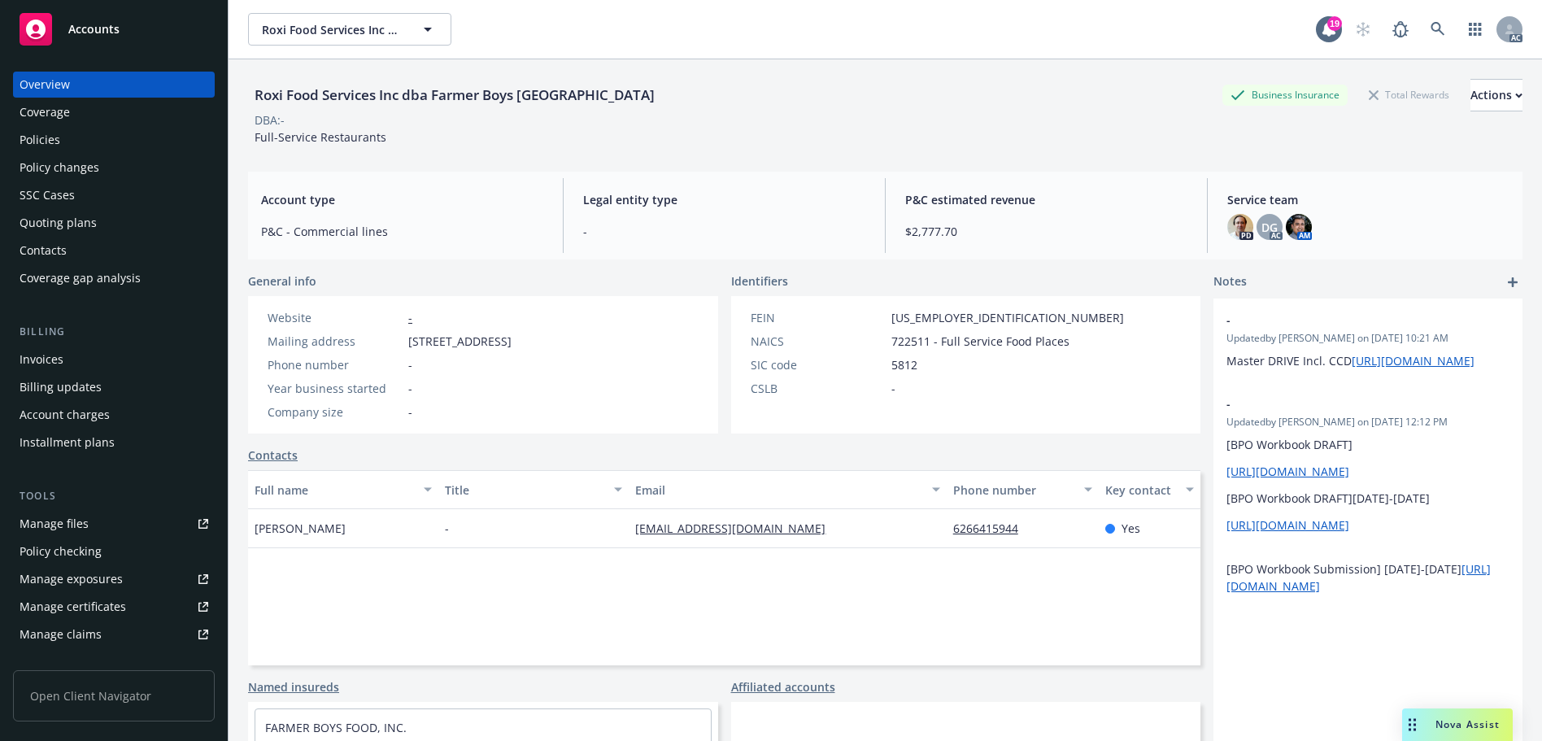
click at [148, 137] on div "Policies" at bounding box center [114, 140] width 189 height 26
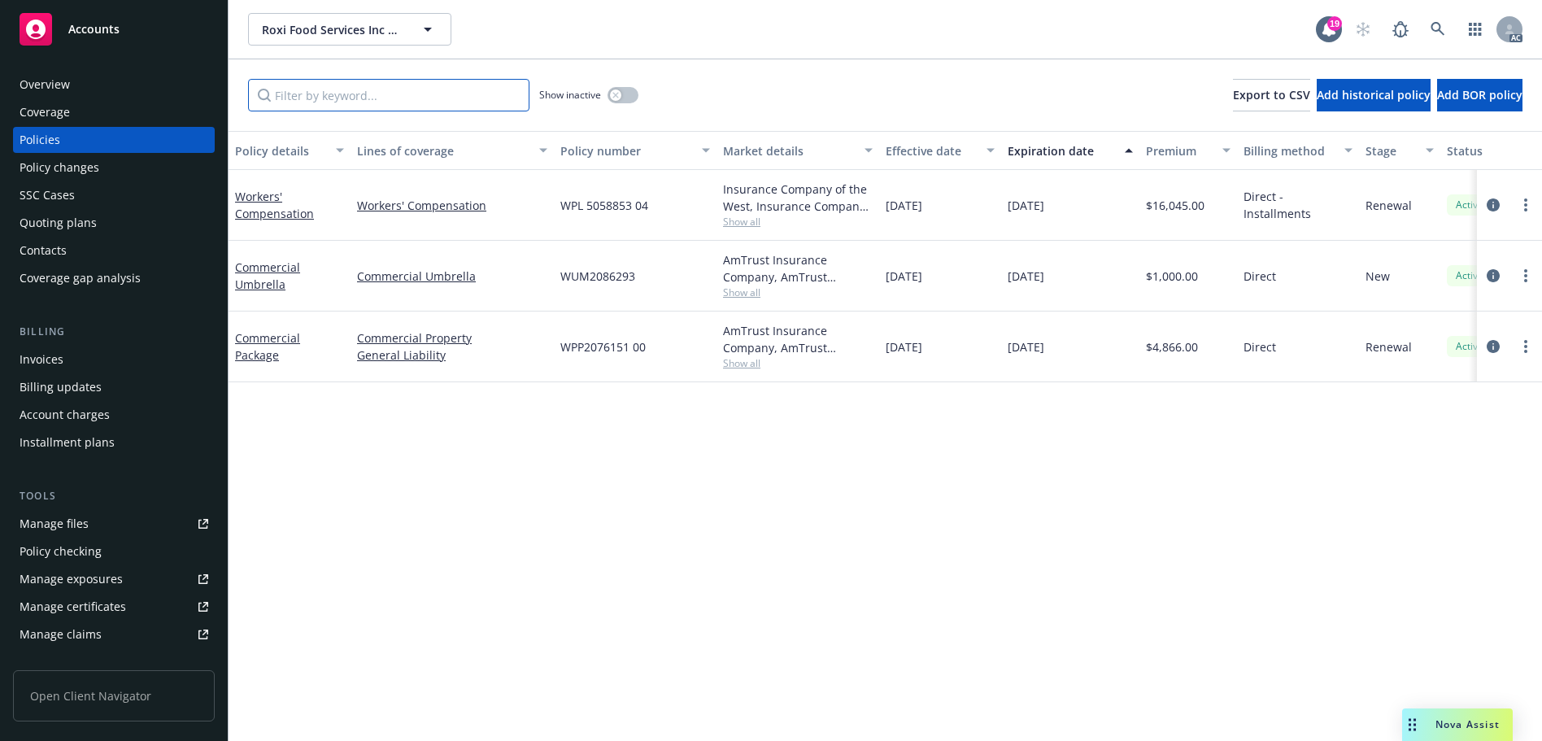
click at [410, 97] on input "Filter by keyword..." at bounding box center [388, 95] width 281 height 33
paste input "BF8VPJ"
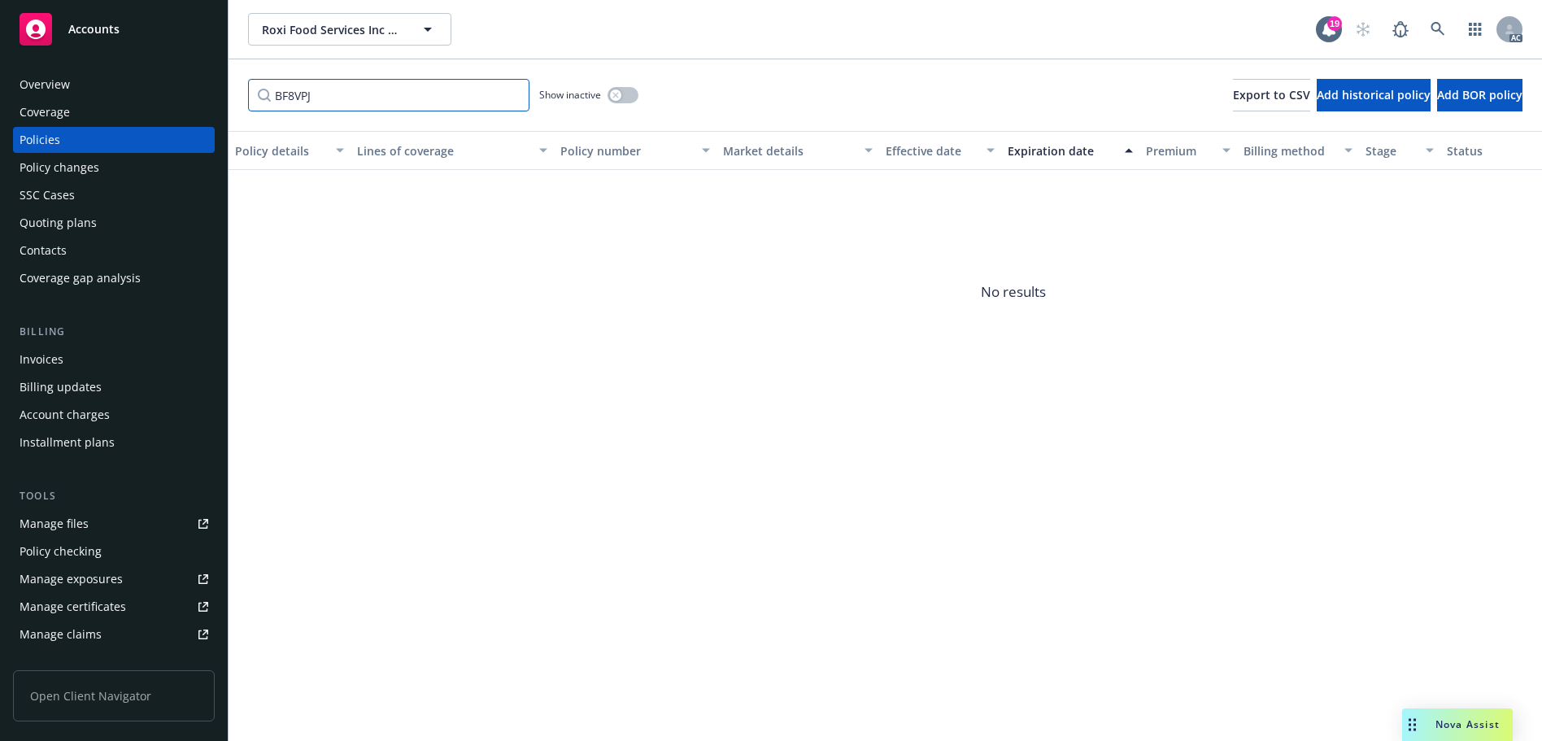
type input "BF8VPJ"
click at [623, 99] on button "button" at bounding box center [622, 95] width 31 height 16
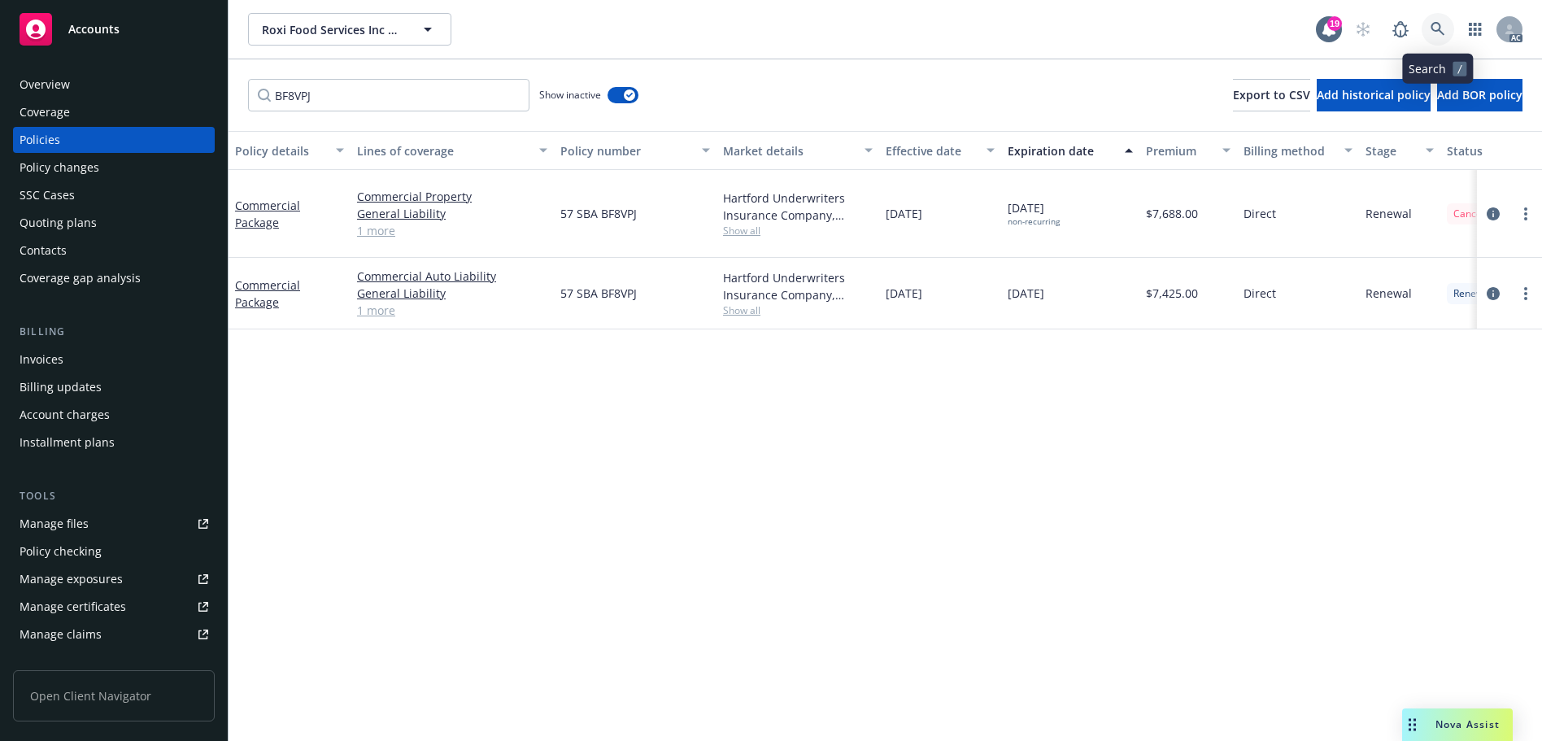
click at [1442, 35] on icon at bounding box center [1437, 29] width 15 height 15
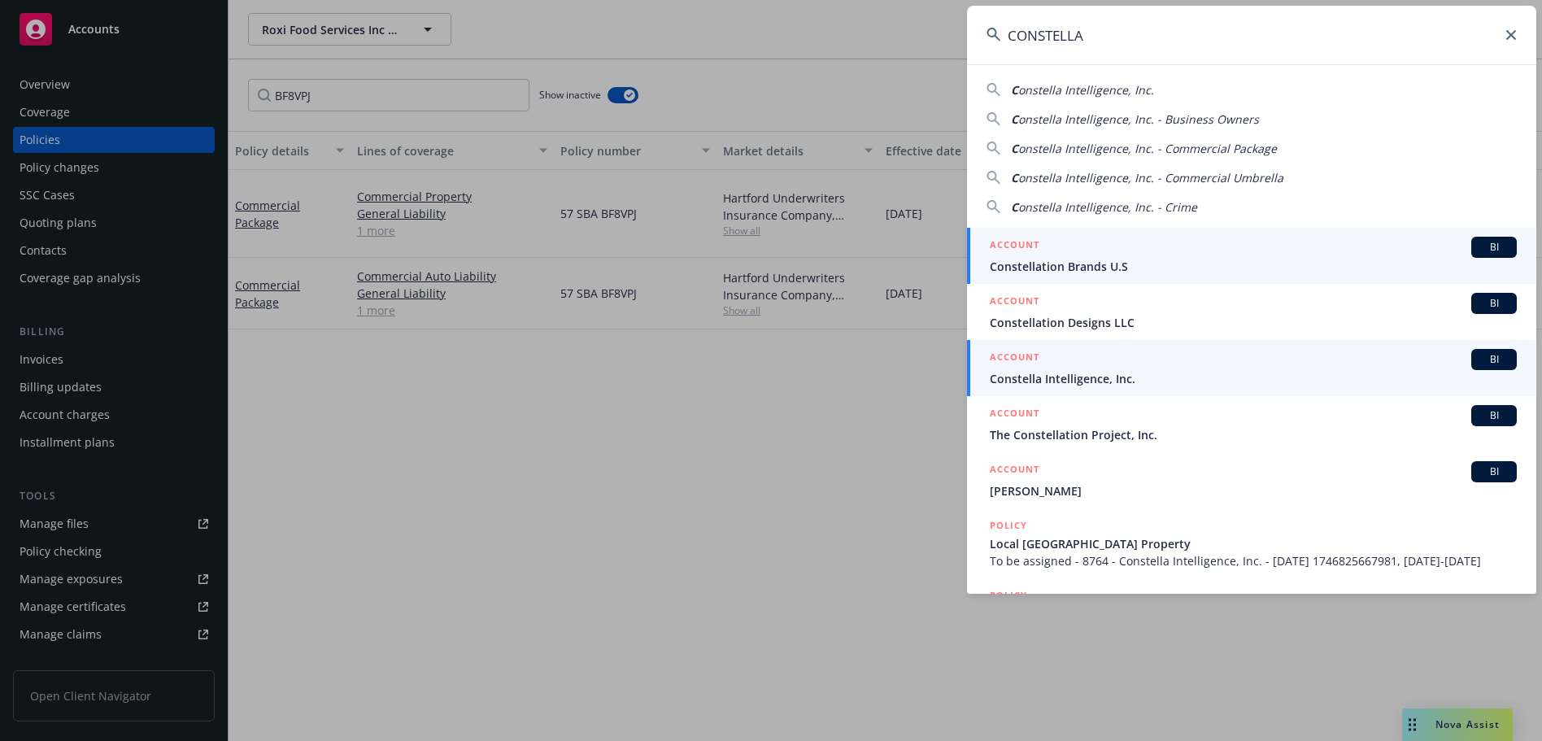
type input "CONSTELLA"
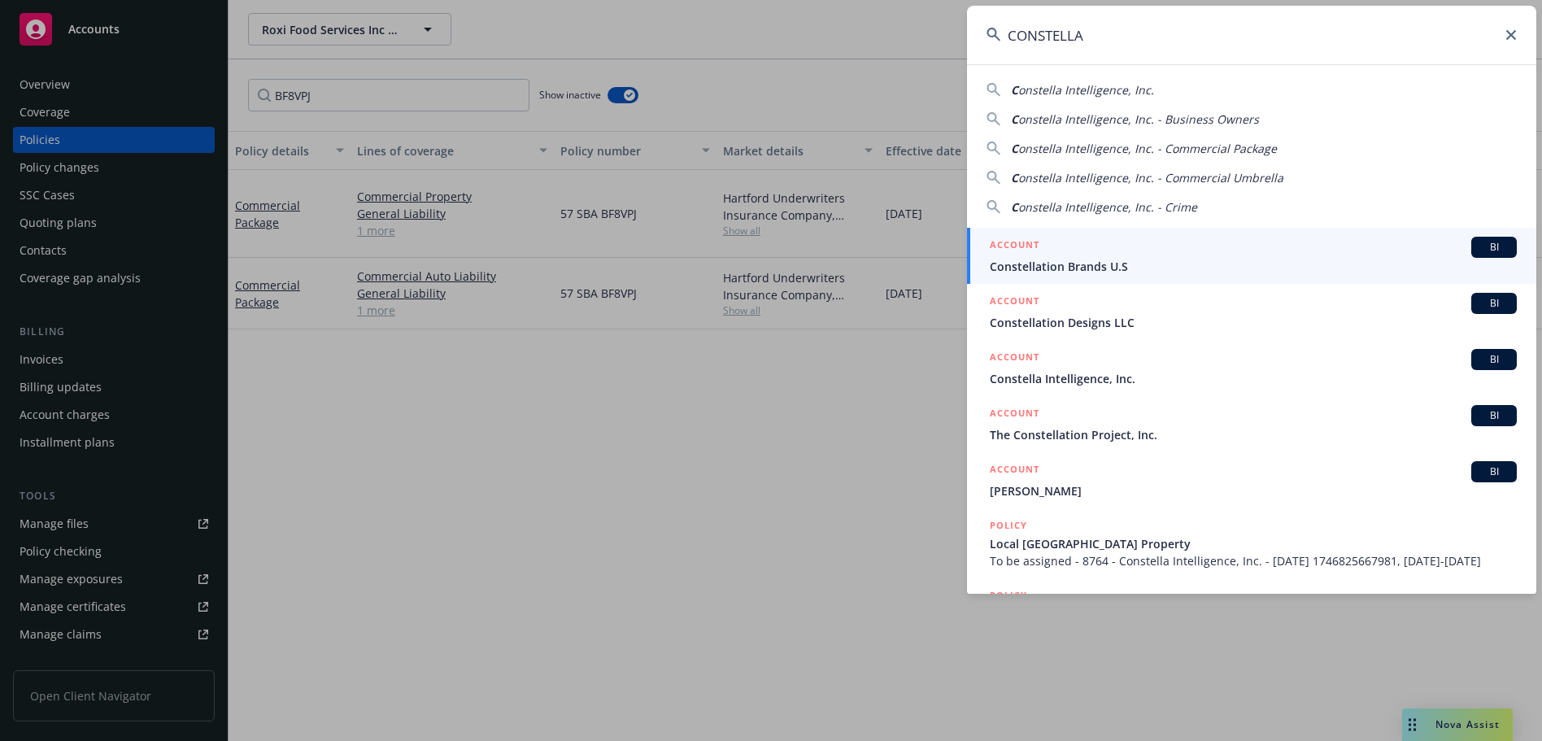
click at [1162, 368] on div "ACCOUNT BI" at bounding box center [1253, 359] width 527 height 21
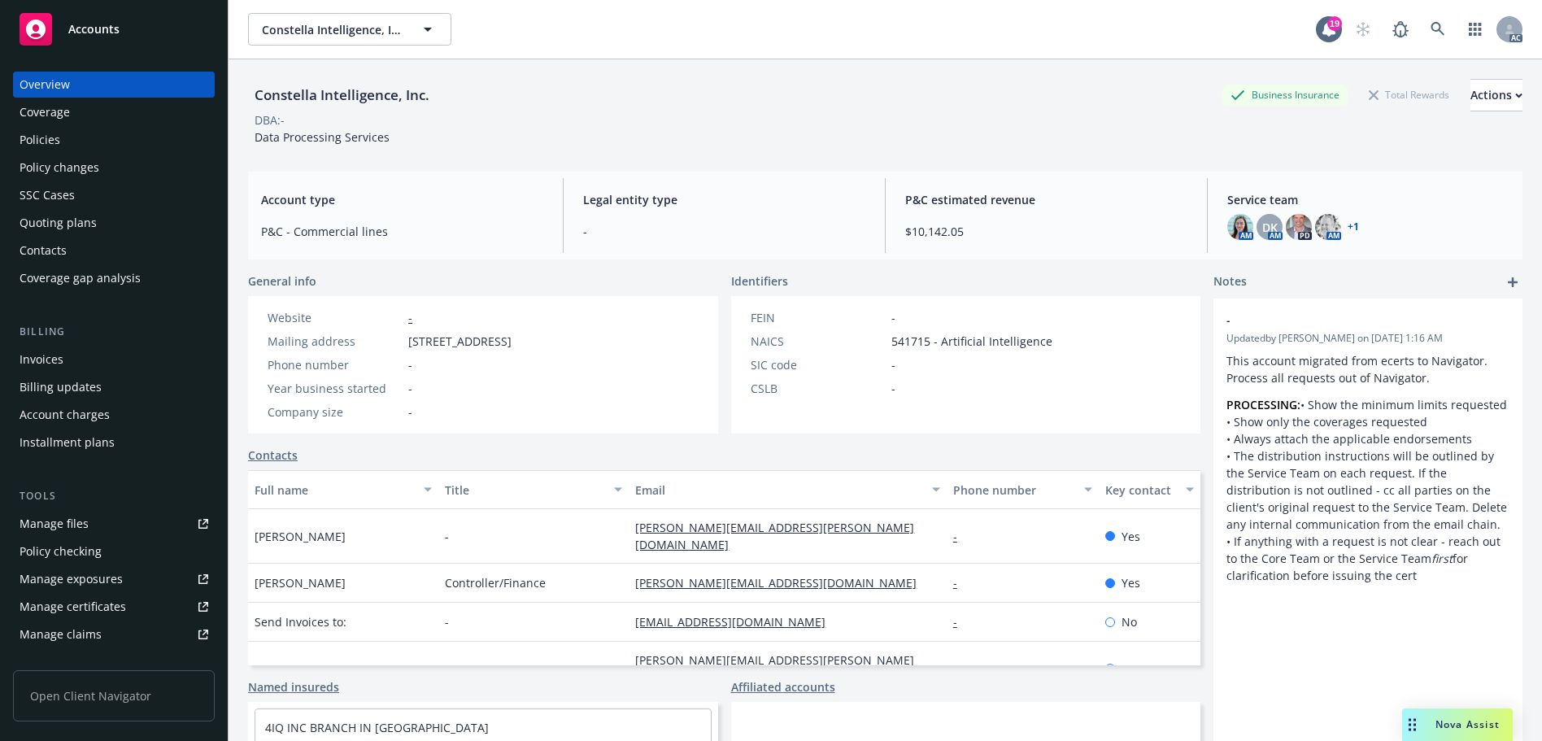
click at [125, 141] on div "Policies" at bounding box center [114, 140] width 189 height 26
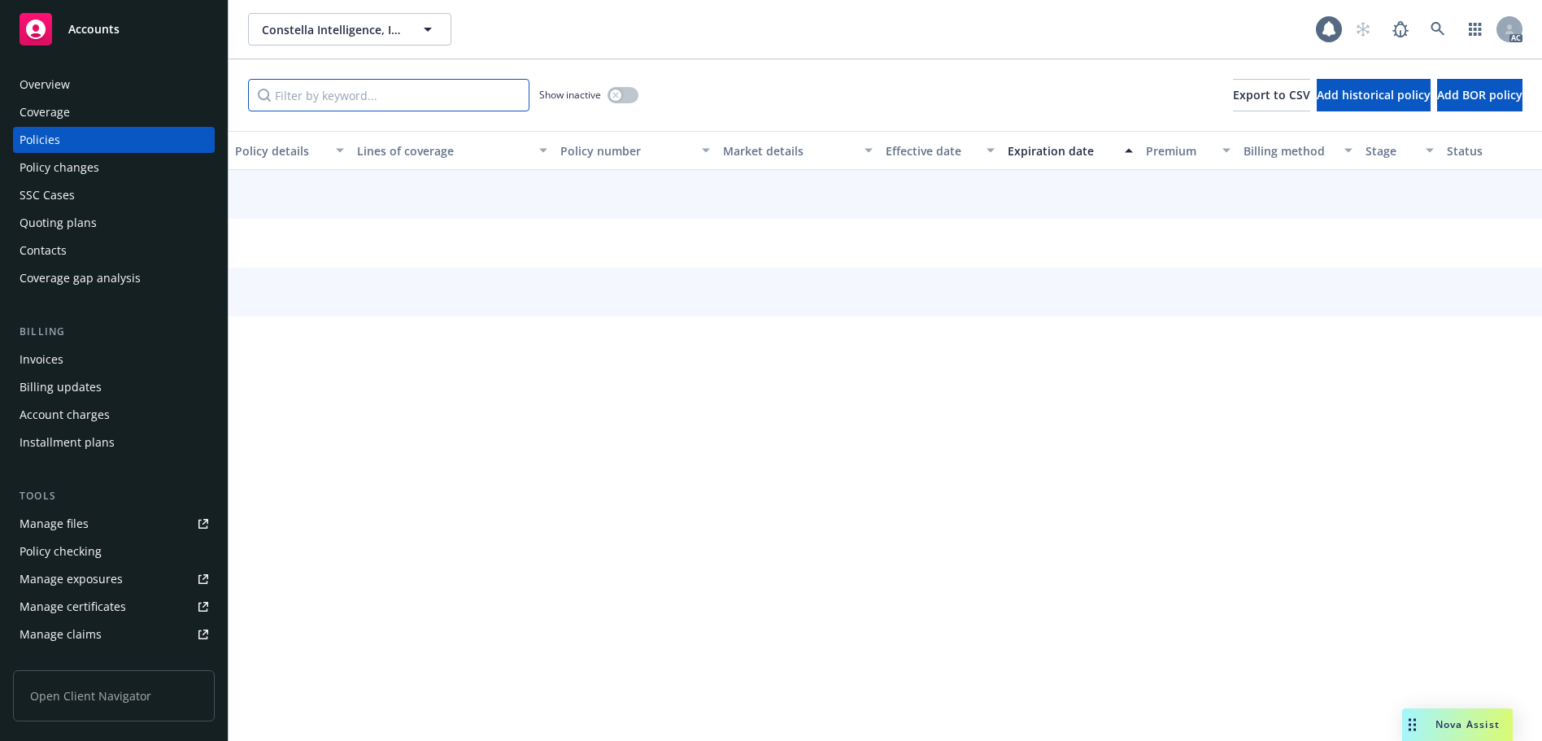
click at [306, 104] on input "Filter by keyword..." at bounding box center [388, 95] width 281 height 33
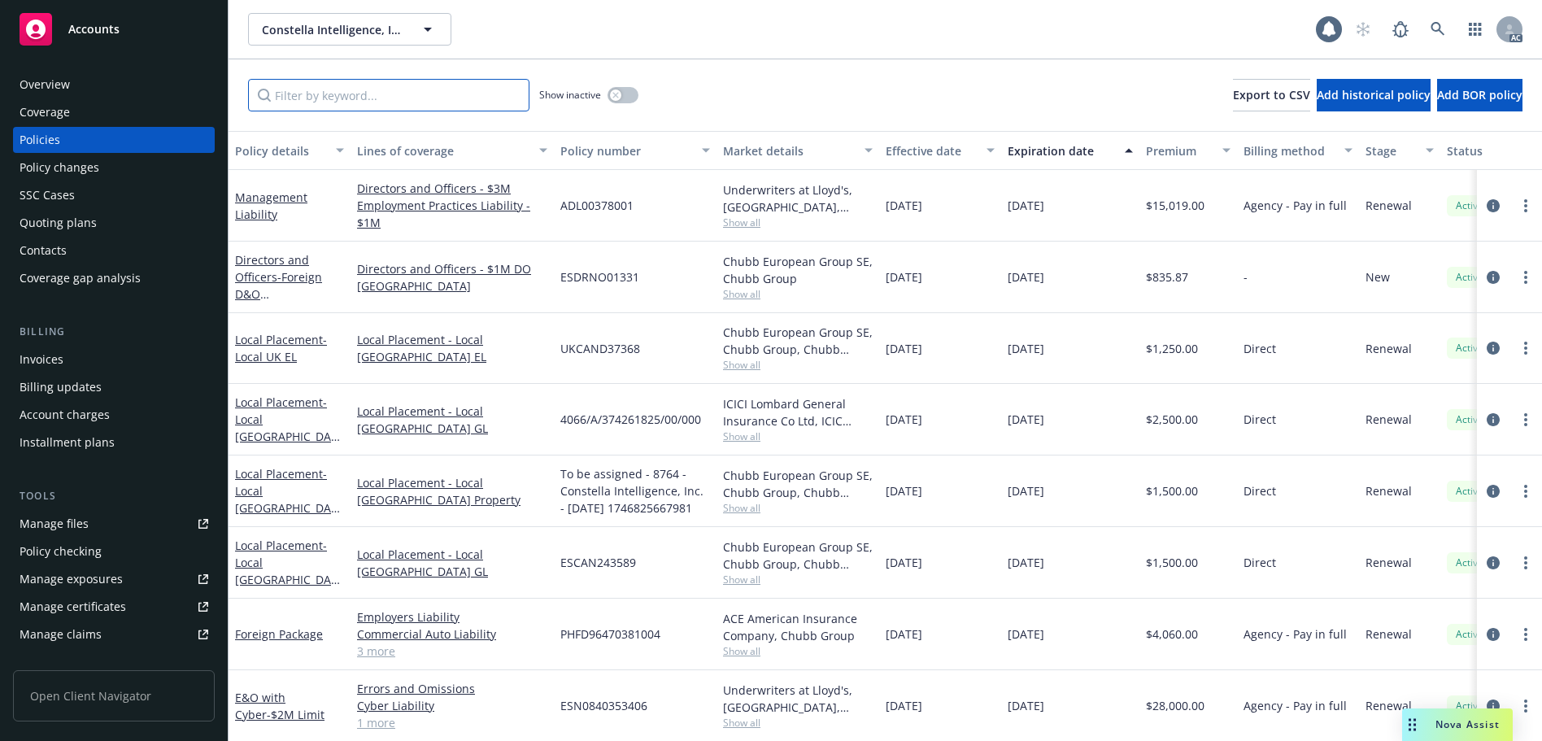
paste input "BG0VKW"
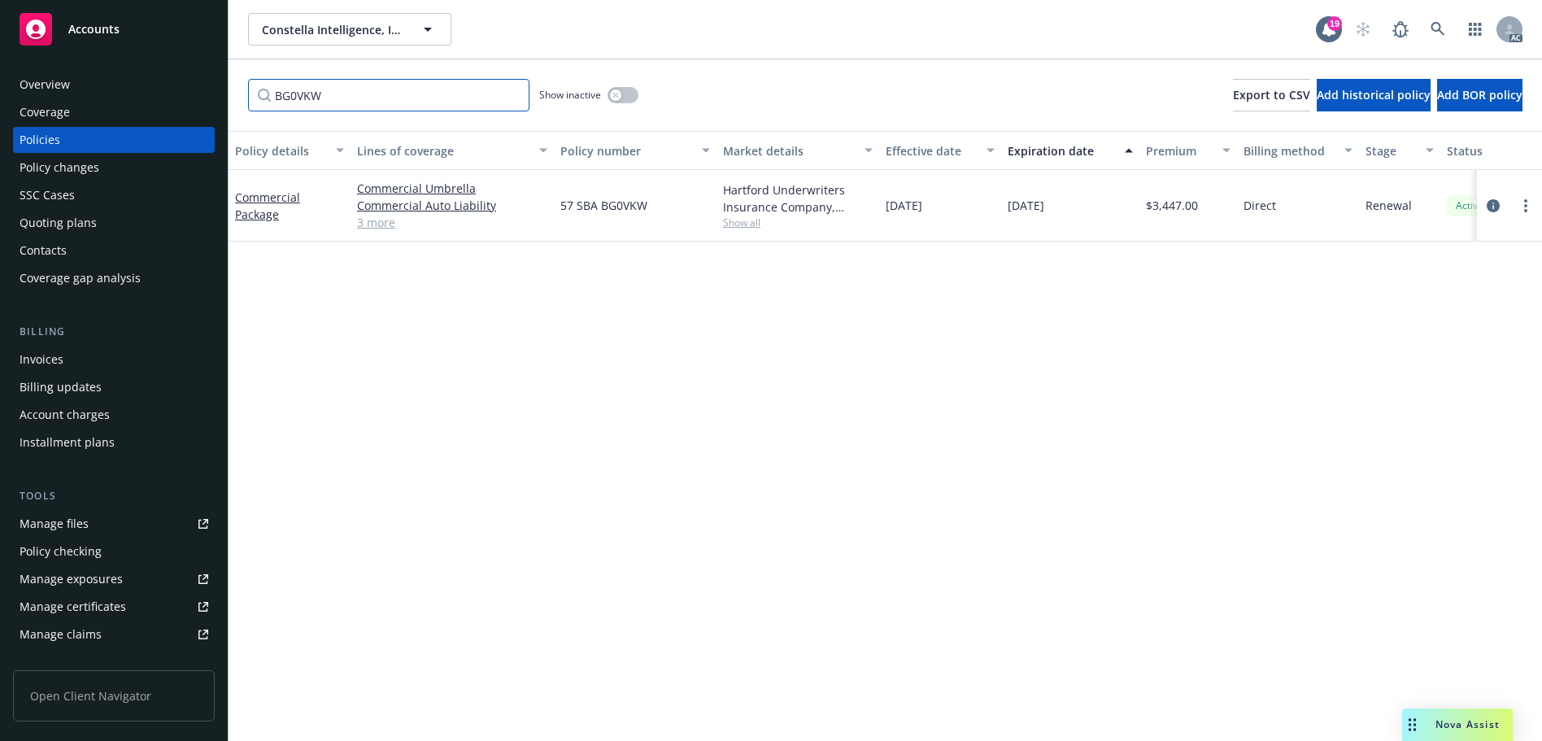
type input "BG0VKW"
click at [1428, 28] on link at bounding box center [1437, 29] width 33 height 33
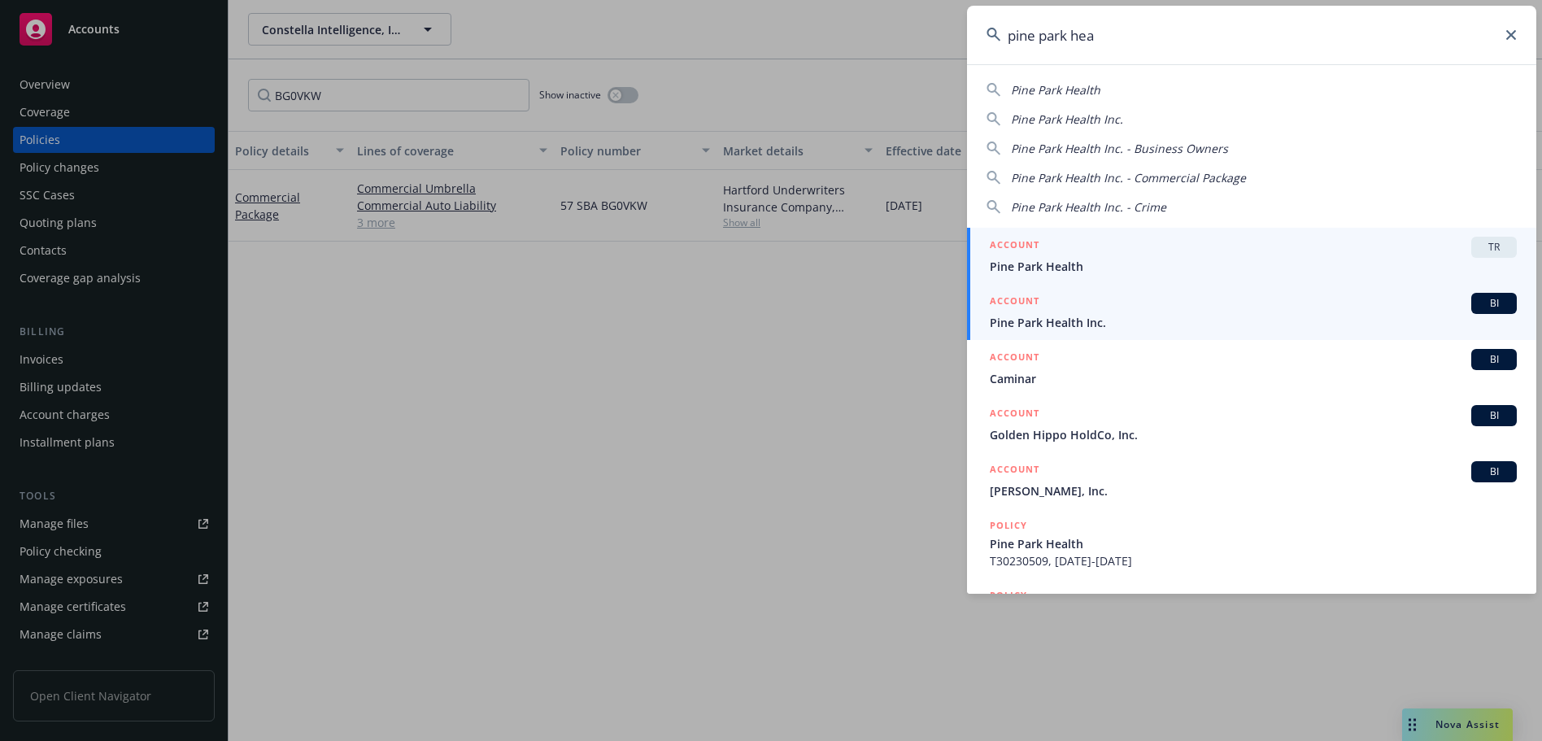
type input "pine park hea"
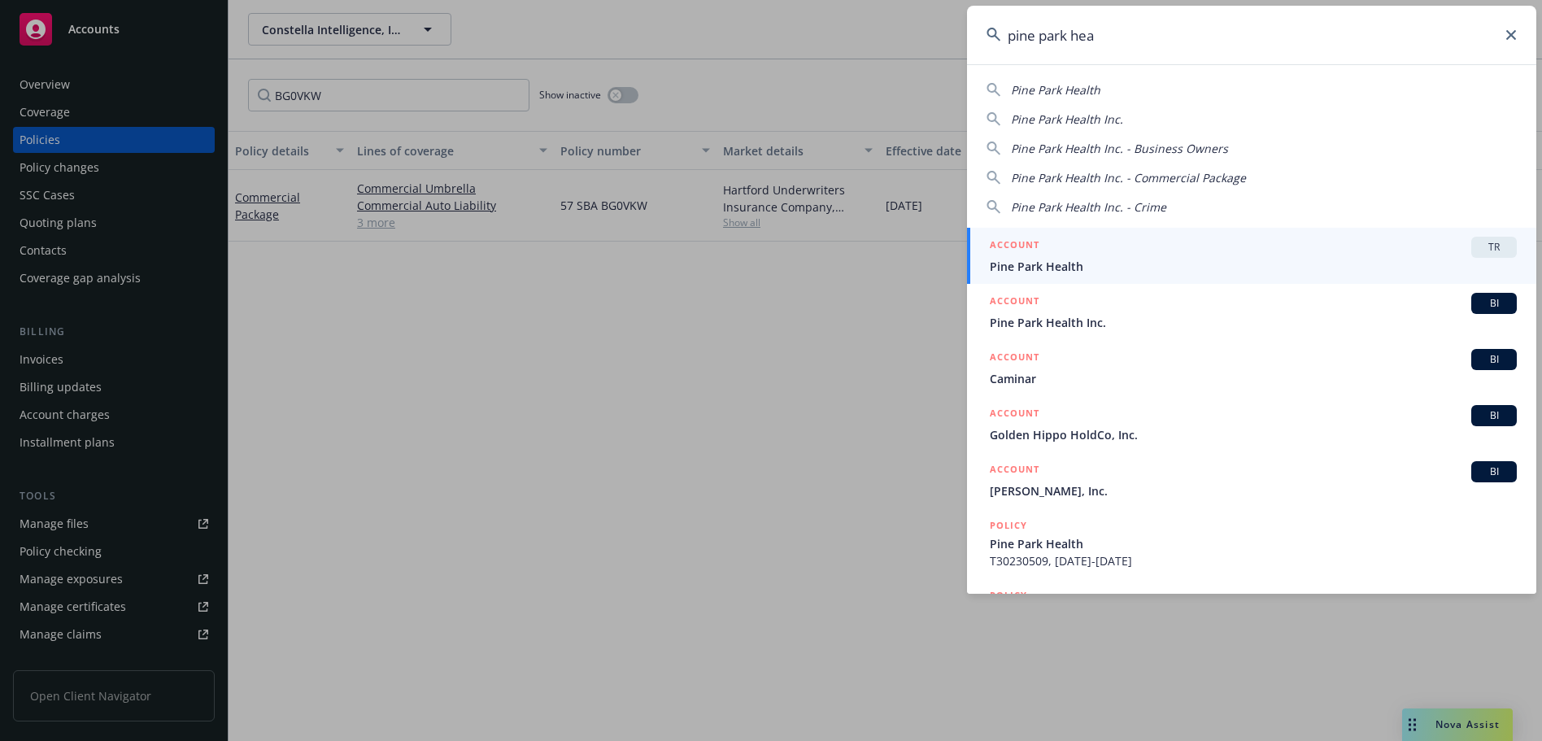
click at [1205, 310] on div "ACCOUNT BI" at bounding box center [1253, 303] width 527 height 21
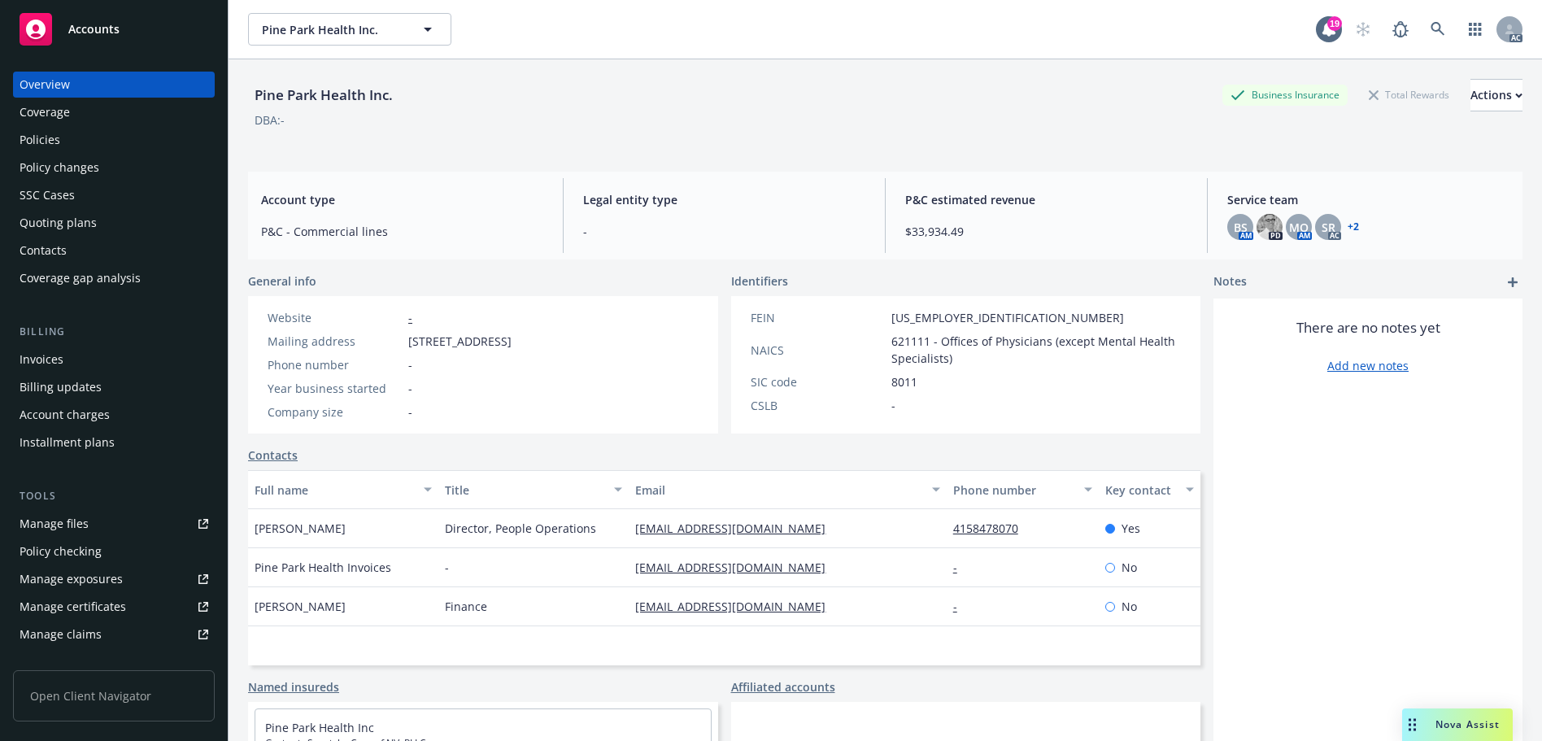
click at [84, 137] on div "Policies" at bounding box center [114, 140] width 189 height 26
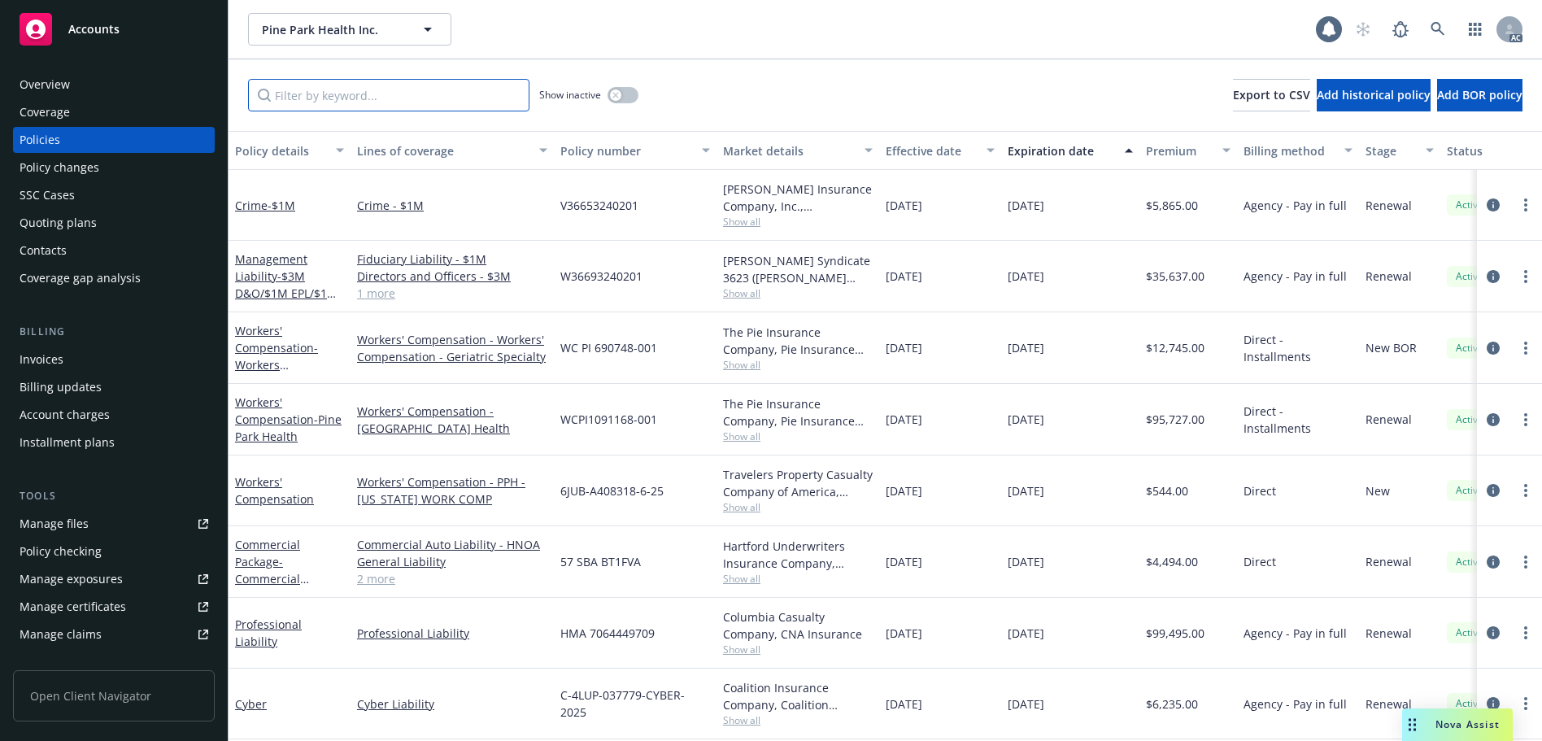
click at [414, 91] on input "Filter by keyword..." at bounding box center [388, 95] width 281 height 33
paste input "BS5U5A"
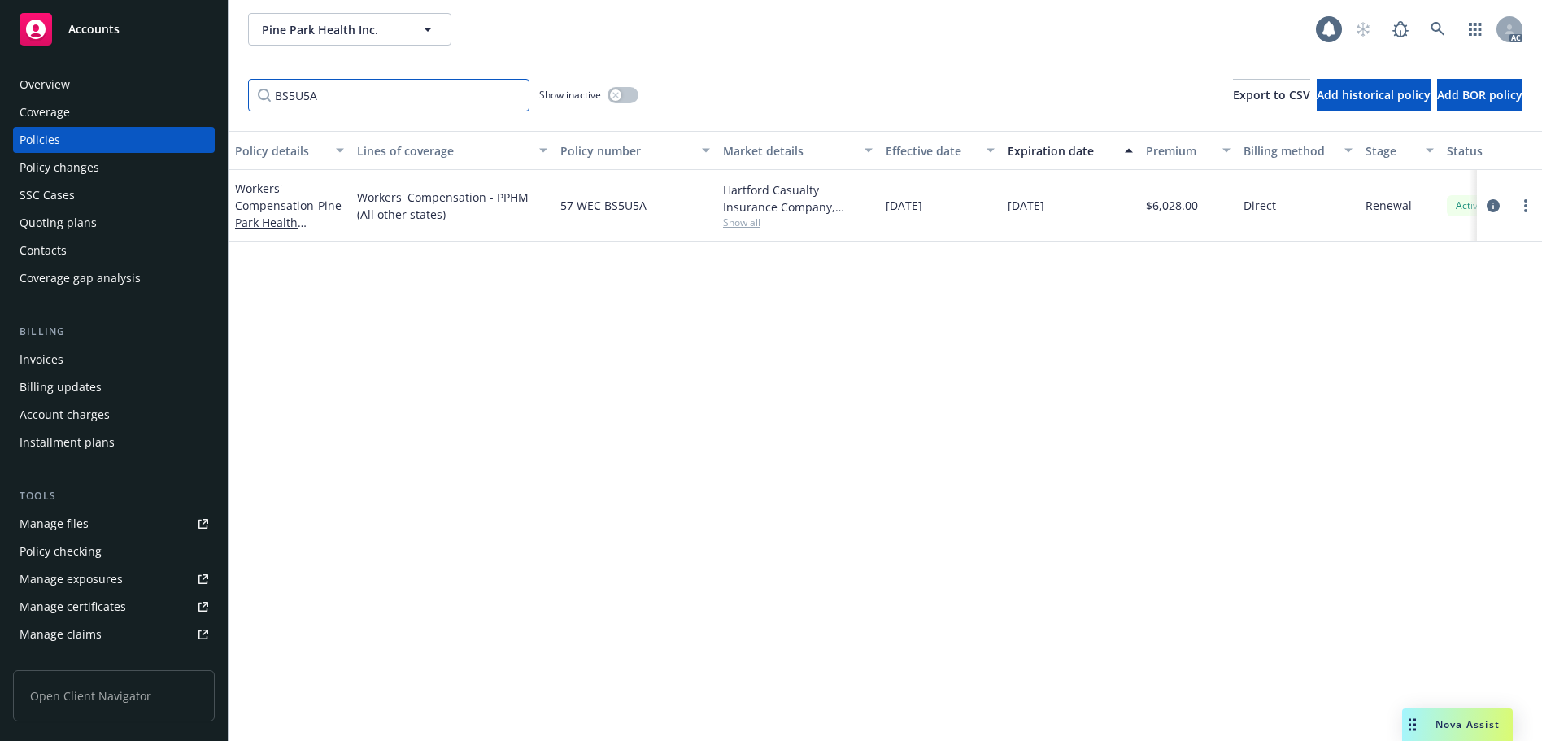
type input "BS5U5A"
click at [629, 96] on button "button" at bounding box center [622, 95] width 31 height 16
click at [1437, 36] on icon at bounding box center [1437, 29] width 15 height 15
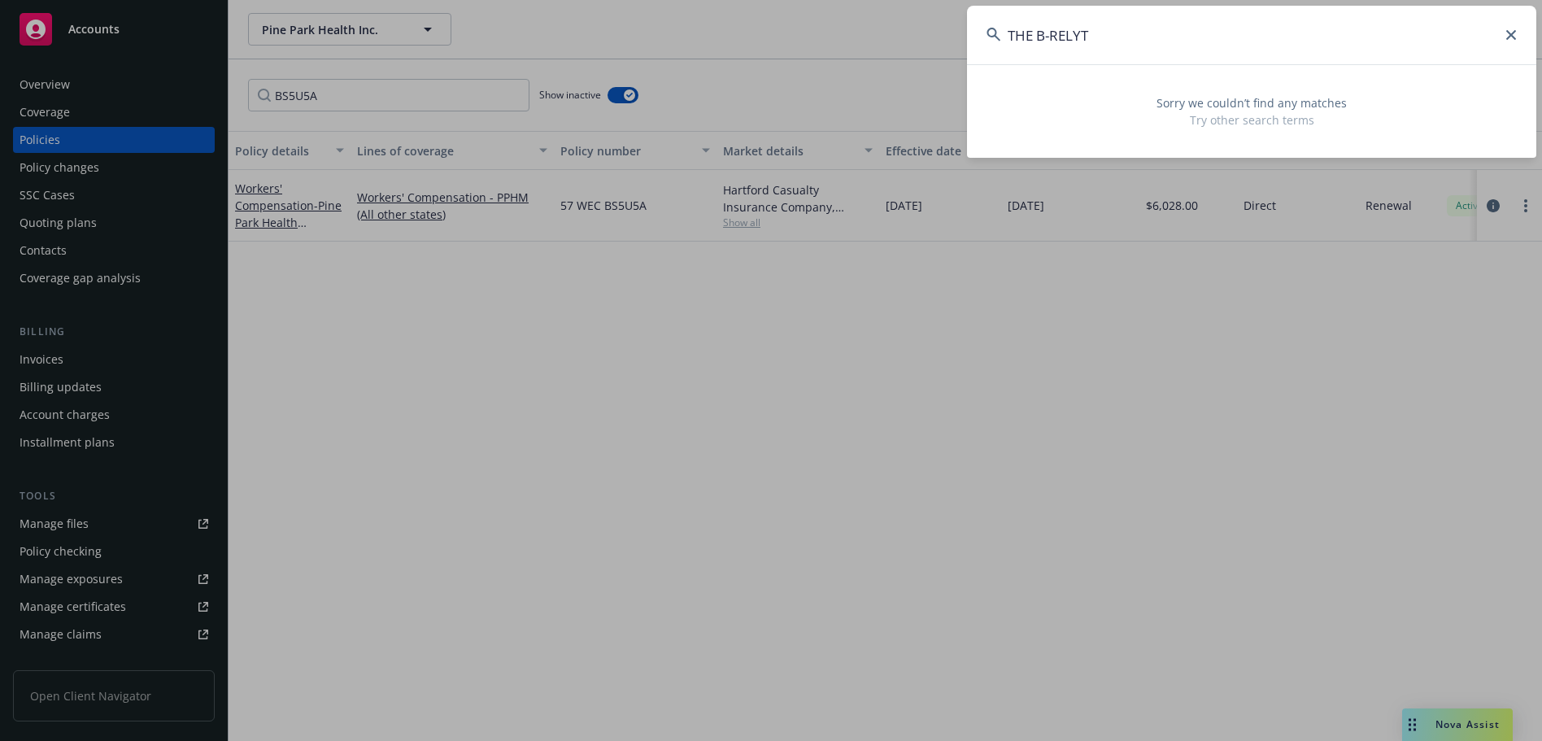
click at [1108, 33] on input "THE B-RELYT" at bounding box center [1251, 35] width 569 height 59
paste input
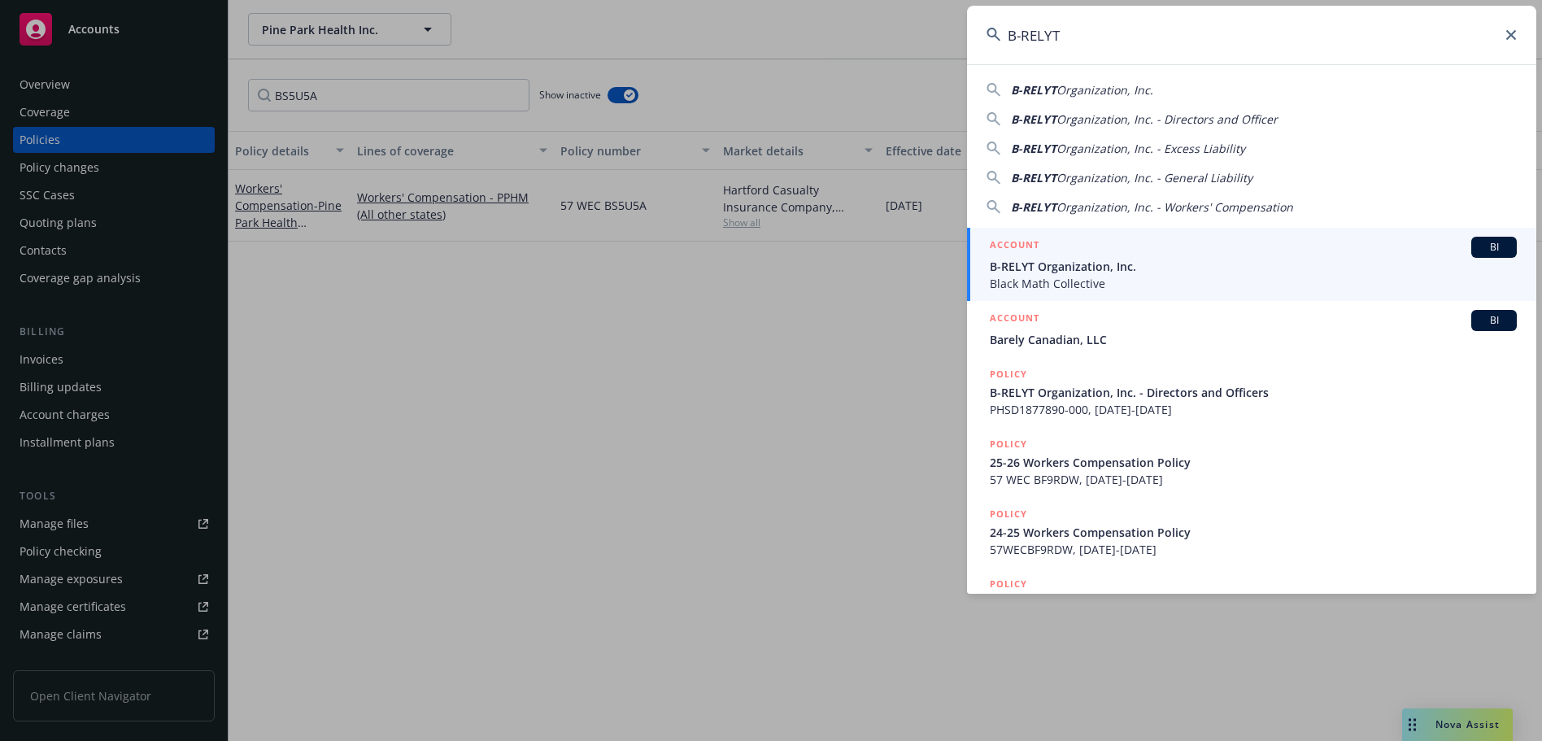
type input "B-RELYT"
click at [1151, 277] on span "Black Math Collective" at bounding box center [1253, 283] width 527 height 17
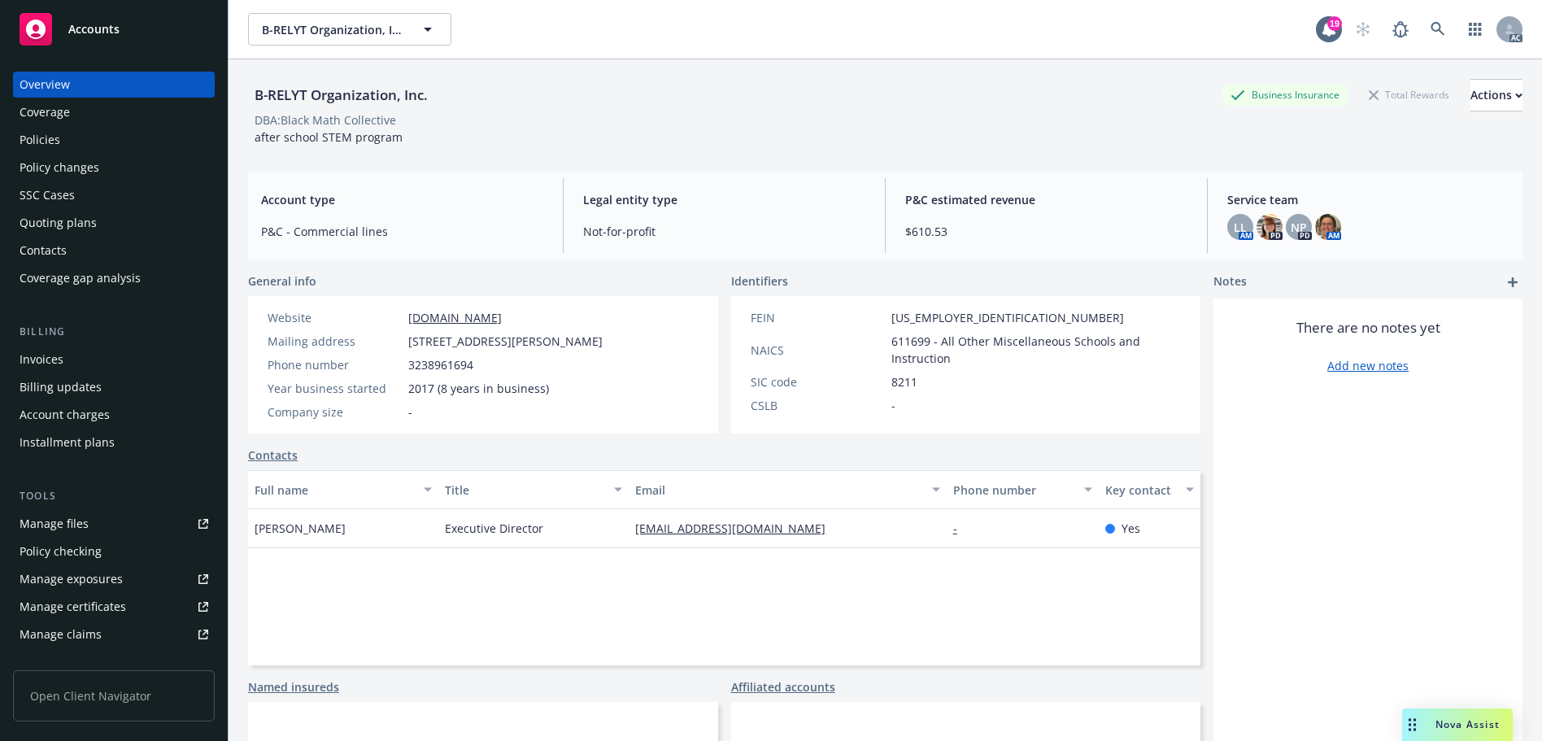
click at [122, 133] on div "Policies" at bounding box center [114, 140] width 189 height 26
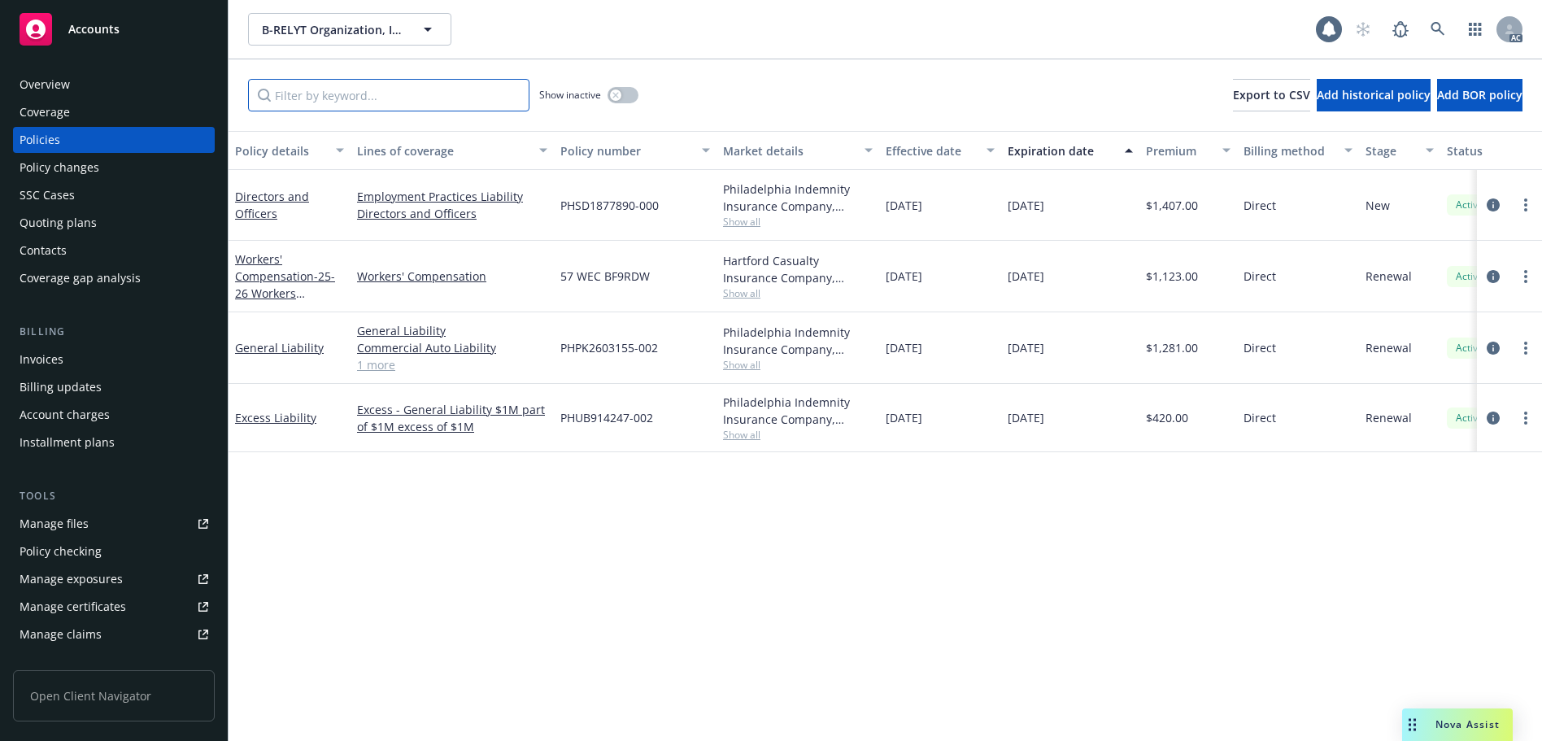
click at [384, 100] on input "Filter by keyword..." at bounding box center [388, 95] width 281 height 33
paste input "BF9RDW"
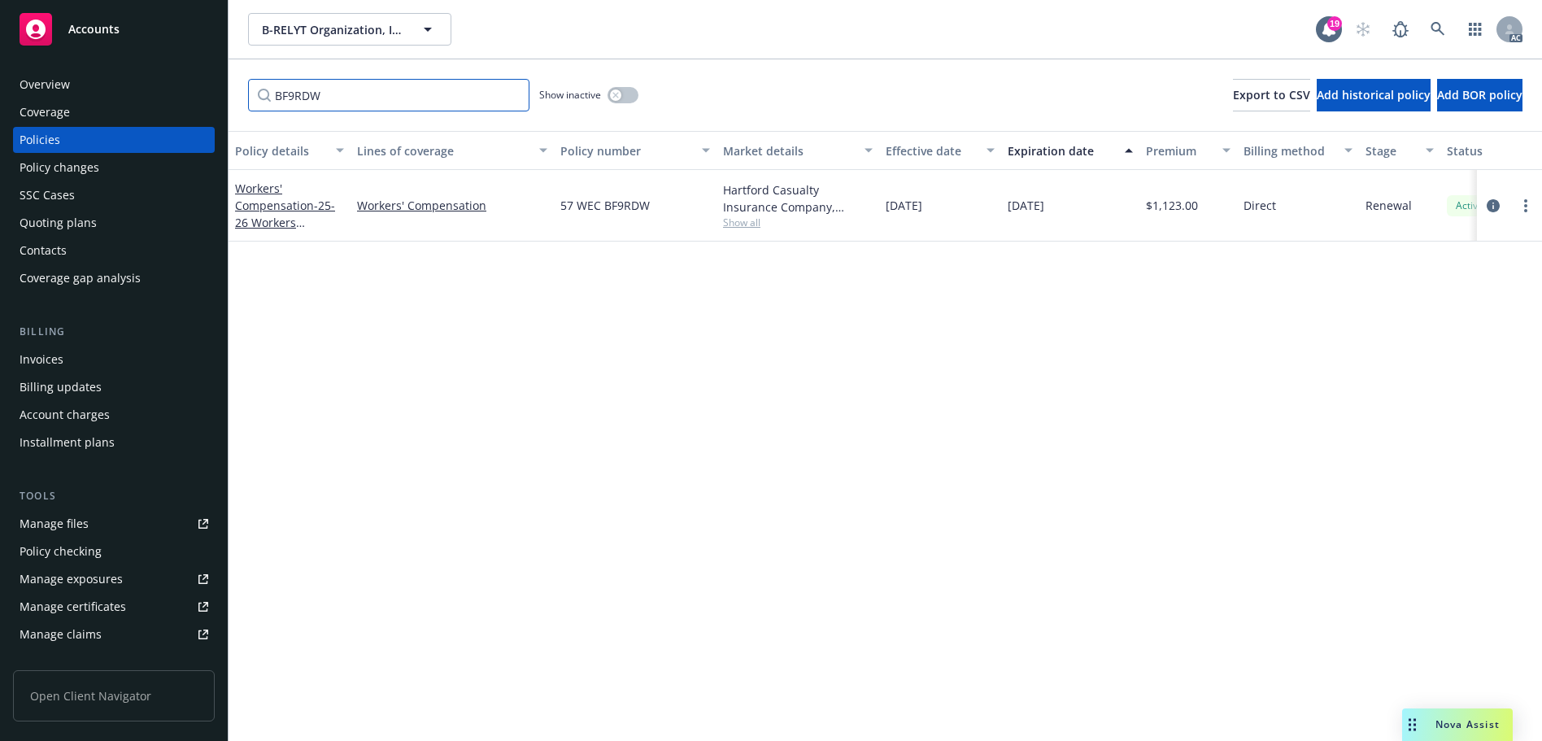
type input "BF9RDW"
click at [1429, 28] on link at bounding box center [1437, 29] width 33 height 33
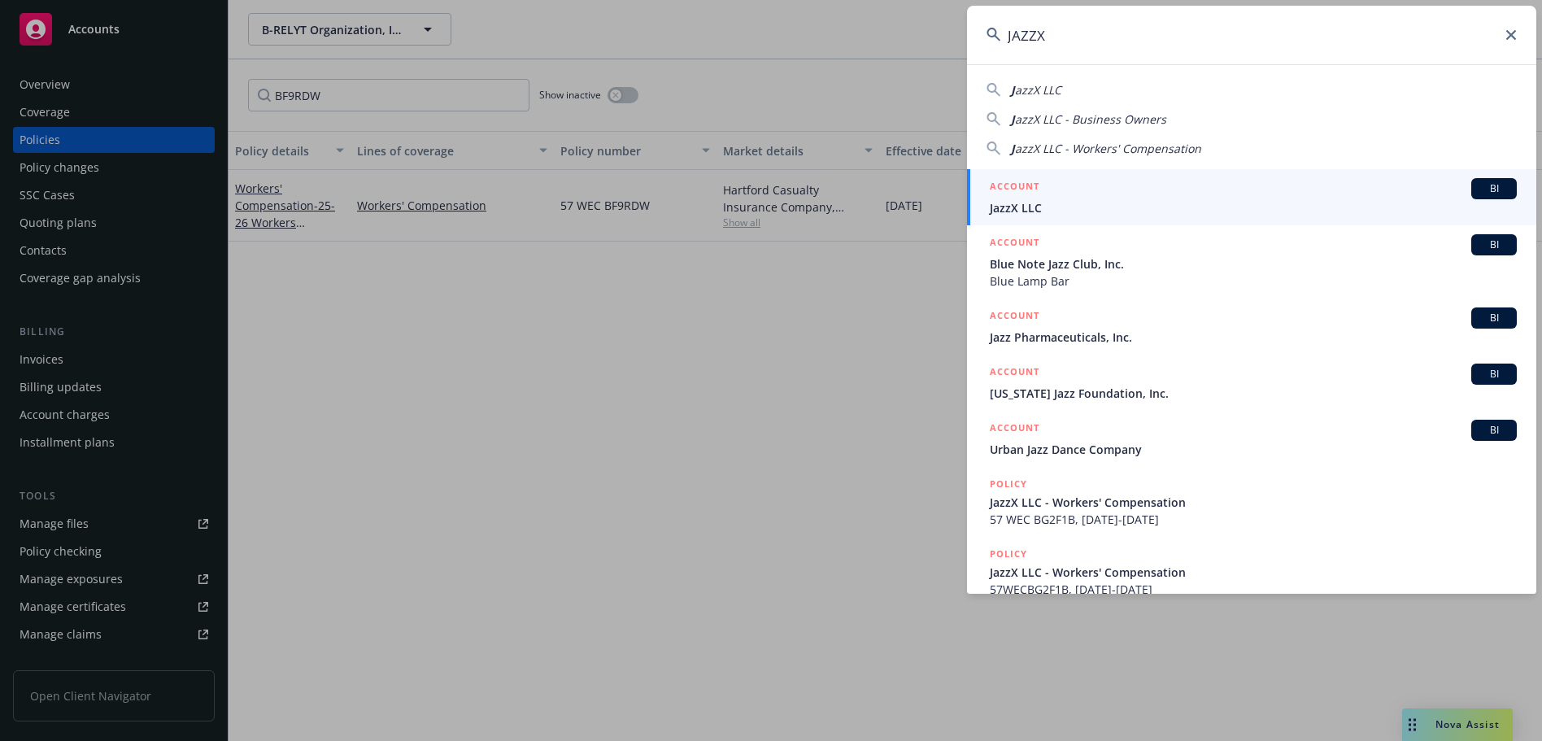
type input "JAZZX"
drag, startPoint x: 1029, startPoint y: 207, endPoint x: 1002, endPoint y: 185, distance: 35.3
click at [1029, 207] on span "JazzX LLC" at bounding box center [1253, 207] width 527 height 17
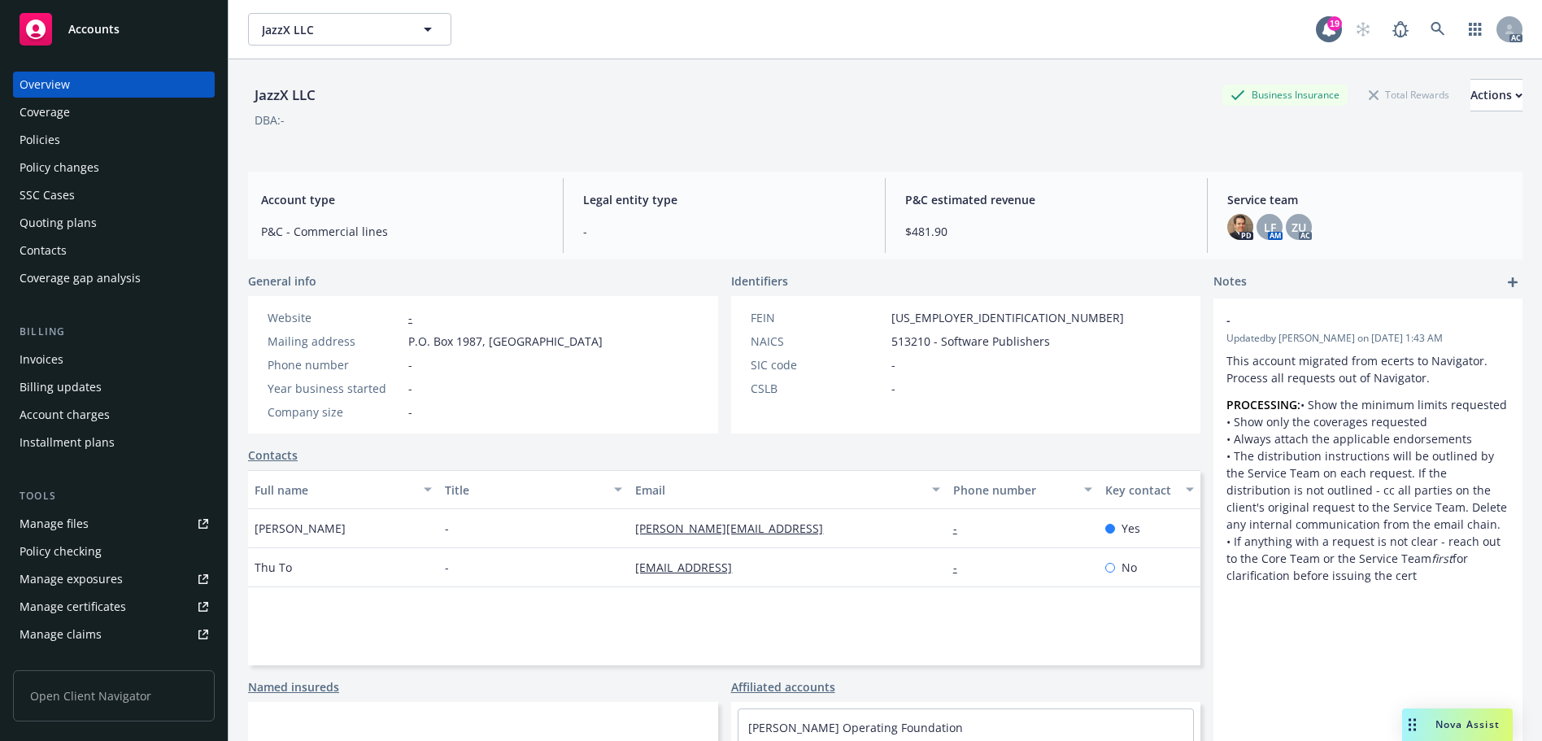
click at [94, 148] on div "Policies" at bounding box center [114, 140] width 189 height 26
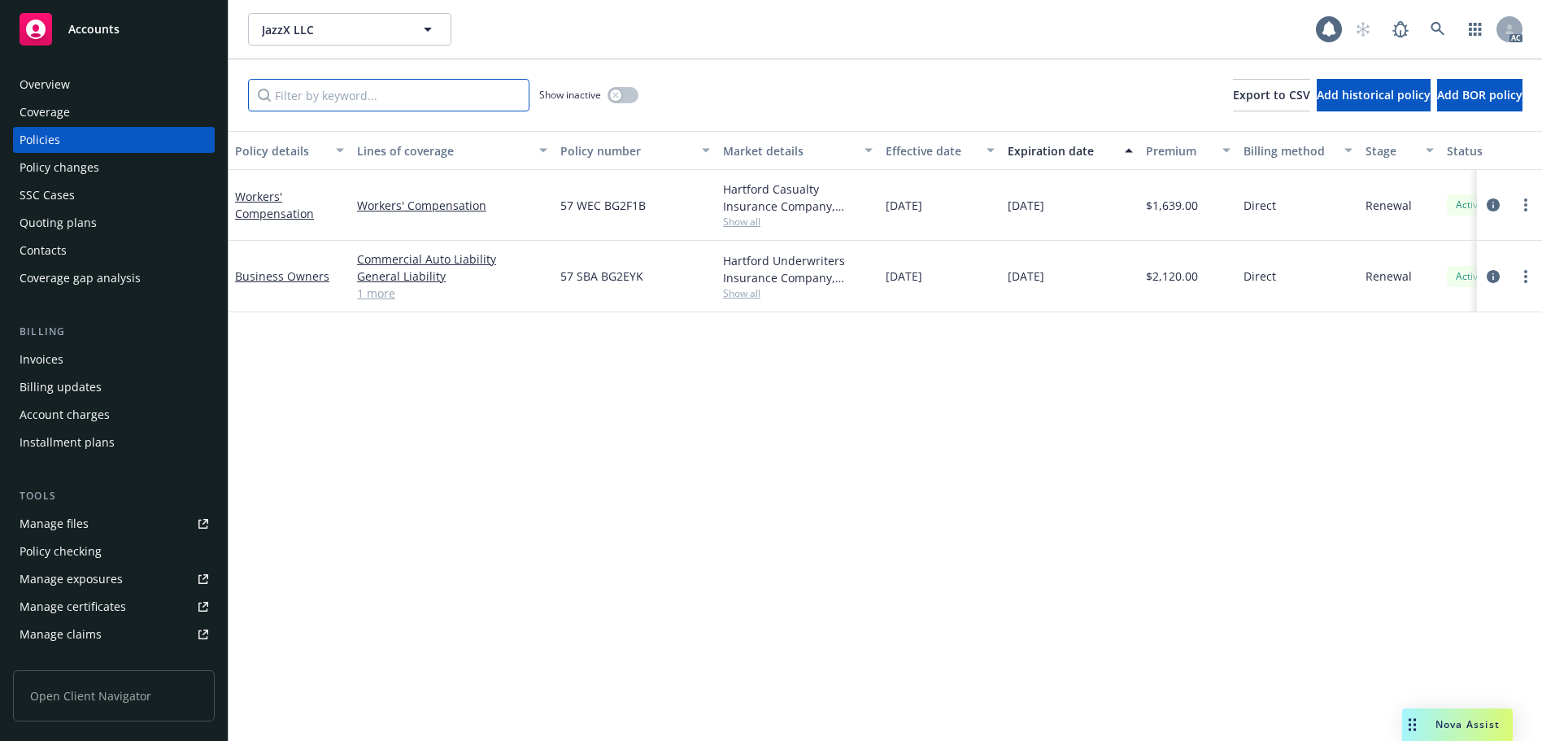
drag, startPoint x: 323, startPoint y: 92, endPoint x: 308, endPoint y: 98, distance: 15.7
click at [323, 92] on input "Filter by keyword..." at bounding box center [388, 95] width 281 height 33
paste input "BG2EYK"
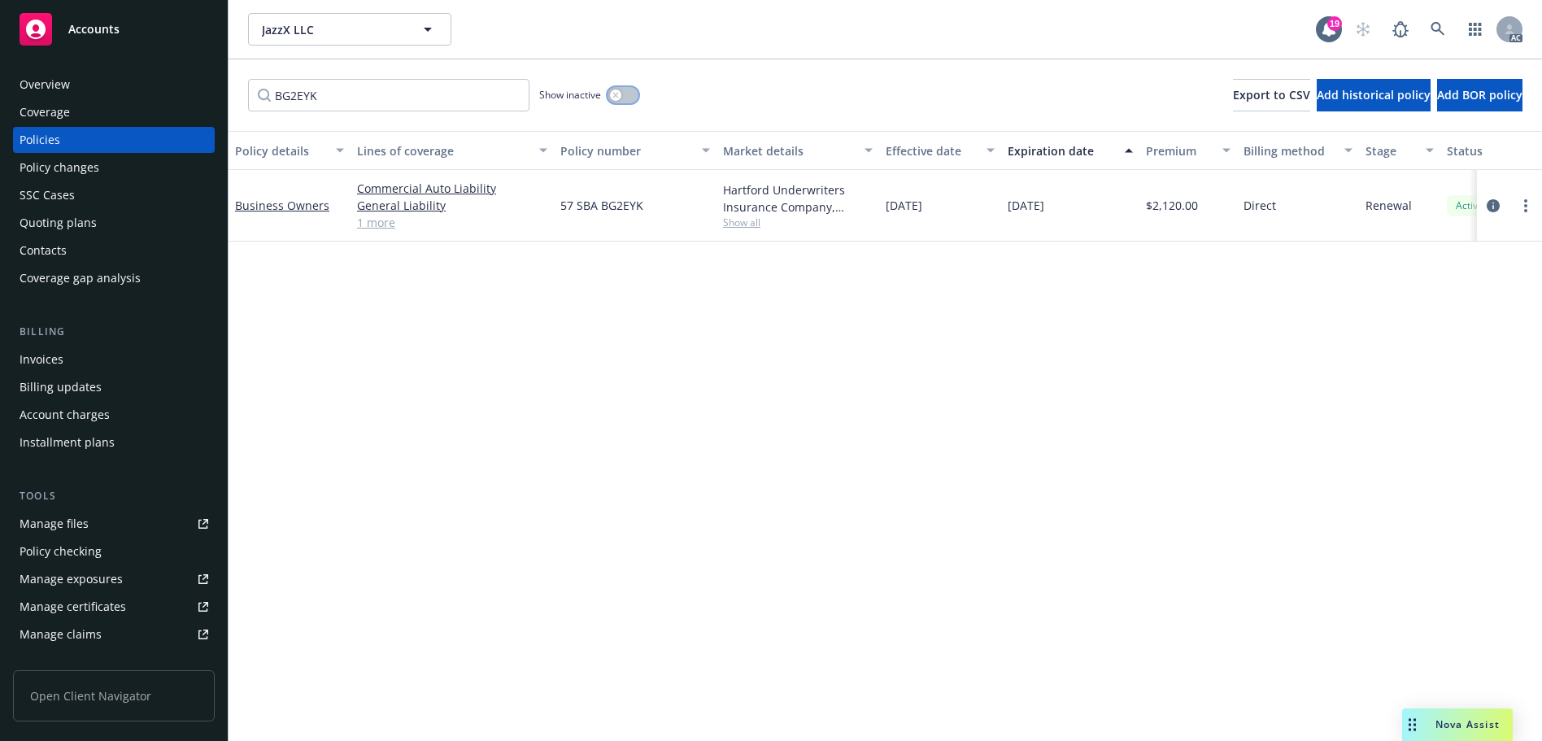
click at [633, 94] on button "button" at bounding box center [622, 95] width 31 height 16
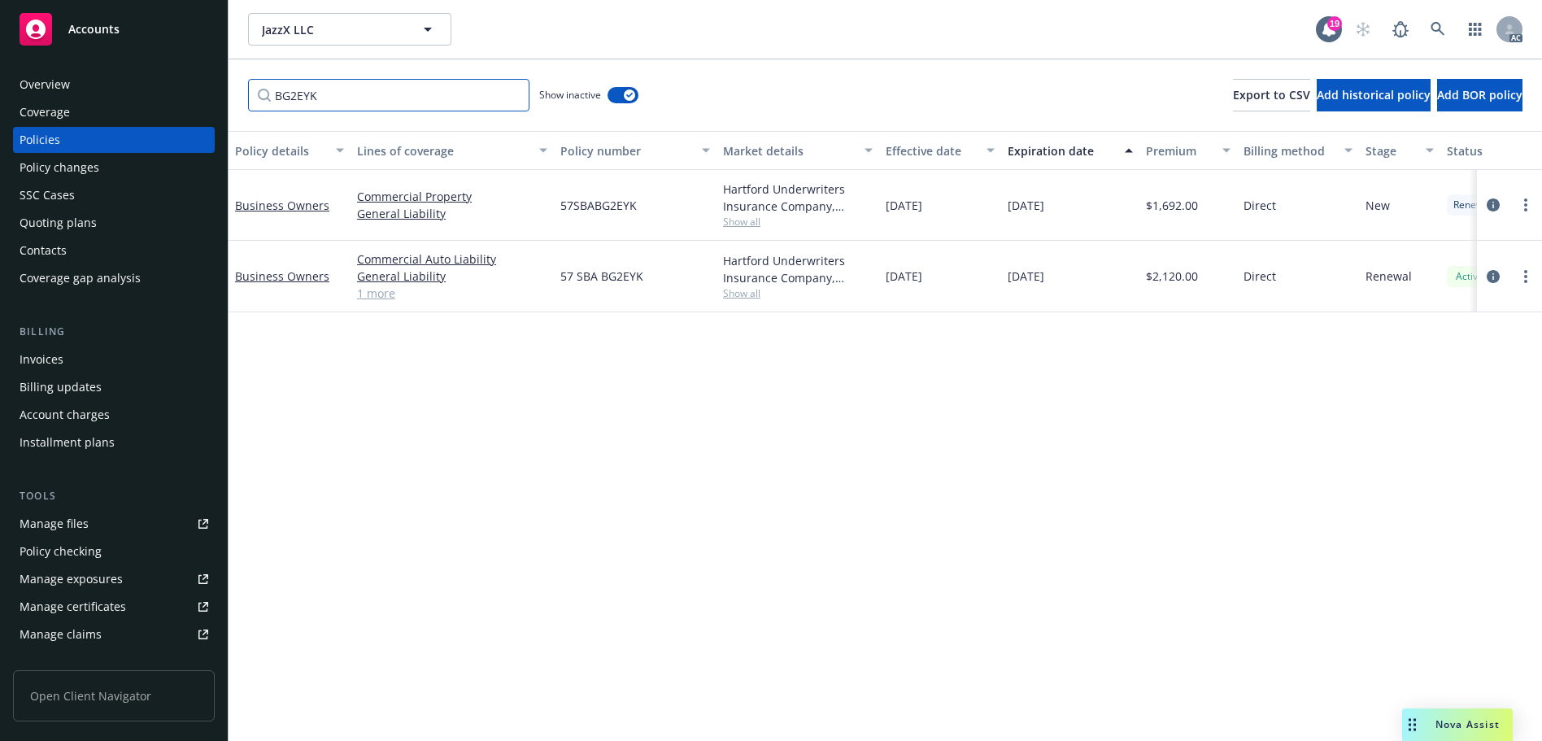
click at [420, 106] on input "BG2EYK" at bounding box center [388, 95] width 281 height 33
paste input "F1B"
type input "BG2F1B"
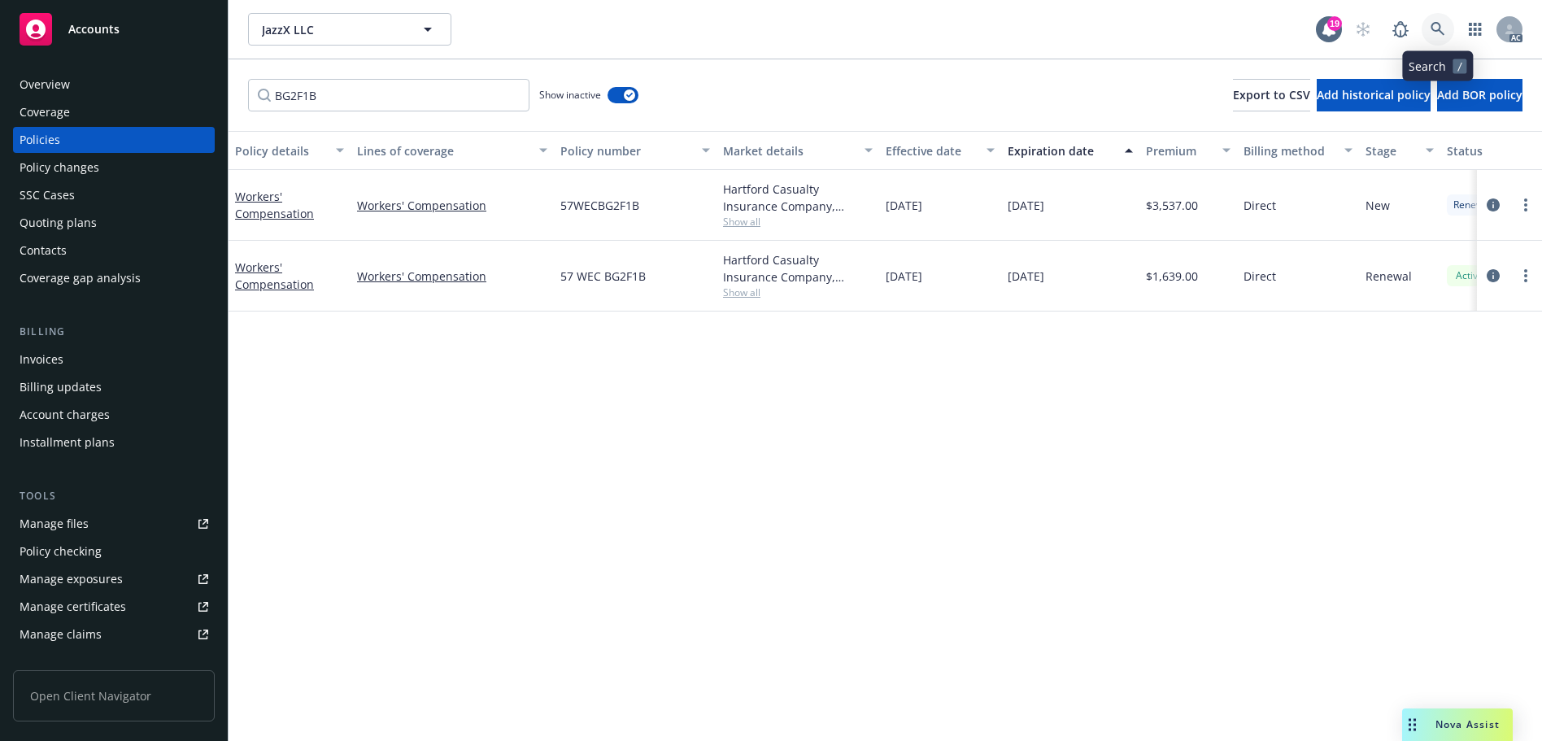
click at [1447, 28] on link at bounding box center [1437, 29] width 33 height 33
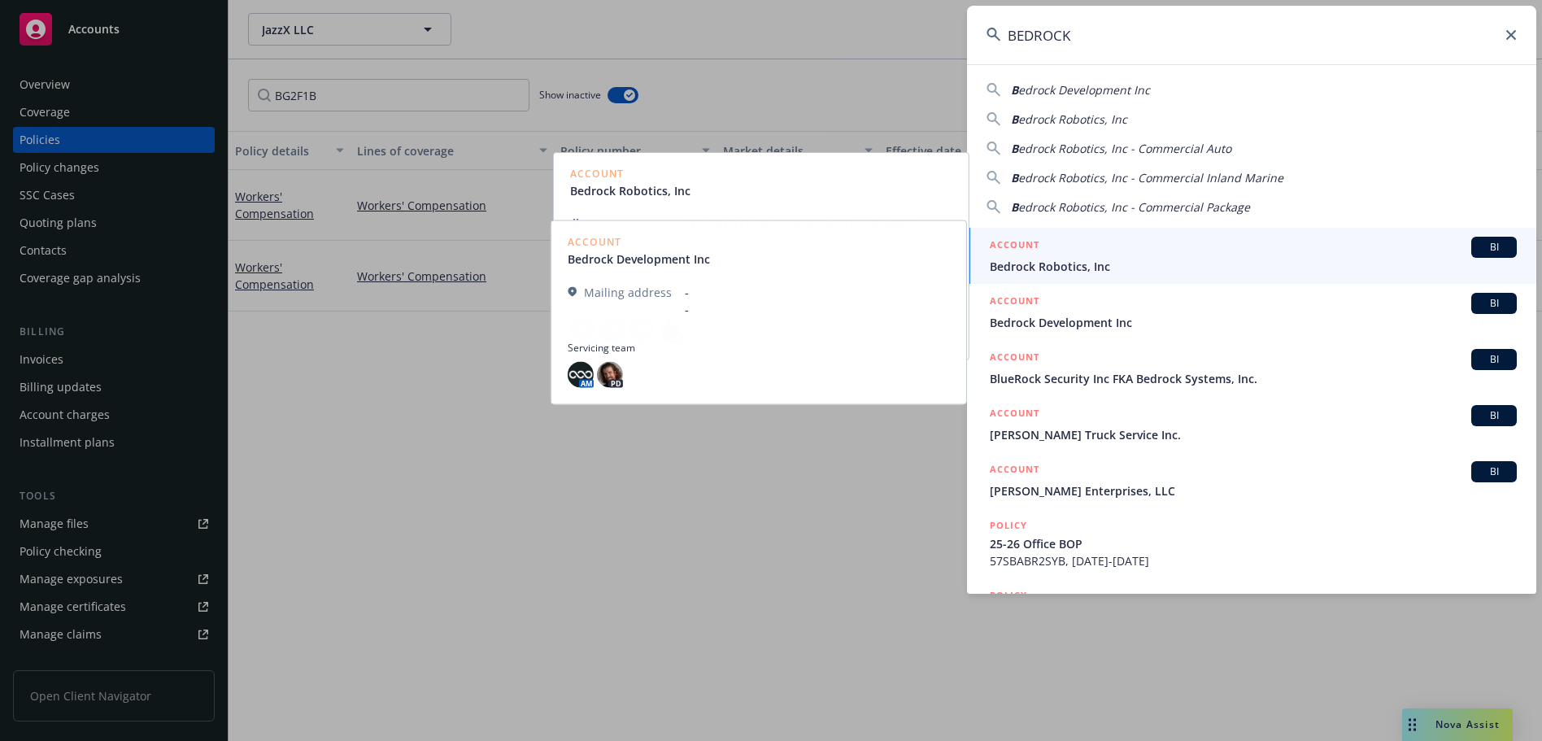
type input "BEDROCK"
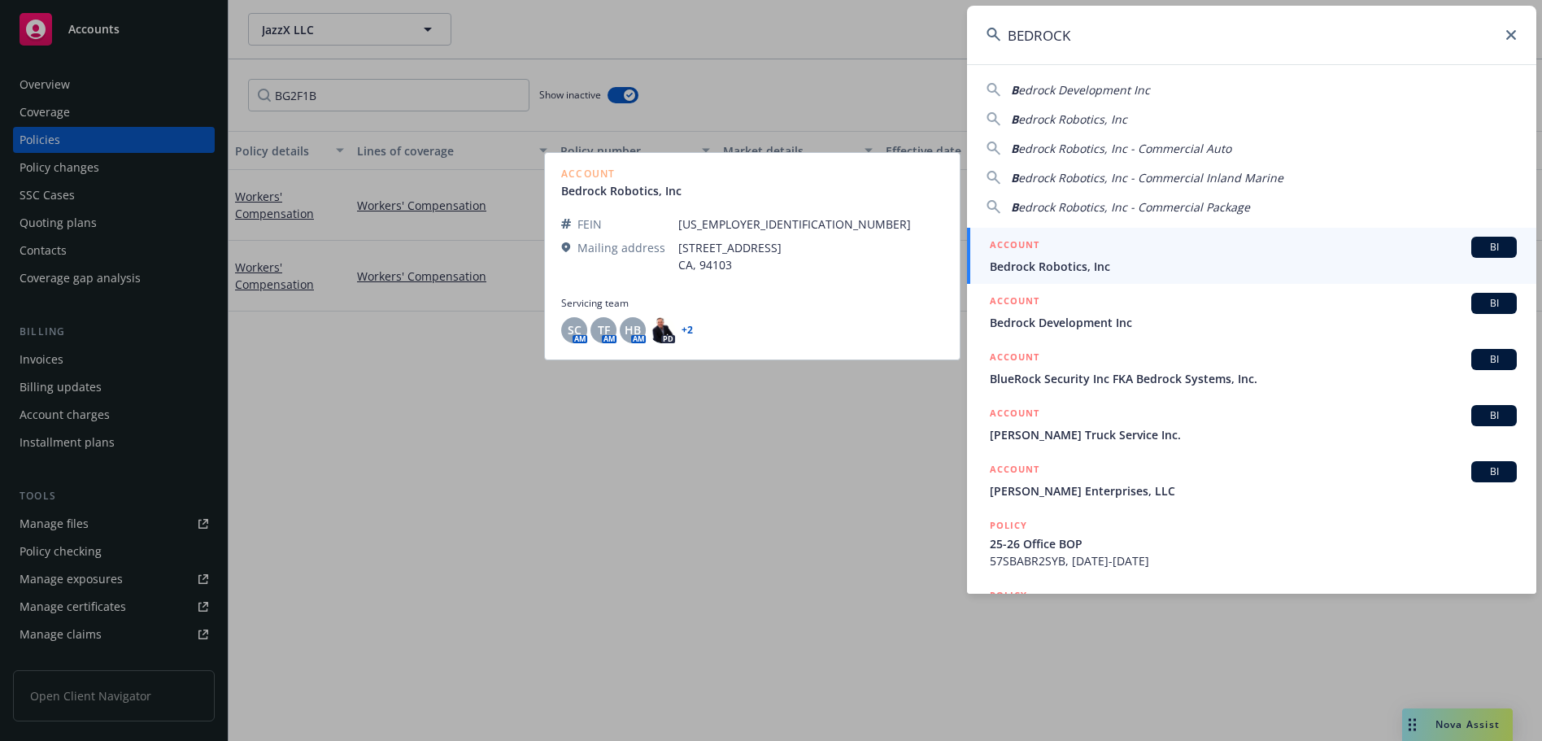
click at [1169, 263] on span "Bedrock Robotics, Inc" at bounding box center [1253, 266] width 527 height 17
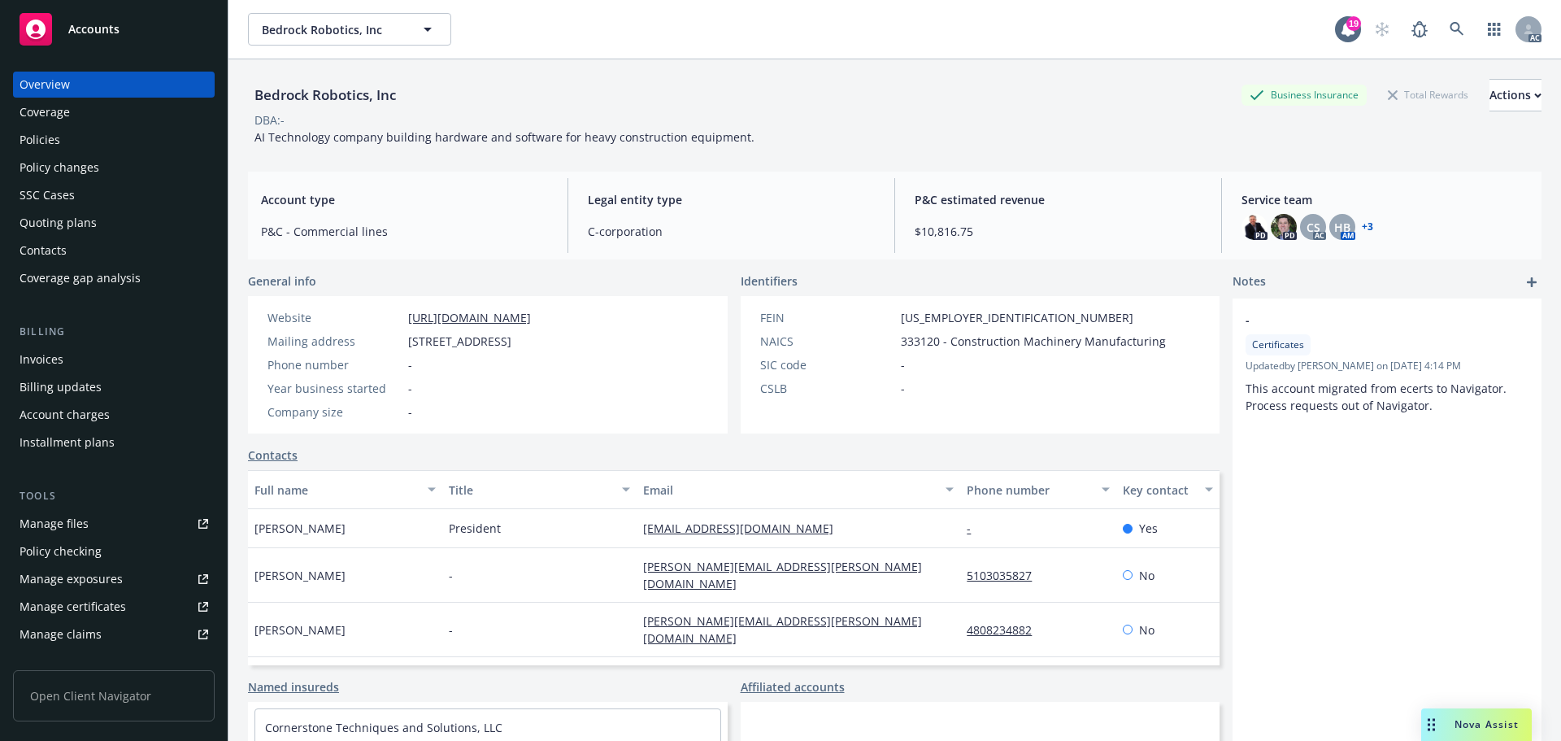
click at [111, 131] on div "Policies" at bounding box center [114, 140] width 189 height 26
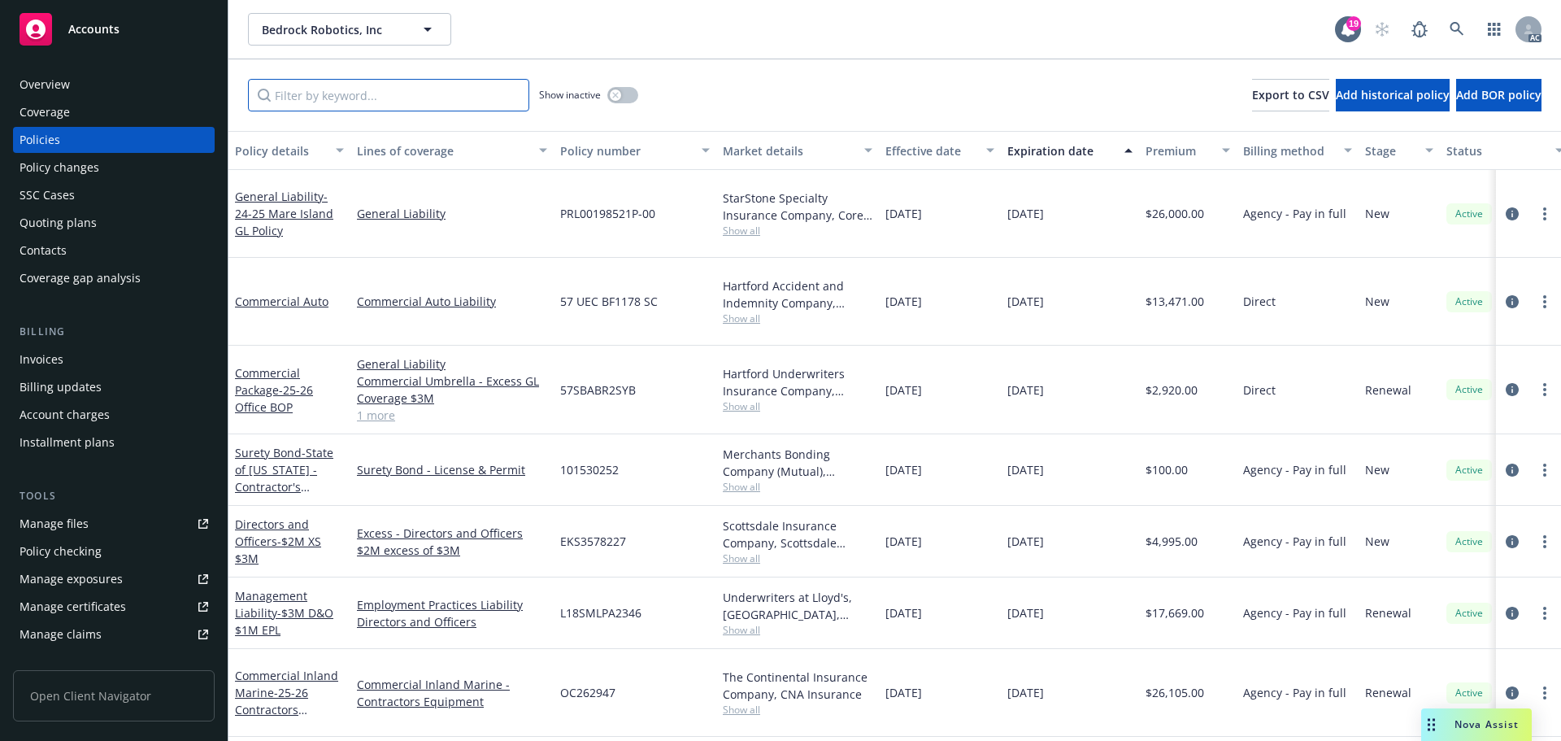
click at [443, 90] on input "Filter by keyword..." at bounding box center [388, 95] width 281 height 33
paste input "BF1178"
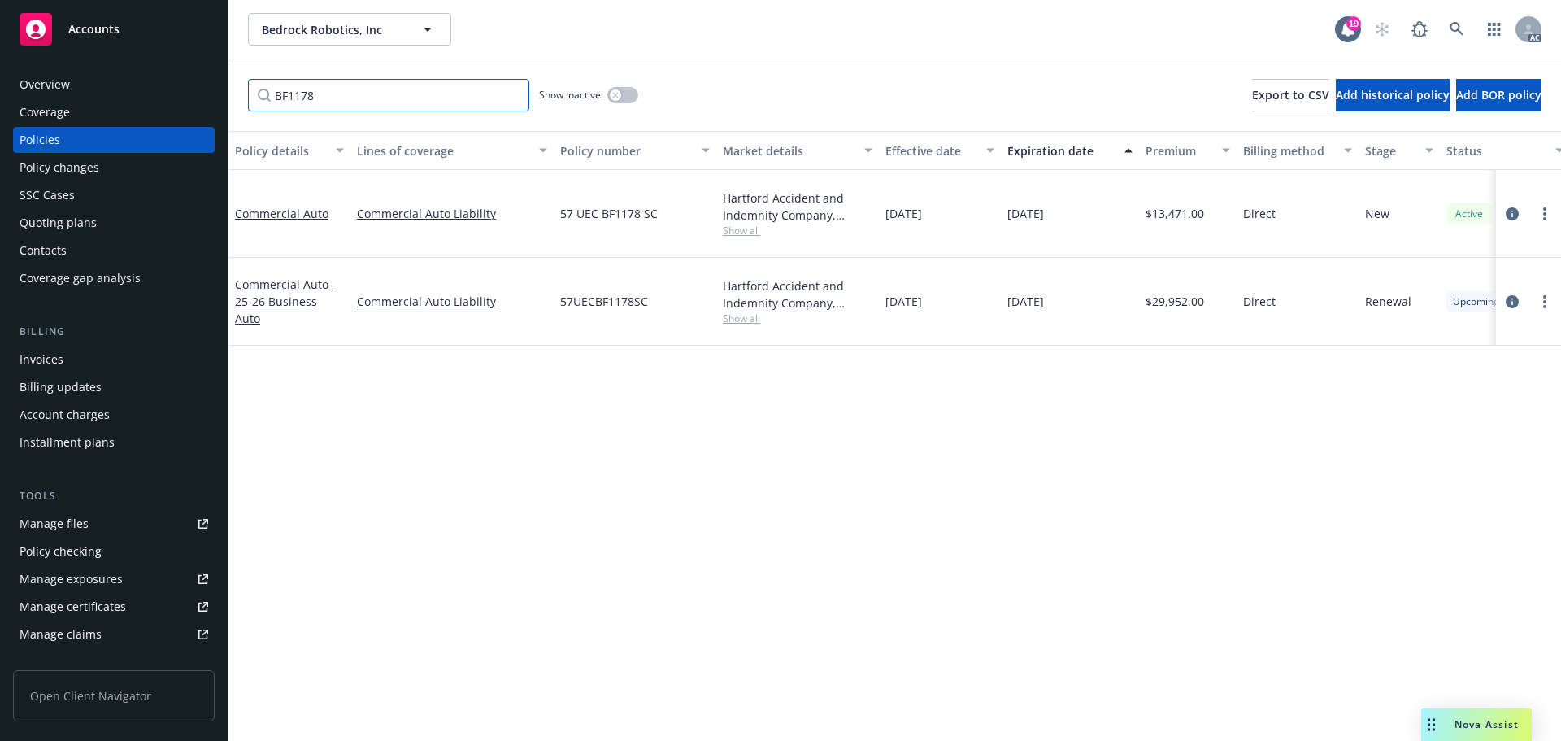
type input "BF1178"
click at [1461, 21] on link at bounding box center [1457, 29] width 33 height 33
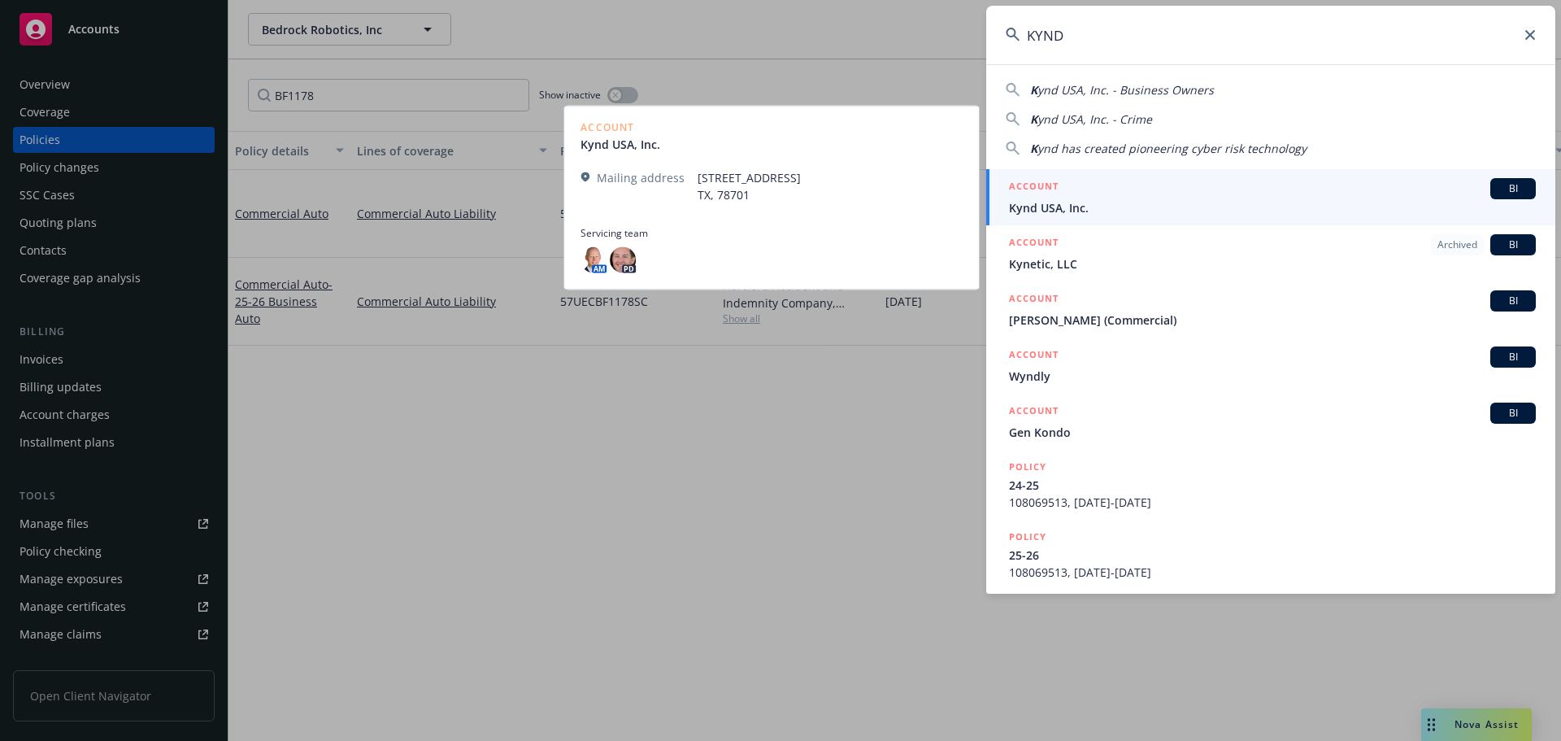
type input "KYND"
click at [1120, 202] on span "Kynd USA, Inc." at bounding box center [1272, 207] width 527 height 17
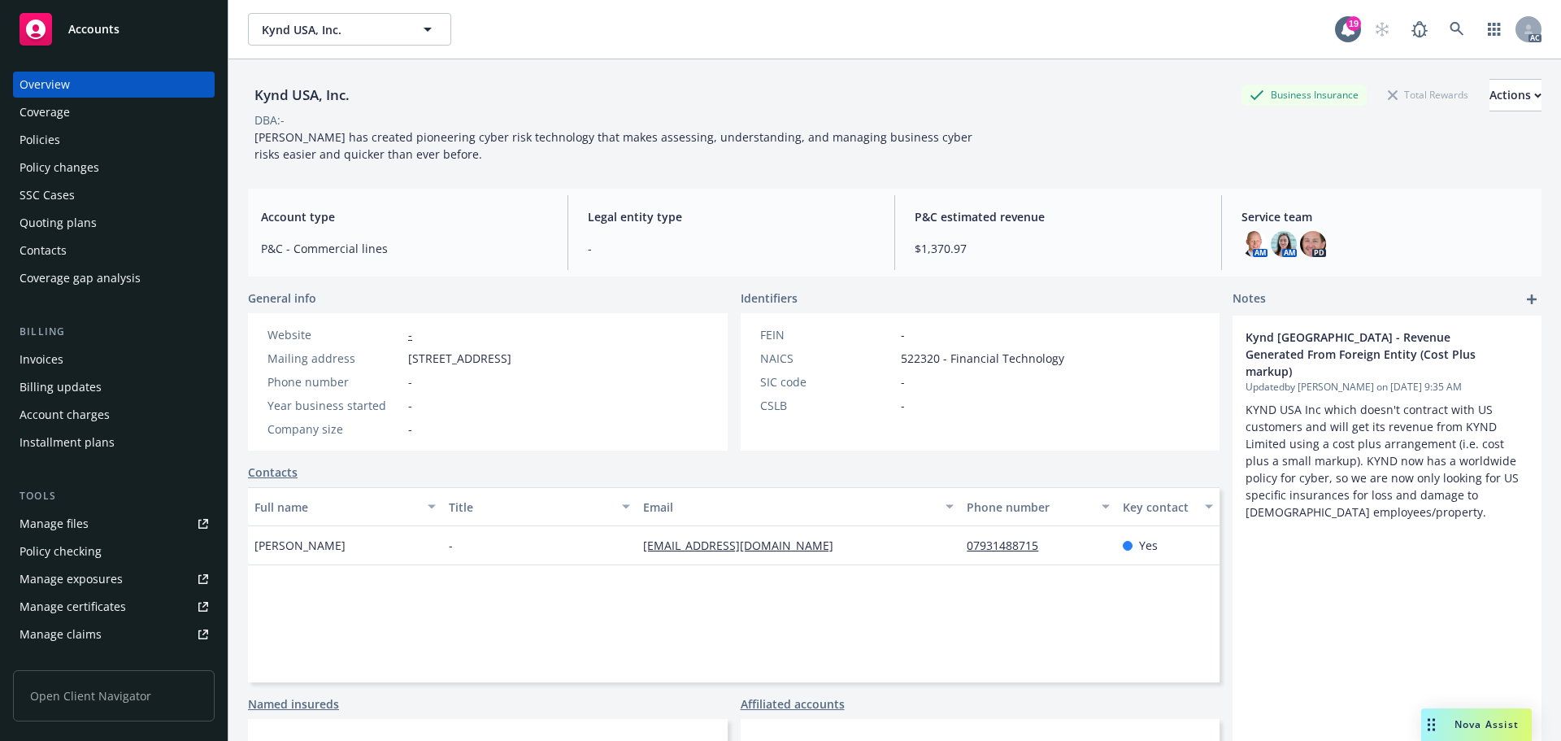
click at [32, 135] on div "Policies" at bounding box center [40, 140] width 41 height 26
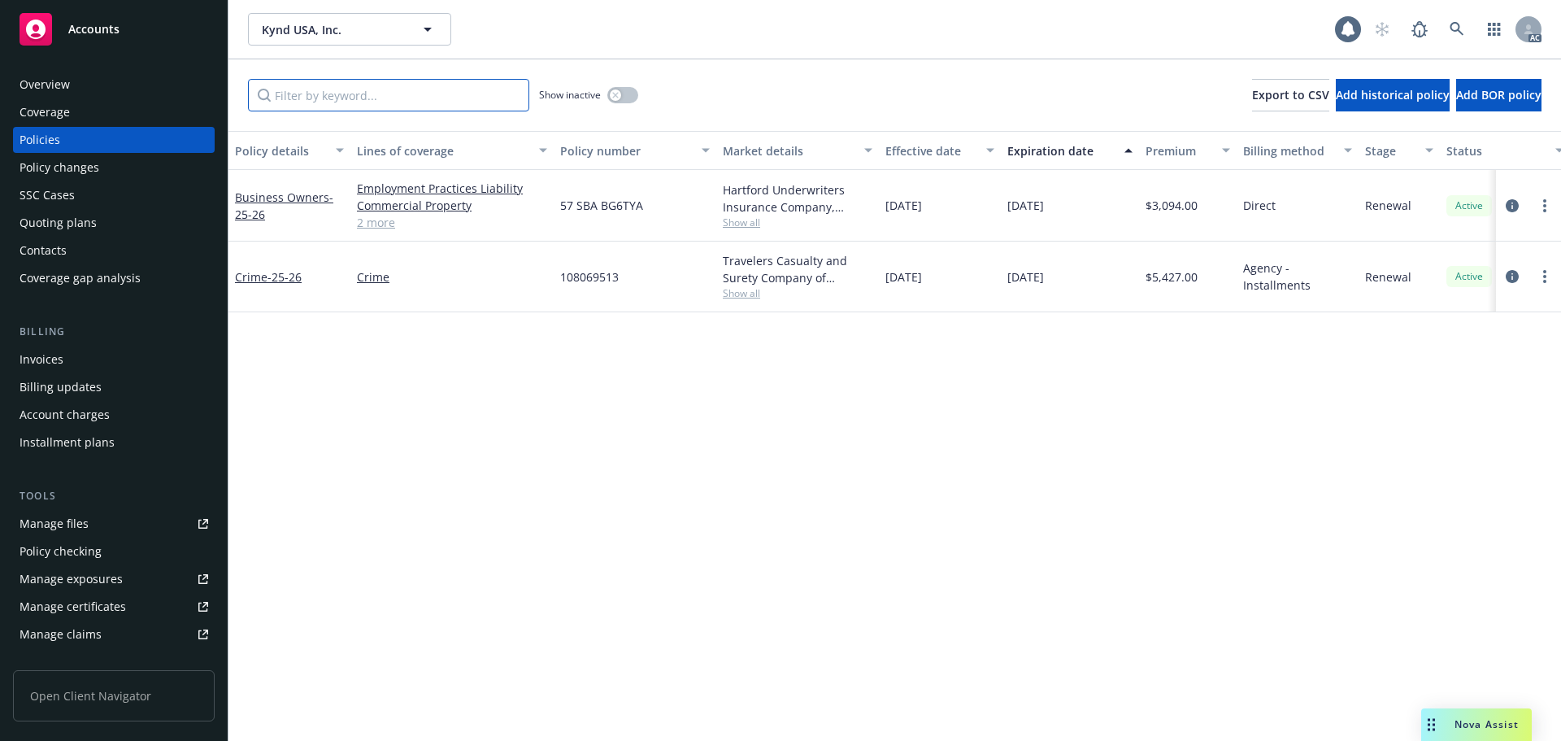
click at [452, 99] on input "Filter by keyword..." at bounding box center [388, 95] width 281 height 33
paste input "BG6TYA"
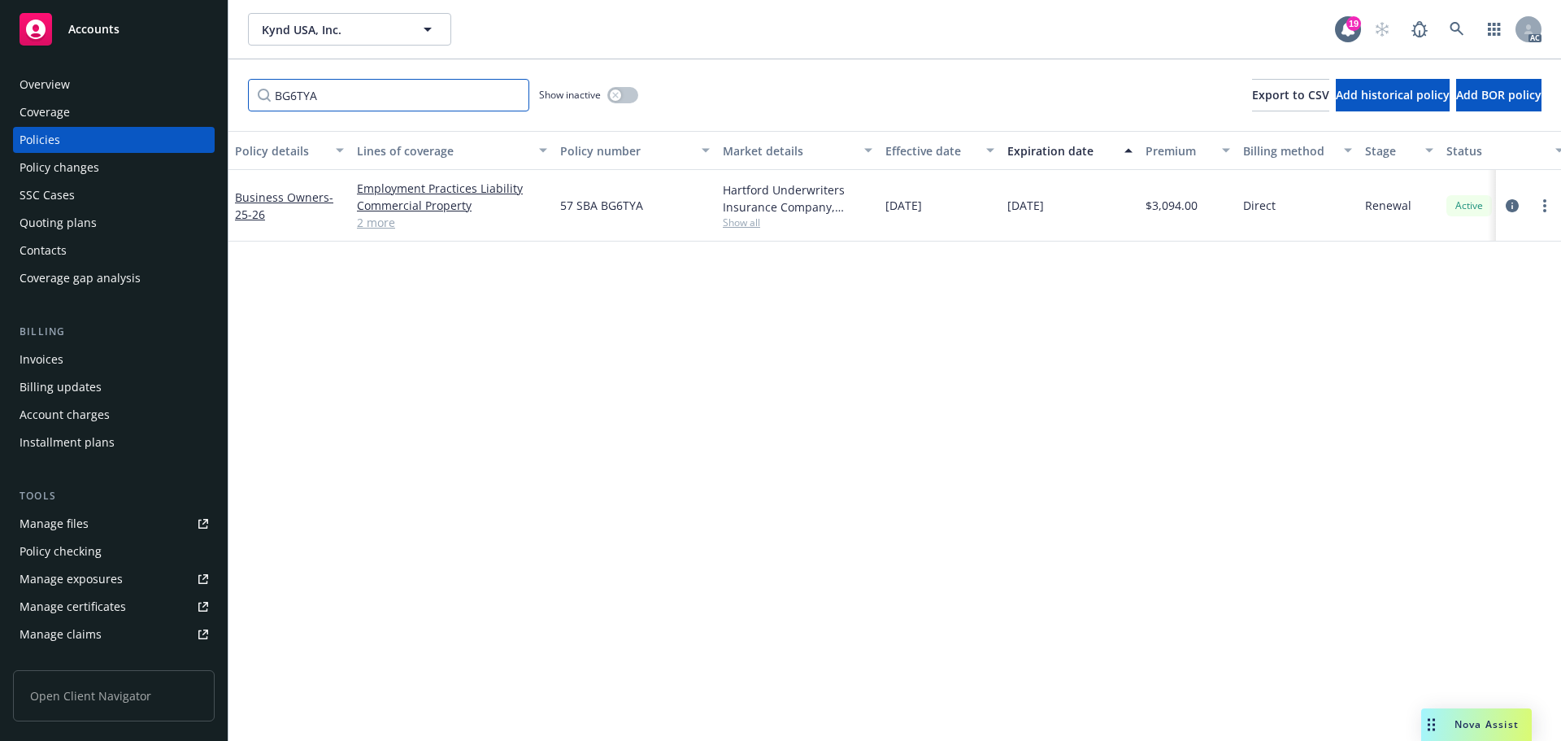
type input "BG6TYA"
click at [614, 94] on icon "button" at bounding box center [615, 95] width 7 height 7
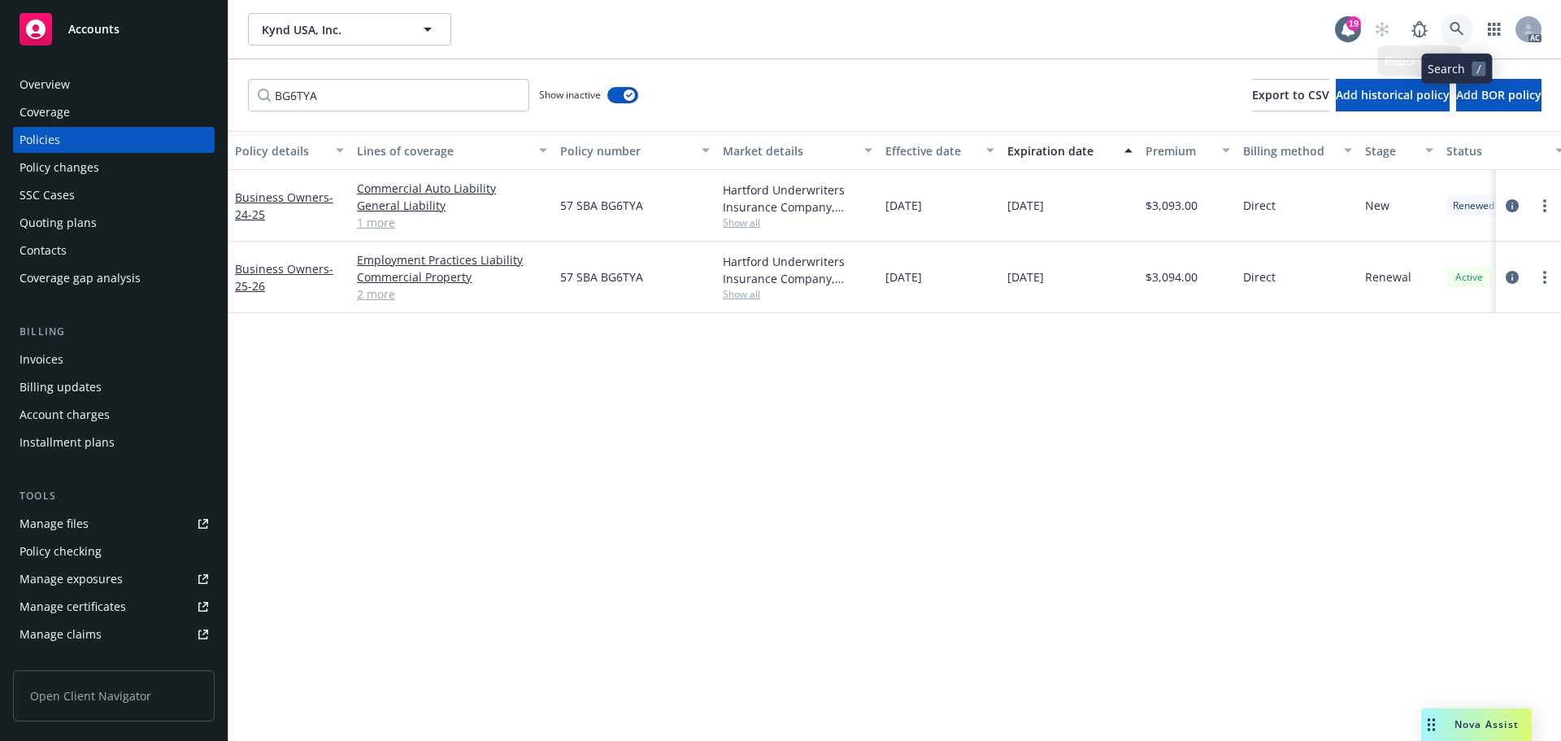
click at [1463, 18] on link at bounding box center [1457, 29] width 33 height 33
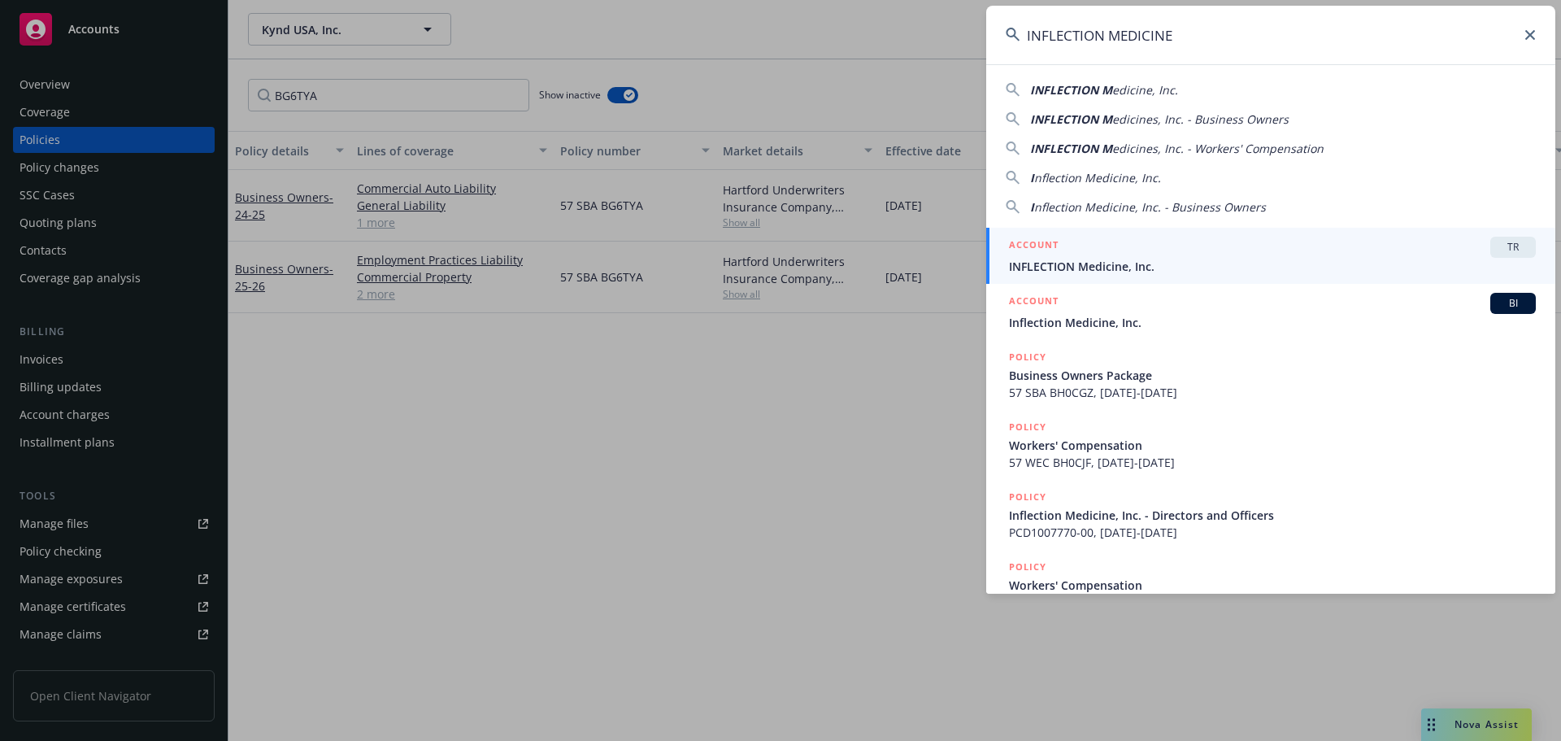
type input "INFLECTION MEDICINE"
click at [1153, 306] on div "ACCOUNT BI" at bounding box center [1272, 303] width 527 height 21
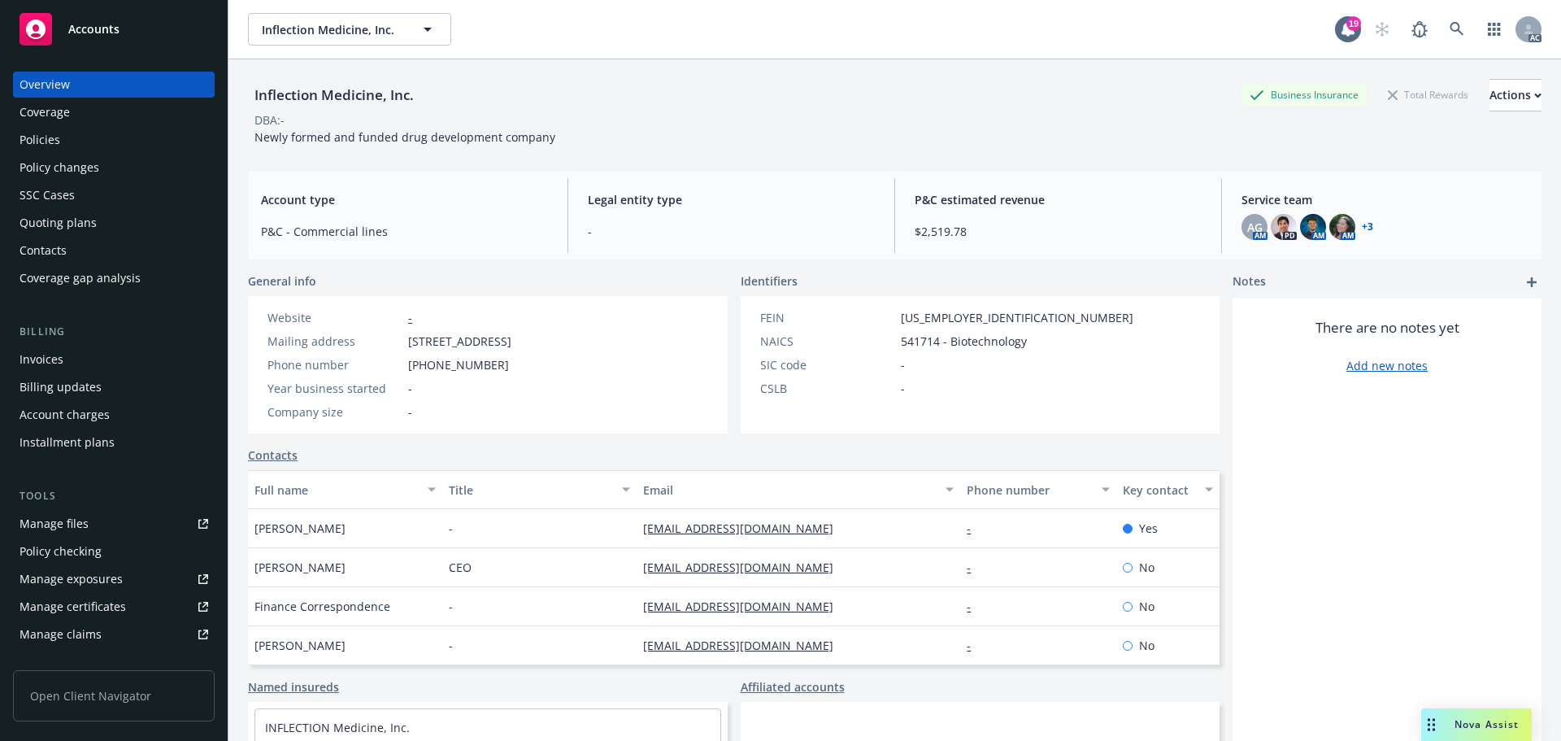
click at [109, 141] on div "Policies" at bounding box center [114, 140] width 189 height 26
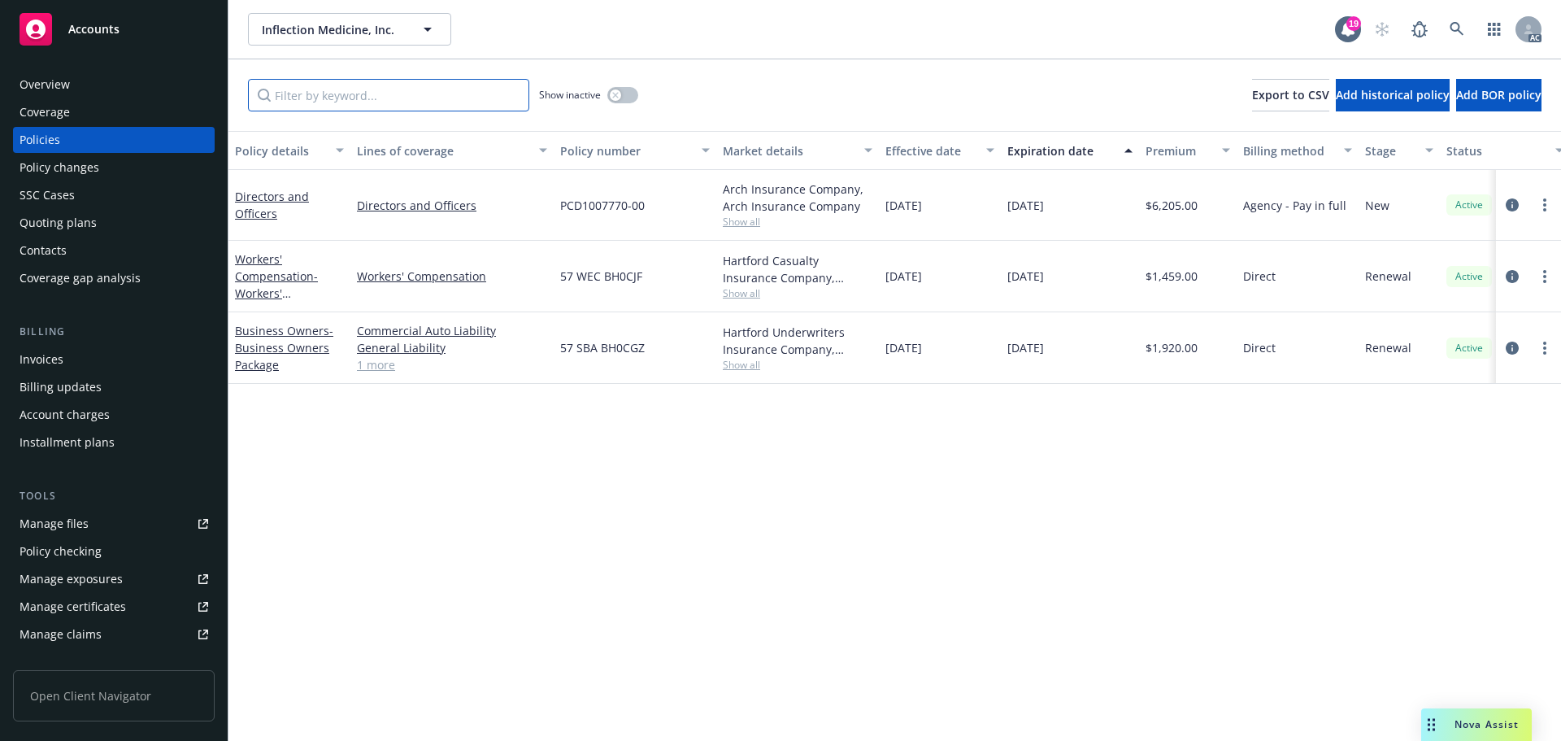
click at [392, 92] on input "Filter by keyword..." at bounding box center [388, 95] width 281 height 33
paste input "BH0CJF"
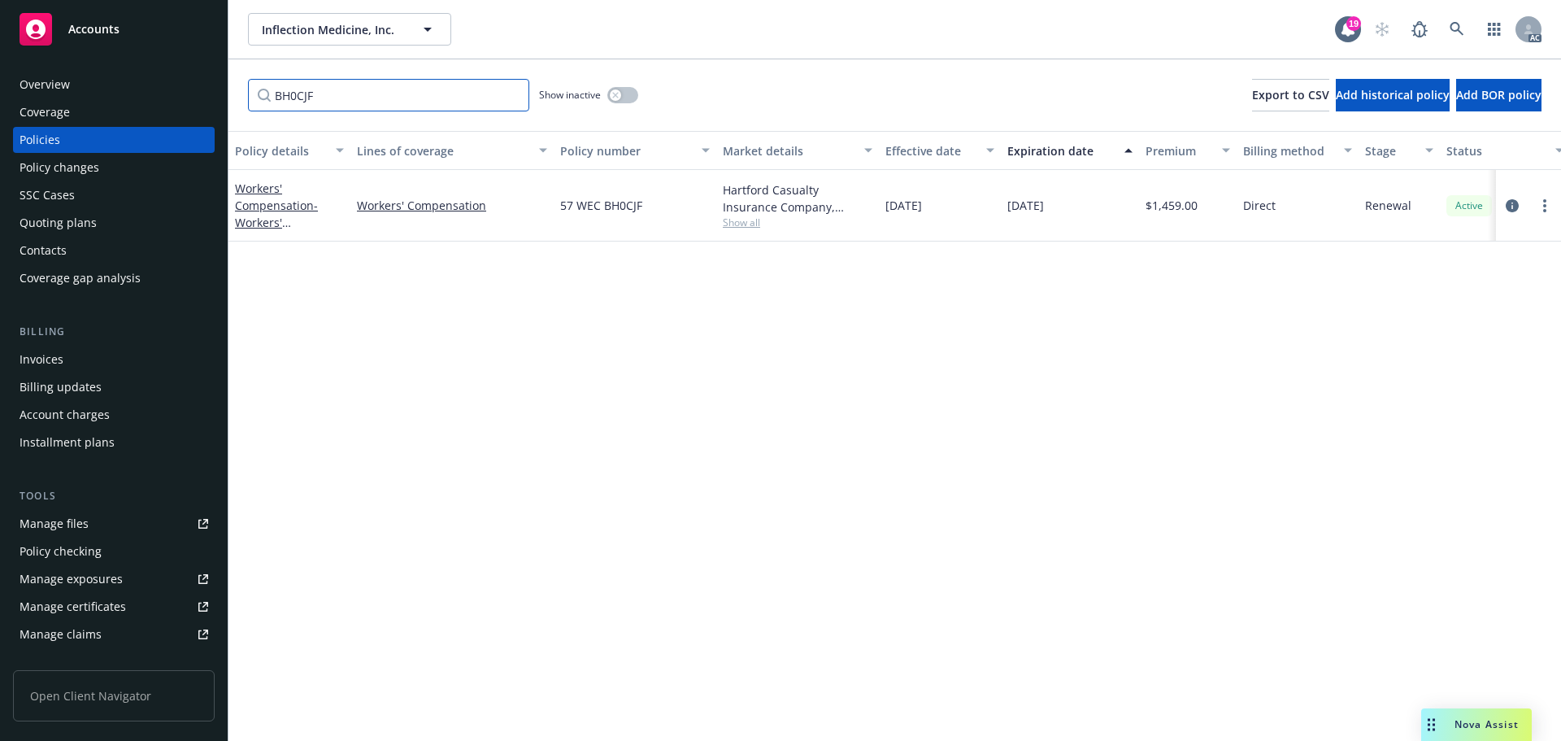
type input "BH0CJF"
click at [1465, 24] on link at bounding box center [1457, 29] width 33 height 33
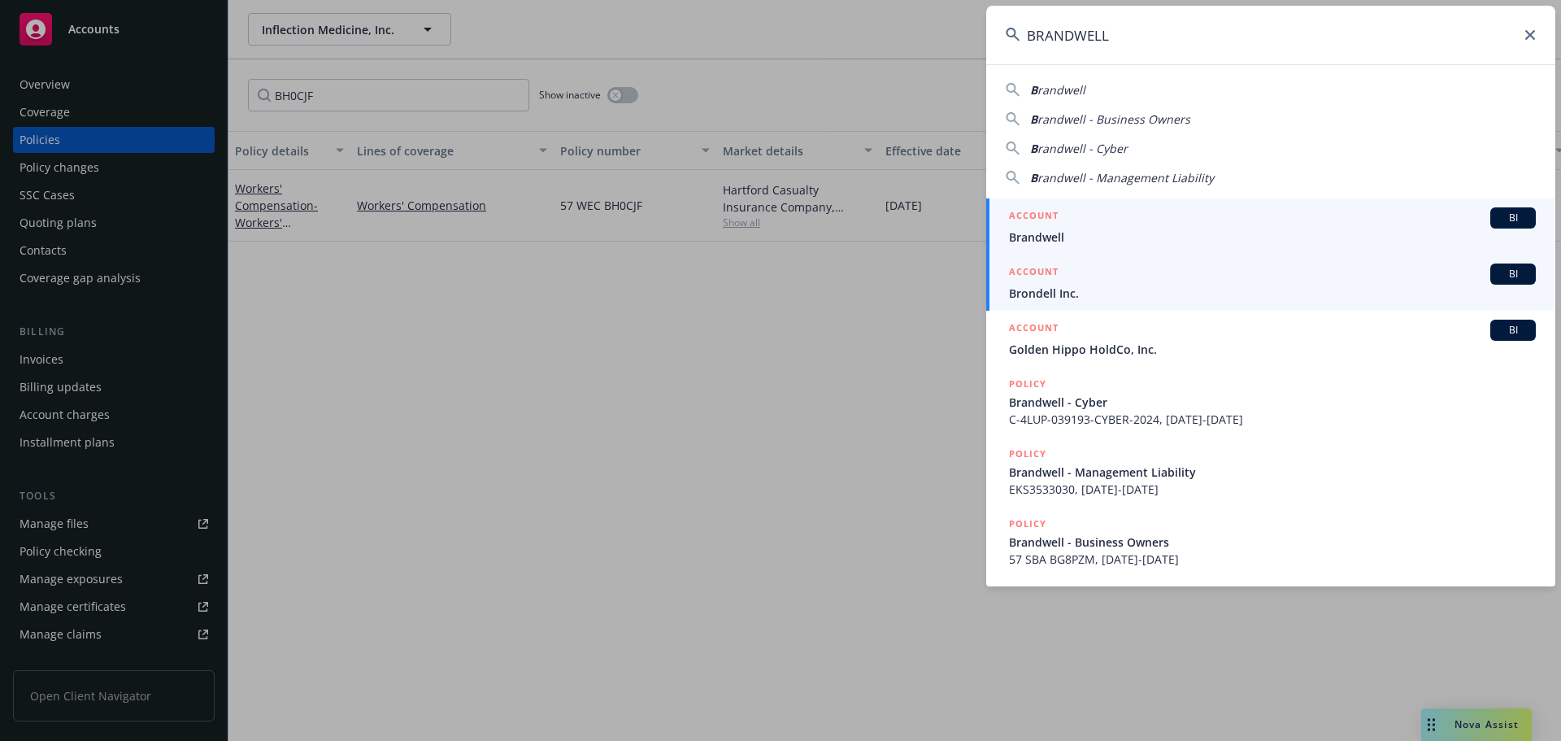
type input "BRANDWELL"
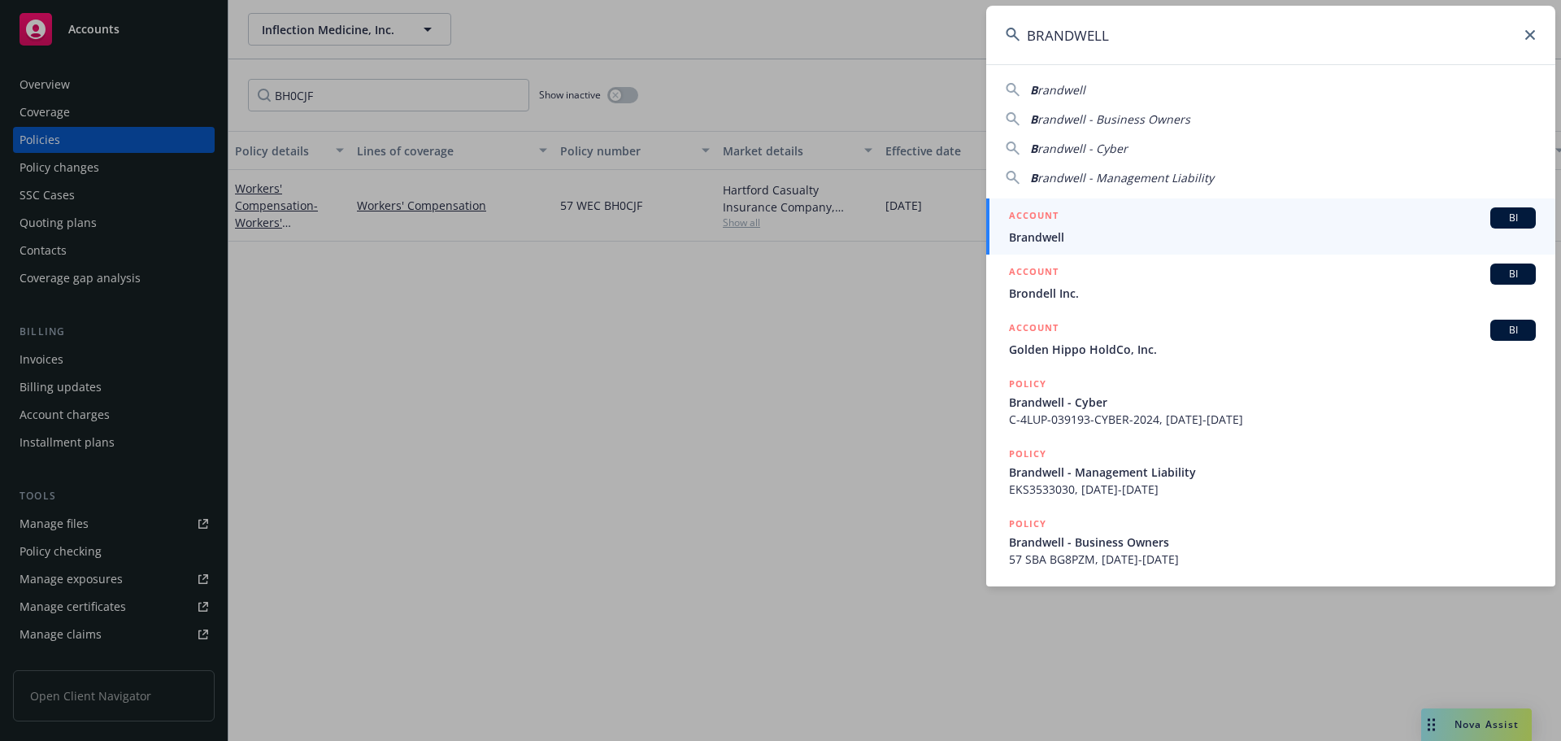
click at [1123, 221] on div "ACCOUNT BI" at bounding box center [1272, 217] width 527 height 21
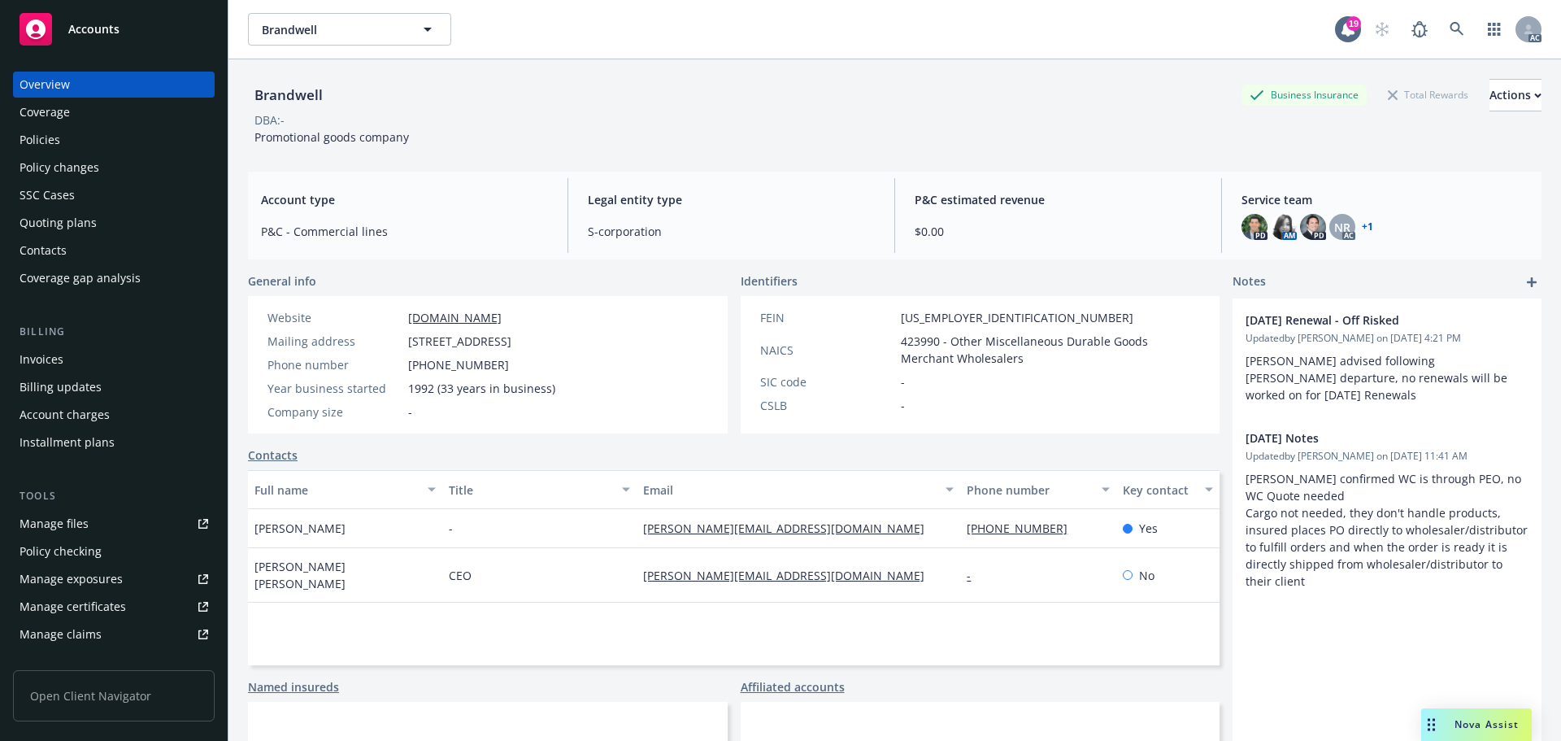
click at [89, 133] on div "Policies" at bounding box center [114, 140] width 189 height 26
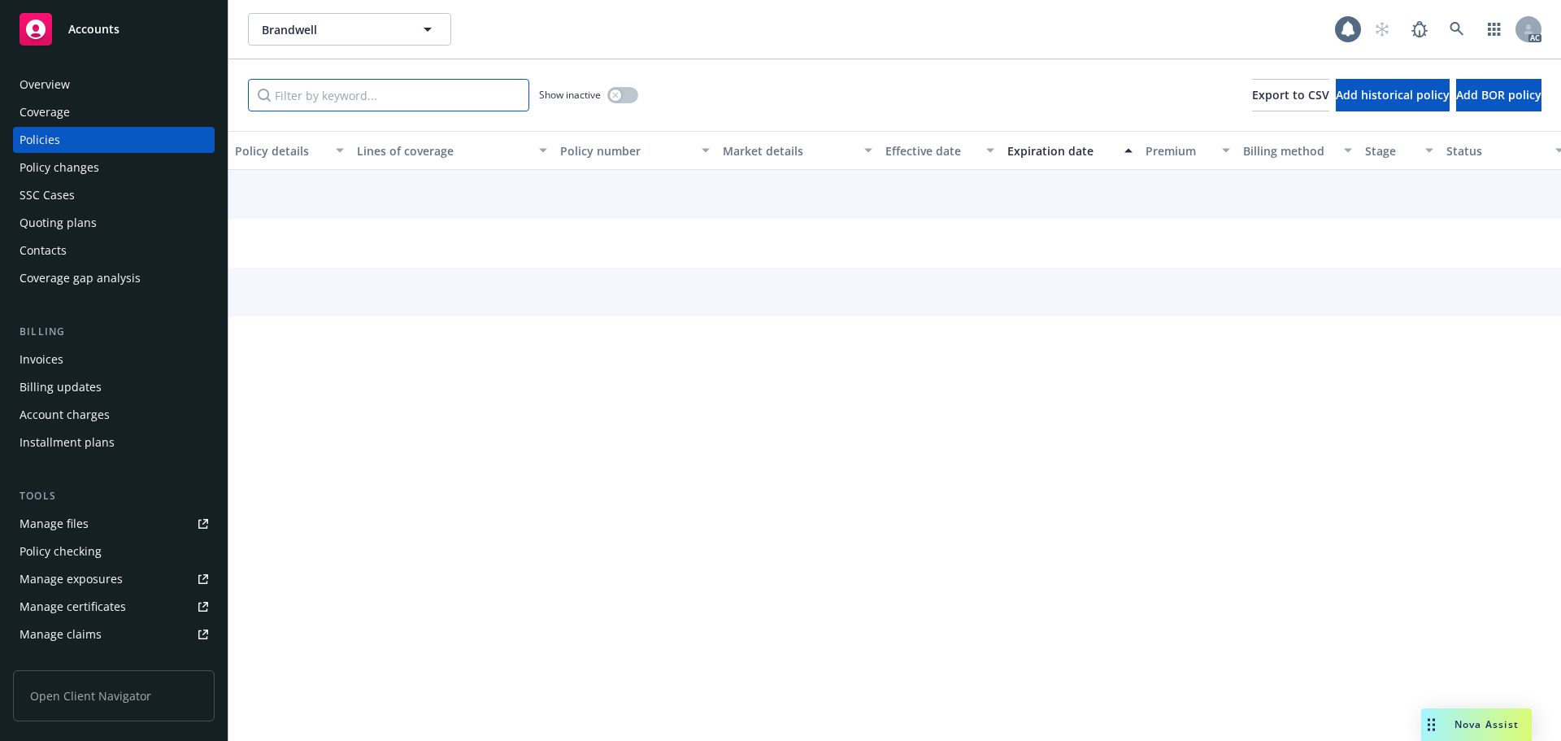
click at [348, 87] on input "Filter by keyword..." at bounding box center [388, 95] width 281 height 33
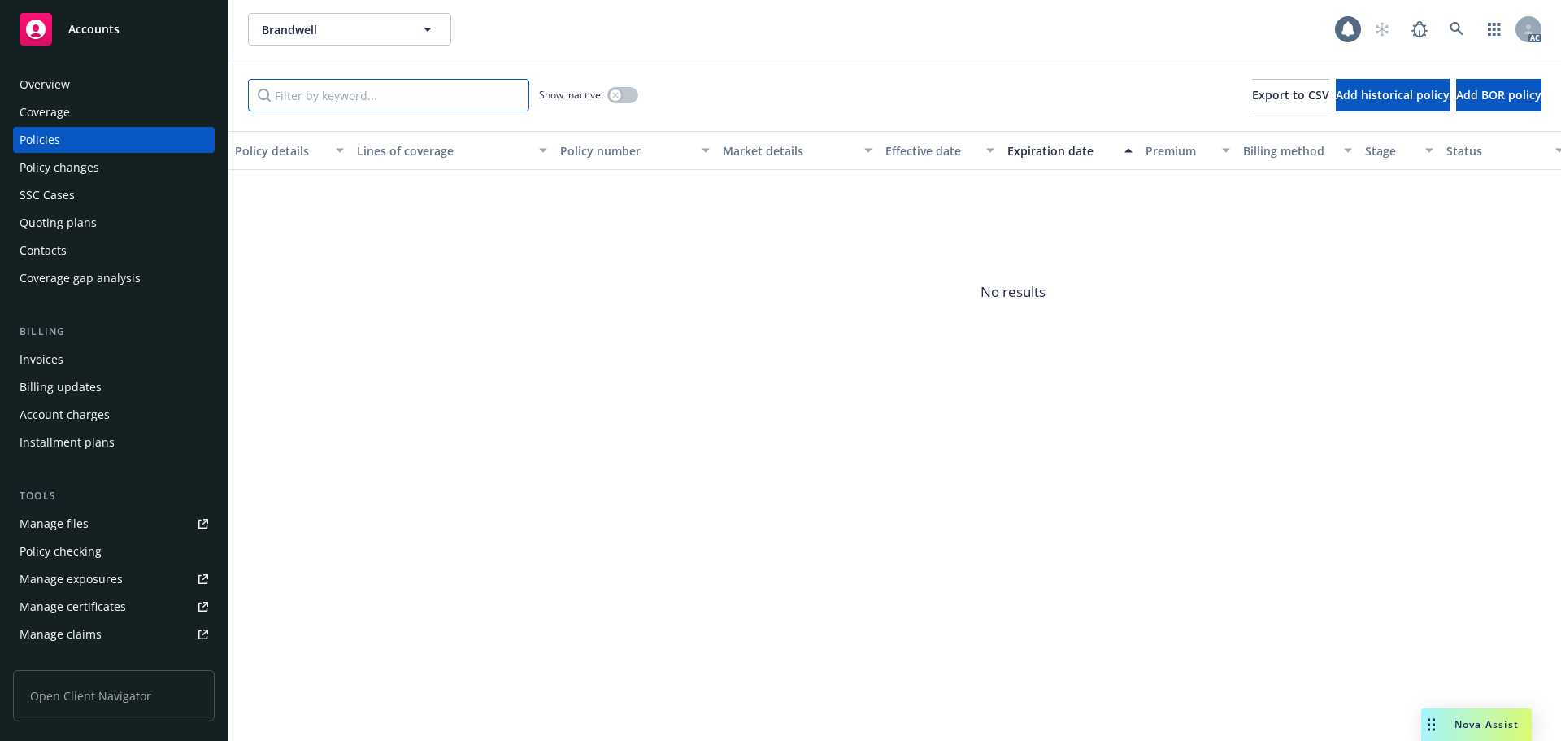
paste input "BG8PZM"
type input "BG8PZM"
click at [622, 94] on button "button" at bounding box center [622, 95] width 31 height 16
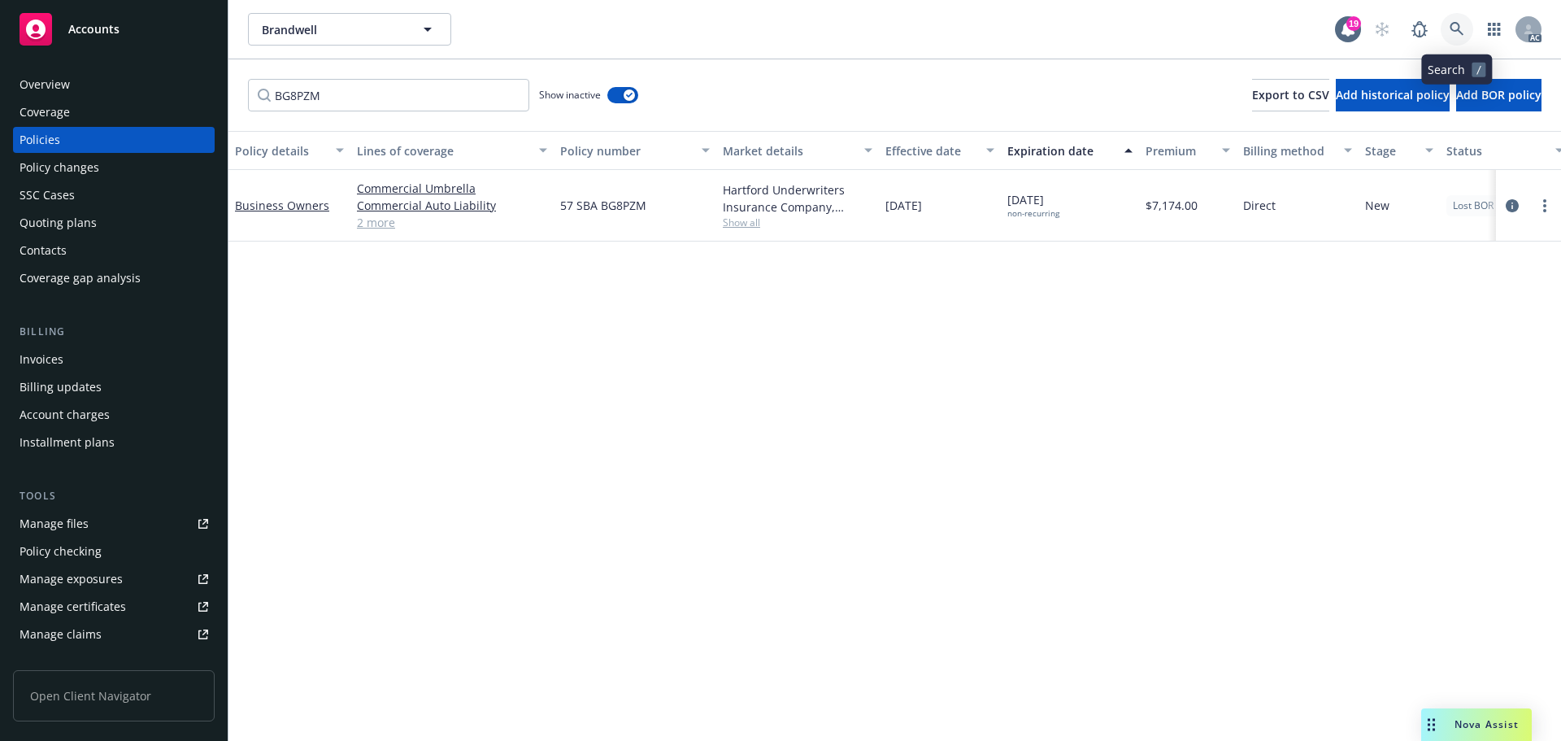
click at [1453, 29] on icon at bounding box center [1457, 29] width 15 height 15
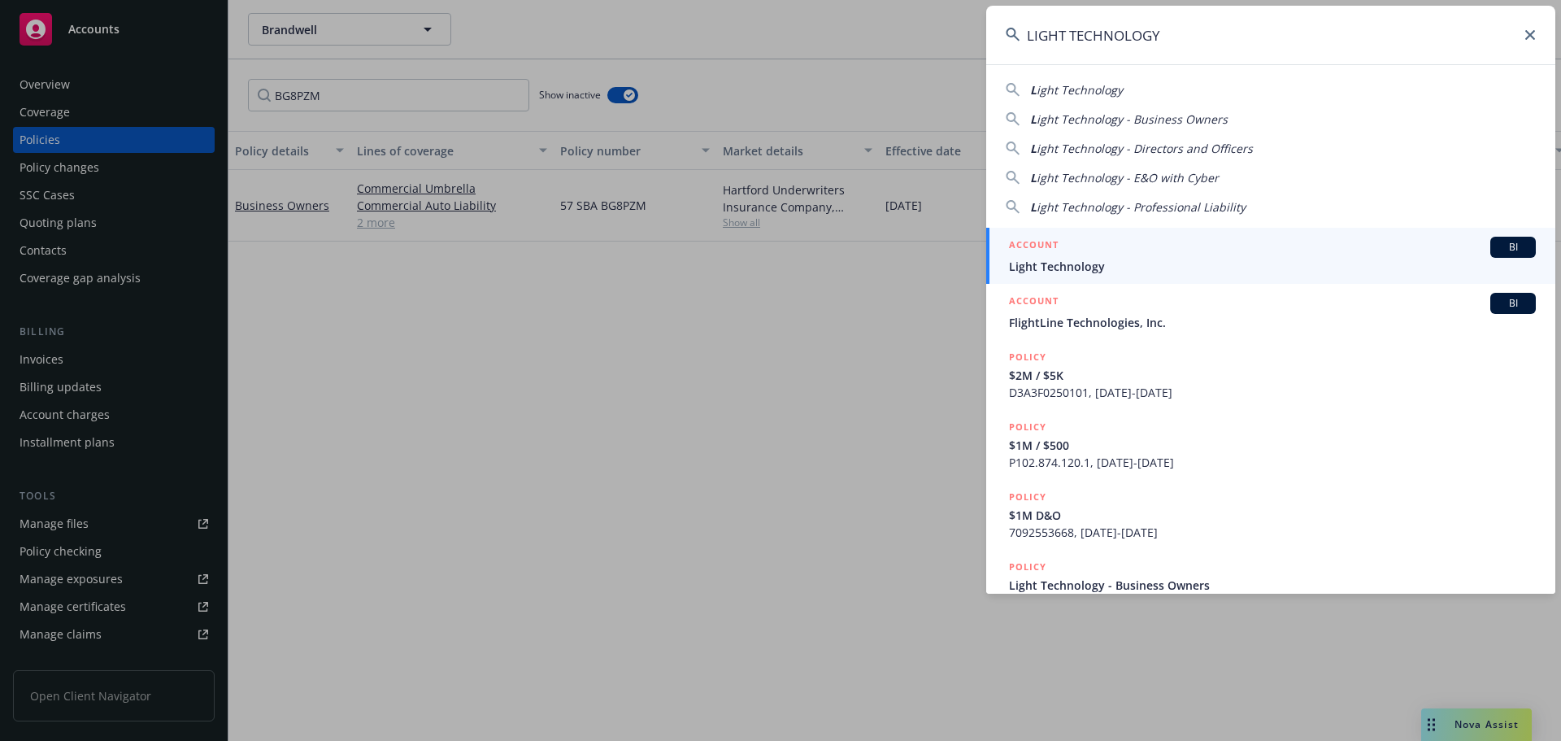
type input "LIGHT TECHNOLOGY"
drag, startPoint x: 1093, startPoint y: 256, endPoint x: 1072, endPoint y: 250, distance: 21.9
click at [1093, 256] on div "ACCOUNT BI" at bounding box center [1272, 247] width 527 height 21
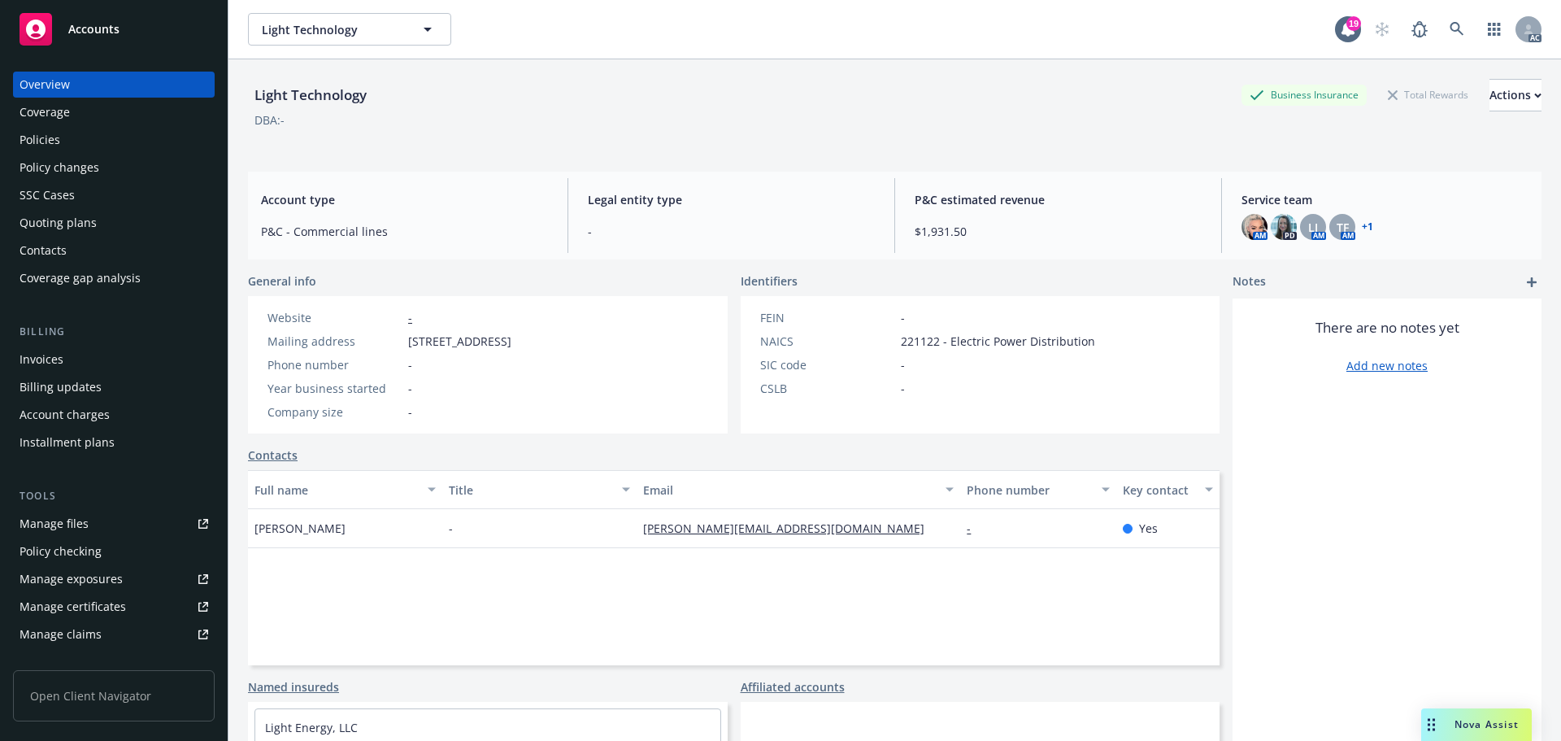
click at [104, 142] on div "Policies" at bounding box center [114, 140] width 189 height 26
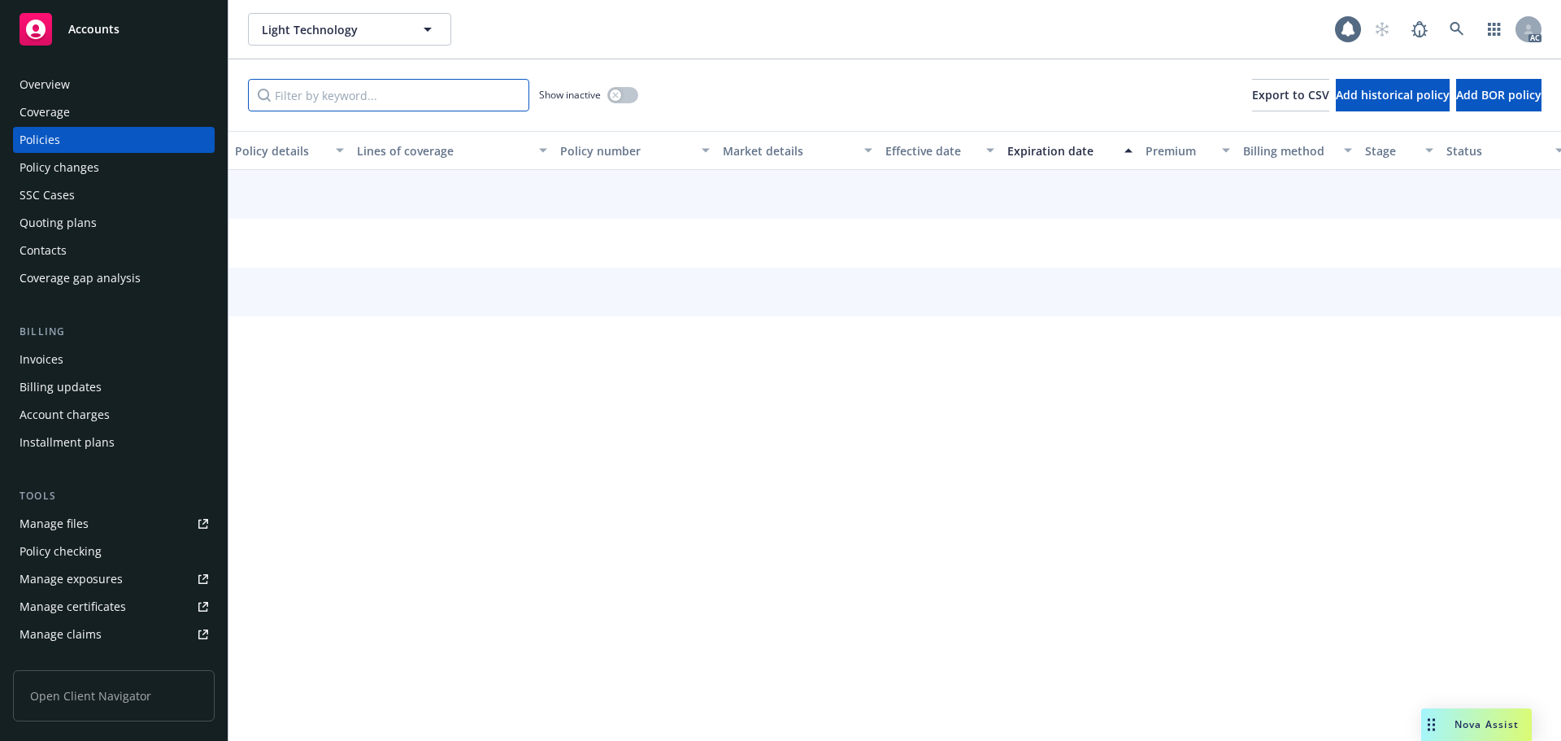
click at [339, 102] on input "Filter by keyword..." at bounding box center [388, 95] width 281 height 33
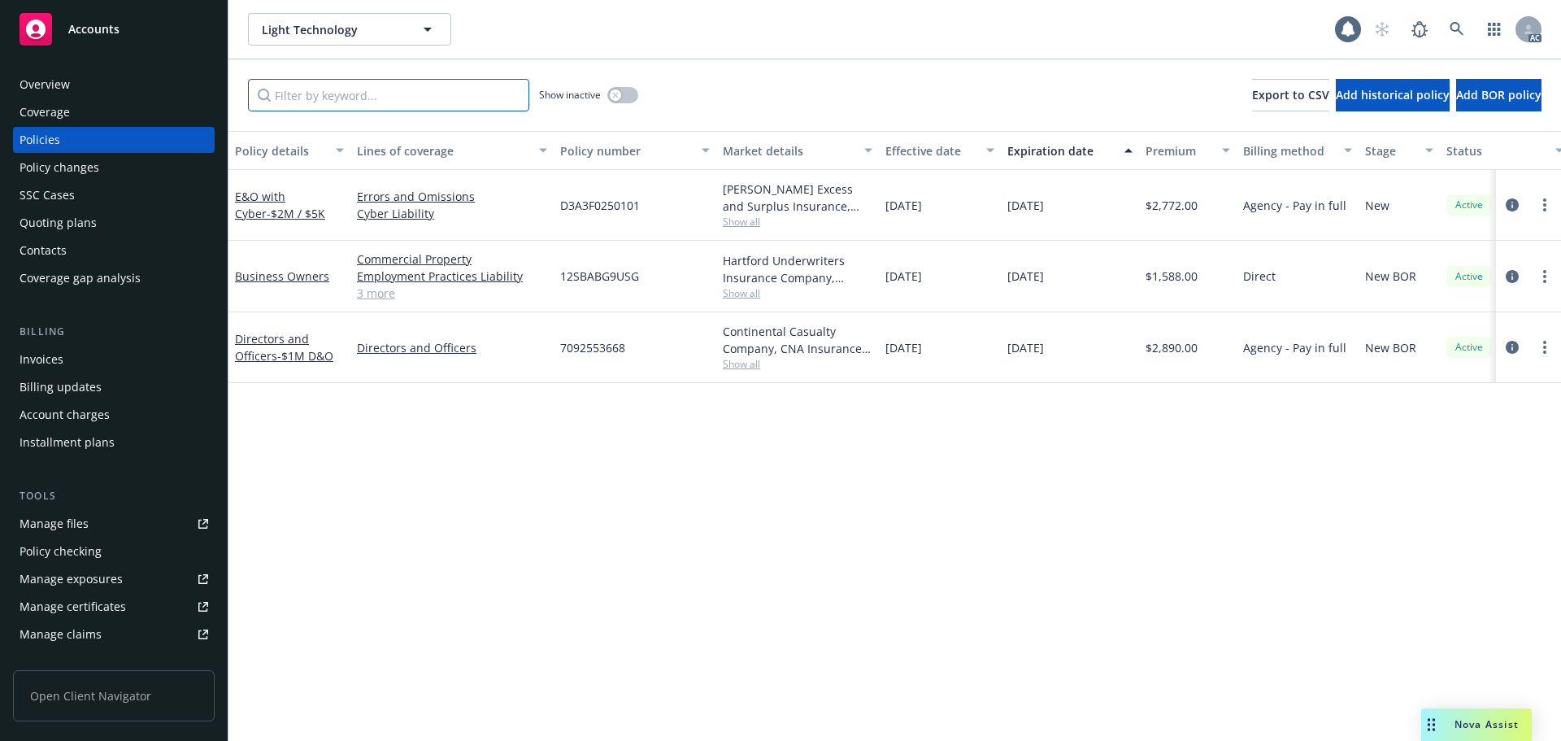
paste input "BG9USG"
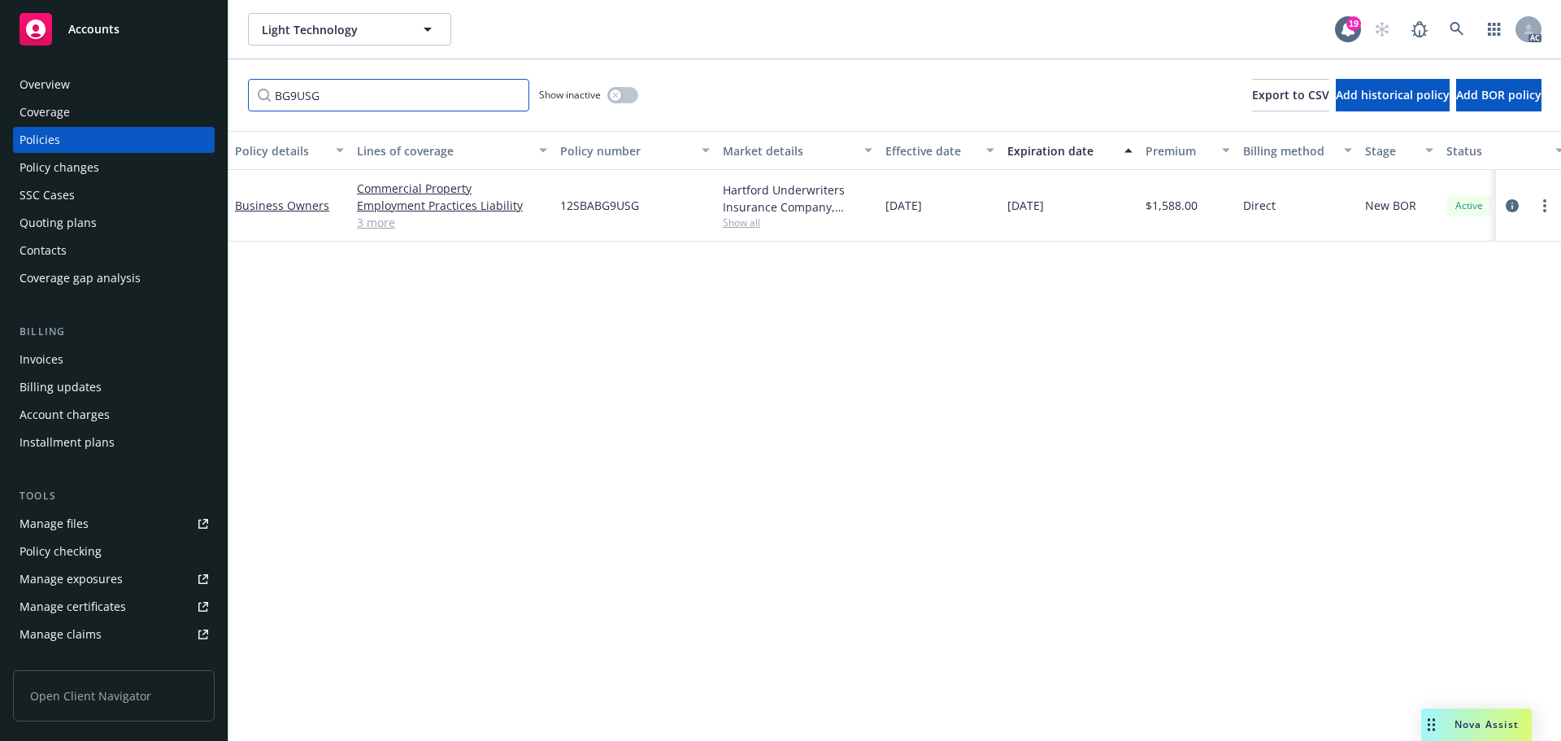
type input "BG9USG"
drag, startPoint x: 932, startPoint y: 272, endPoint x: 879, endPoint y: 278, distance: 53.3
click at [934, 272] on div "Policy details Lines of coverage Policy number Market details Effective date Ex…" at bounding box center [895, 436] width 1333 height 610
click at [1465, 25] on link at bounding box center [1457, 29] width 33 height 33
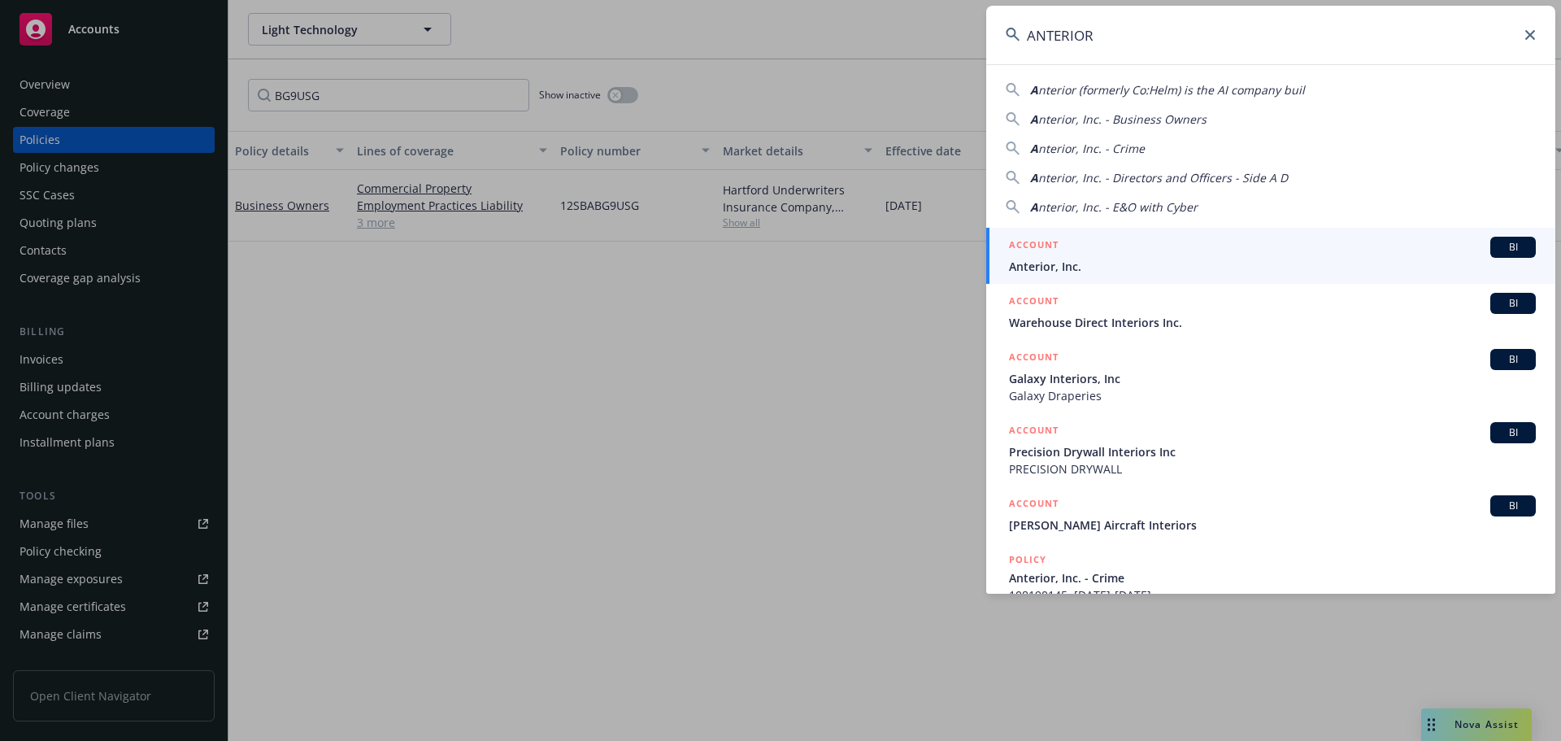
type input "ANTERIOR"
drag, startPoint x: 1115, startPoint y: 242, endPoint x: 1093, endPoint y: 243, distance: 22.0
click at [1114, 243] on div "ACCOUNT BI" at bounding box center [1272, 247] width 527 height 21
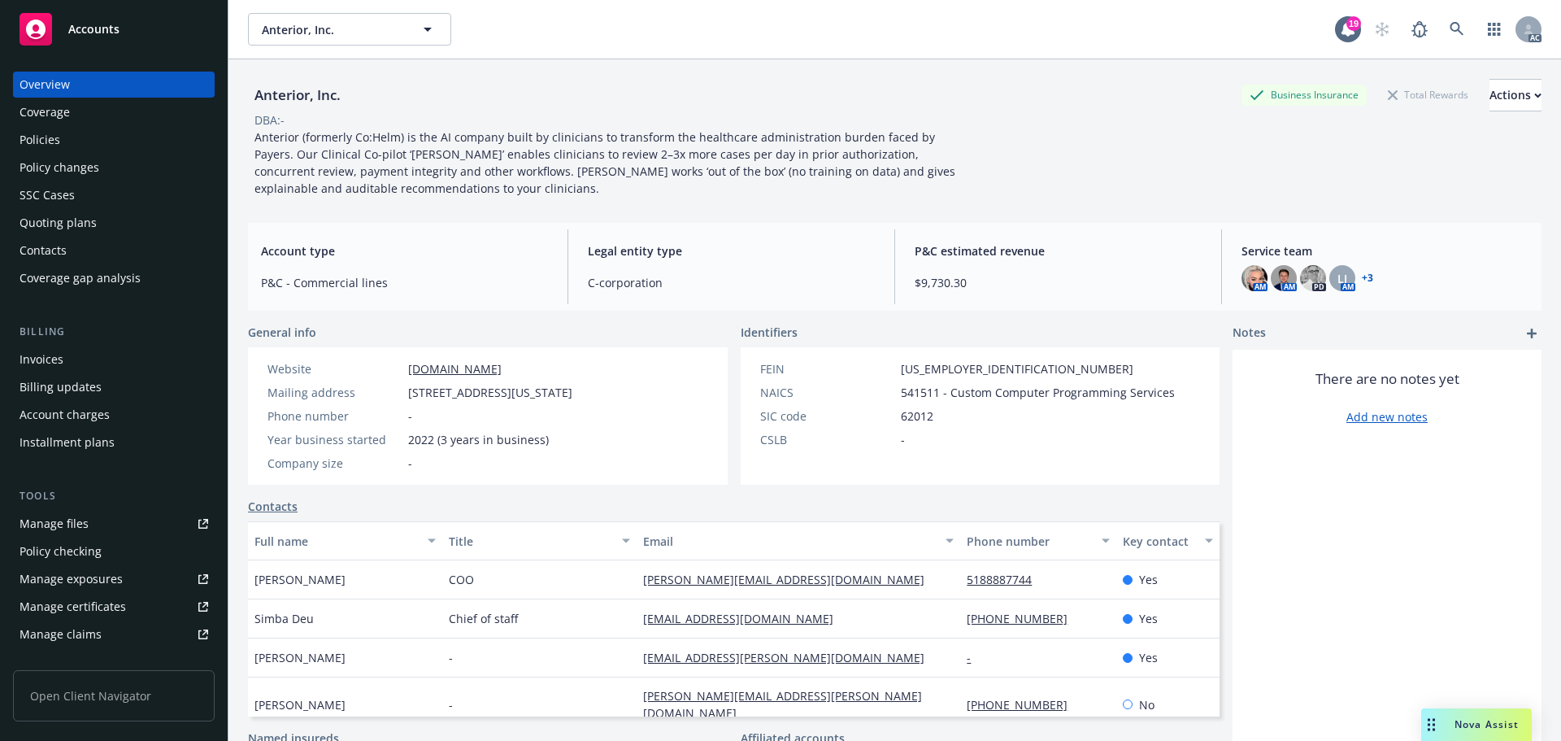
click at [143, 137] on div "Policies" at bounding box center [114, 140] width 189 height 26
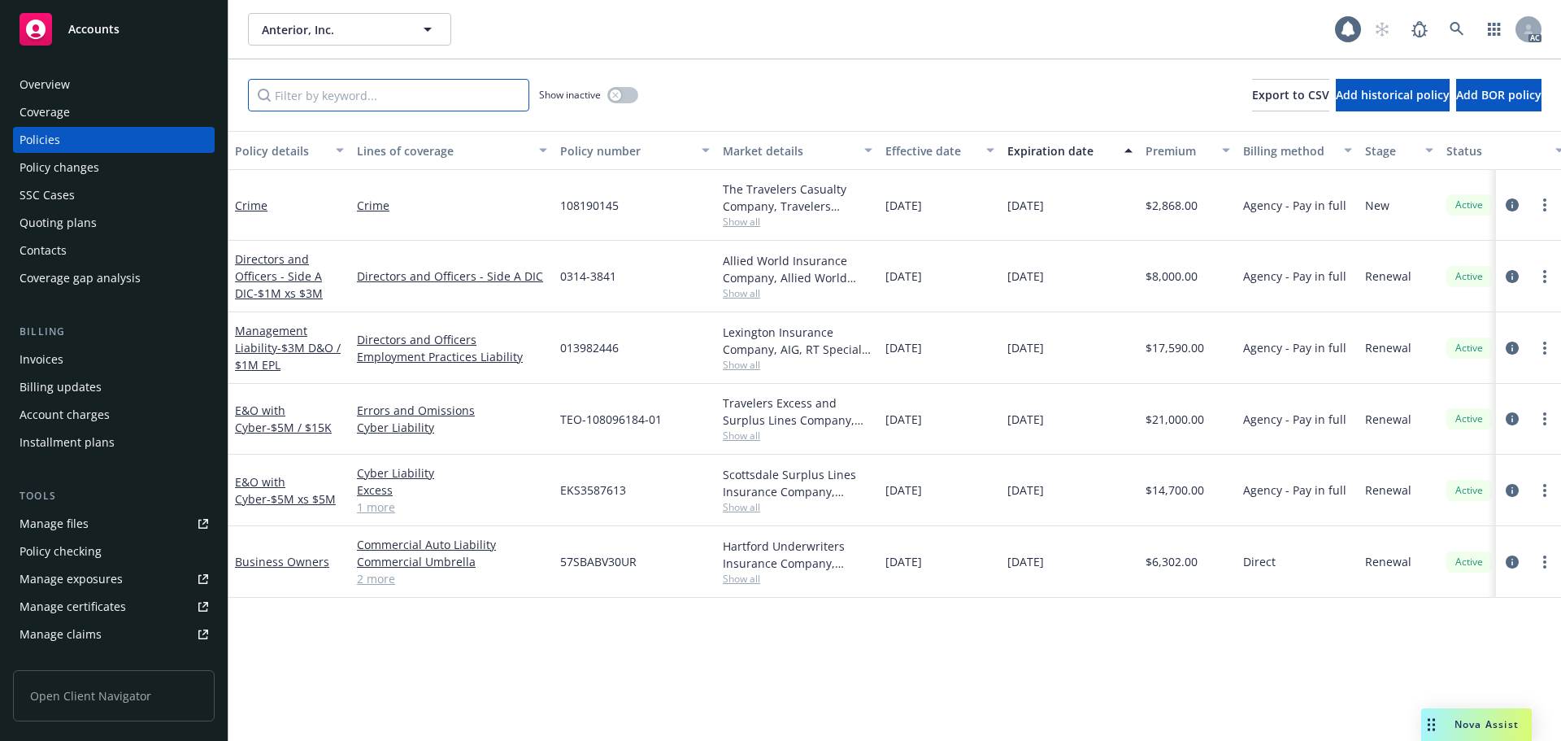
click at [329, 105] on input "Filter by keyword..." at bounding box center [388, 95] width 281 height 33
paste input "BH4HFN"
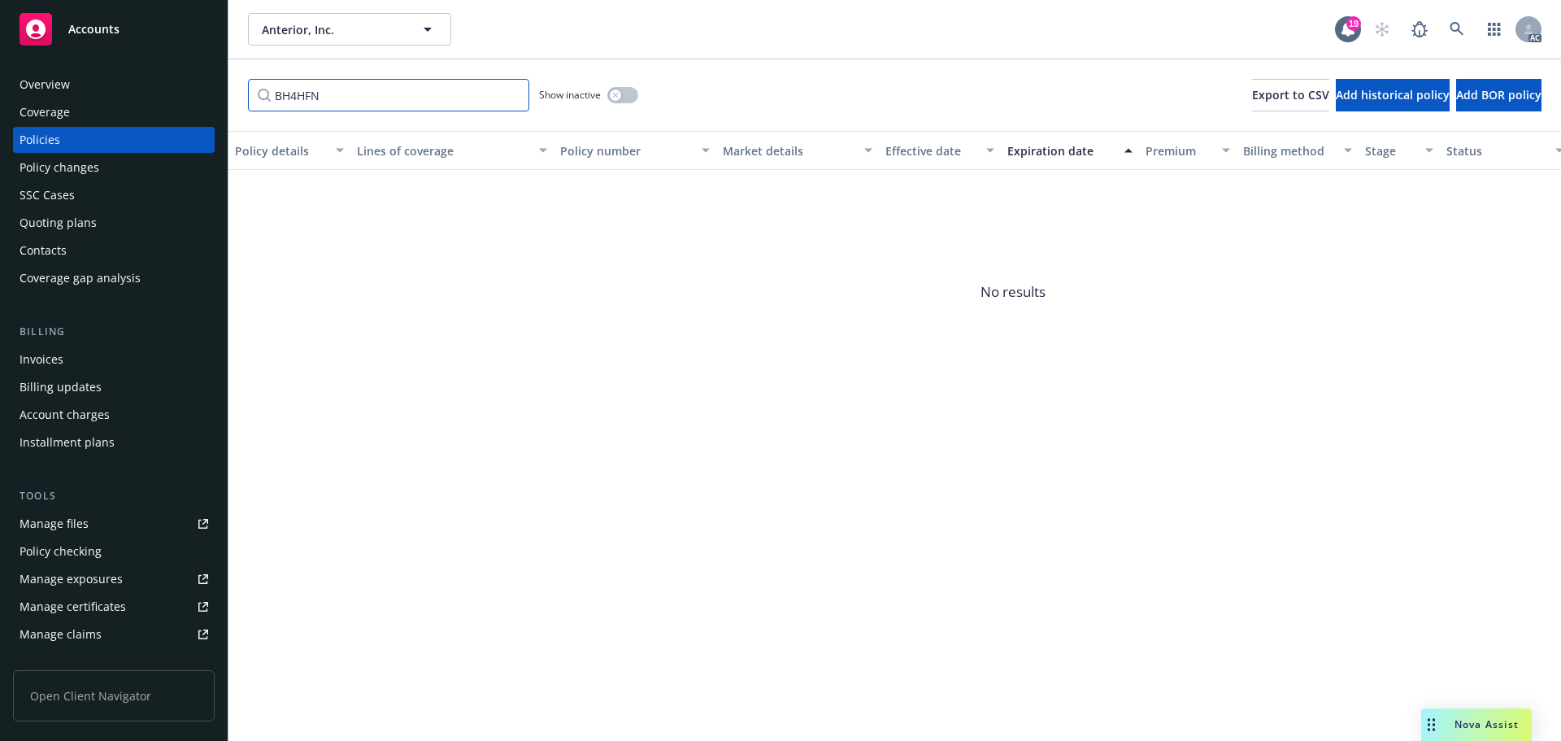
type input "BH4HFN"
click at [626, 95] on button "button" at bounding box center [622, 95] width 31 height 16
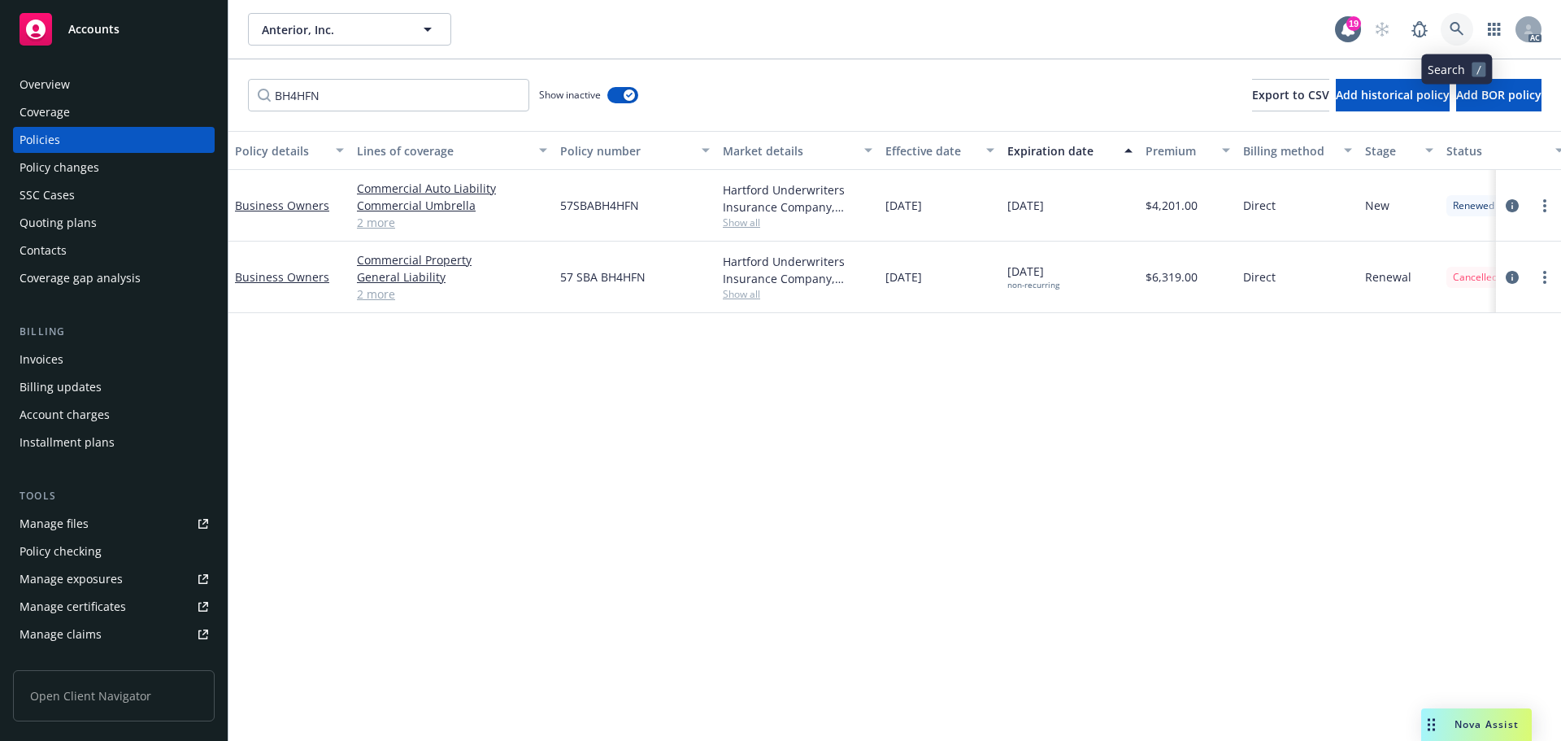
click at [1449, 35] on link at bounding box center [1457, 29] width 33 height 33
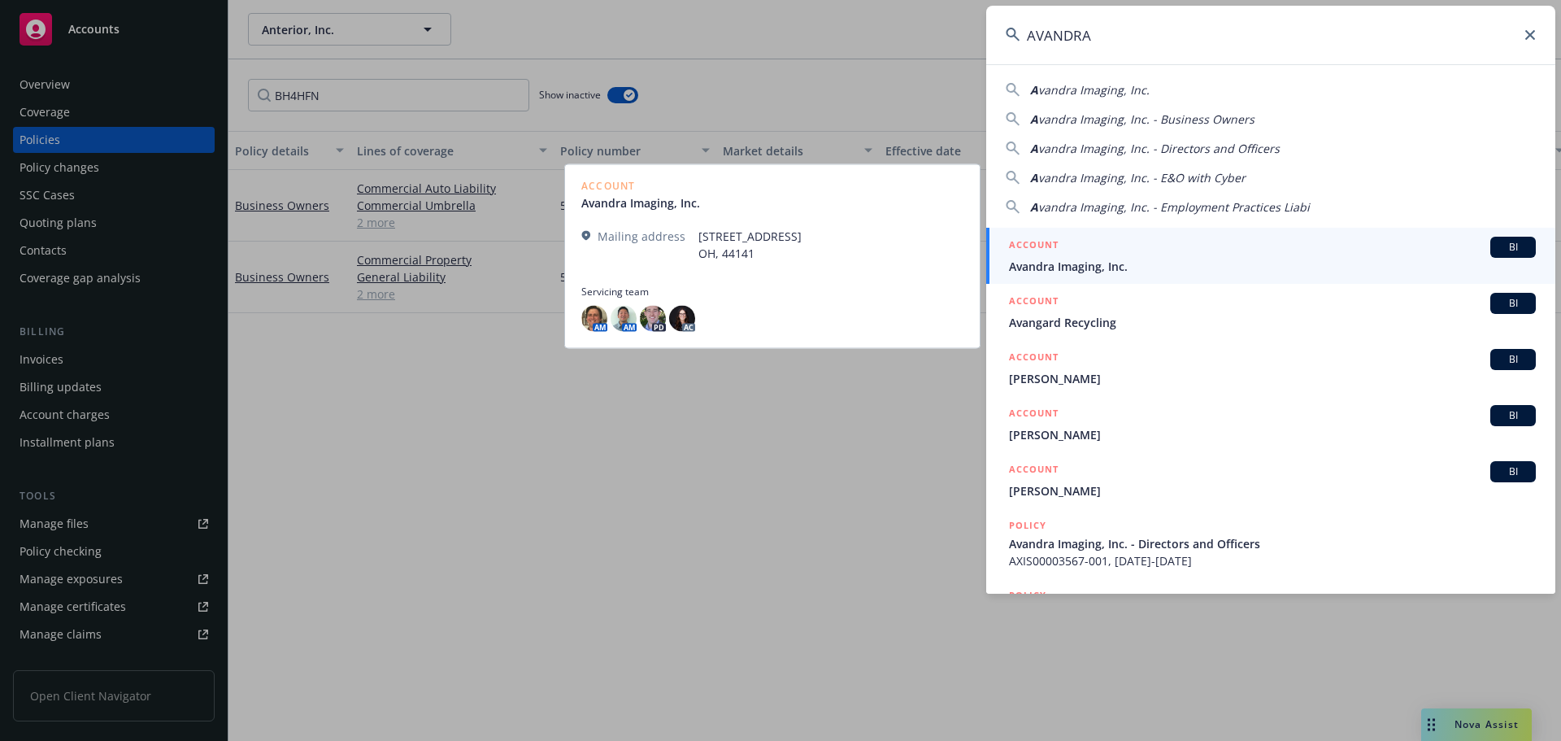
type input "AVANDRA"
click at [1103, 259] on span "Avandra Imaging, Inc." at bounding box center [1272, 266] width 527 height 17
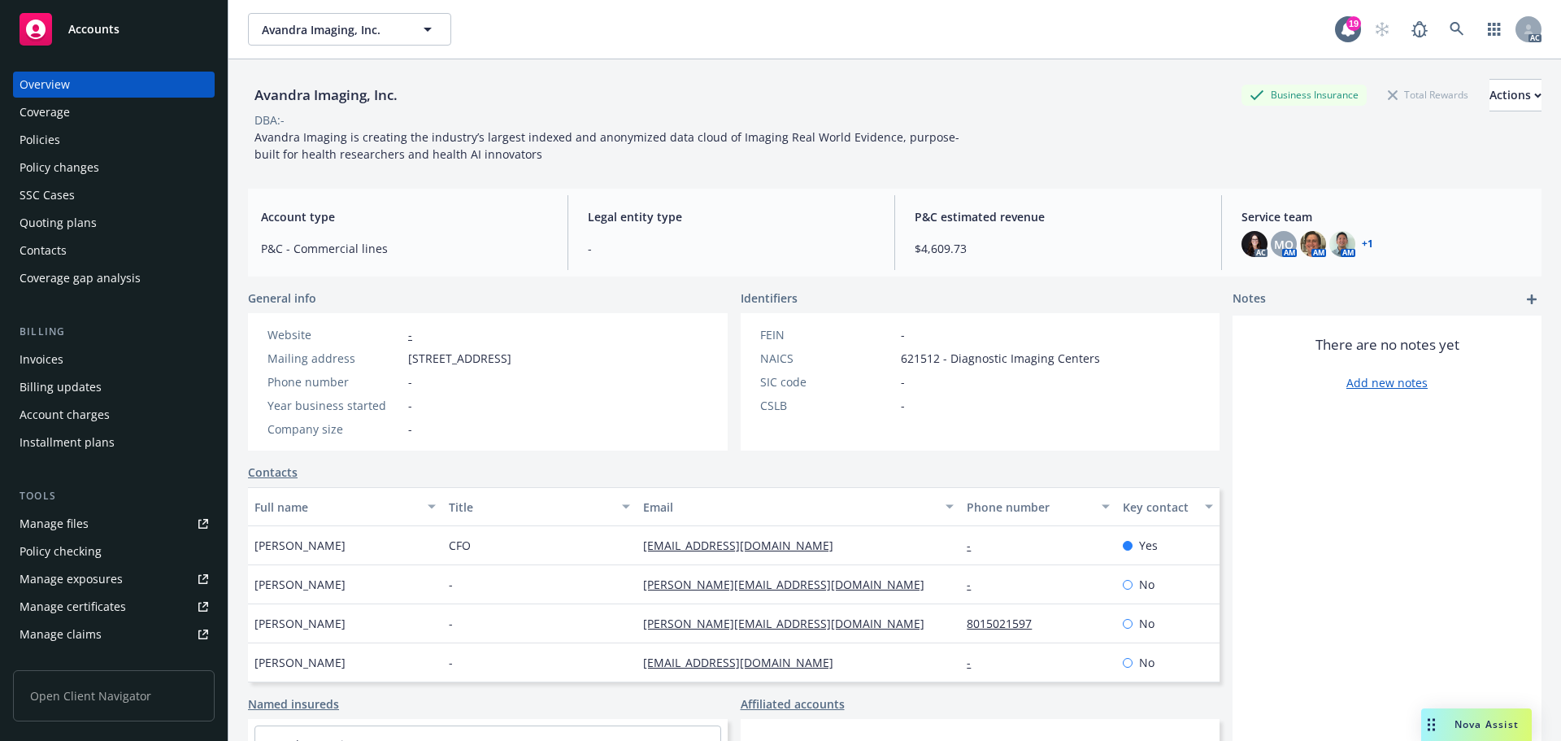
click at [84, 137] on div "Policies" at bounding box center [114, 140] width 189 height 26
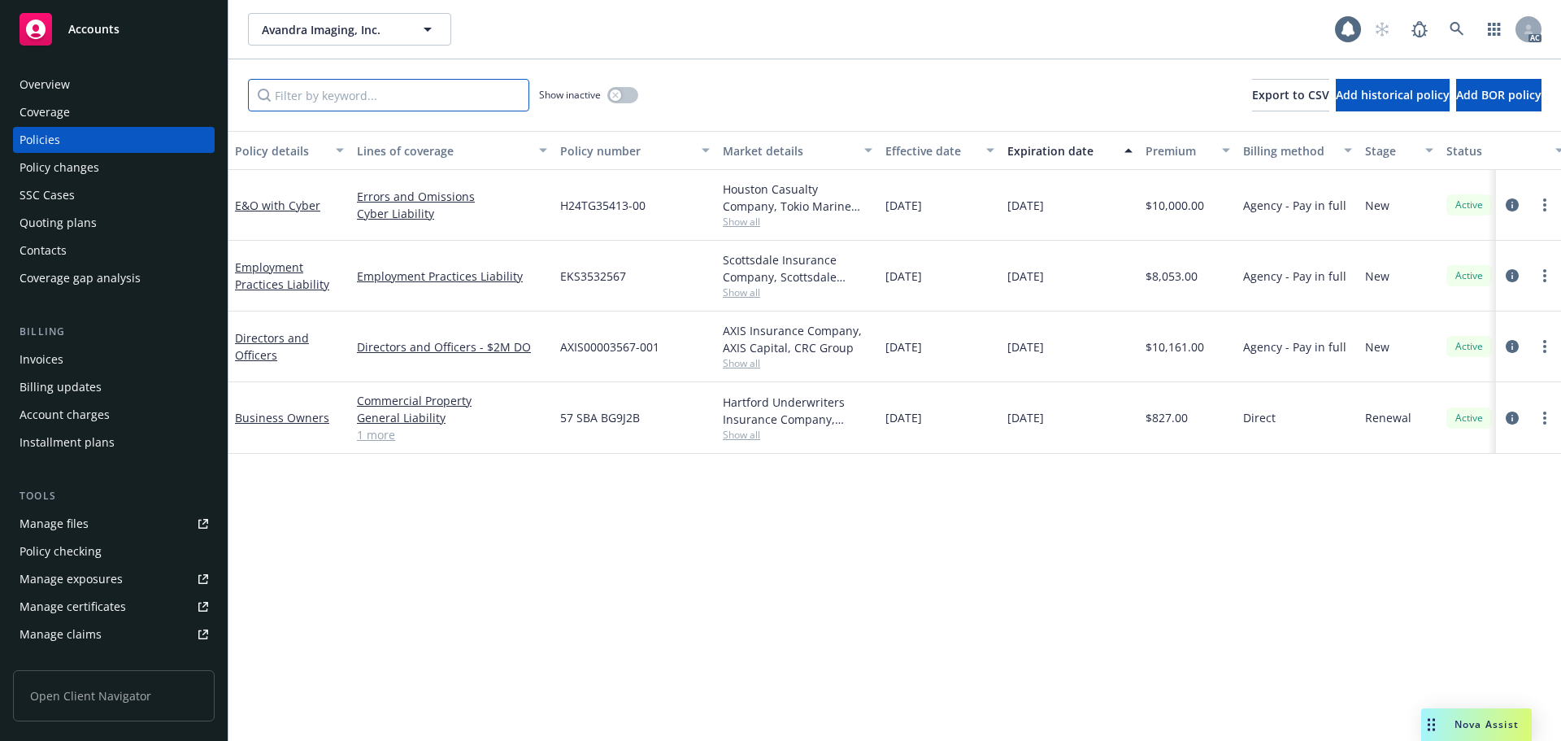
click at [402, 92] on input "Filter by keyword..." at bounding box center [388, 95] width 281 height 33
paste input "BG9J2B"
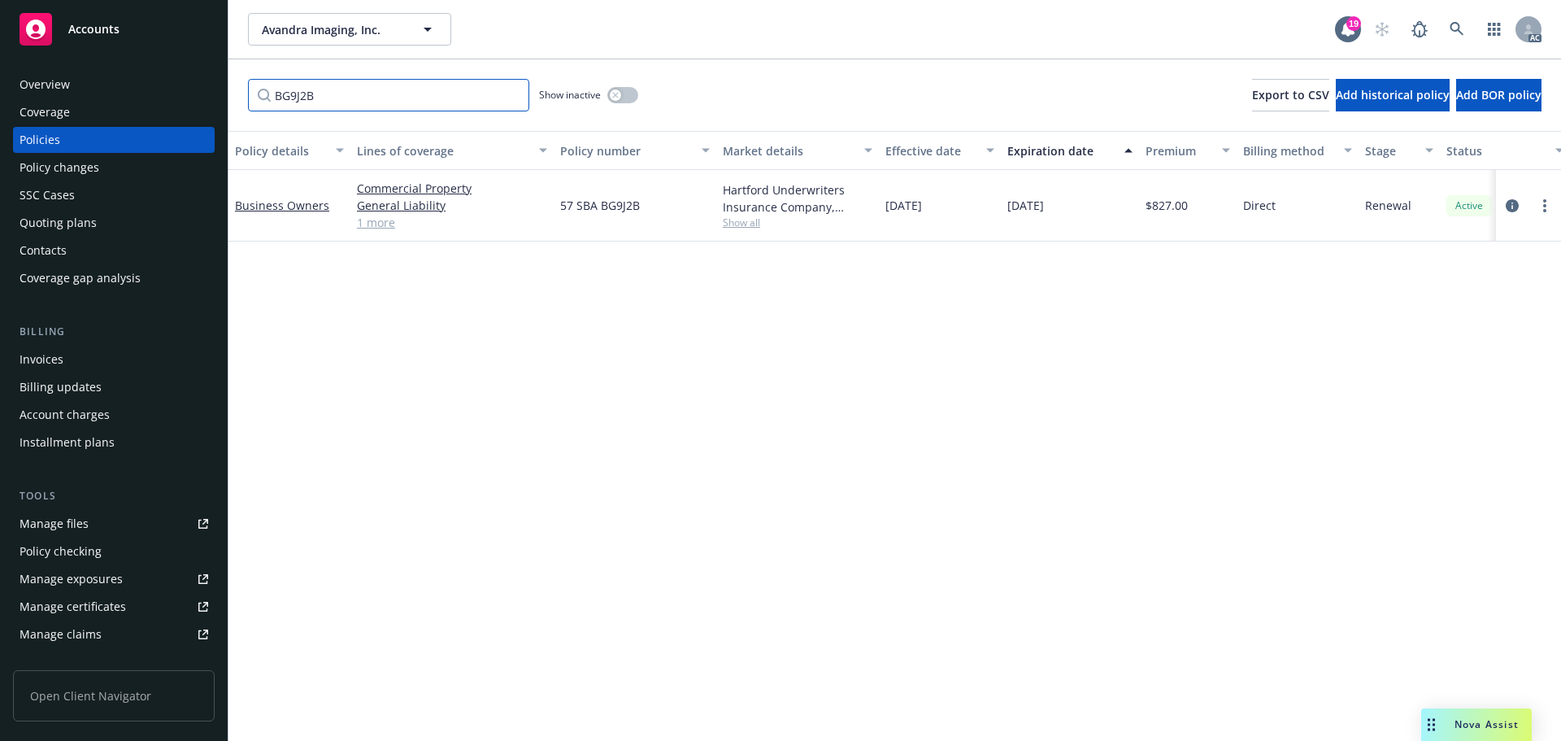
type input "BG9J2B"
click at [1460, 39] on link at bounding box center [1457, 29] width 33 height 33
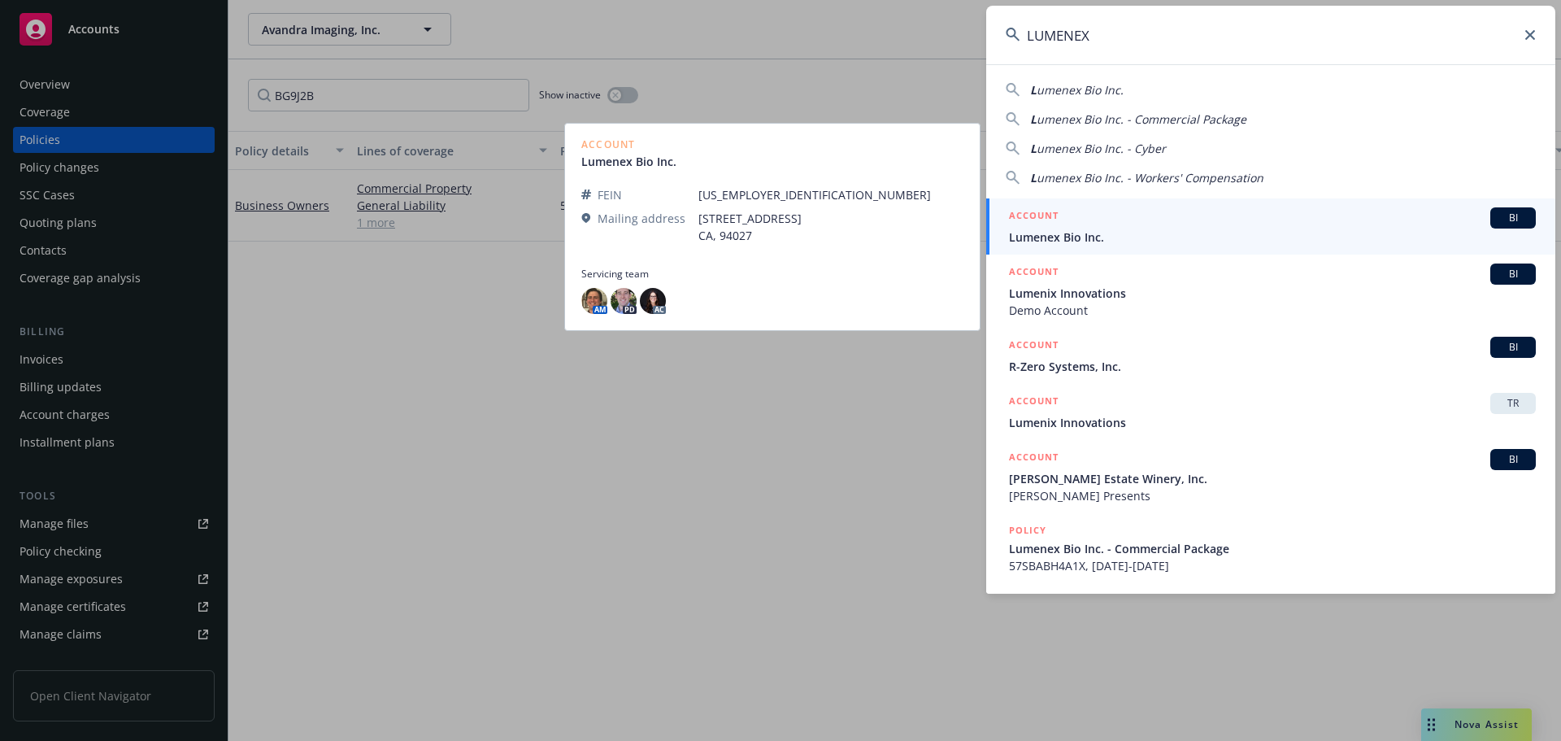
type input "LUMENEX"
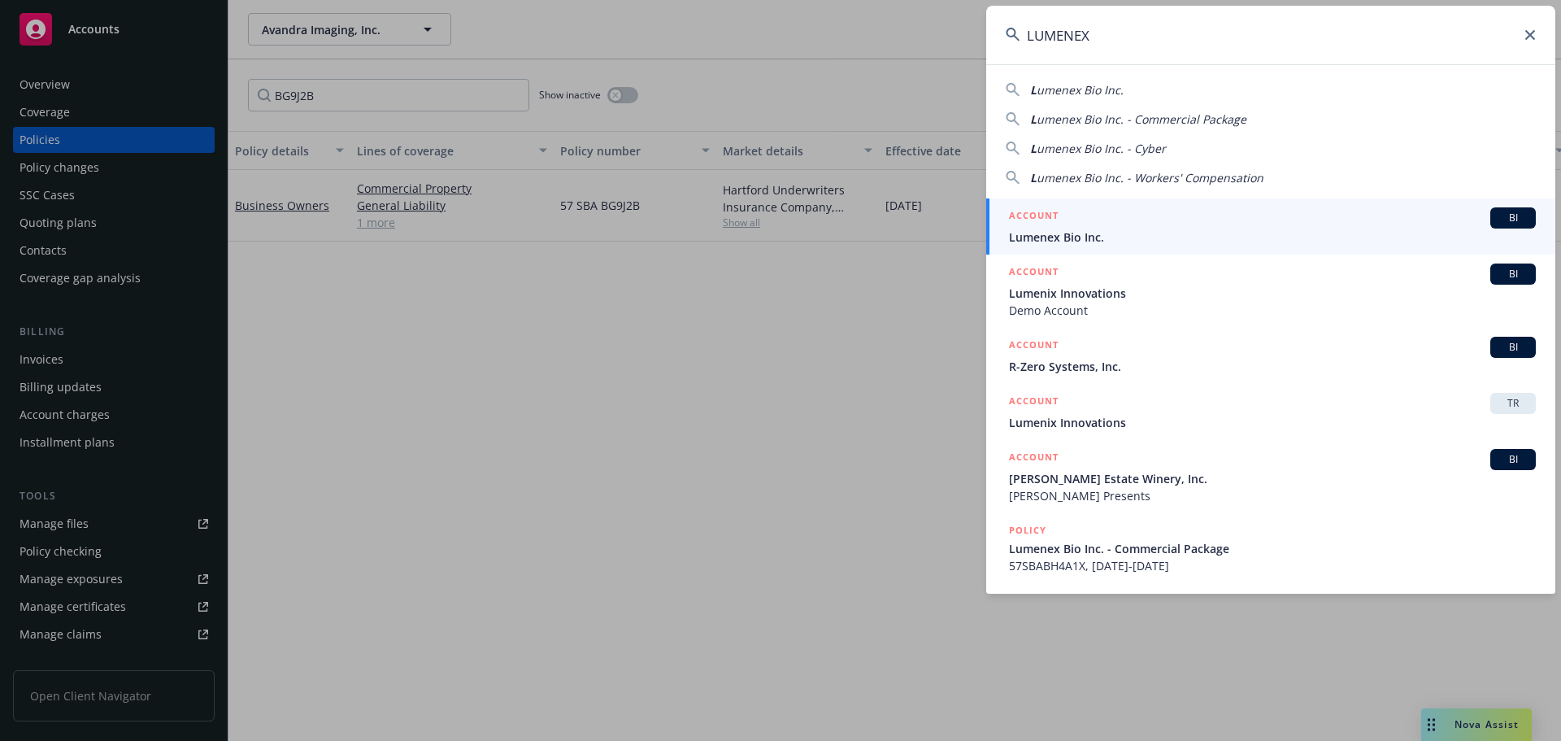
click at [1138, 235] on span "Lumenex Bio Inc." at bounding box center [1272, 237] width 527 height 17
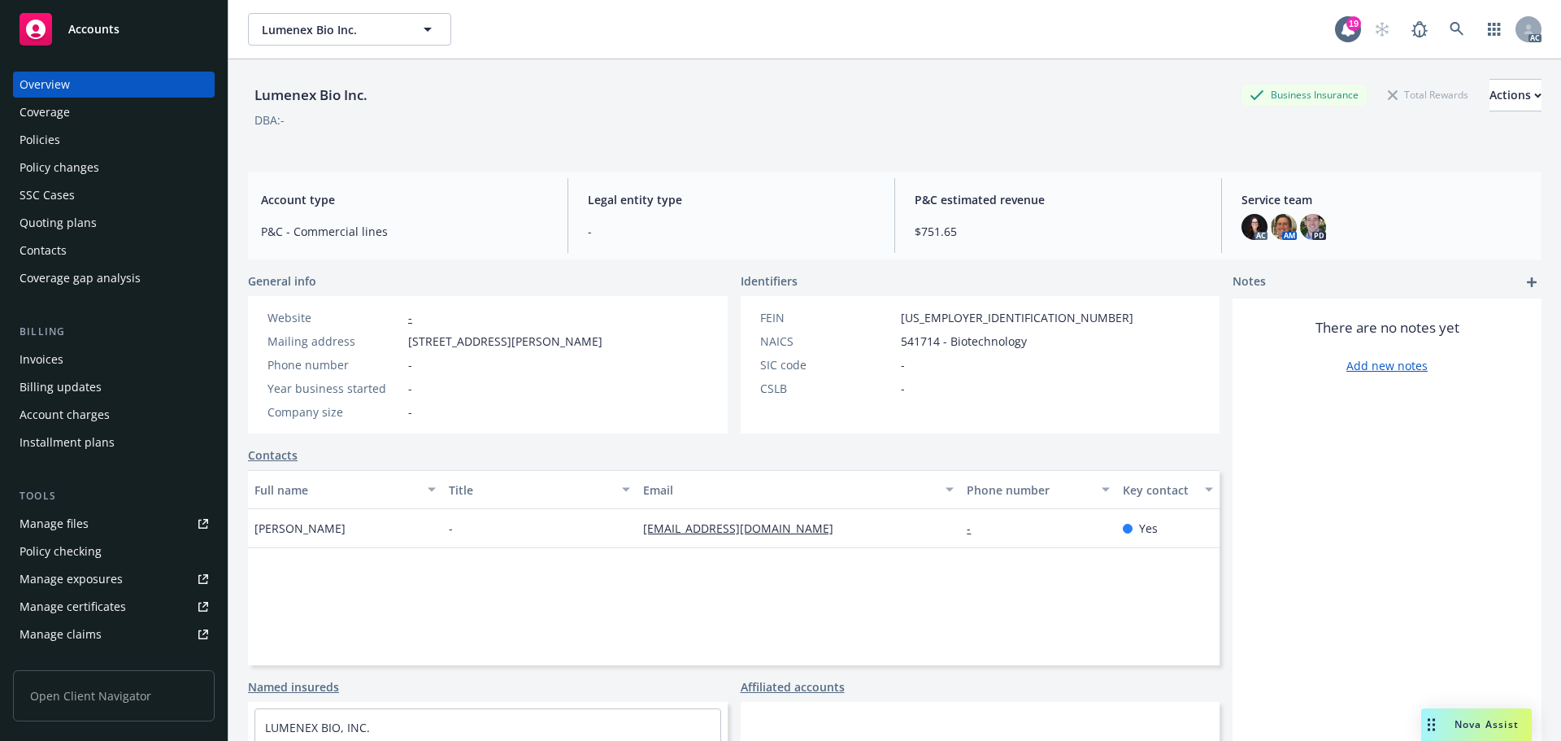
click at [128, 135] on div "Policies" at bounding box center [114, 140] width 189 height 26
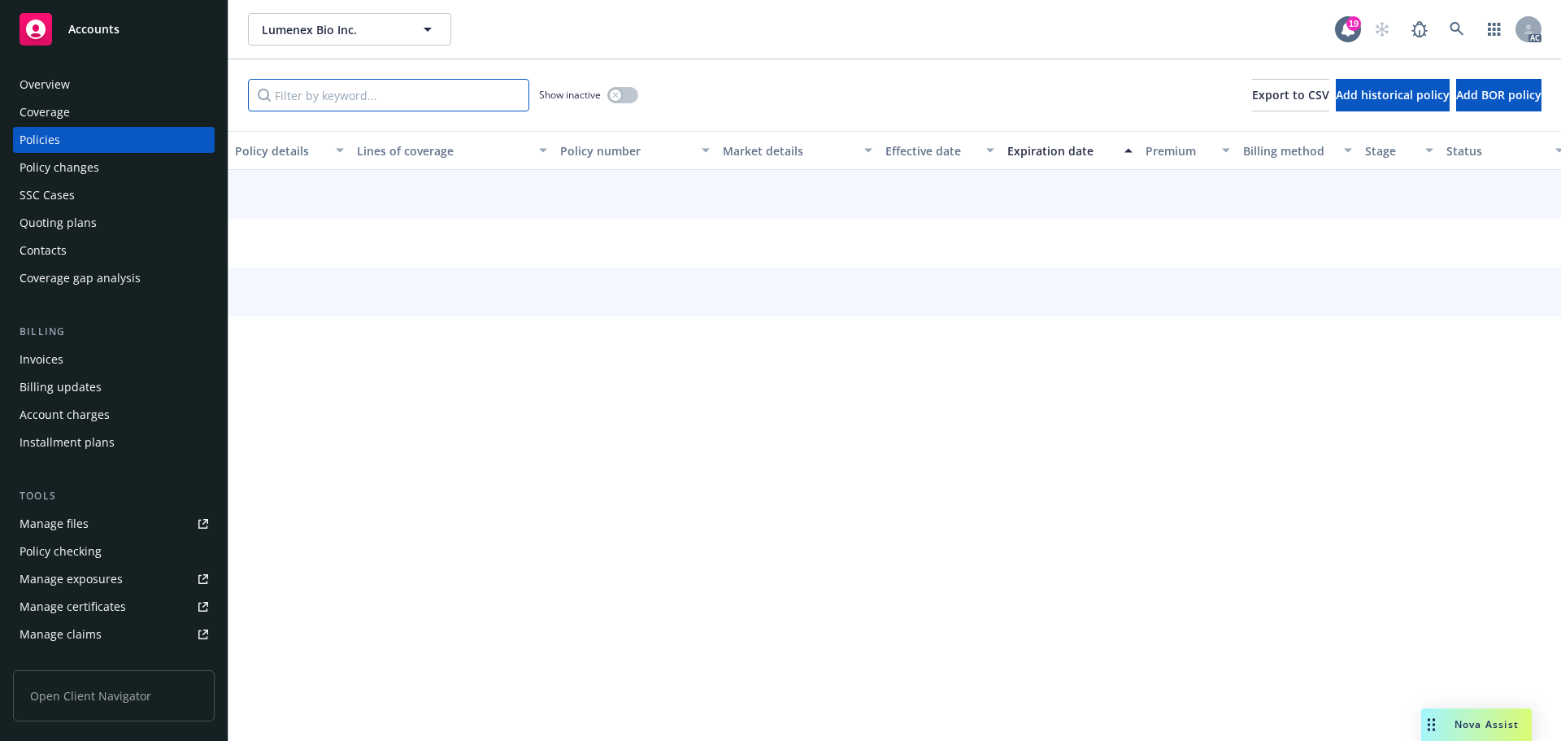
click at [370, 98] on input "Filter by keyword..." at bounding box center [388, 95] width 281 height 33
paste input "BH7P5T"
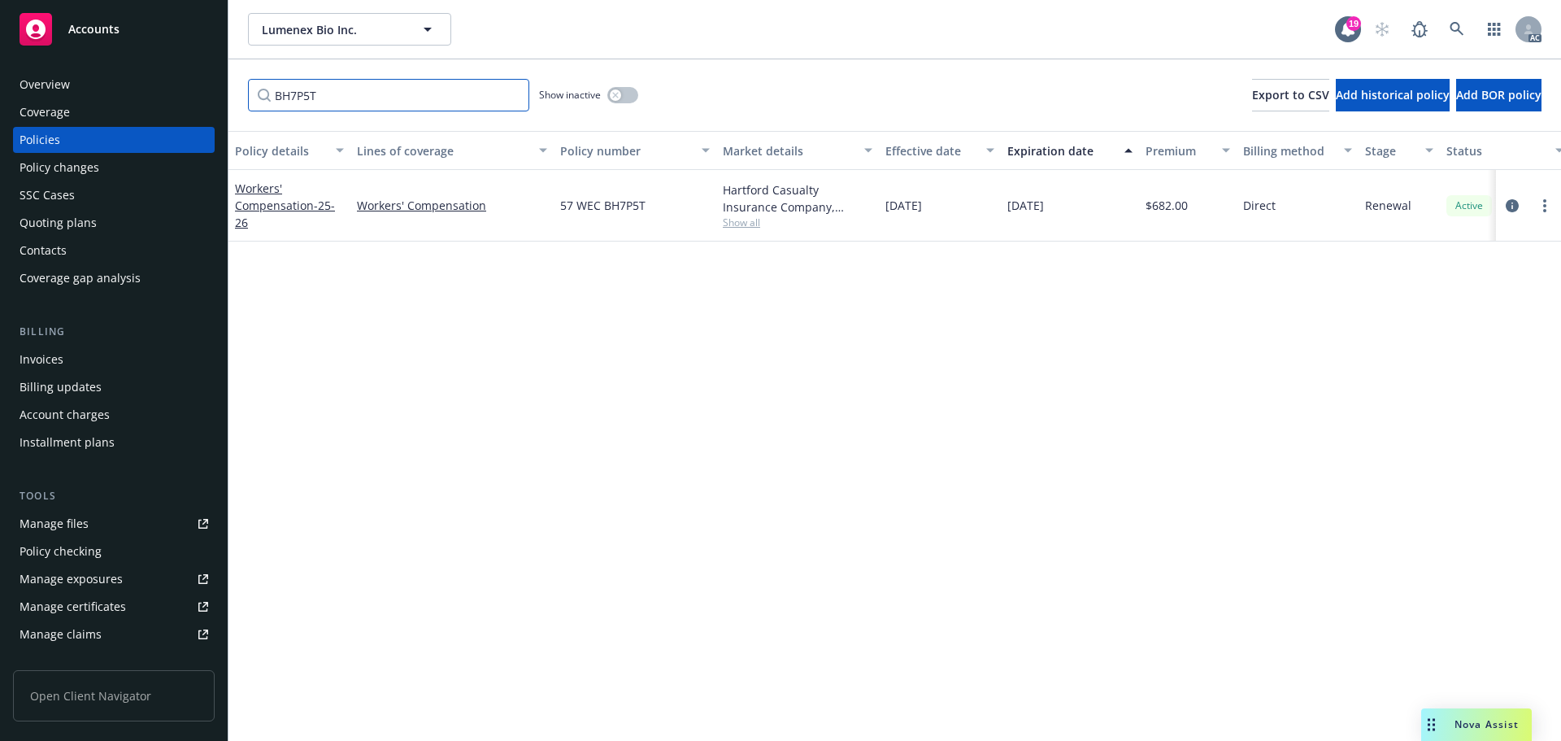
type input "BH7P5T"
click at [631, 95] on button "button" at bounding box center [622, 95] width 31 height 16
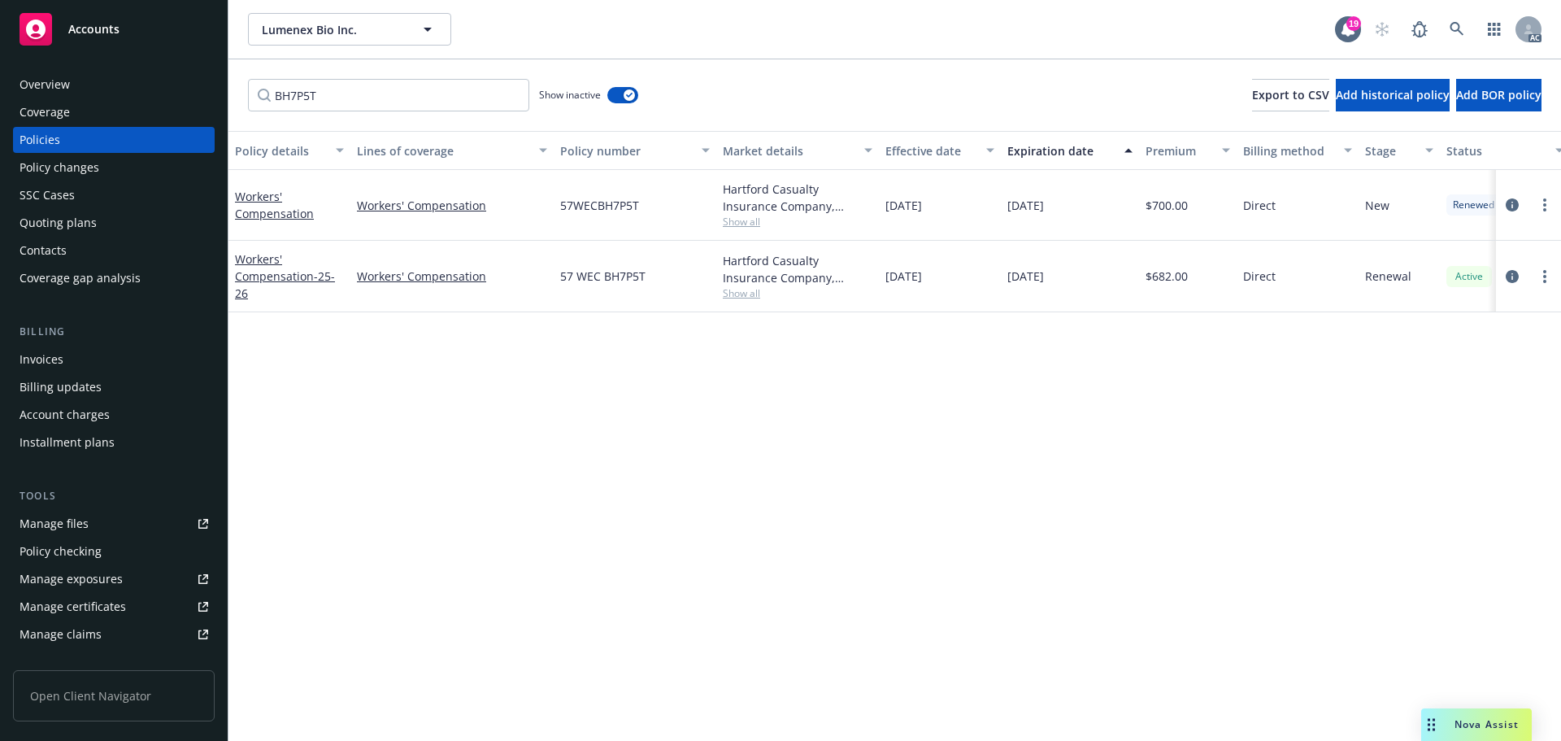
click at [1459, 12] on div "Lumenex Bio Inc. Lumenex Bio Inc. 19 AC" at bounding box center [895, 29] width 1333 height 59
click at [1456, 20] on link at bounding box center [1457, 29] width 33 height 33
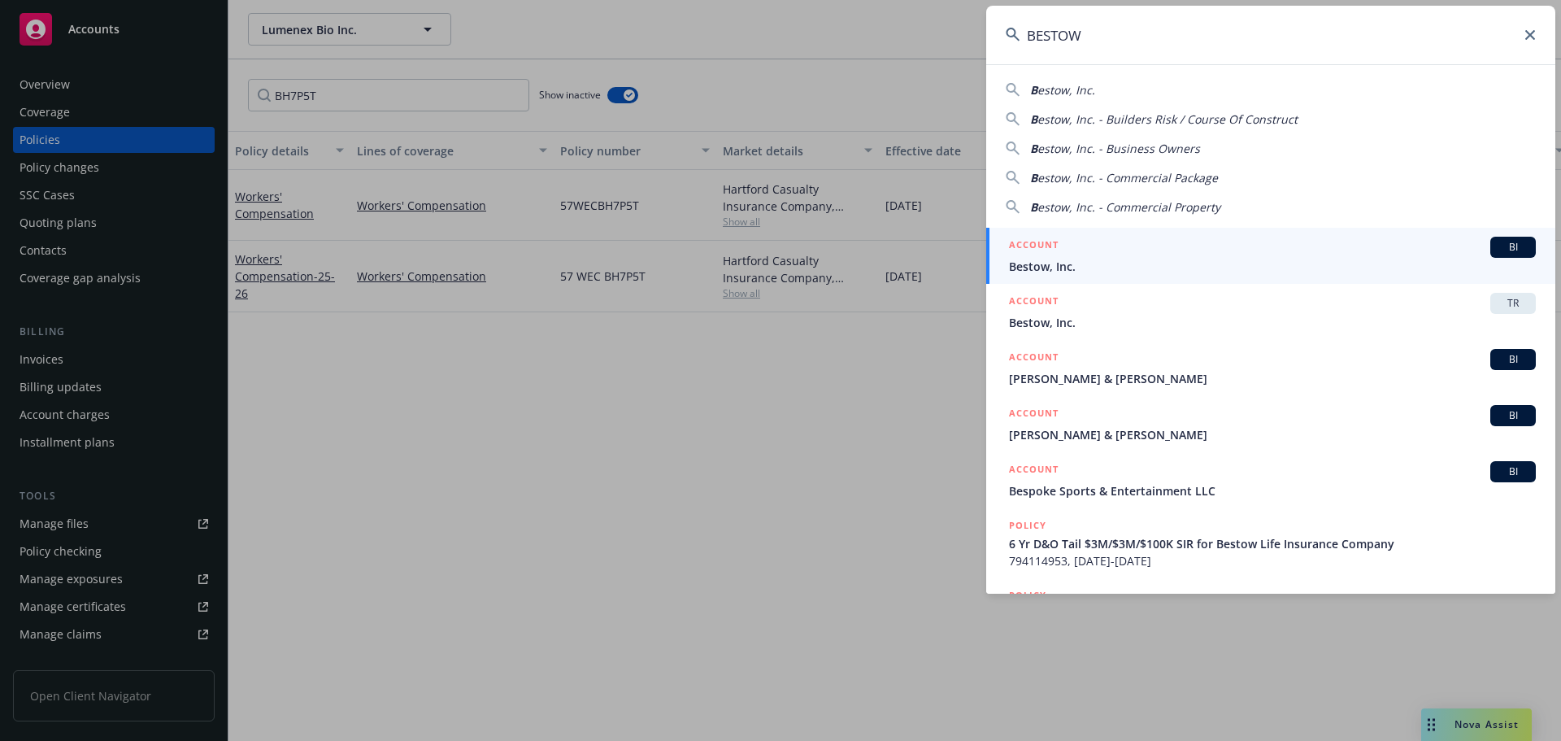
type input "BESTOW"
click at [1125, 253] on div "ACCOUNT BI" at bounding box center [1272, 247] width 527 height 21
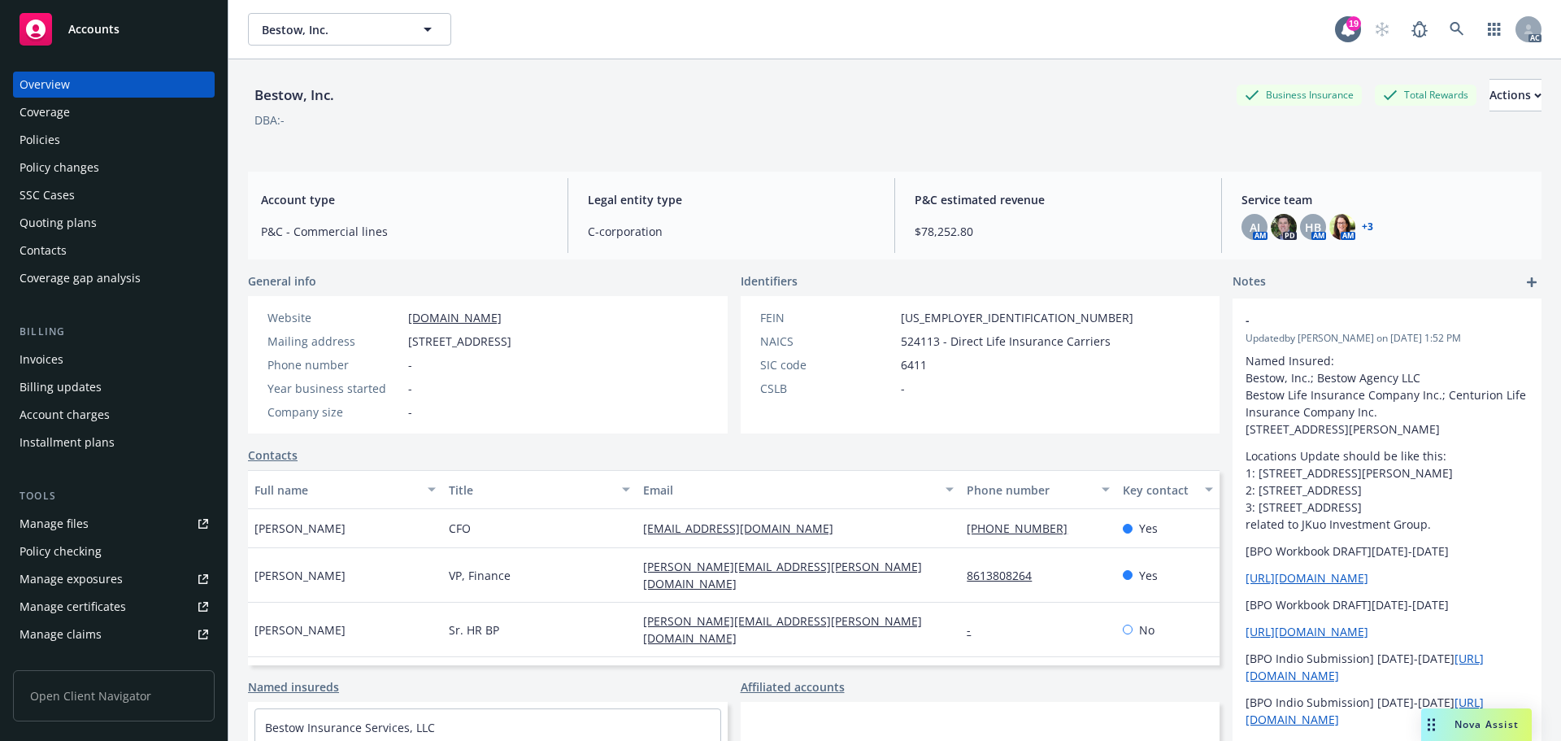
click at [90, 142] on div "Policies" at bounding box center [114, 140] width 189 height 26
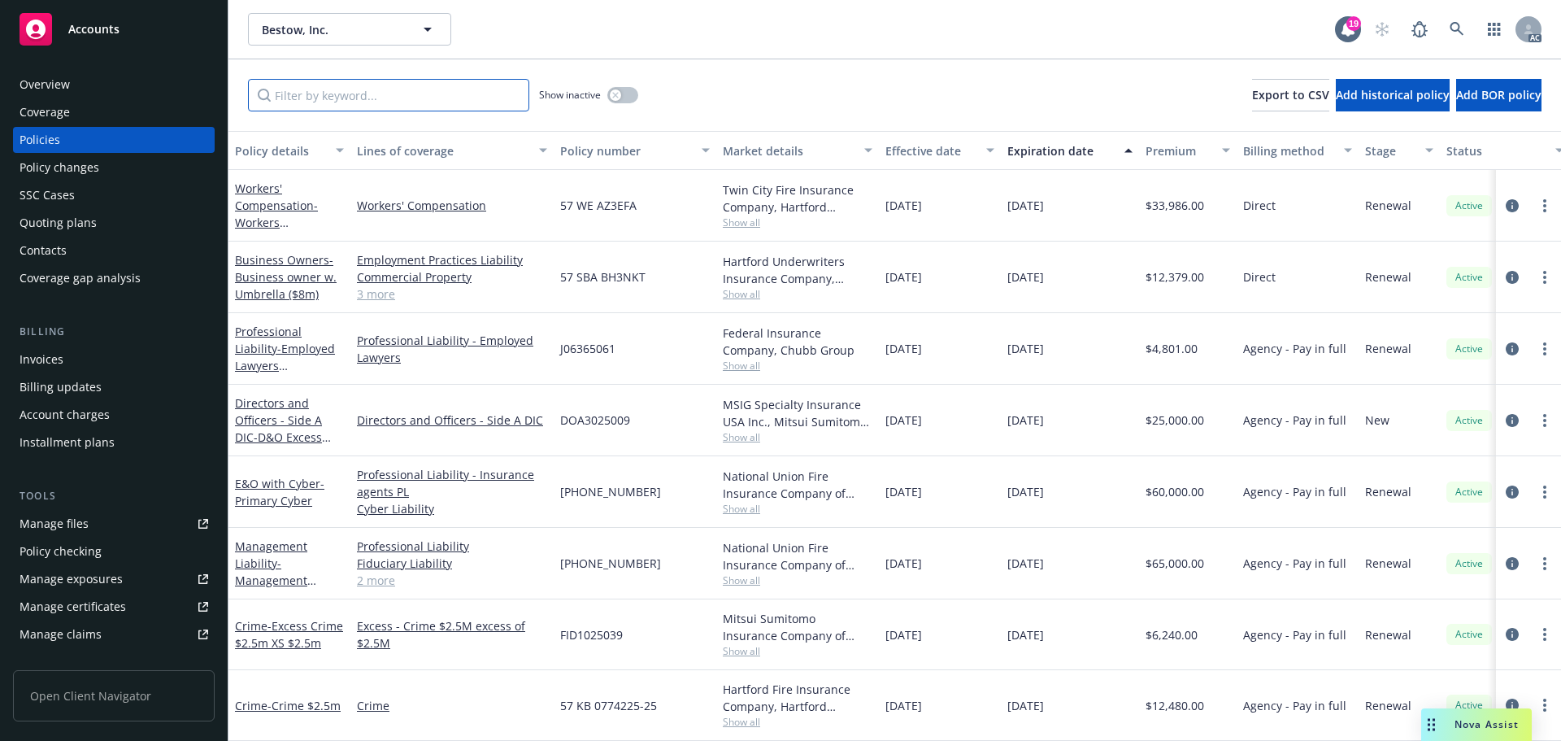
click at [424, 97] on input "Filter by keyword..." at bounding box center [388, 95] width 281 height 33
paste input "BH3NKT"
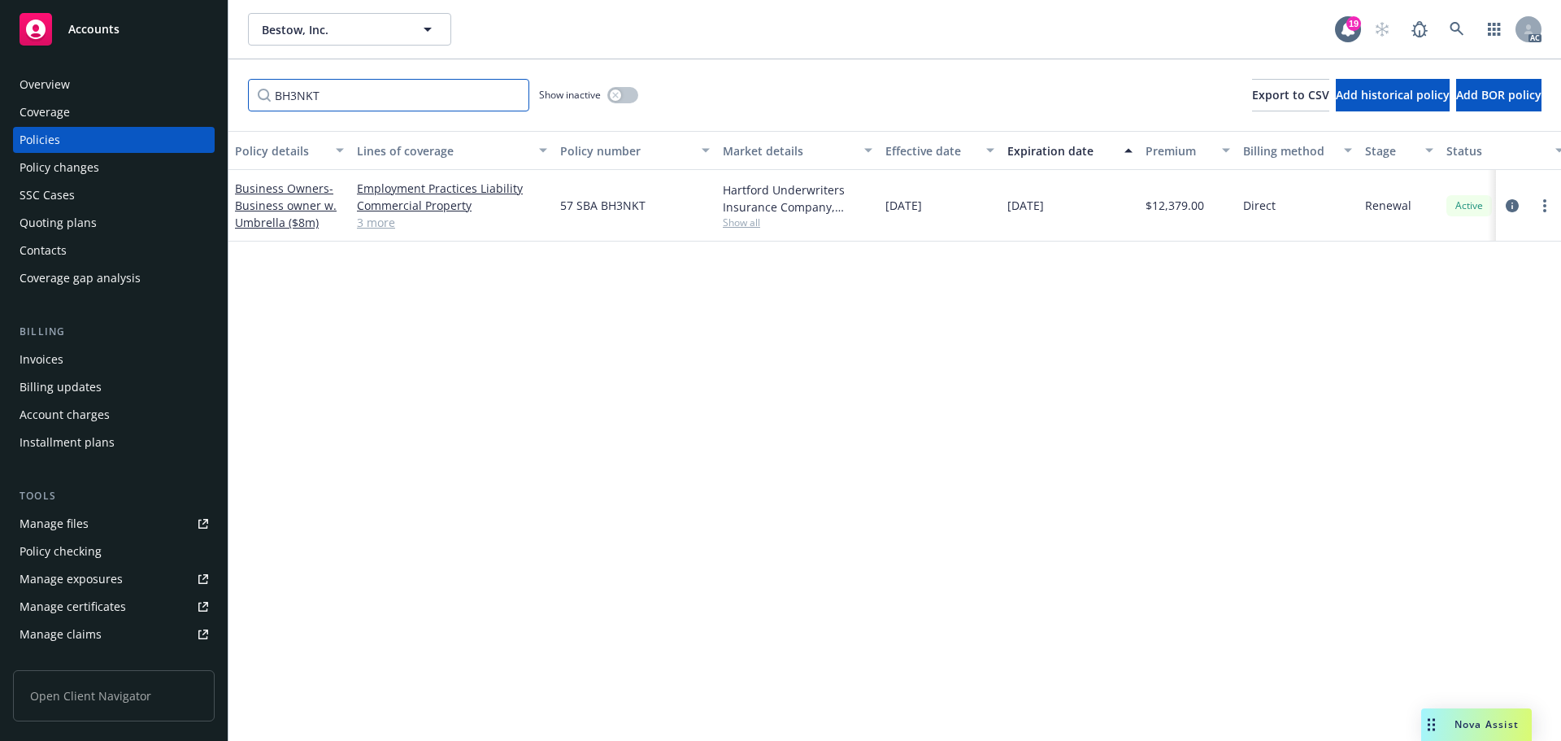
type input "BH3NKT"
click at [1457, 27] on icon at bounding box center [1457, 29] width 15 height 15
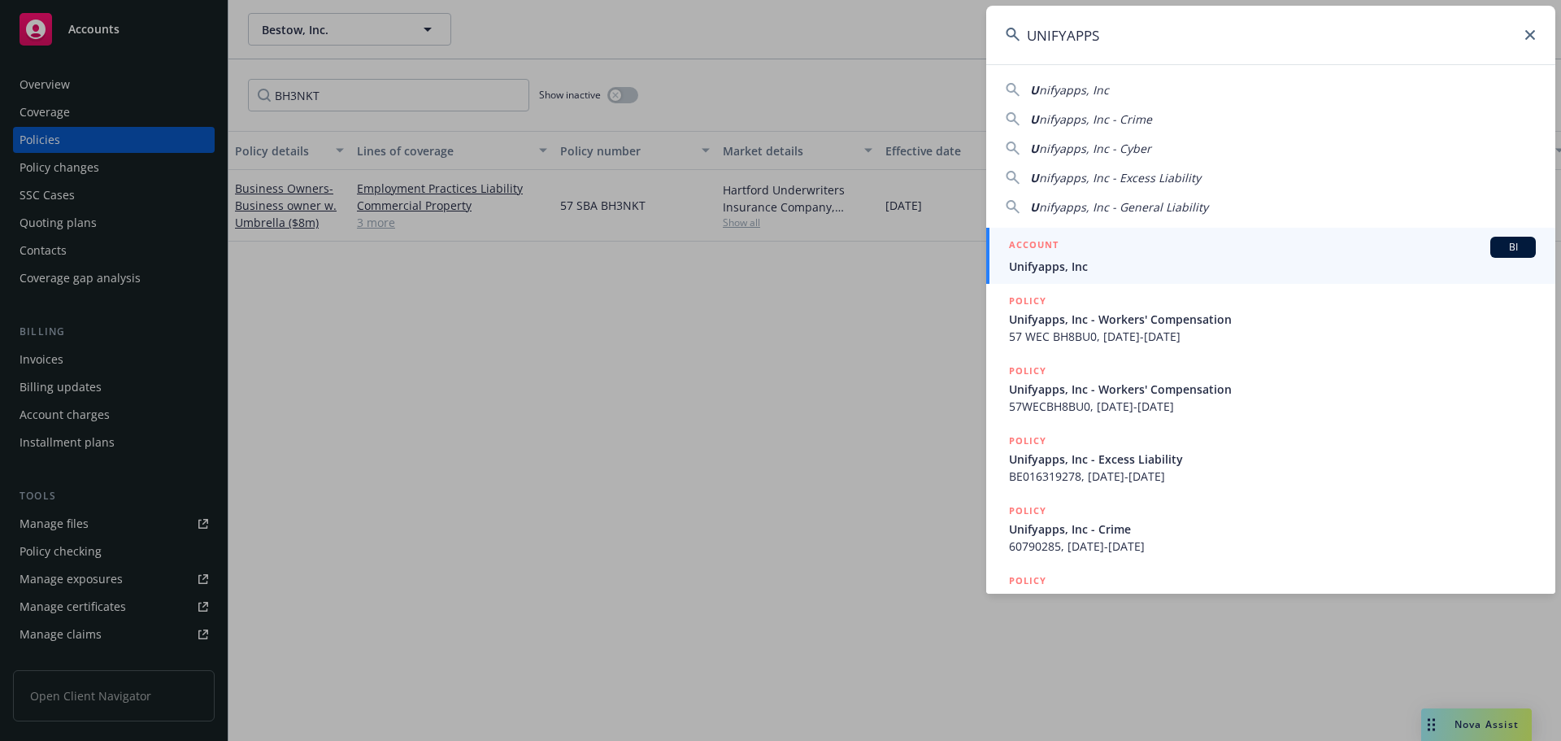
type input "UNIFYAPPS"
click at [1122, 268] on span "Unifyapps, Inc" at bounding box center [1272, 266] width 527 height 17
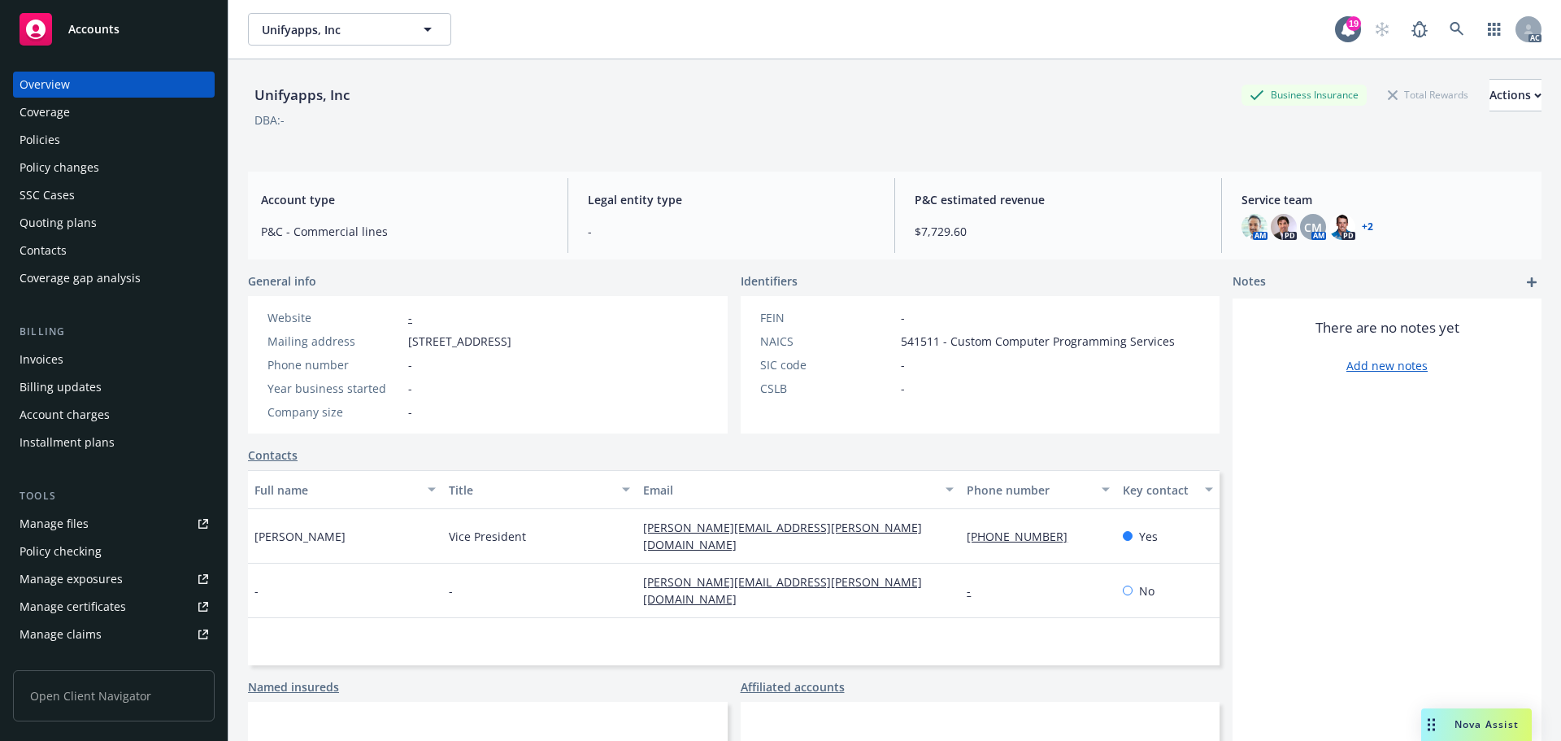
click at [119, 131] on div "Policies" at bounding box center [114, 140] width 189 height 26
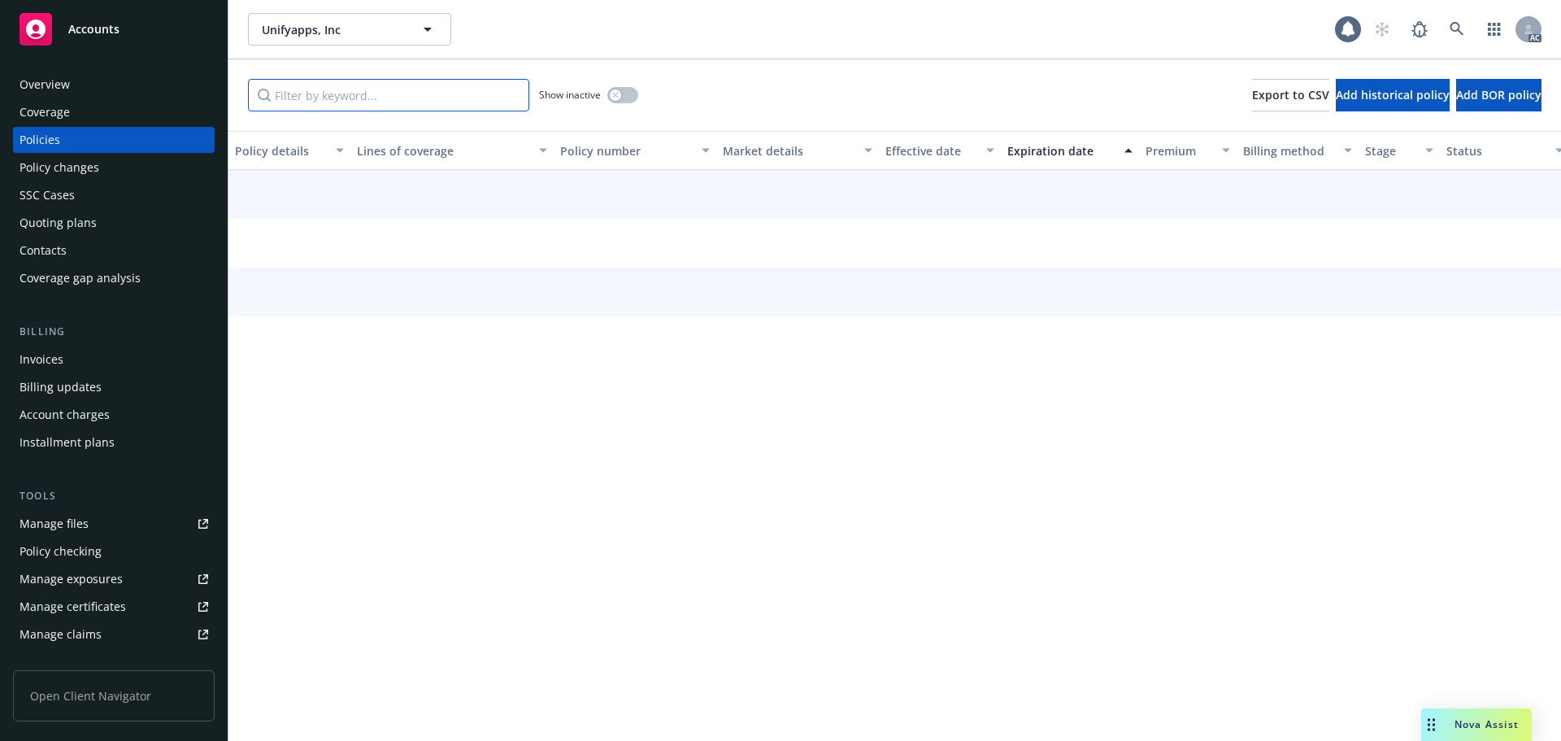
click at [336, 99] on input "Filter by keyword..." at bounding box center [388, 95] width 281 height 33
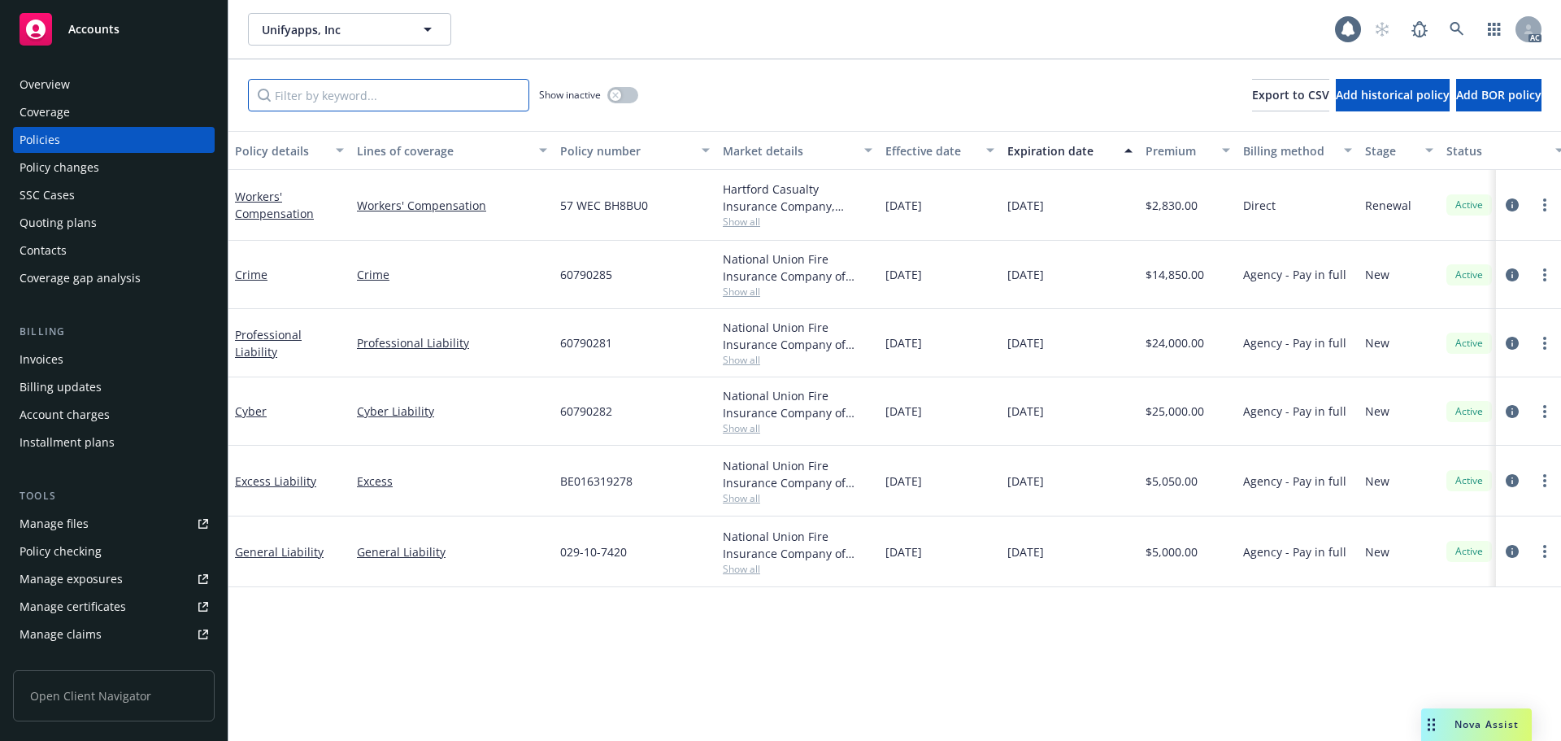
paste input "BH8BU0"
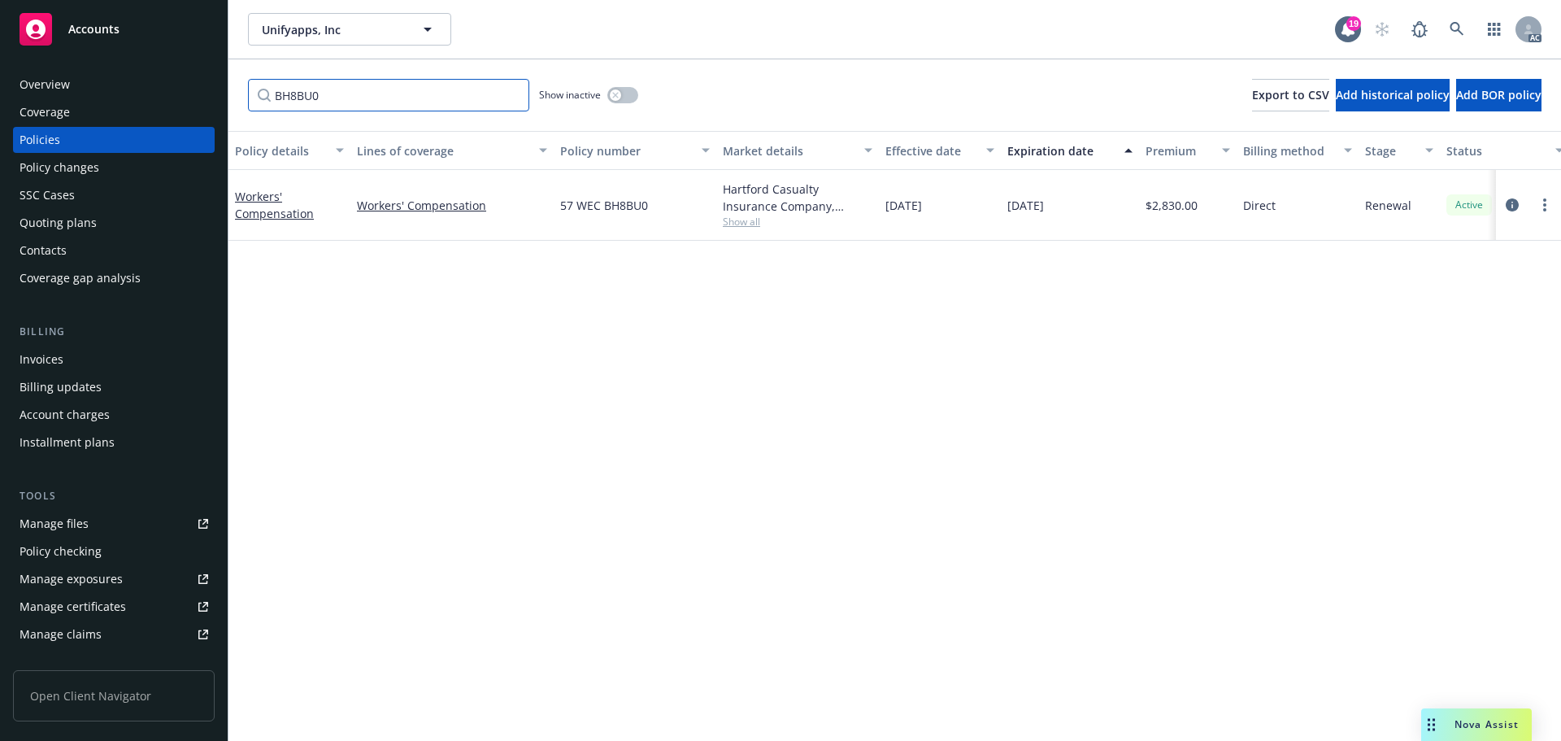
type input "BH8BU0"
click at [1448, 20] on link at bounding box center [1457, 29] width 33 height 33
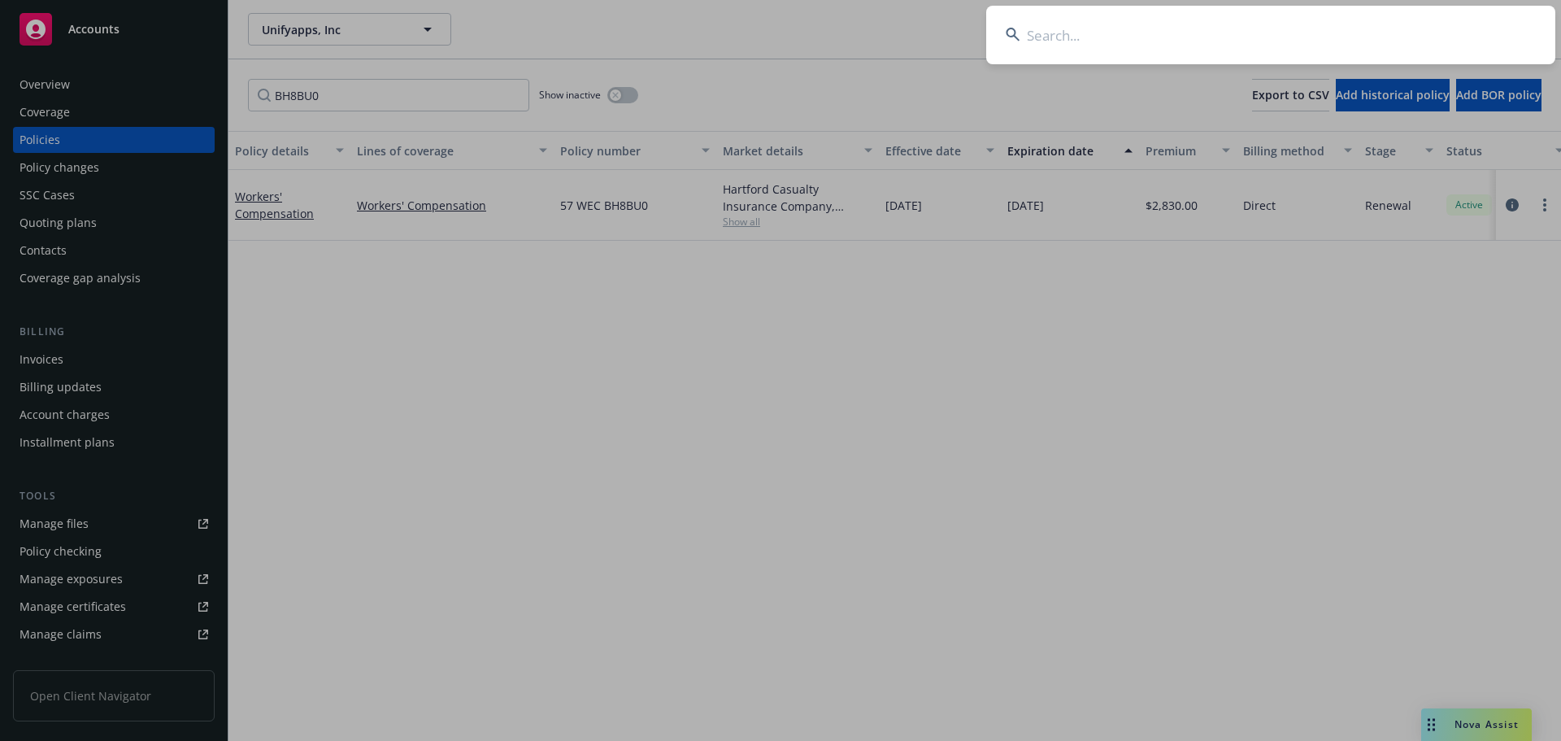
type input "SCED FUND"
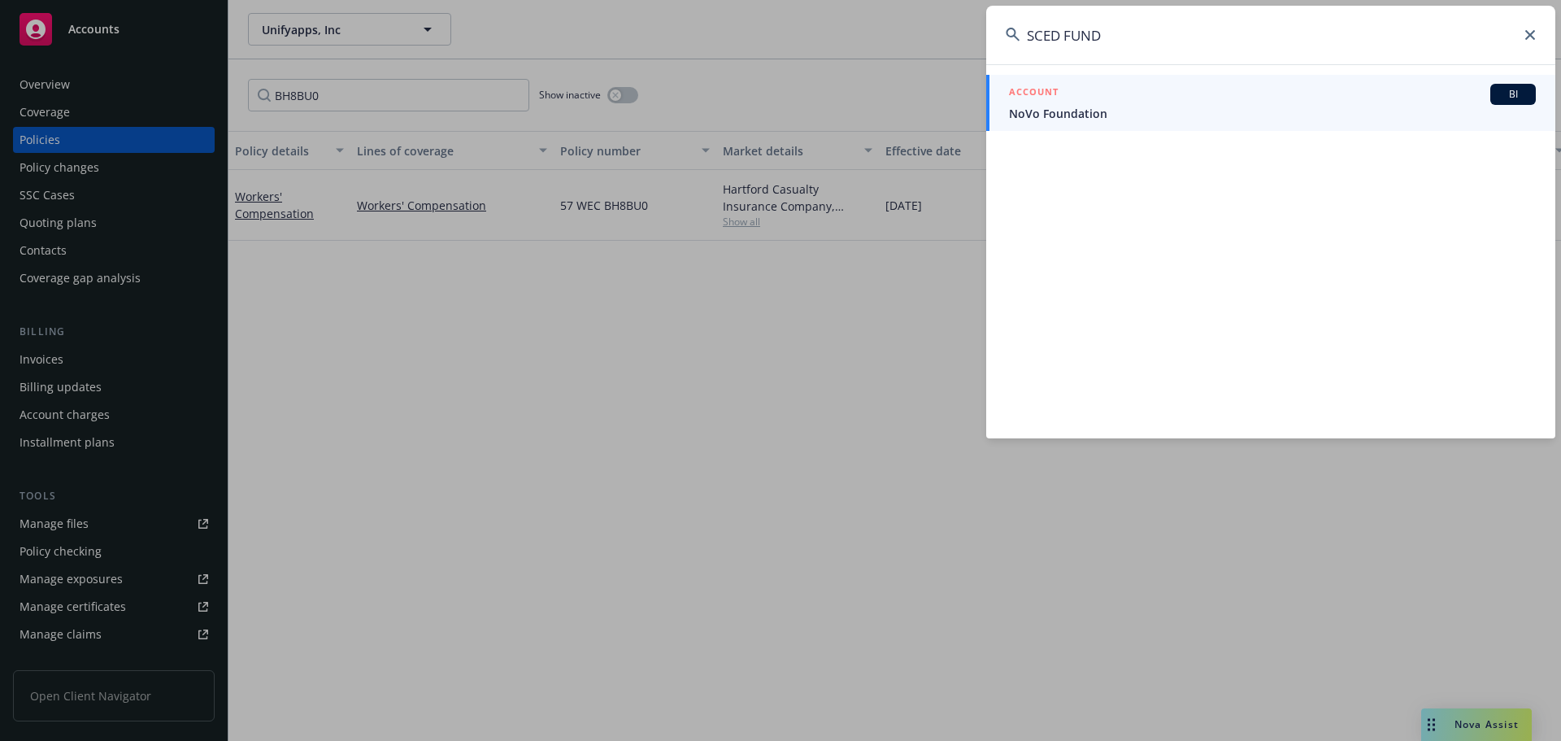
click at [1077, 111] on span "NoVo Foundation" at bounding box center [1272, 113] width 527 height 17
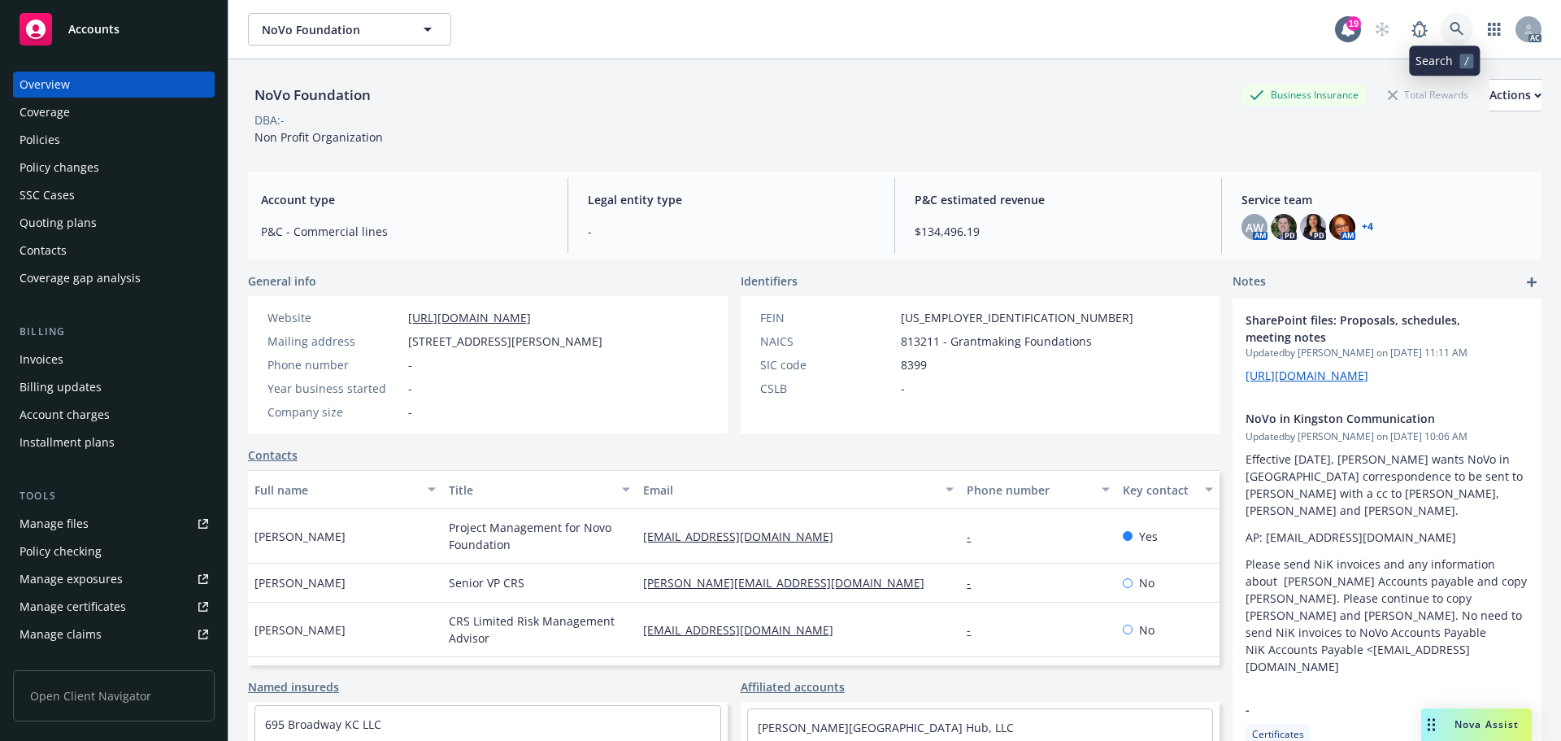
click at [1450, 32] on icon at bounding box center [1457, 29] width 14 height 14
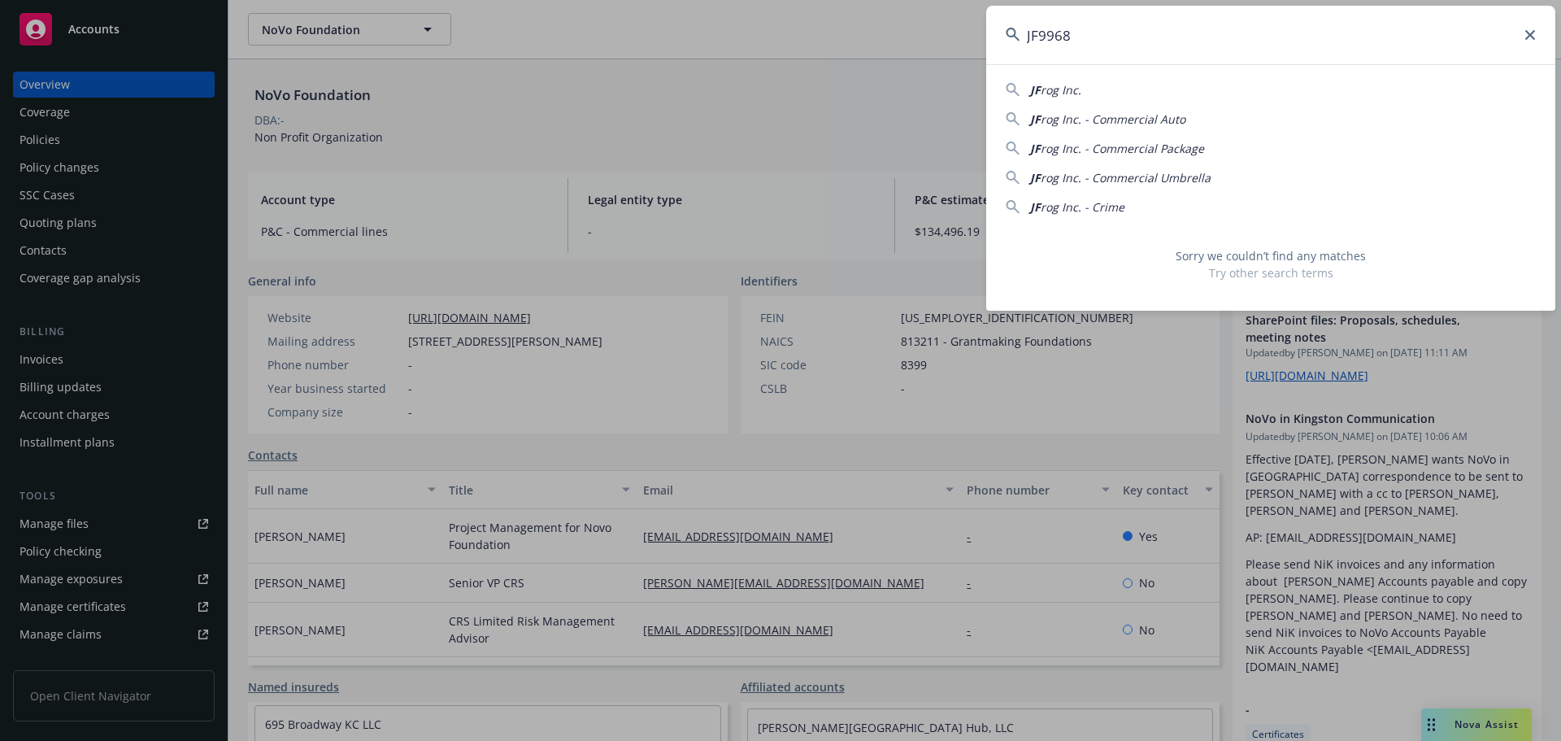
click at [1294, 61] on input "JF9968" at bounding box center [1270, 35] width 569 height 59
paste input "57 BSB"
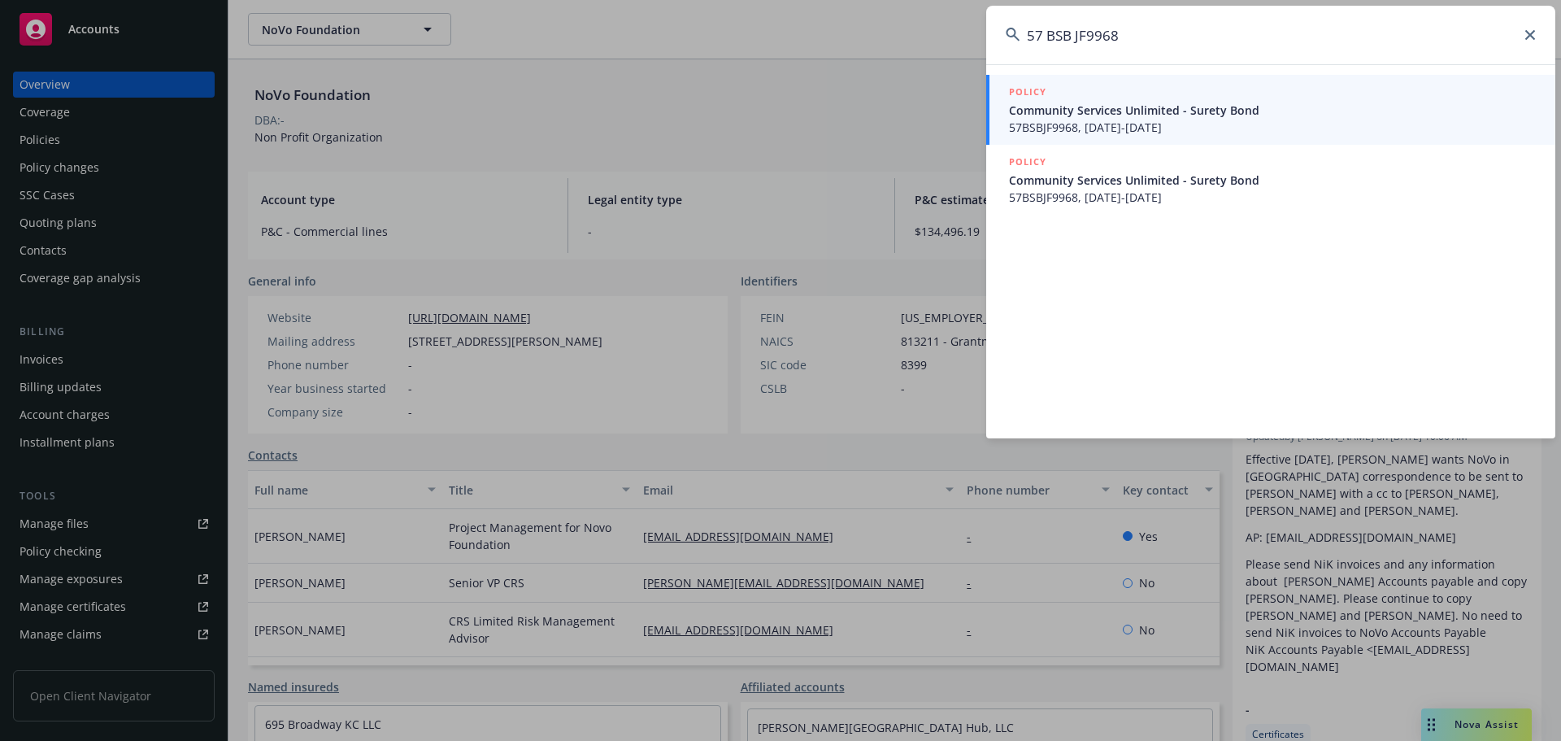
type input "57 BSB JF9968"
click at [1116, 108] on span "Community Services Unlimited - Surety Bond" at bounding box center [1272, 110] width 527 height 17
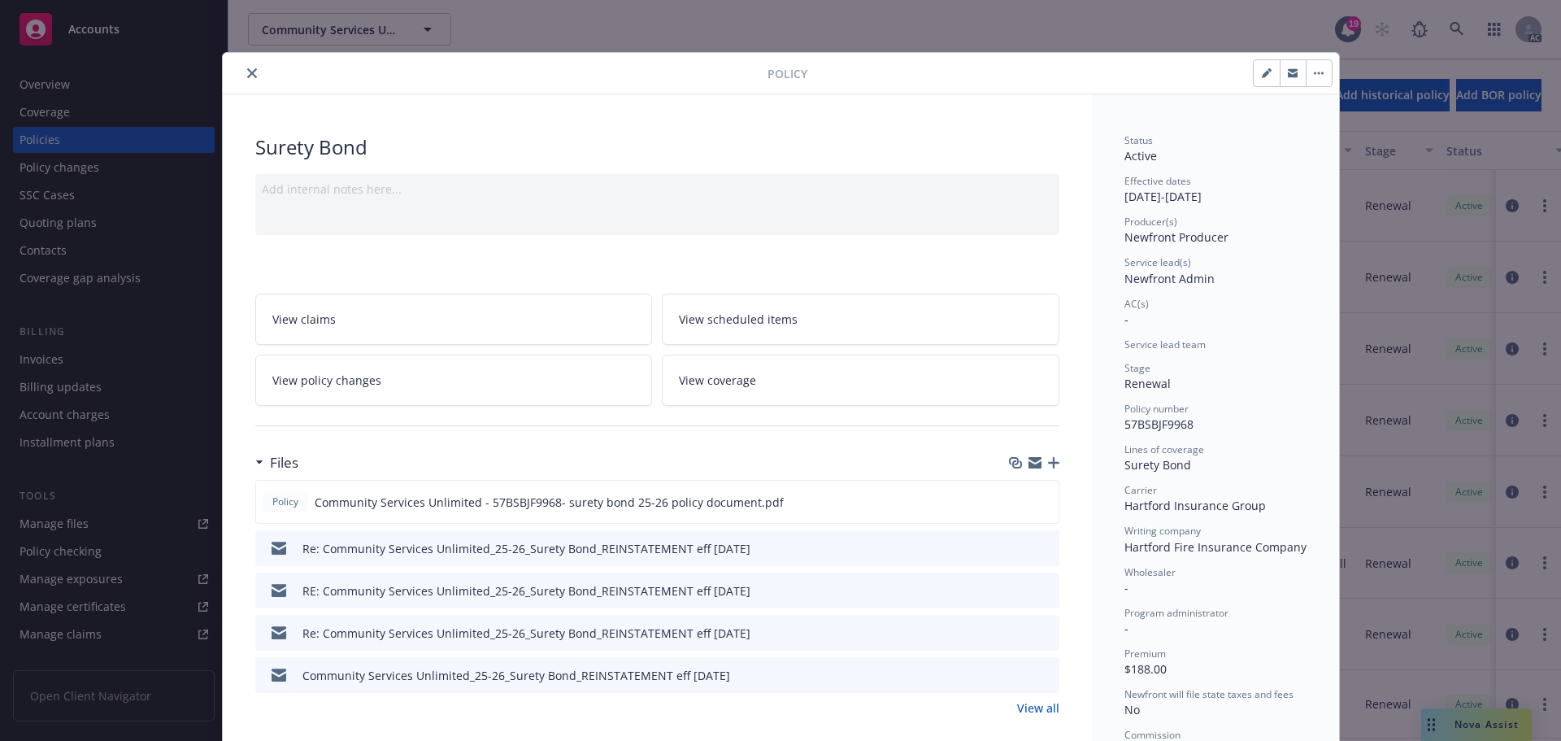
click at [250, 67] on button "close" at bounding box center [252, 73] width 20 height 20
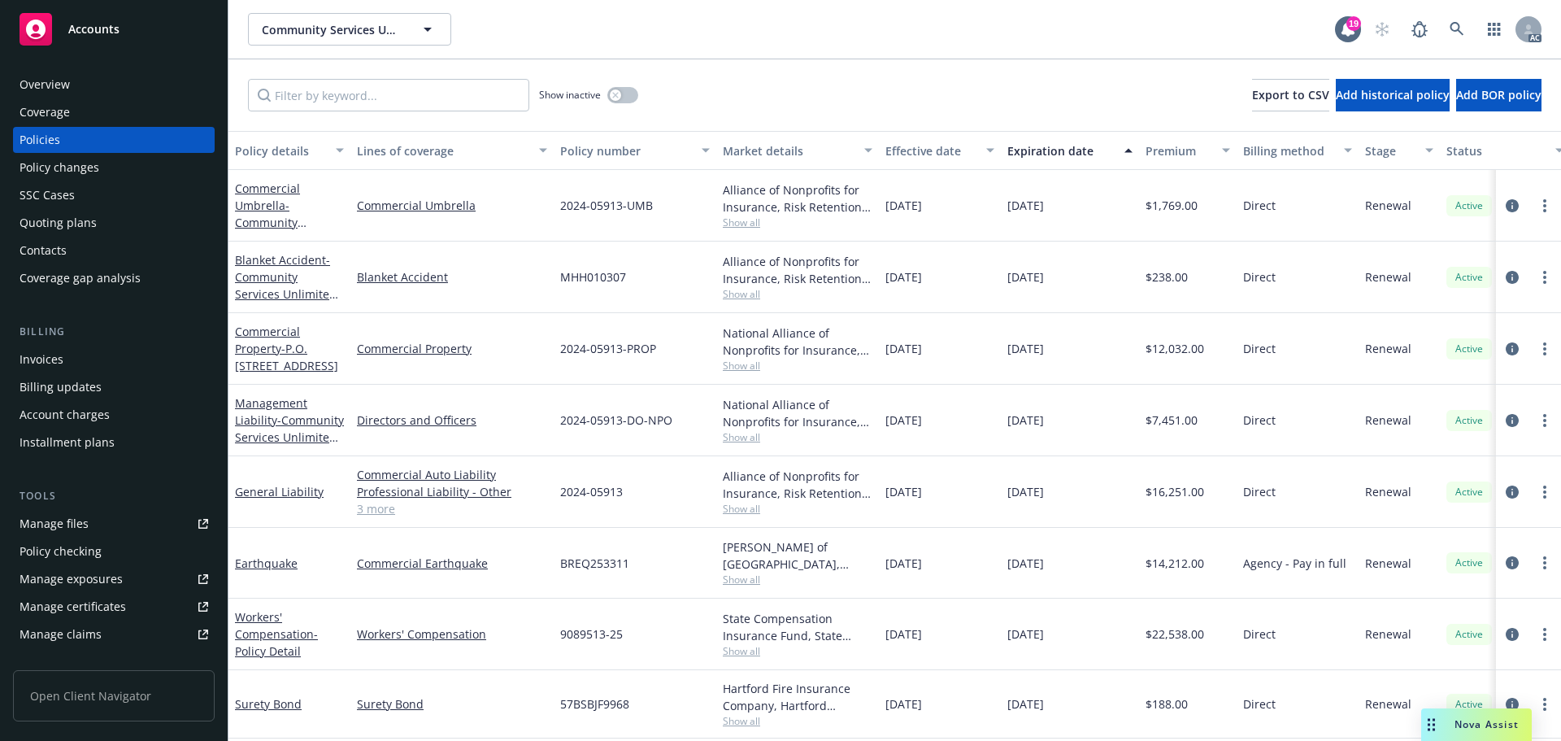
click at [99, 135] on div "Policies" at bounding box center [114, 140] width 189 height 26
click at [486, 106] on input "Filter by keyword..." at bounding box center [388, 95] width 281 height 33
paste input "JF9968"
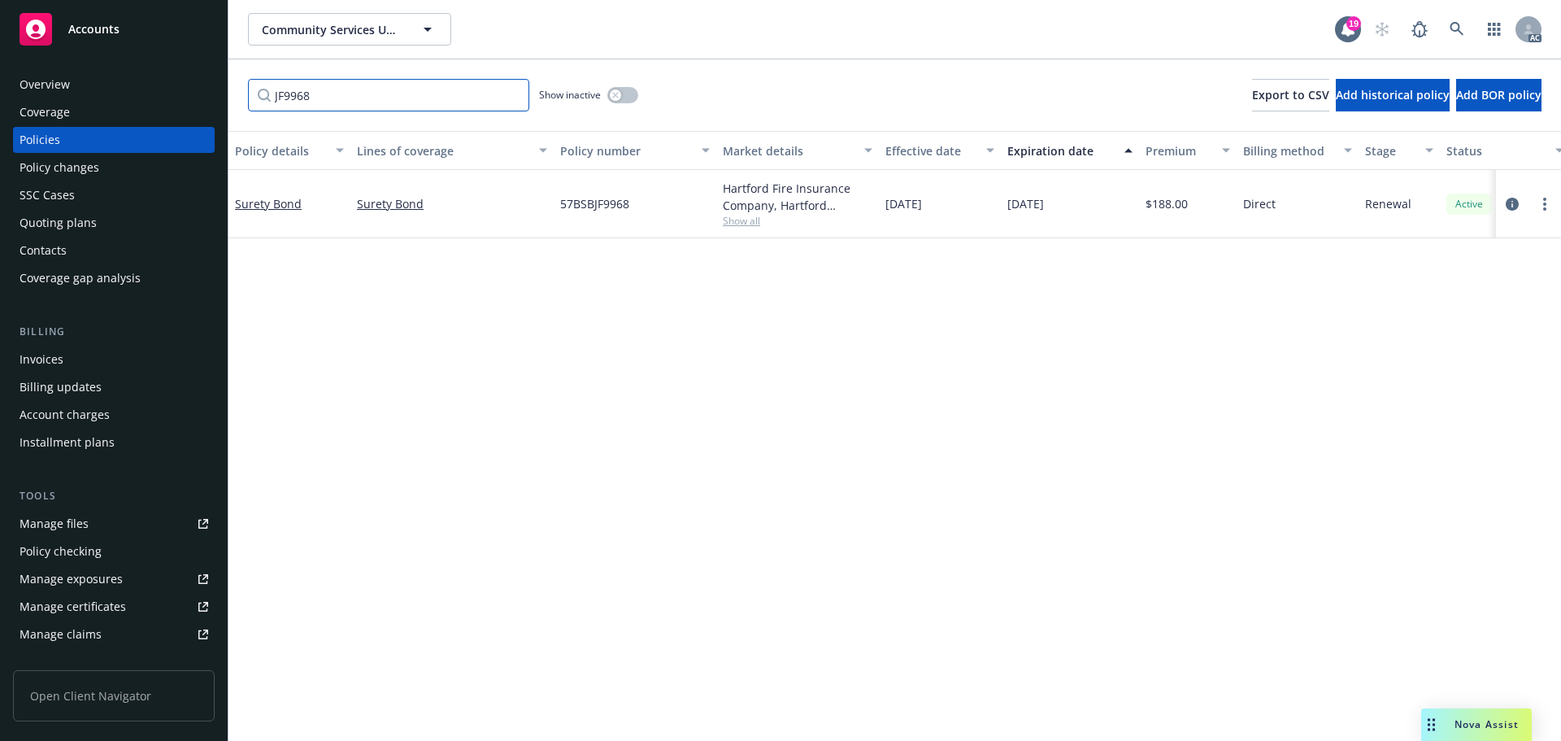
type input "JF9968"
click at [85, 69] on div "Overview Coverage Policies Policy changes SSC Cases Quoting plans Contacts Cove…" at bounding box center [114, 396] width 228 height 689
click at [85, 80] on div "Overview" at bounding box center [114, 85] width 189 height 26
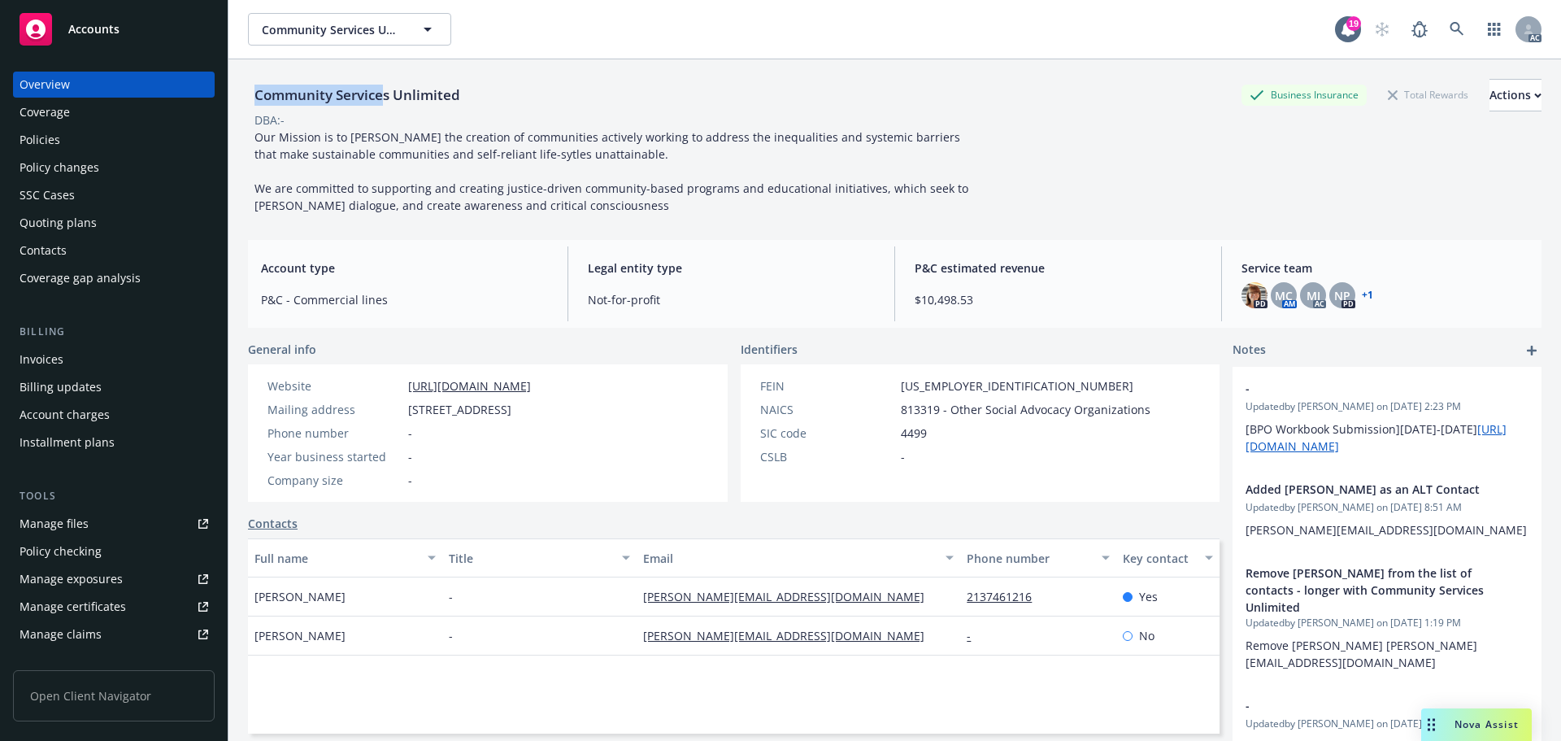
drag, startPoint x: 386, startPoint y: 94, endPoint x: 258, endPoint y: 95, distance: 128.5
click at [258, 95] on div "Community Services Unlimited" at bounding box center [357, 95] width 219 height 21
copy div "Community Service"
click at [84, 133] on div "Policies" at bounding box center [114, 140] width 189 height 26
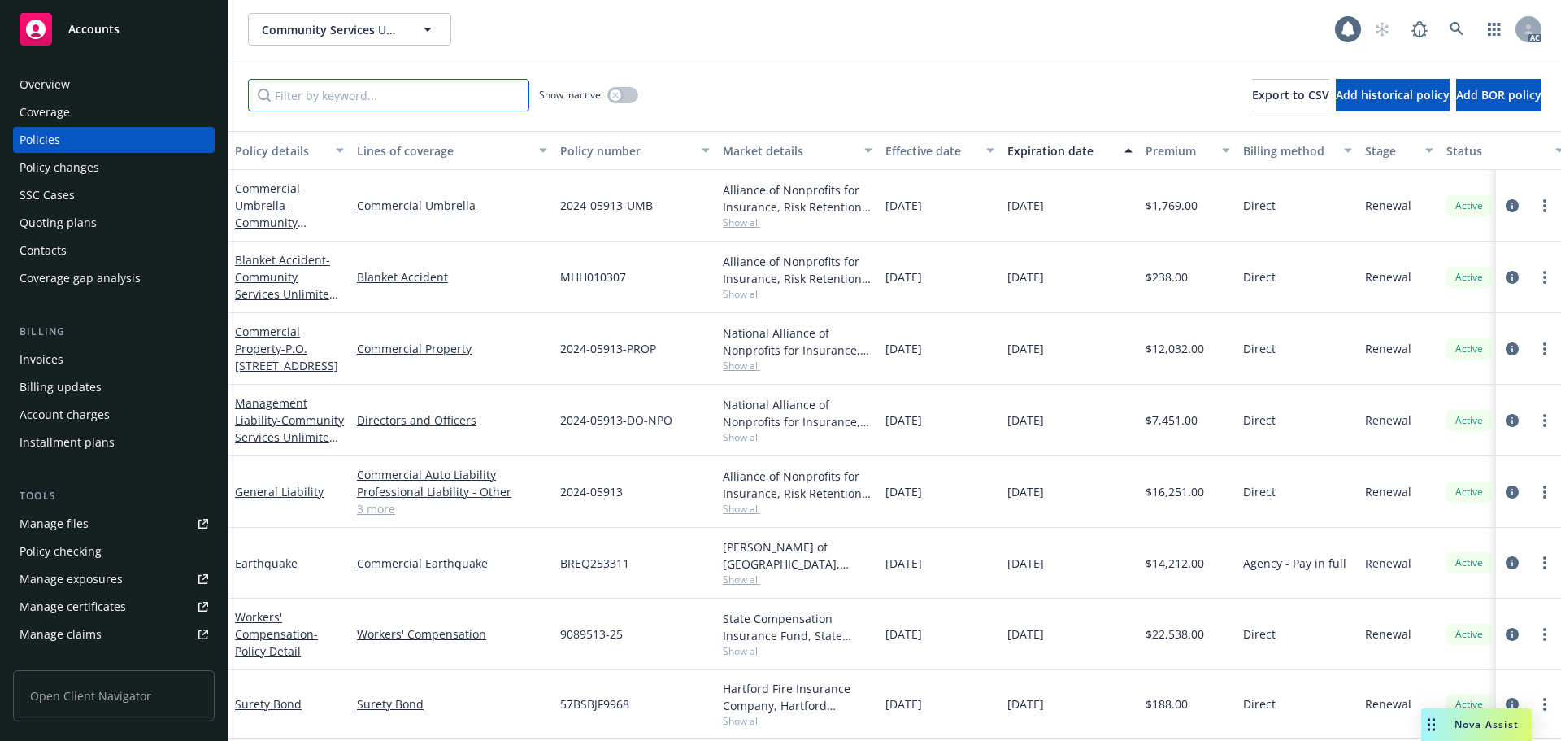
click at [348, 83] on input "Filter by keyword..." at bounding box center [388, 95] width 281 height 33
paste input "JF9968"
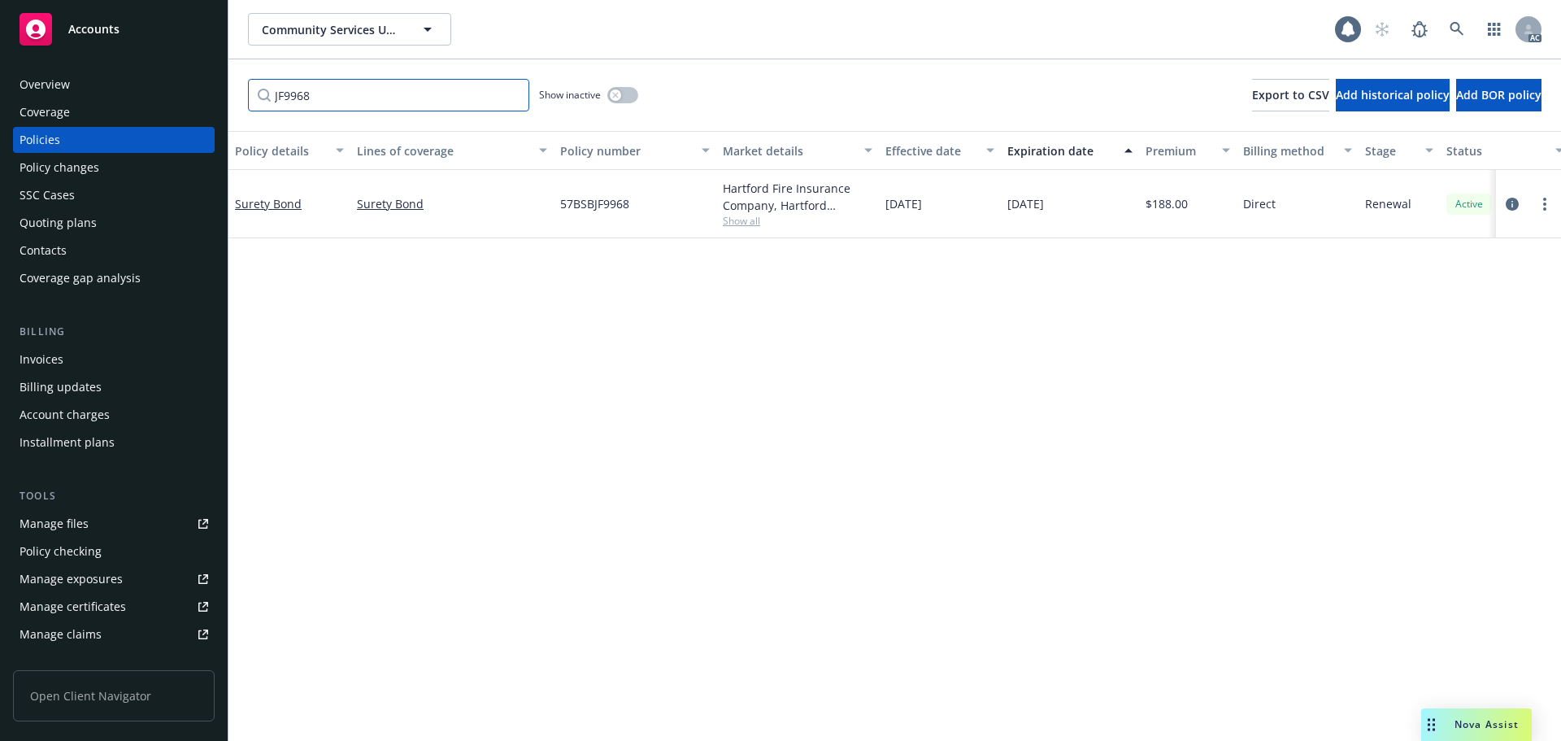
type input "JF9968"
click at [615, 95] on icon "button" at bounding box center [615, 95] width 7 height 7
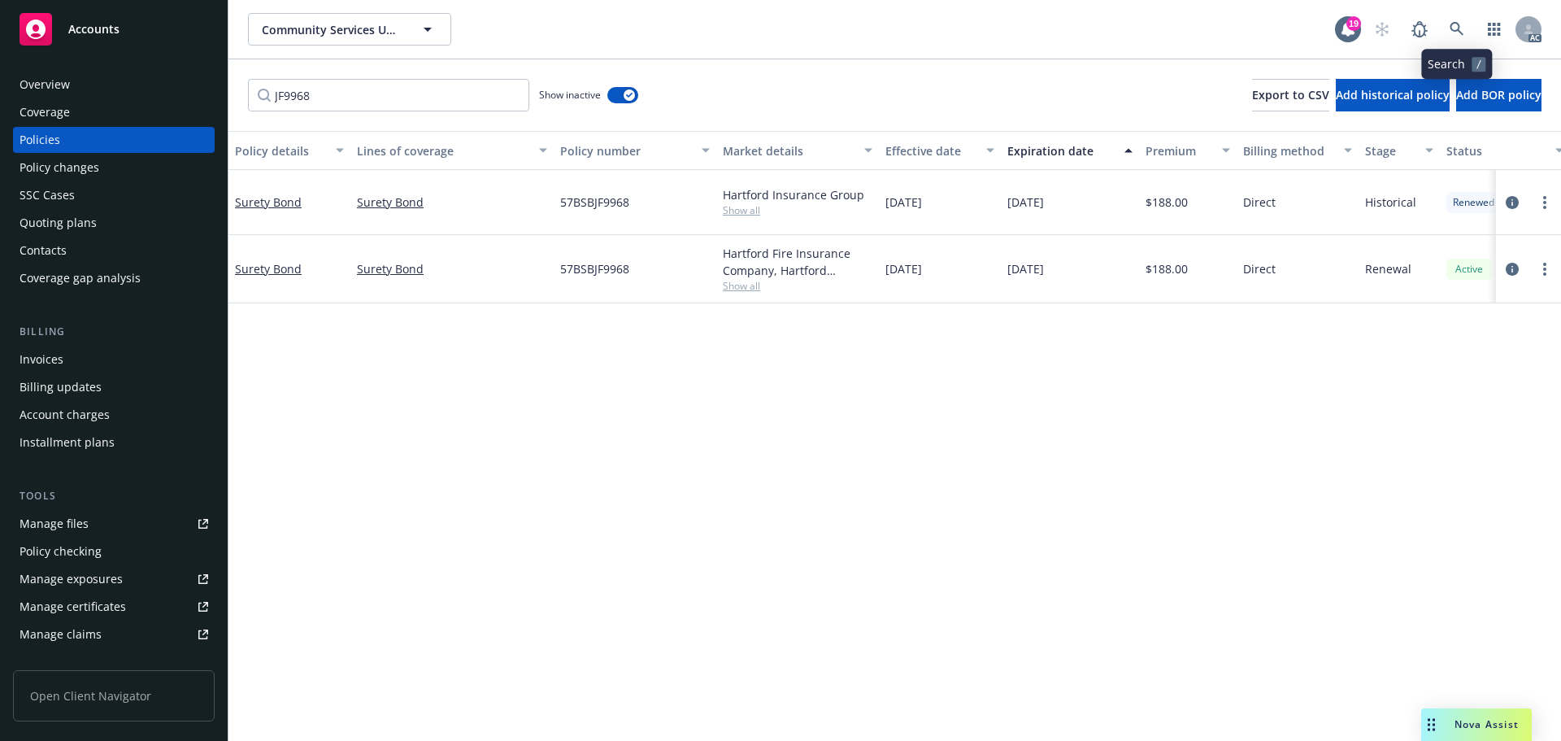
drag, startPoint x: 1440, startPoint y: 26, endPoint x: 1455, endPoint y: 26, distance: 14.6
click at [1446, 26] on div "AC" at bounding box center [1454, 29] width 176 height 33
click at [1456, 26] on icon at bounding box center [1457, 29] width 15 height 15
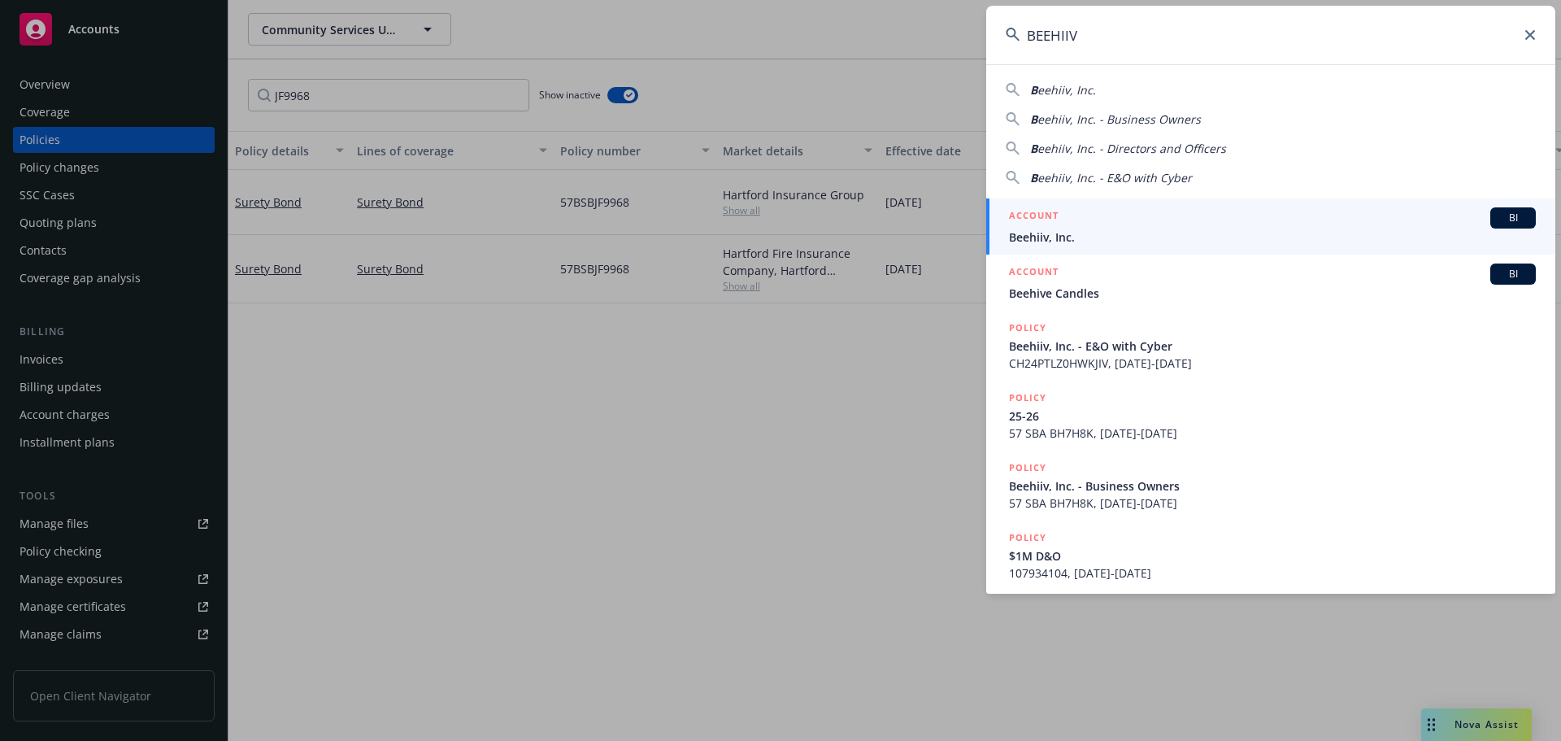
type input "BEEHIIV"
drag, startPoint x: 1145, startPoint y: 228, endPoint x: 1130, endPoint y: 230, distance: 15.6
click at [1145, 229] on div "ACCOUNT BI Beehiiv, Inc." at bounding box center [1272, 226] width 527 height 38
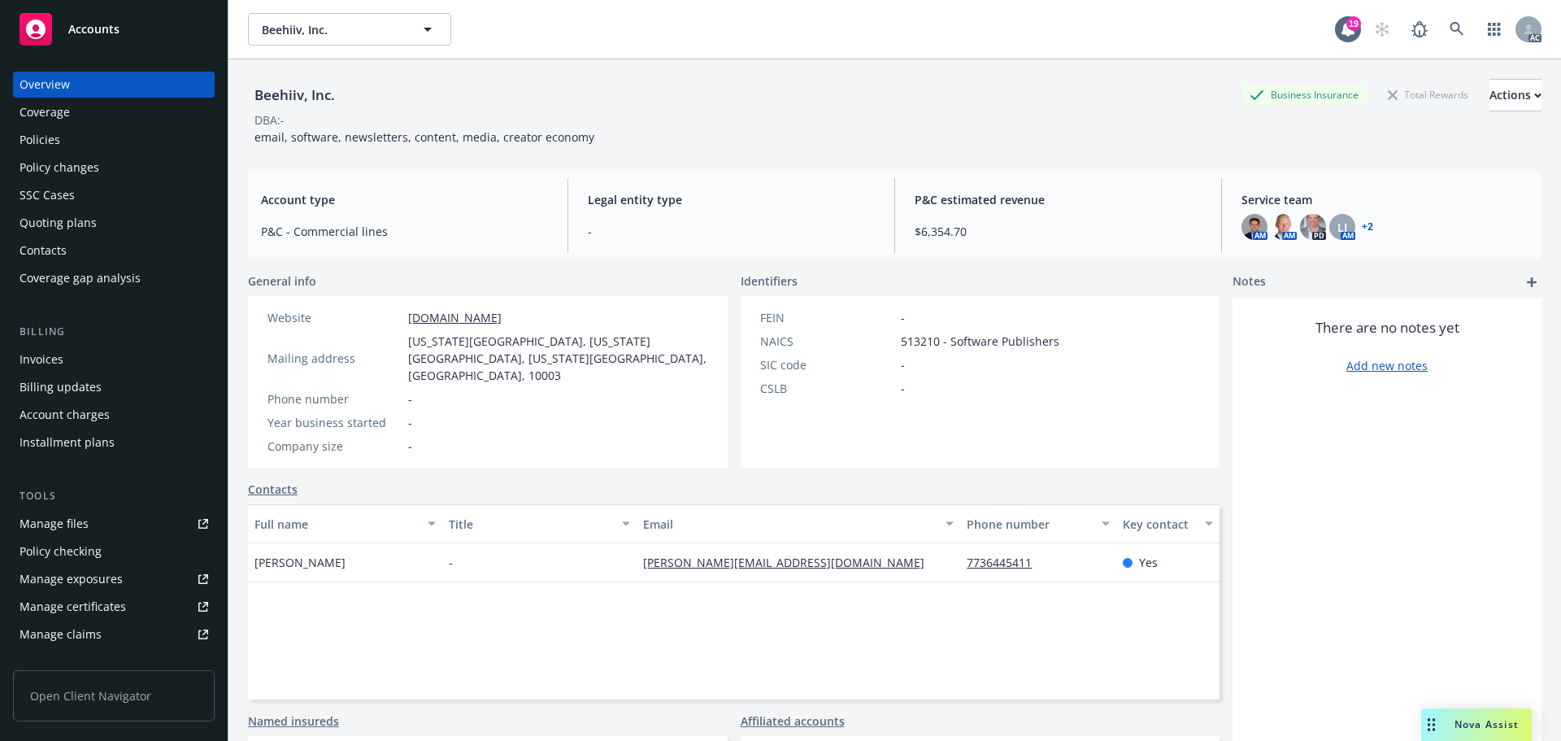
click at [80, 145] on div "Policies" at bounding box center [114, 140] width 189 height 26
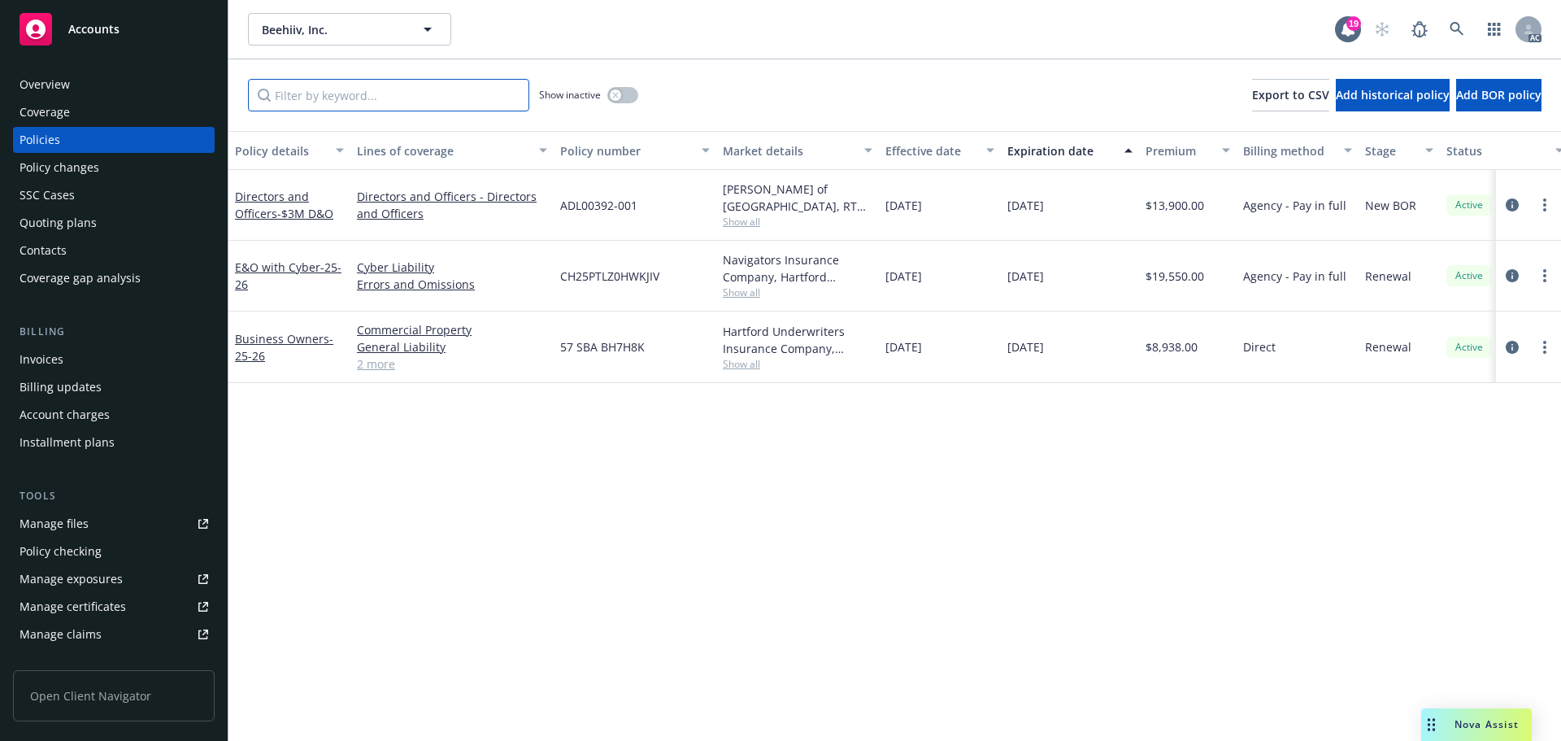
drag, startPoint x: 428, startPoint y: 102, endPoint x: 445, endPoint y: 109, distance: 18.6
click at [428, 102] on input "Filter by keyword..." at bounding box center [388, 95] width 281 height 33
paste input "BH7H8K"
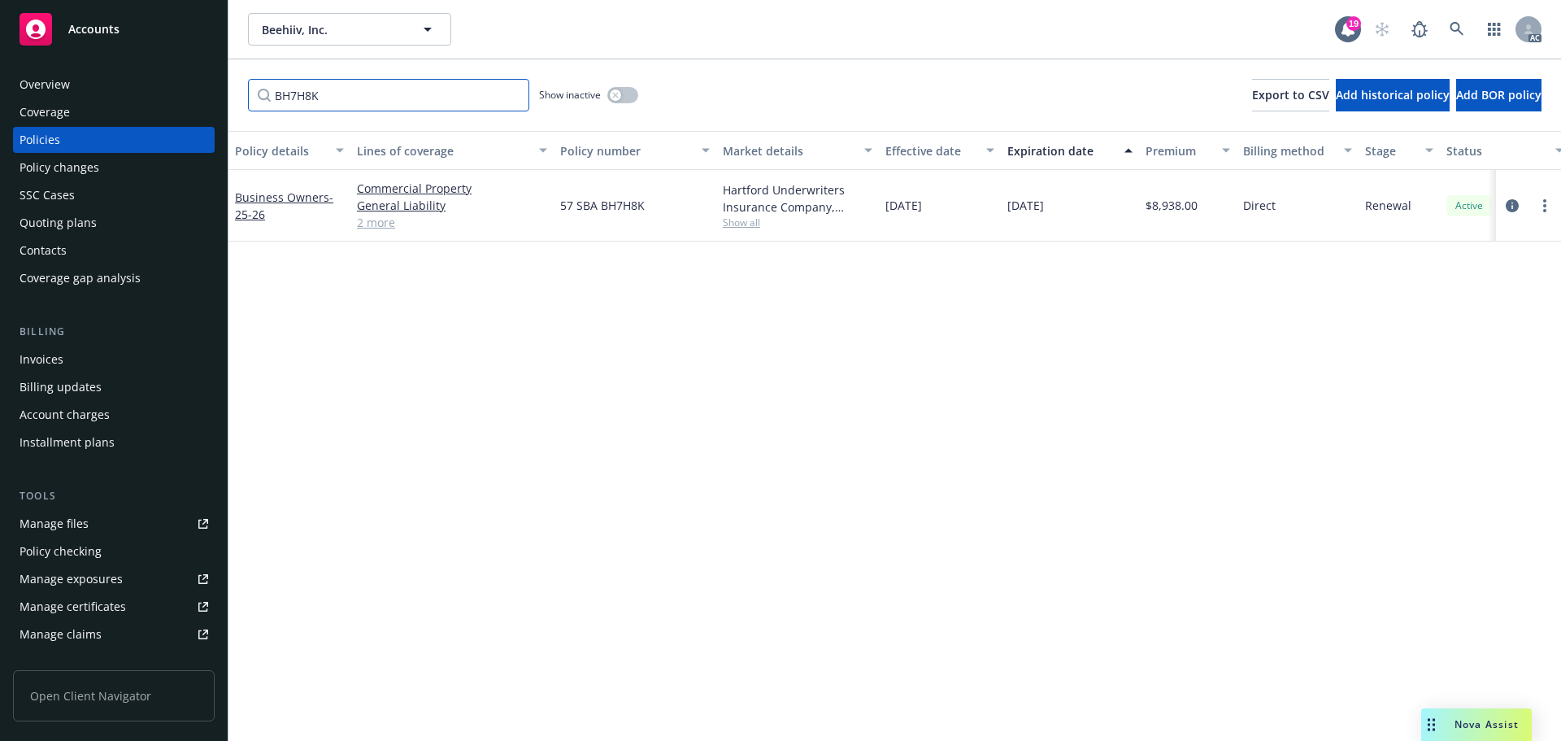
type input "BH7H8K"
click at [1461, 20] on link at bounding box center [1457, 29] width 33 height 33
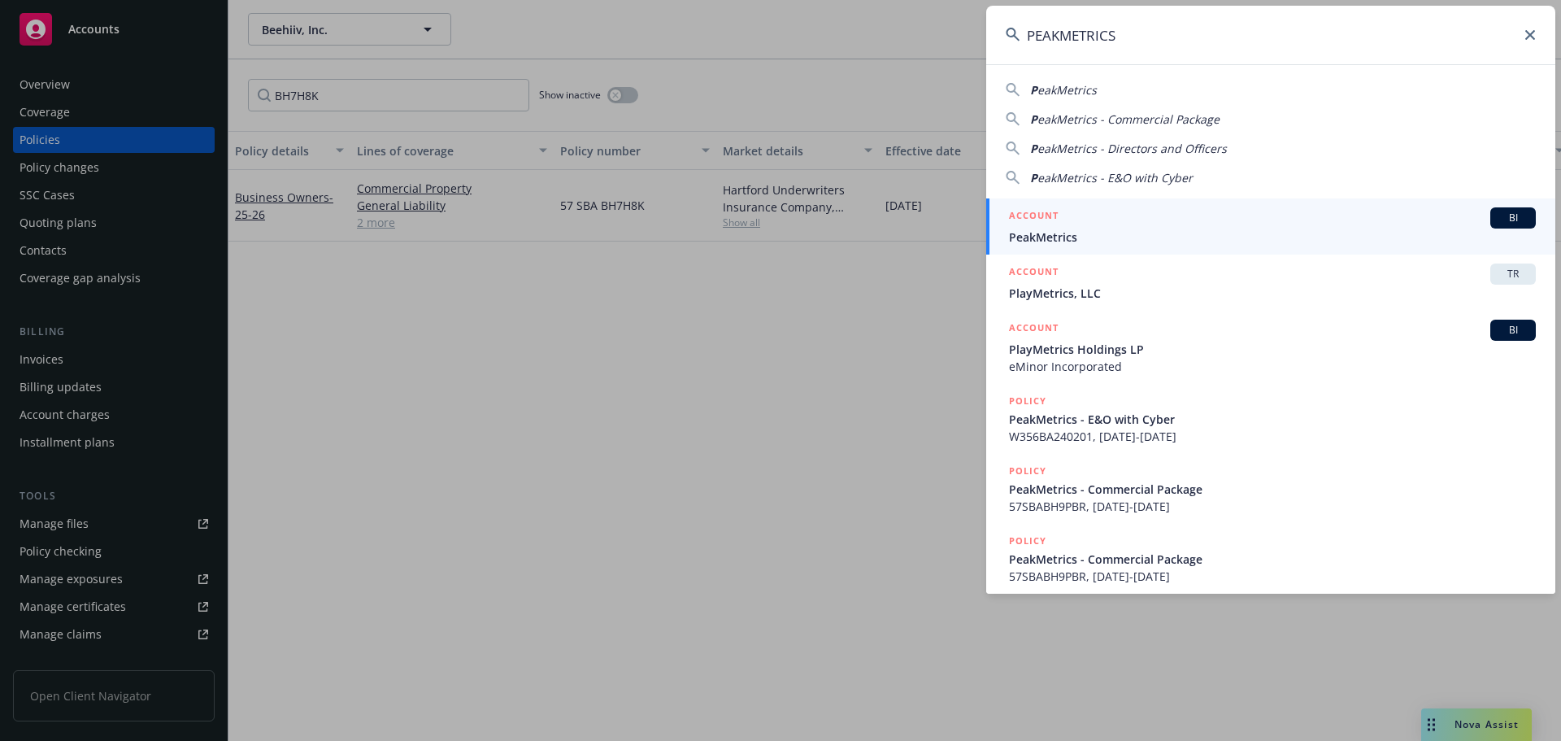
type input "PEAKMETRICS"
drag, startPoint x: 1193, startPoint y: 229, endPoint x: 1154, endPoint y: 208, distance: 44.0
click at [1193, 229] on span "PeakMetrics" at bounding box center [1272, 237] width 527 height 17
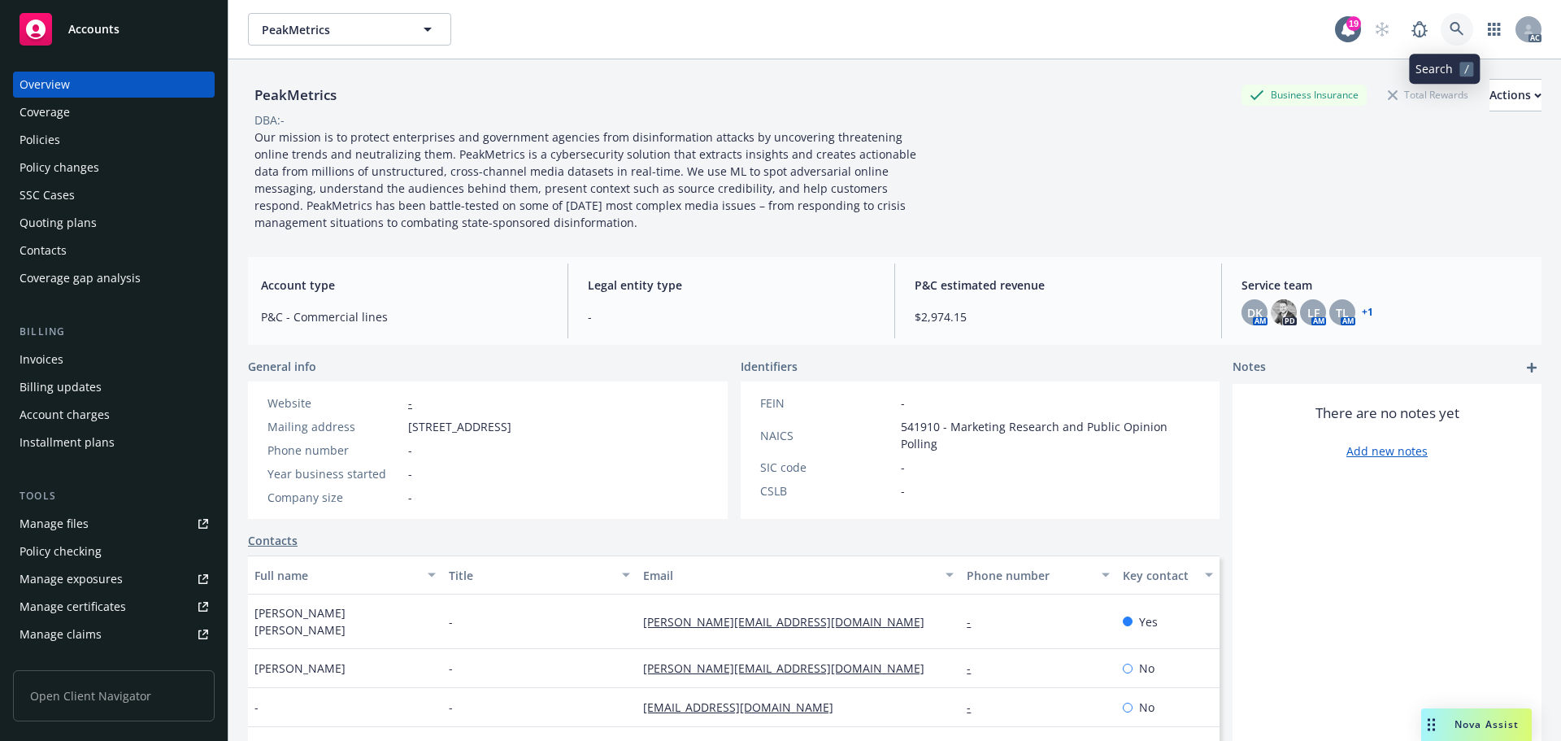
click at [1450, 33] on icon at bounding box center [1457, 29] width 15 height 15
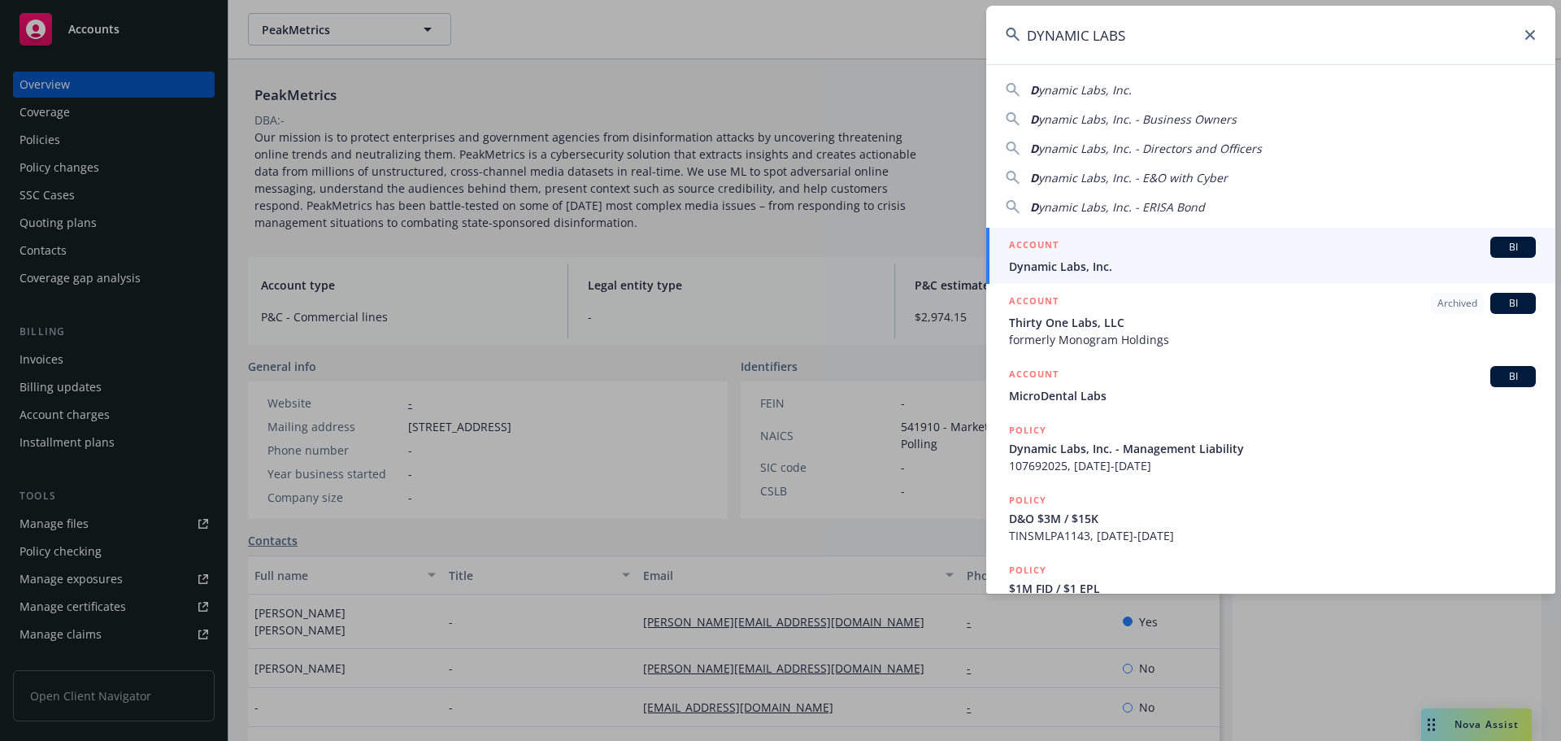
type input "DYNAMIC LABS"
click at [1166, 259] on span "Dynamic Labs, Inc." at bounding box center [1272, 266] width 527 height 17
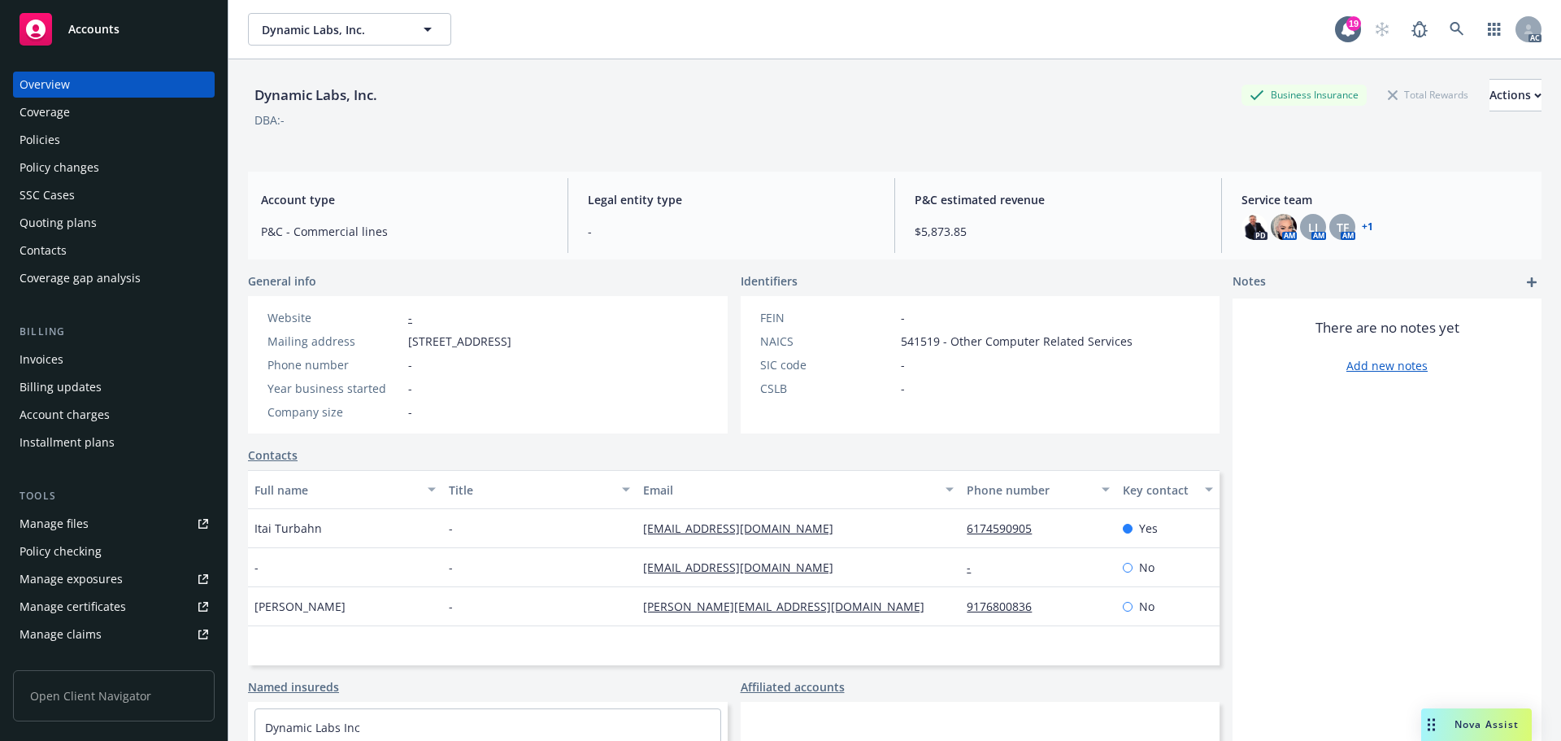
click at [139, 141] on div "Policies" at bounding box center [114, 140] width 189 height 26
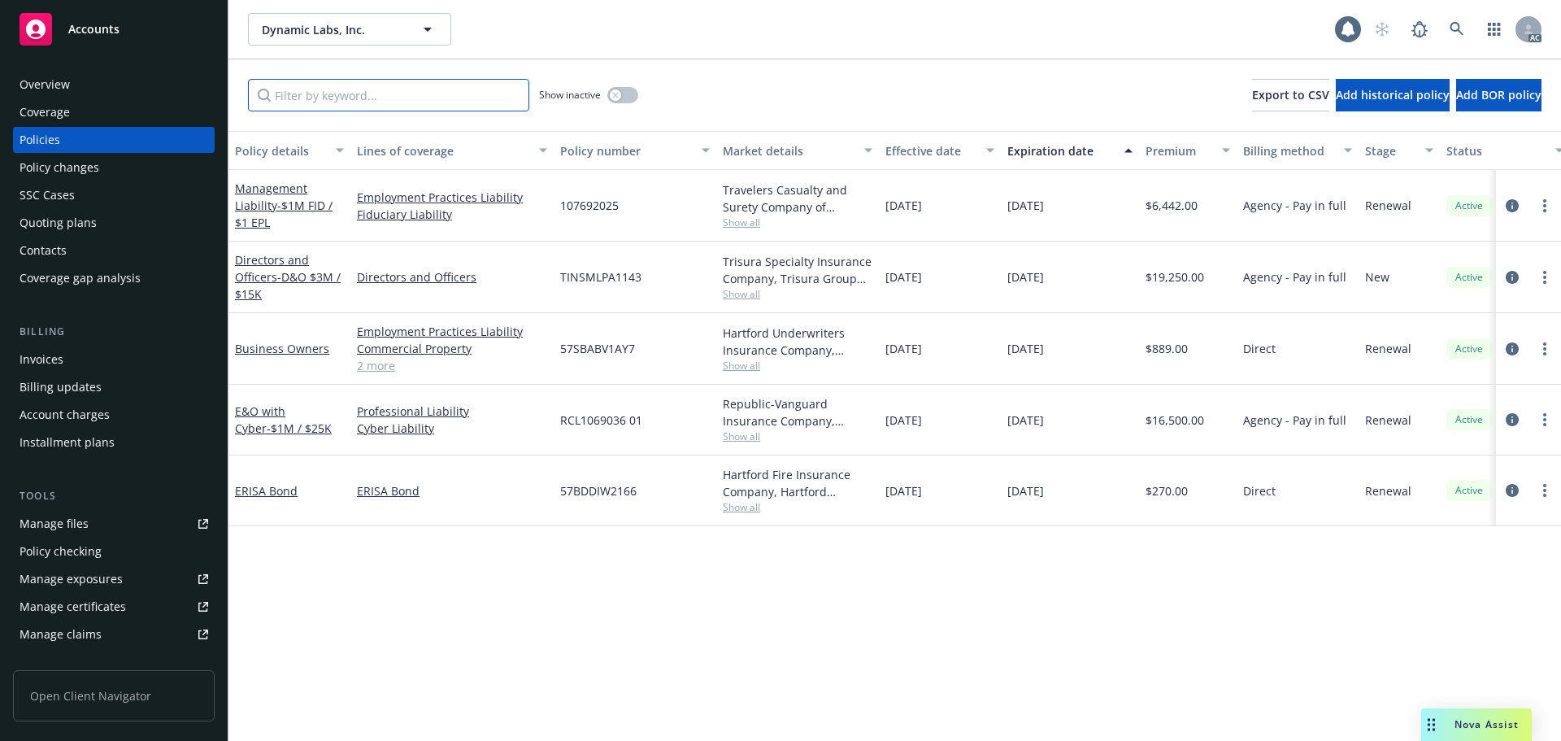
drag, startPoint x: 329, startPoint y: 81, endPoint x: 333, endPoint y: 89, distance: 8.4
click at [329, 81] on input "Filter by keyword..." at bounding box center [388, 95] width 281 height 33
paste input "BJ4JRP"
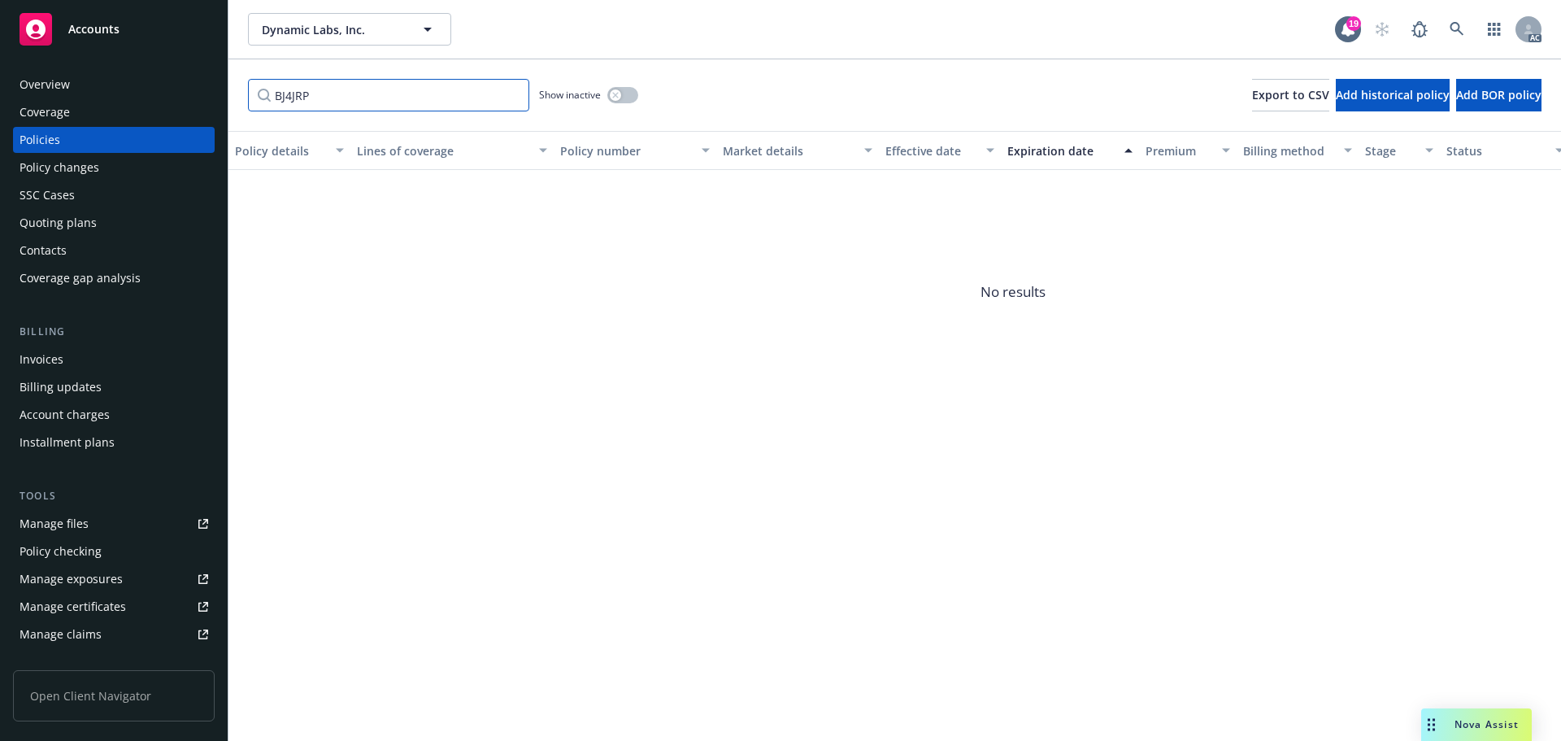
type input "BJ4JRP"
click at [623, 94] on button "button" at bounding box center [622, 95] width 31 height 16
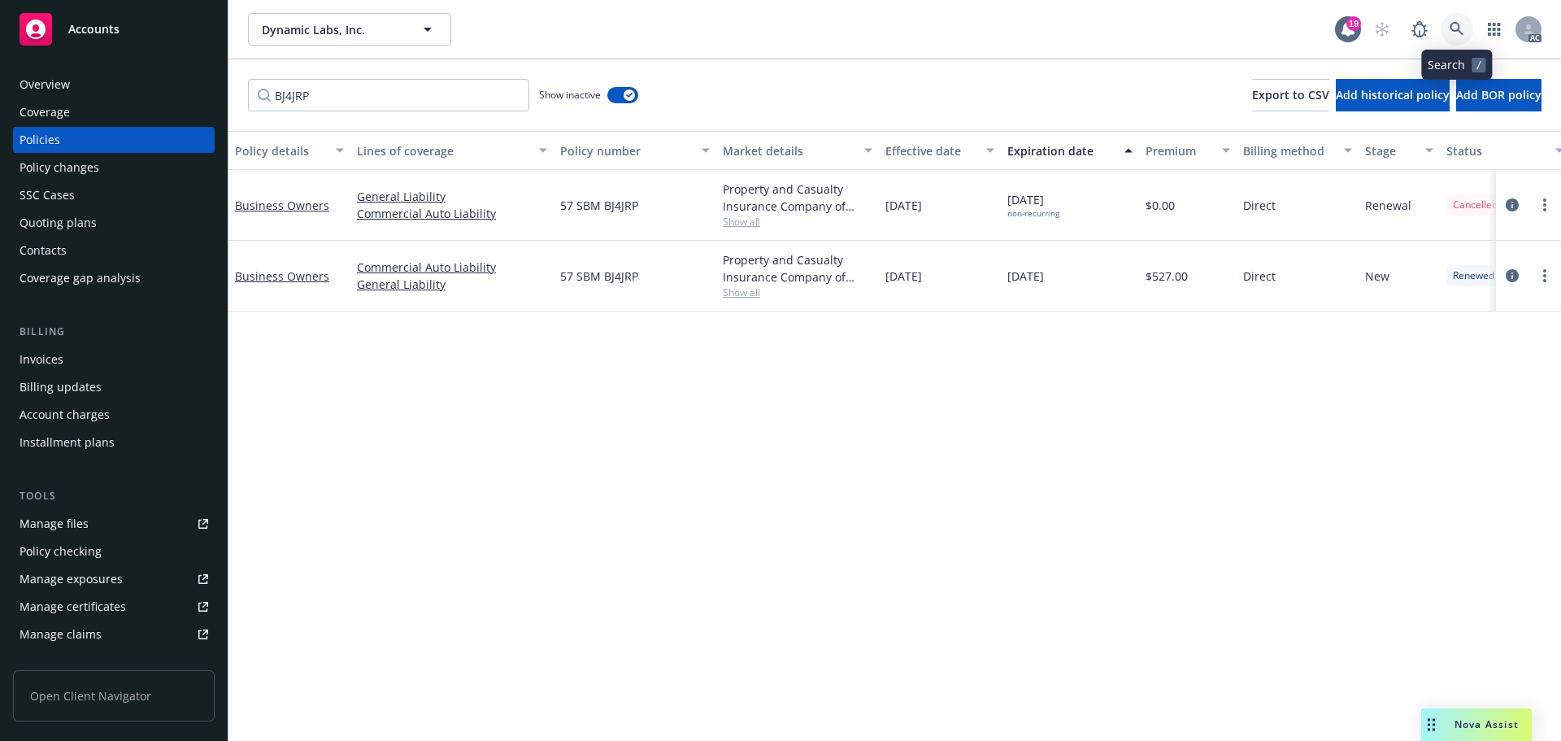
click at [1461, 30] on icon at bounding box center [1457, 29] width 15 height 15
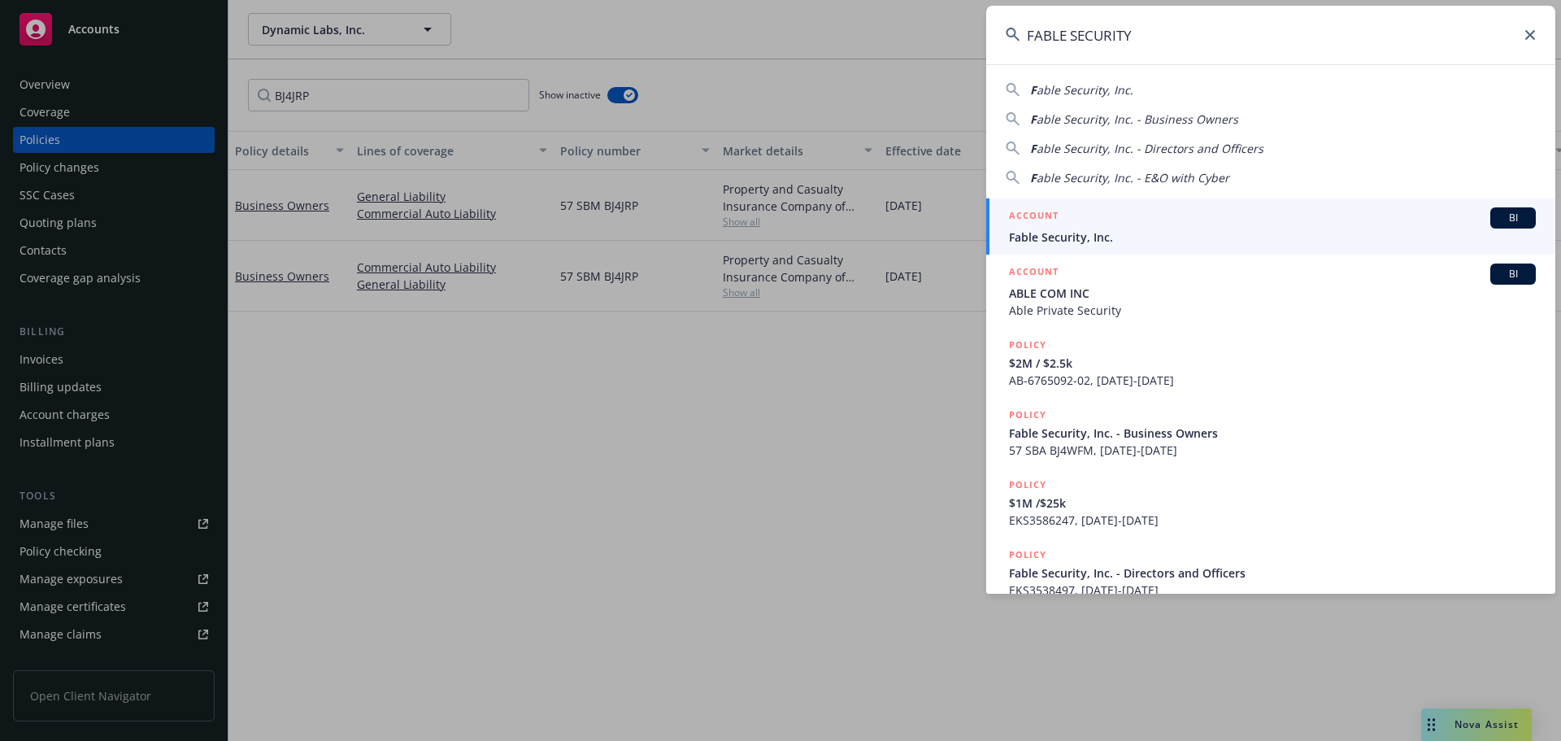
type input "FABLE SECURITY"
click at [1220, 234] on span "Fable Security, Inc." at bounding box center [1272, 237] width 527 height 17
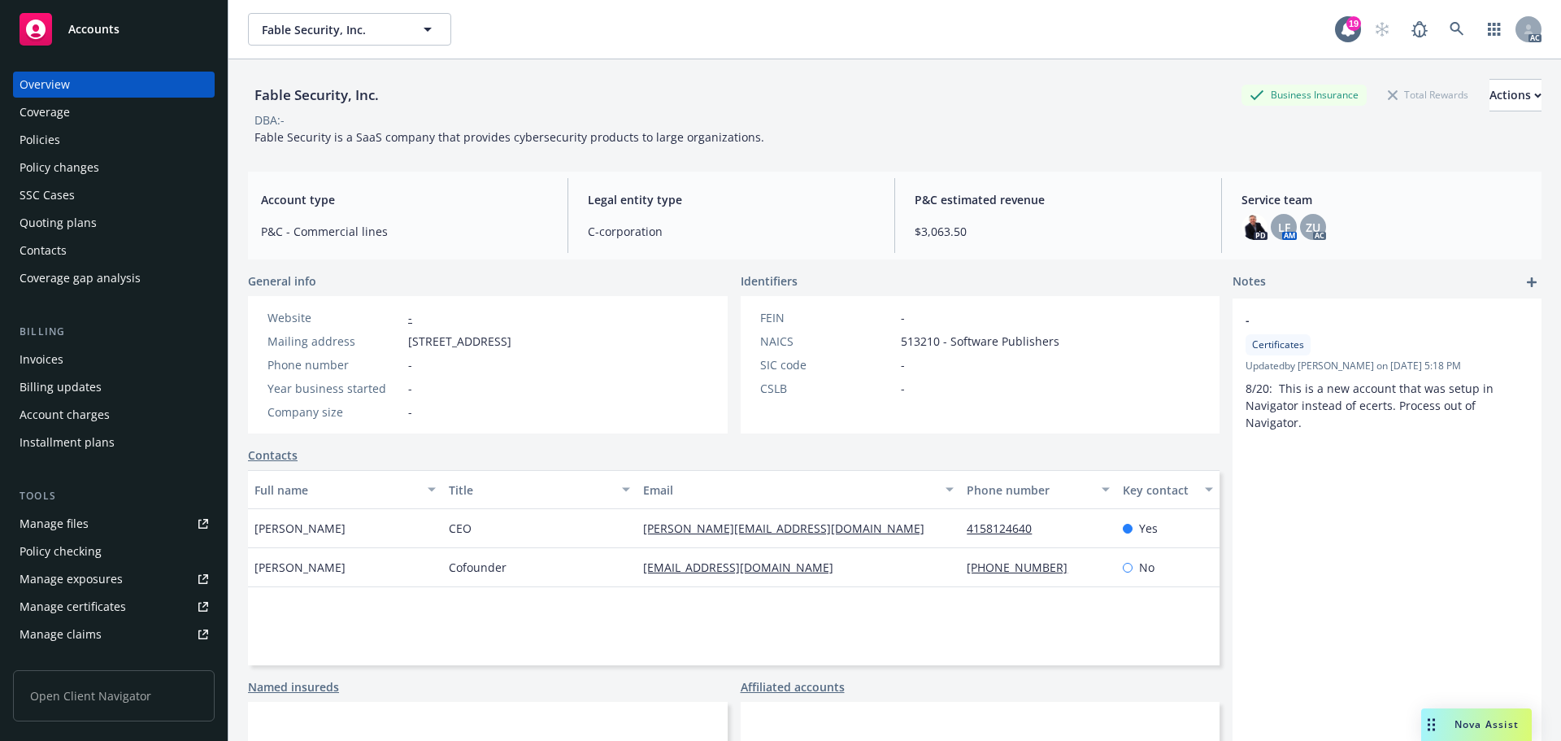
click at [81, 142] on div "Policies" at bounding box center [114, 140] width 189 height 26
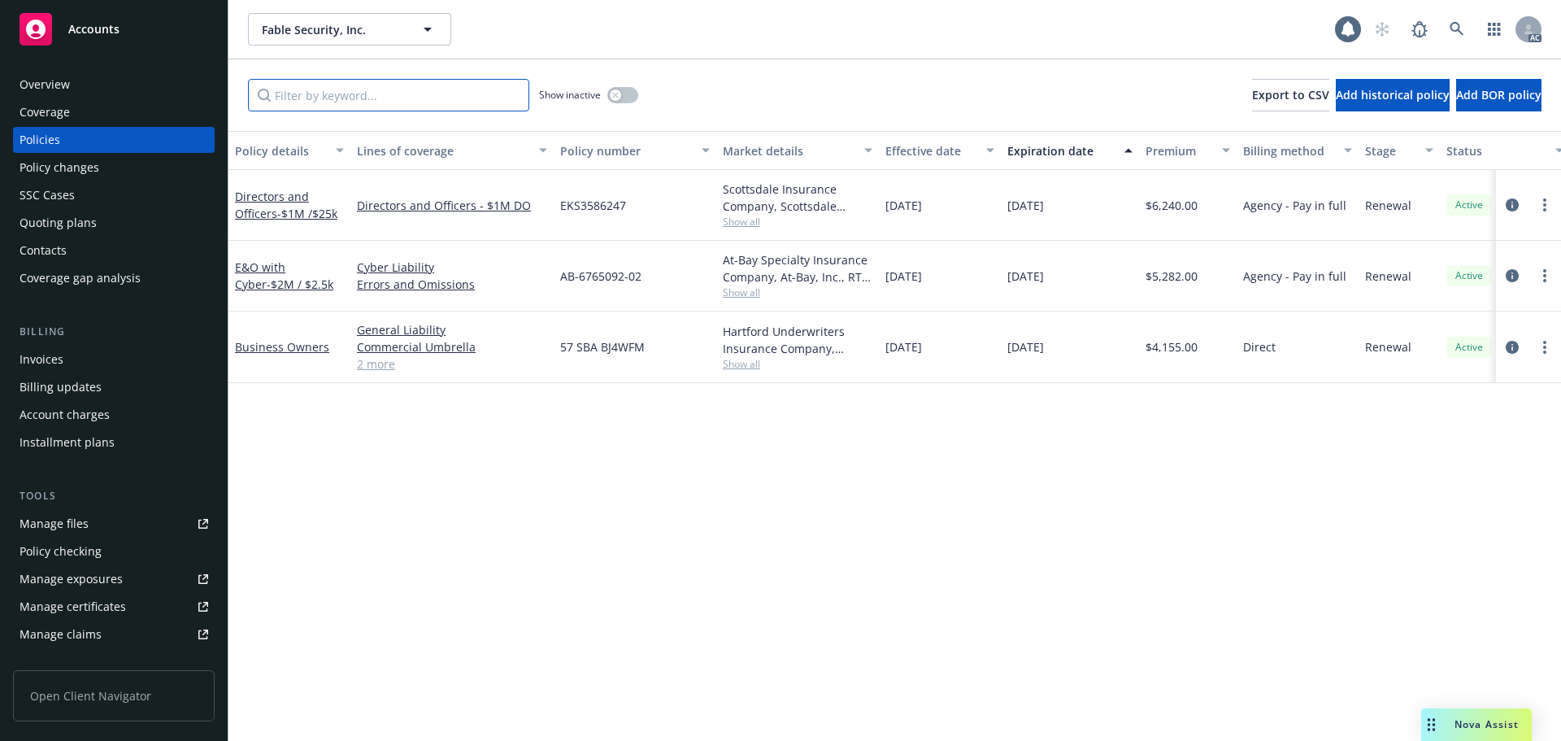
click at [383, 103] on input "Filter by keyword..." at bounding box center [388, 95] width 281 height 33
paste input "BJ4WFM"
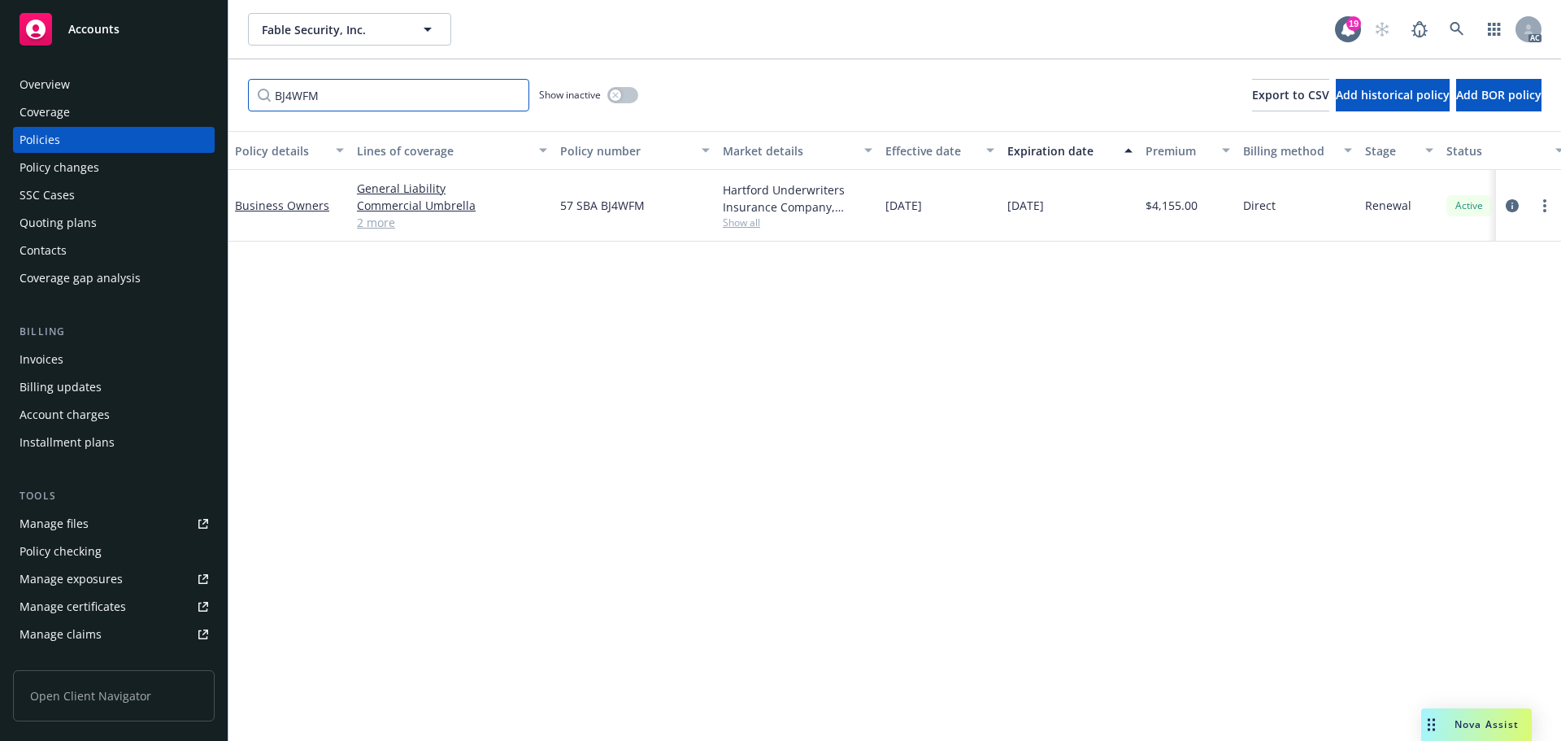
type input "BJ4WFM"
click at [1456, 11] on div "Fable Security, Inc. Fable Security, Inc. 19 AC" at bounding box center [895, 29] width 1333 height 59
click at [1456, 16] on link at bounding box center [1457, 29] width 33 height 33
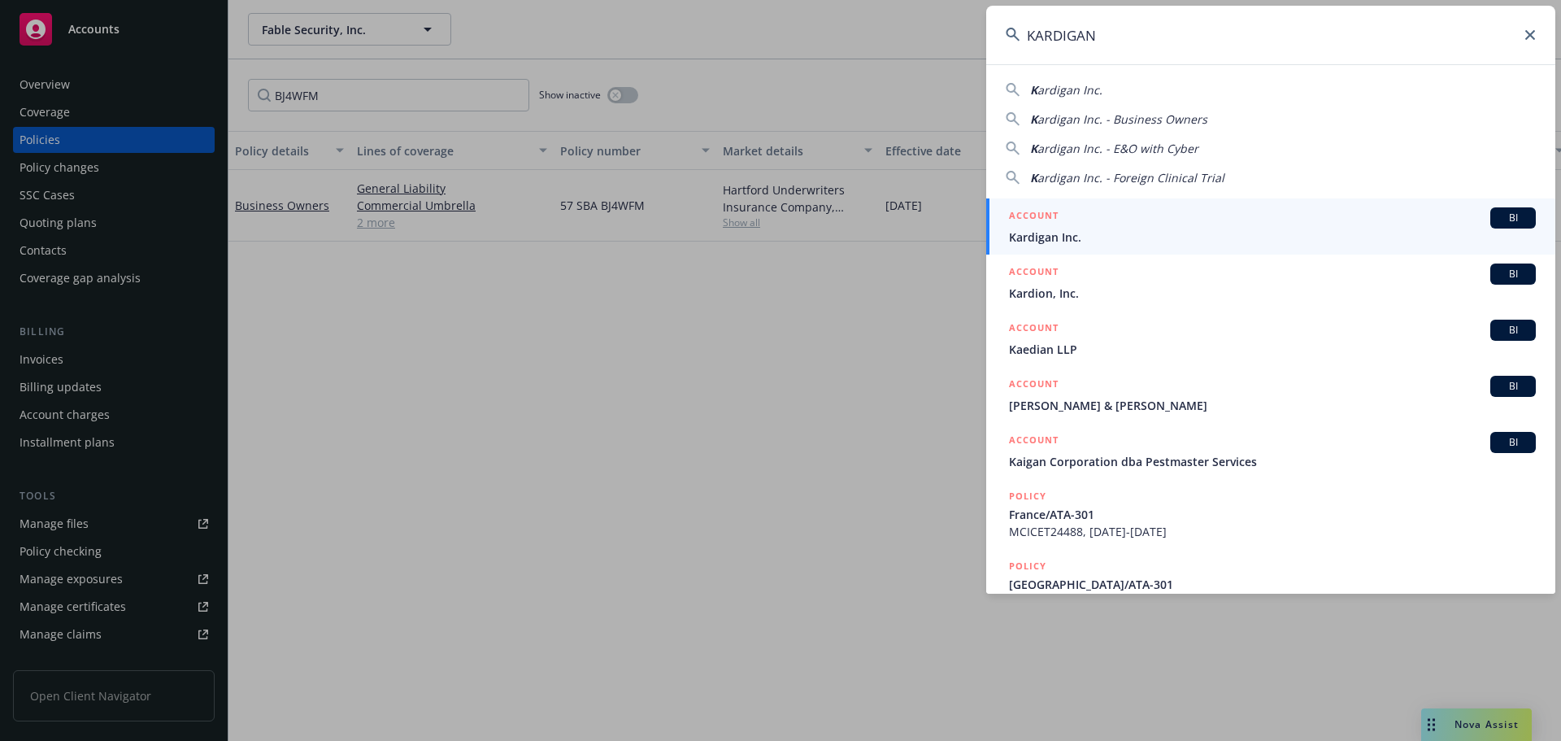
type input "KARDIGAN"
drag, startPoint x: 1073, startPoint y: 237, endPoint x: 1068, endPoint y: 229, distance: 9.9
click at [1072, 235] on span "Kardigan Inc." at bounding box center [1272, 237] width 527 height 17
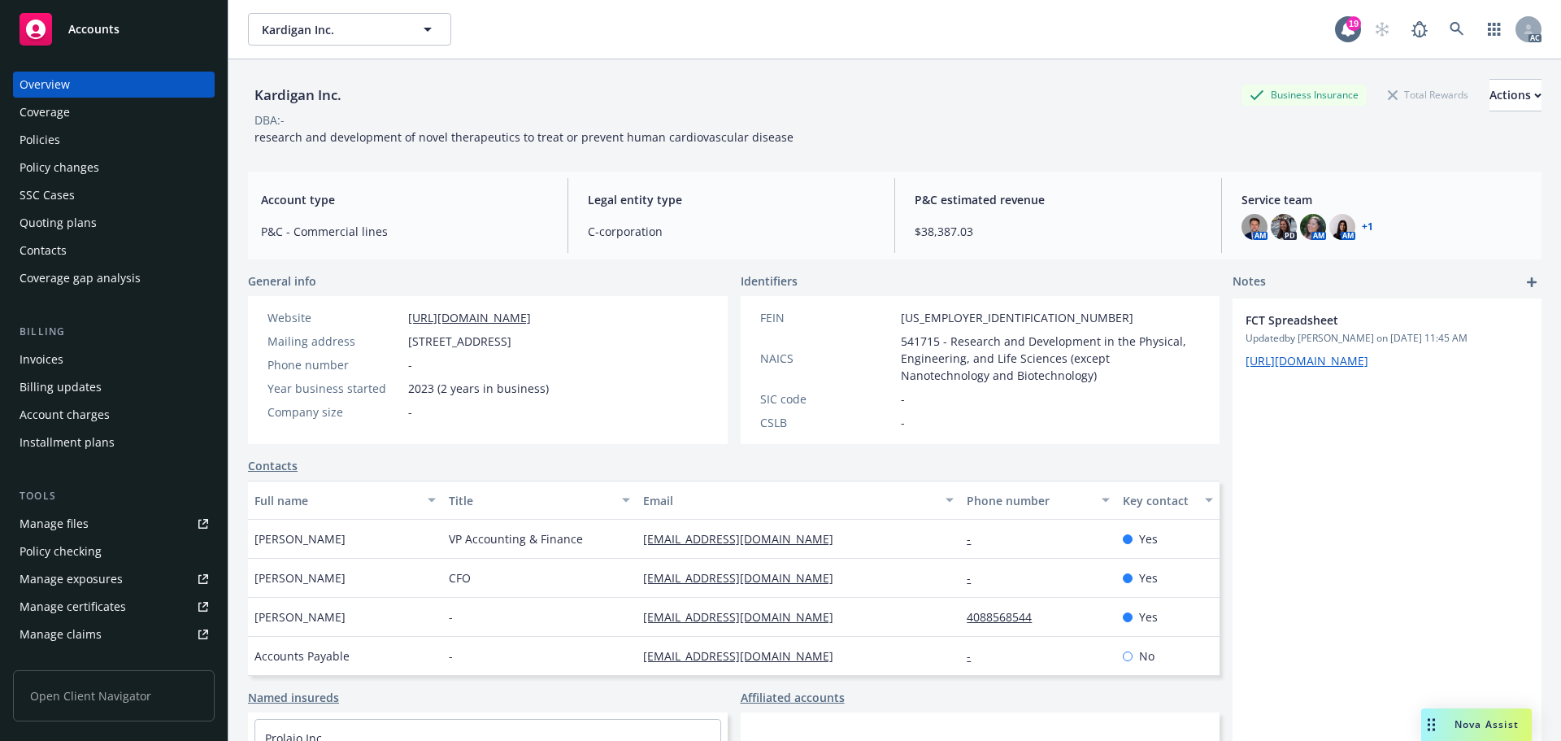
drag, startPoint x: 103, startPoint y: 144, endPoint x: 124, endPoint y: 141, distance: 20.6
click at [103, 143] on div "Policies" at bounding box center [114, 140] width 189 height 26
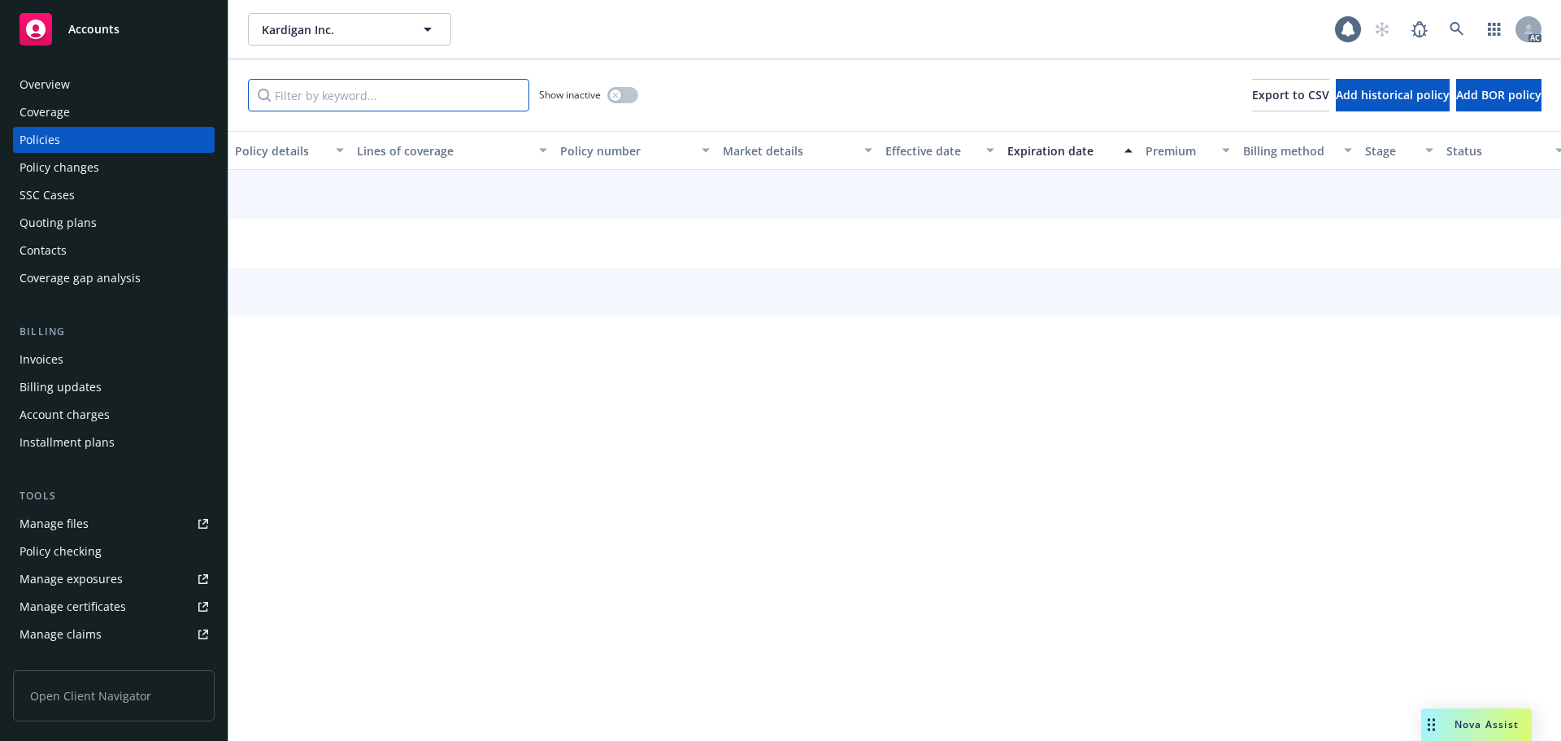
click at [310, 89] on input "Filter by keyword..." at bounding box center [388, 95] width 281 height 33
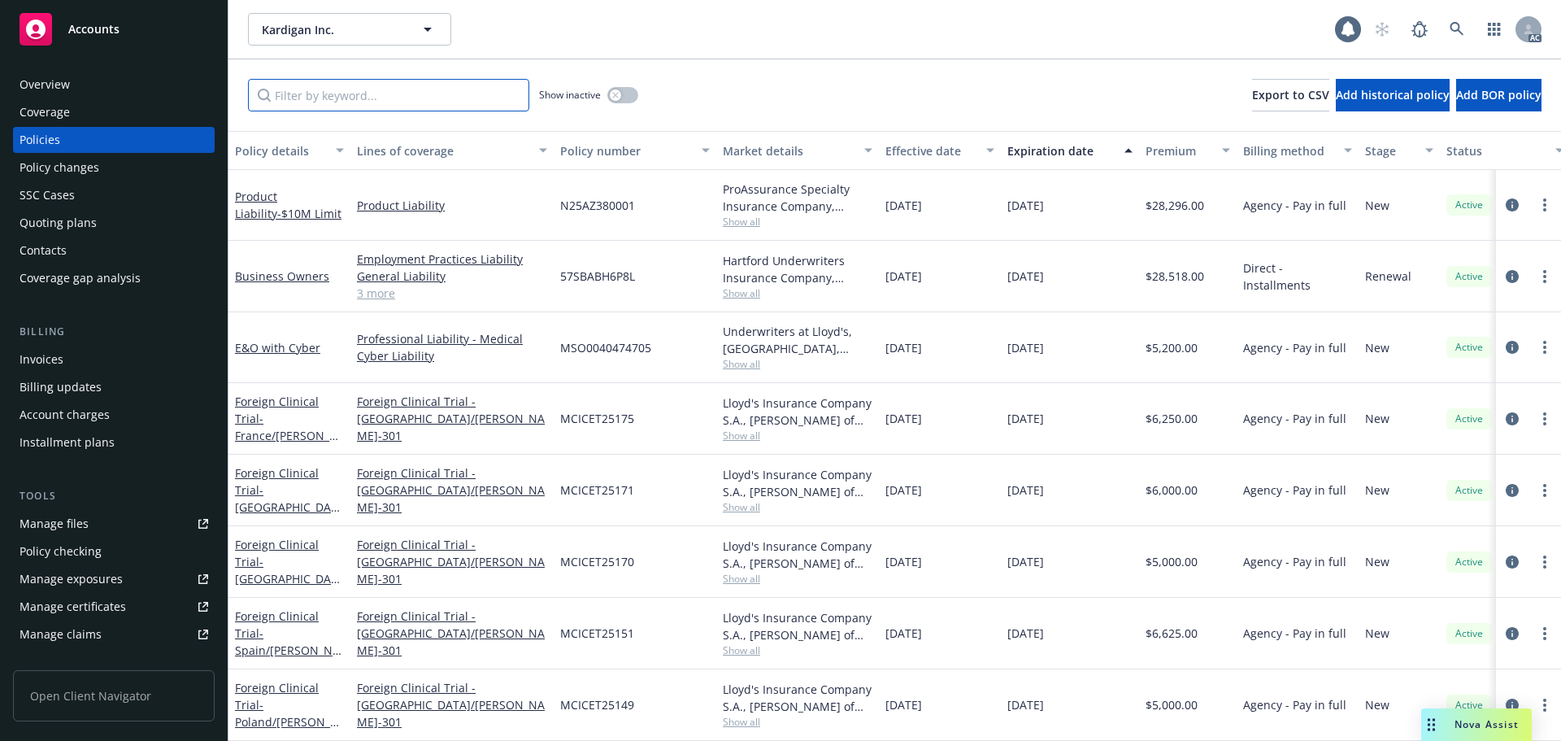
paste input "BH6P8L"
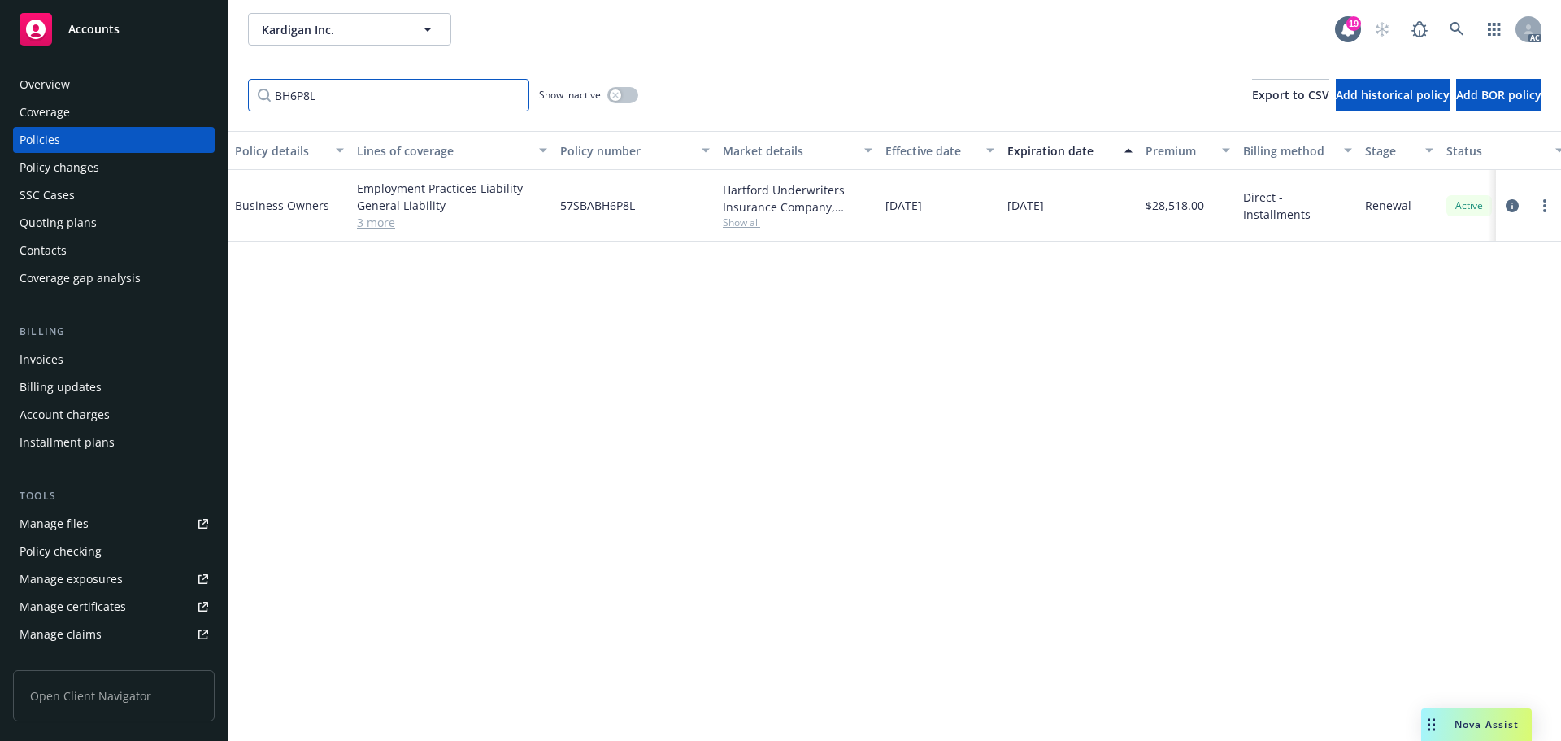
type input "BH6P8L"
